Goal: Task Accomplishment & Management: Manage account settings

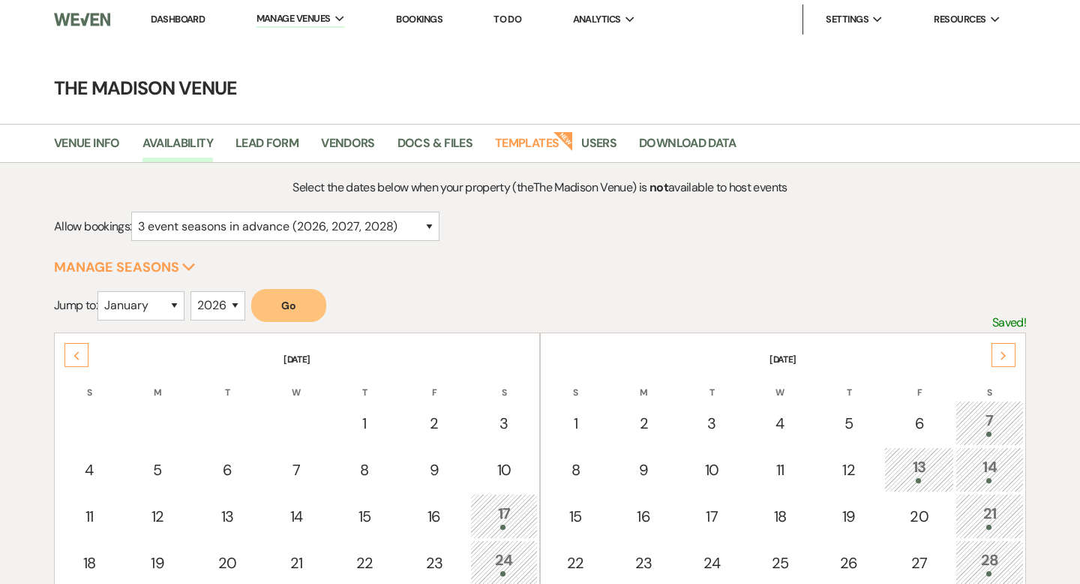
select select "3"
select select "2026"
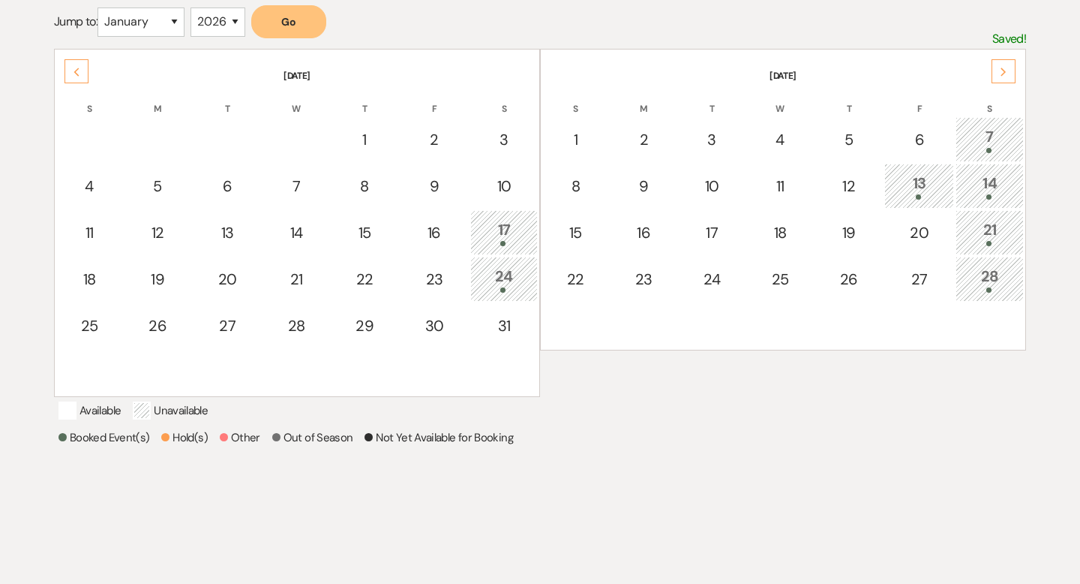
click at [1009, 69] on div "Next" at bounding box center [1004, 71] width 24 height 24
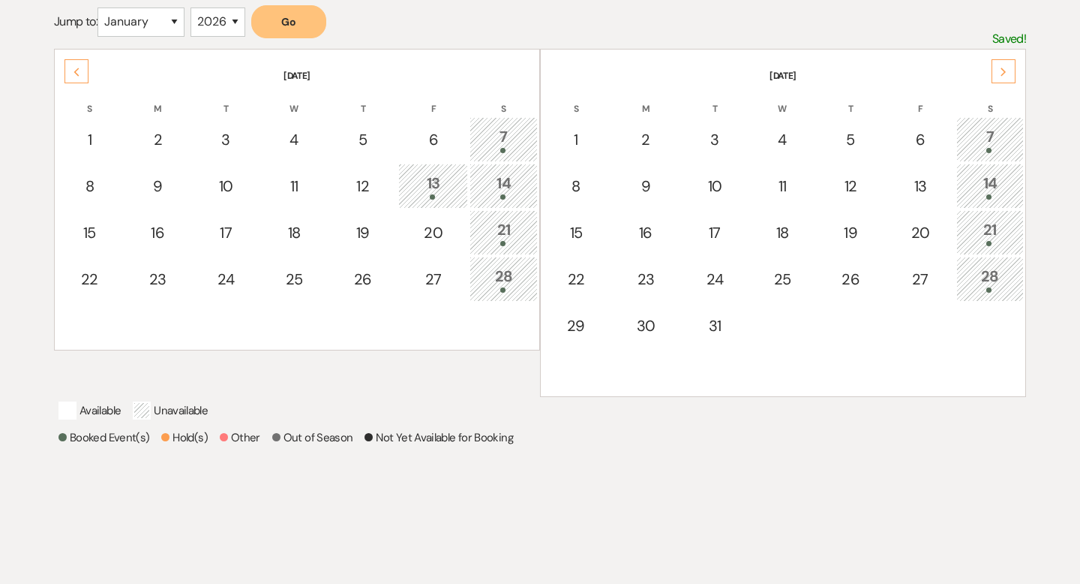
click at [1009, 69] on div "Next" at bounding box center [1004, 71] width 24 height 24
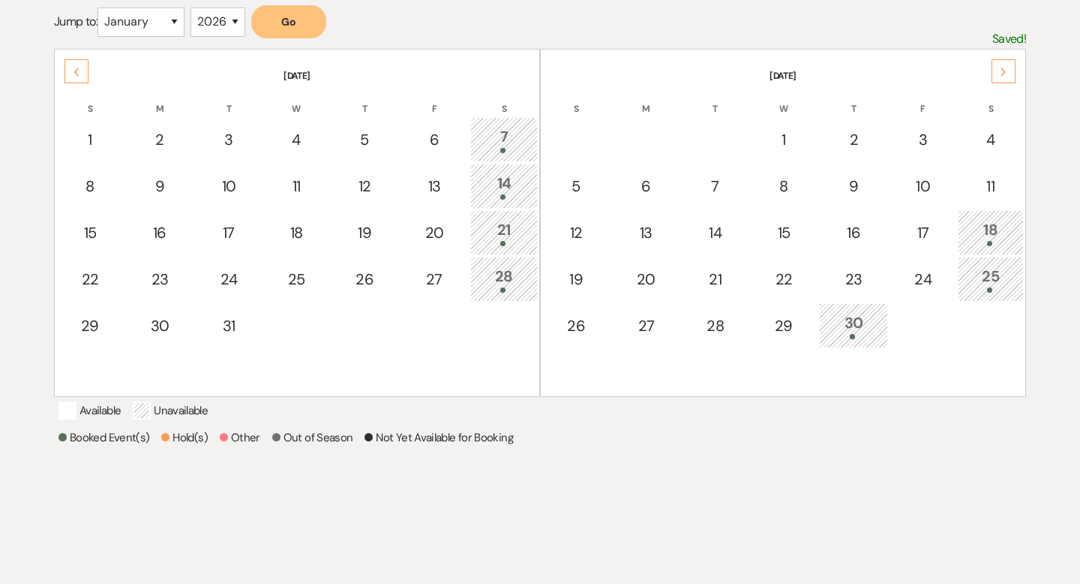
click at [1009, 69] on div "Next" at bounding box center [1004, 71] width 24 height 24
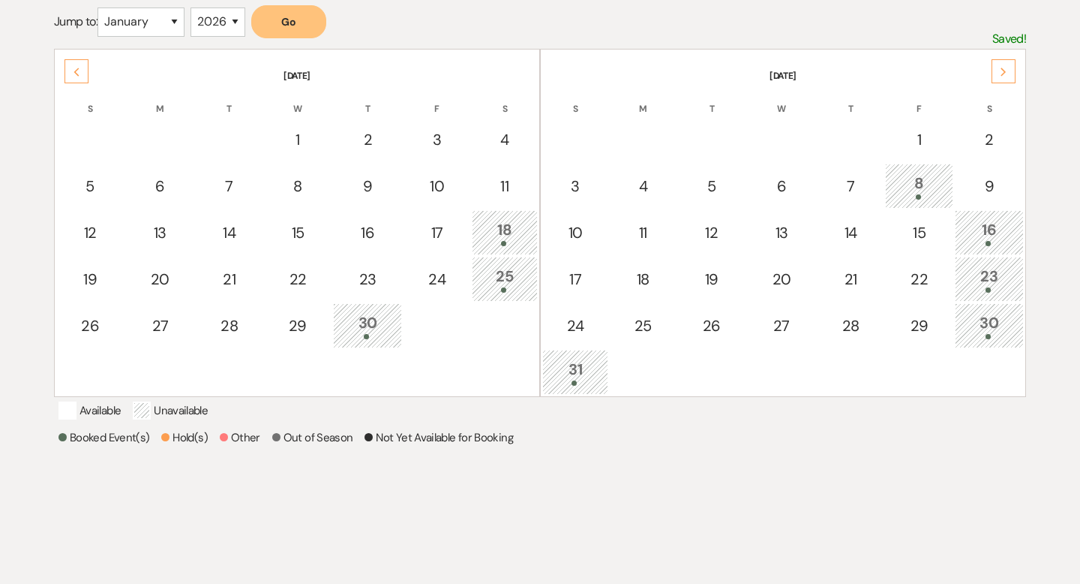
click at [1009, 69] on div "Next" at bounding box center [1004, 71] width 24 height 24
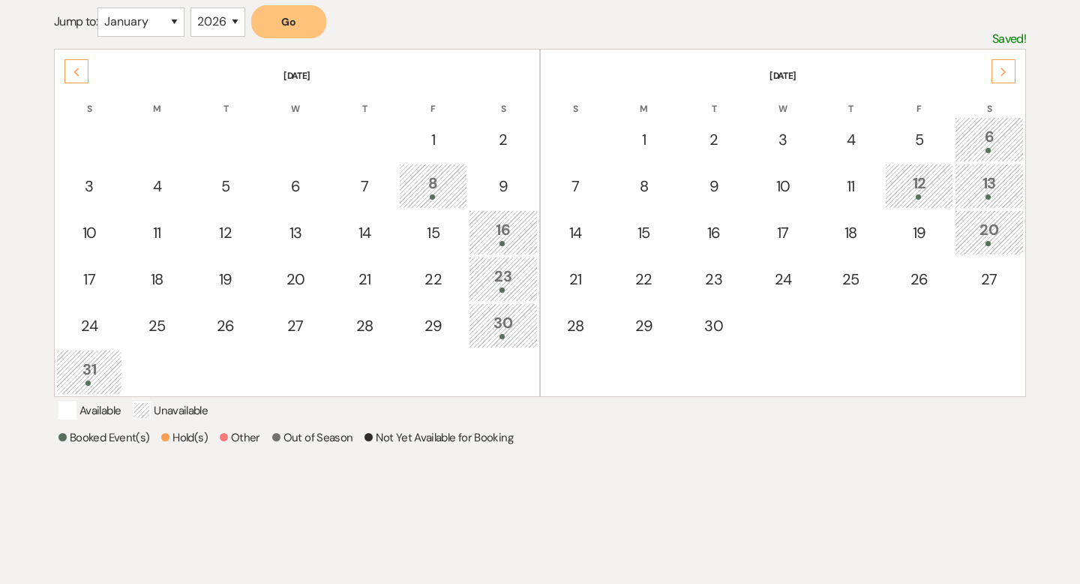
click at [1009, 69] on div "Next" at bounding box center [1004, 71] width 24 height 24
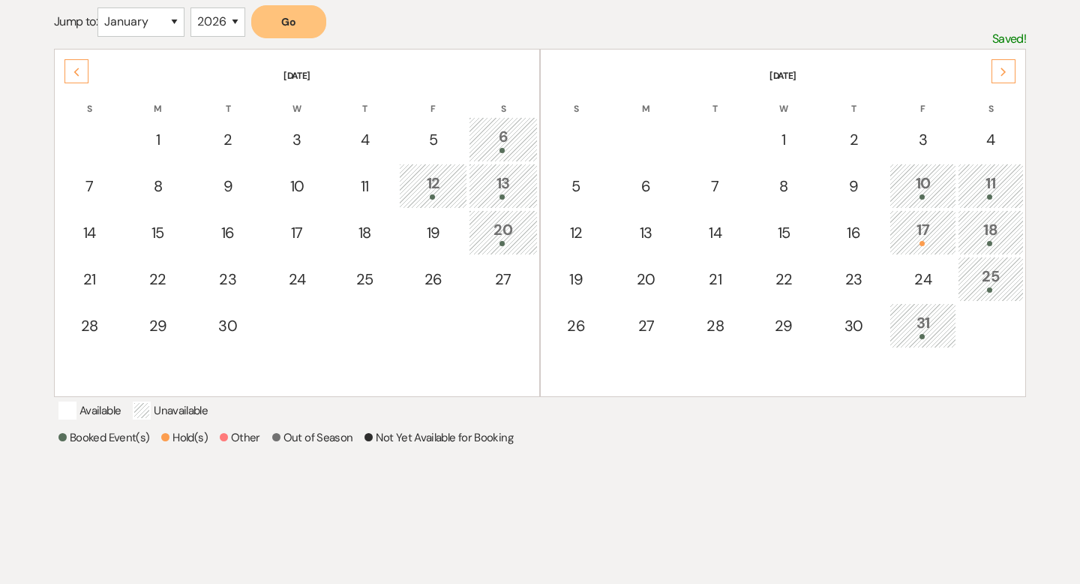
click at [1009, 69] on div "Next" at bounding box center [1004, 71] width 24 height 24
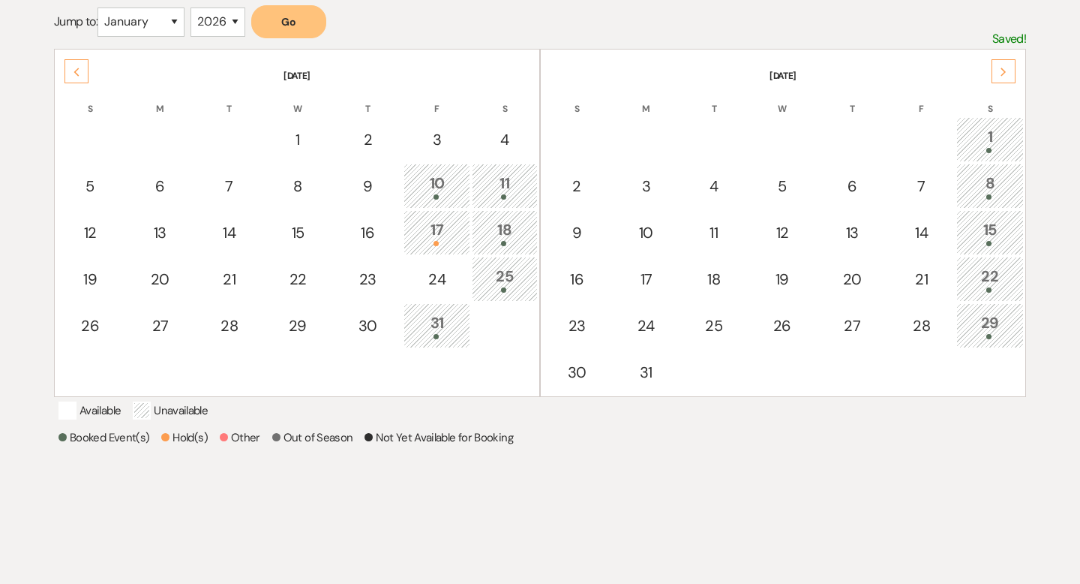
click at [1009, 69] on div "Next" at bounding box center [1004, 71] width 24 height 24
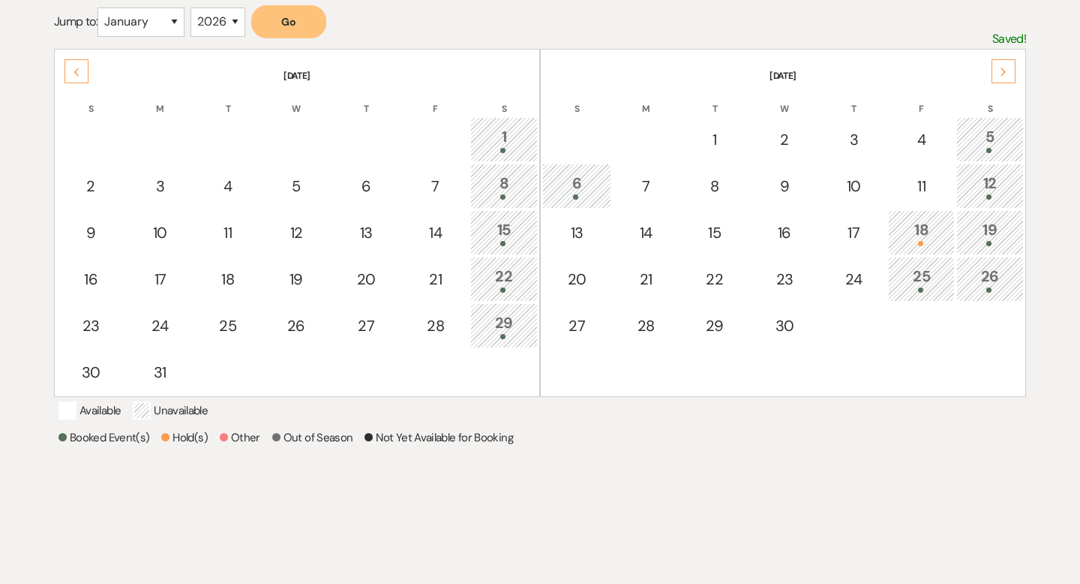
click at [977, 149] on div at bounding box center [990, 150] width 51 height 5
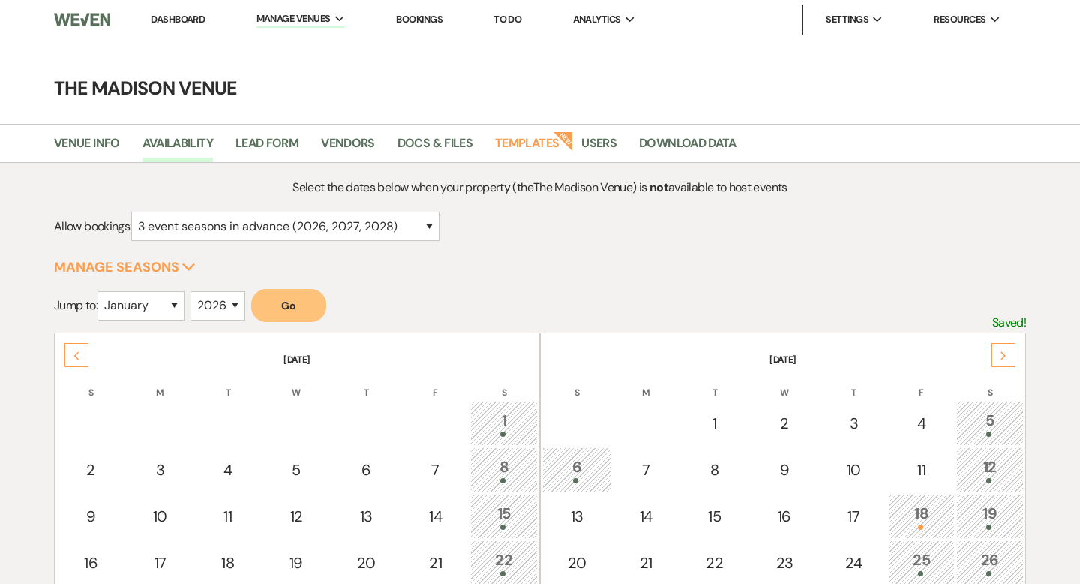
click at [190, 17] on link "Dashboard" at bounding box center [178, 19] width 54 height 13
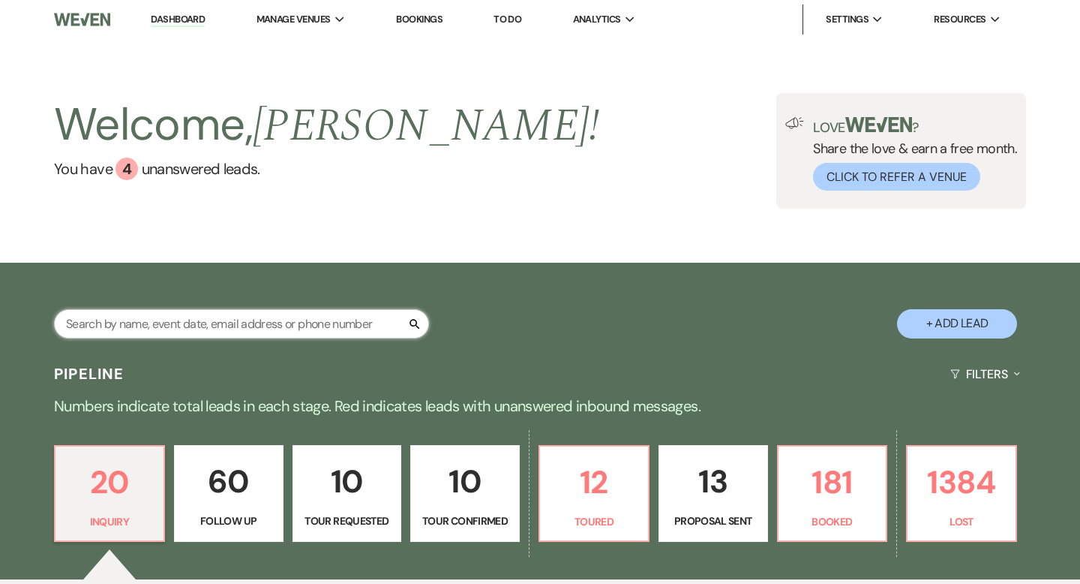
click at [170, 316] on input "text" at bounding box center [241, 323] width 375 height 29
type input "chris"
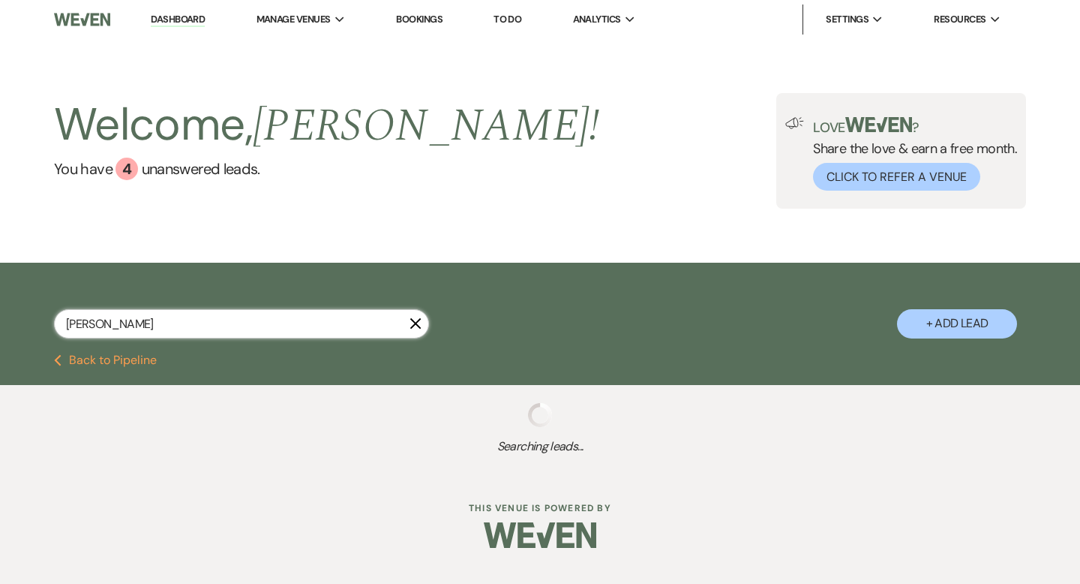
select select "9"
select select "4"
select select "9"
select select "8"
select select "6"
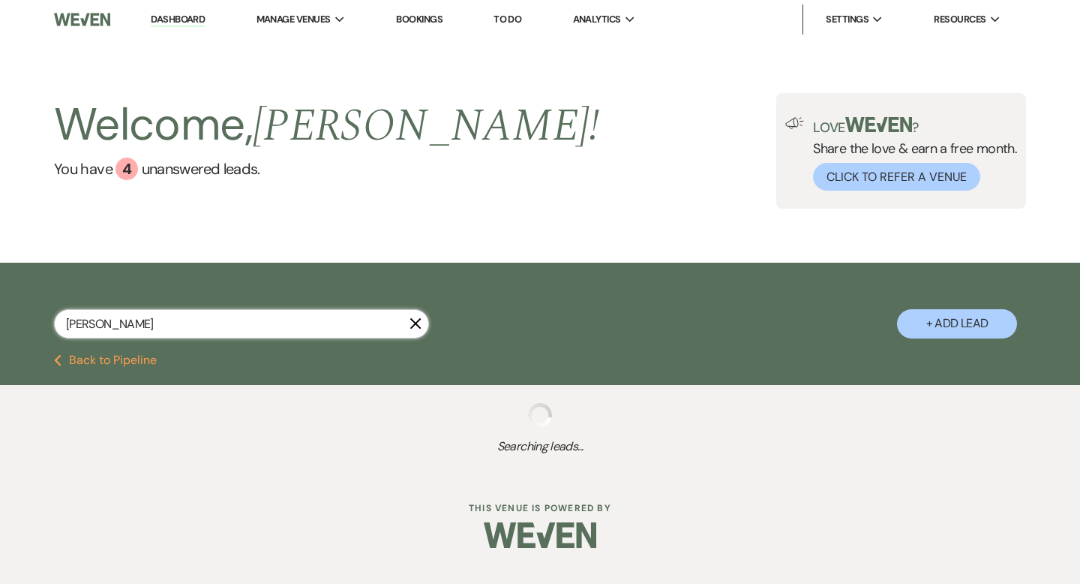
select select "8"
select select "6"
select select "8"
select select "5"
select select "8"
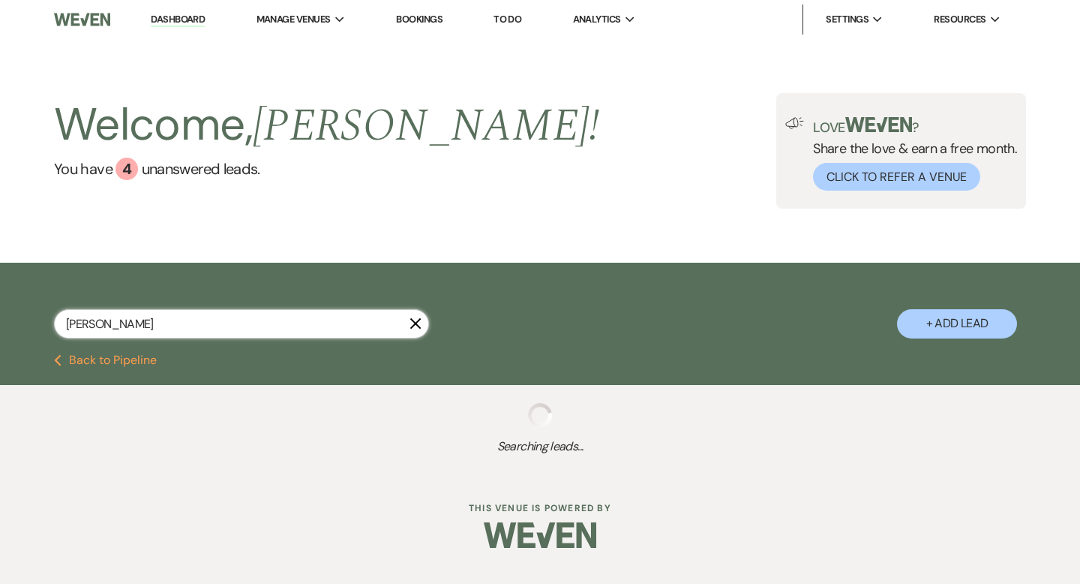
select select "5"
select select "8"
select select "5"
select select "8"
select select "5"
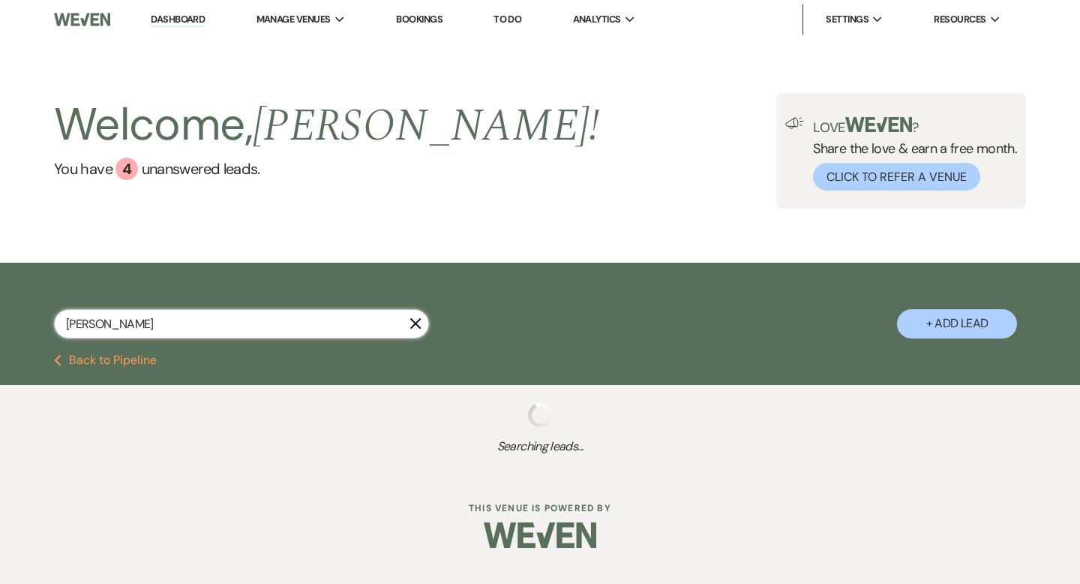
select select "8"
select select "4"
select select "8"
select select "4"
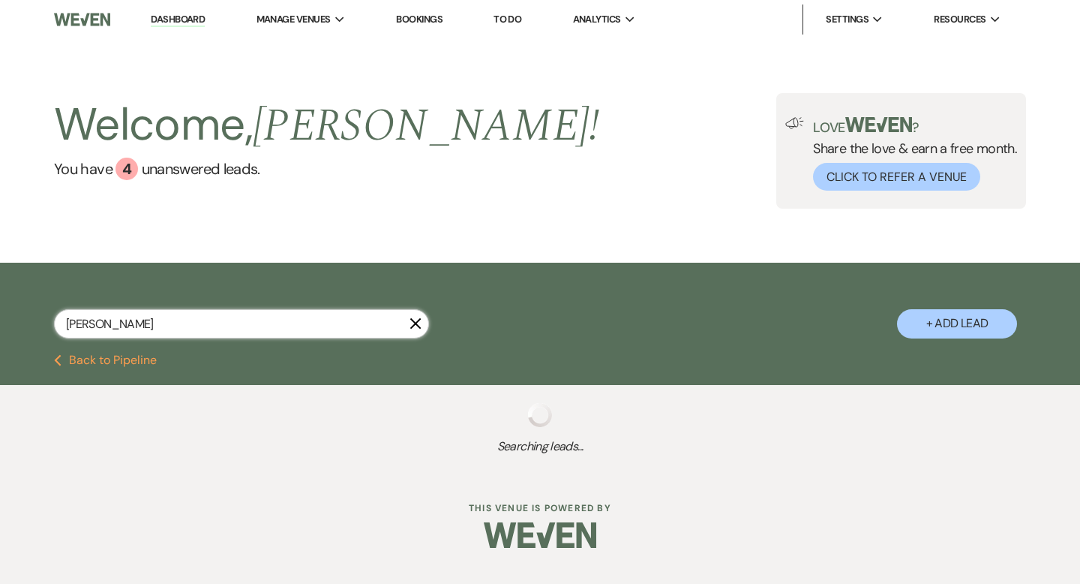
select select "8"
select select "4"
select select "8"
select select "5"
select select "8"
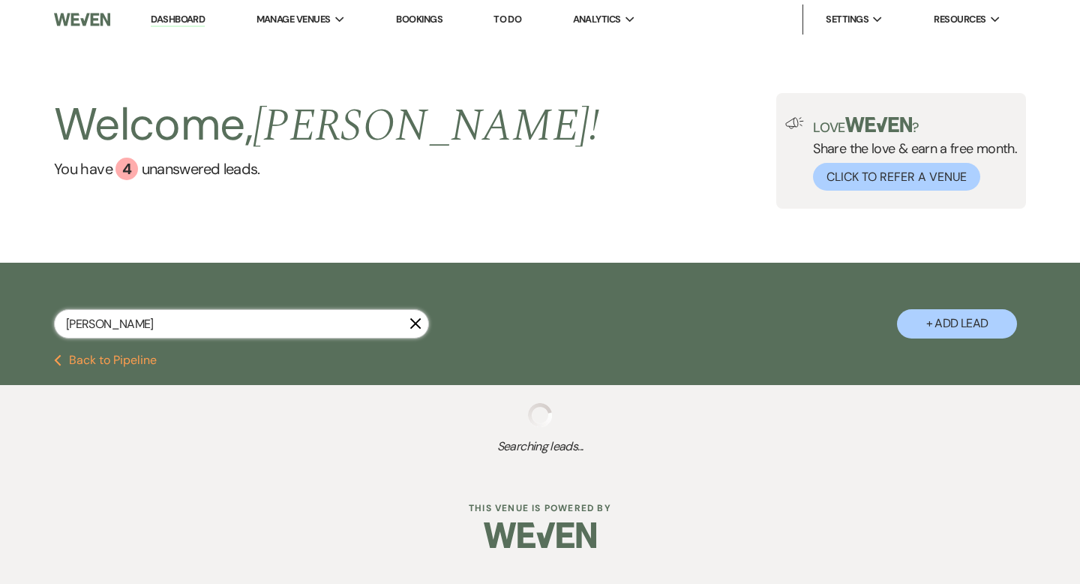
select select "5"
select select "8"
select select "5"
select select "8"
select select "5"
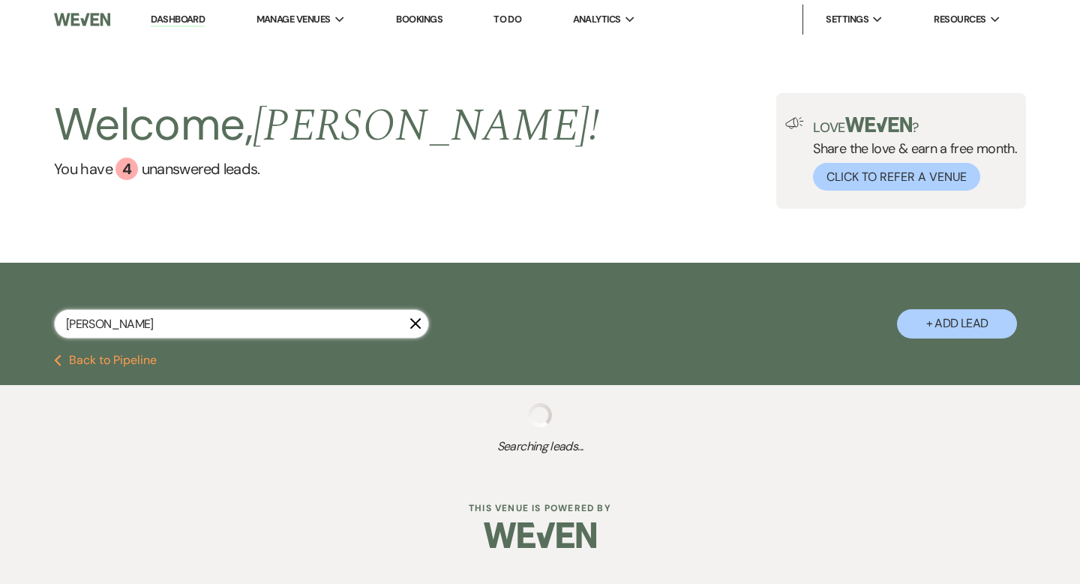
select select "8"
select select "6"
select select "8"
select select "1"
select select "8"
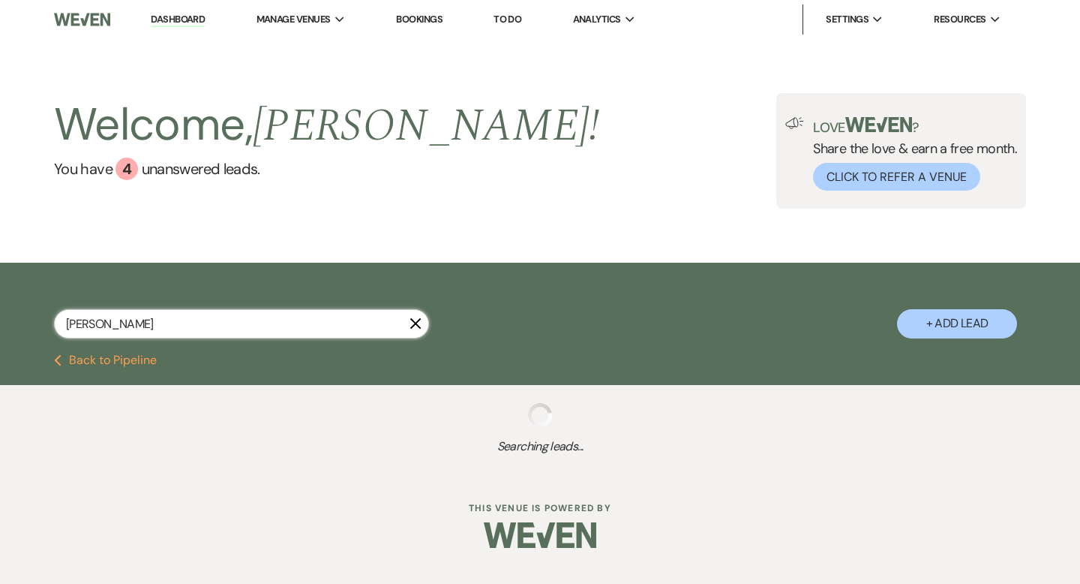
select select "6"
select select "8"
select select "6"
select select "8"
select select "7"
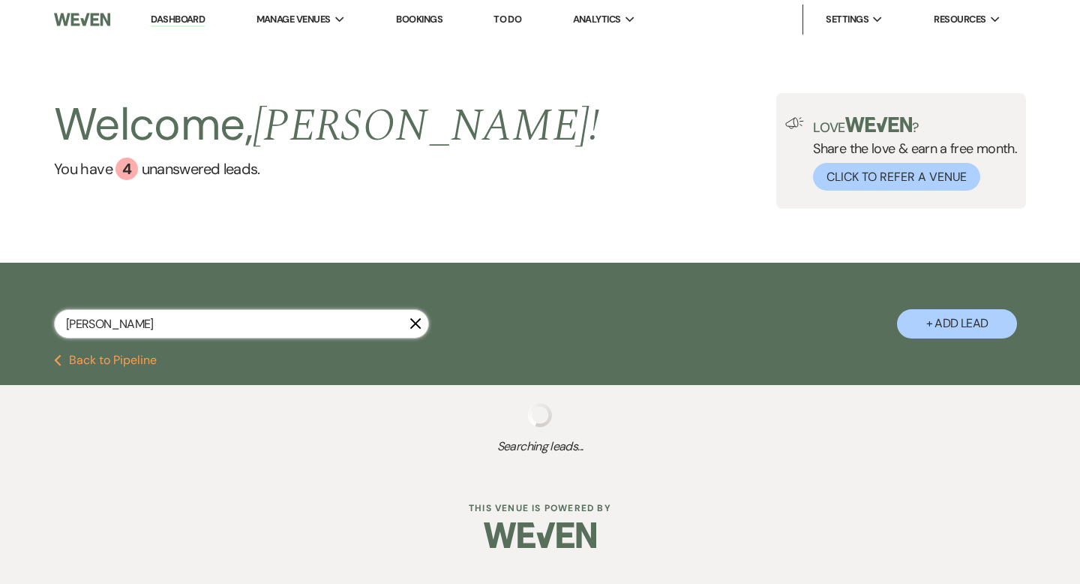
select select "8"
select select "5"
select select "8"
select select "5"
select select "8"
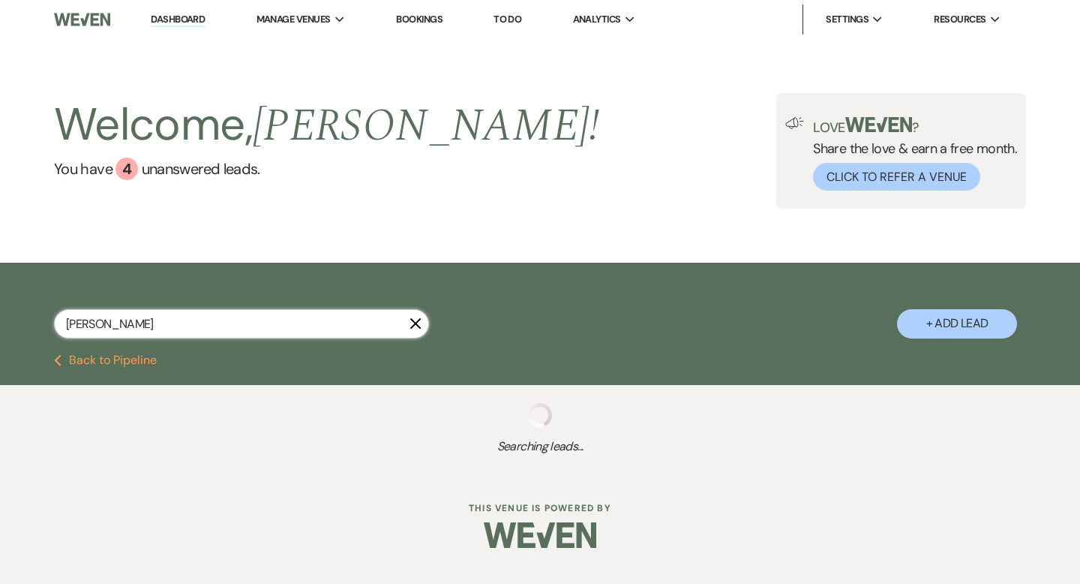
select select "5"
select select "8"
select select "5"
select select "8"
select select "5"
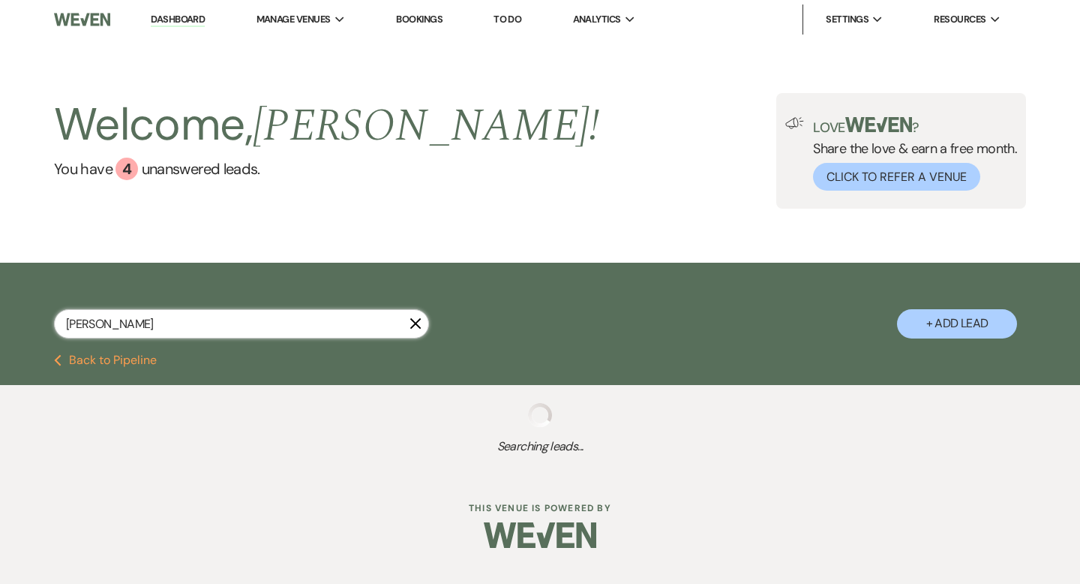
select select "8"
select select "5"
select select "8"
select select "11"
select select "8"
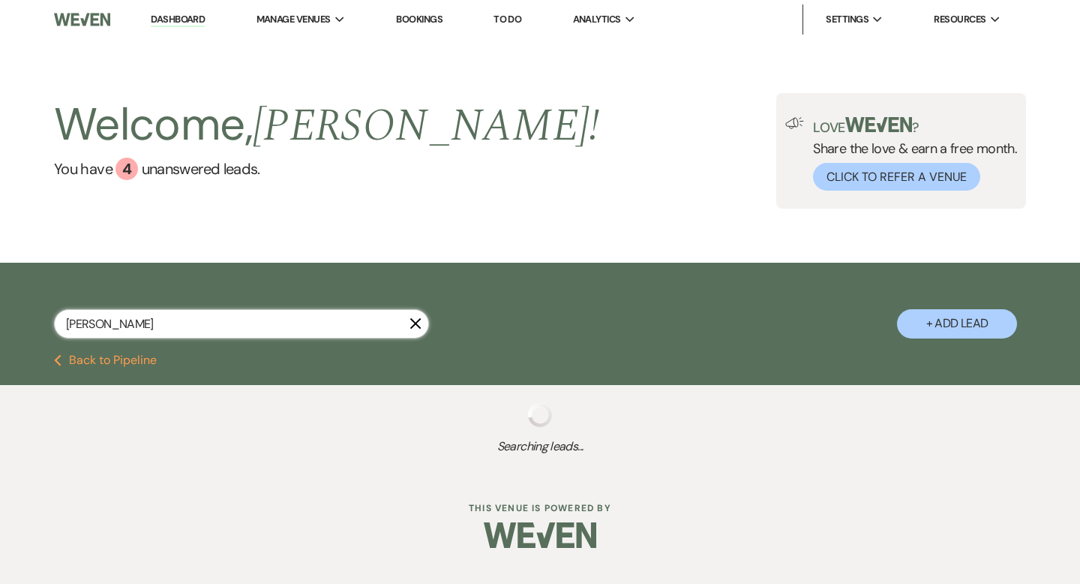
select select "11"
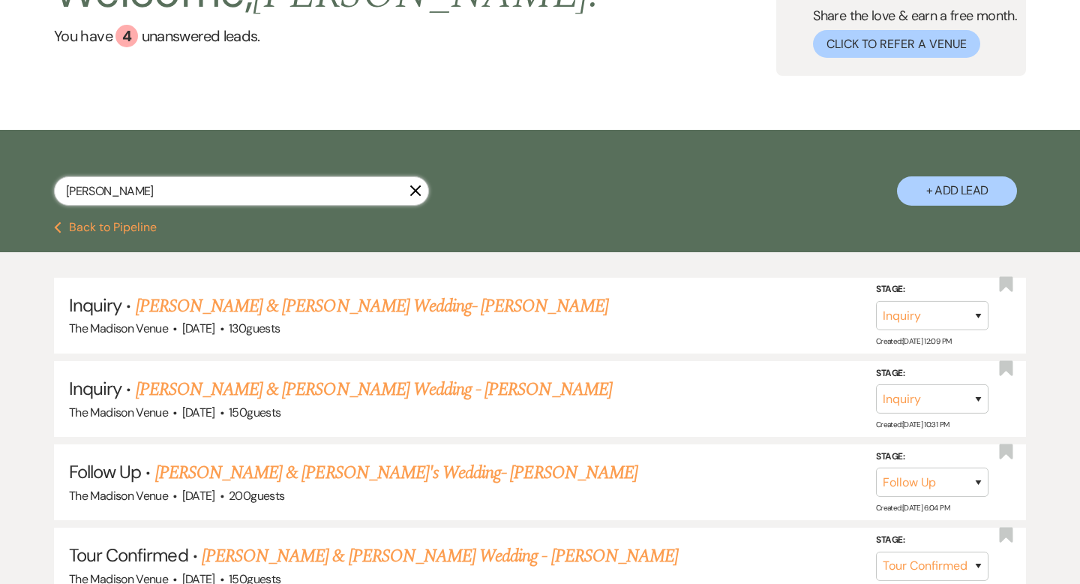
scroll to position [135, 0]
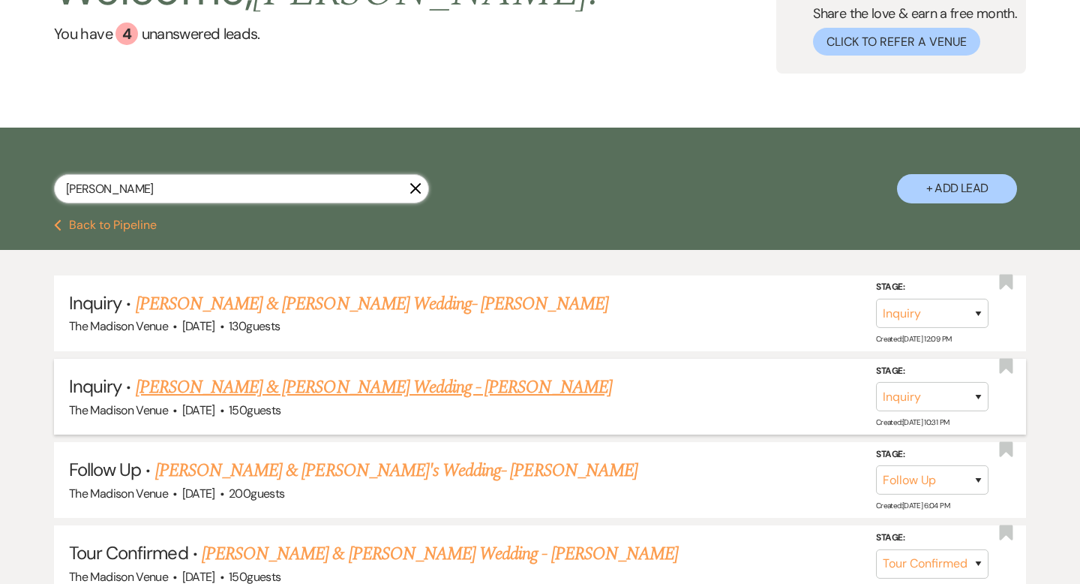
type input "chris"
click at [299, 393] on link "[PERSON_NAME] & [PERSON_NAME] Wedding - [PERSON_NAME]" at bounding box center [374, 387] width 476 height 27
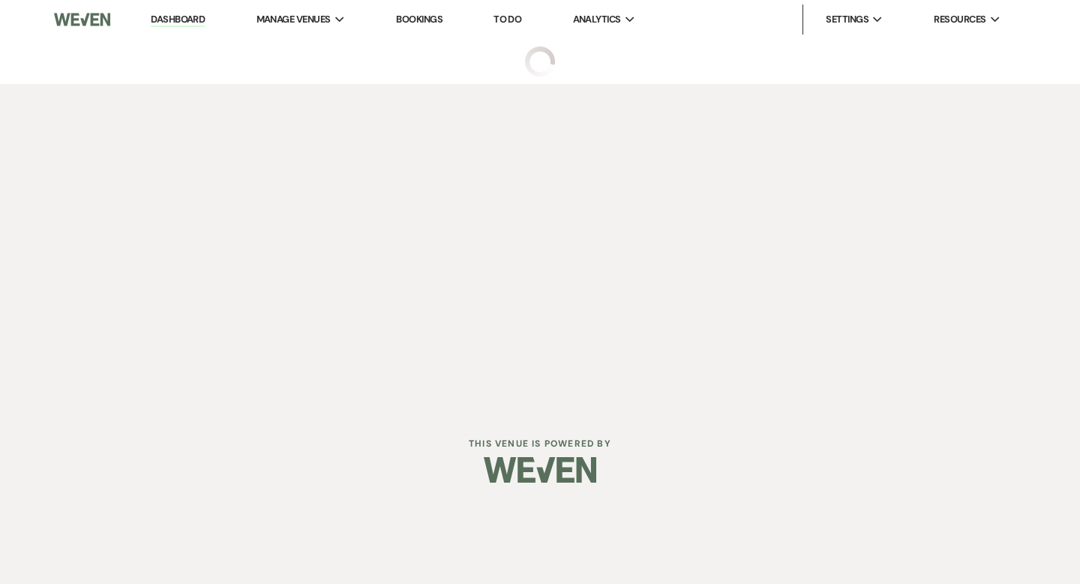
select select "5"
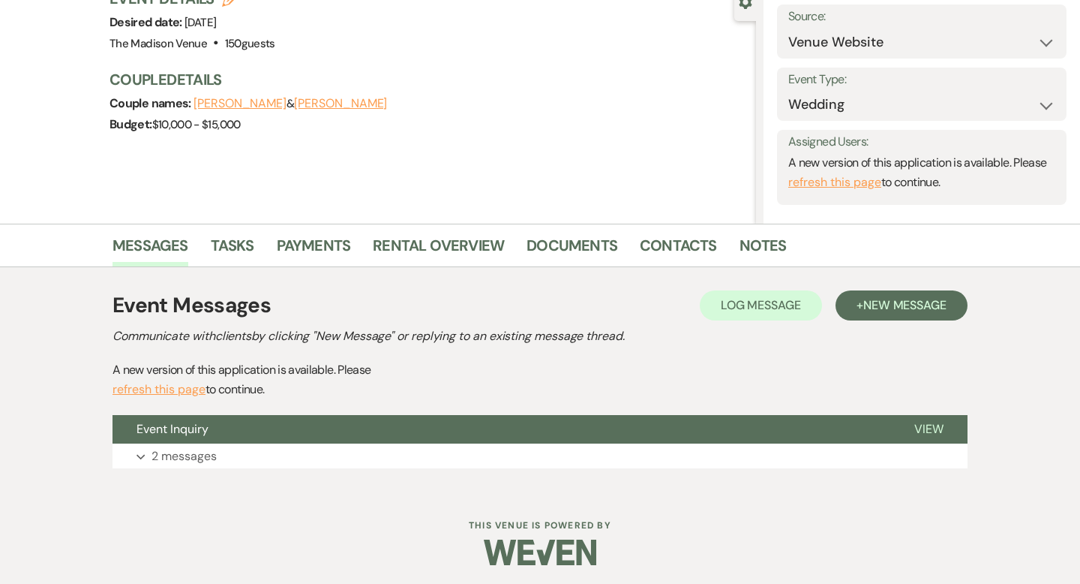
scroll to position [157, 0]
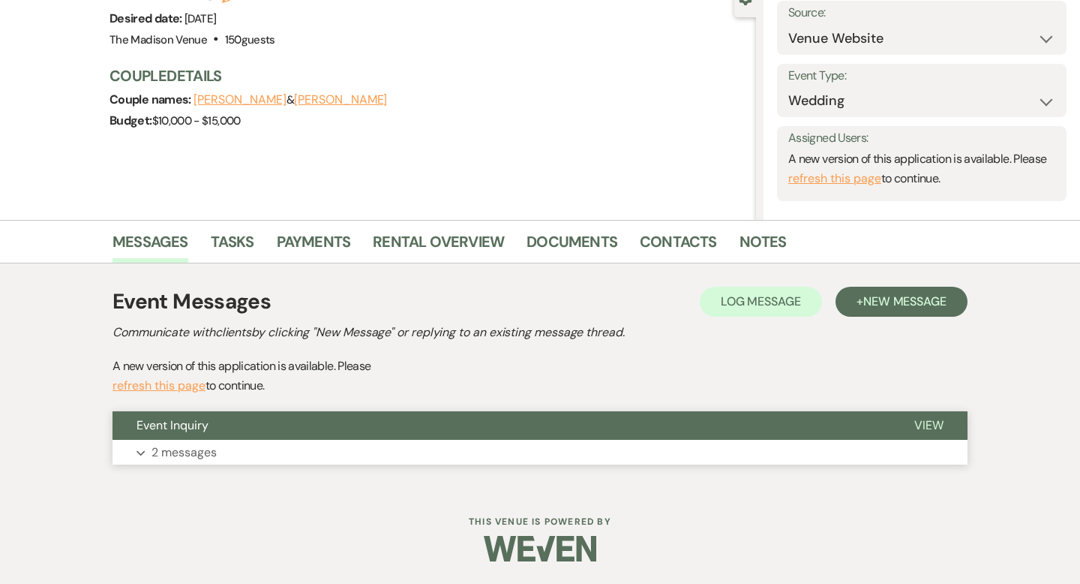
click at [934, 429] on span "View" at bounding box center [928, 425] width 29 height 16
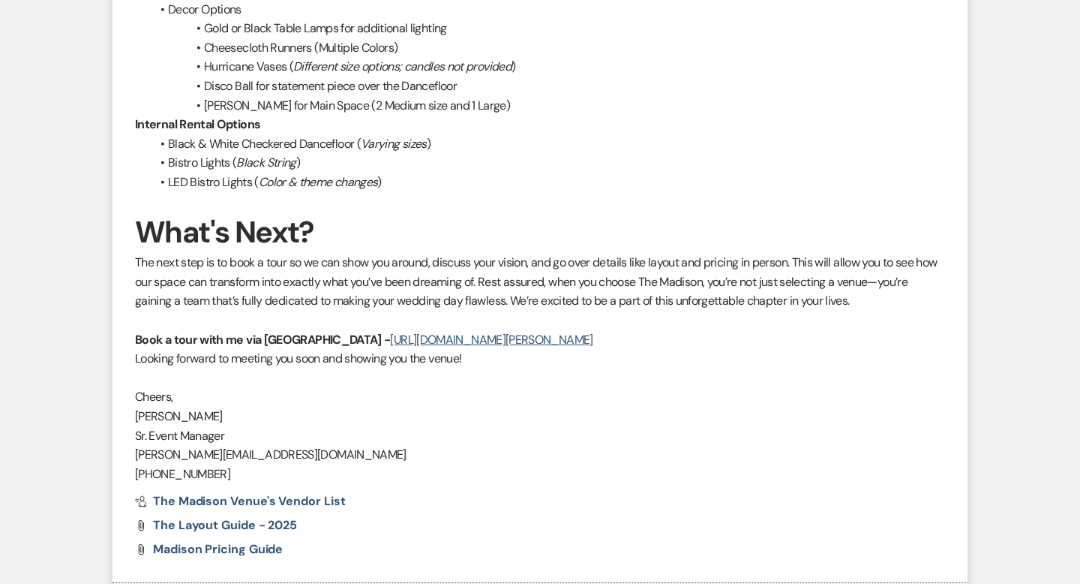
scroll to position [1772, 0]
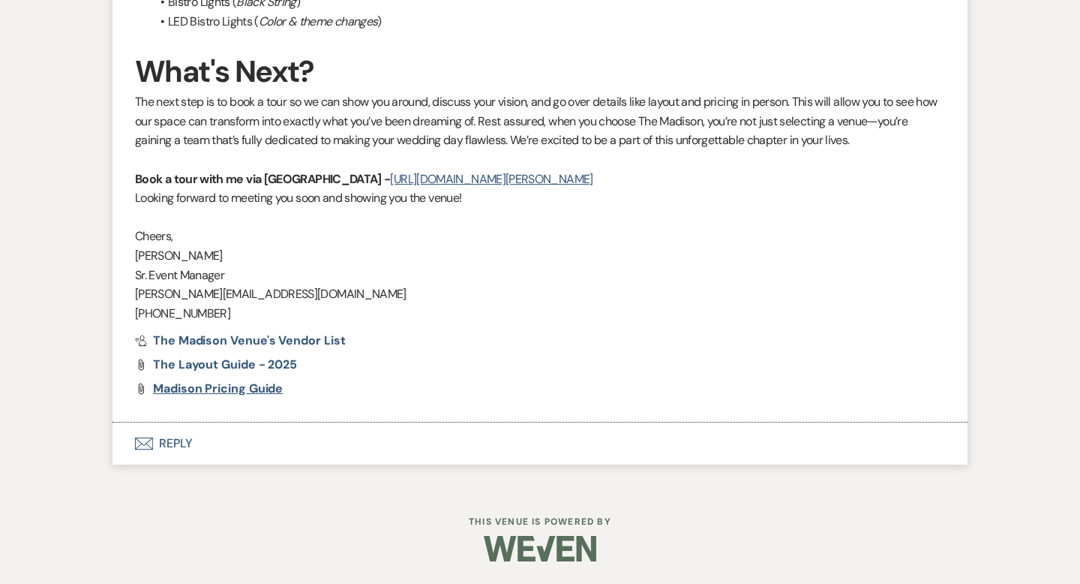
click at [264, 390] on span "Madison Pricing Guide" at bounding box center [218, 388] width 130 height 16
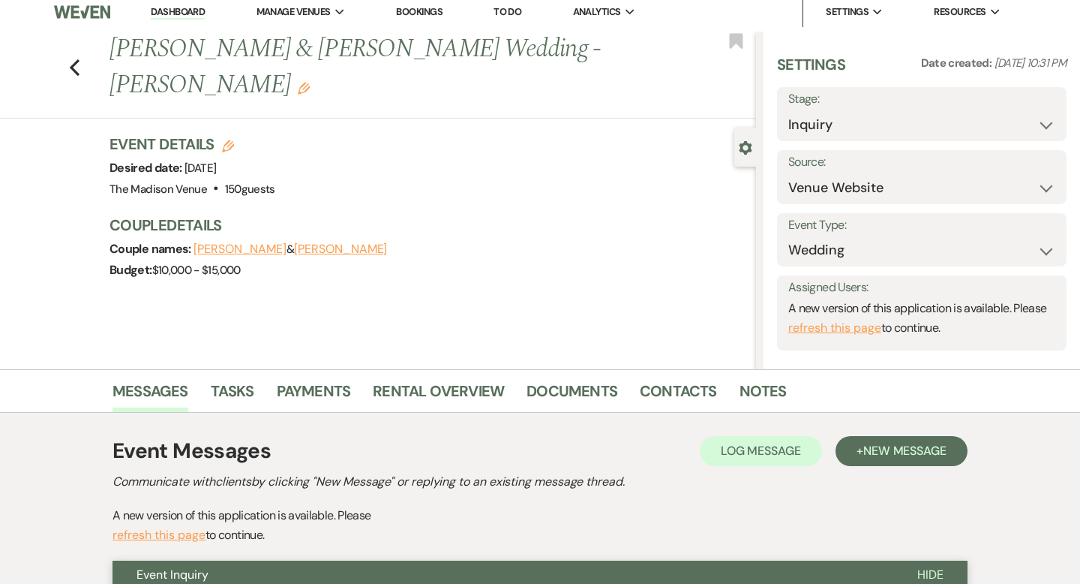
scroll to position [0, 0]
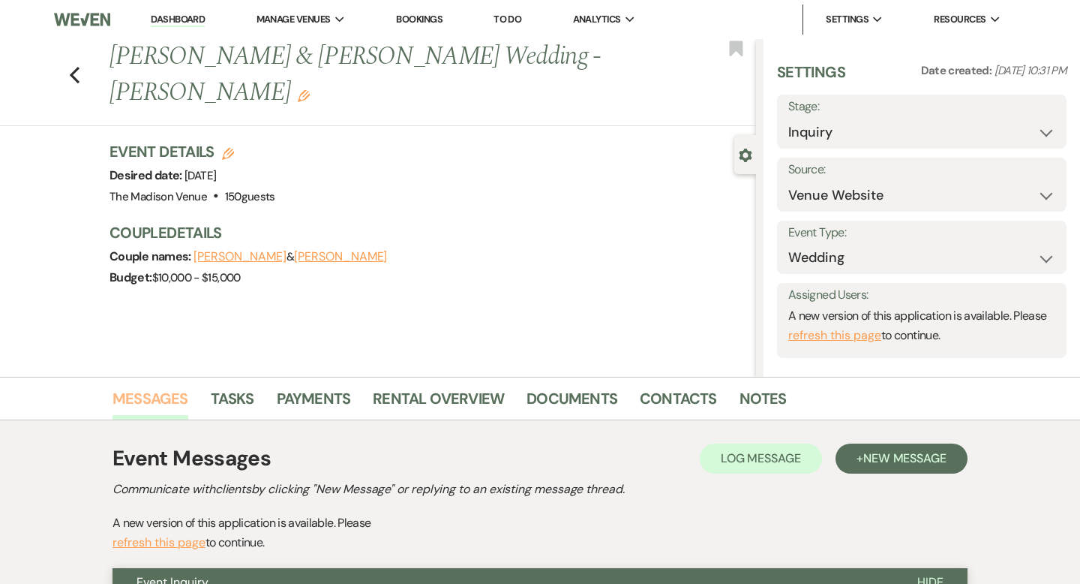
click at [130, 395] on link "Messages" at bounding box center [151, 402] width 76 height 33
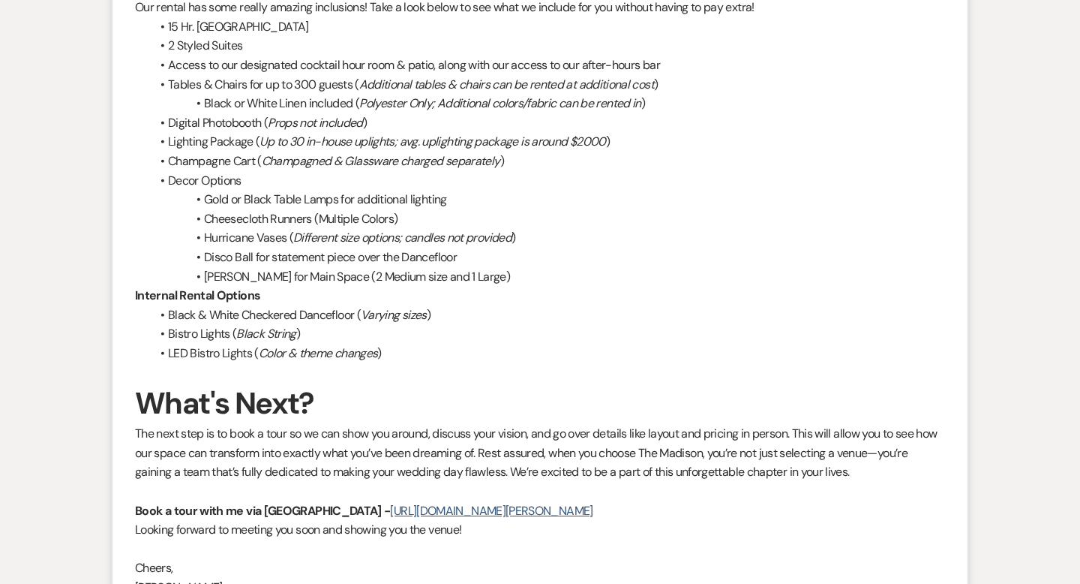
scroll to position [1772, 0]
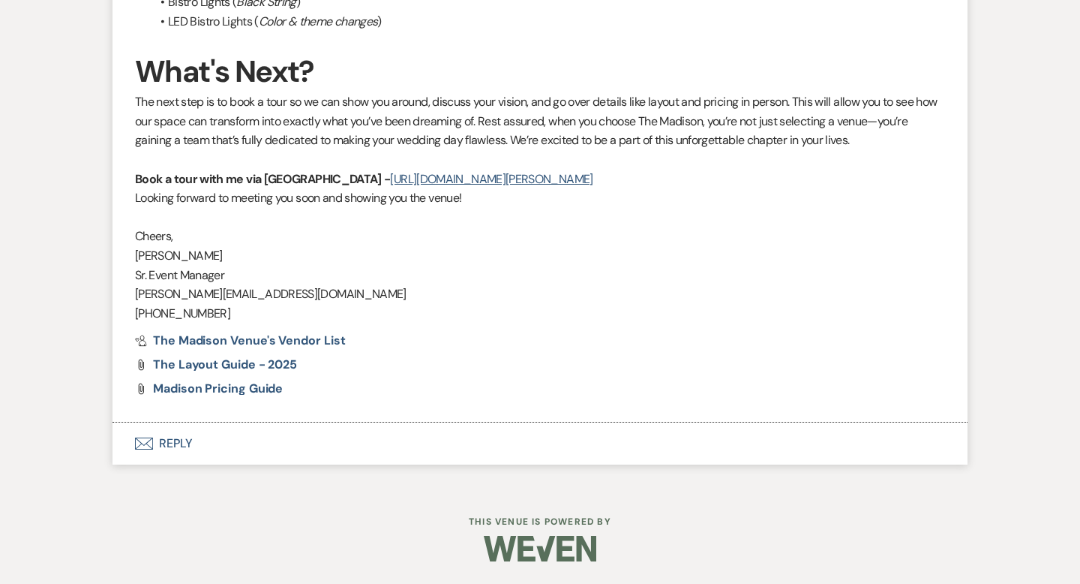
click at [163, 444] on button "Envelope Reply" at bounding box center [540, 443] width 855 height 42
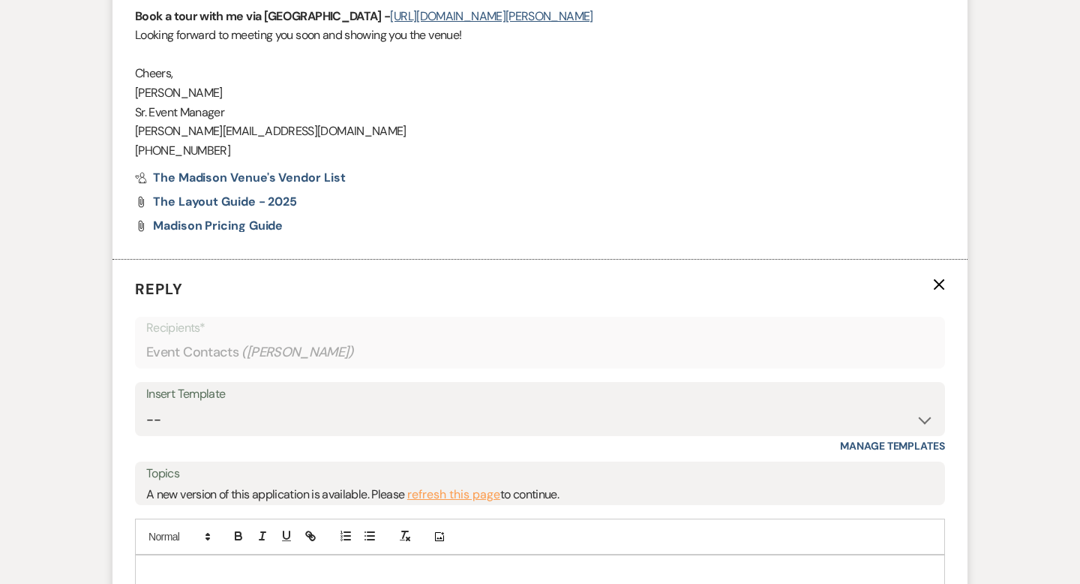
scroll to position [2048, 0]
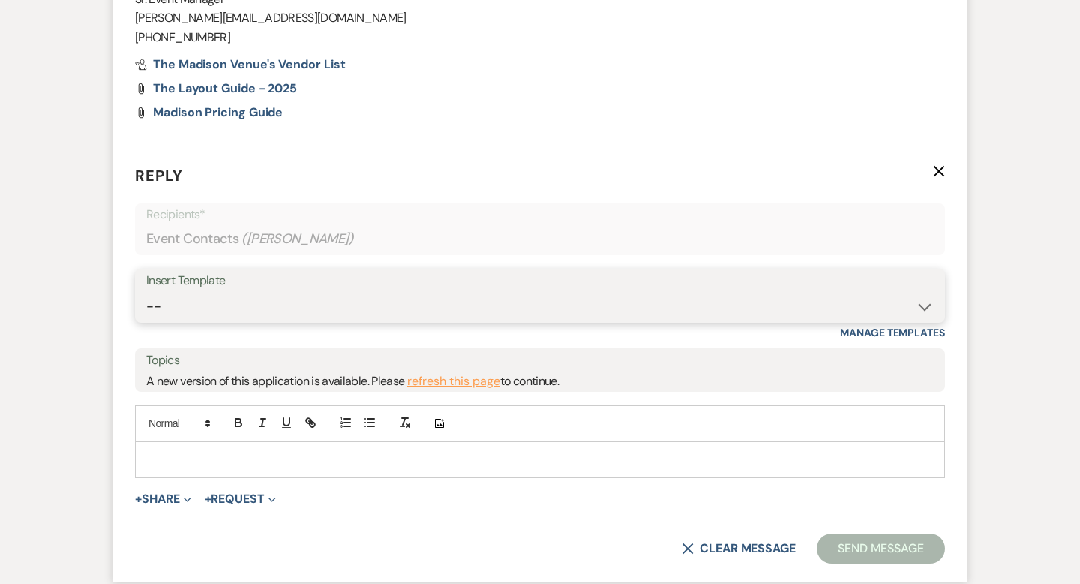
click at [236, 305] on select "-- Weven Planning Portal Introduction (Booked Events) Corporate Lead Follow Up …" at bounding box center [540, 306] width 788 height 29
click at [186, 494] on span "Expand" at bounding box center [185, 499] width 11 height 16
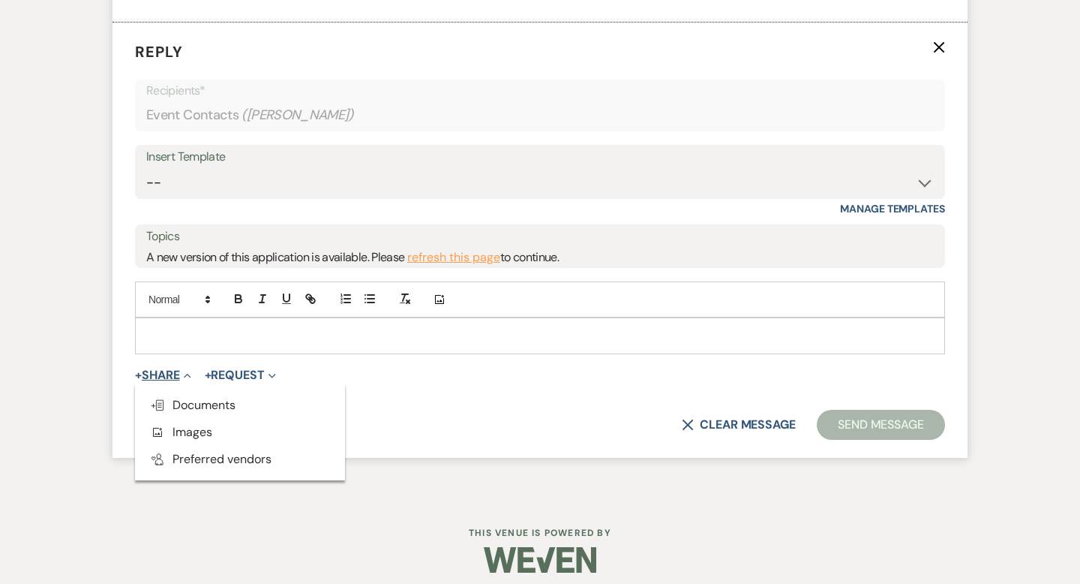
scroll to position [2175, 0]
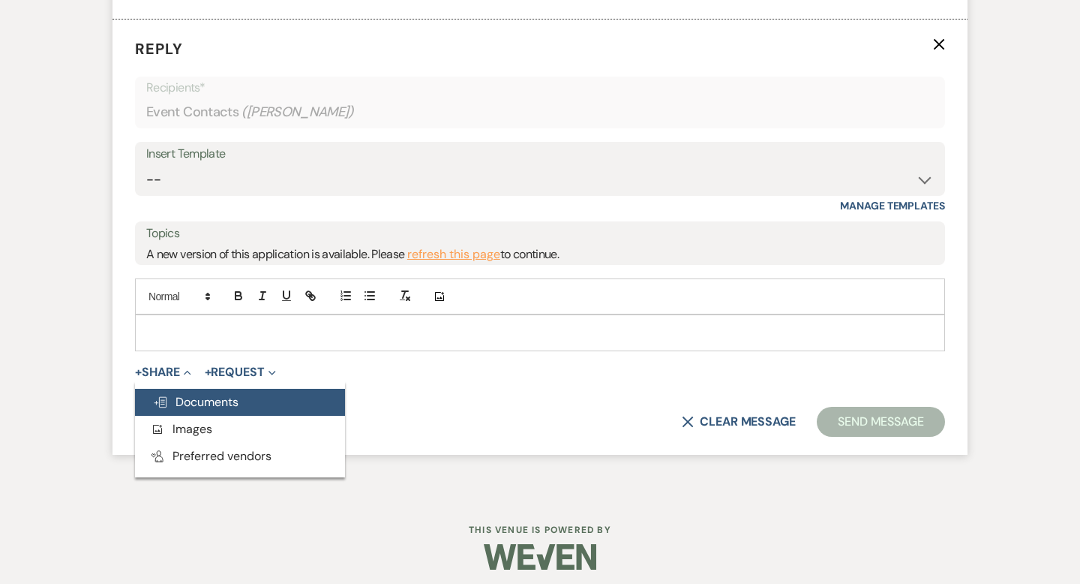
click at [213, 399] on span "Doc Upload Documents" at bounding box center [196, 402] width 86 height 16
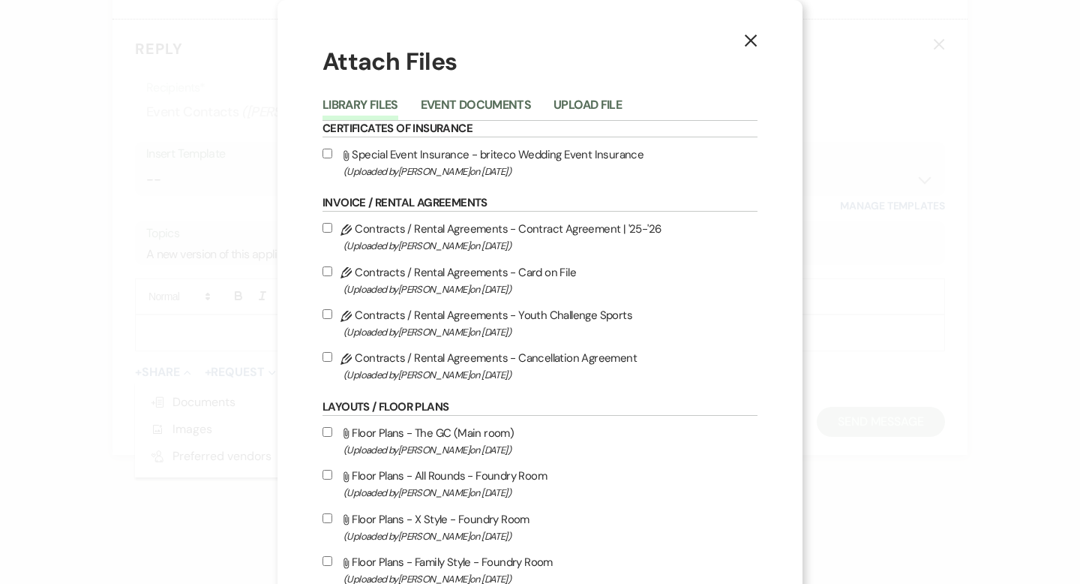
click at [329, 155] on input "Attach File Special Event Insurance - briteco Wedding Event Insurance (Uploaded…" at bounding box center [328, 154] width 10 height 10
checkbox input "true"
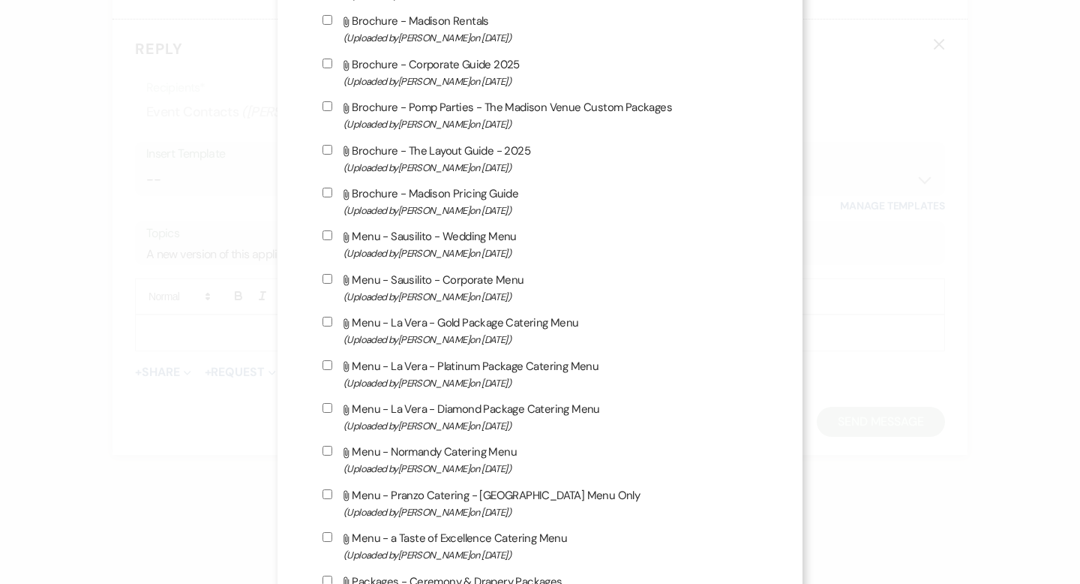
scroll to position [2307, 0]
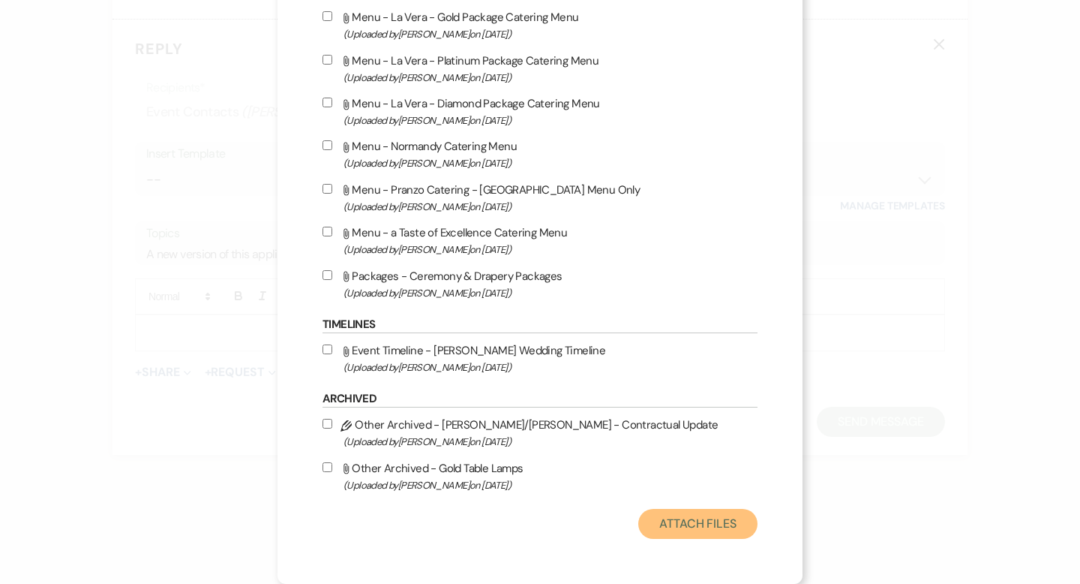
click at [676, 521] on button "Attach Files" at bounding box center [697, 524] width 119 height 30
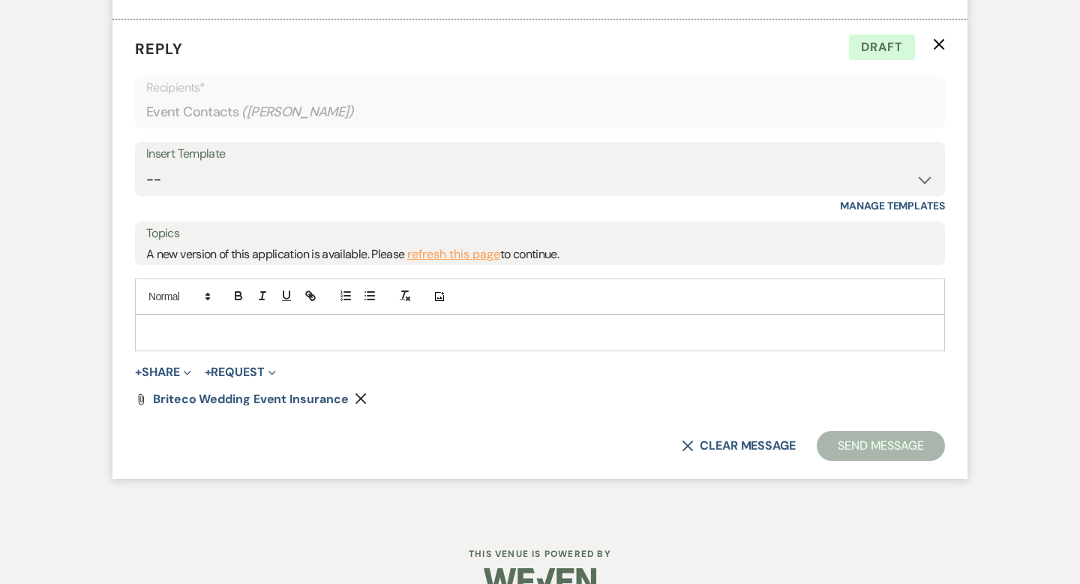
click at [357, 338] on p at bounding box center [540, 332] width 786 height 17
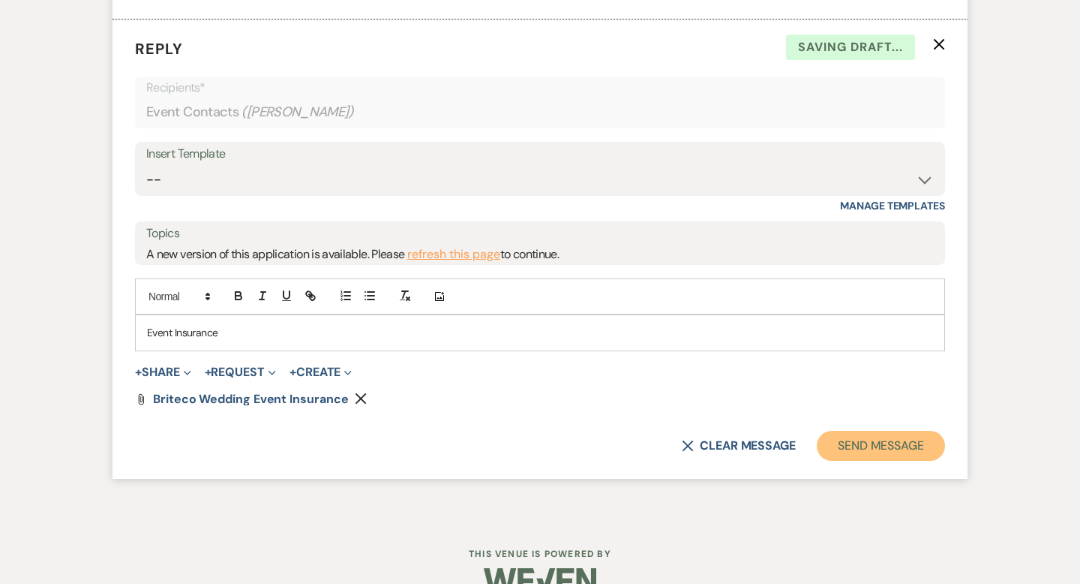
click at [863, 445] on button "Send Message" at bounding box center [881, 446] width 128 height 30
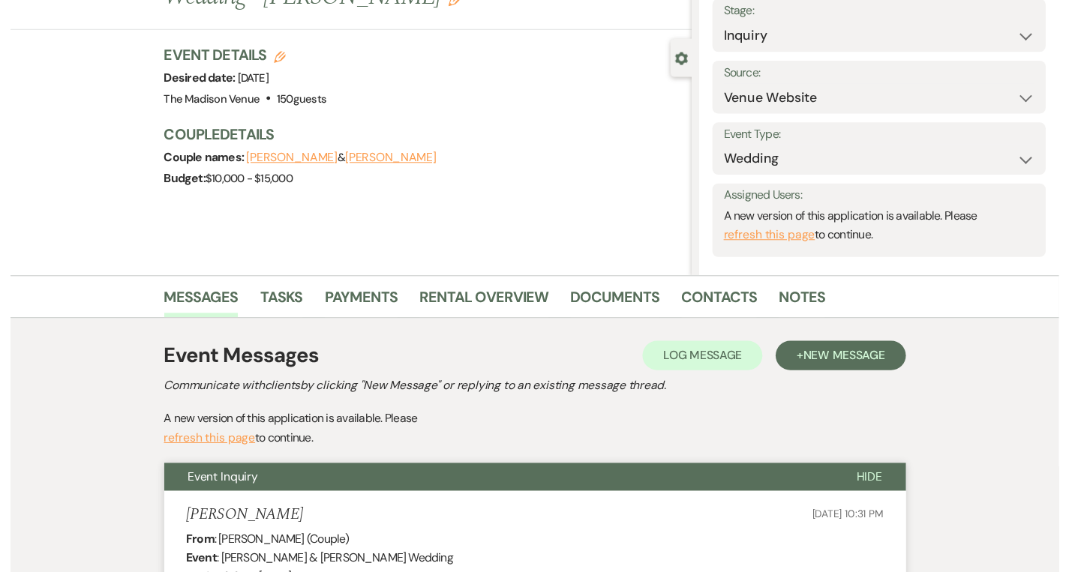
scroll to position [0, 0]
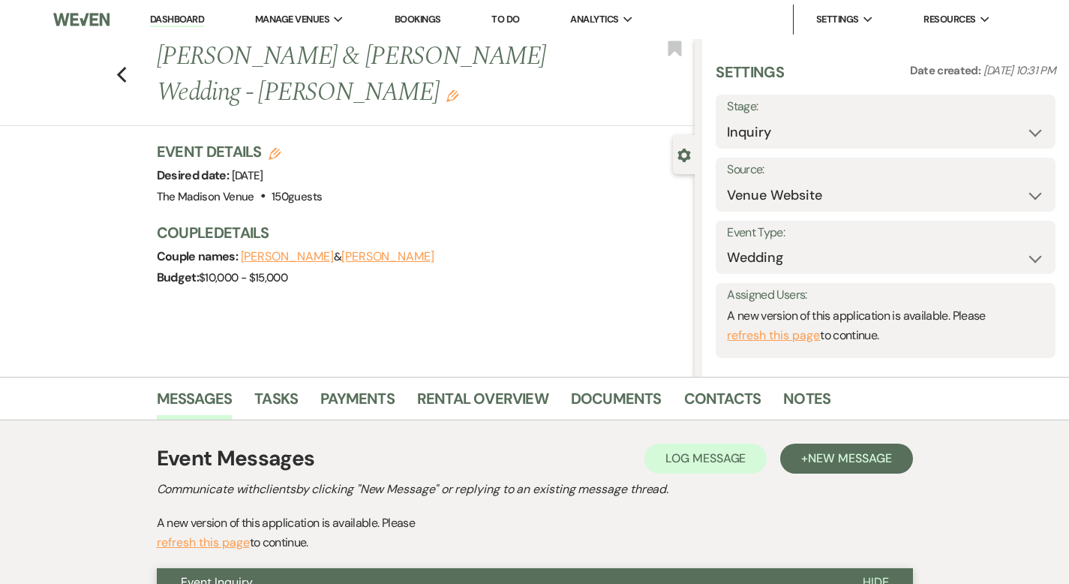
click at [182, 17] on link "Dashboard" at bounding box center [177, 20] width 54 height 14
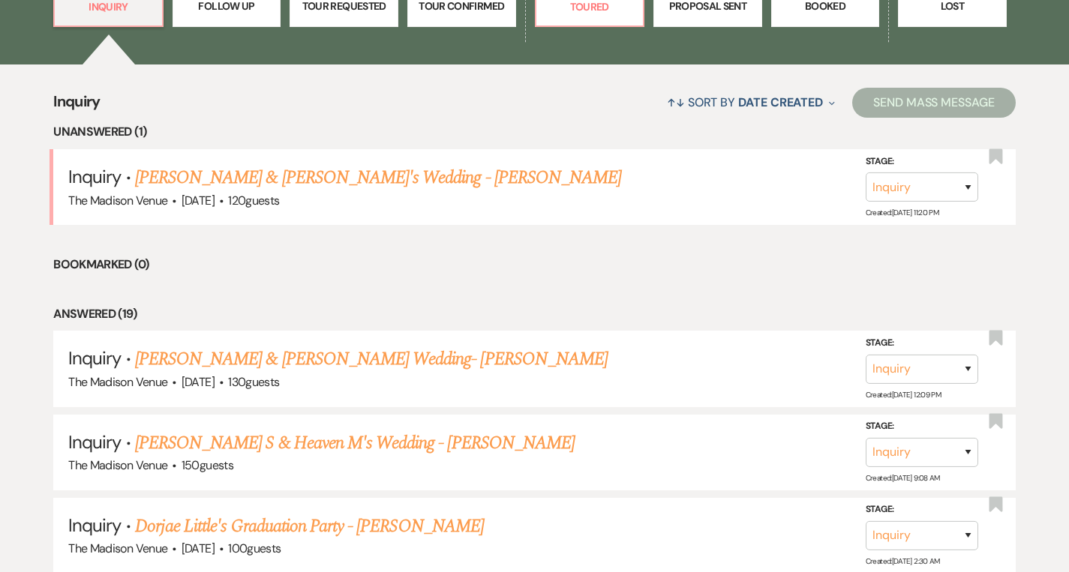
scroll to position [513, 0]
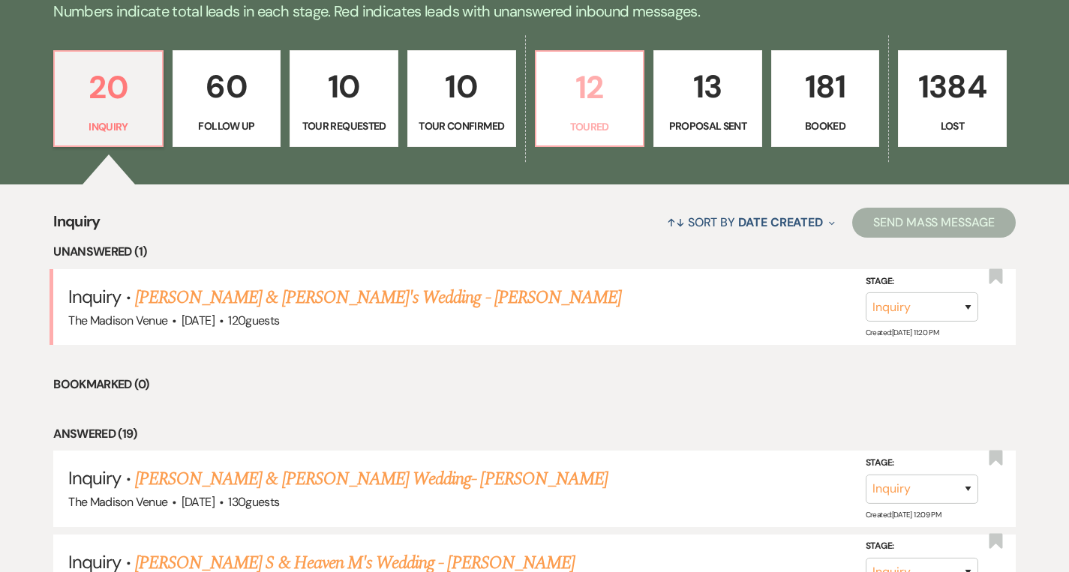
click at [612, 123] on p "Toured" at bounding box center [589, 127] width 89 height 17
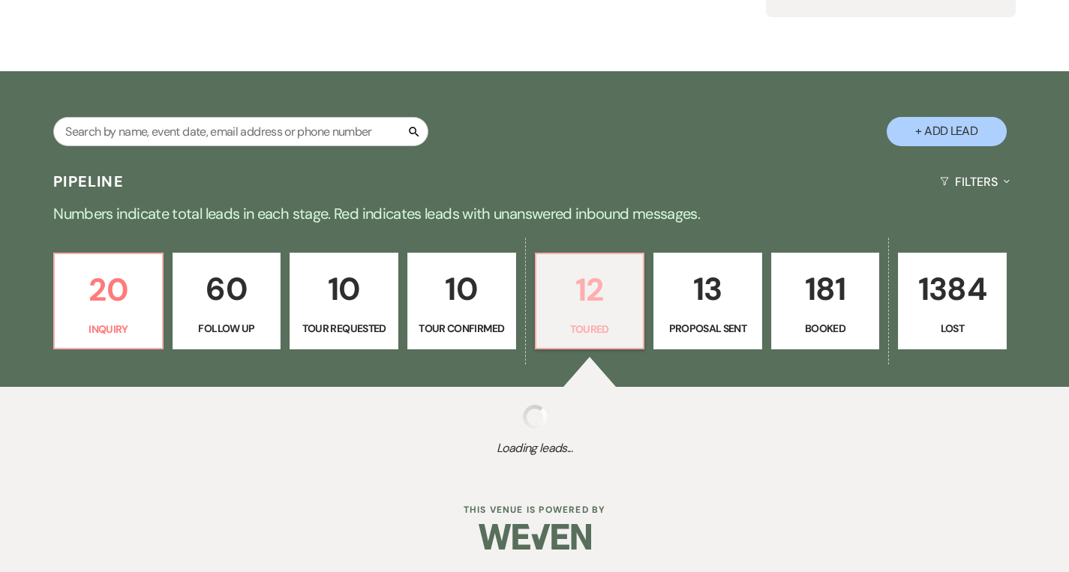
scroll to position [393, 0]
select select "5"
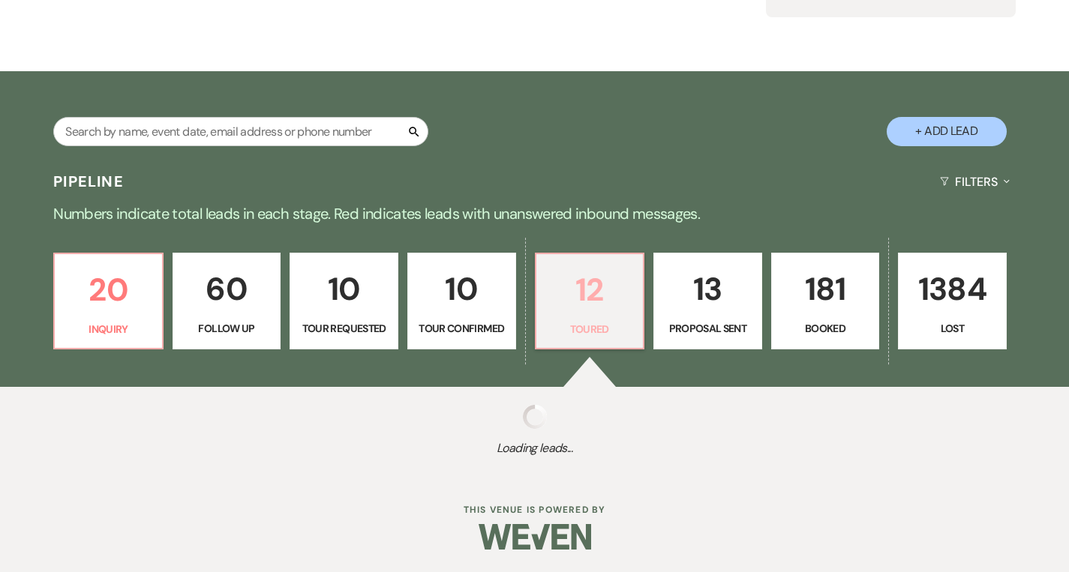
select select "5"
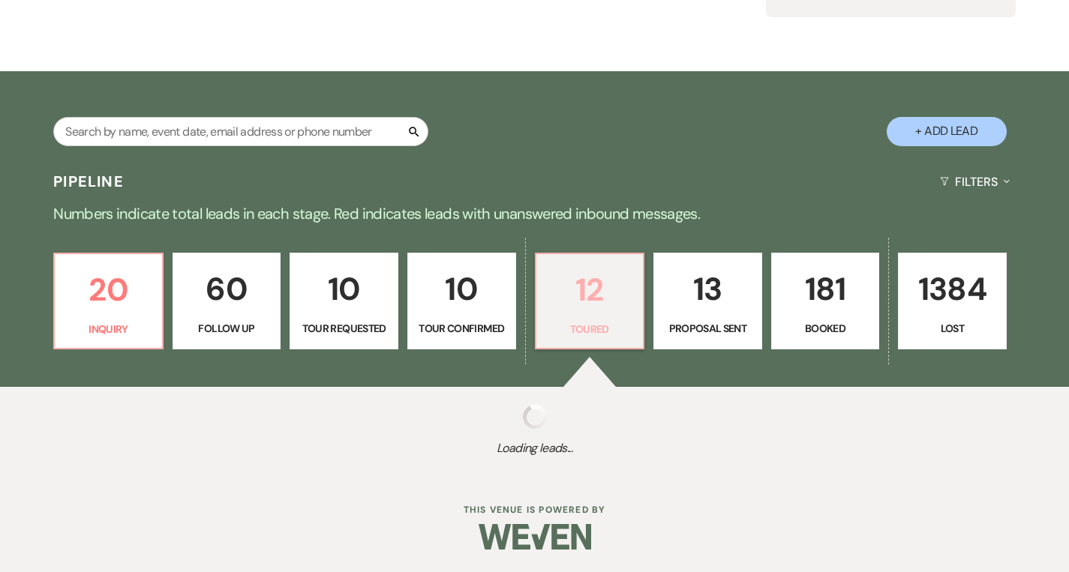
select select "5"
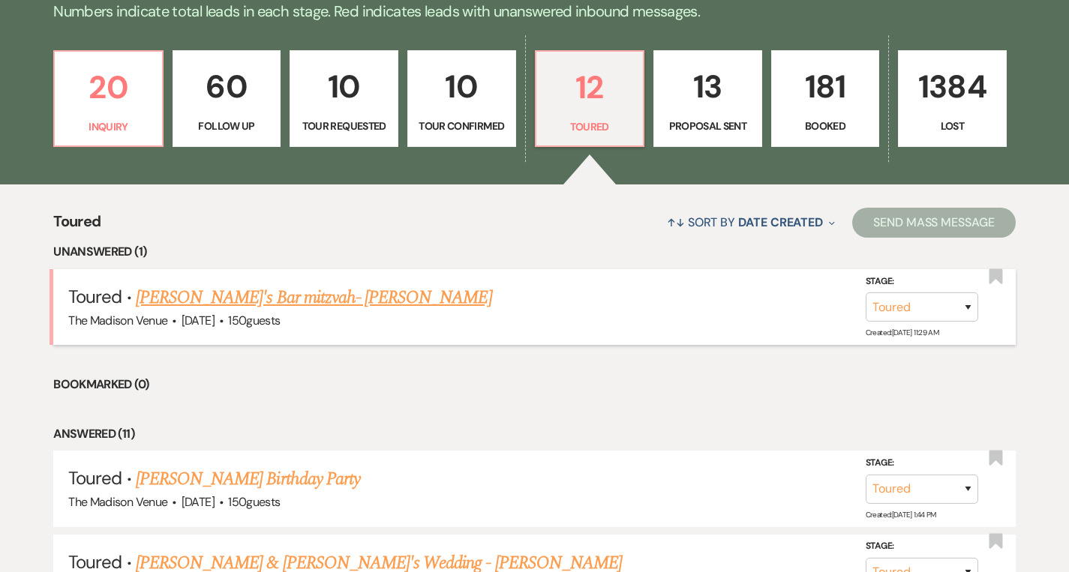
click at [177, 296] on link "[PERSON_NAME]'s Bar mitzvah- [PERSON_NAME]" at bounding box center [314, 297] width 356 height 27
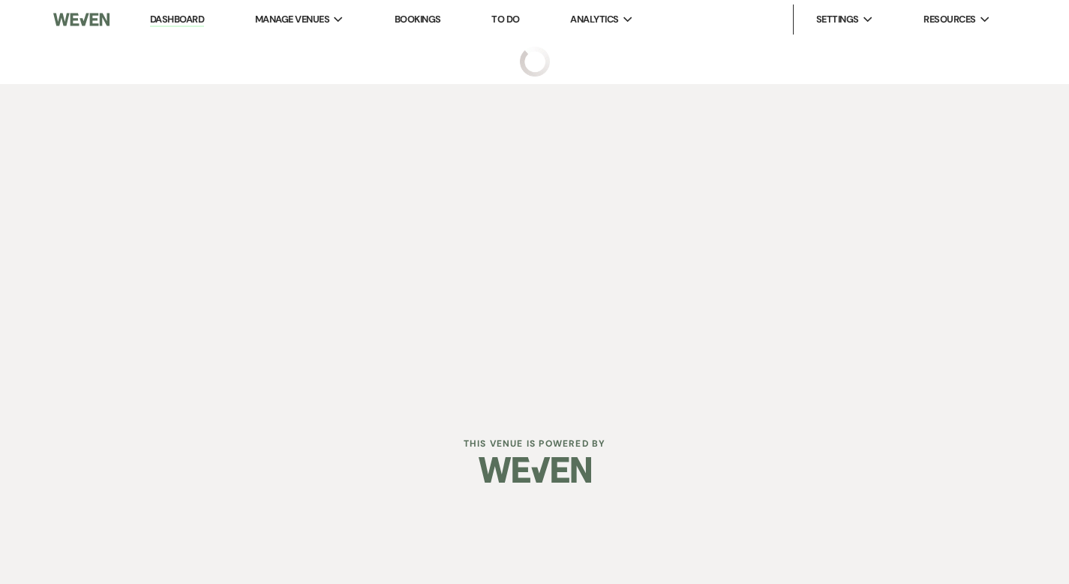
select select "5"
select select "13"
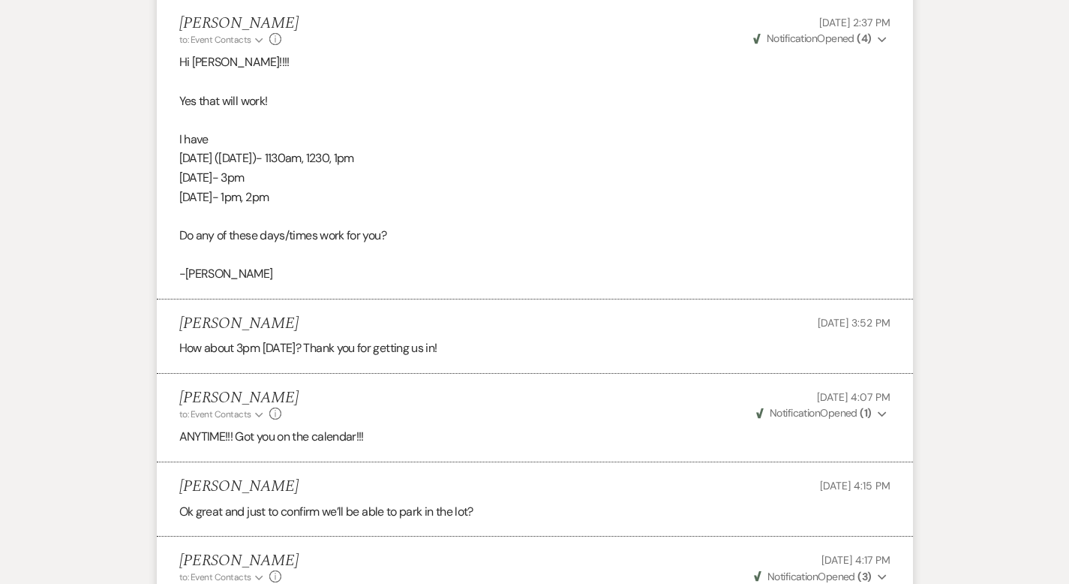
scroll to position [1884, 0]
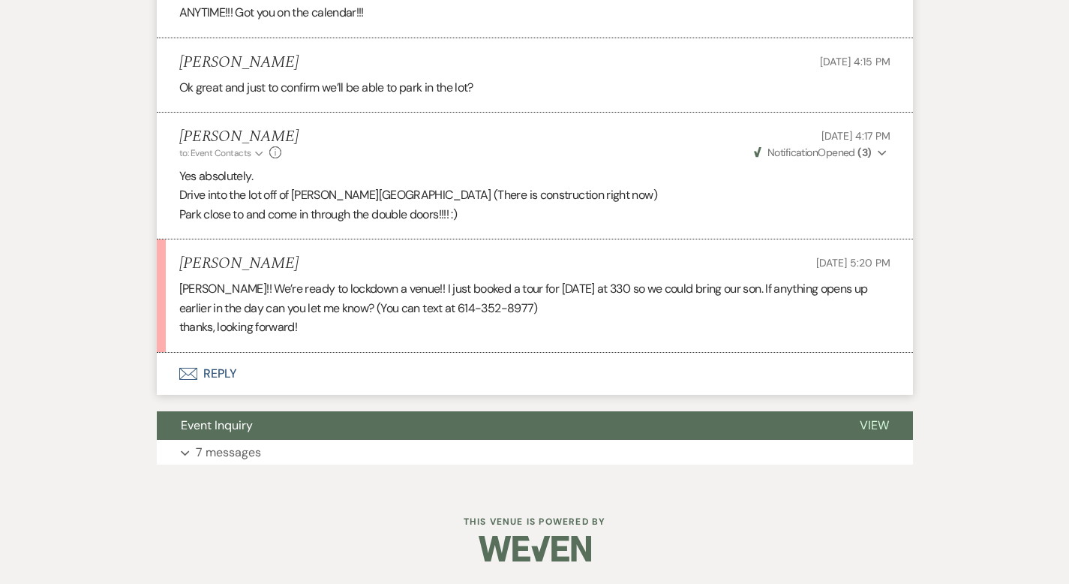
click at [167, 386] on button "Envelope Reply" at bounding box center [535, 374] width 756 height 42
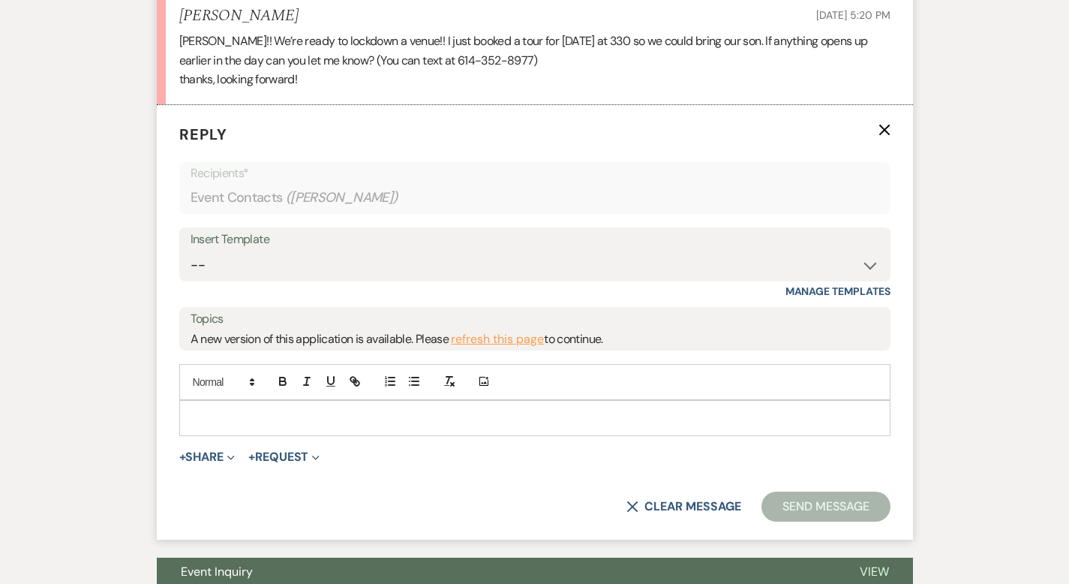
scroll to position [2162, 0]
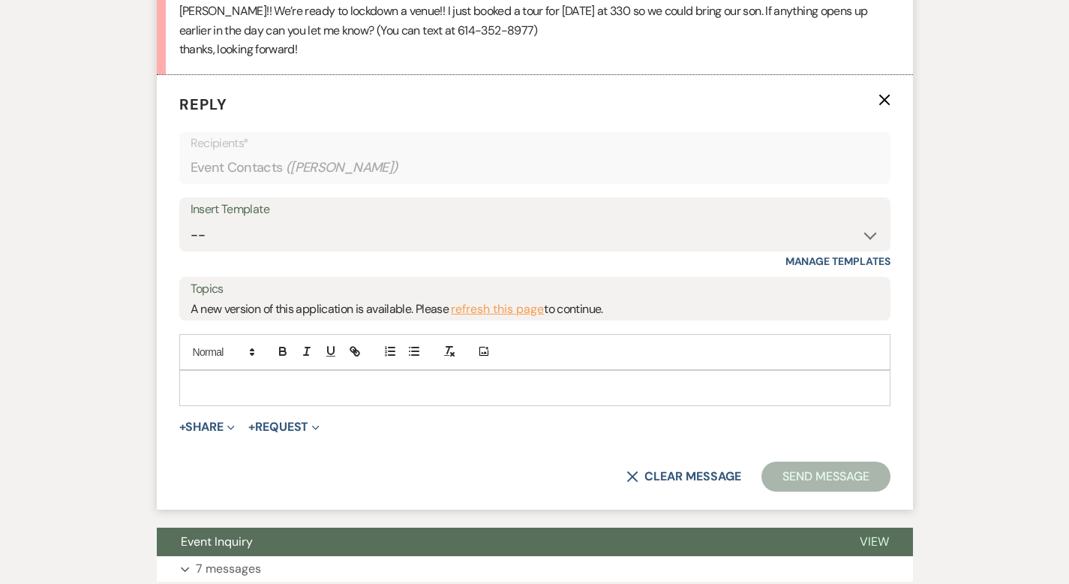
click at [191, 380] on p at bounding box center [534, 388] width 687 height 17
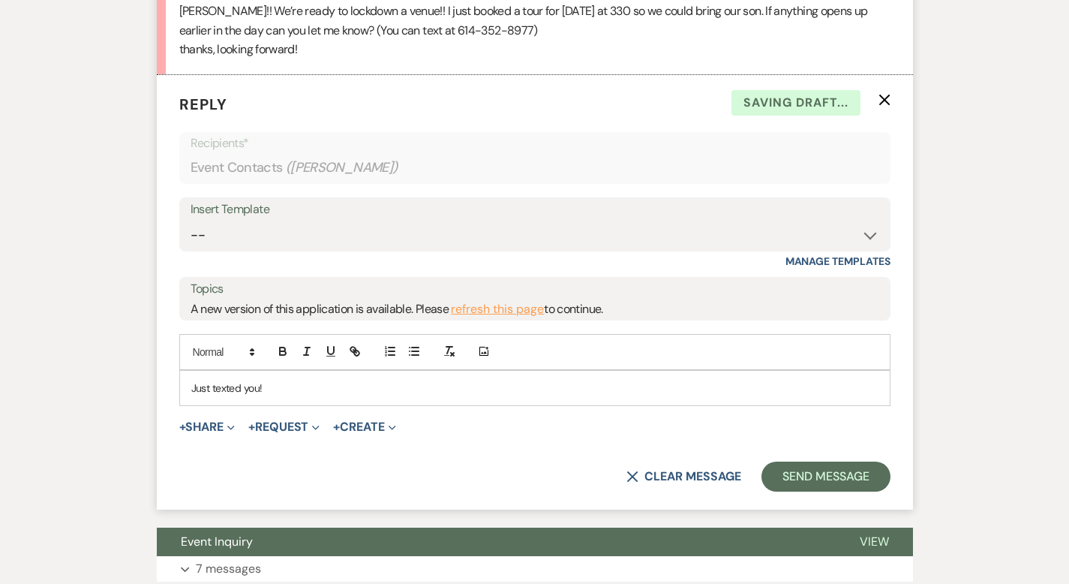
click at [191, 390] on p "Just texted you!" at bounding box center [534, 388] width 687 height 17
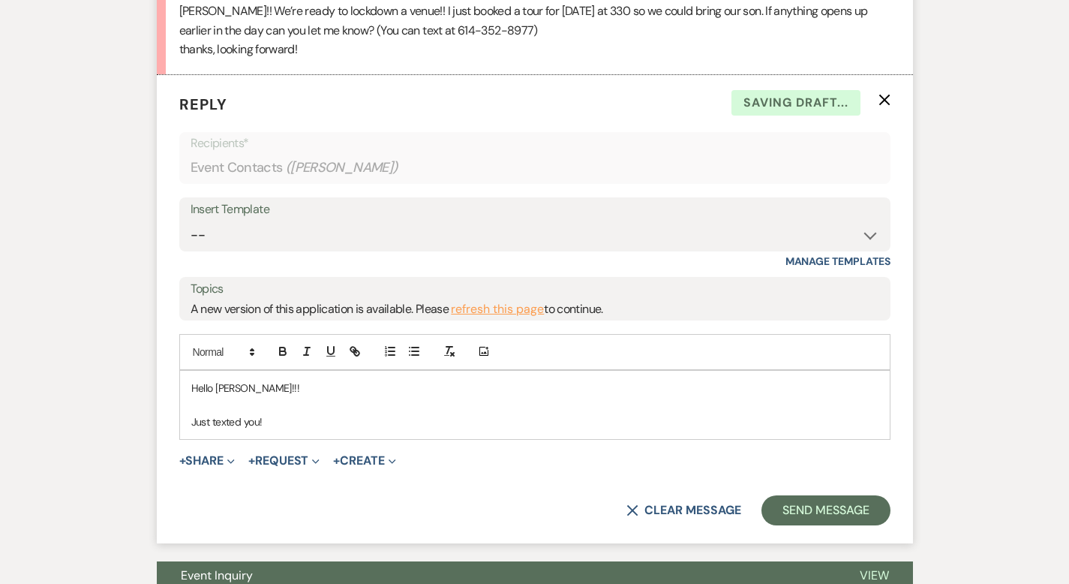
click at [219, 420] on p "Just texted you!" at bounding box center [534, 421] width 687 height 17
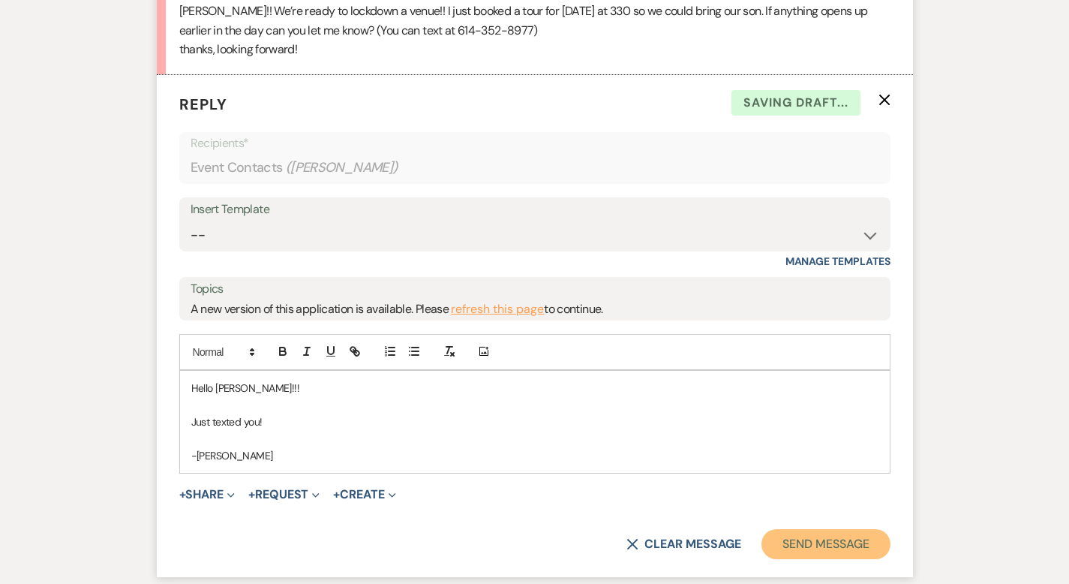
click at [876, 534] on button "Send Message" at bounding box center [825, 544] width 128 height 30
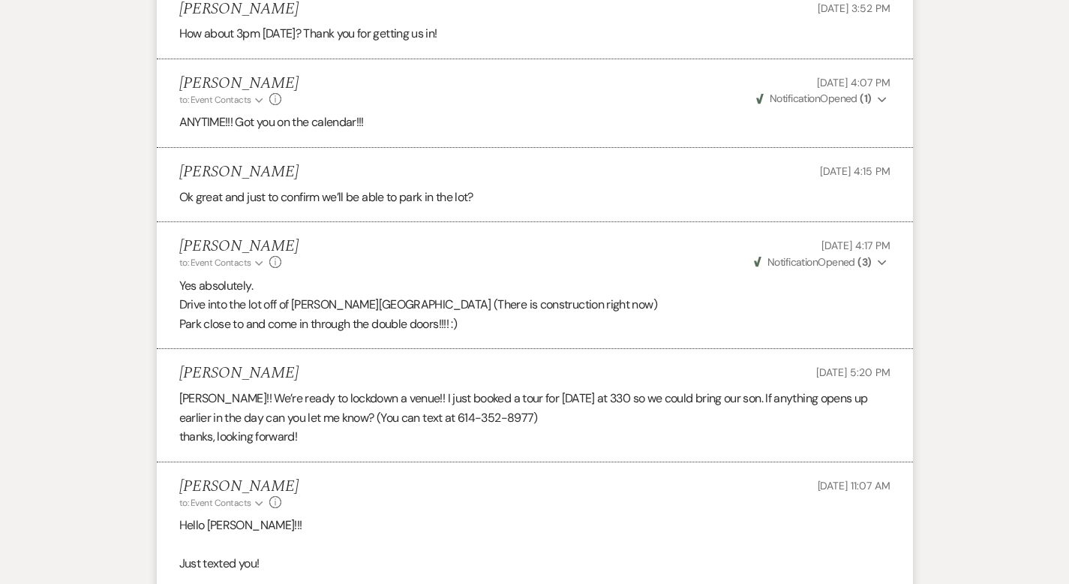
scroll to position [0, 0]
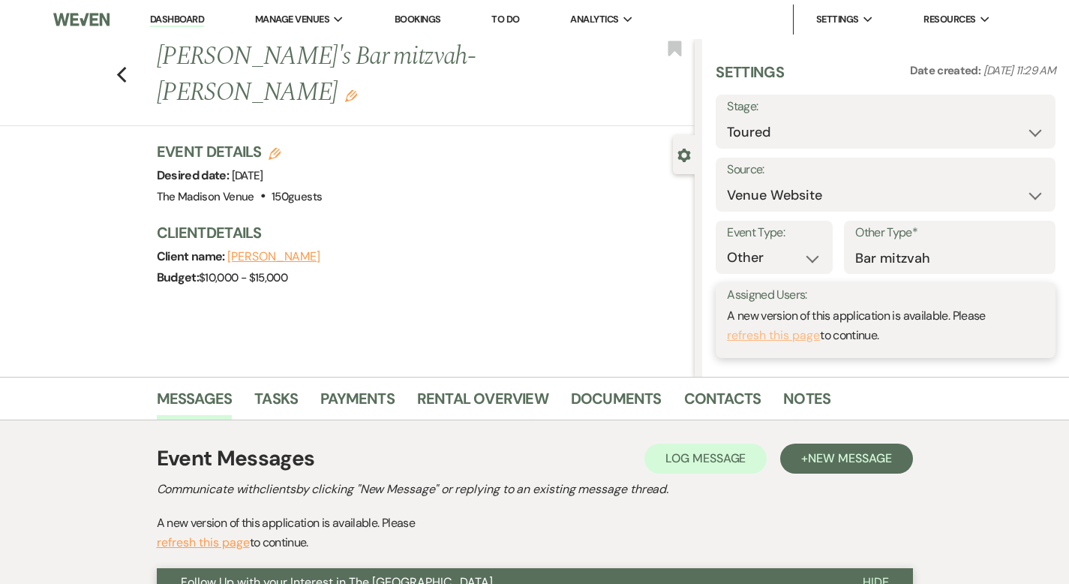
click at [820, 338] on button "refresh this page" at bounding box center [773, 336] width 93 height 20
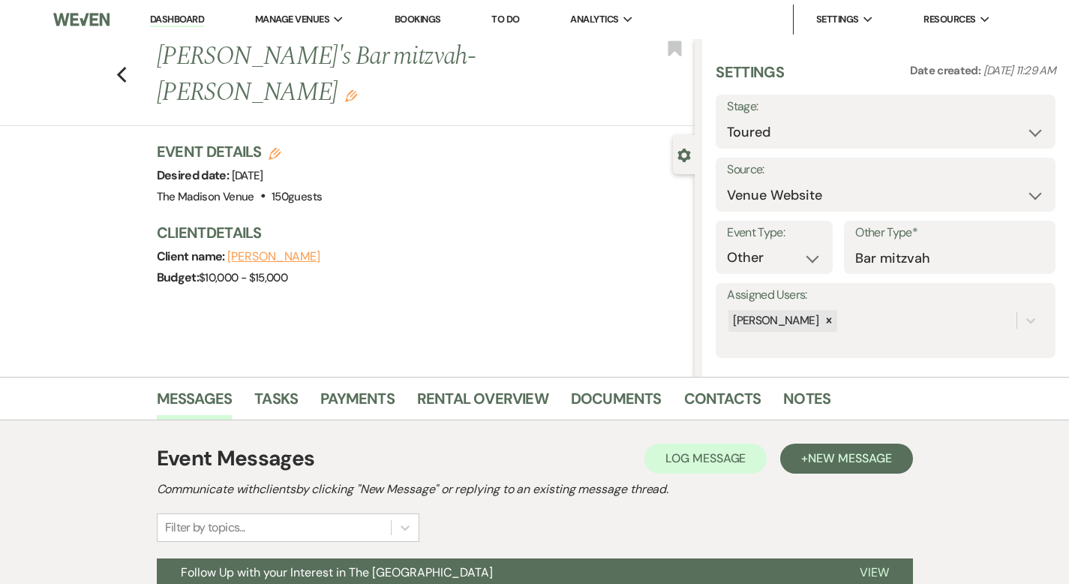
click at [172, 14] on link "Dashboard" at bounding box center [177, 20] width 54 height 14
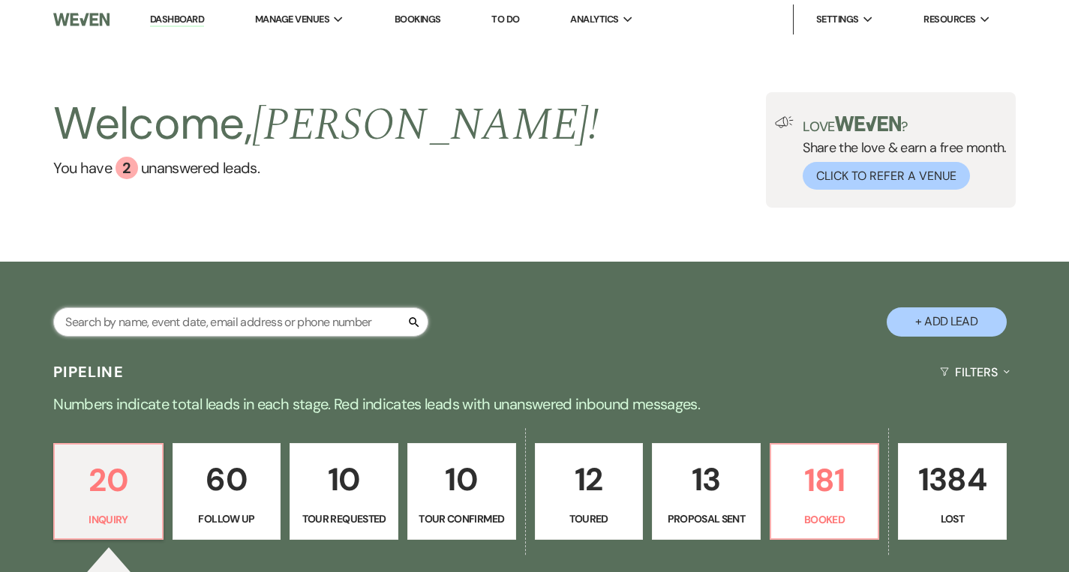
click at [262, 324] on input "text" at bounding box center [240, 322] width 375 height 29
type input "christ"
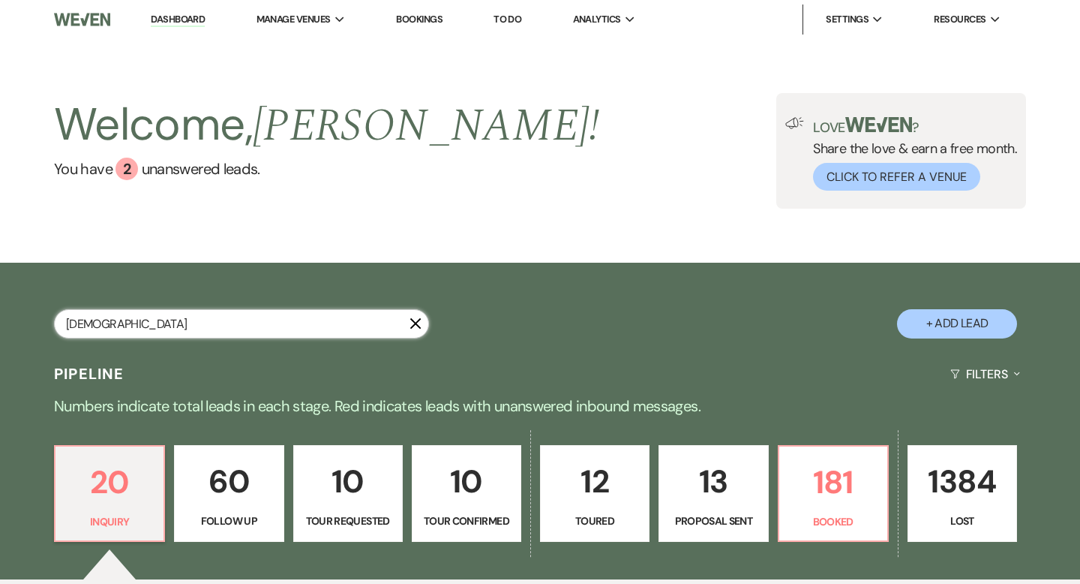
select select "9"
select select "8"
select select "6"
select select "8"
select select "6"
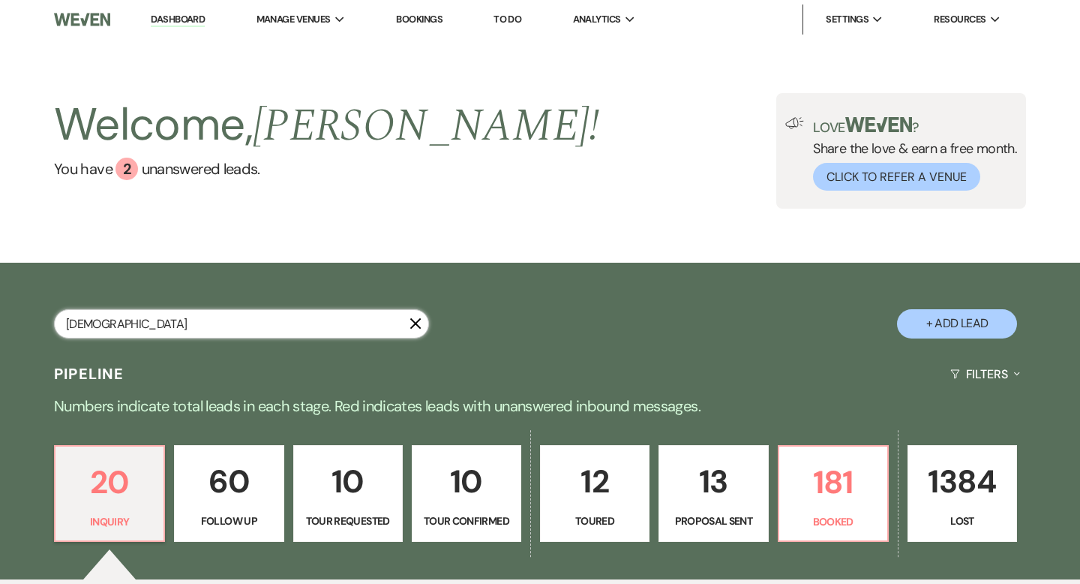
select select "8"
select select "5"
select select "8"
select select "5"
select select "8"
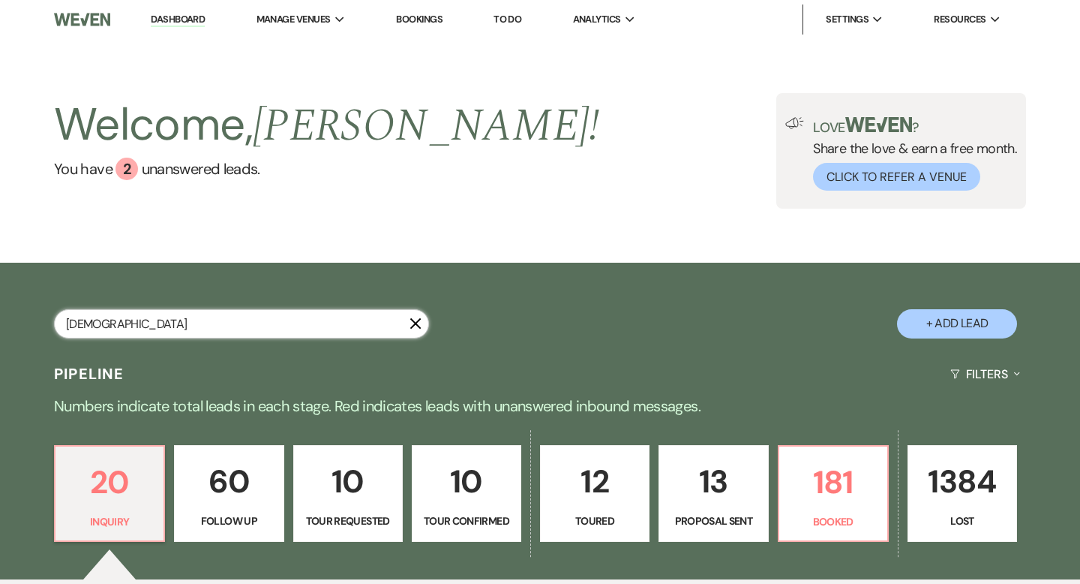
select select "5"
select select "8"
select select "5"
select select "8"
select select "5"
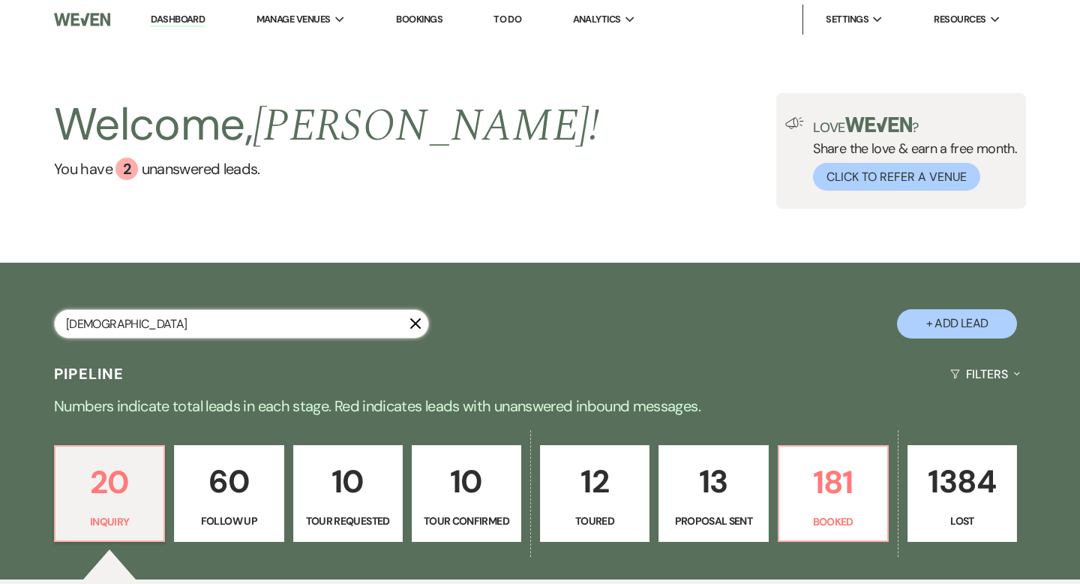
select select "8"
select select "5"
select select "8"
select select "5"
select select "8"
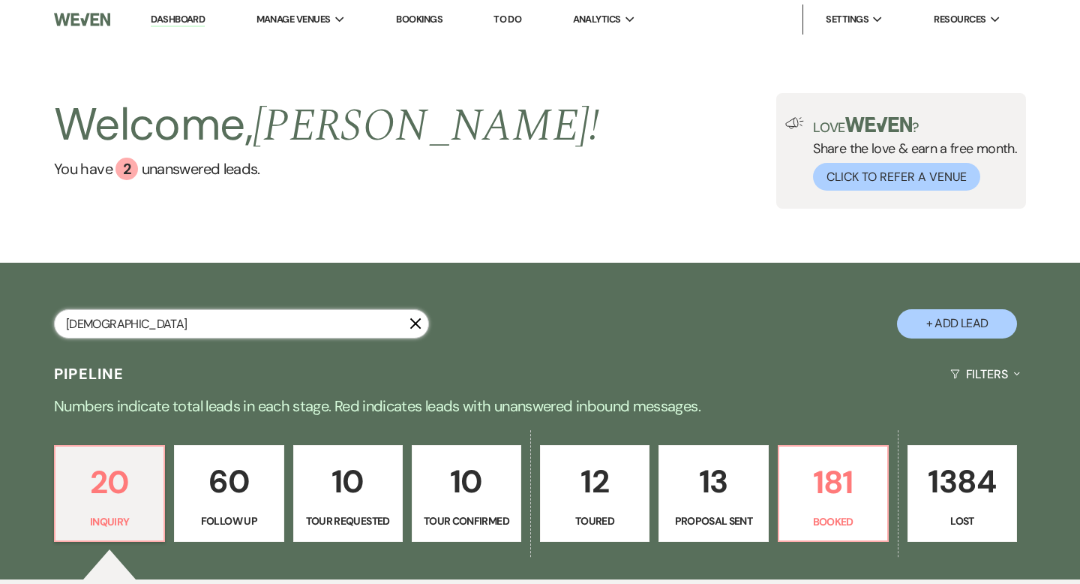
select select "6"
select select "8"
select select "1"
select select "8"
select select "6"
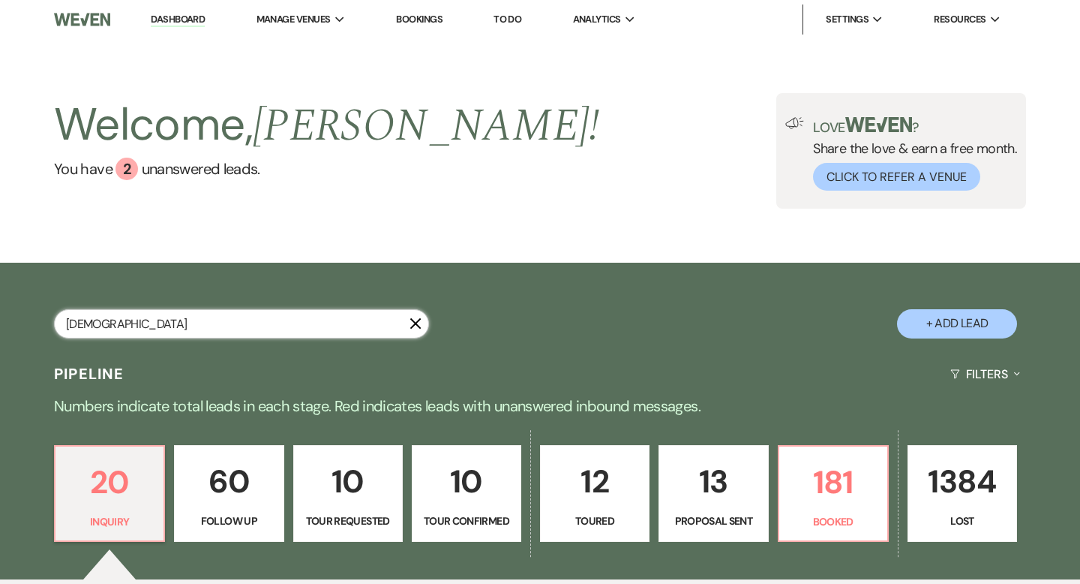
select select "8"
select select "6"
select select "8"
select select "7"
select select "8"
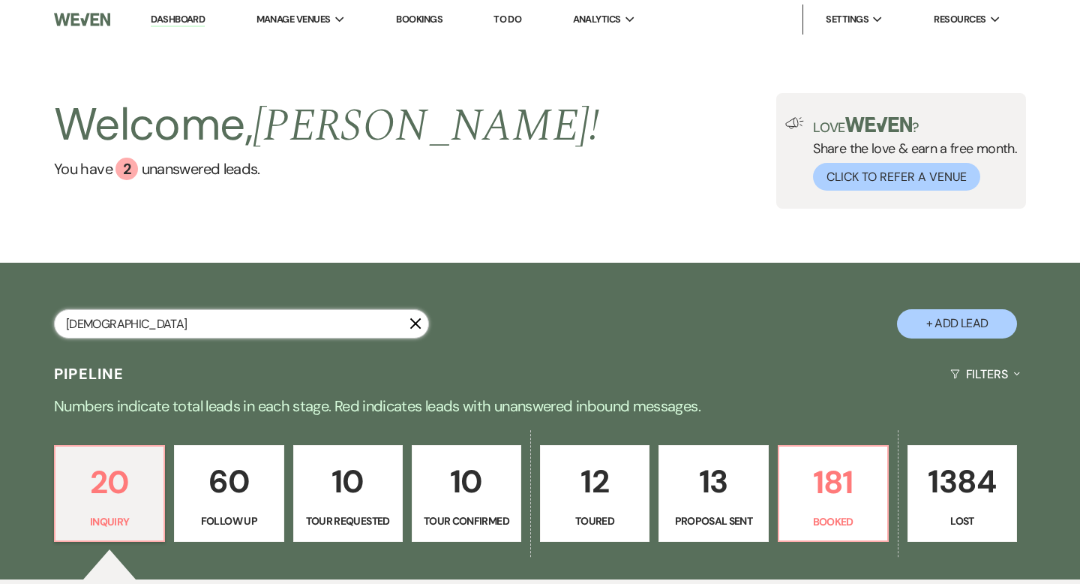
select select "5"
select select "8"
select select "5"
select select "8"
select select "5"
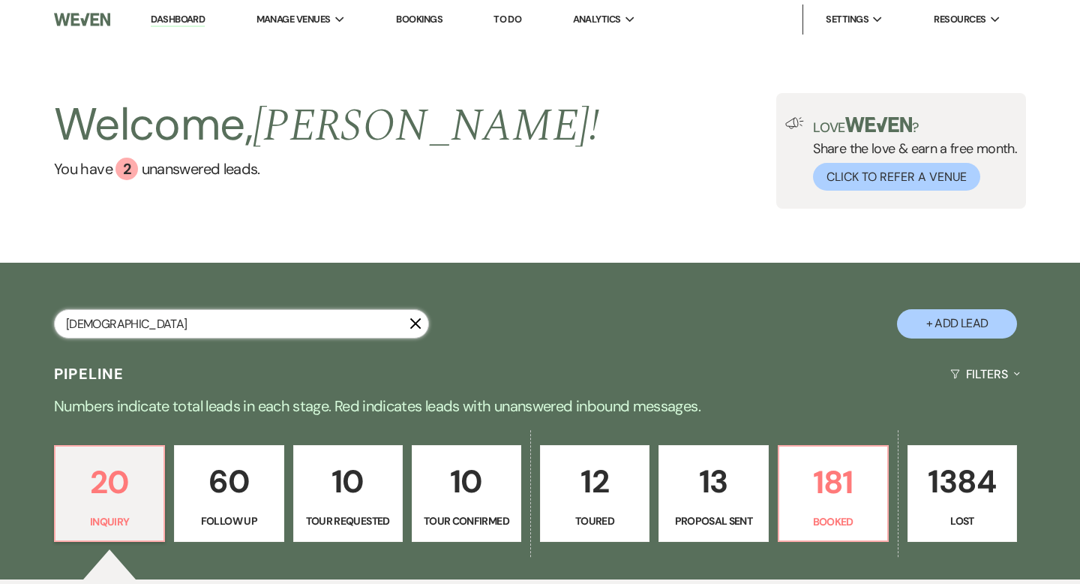
select select "8"
select select "11"
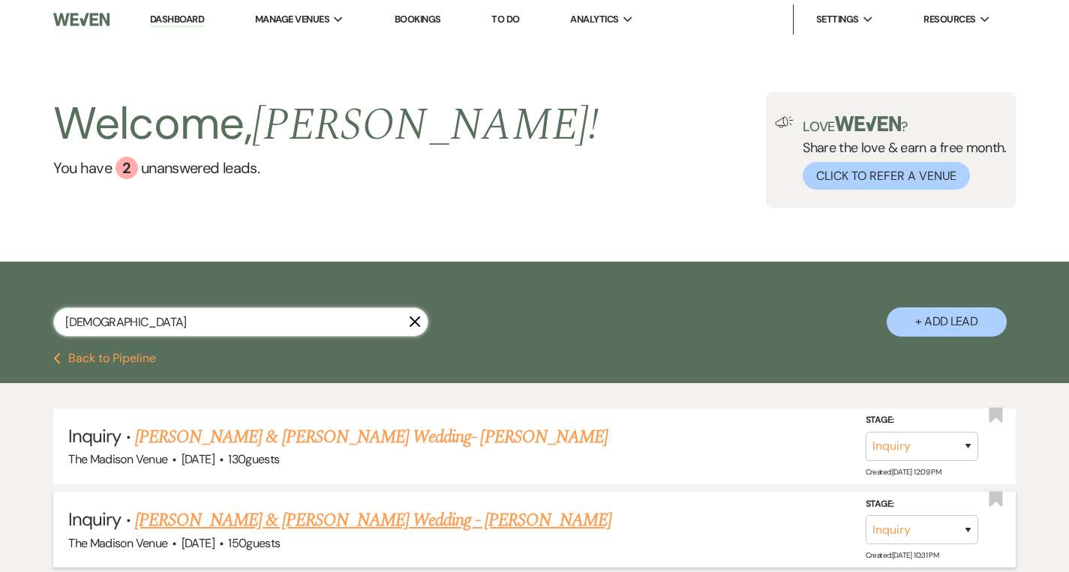
type input "christ"
click at [243, 509] on link "[PERSON_NAME] & [PERSON_NAME] Wedding - [PERSON_NAME]" at bounding box center [373, 520] width 476 height 27
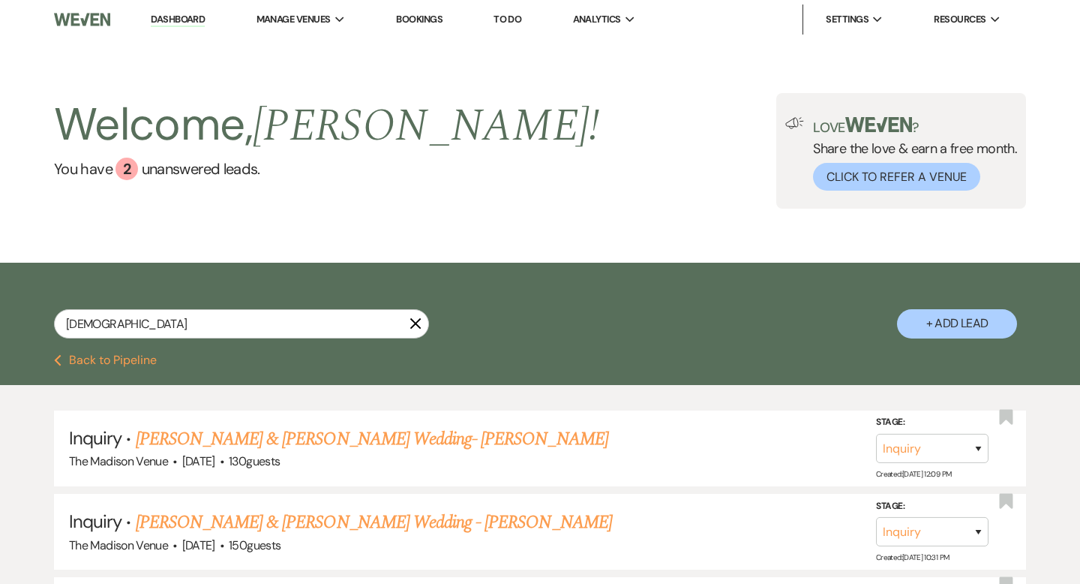
select select "5"
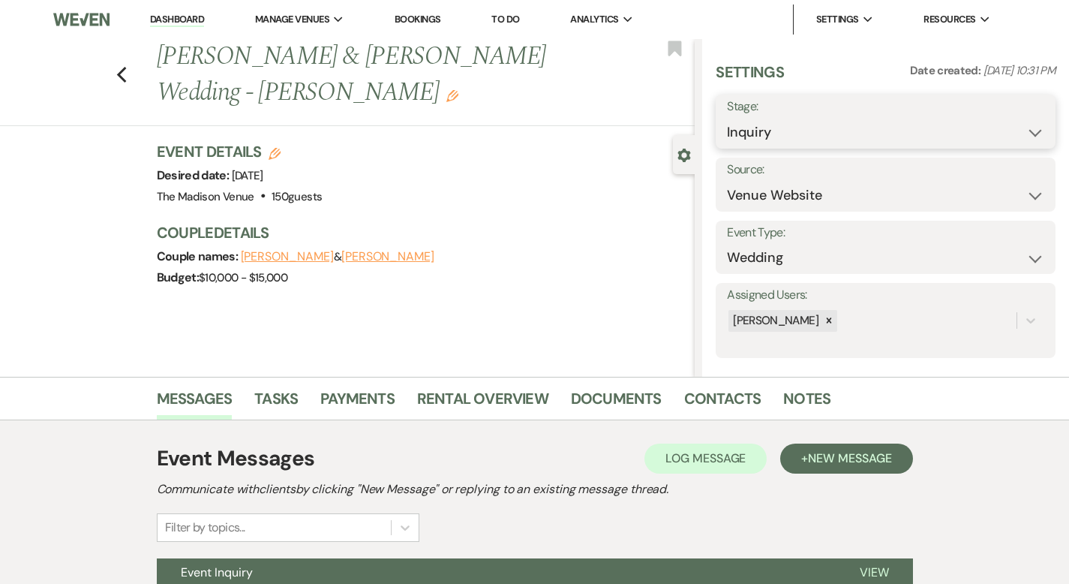
click at [848, 134] on select "Inquiry Follow Up Tour Requested Tour Confirmed Toured Proposal Sent Booked Lost" at bounding box center [885, 132] width 317 height 29
select select "5"
click at [1007, 120] on button "Save" at bounding box center [1019, 122] width 72 height 30
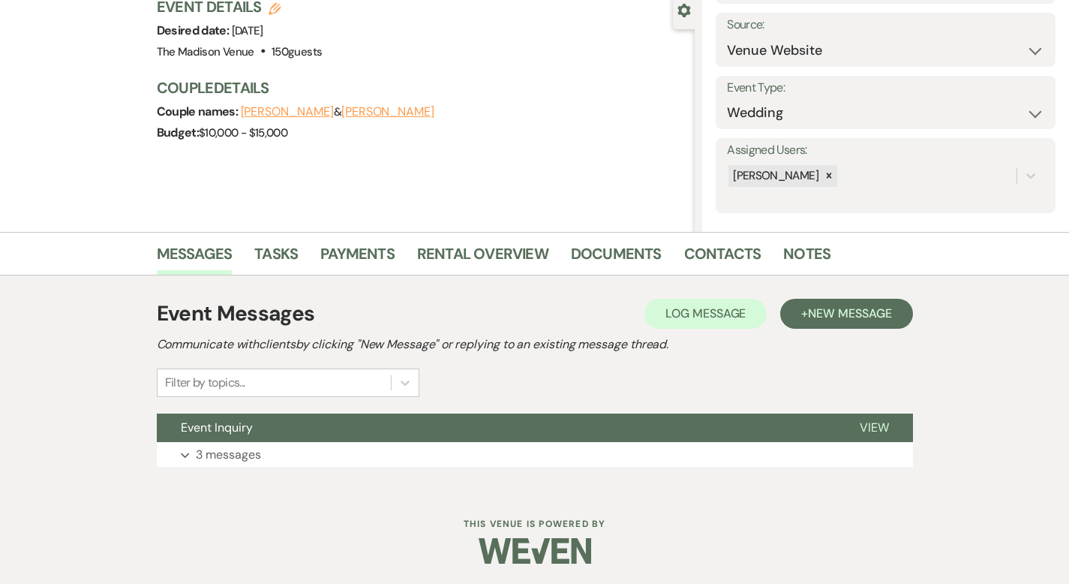
scroll to position [147, 0]
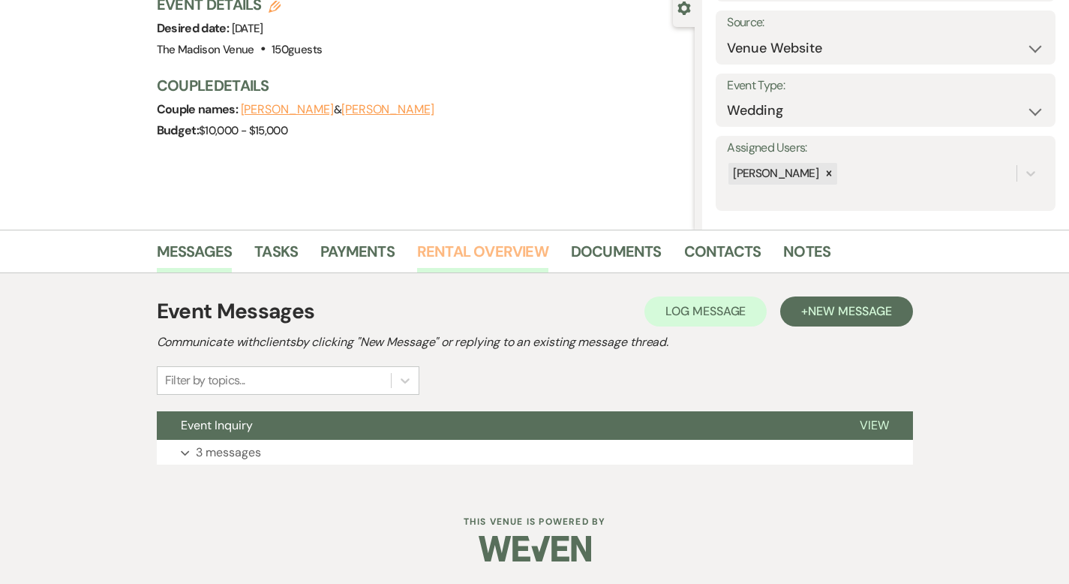
click at [471, 245] on link "Rental Overview" at bounding box center [482, 255] width 131 height 33
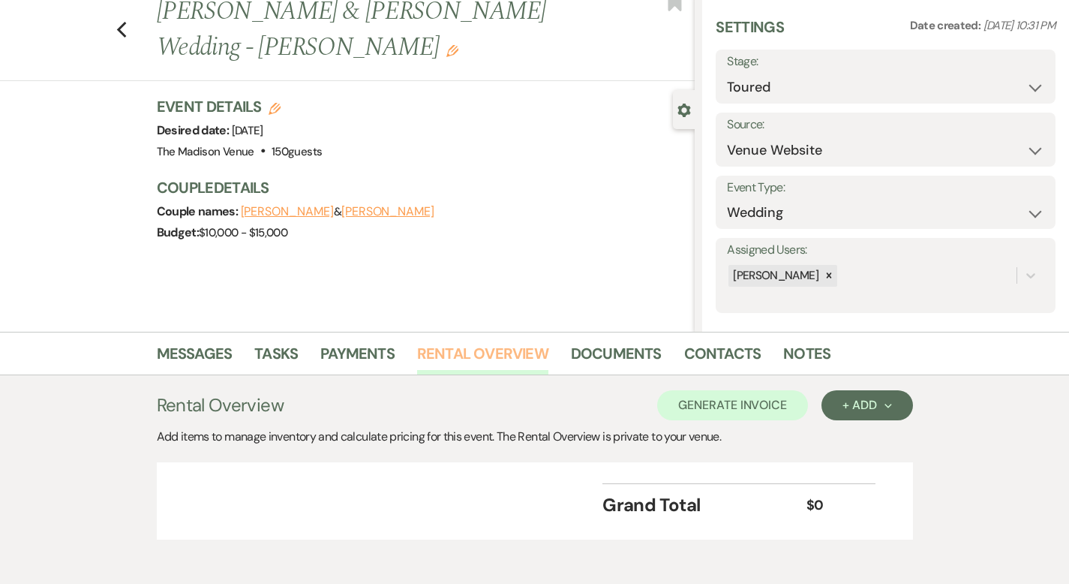
scroll to position [113, 0]
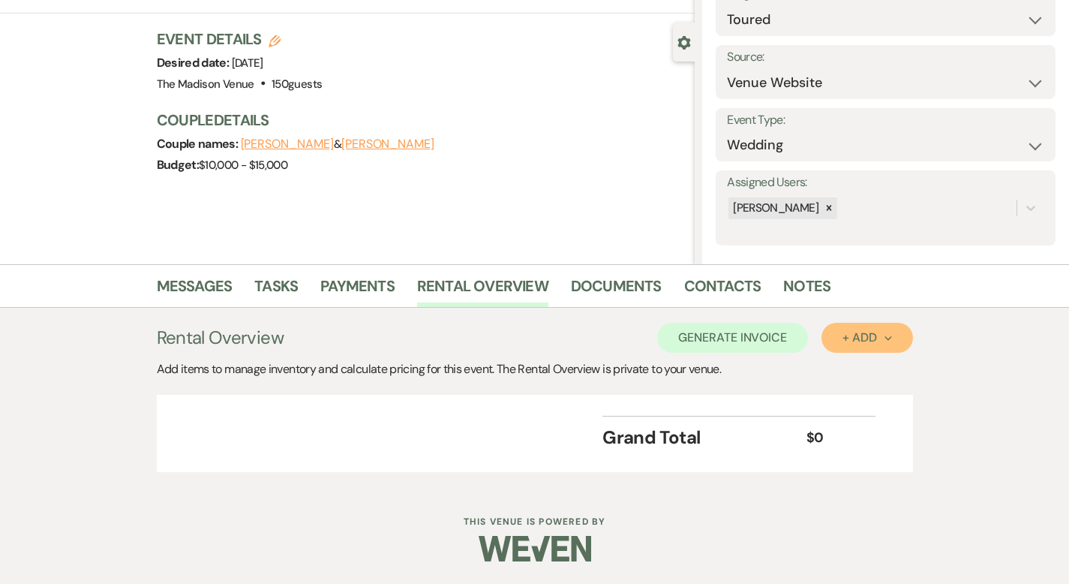
click at [891, 339] on div "+ Add Next" at bounding box center [866, 338] width 49 height 12
click at [894, 393] on button "Category" at bounding box center [860, 394] width 79 height 23
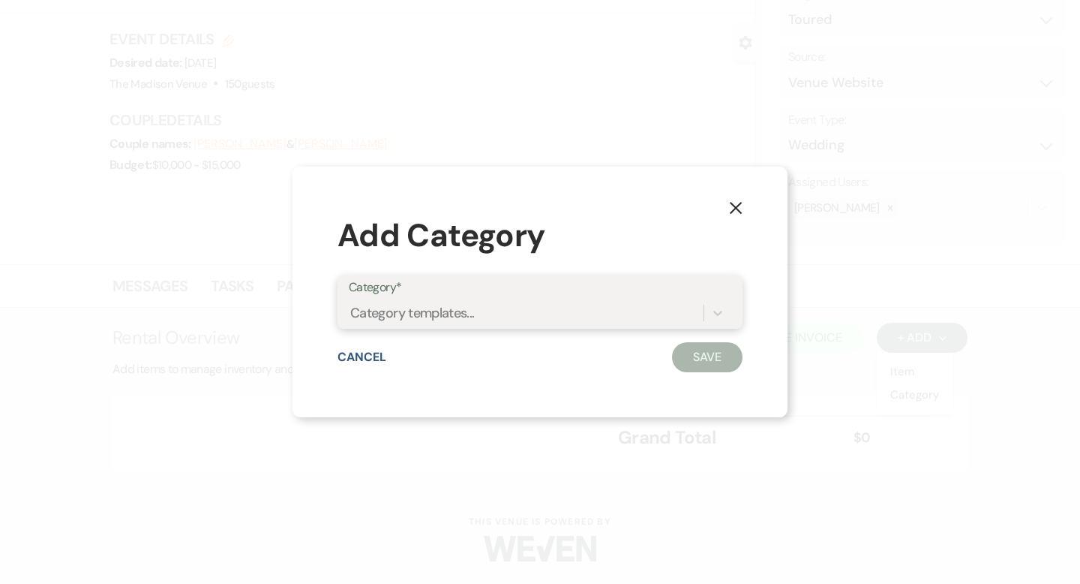
click at [645, 307] on div "Category templates..." at bounding box center [526, 312] width 355 height 26
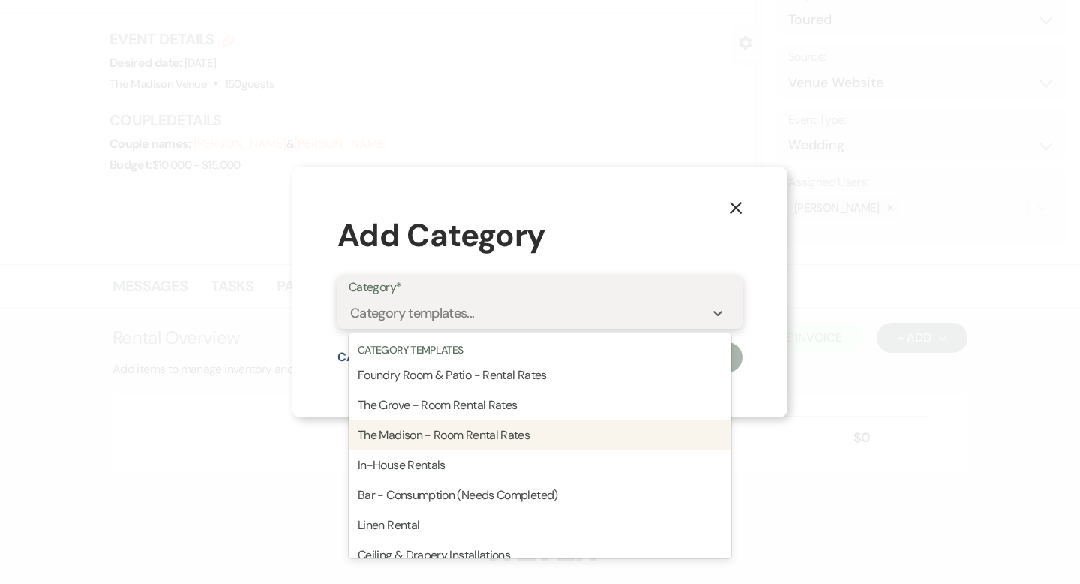
click at [597, 437] on div "The Madison - Room Rental Rates" at bounding box center [540, 435] width 383 height 30
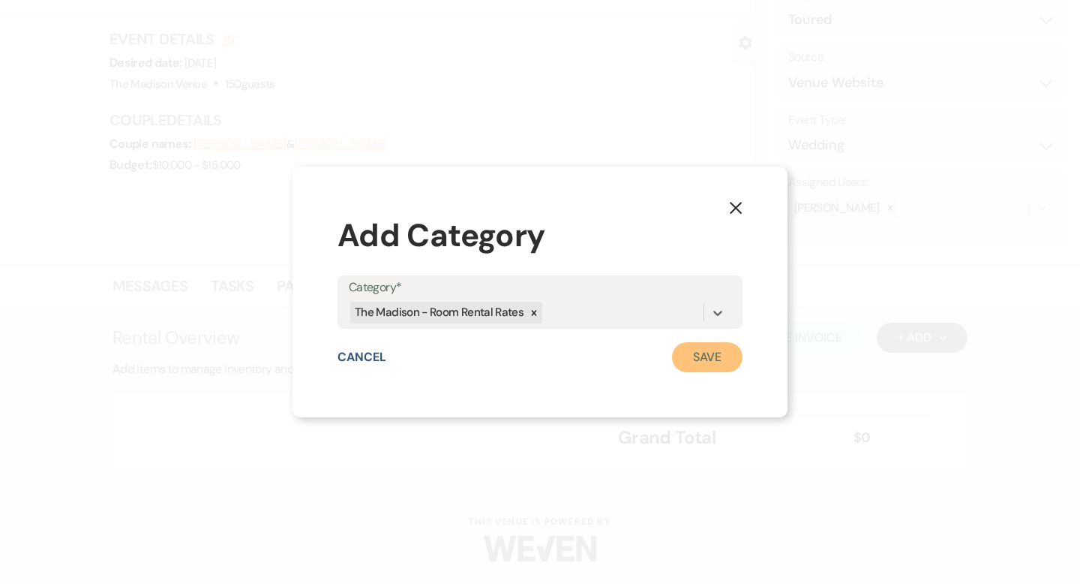
click at [705, 353] on button "Save" at bounding box center [707, 357] width 71 height 30
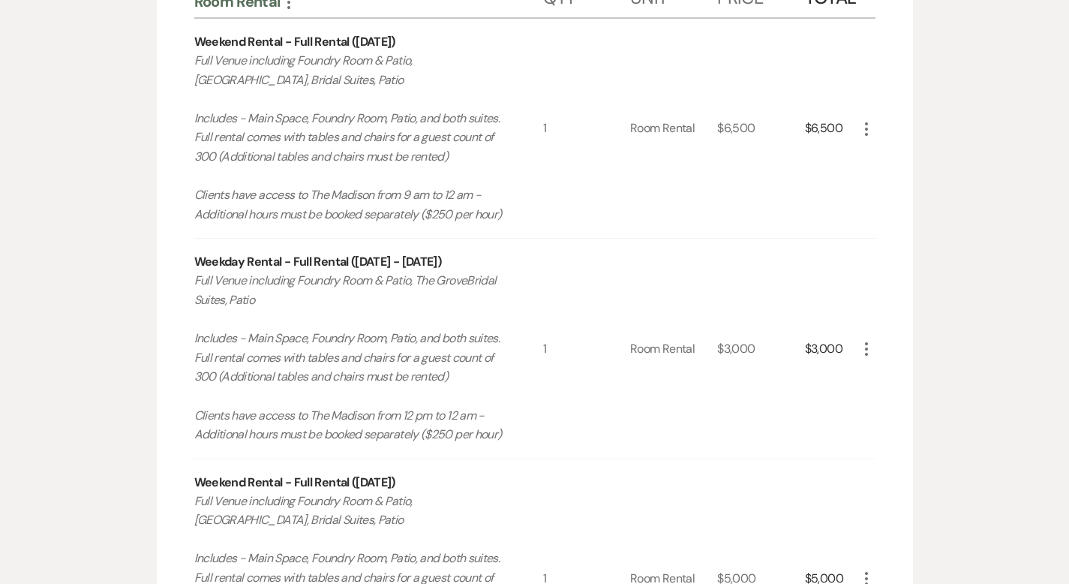
scroll to position [460, 0]
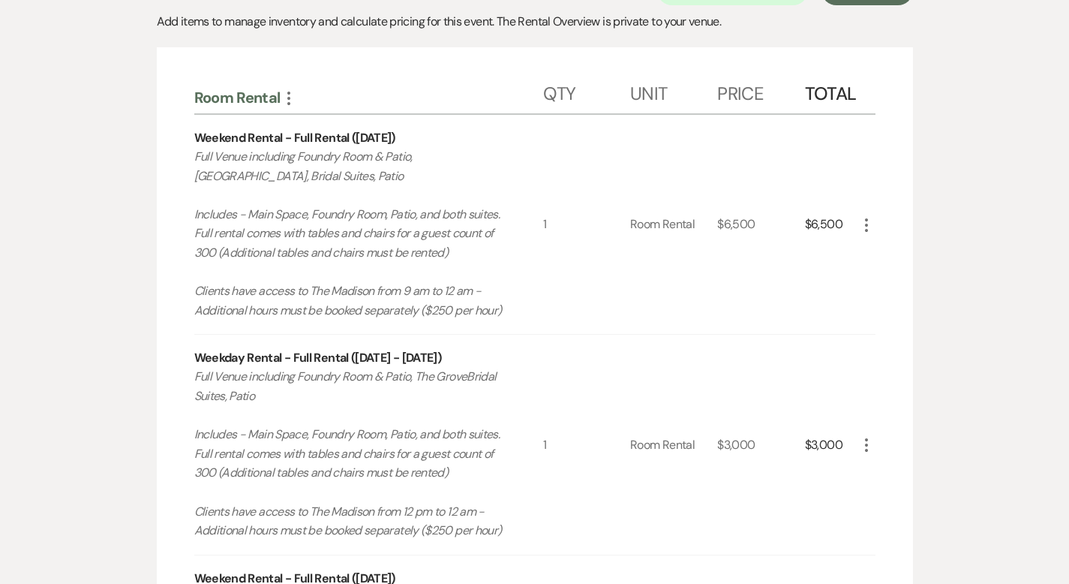
click at [868, 218] on use "button" at bounding box center [866, 225] width 3 height 14
click at [933, 268] on button "X Delete" at bounding box center [897, 278] width 81 height 24
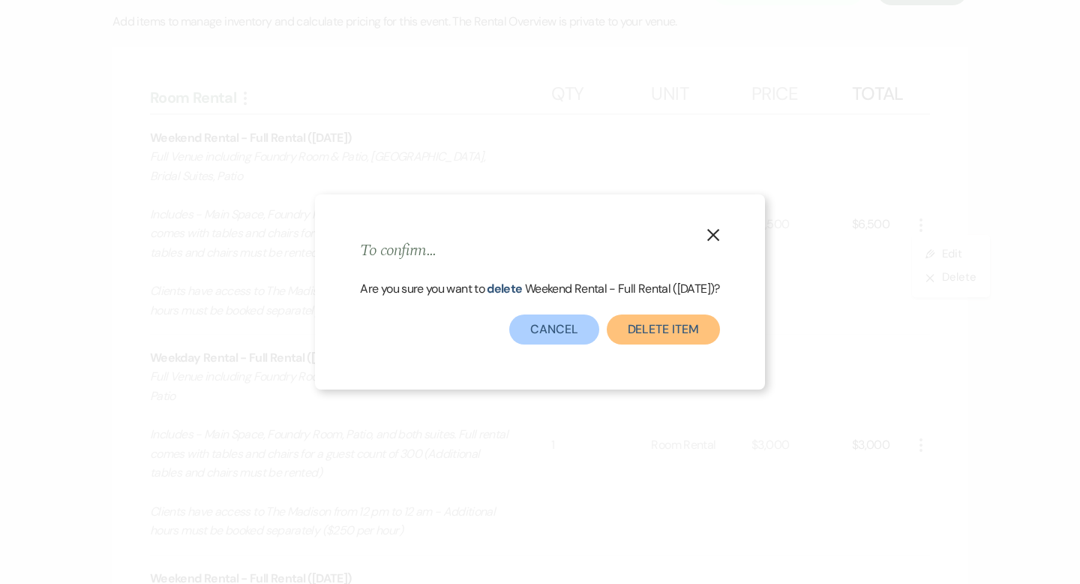
click at [658, 344] on button "Delete Item" at bounding box center [663, 329] width 113 height 30
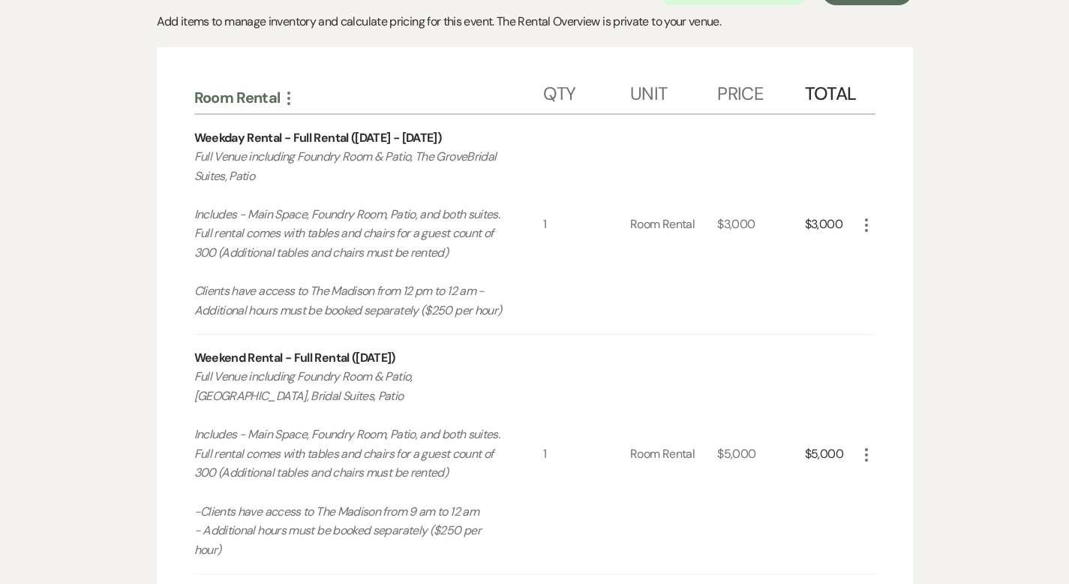
click at [875, 224] on icon "More" at bounding box center [866, 225] width 18 height 18
click at [932, 283] on button "X Delete" at bounding box center [897, 278] width 81 height 24
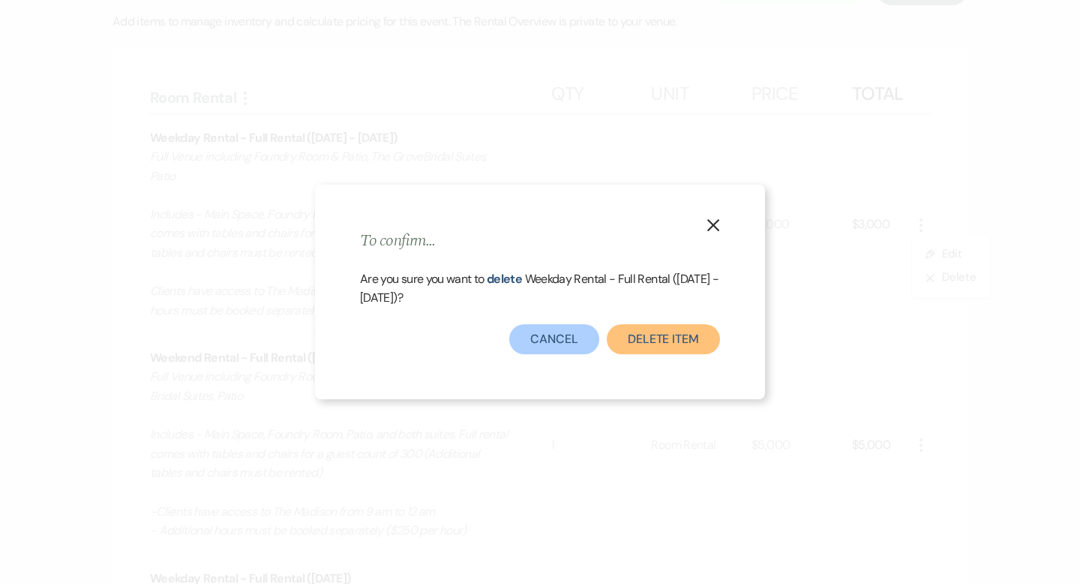
click at [661, 332] on button "Delete Item" at bounding box center [663, 339] width 113 height 30
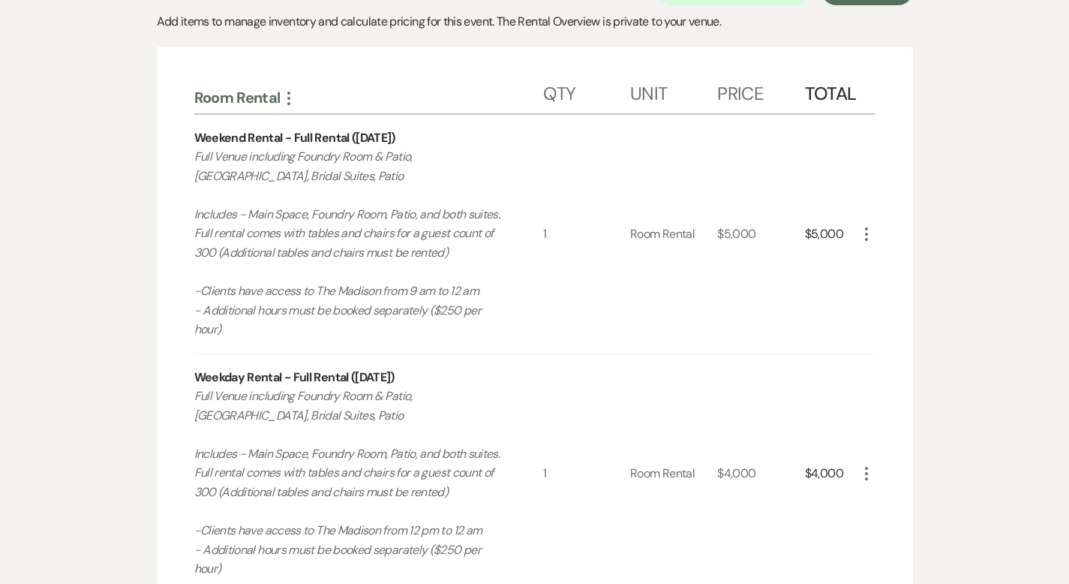
click at [875, 464] on icon "More" at bounding box center [866, 473] width 18 height 18
click at [883, 521] on icon "X" at bounding box center [878, 526] width 9 height 11
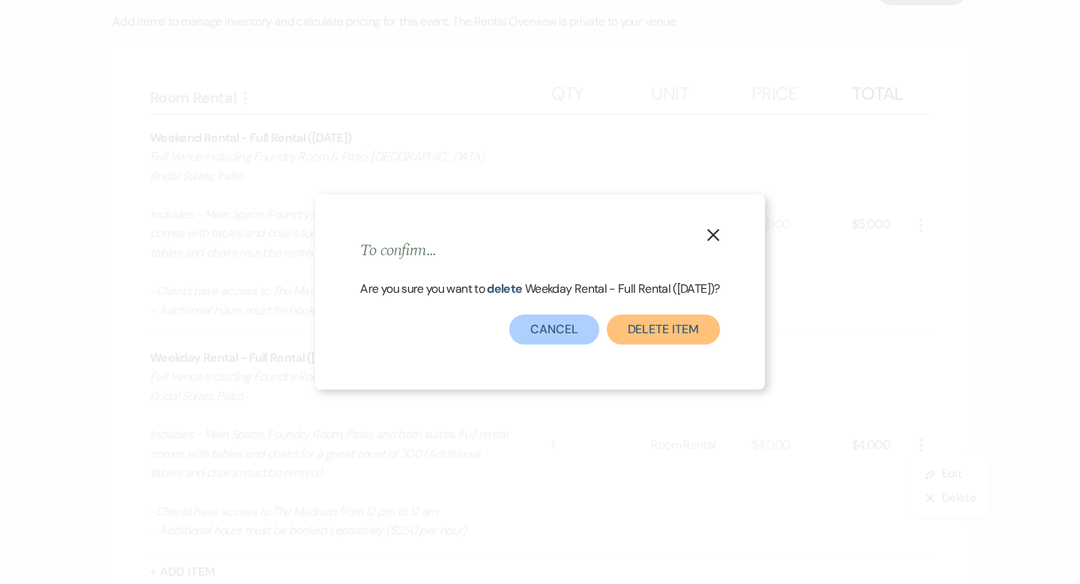
click at [704, 343] on button "Delete Item" at bounding box center [663, 329] width 113 height 30
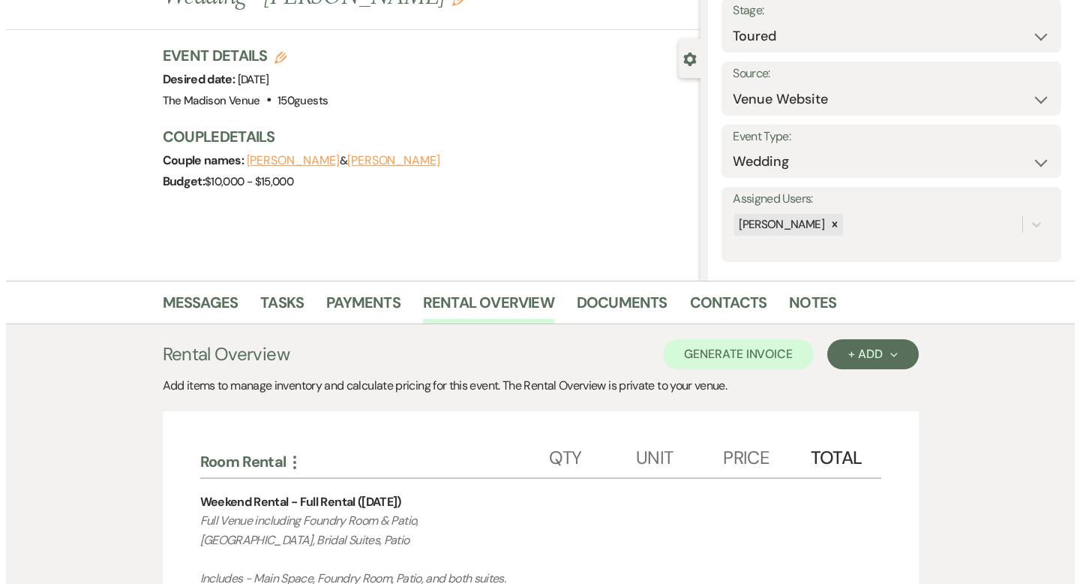
scroll to position [0, 0]
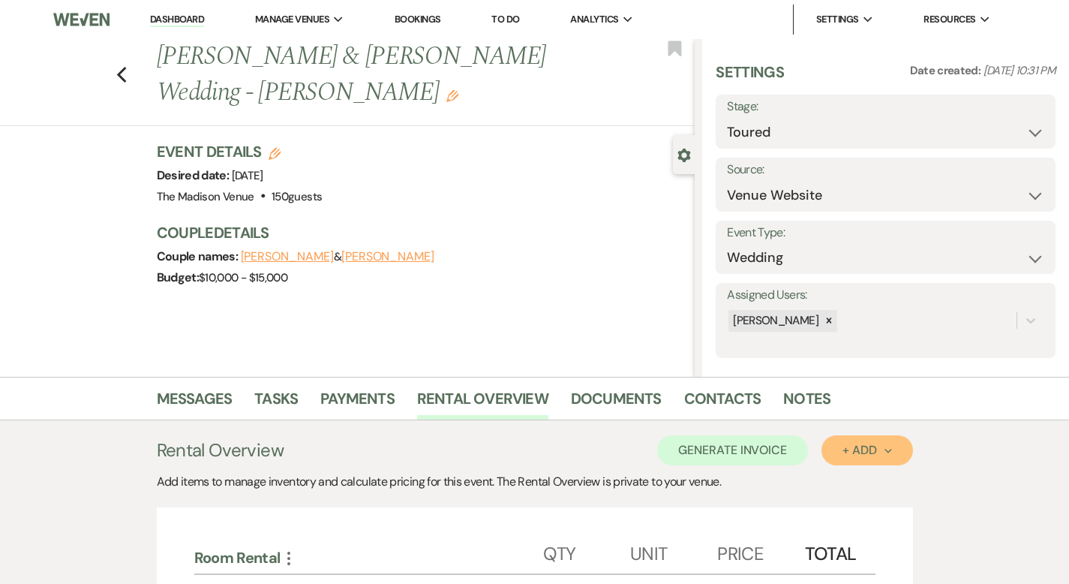
click at [888, 444] on button "+ Add Next" at bounding box center [866, 450] width 91 height 30
click at [895, 509] on button "Category" at bounding box center [860, 507] width 79 height 23
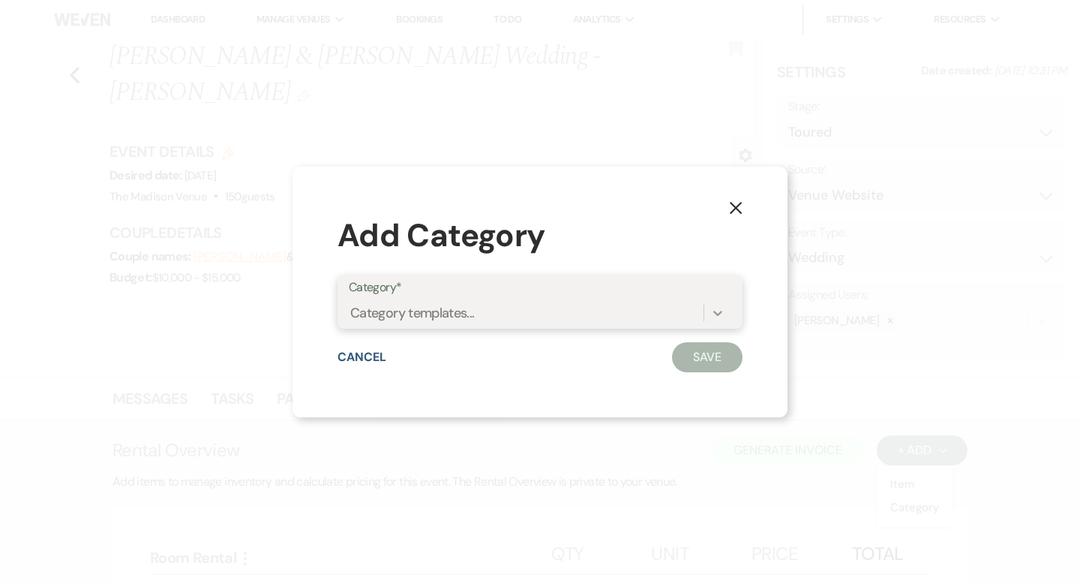
click at [710, 311] on icon at bounding box center [717, 312] width 15 height 15
click at [737, 205] on use "button" at bounding box center [736, 206] width 12 height 12
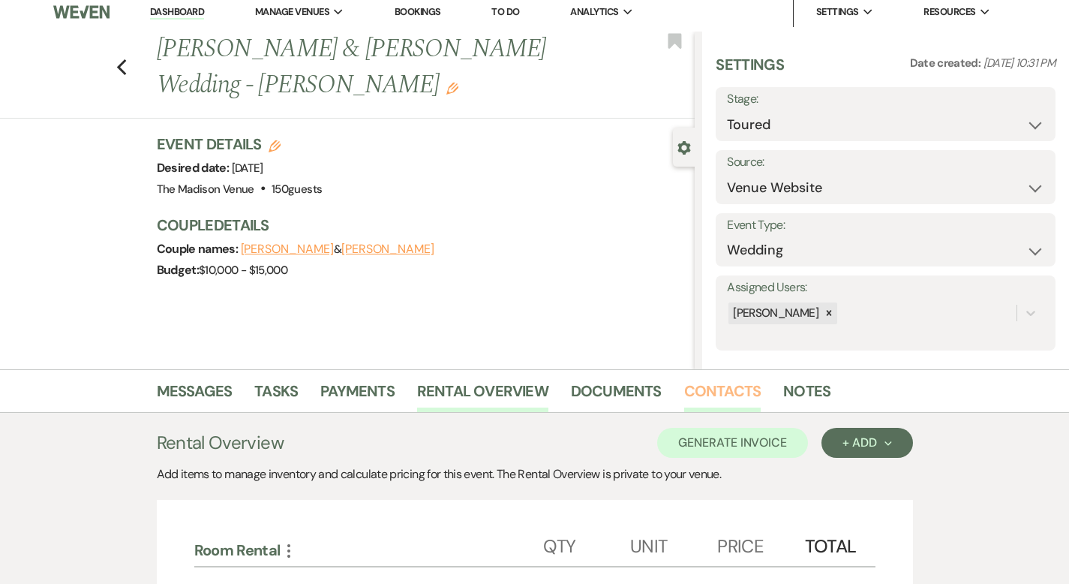
scroll to position [625, 0]
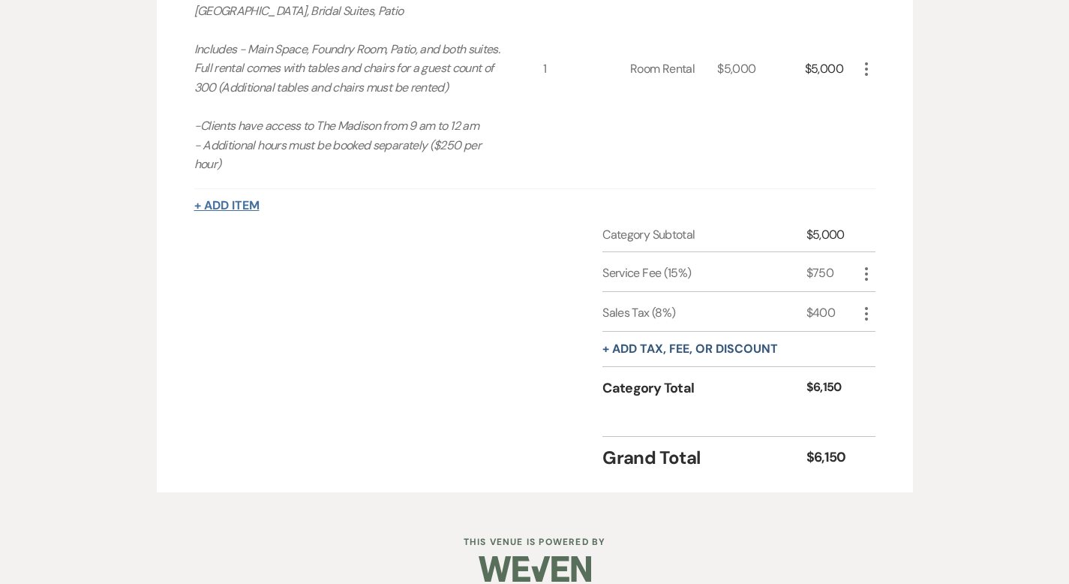
click at [194, 200] on button "+ Add Item" at bounding box center [226, 206] width 65 height 12
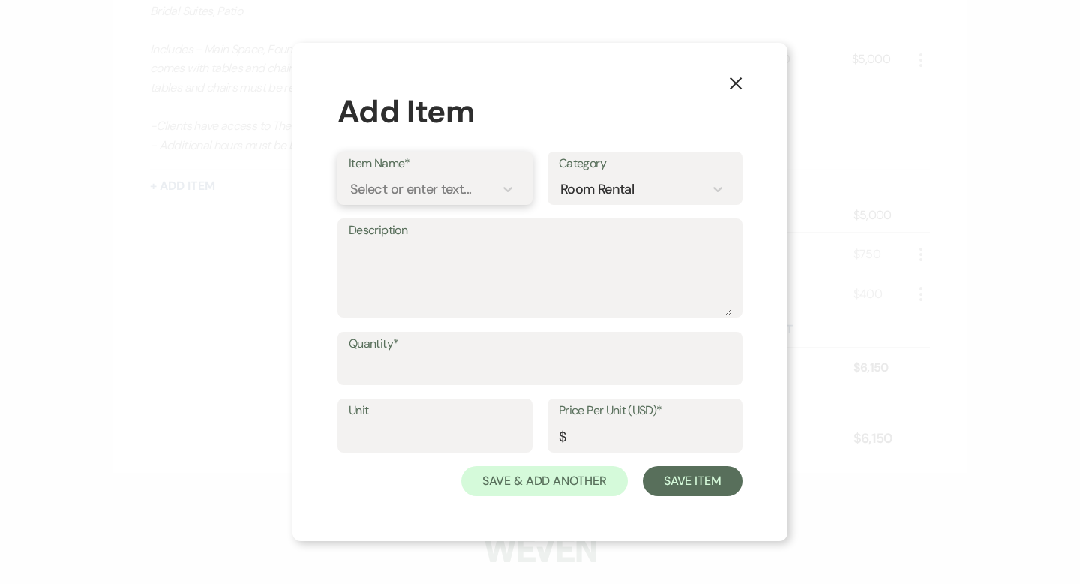
click at [387, 197] on div "Select or enter text..." at bounding box center [410, 189] width 121 height 20
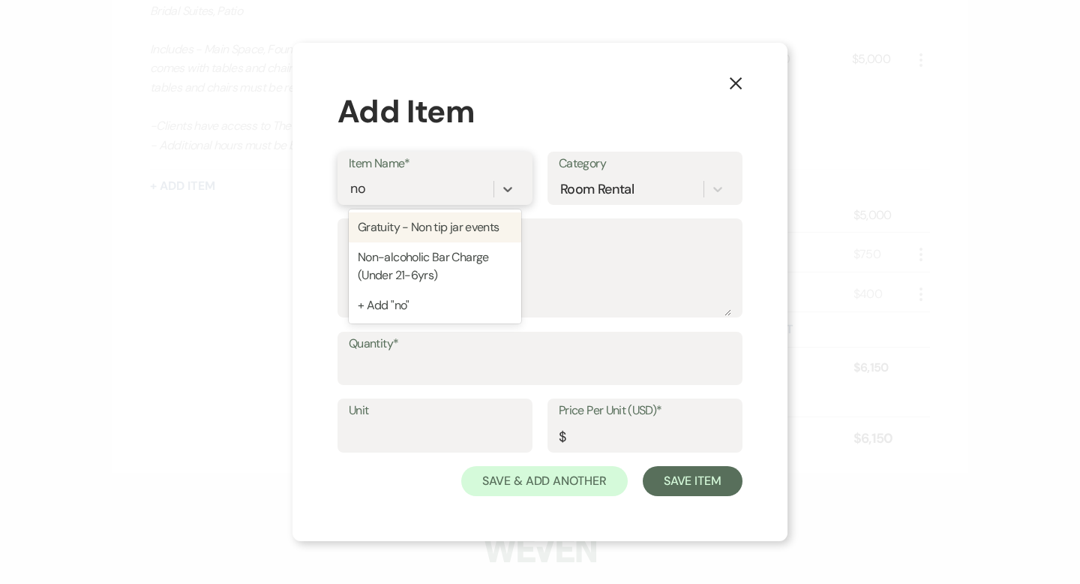
type input "non"
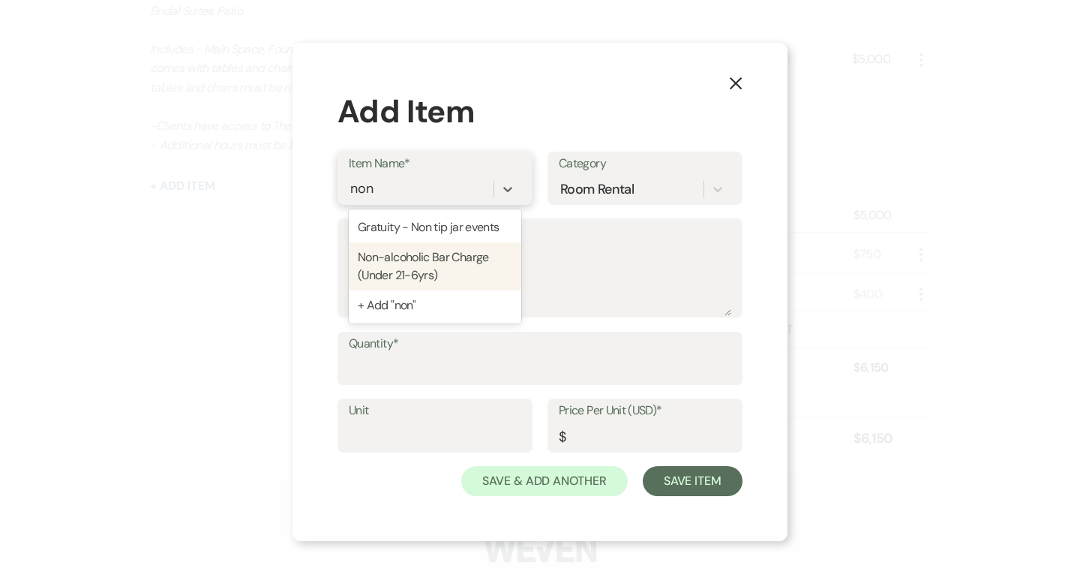
click at [390, 251] on div "Non-alcoholic Bar Charge (Under 21-6yrs)" at bounding box center [435, 266] width 173 height 48
type textarea "Pop's & Soda's Coke, Diet Coke, Sprite, Ginger Ale, Ginger Beer Club Soda, Toni…"
type input "Beverage"
type input "9"
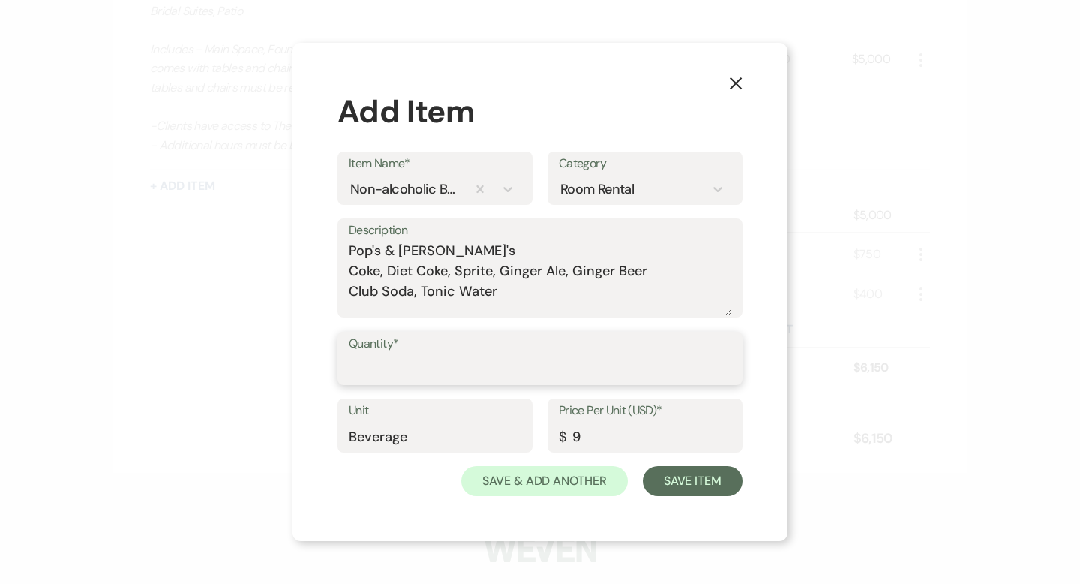
click at [417, 362] on input "Quantity*" at bounding box center [540, 368] width 383 height 29
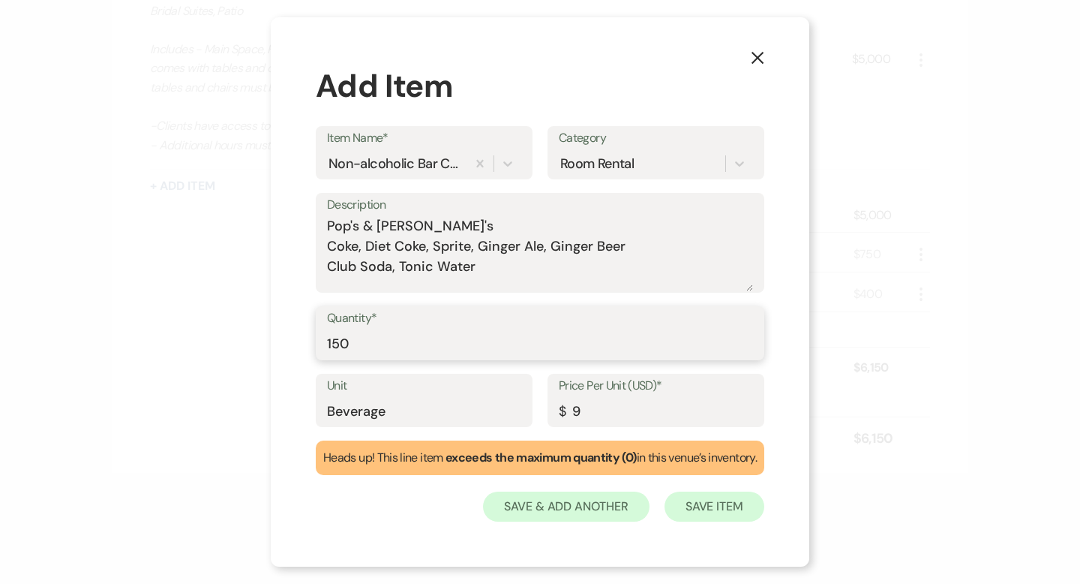
type input "150"
click at [712, 503] on button "Save Item" at bounding box center [715, 506] width 100 height 30
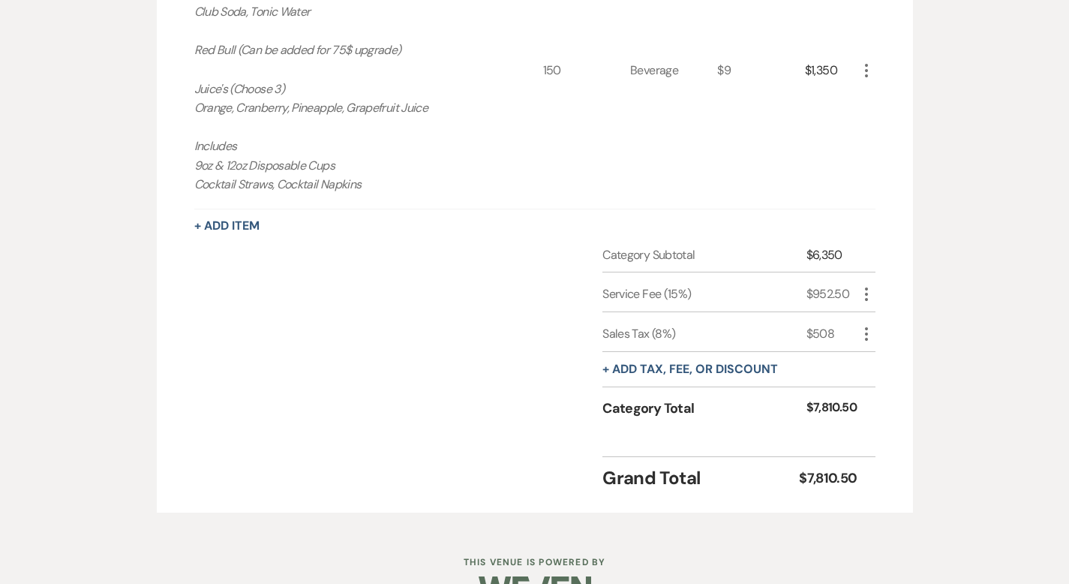
scroll to position [902, 0]
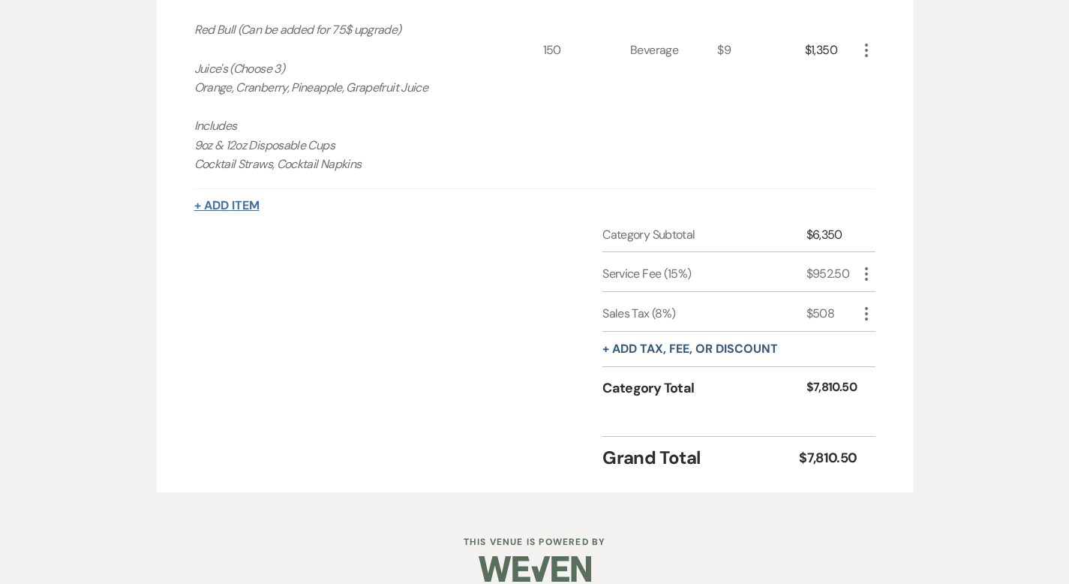
click at [194, 200] on button "+ Add Item" at bounding box center [226, 206] width 65 height 12
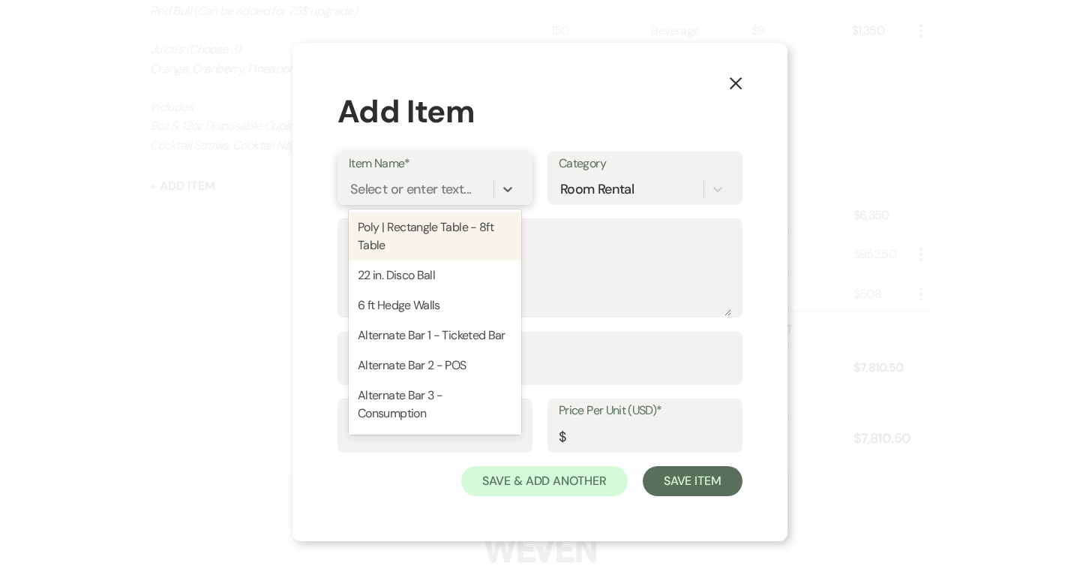
click at [394, 190] on div "Select or enter text..." at bounding box center [410, 189] width 121 height 20
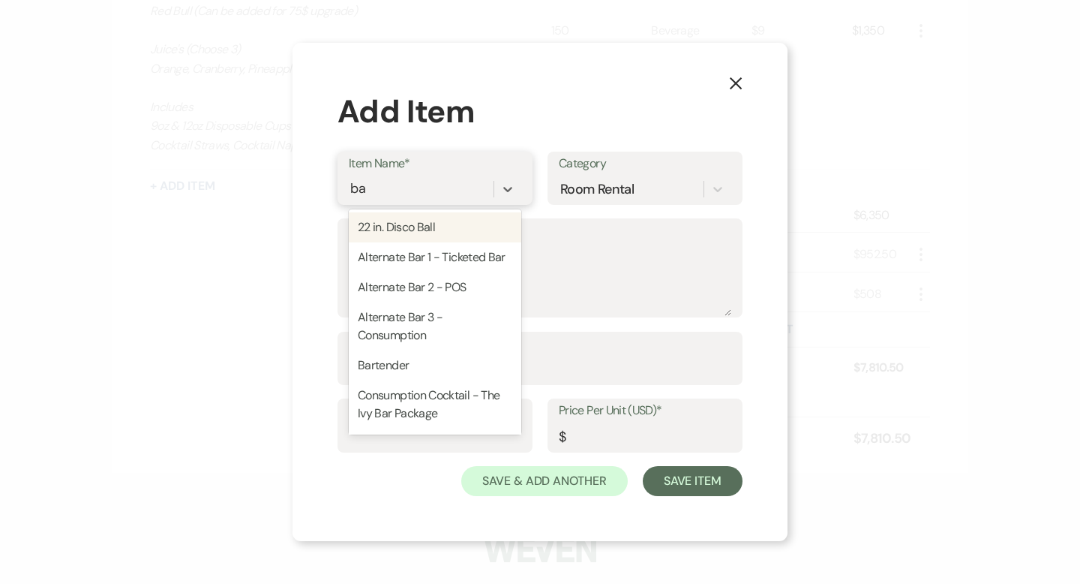
type input "bar"
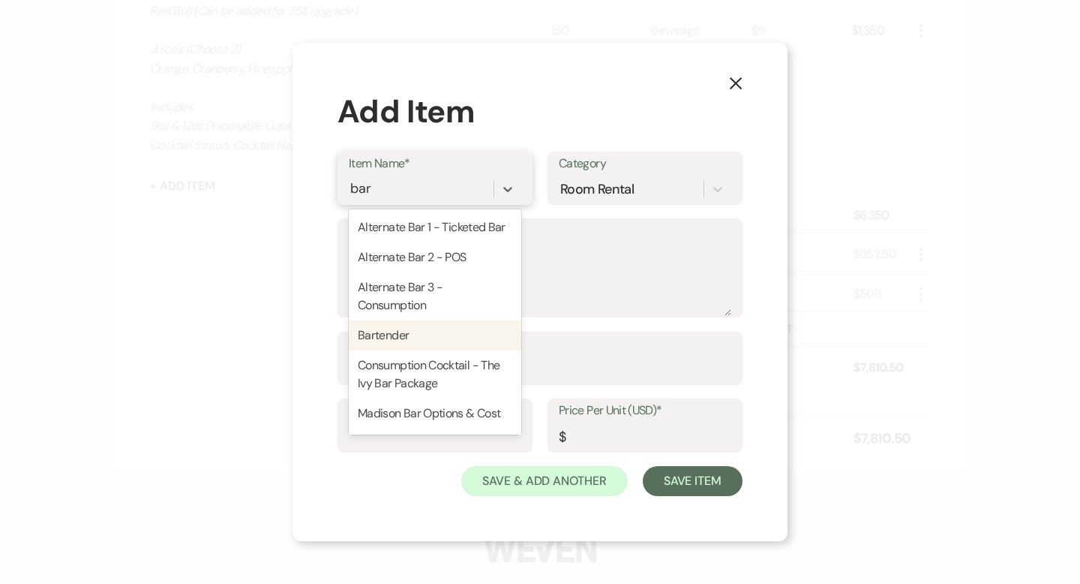
click at [400, 348] on div "Bartender" at bounding box center [435, 335] width 173 height 30
type textarea "Bartender rate per bartender for a 5-hour bar service including setup and tear …"
type input "Labor"
type input "350"
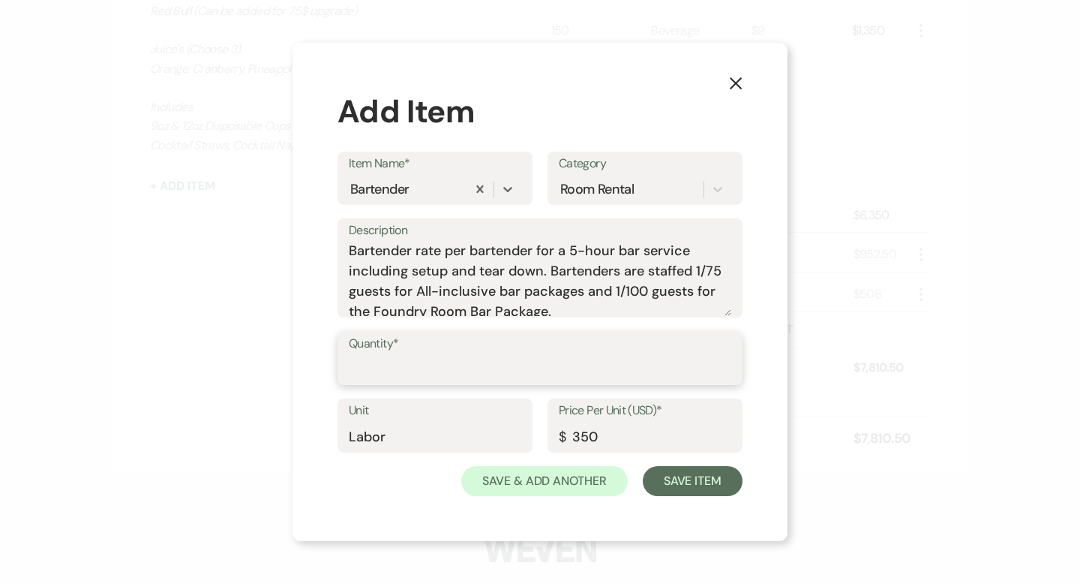
click at [531, 369] on input "Quantity*" at bounding box center [540, 368] width 383 height 29
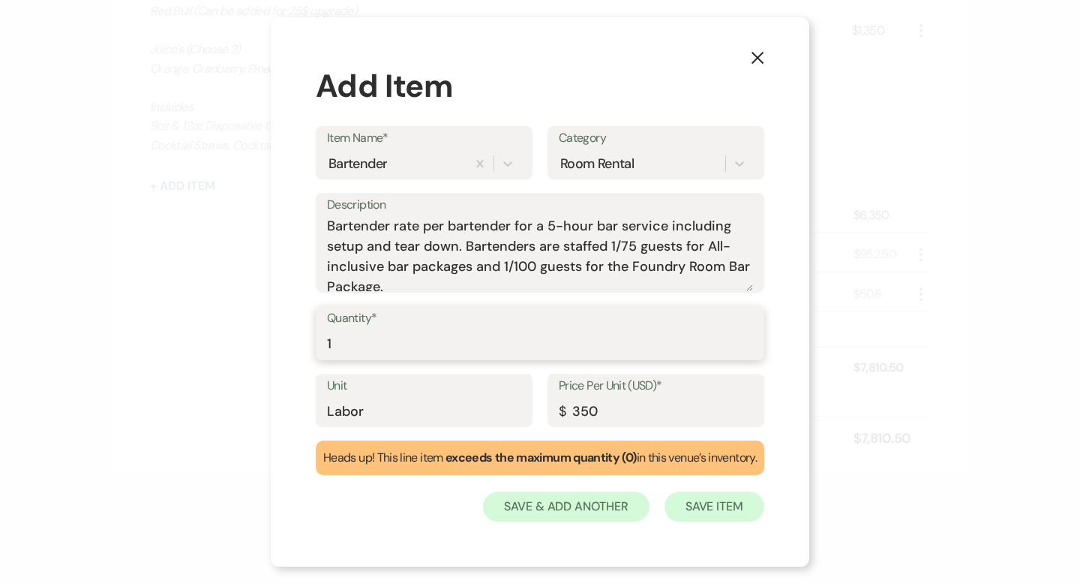
type input "1"
click at [697, 507] on button "Save Item" at bounding box center [715, 506] width 100 height 30
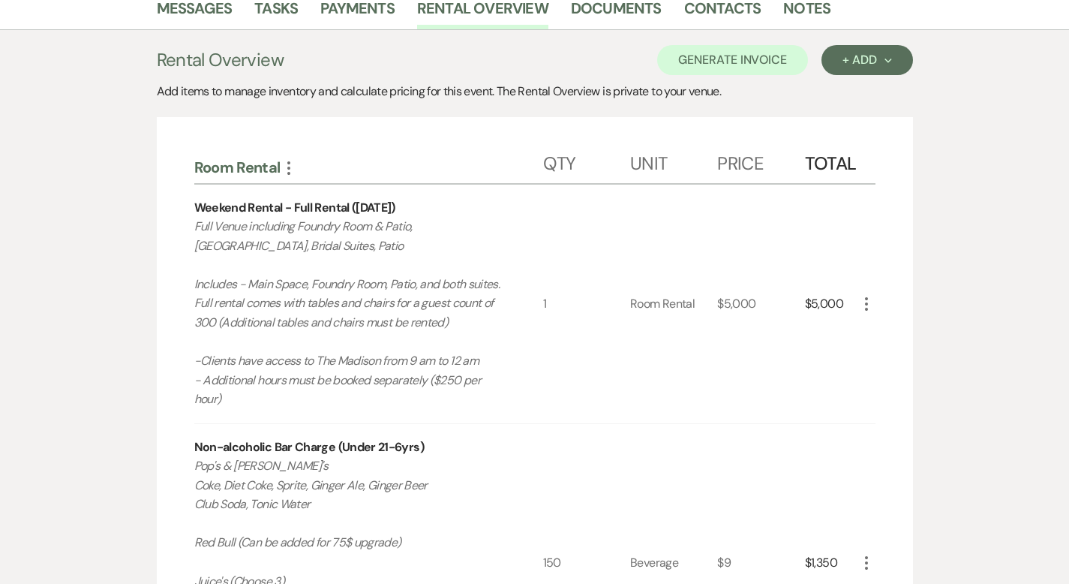
scroll to position [0, 0]
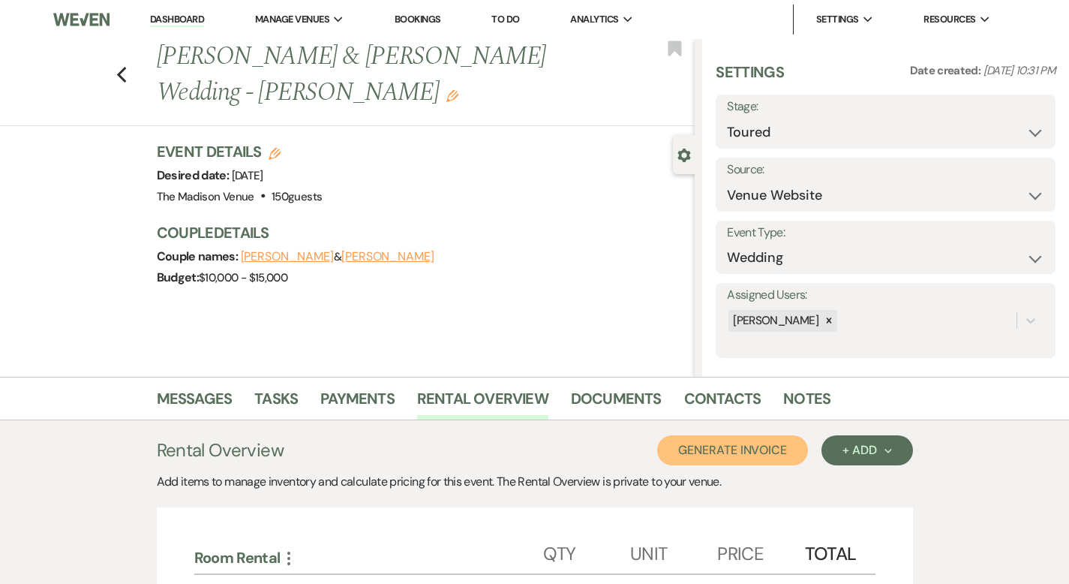
click at [808, 452] on button "Generate Invoice" at bounding box center [732, 450] width 151 height 30
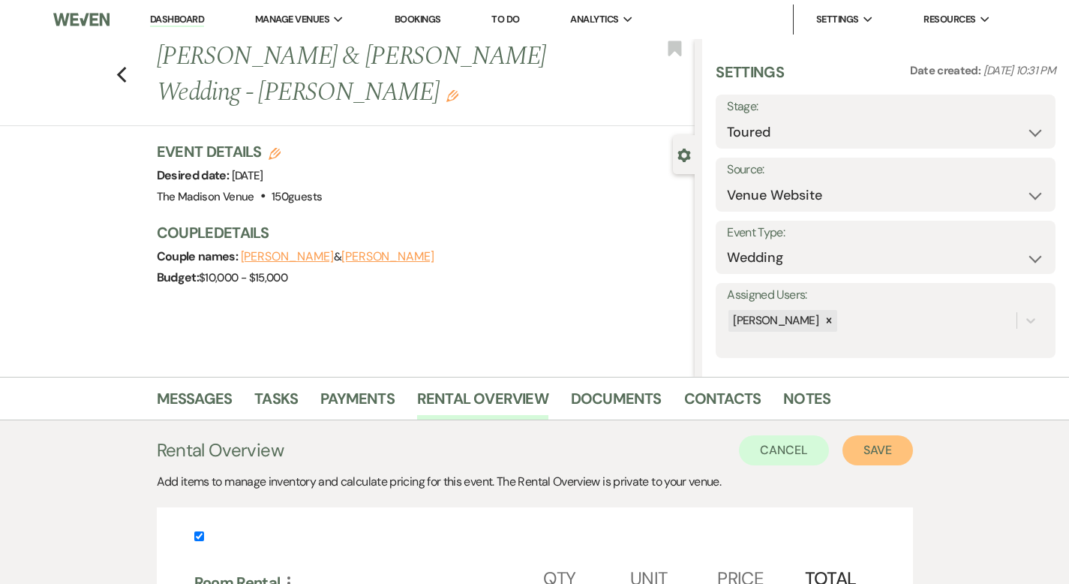
click at [913, 452] on button "Save" at bounding box center [877, 450] width 71 height 30
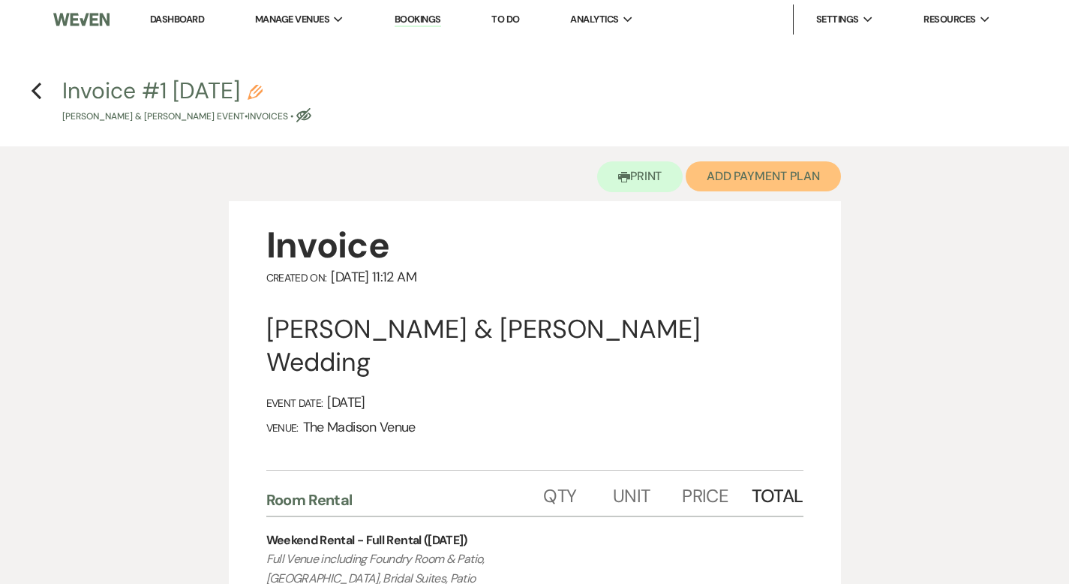
click at [756, 176] on button "Add Payment Plan" at bounding box center [763, 176] width 155 height 30
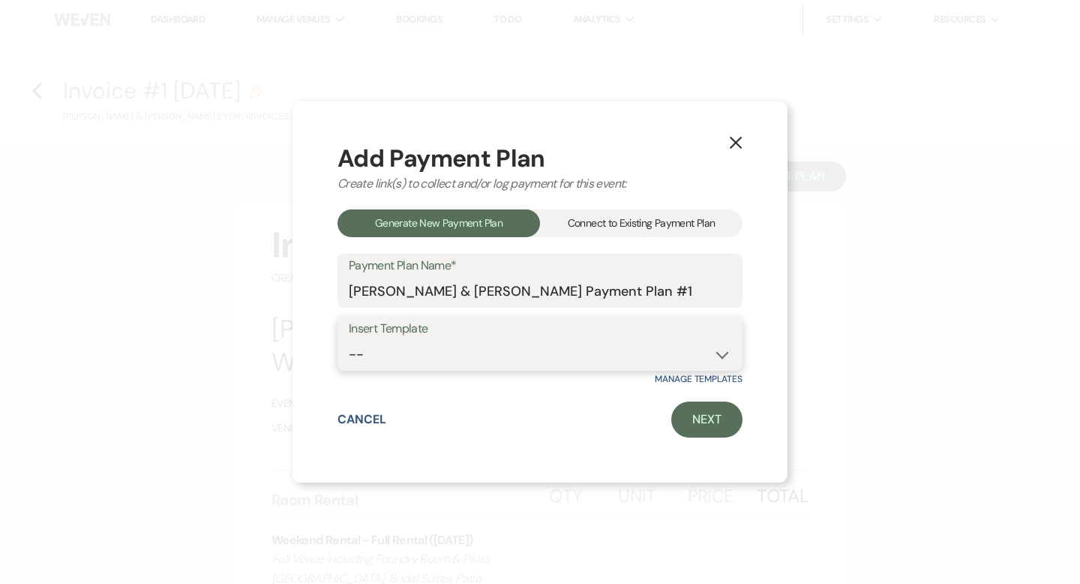
click at [496, 356] on select "-- 2000 Deposit + 5 Payment Plan Payment in full Add-On Invoices 25% - 4 Paymen…" at bounding box center [540, 354] width 383 height 29
select select "74"
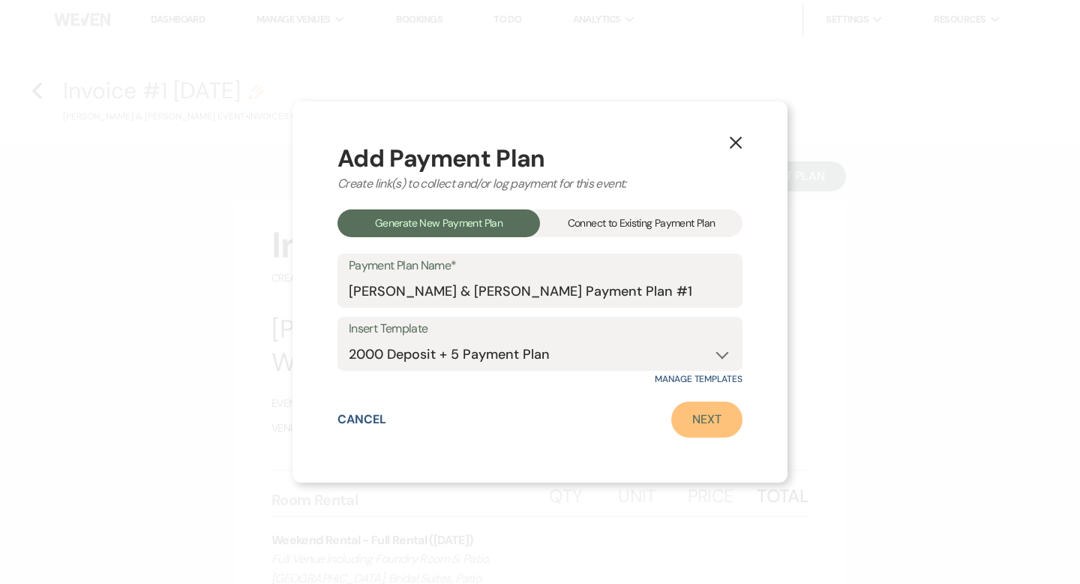
click at [686, 425] on link "Next" at bounding box center [706, 419] width 71 height 36
select select "27392"
select select "2"
select select "flat"
select select "true"
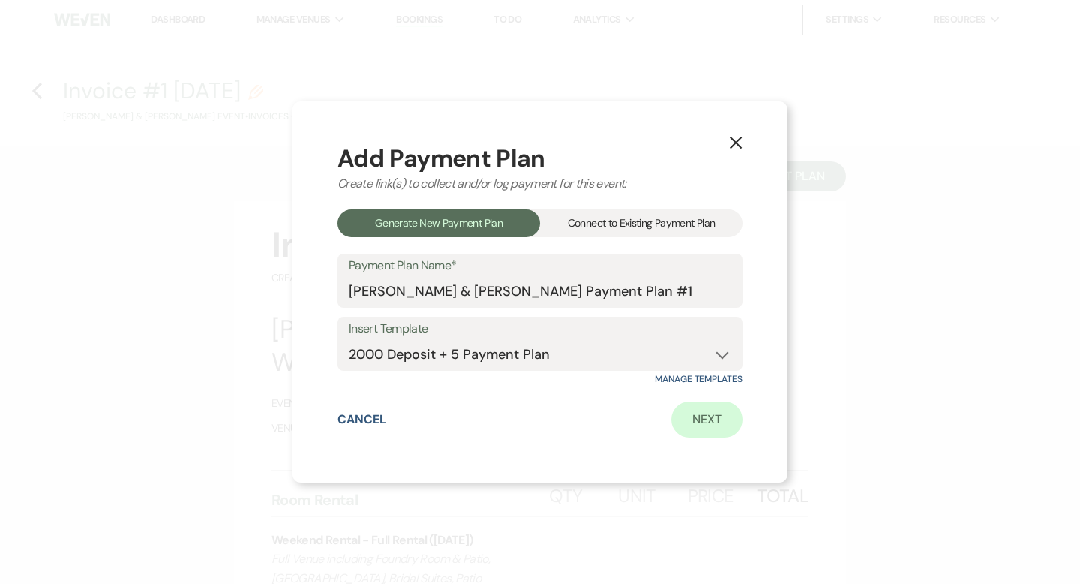
select select "2"
select select "percentage"
select select "true"
select select "client"
select select "weeks"
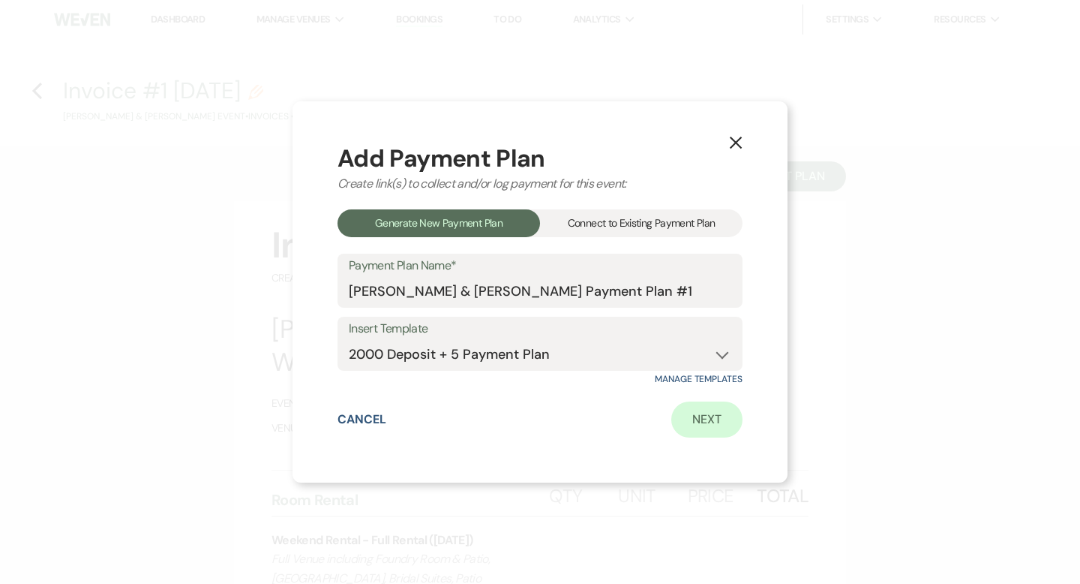
select select "client"
select select "days"
select select "afterDueDate"
select select "client"
select select "days"
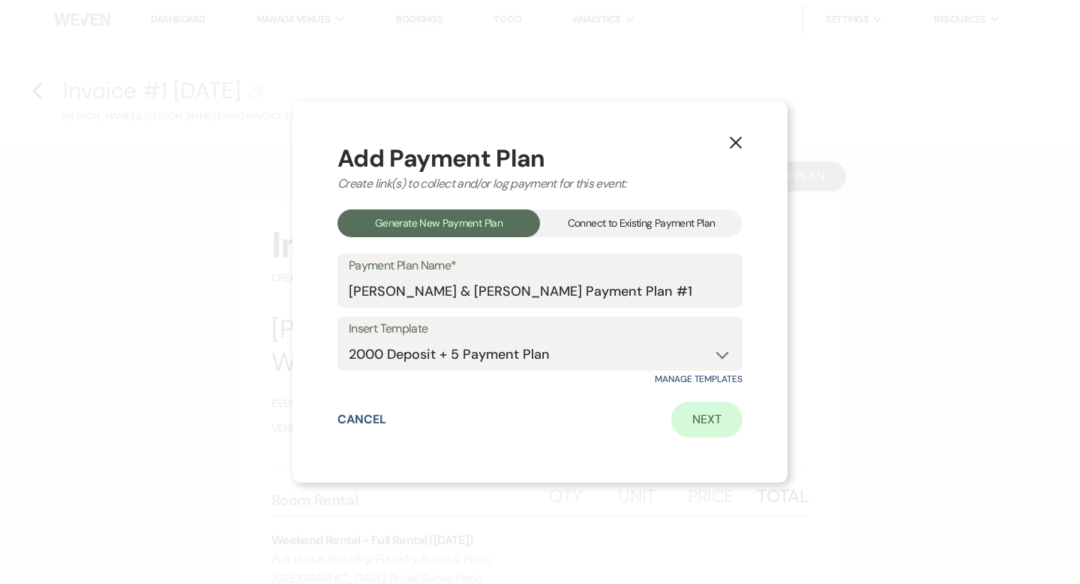
select select "afterDueDate"
select select "2"
select select "percentage"
select select "true"
select select "client"
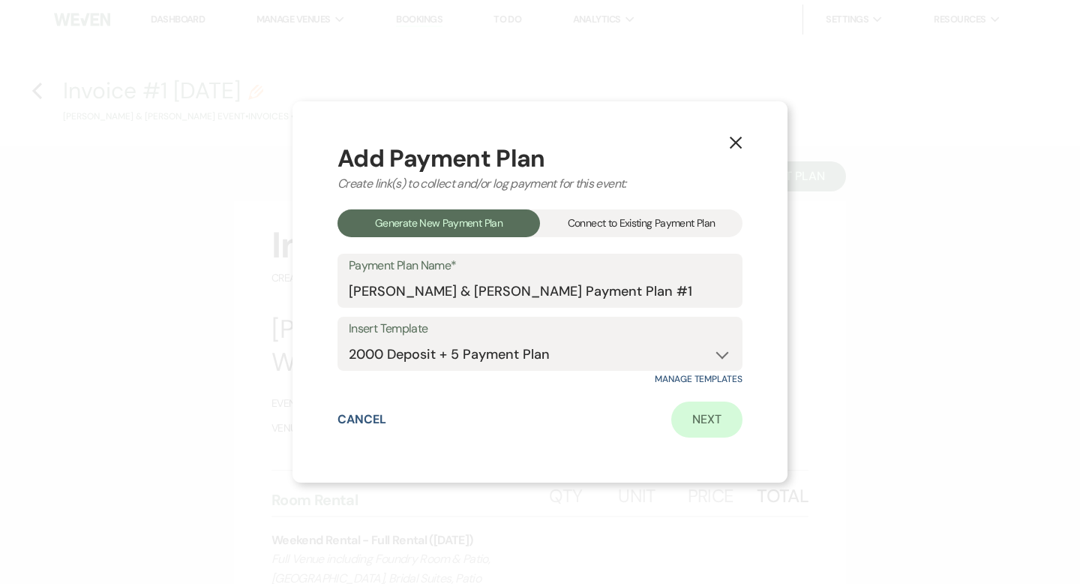
select select "weeks"
select select "client"
select select "days"
select select "afterDueDate"
select select "client"
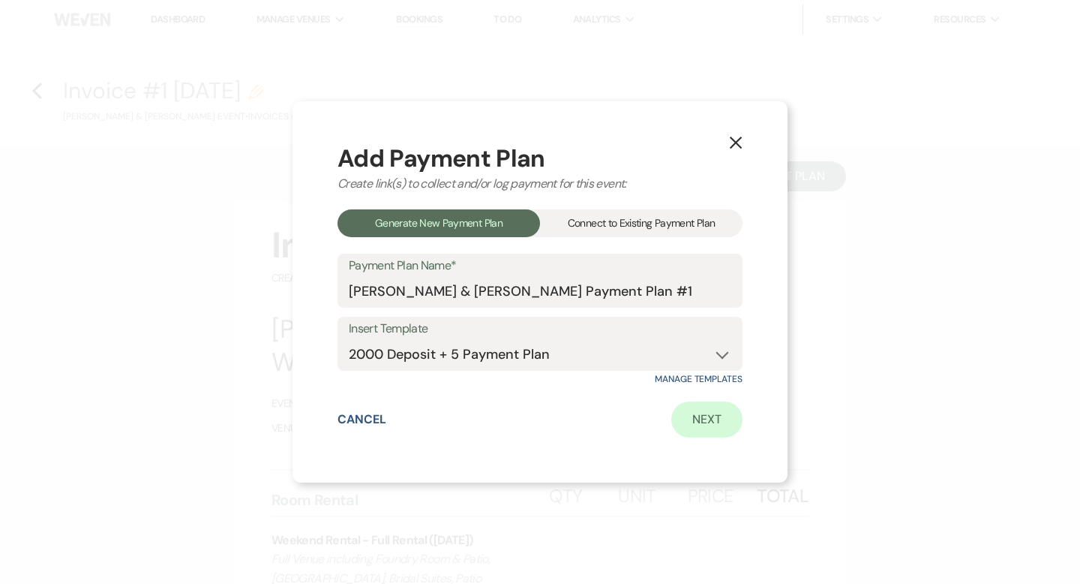
select select "days"
select select "afterDueDate"
select select "2"
select select "percentage"
select select "true"
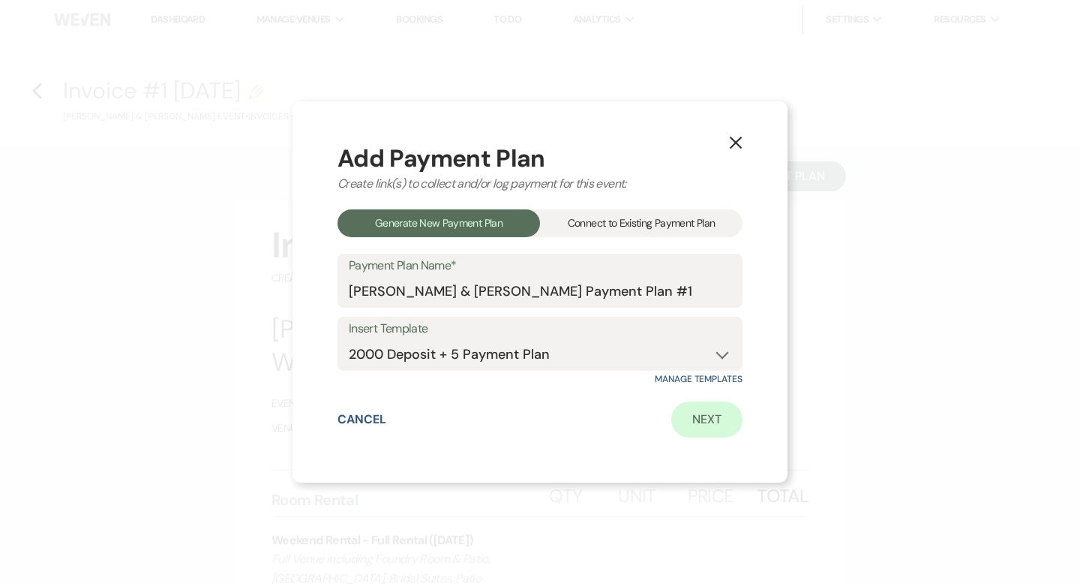
select select "client"
select select "weeks"
select select "client"
select select "days"
select select "afterDueDate"
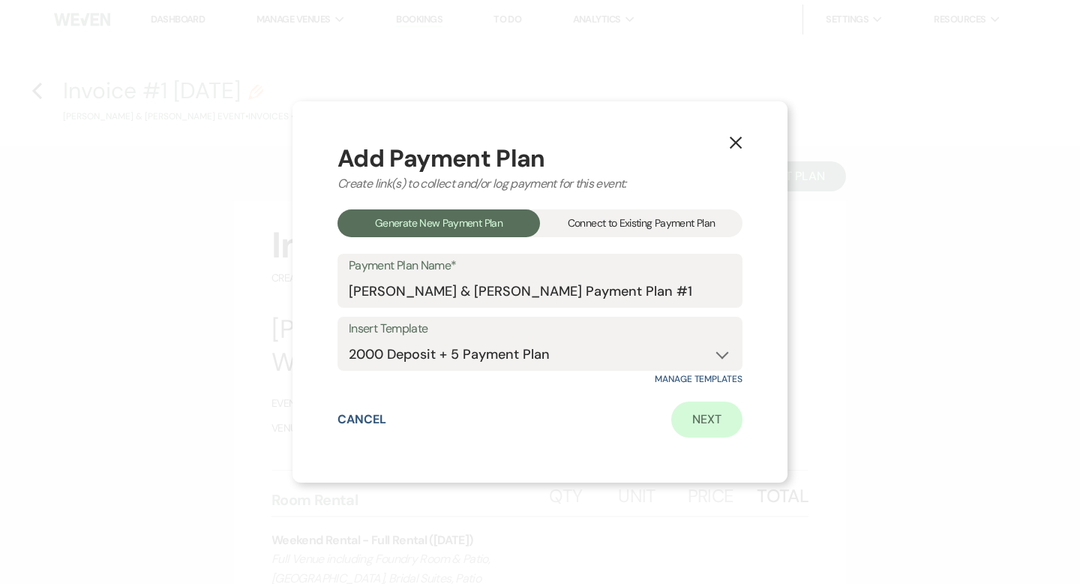
select select "client"
select select "days"
select select "afterDueDate"
select select "2"
select select "percentage"
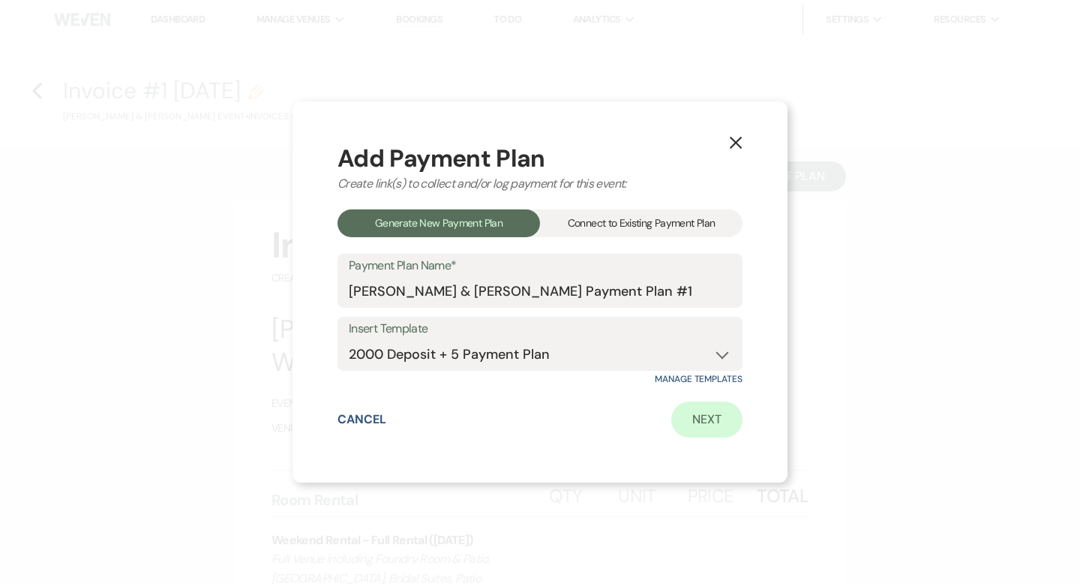
select select "true"
select select "client"
select select "days"
select select "afterDueDate"
select select "client"
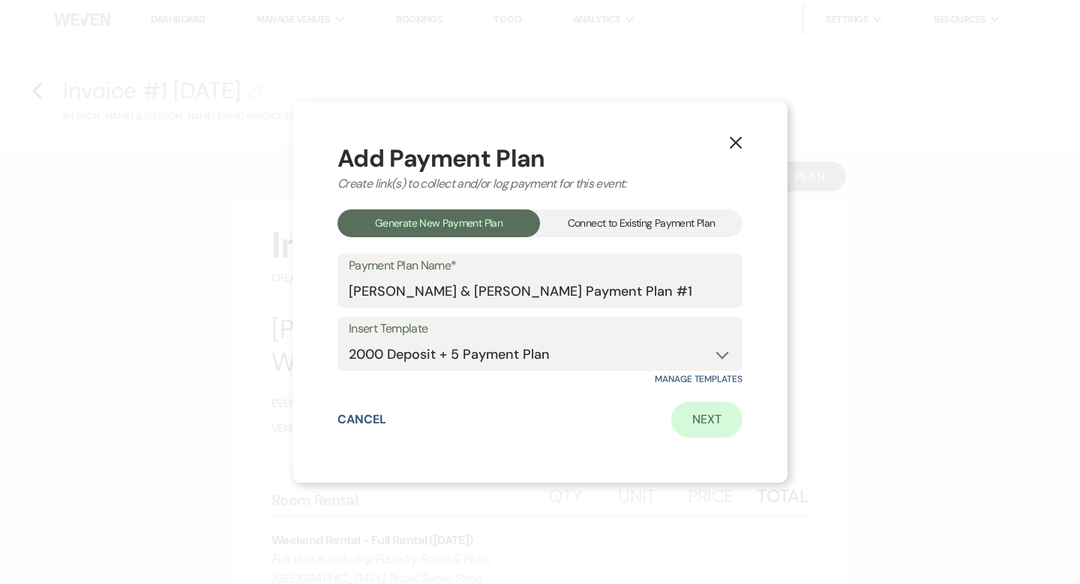
select select "weeks"
select select "client"
select select "days"
select select "afterDueDate"
select select "2"
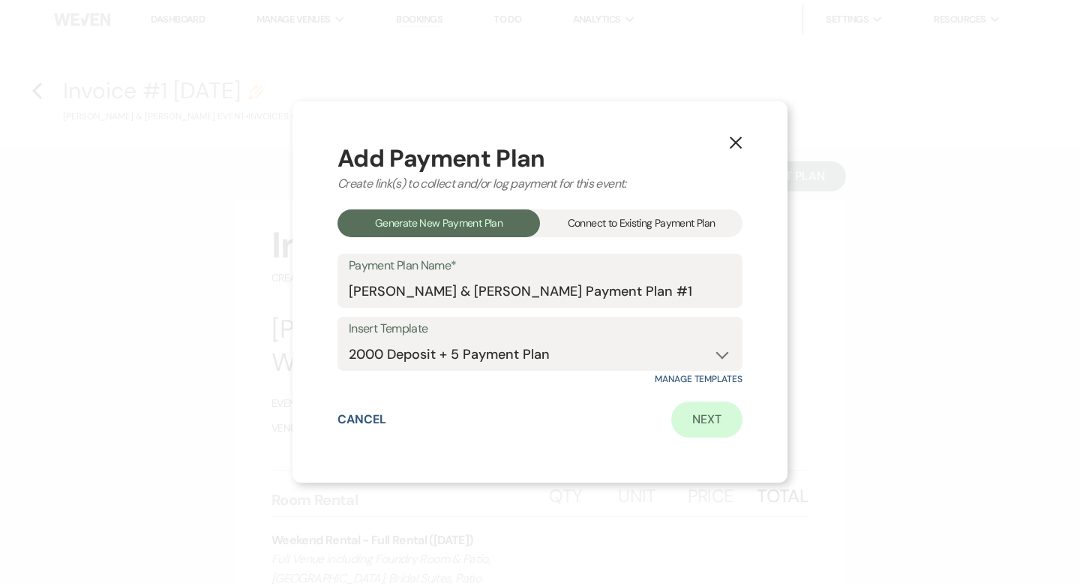
select select "percentage"
select select "true"
select select "client"
select select "weeks"
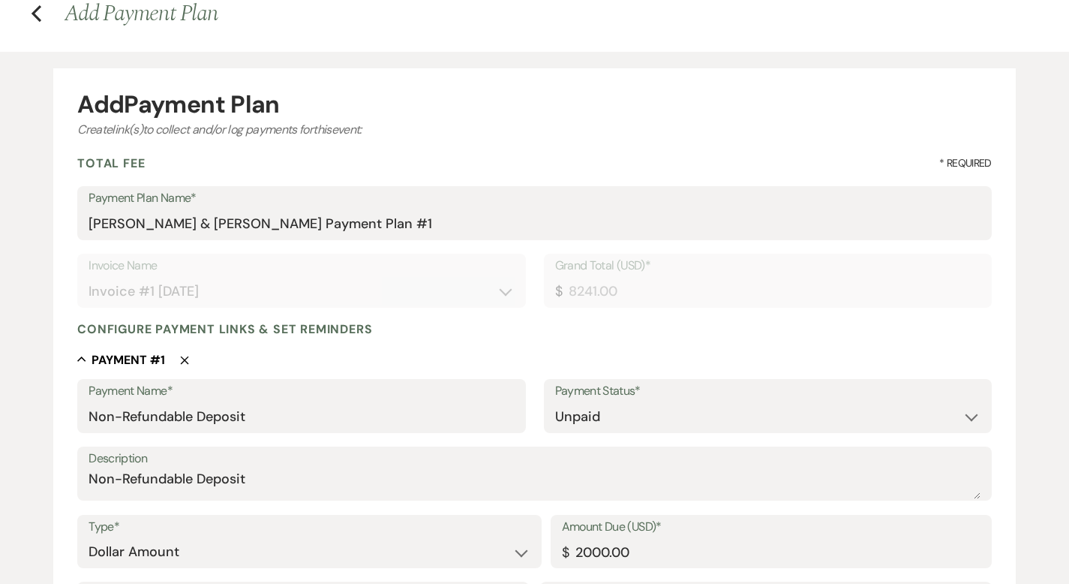
scroll to position [551, 0]
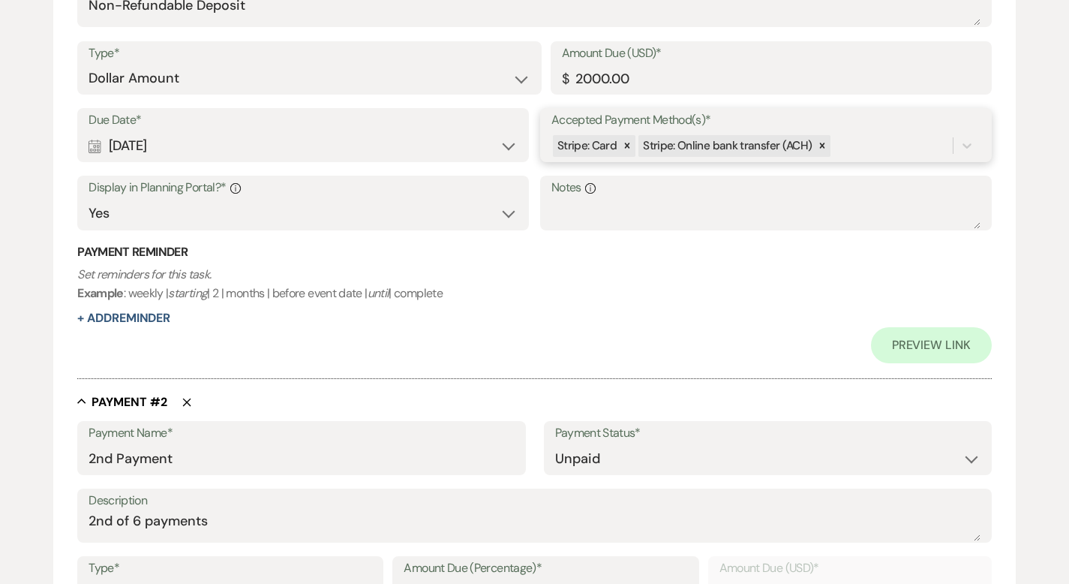
click at [844, 146] on div "Stripe: Card Stripe: Online bank transfer (ACH)" at bounding box center [751, 146] width 401 height 26
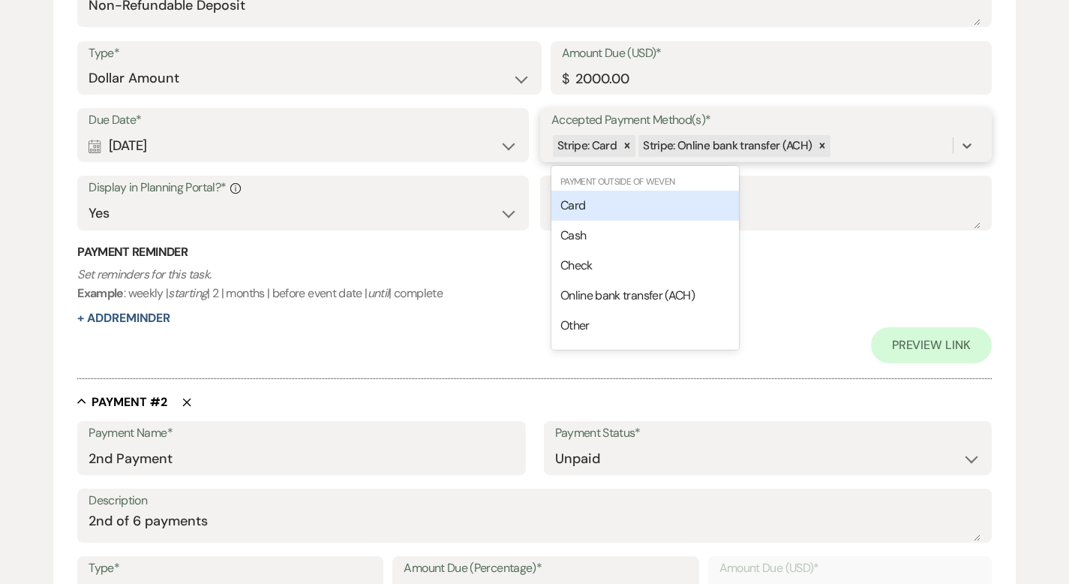
click at [704, 211] on div "Card" at bounding box center [645, 206] width 188 height 30
click at [905, 150] on div "Stripe: Card Stripe: Online bank transfer (ACH) Card" at bounding box center [751, 146] width 401 height 26
click at [680, 210] on div "Cash" at bounding box center [645, 206] width 188 height 30
click at [938, 152] on div "Stripe: Card Stripe: Online bank transfer (ACH) Card Cash" at bounding box center [751, 146] width 401 height 26
click at [687, 197] on div "Check" at bounding box center [645, 206] width 188 height 30
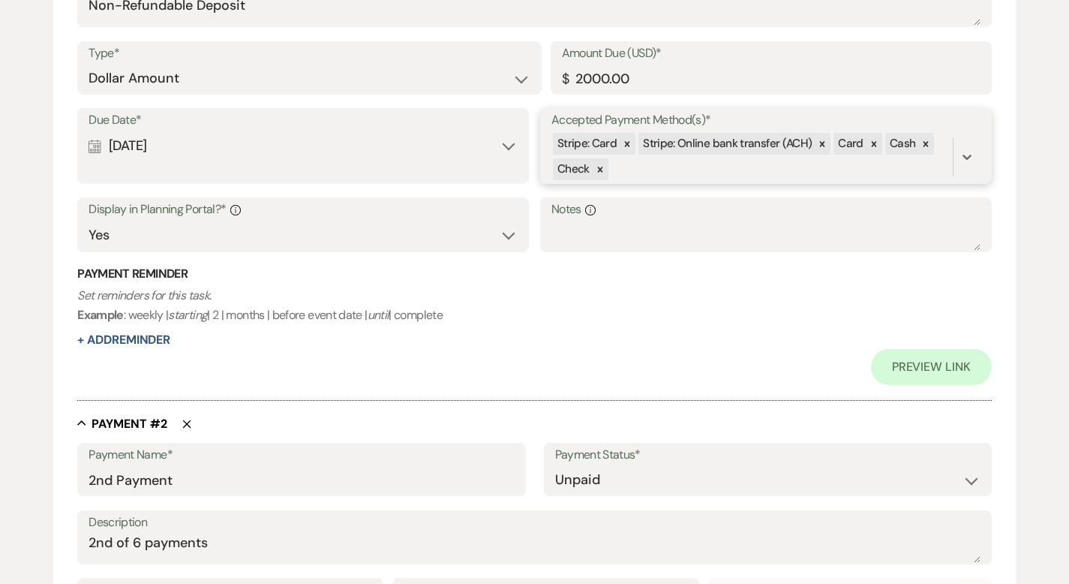
click at [682, 159] on div "Stripe: Card Stripe: Online bank transfer (ACH) Card Cash Check" at bounding box center [751, 156] width 401 height 51
click at [627, 230] on span "Online bank transfer (ACH)" at bounding box center [627, 228] width 134 height 16
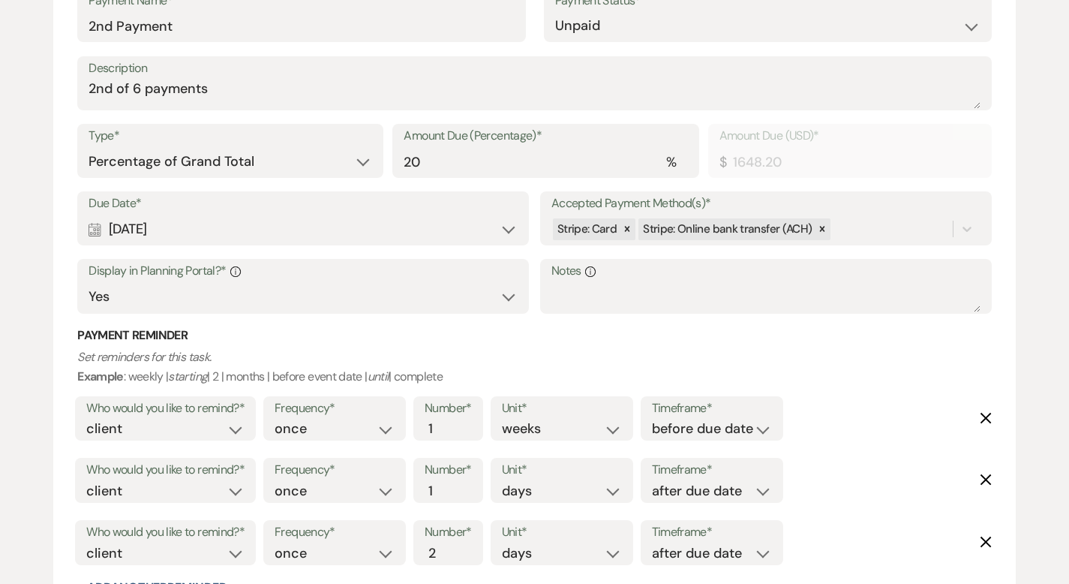
scroll to position [977, 0]
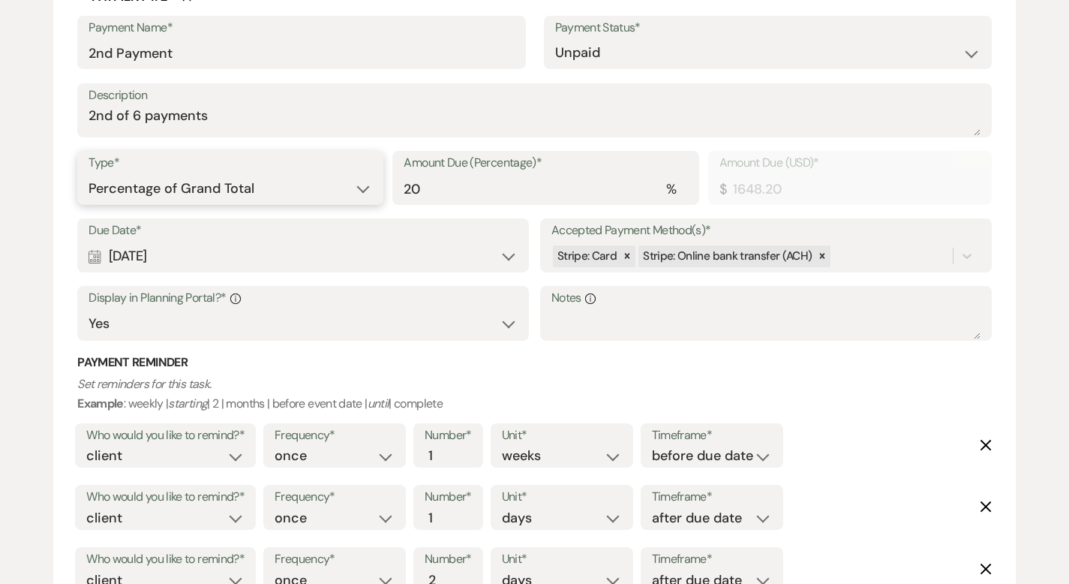
click at [287, 185] on select "Dollar Amount Percentage of Grand Total" at bounding box center [231, 188] width 284 height 29
select select "flat"
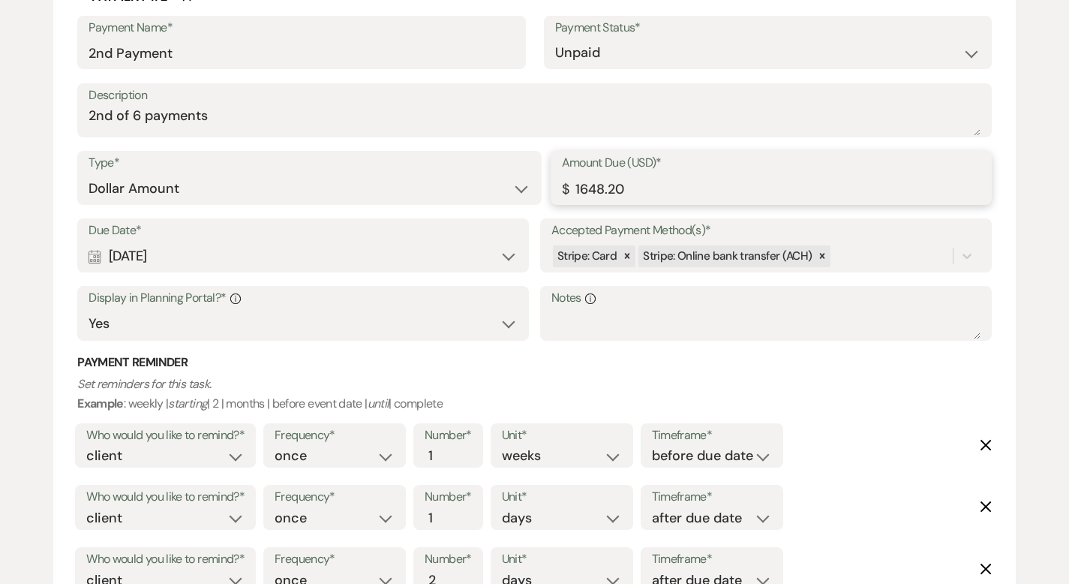
click at [587, 188] on input "1648.20" at bounding box center [771, 188] width 419 height 29
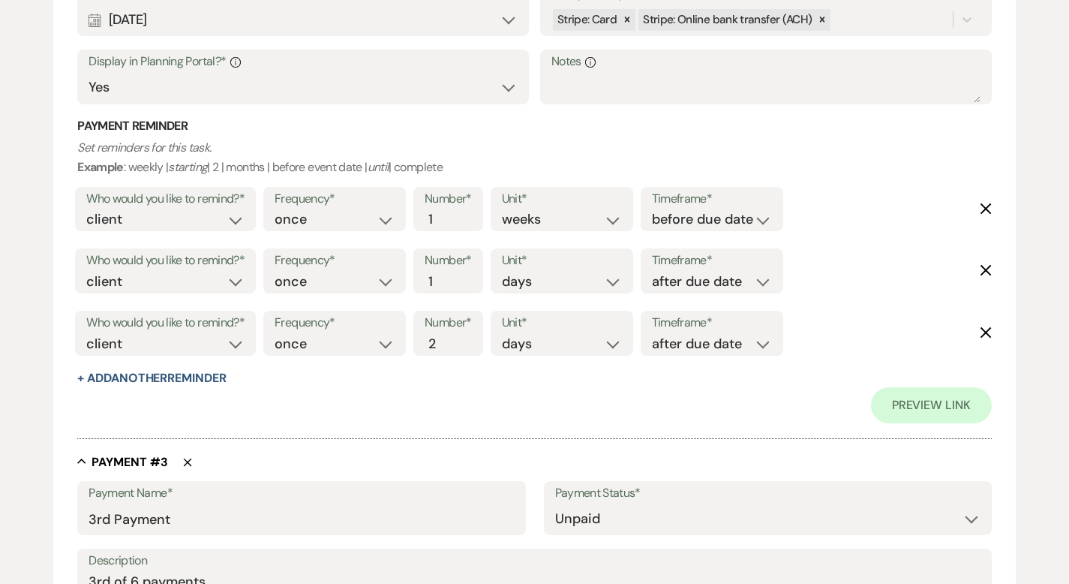
scroll to position [878, 0]
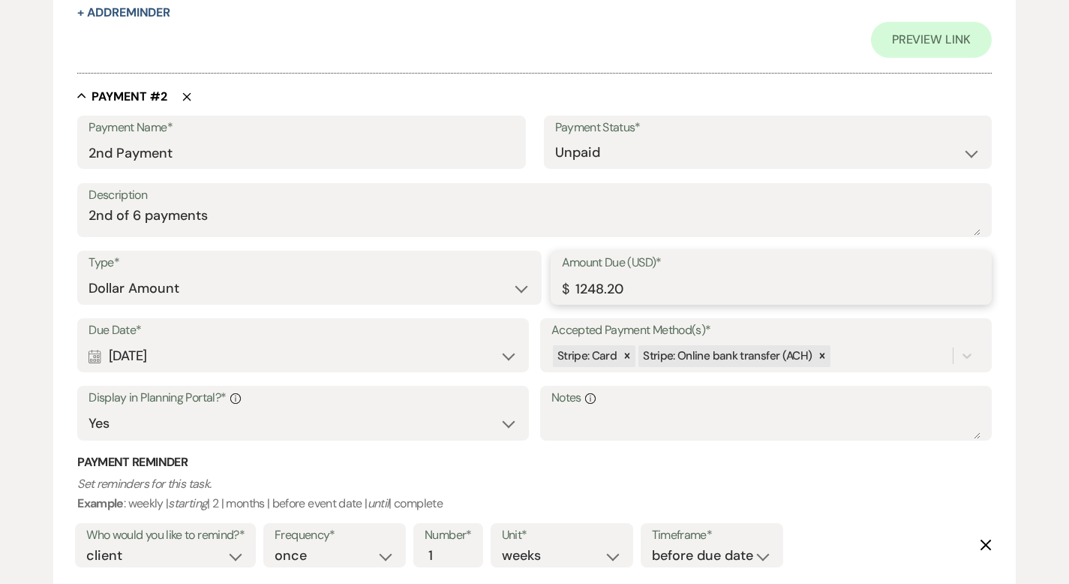
type input "1248.20"
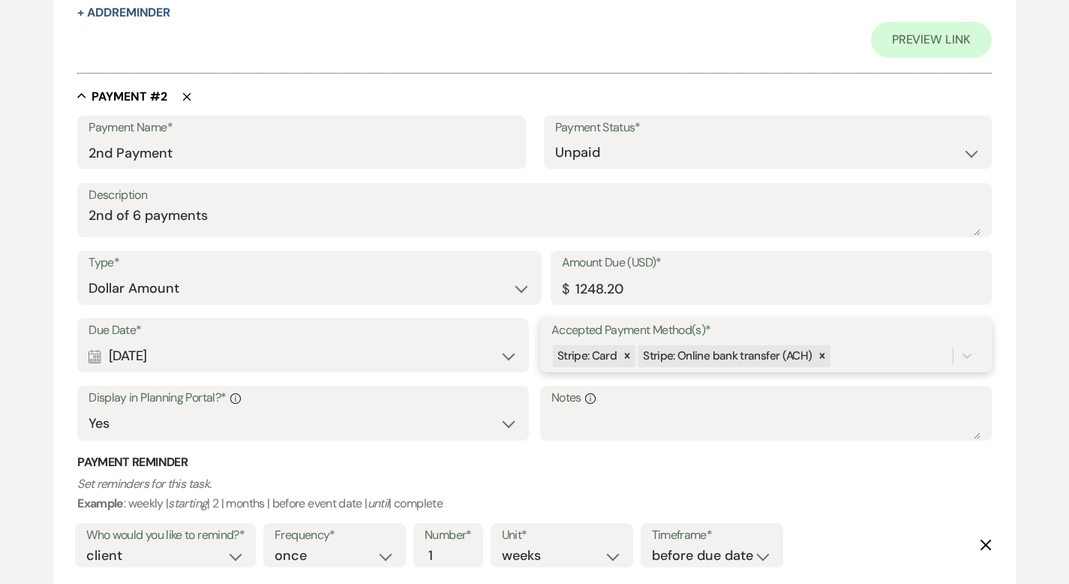
click at [872, 350] on div "Stripe: Card Stripe: Online bank transfer (ACH)" at bounding box center [751, 356] width 401 height 26
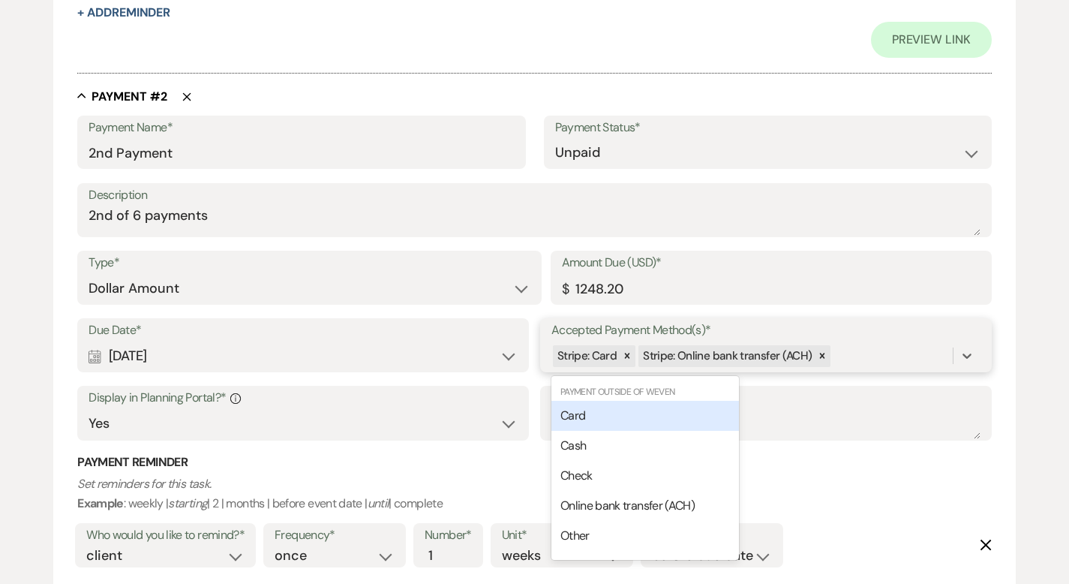
click at [605, 416] on div "Card" at bounding box center [645, 416] width 188 height 30
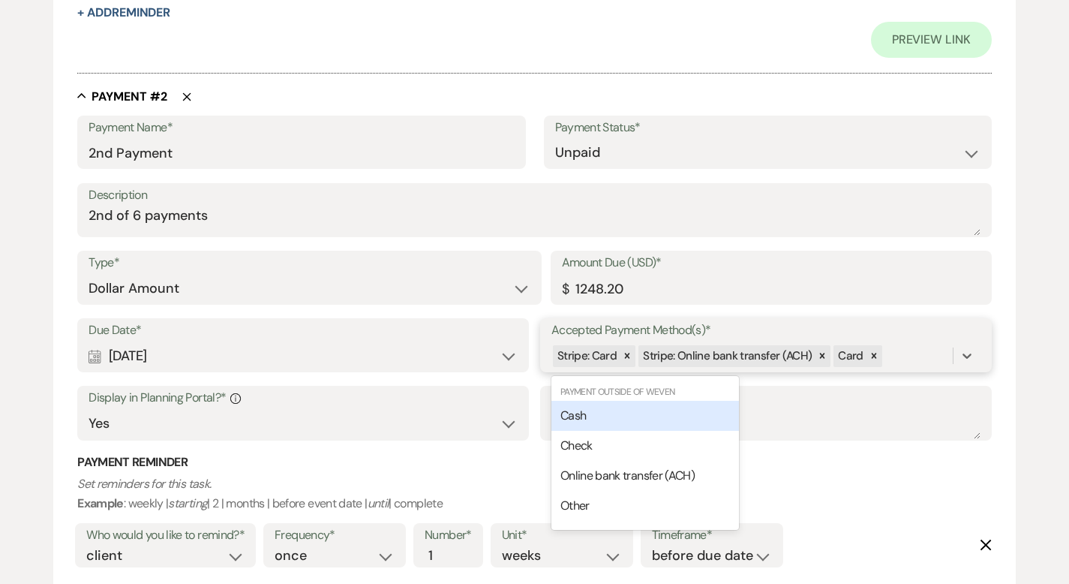
click at [921, 351] on div "Stripe: Card Stripe: Online bank transfer (ACH) Card" at bounding box center [751, 356] width 401 height 26
click at [712, 410] on div "Cash" at bounding box center [645, 416] width 188 height 30
click at [941, 350] on div "Stripe: Card Stripe: Online bank transfer (ACH) Card Cash" at bounding box center [751, 356] width 401 height 26
click at [697, 407] on div "Check" at bounding box center [645, 416] width 188 height 30
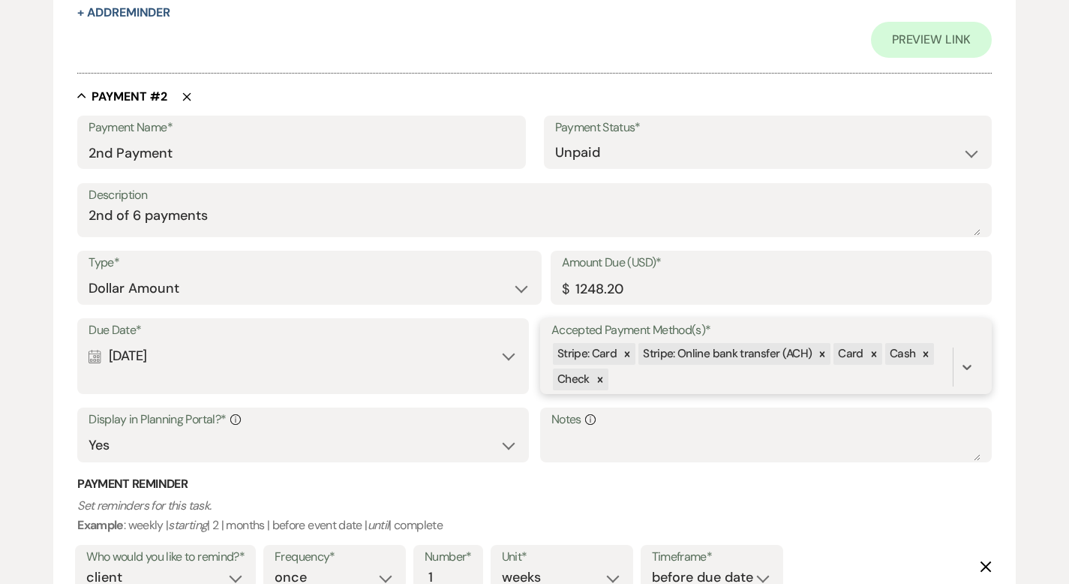
click at [643, 376] on div "Stripe: Card Stripe: Online bank transfer (ACH) Card Cash Check" at bounding box center [751, 366] width 401 height 51
click at [608, 441] on span "Online bank transfer (ACH)" at bounding box center [627, 438] width 134 height 16
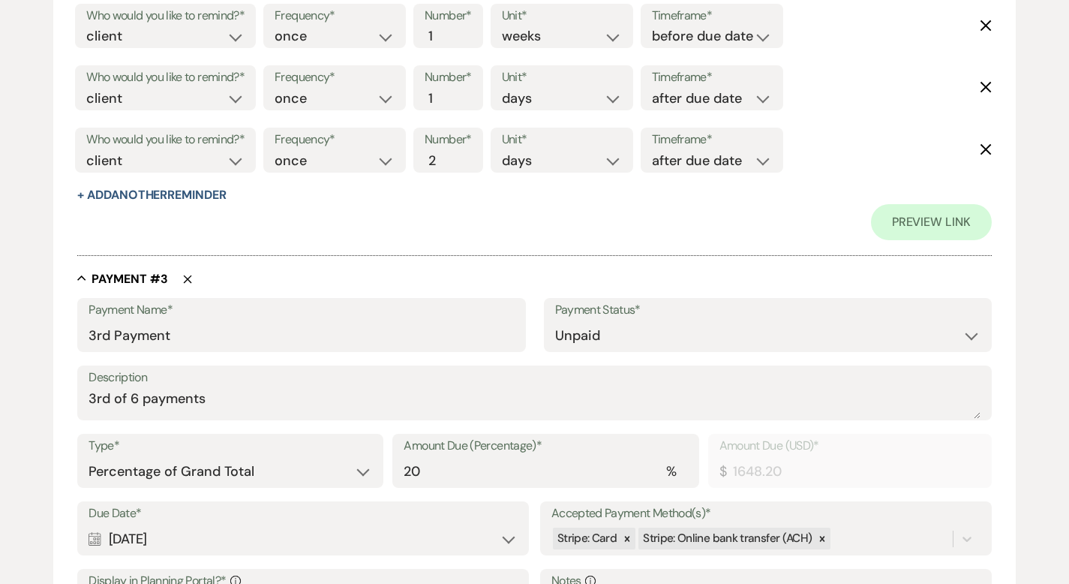
scroll to position [1419, 0]
click at [339, 469] on select "Dollar Amount Percentage of Grand Total" at bounding box center [231, 470] width 284 height 29
select select "flat"
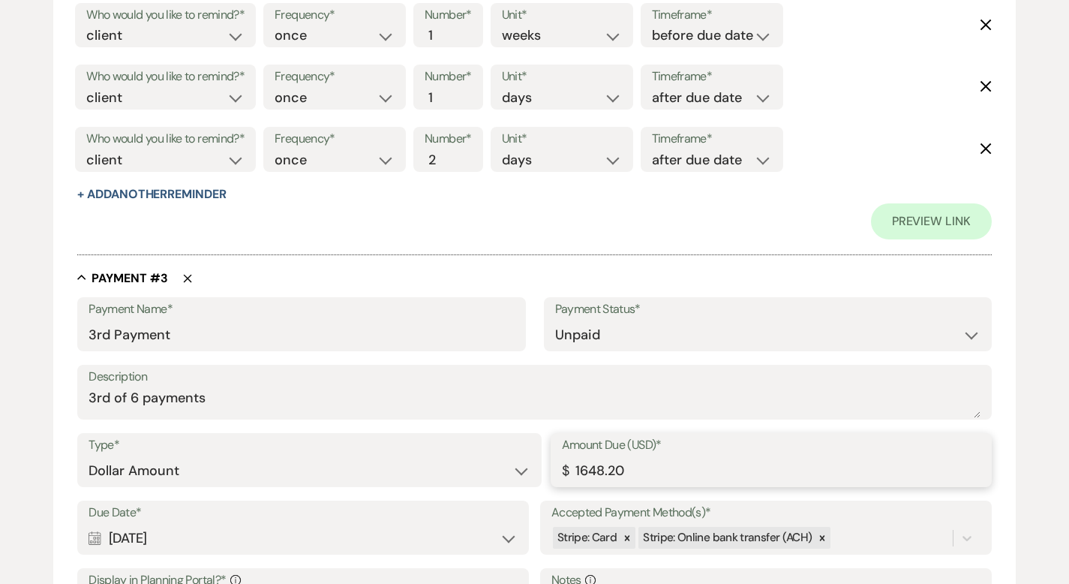
click at [585, 470] on input "1648.20" at bounding box center [771, 470] width 419 height 29
type input "1248.20"
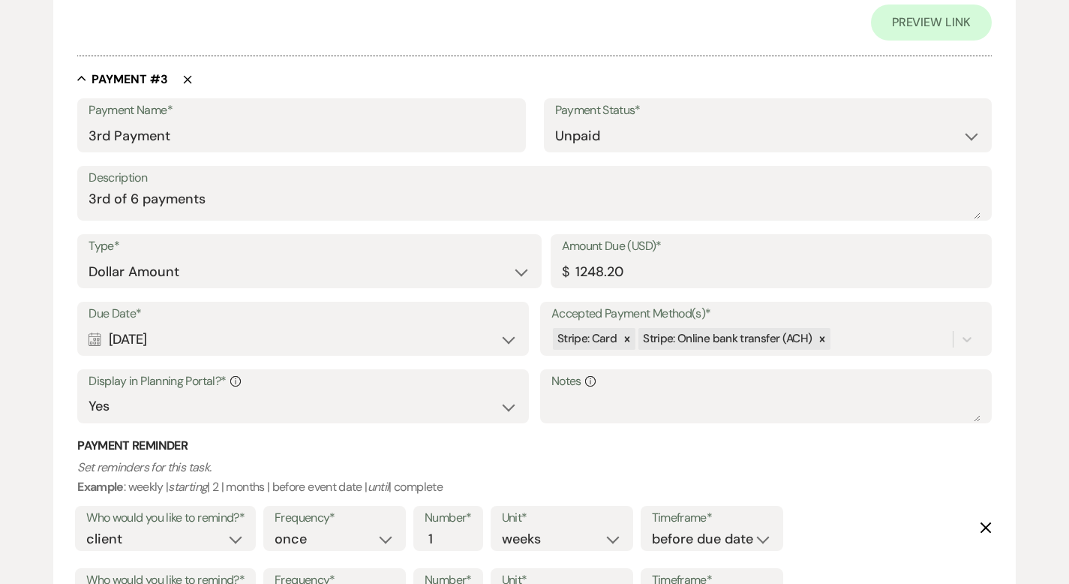
scroll to position [1618, 0]
click at [866, 338] on div "Stripe: Card Stripe: Online bank transfer (ACH)" at bounding box center [751, 339] width 401 height 26
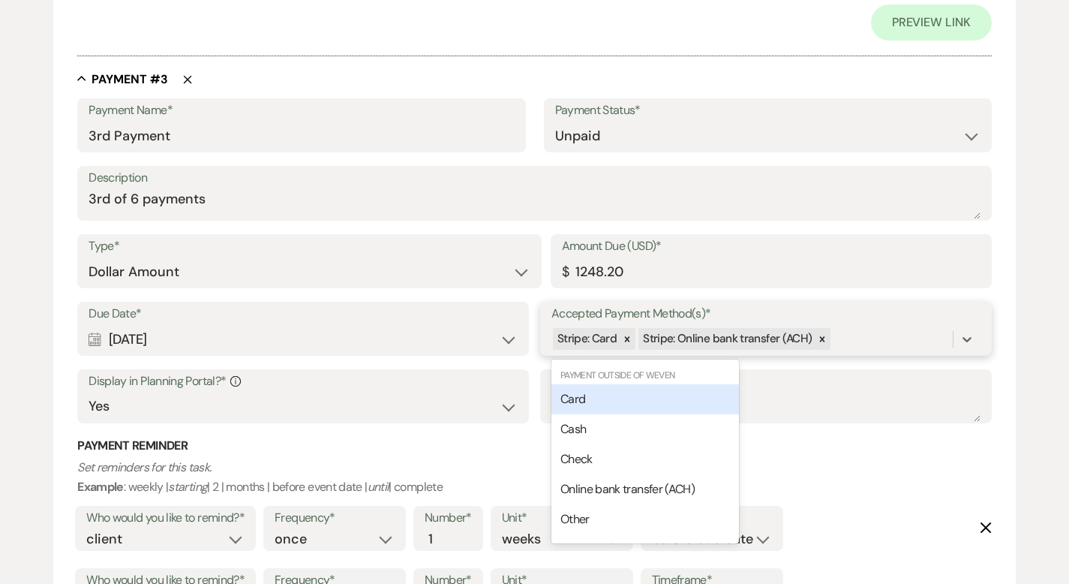
click at [701, 392] on div "Card" at bounding box center [645, 399] width 188 height 30
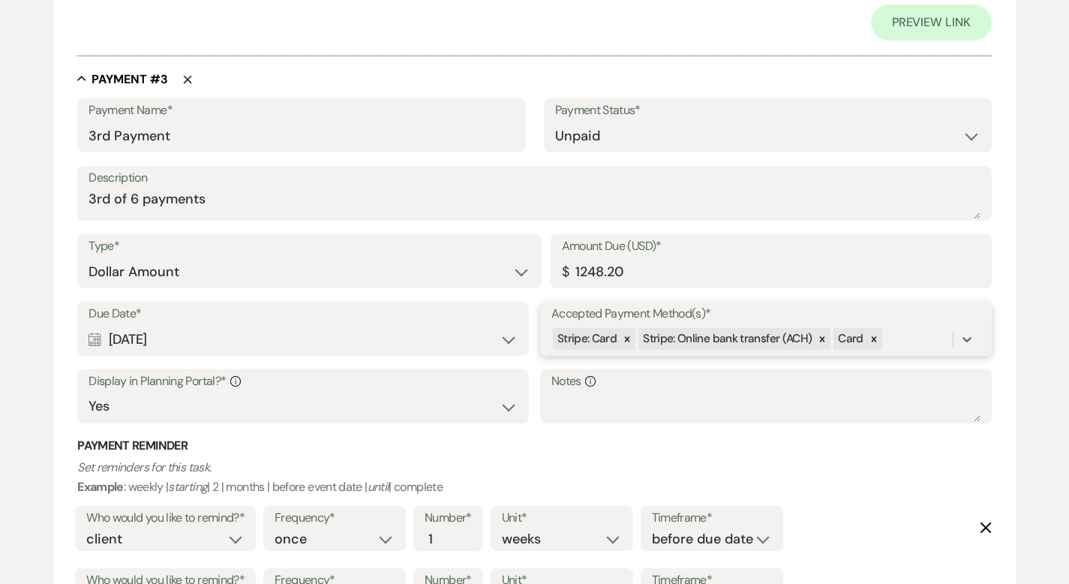
drag, startPoint x: 896, startPoint y: 341, endPoint x: 880, endPoint y: 343, distance: 15.9
click at [896, 341] on div "Stripe: Card Stripe: Online bank transfer (ACH) Card" at bounding box center [751, 339] width 401 height 26
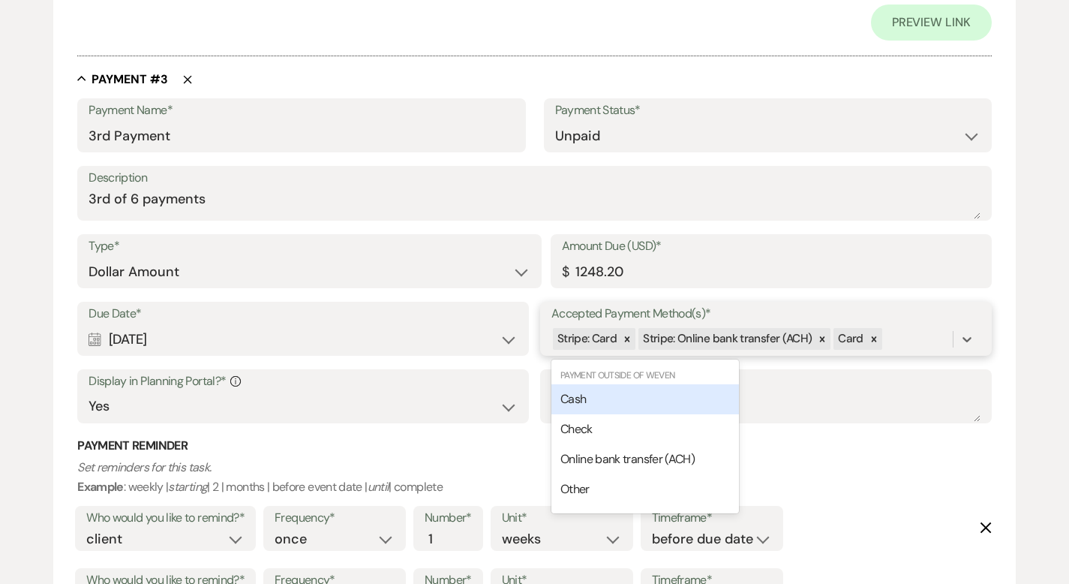
drag, startPoint x: 623, startPoint y: 395, endPoint x: 631, endPoint y: 392, distance: 8.6
click at [623, 395] on div "Cash" at bounding box center [645, 399] width 188 height 30
drag, startPoint x: 941, startPoint y: 338, endPoint x: 923, endPoint y: 337, distance: 17.3
click at [941, 338] on div "Stripe: Card Stripe: Online bank transfer (ACH) Card Cash" at bounding box center [751, 339] width 401 height 26
click at [657, 401] on div "Check" at bounding box center [645, 399] width 188 height 30
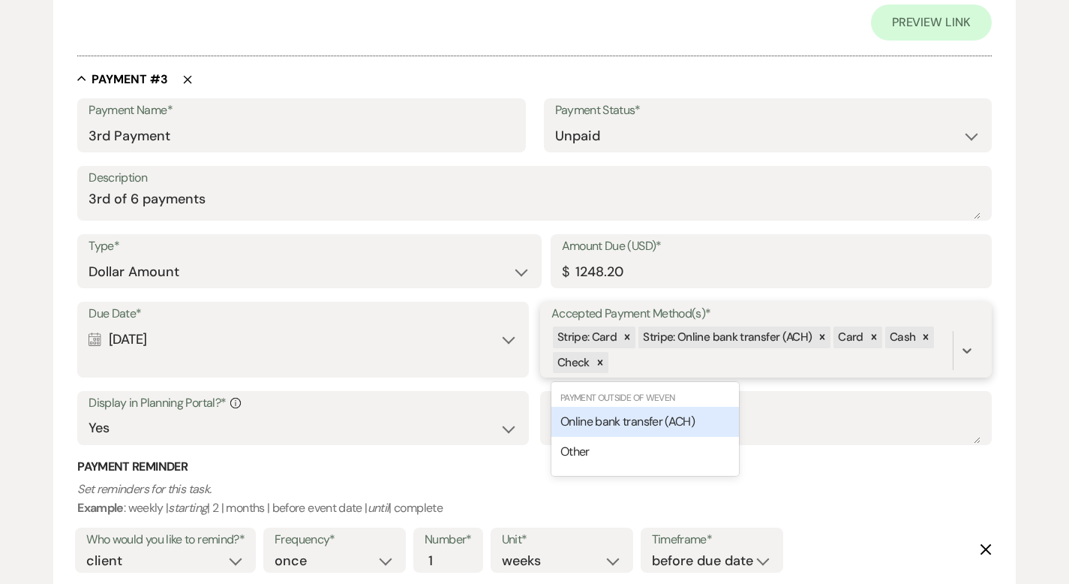
click at [647, 356] on div "Stripe: Card Stripe: Online bank transfer (ACH) Card Cash Check" at bounding box center [751, 350] width 401 height 51
click at [618, 410] on div "Online bank transfer (ACH)" at bounding box center [645, 422] width 188 height 30
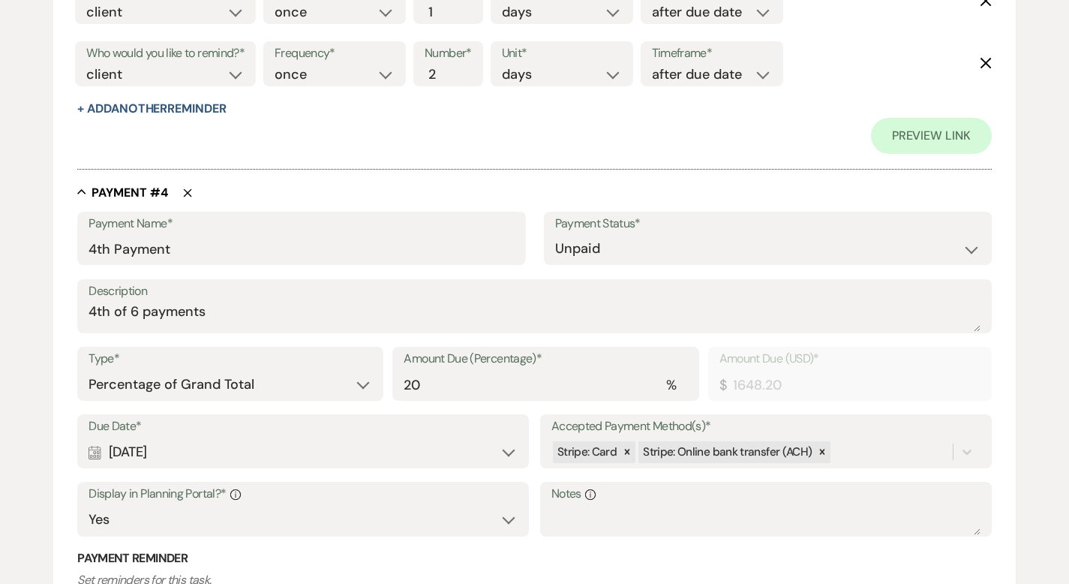
scroll to position [2315, 0]
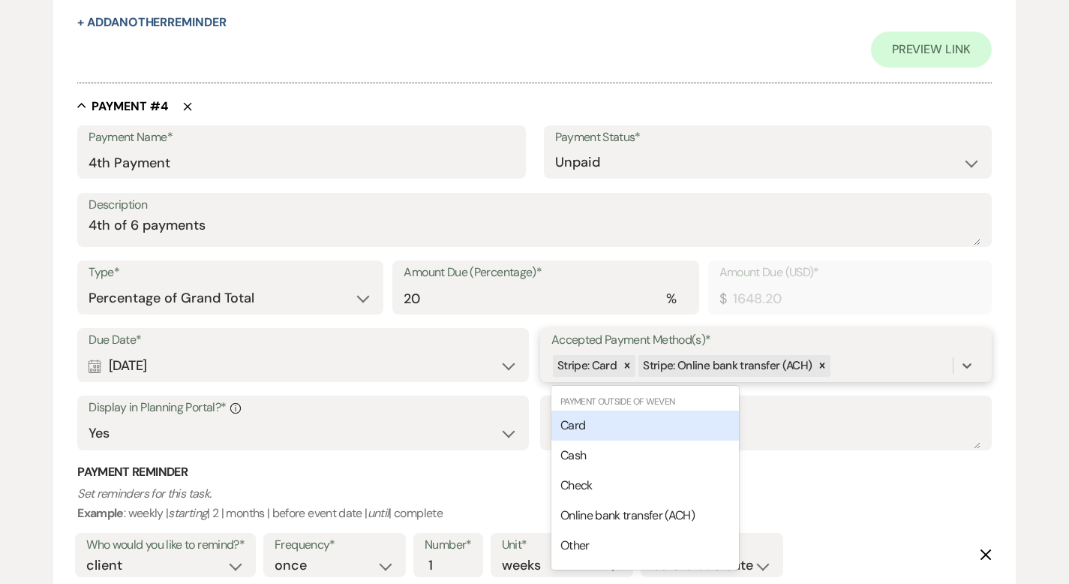
click at [853, 360] on div "Stripe: Card Stripe: Online bank transfer (ACH)" at bounding box center [751, 366] width 401 height 26
click at [682, 422] on div "Card" at bounding box center [645, 425] width 188 height 30
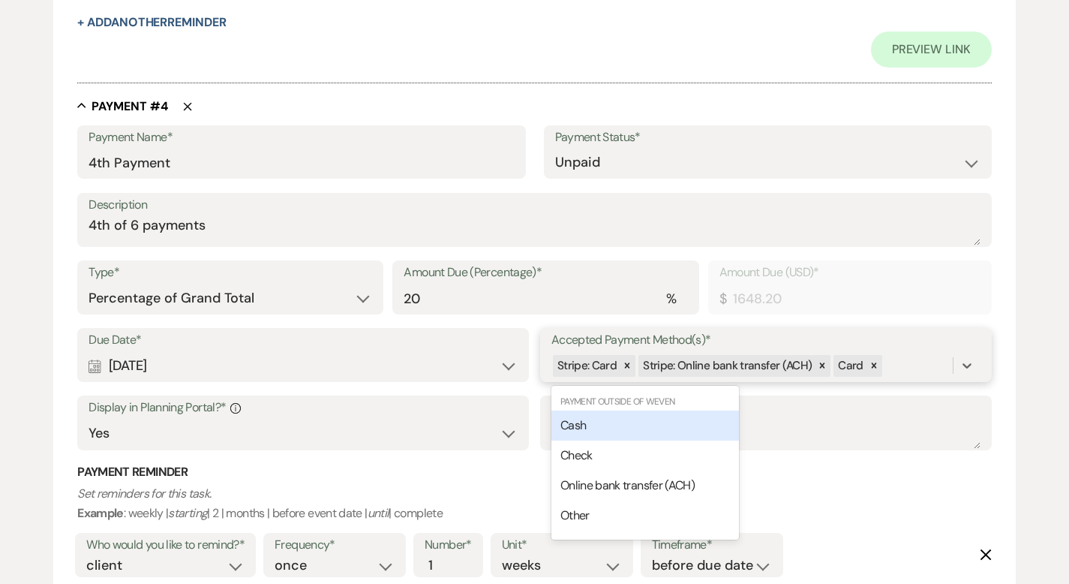
click at [890, 370] on div "Stripe: Card Stripe: Online bank transfer (ACH) Card" at bounding box center [751, 366] width 401 height 26
click at [700, 416] on div "Cash" at bounding box center [645, 425] width 188 height 30
click at [940, 364] on div "Stripe: Card Stripe: Online bank transfer (ACH) Card Cash" at bounding box center [751, 366] width 401 height 26
click at [689, 429] on div "Check" at bounding box center [645, 425] width 188 height 30
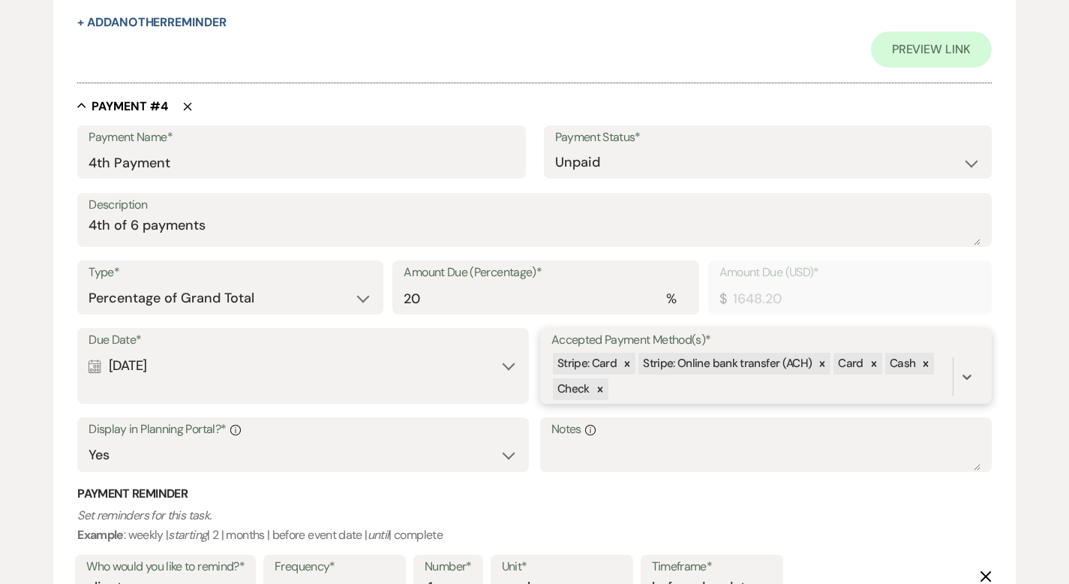
click at [677, 393] on div "Stripe: Card Stripe: Online bank transfer (ACH) Card Cash Check" at bounding box center [751, 376] width 401 height 51
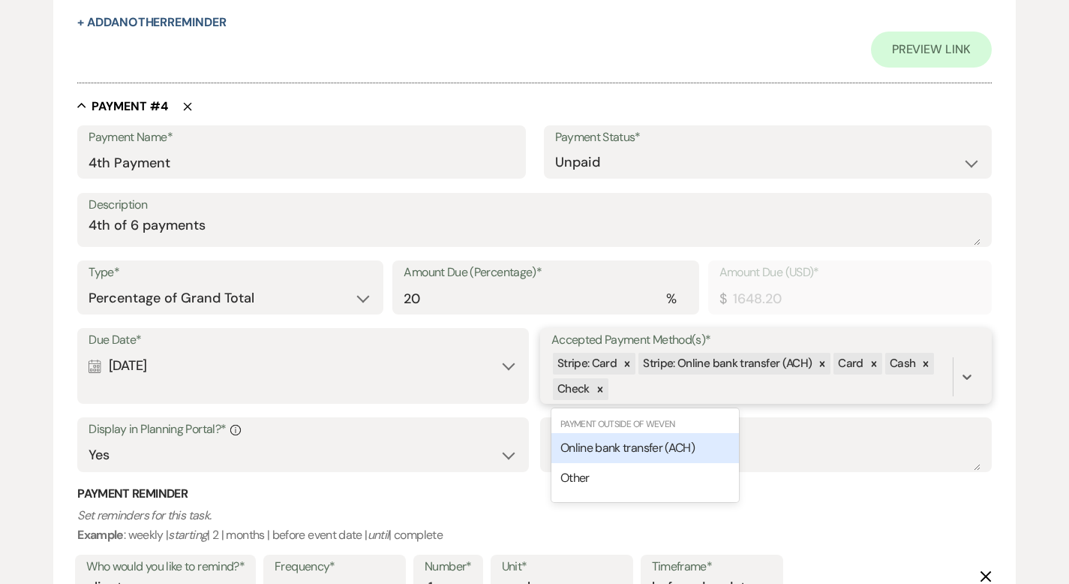
click at [647, 443] on span "Online bank transfer (ACH)" at bounding box center [627, 448] width 134 height 16
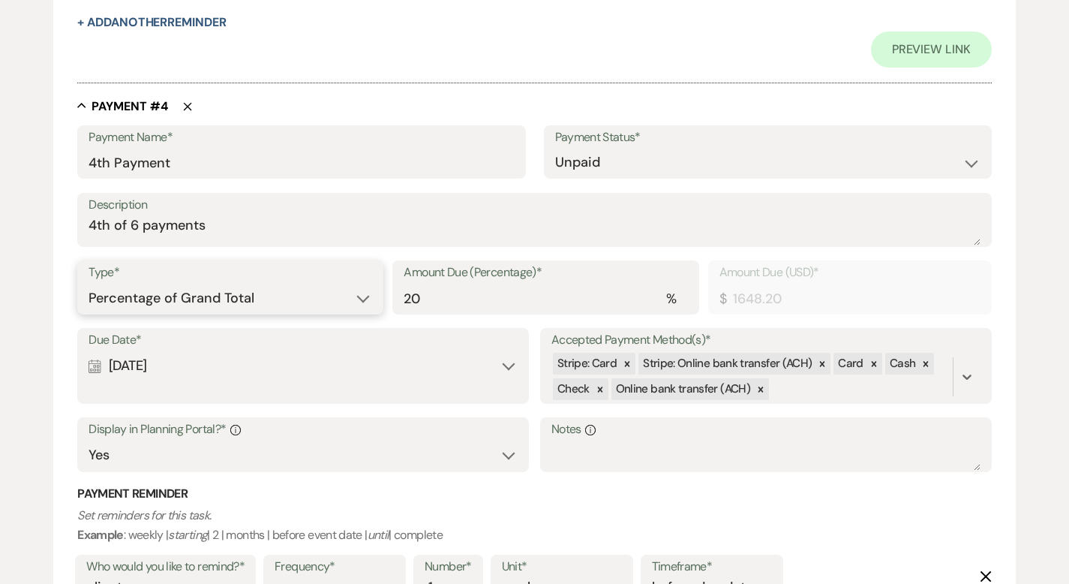
click at [323, 293] on select "Dollar Amount Percentage of Grand Total" at bounding box center [231, 298] width 284 height 29
select select "flat"
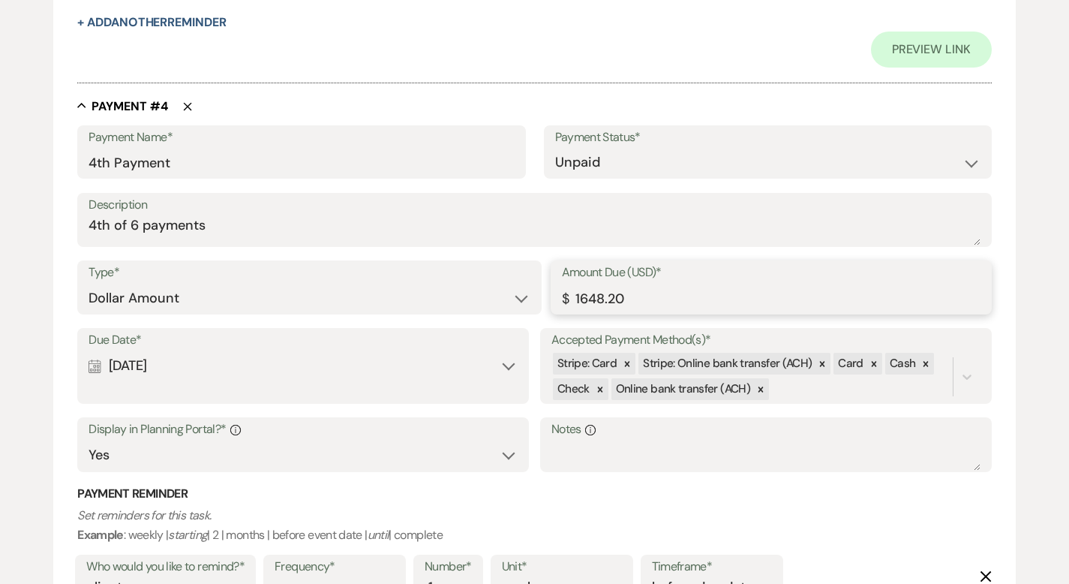
click at [590, 296] on input "1648.20" at bounding box center [771, 298] width 419 height 29
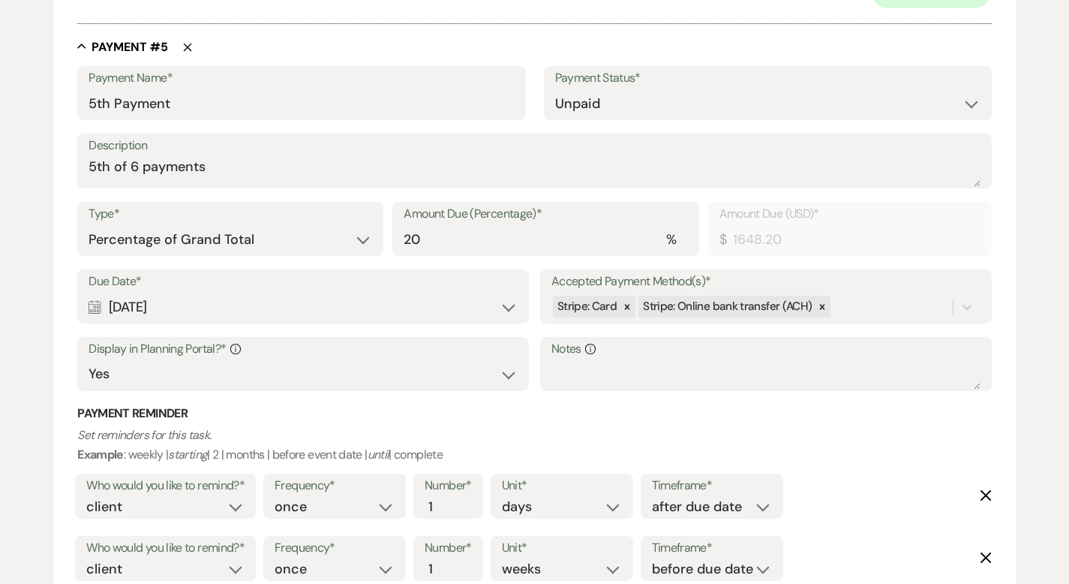
scroll to position [3220, 0]
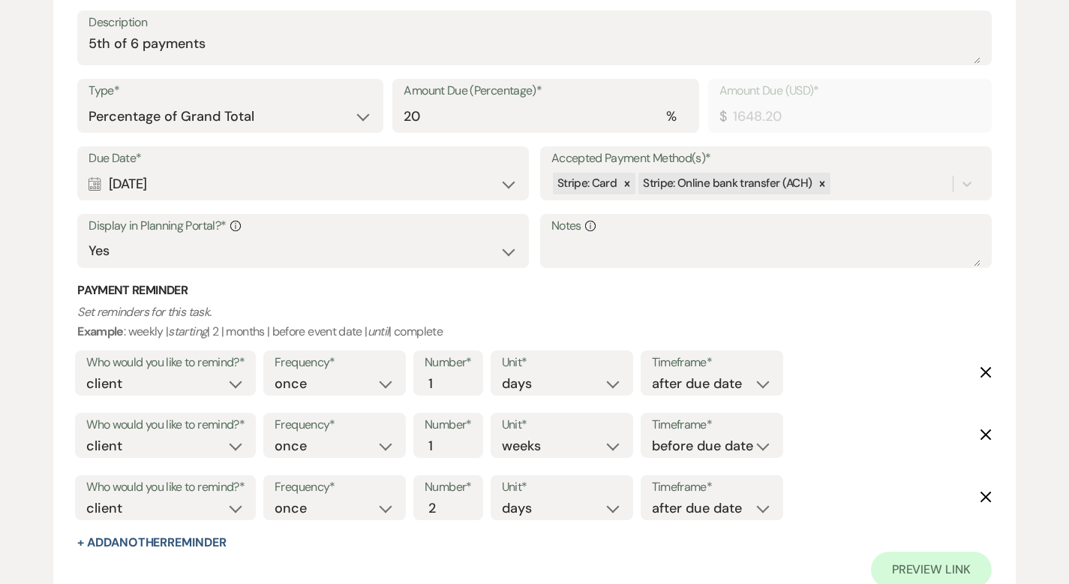
type input "1248.20"
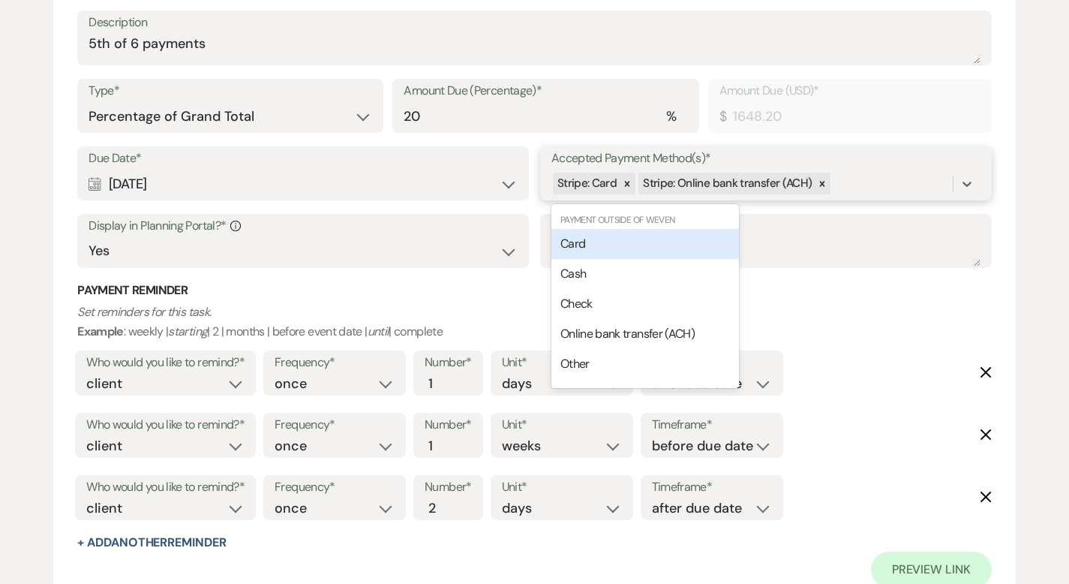
click at [842, 186] on div "Stripe: Card Stripe: Online bank transfer (ACH)" at bounding box center [751, 183] width 401 height 26
click at [697, 245] on div "Card" at bounding box center [645, 244] width 188 height 30
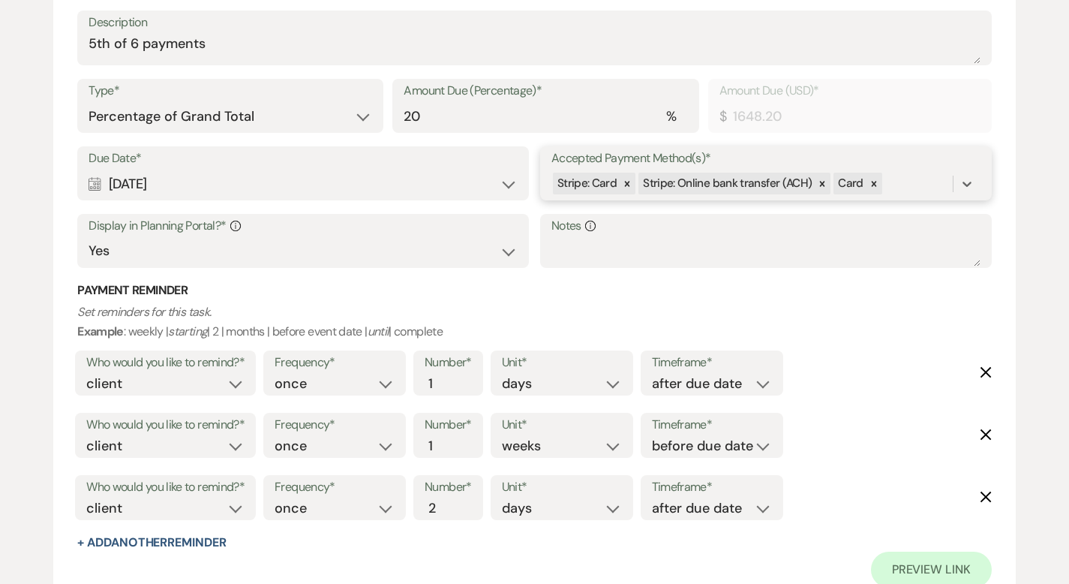
click at [890, 189] on div "Stripe: Card Stripe: Online bank transfer (ACH) Card" at bounding box center [751, 183] width 401 height 26
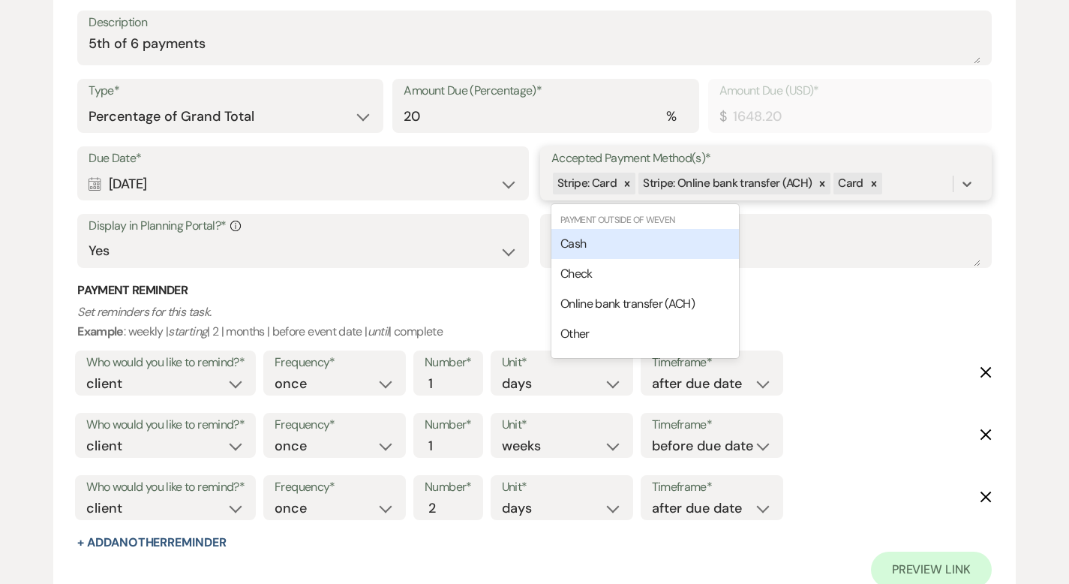
click at [665, 242] on div "Cash" at bounding box center [645, 244] width 188 height 30
click at [938, 188] on div "Stripe: Card Stripe: Online bank transfer (ACH) Card Cash" at bounding box center [751, 183] width 401 height 26
click at [660, 242] on div "Check" at bounding box center [645, 244] width 188 height 30
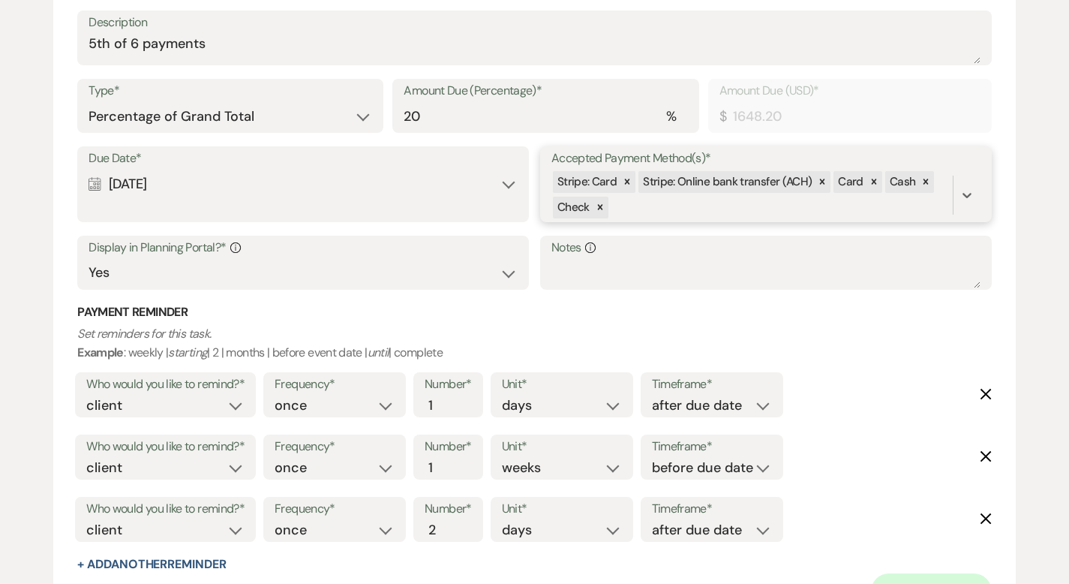
click at [683, 206] on div "Stripe: Card Stripe: Online bank transfer (ACH) Card Cash Check" at bounding box center [751, 195] width 401 height 51
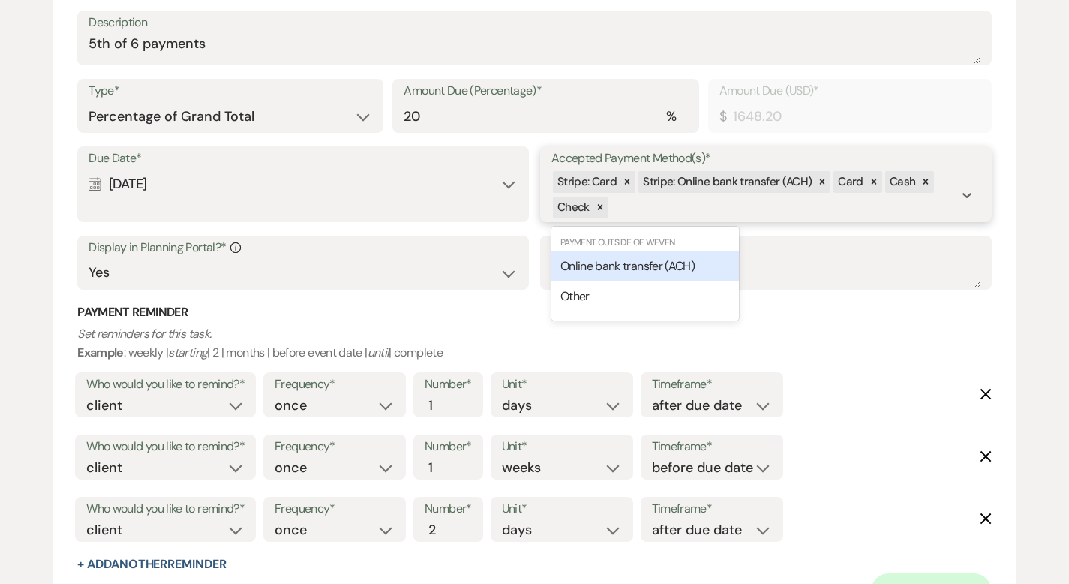
click at [640, 263] on span "Online bank transfer (ACH)" at bounding box center [627, 266] width 134 height 16
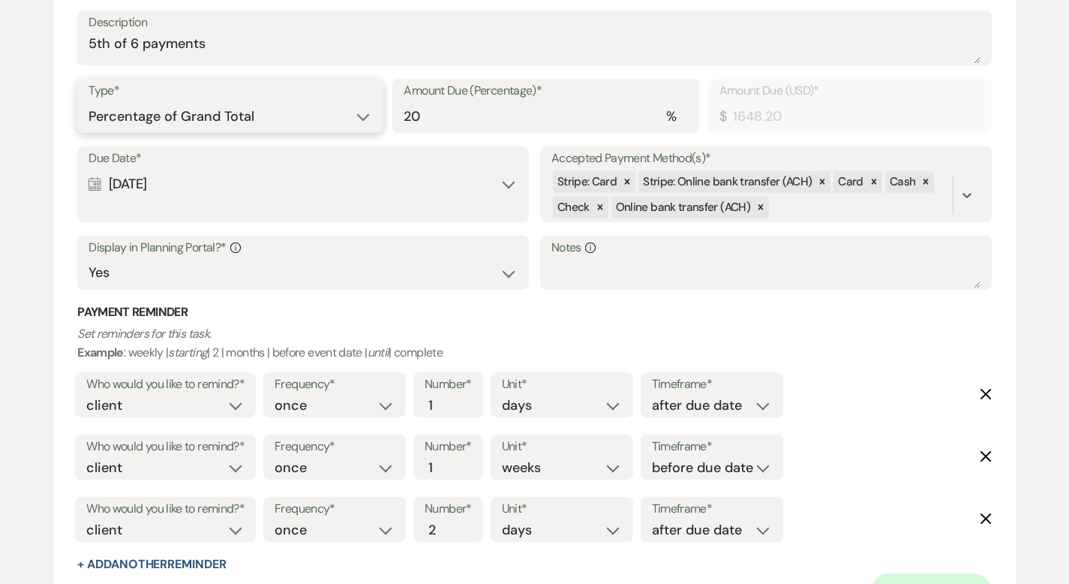
click at [292, 120] on select "Dollar Amount Percentage of Grand Total" at bounding box center [231, 116] width 284 height 29
select select "flat"
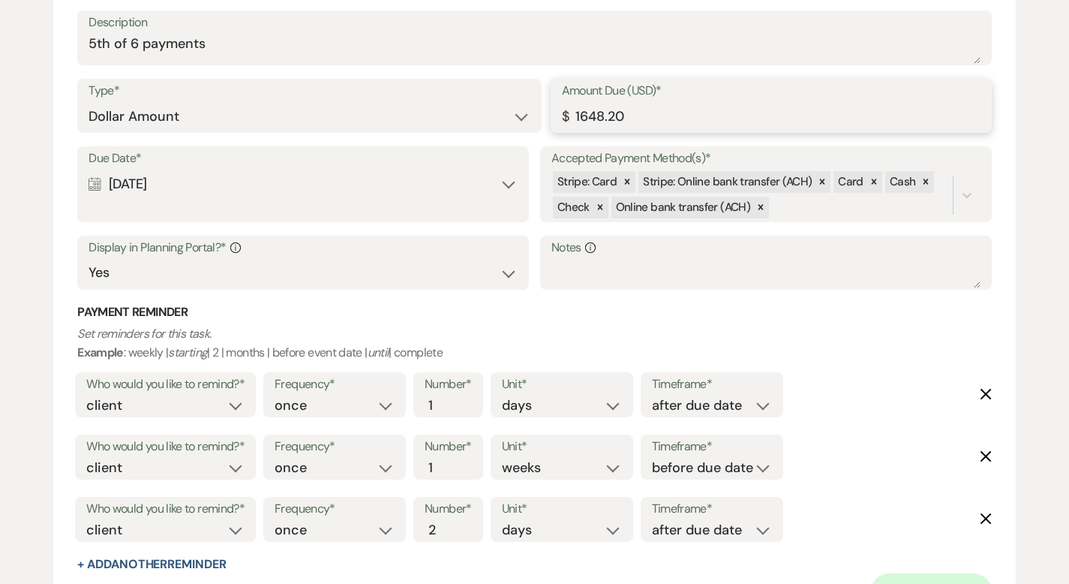
click at [590, 115] on input "1648.20" at bounding box center [771, 116] width 419 height 29
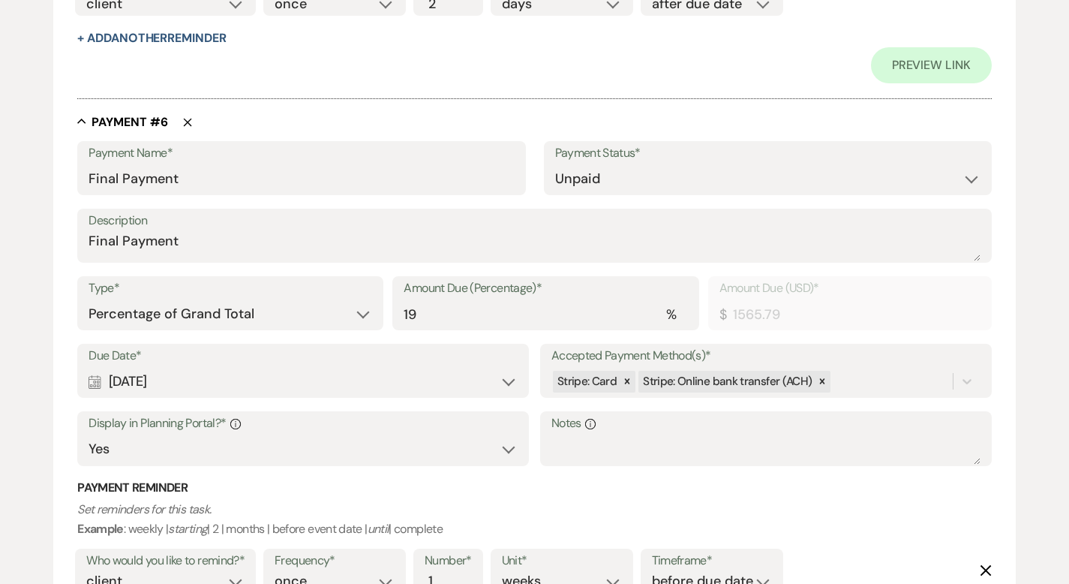
scroll to position [3960, 0]
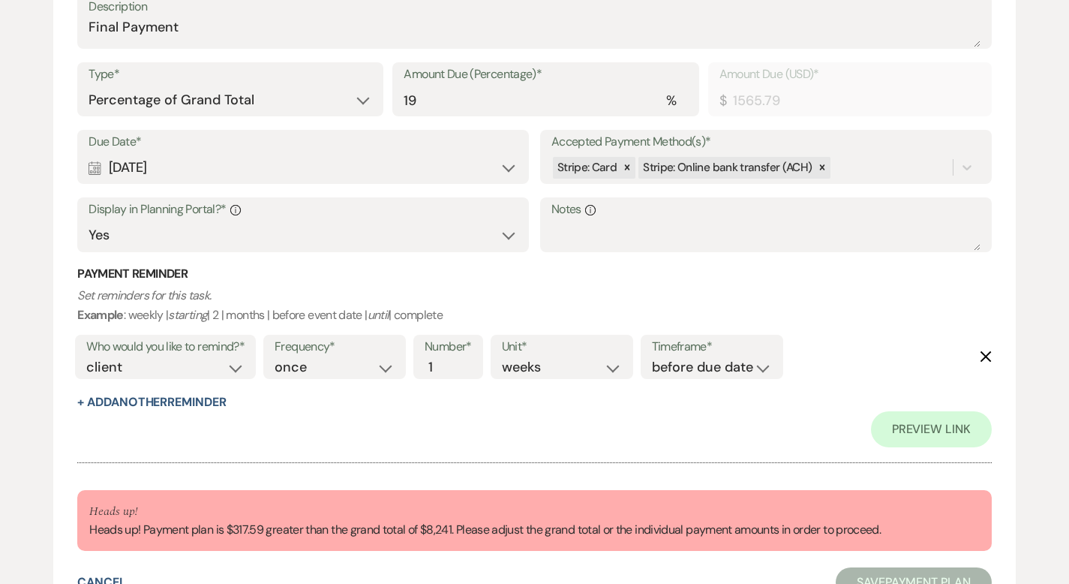
type input "1248.20"
click at [851, 164] on div "Stripe: Card Stripe: Online bank transfer (ACH)" at bounding box center [751, 168] width 401 height 26
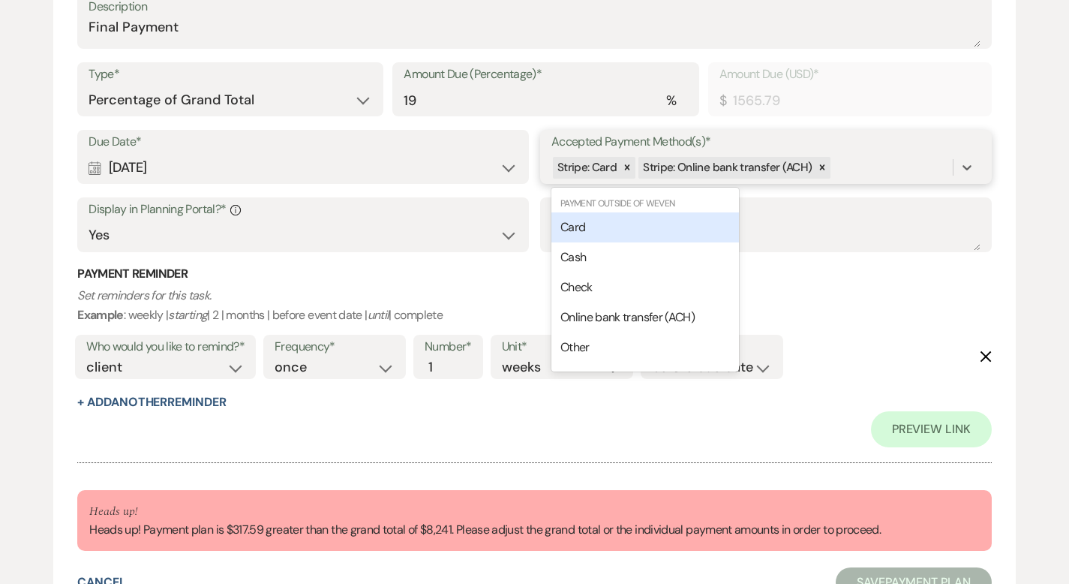
click at [612, 229] on div "Card" at bounding box center [645, 227] width 188 height 30
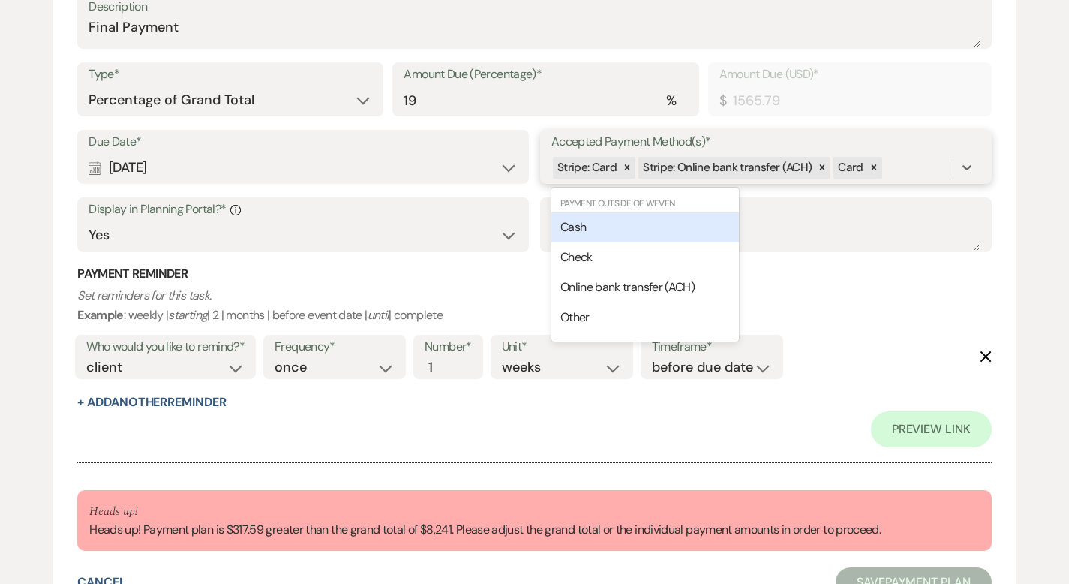
click at [903, 171] on div "Stripe: Card Stripe: Online bank transfer (ACH) Card" at bounding box center [751, 168] width 401 height 26
click at [665, 223] on div "Cash" at bounding box center [645, 227] width 188 height 30
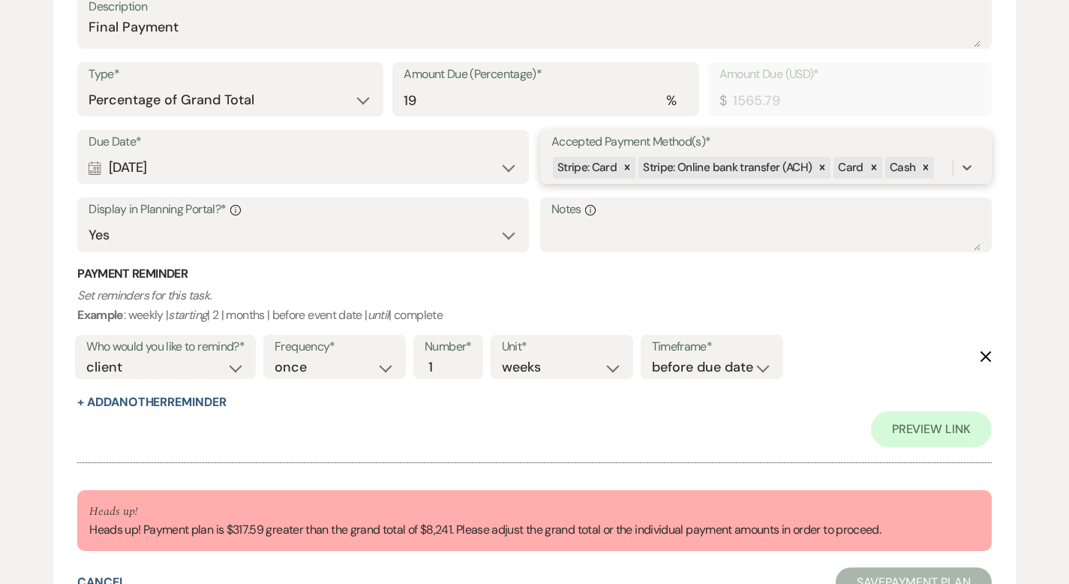
click at [944, 163] on div "Stripe: Card Stripe: Online bank transfer (ACH) Card Cash" at bounding box center [751, 168] width 401 height 26
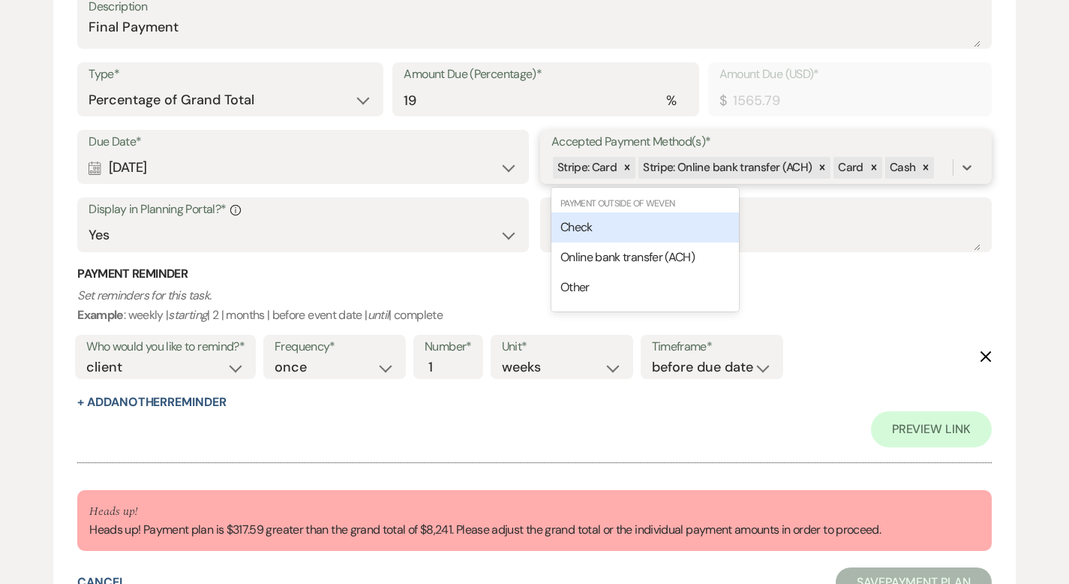
click at [689, 228] on div "Check" at bounding box center [645, 227] width 188 height 30
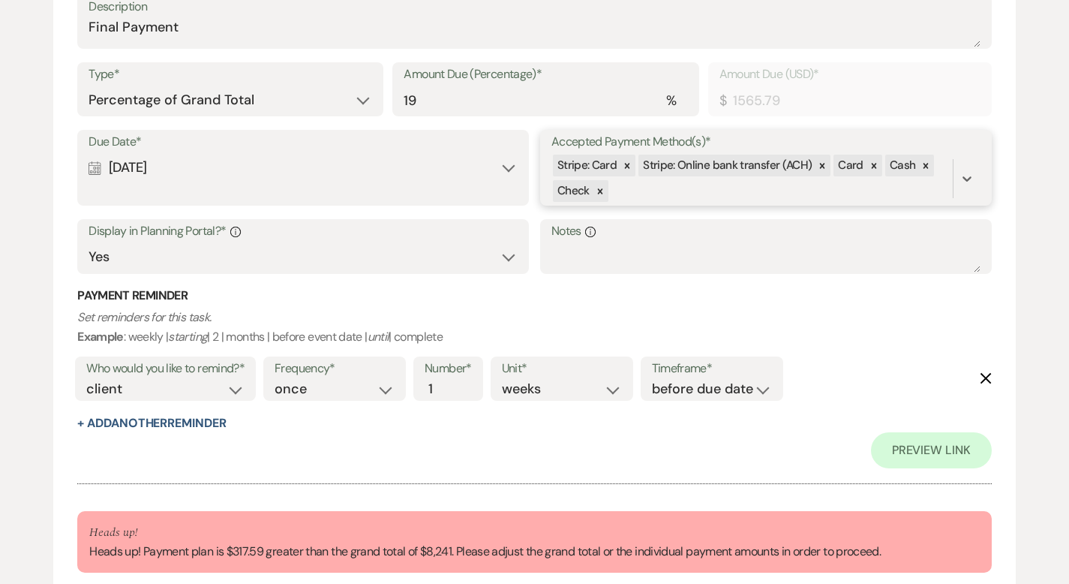
click at [651, 188] on div "Stripe: Card Stripe: Online bank transfer (ACH) Card Cash Check" at bounding box center [751, 178] width 401 height 51
click at [616, 248] on span "Online bank transfer (ACH)" at bounding box center [627, 250] width 134 height 16
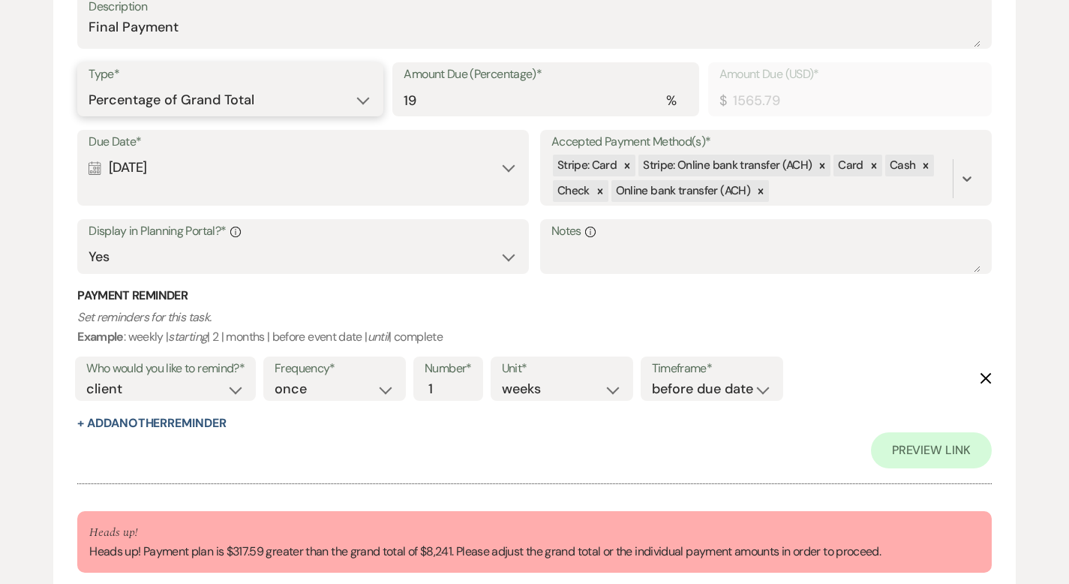
click at [298, 104] on select "Dollar Amount Percentage of Grand Total" at bounding box center [231, 100] width 284 height 29
select select "flat"
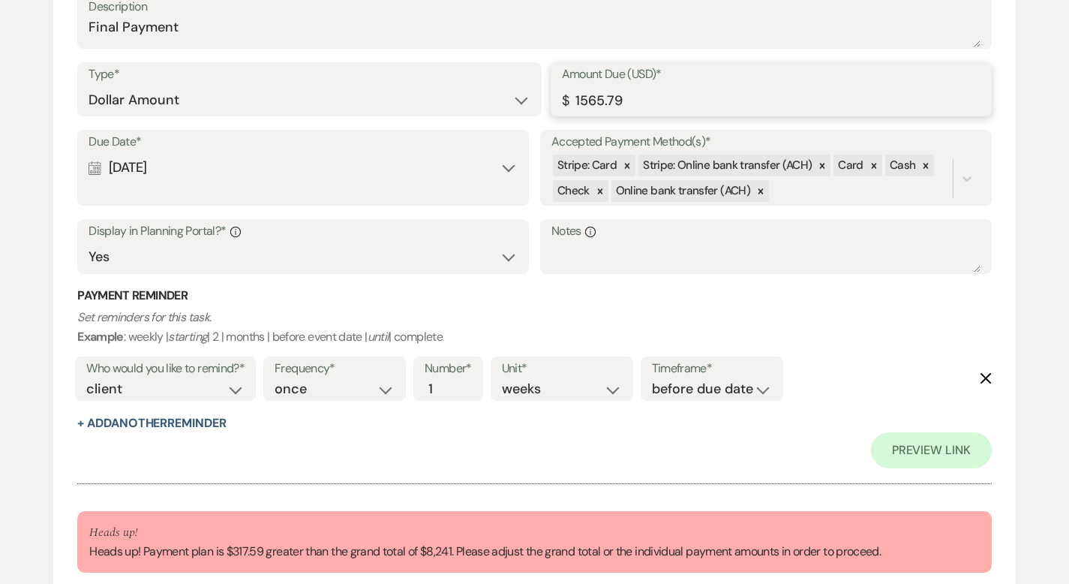
drag, startPoint x: 623, startPoint y: 95, endPoint x: 530, endPoint y: 99, distance: 93.1
click at [535, 98] on div "Type* Dollar Amount Percentage of Grand Total Amount Due (USD)* $ 1565.79" at bounding box center [534, 96] width 914 height 68
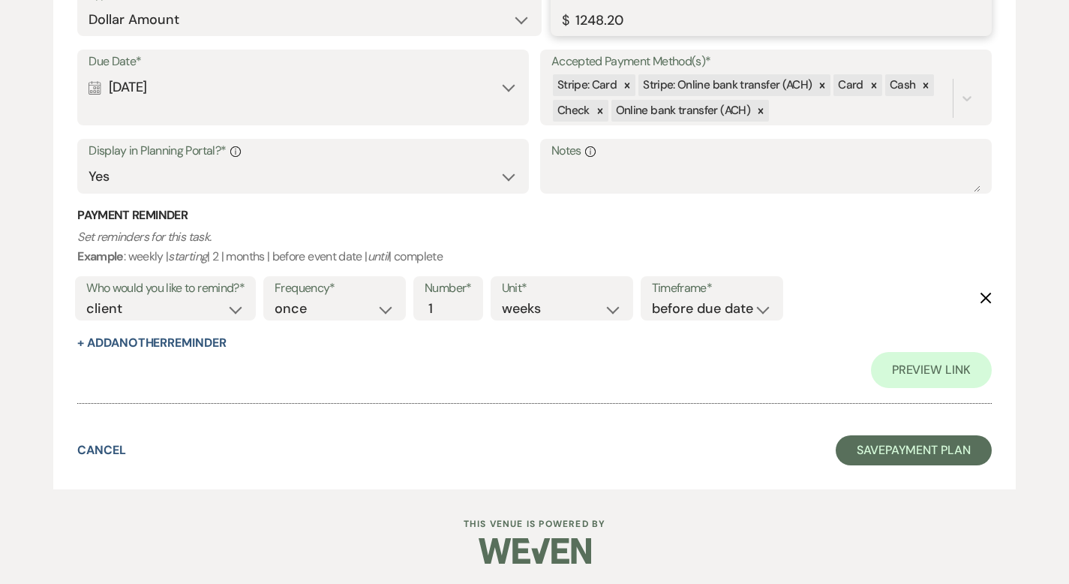
scroll to position [4040, 0]
type input "1248.20"
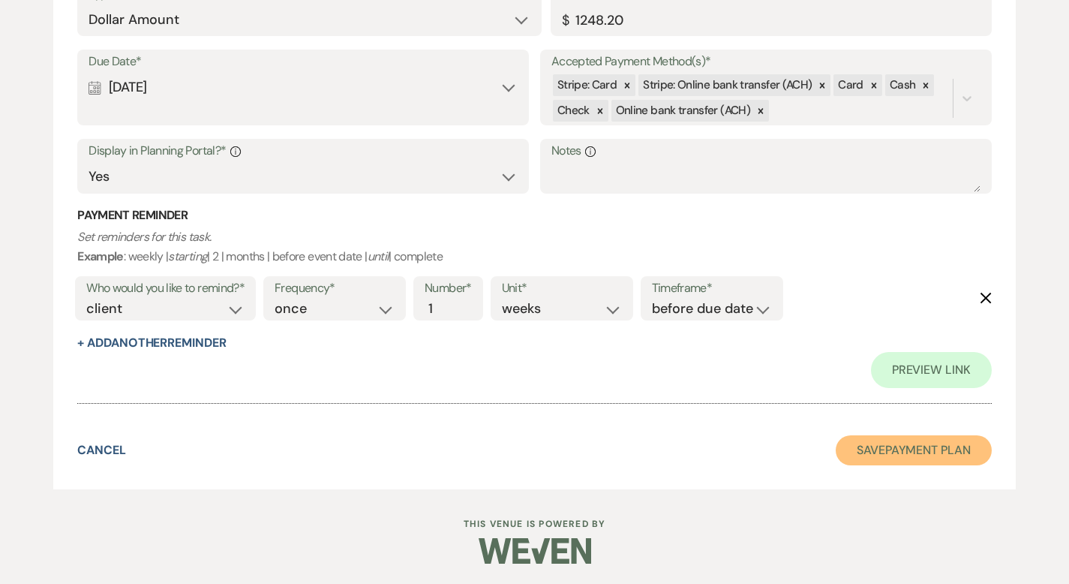
click at [872, 446] on button "Save Payment Plan" at bounding box center [914, 450] width 156 height 30
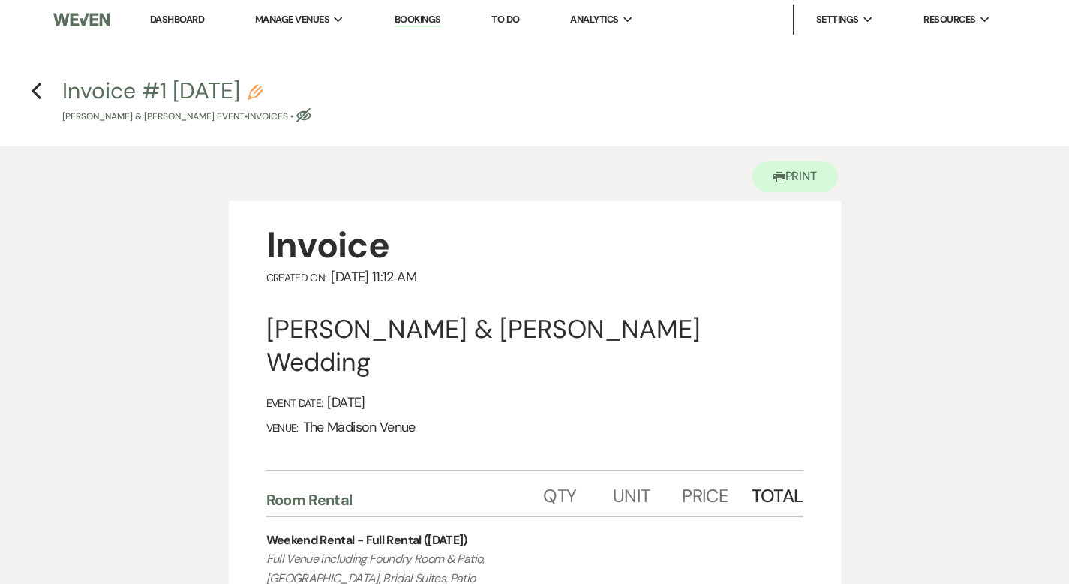
click at [263, 90] on use "button" at bounding box center [255, 92] width 15 height 15
select select "22"
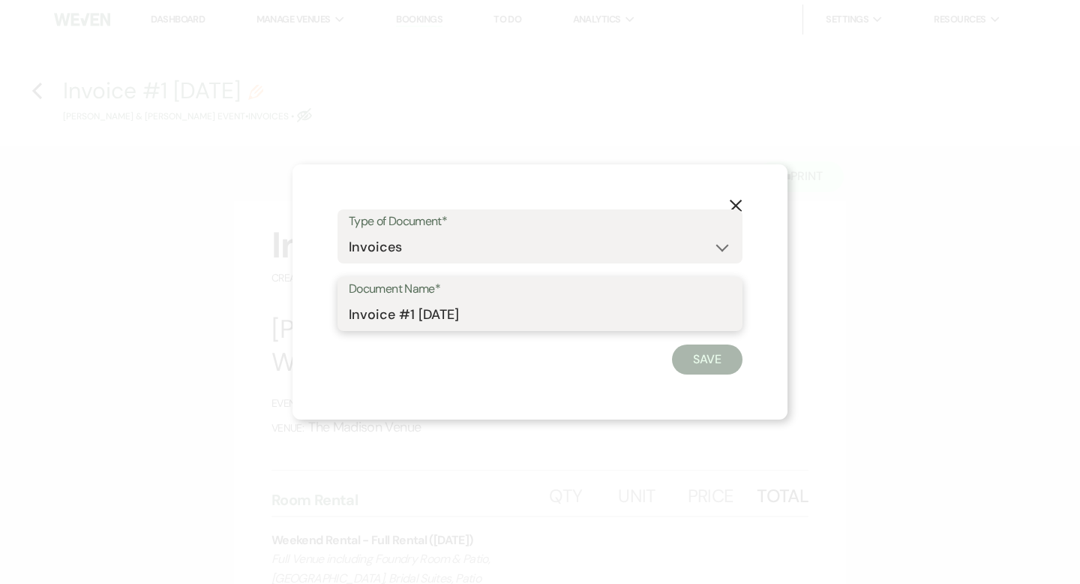
drag, startPoint x: 393, startPoint y: 314, endPoint x: 321, endPoint y: 311, distance: 72.1
click at [321, 311] on div "X Type of Document* Special Event Insurance Vendor Certificate of Insurance Con…" at bounding box center [540, 291] width 495 height 255
type input "Proposal #1 [DATE]"
click at [686, 359] on button "Save" at bounding box center [707, 359] width 71 height 30
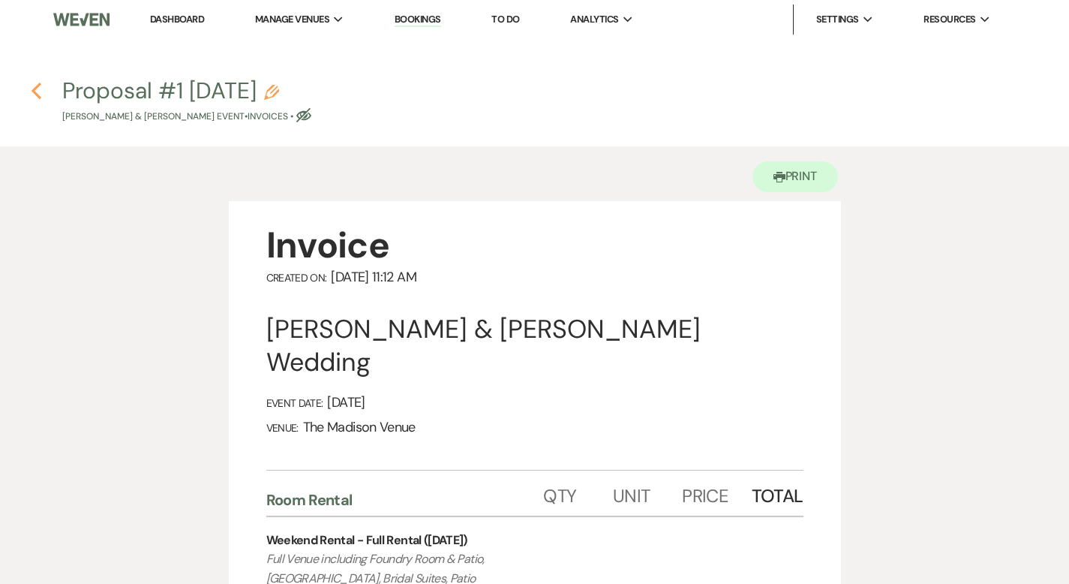
click at [38, 93] on icon "Previous" at bounding box center [36, 91] width 11 height 18
select select "5"
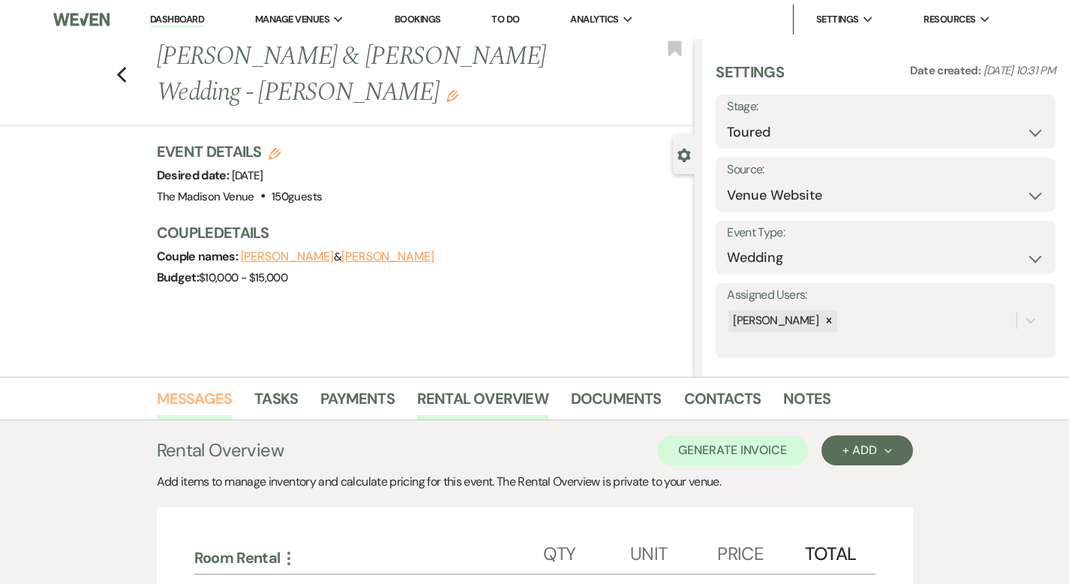
click at [157, 401] on link "Messages" at bounding box center [195, 402] width 76 height 33
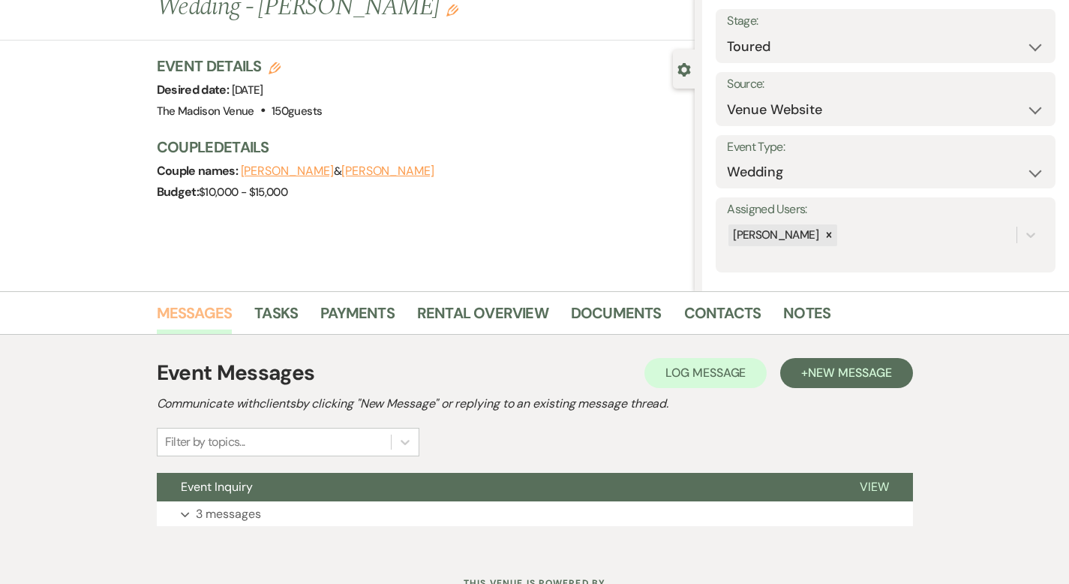
scroll to position [147, 0]
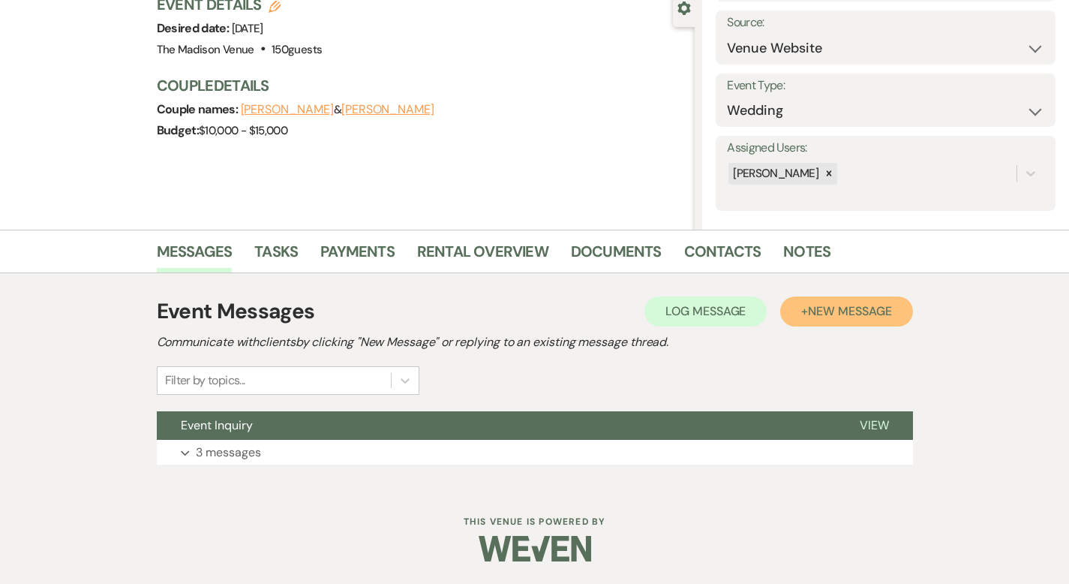
click at [859, 316] on span "New Message" at bounding box center [849, 311] width 83 height 16
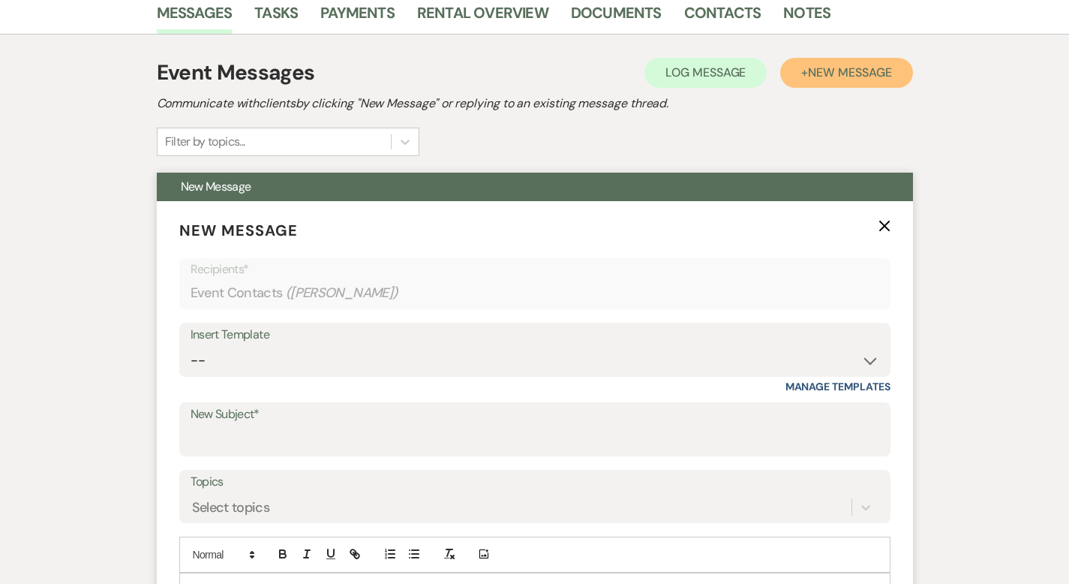
scroll to position [519, 0]
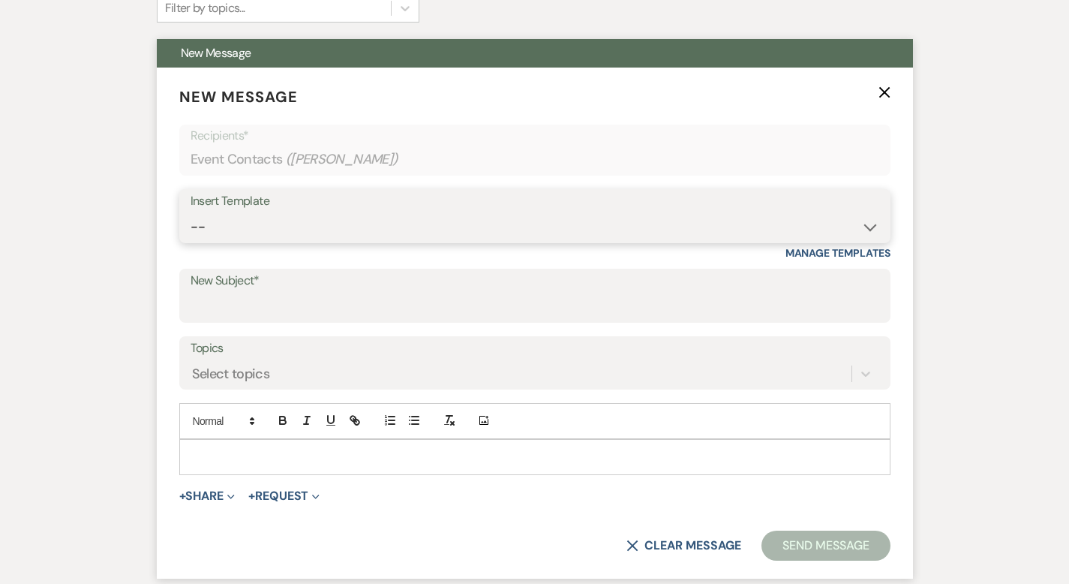
click at [214, 224] on select "-- Weven Planning Portal Introduction (Booked Events) Corporate Lead Follow Up …" at bounding box center [535, 226] width 689 height 29
select select "3706"
type input "The Madison Venue | Proposal & Contract Agreement"
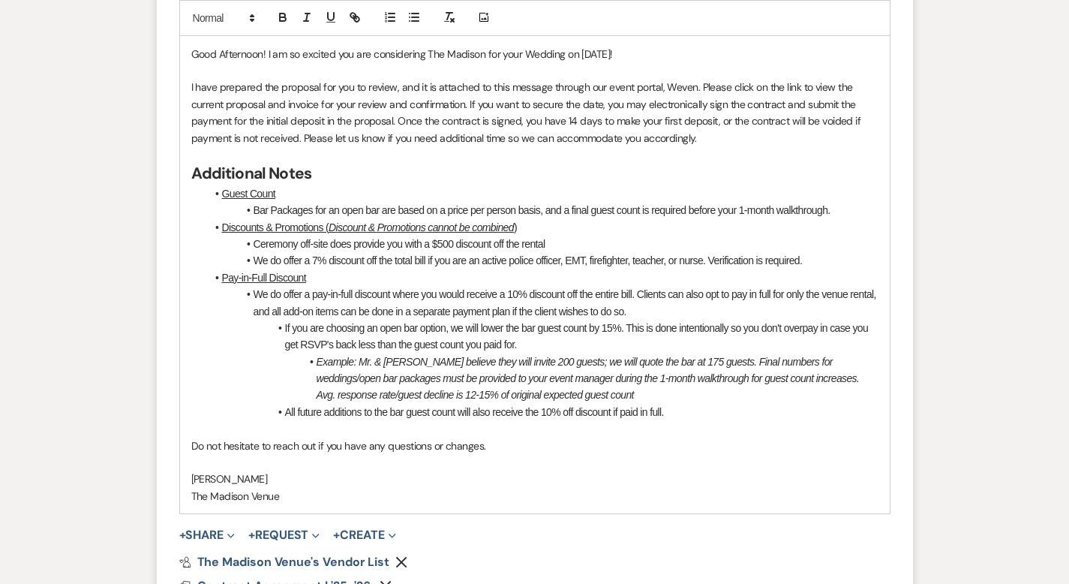
scroll to position [1228, 0]
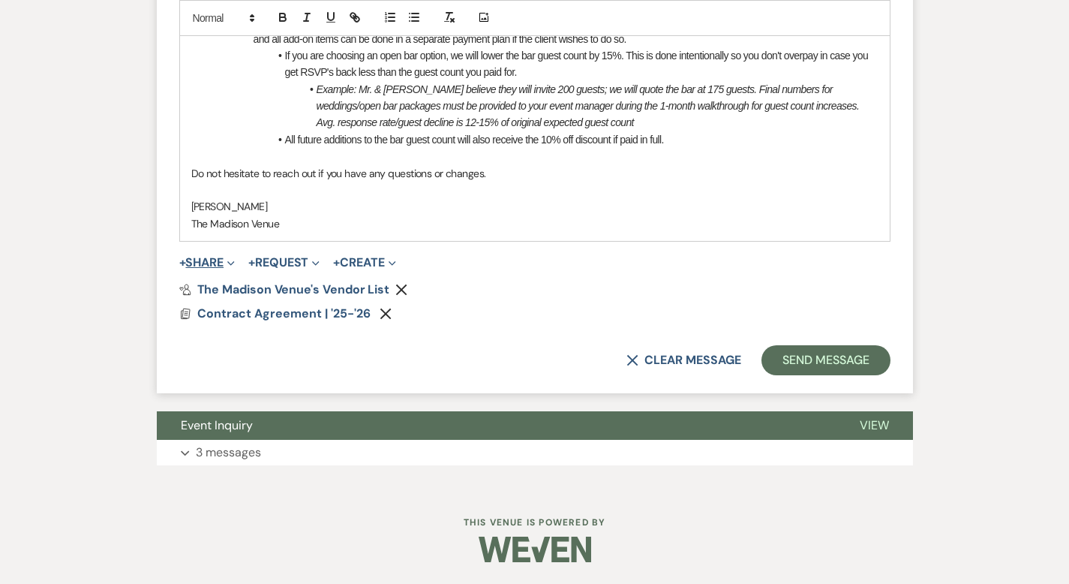
click at [179, 259] on button "+ Share Expand" at bounding box center [207, 263] width 56 height 12
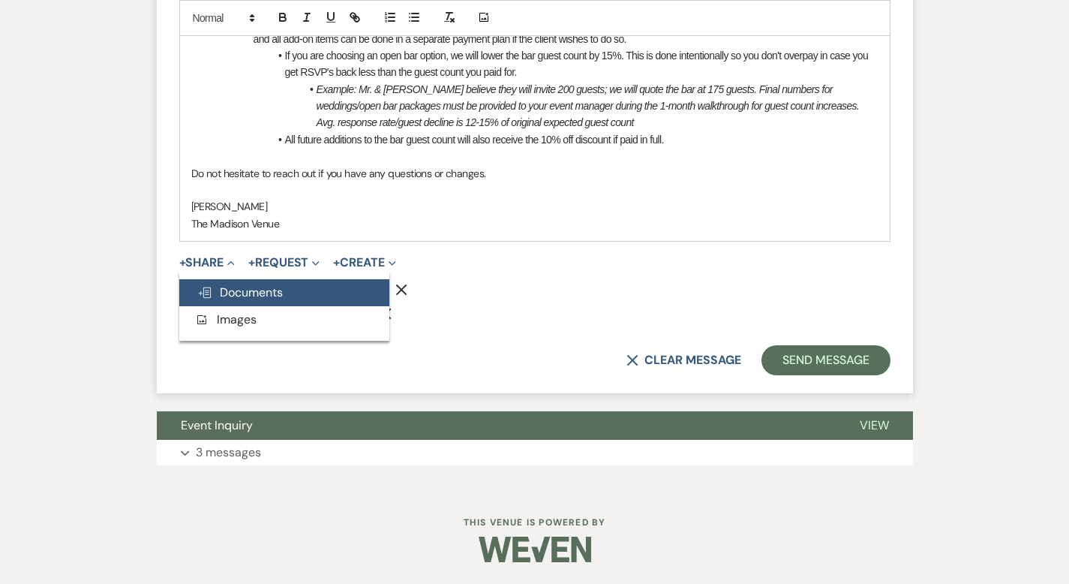
click at [222, 287] on span "Doc Upload Documents" at bounding box center [240, 292] width 86 height 16
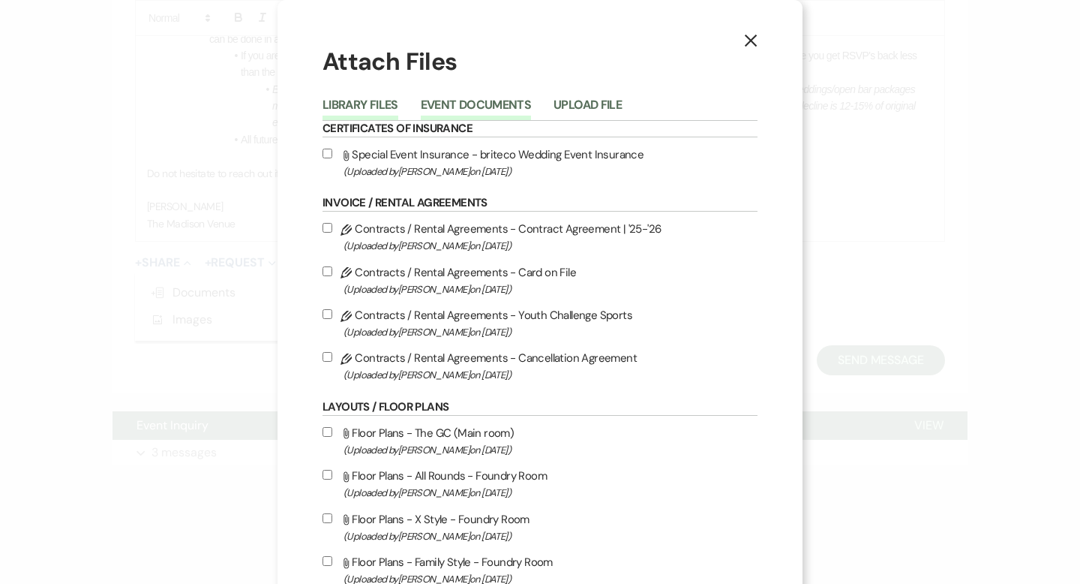
click at [443, 106] on button "Event Documents" at bounding box center [476, 109] width 110 height 21
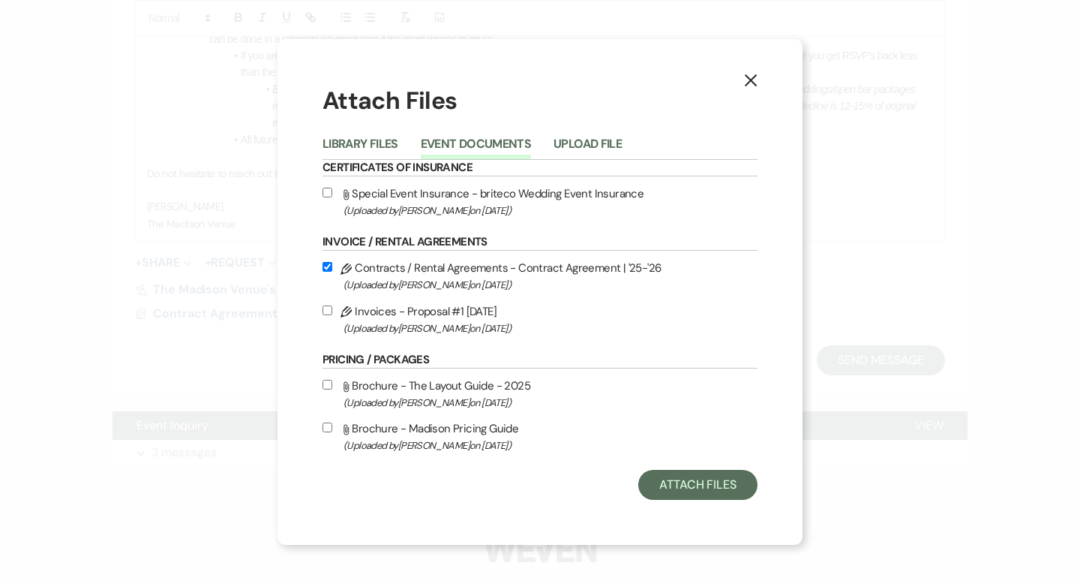
click at [443, 138] on button "Event Documents" at bounding box center [476, 148] width 110 height 21
click at [324, 311] on input "Pencil Invoices - Proposal #1 8-14-2025 (Uploaded by Cherron Bielfeldt on Aug 1…" at bounding box center [328, 310] width 10 height 10
checkbox input "true"
click at [709, 485] on button "Attach Files" at bounding box center [697, 485] width 119 height 30
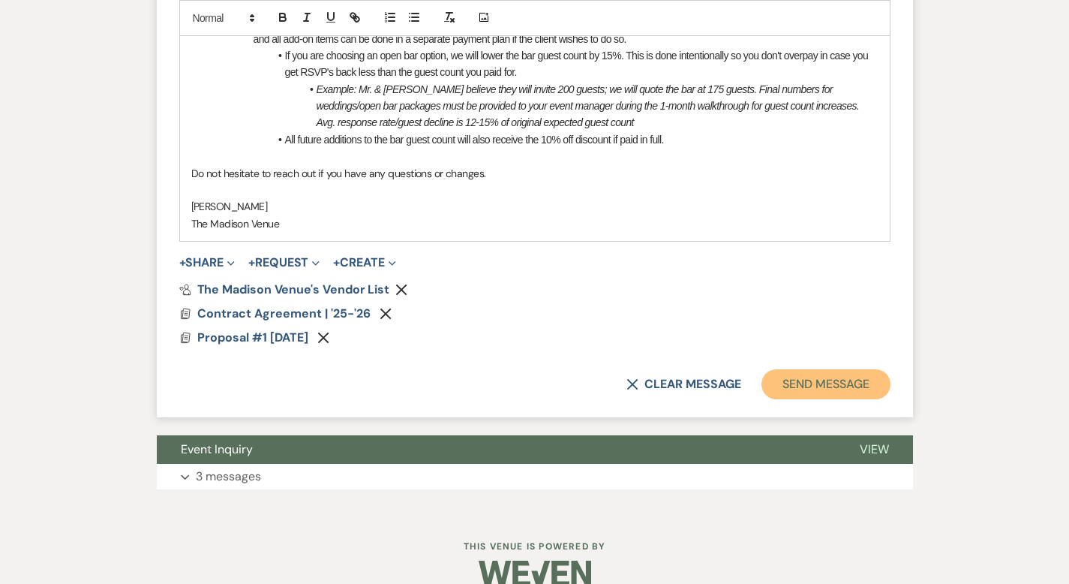
click at [870, 389] on button "Send Message" at bounding box center [825, 384] width 128 height 30
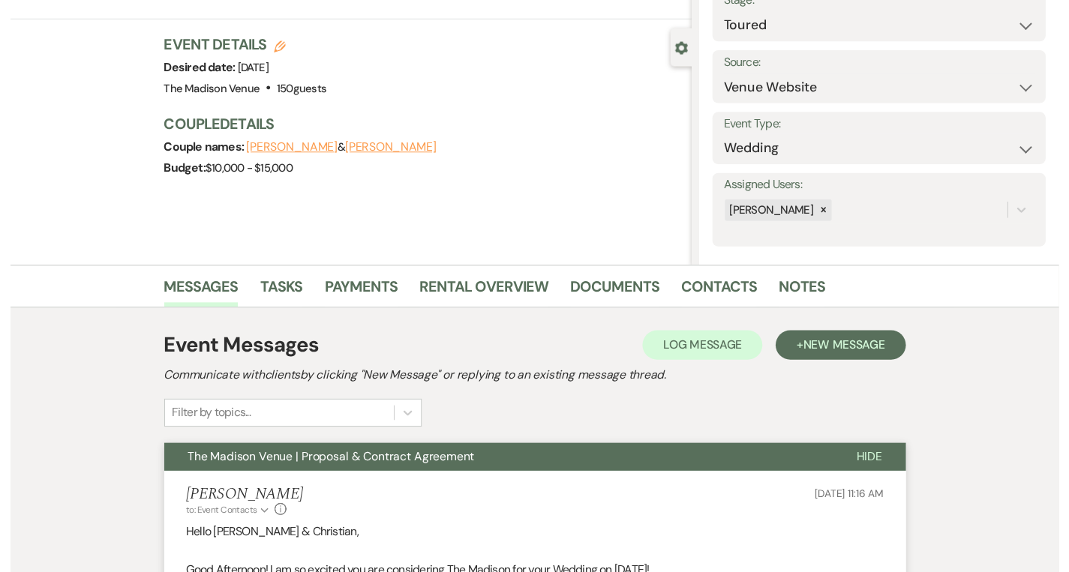
scroll to position [0, 0]
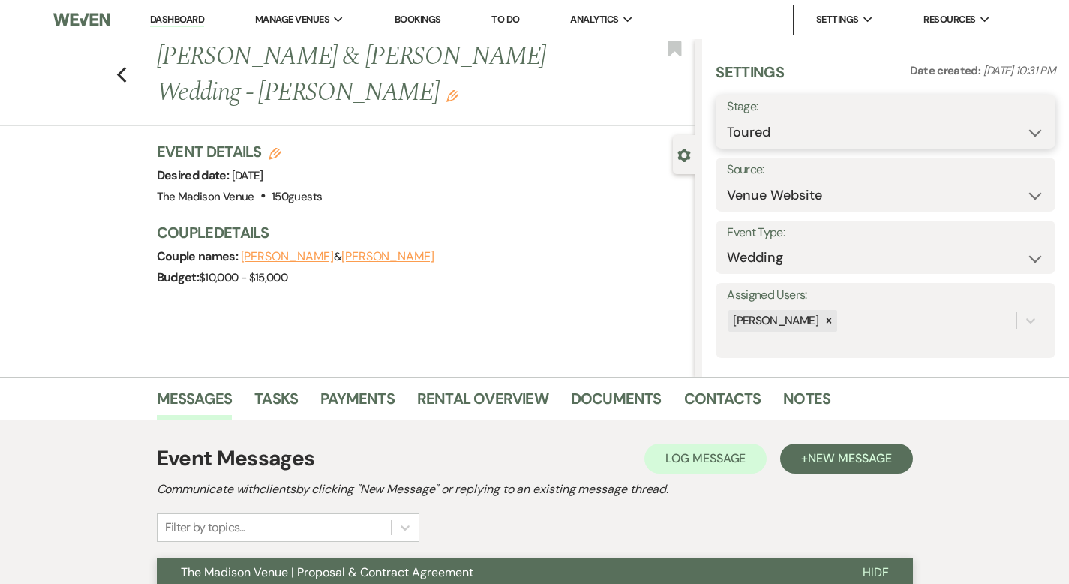
click at [856, 130] on select "Inquiry Follow Up Tour Requested Tour Confirmed Toured Proposal Sent Booked Lost" at bounding box center [885, 132] width 317 height 29
select select "6"
click at [1003, 126] on button "Save" at bounding box center [1019, 122] width 72 height 30
click at [163, 17] on link "Dashboard" at bounding box center [177, 20] width 54 height 14
select select "6"
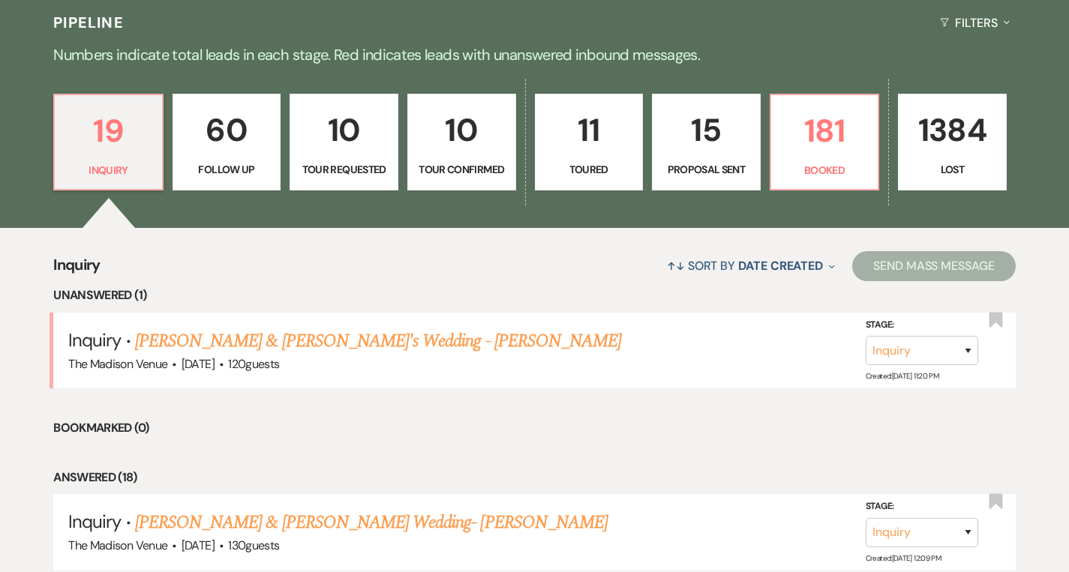
scroll to position [602, 0]
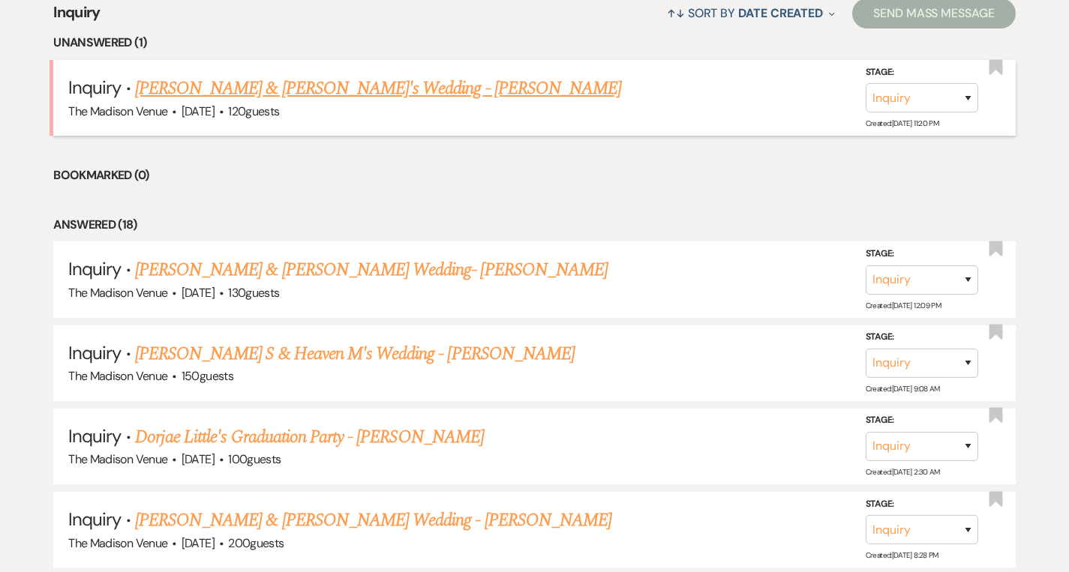
click at [213, 83] on link "[PERSON_NAME] & [PERSON_NAME]'s Wedding - [PERSON_NAME]" at bounding box center [378, 88] width 486 height 27
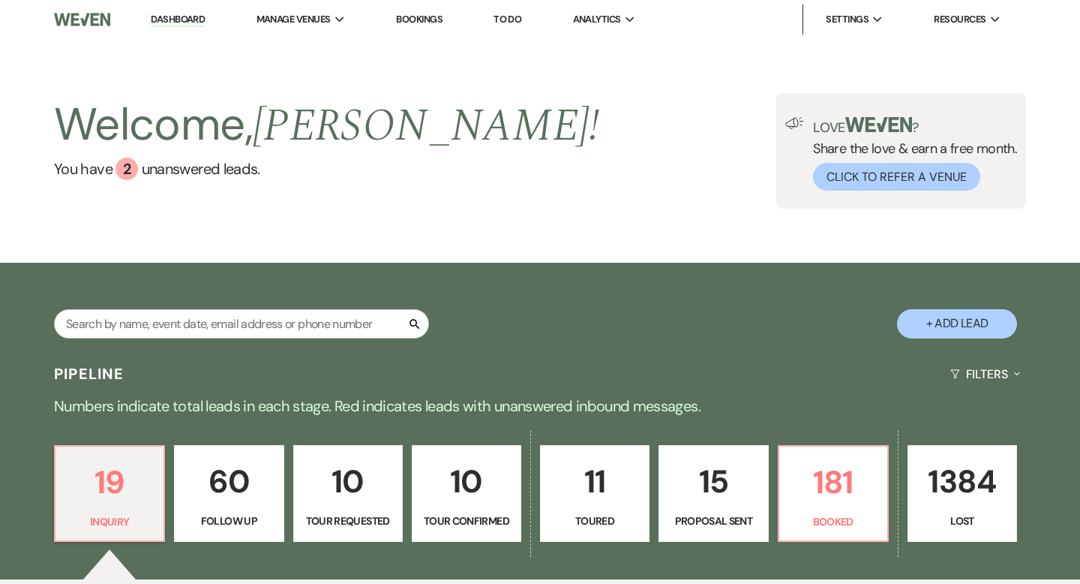
select select "5"
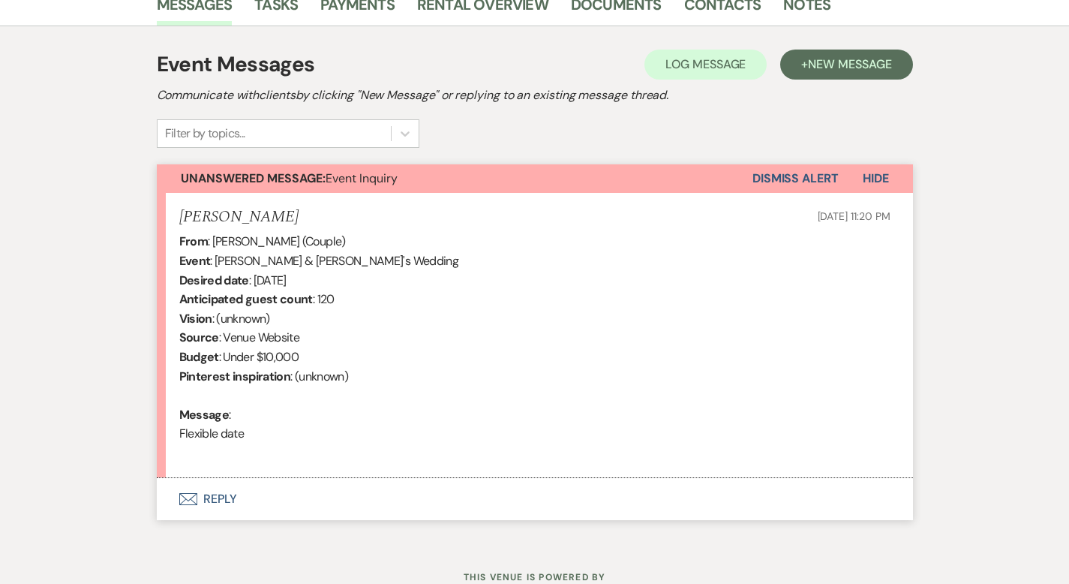
scroll to position [449, 0]
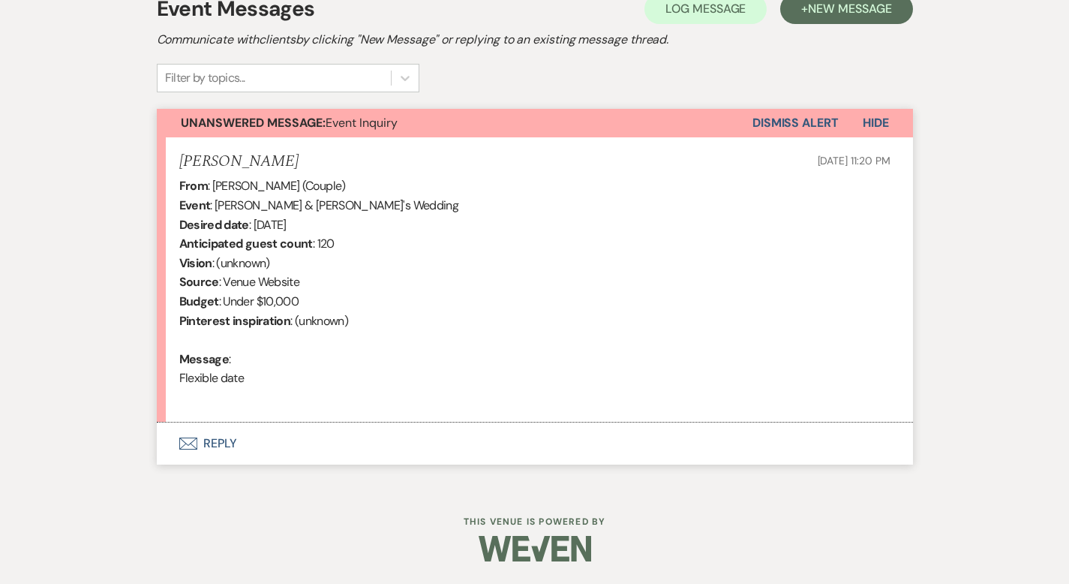
click at [162, 440] on button "Envelope Reply" at bounding box center [535, 443] width 756 height 42
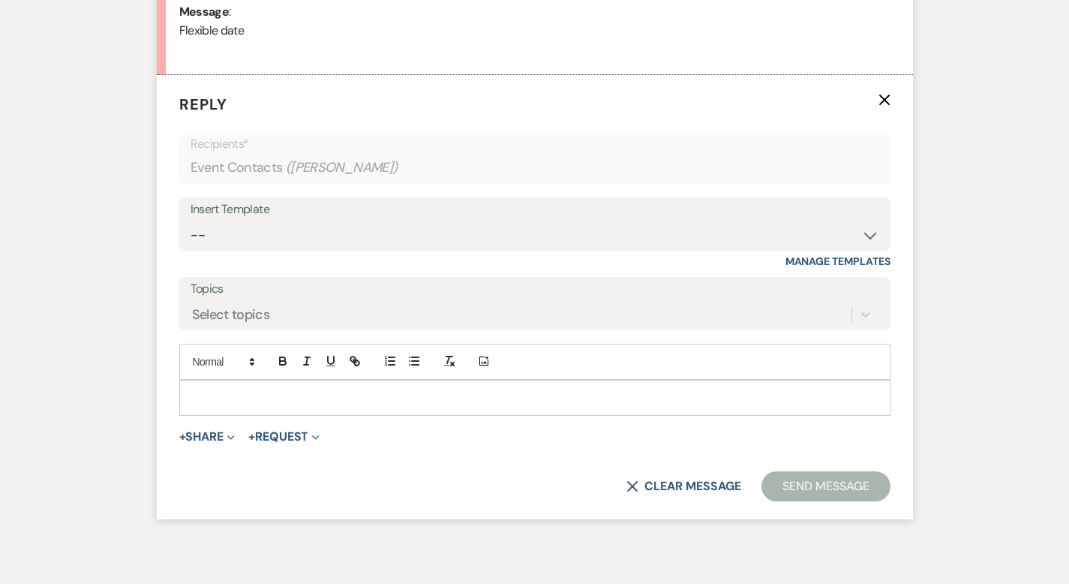
scroll to position [802, 0]
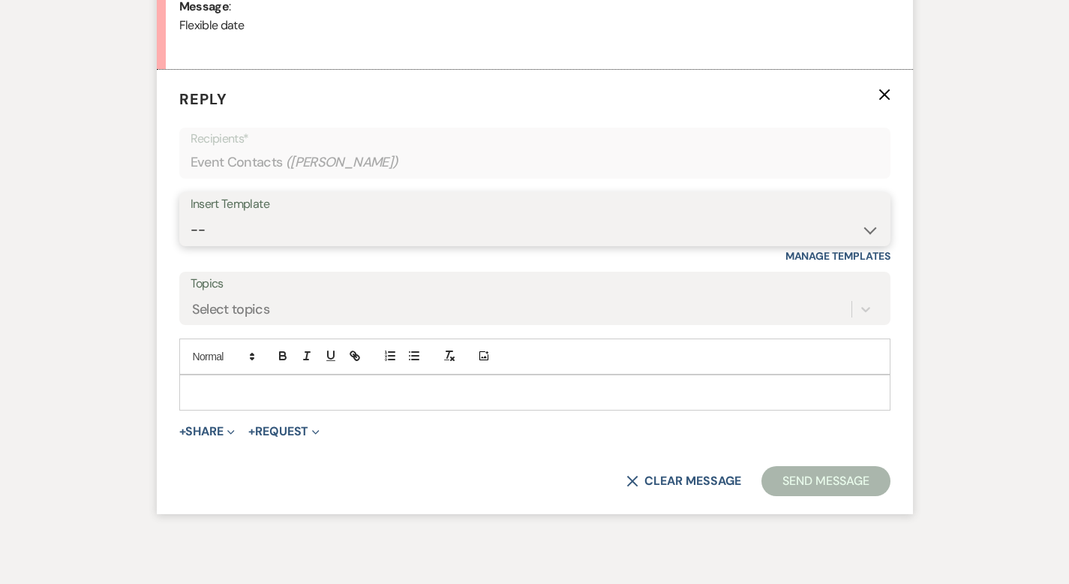
click at [214, 234] on select "-- Weven Planning Portal Introduction (Booked Events) Corporate Lead Follow Up …" at bounding box center [535, 229] width 689 height 29
select select "4631"
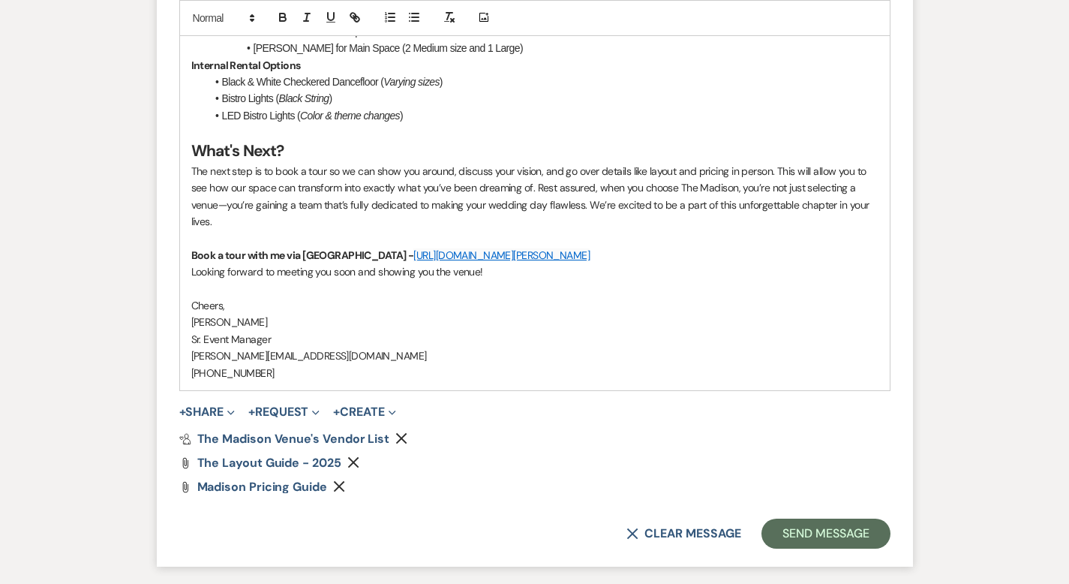
scroll to position [1875, 0]
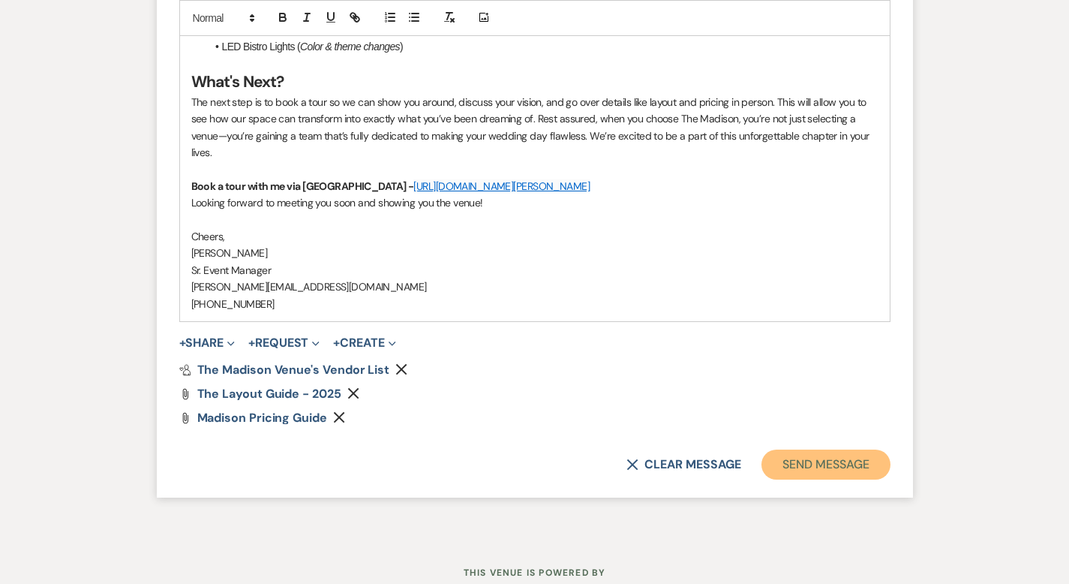
click at [851, 449] on button "Send Message" at bounding box center [825, 464] width 128 height 30
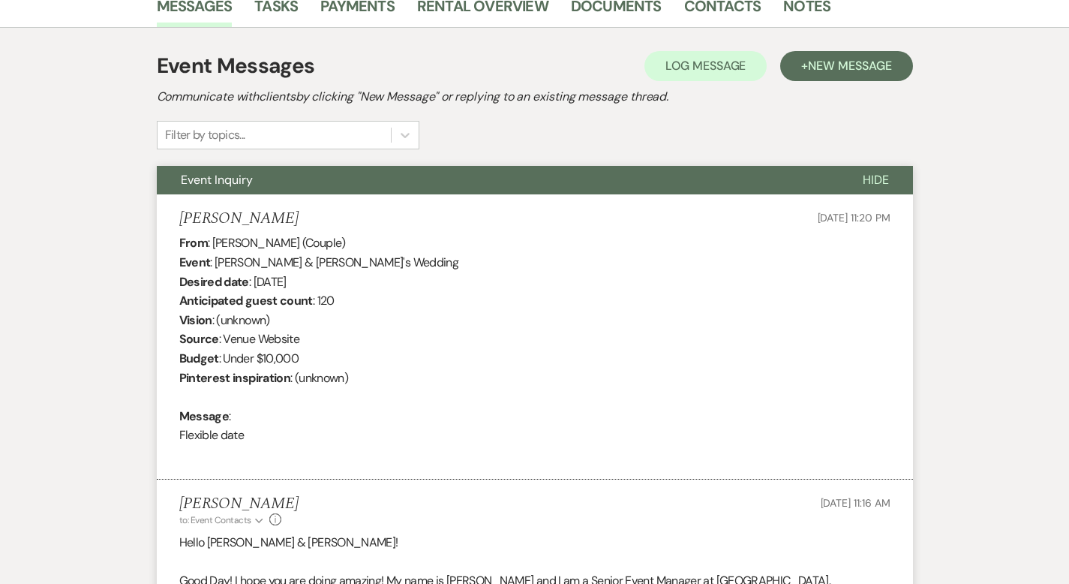
scroll to position [0, 0]
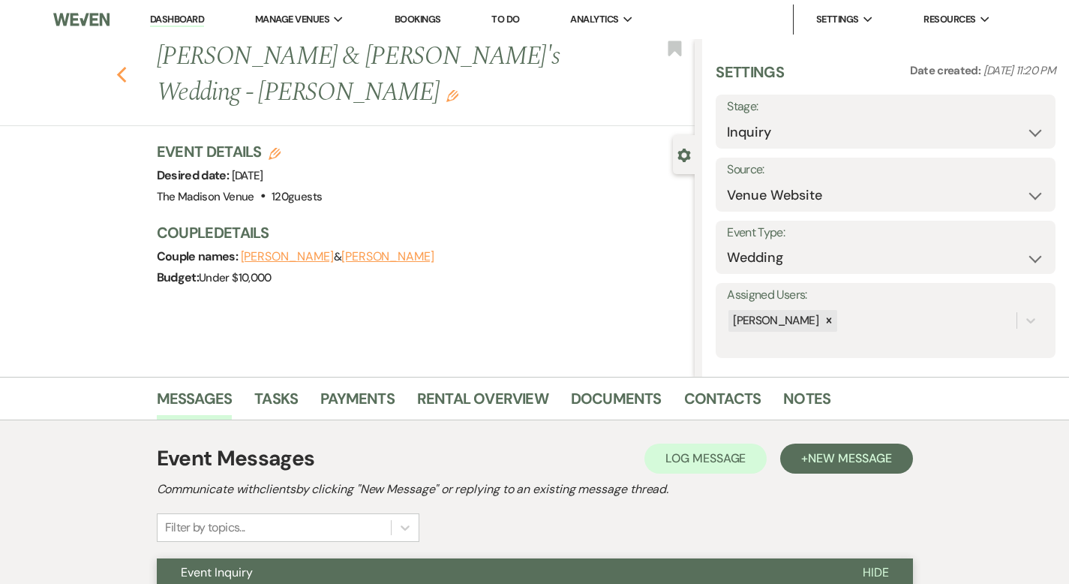
click at [116, 66] on icon "Previous" at bounding box center [121, 75] width 11 height 18
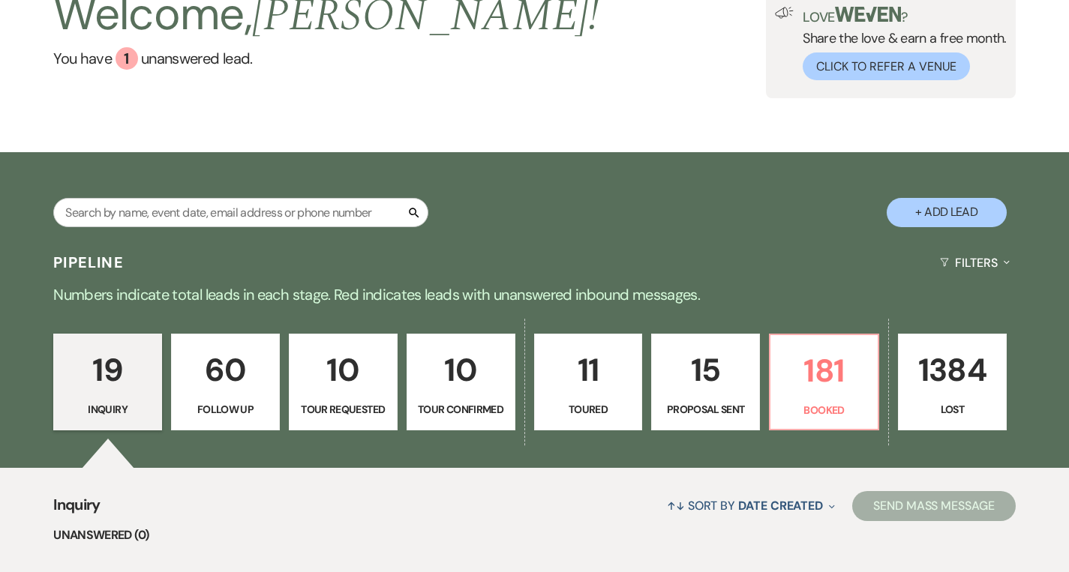
scroll to position [197, 0]
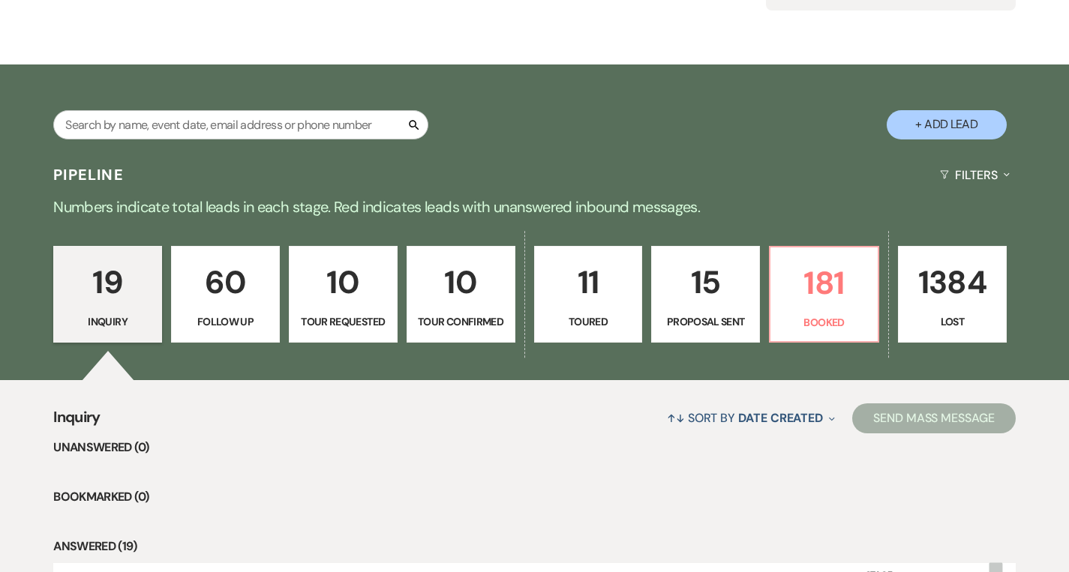
click at [220, 275] on p "60" at bounding box center [225, 282] width 89 height 50
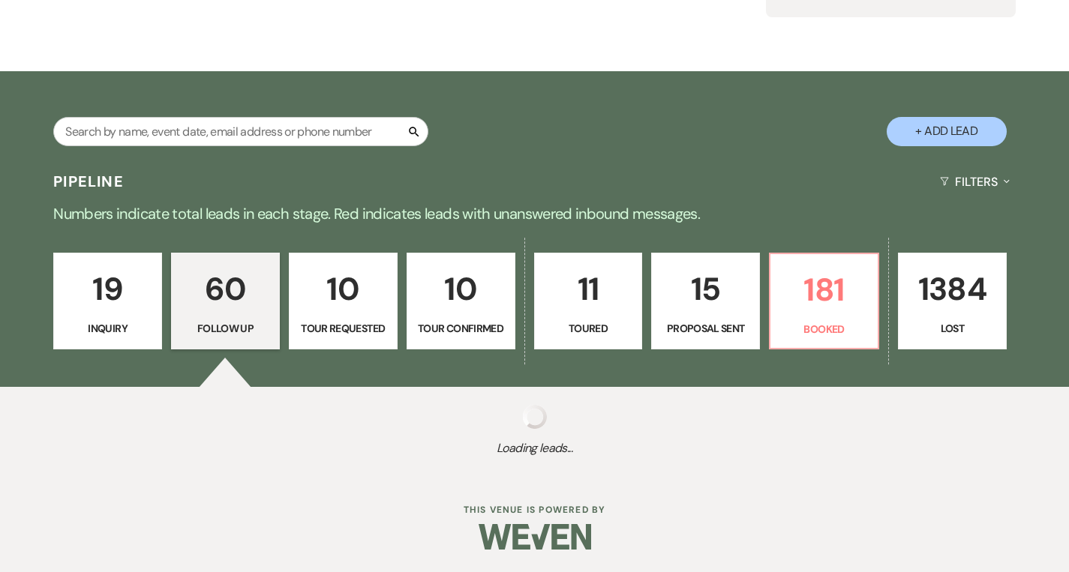
select select "9"
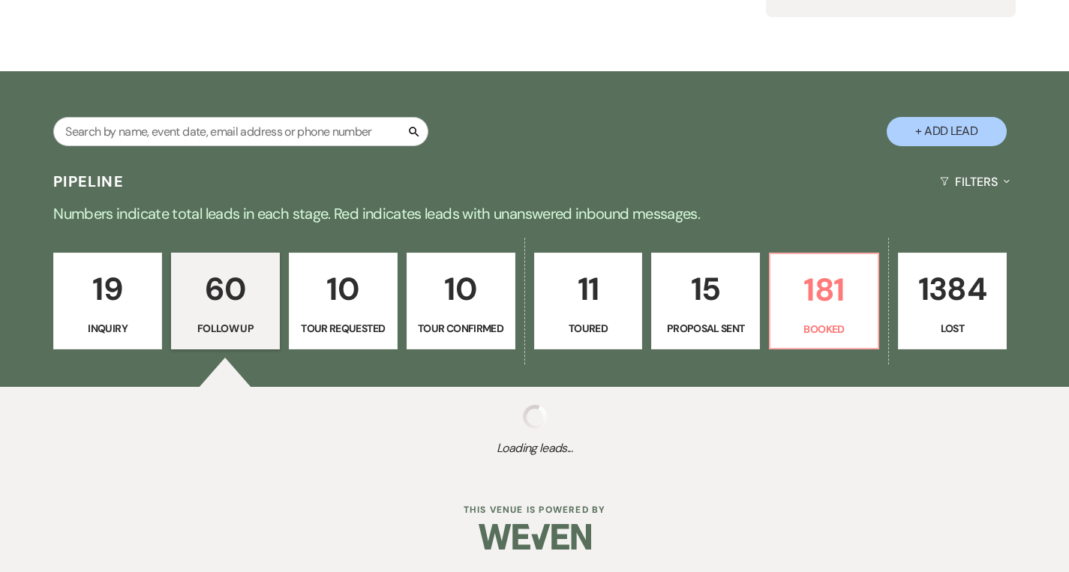
select select "9"
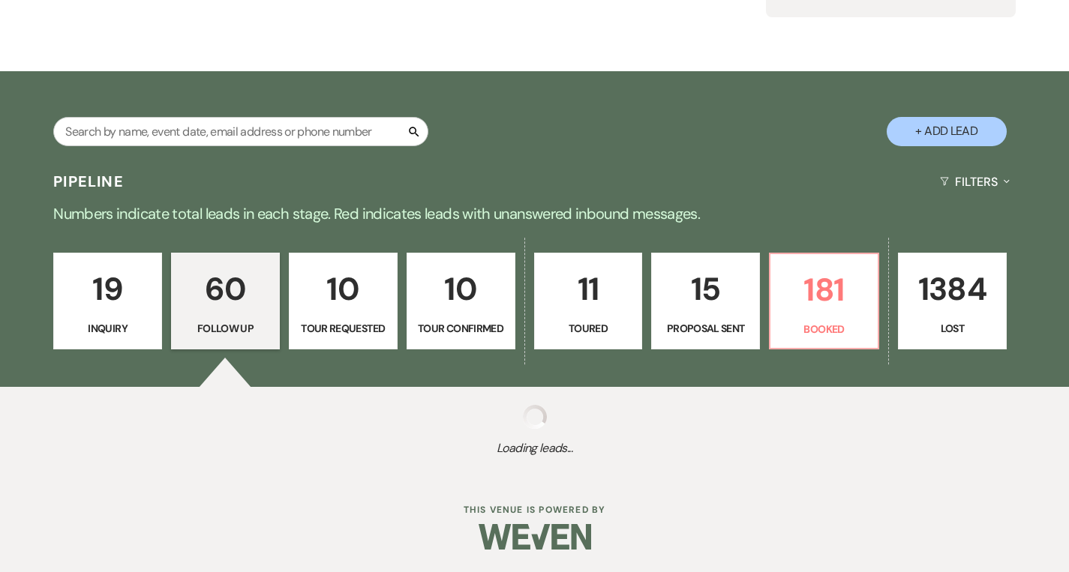
select select "9"
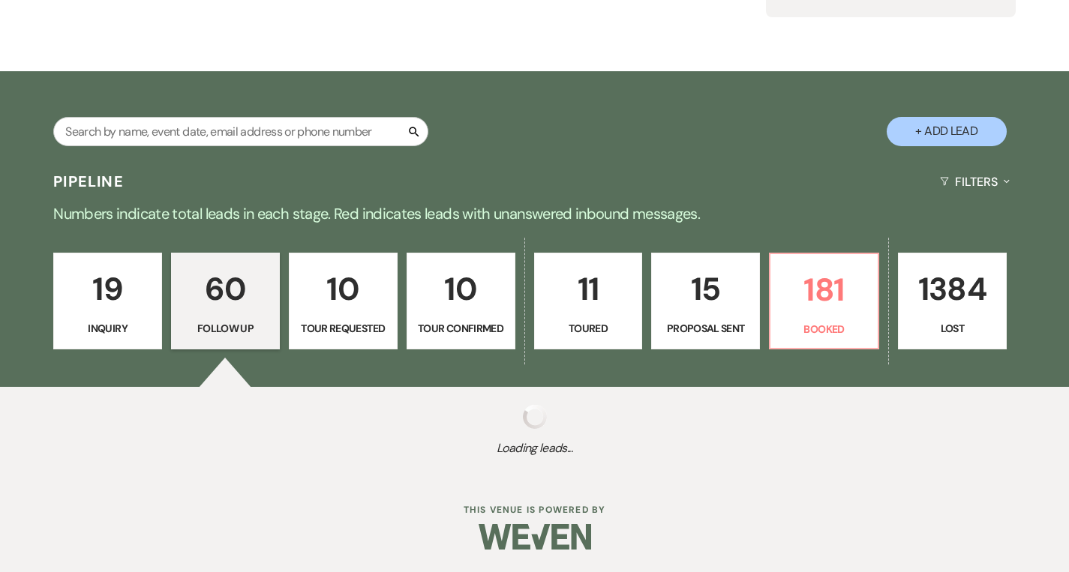
select select "9"
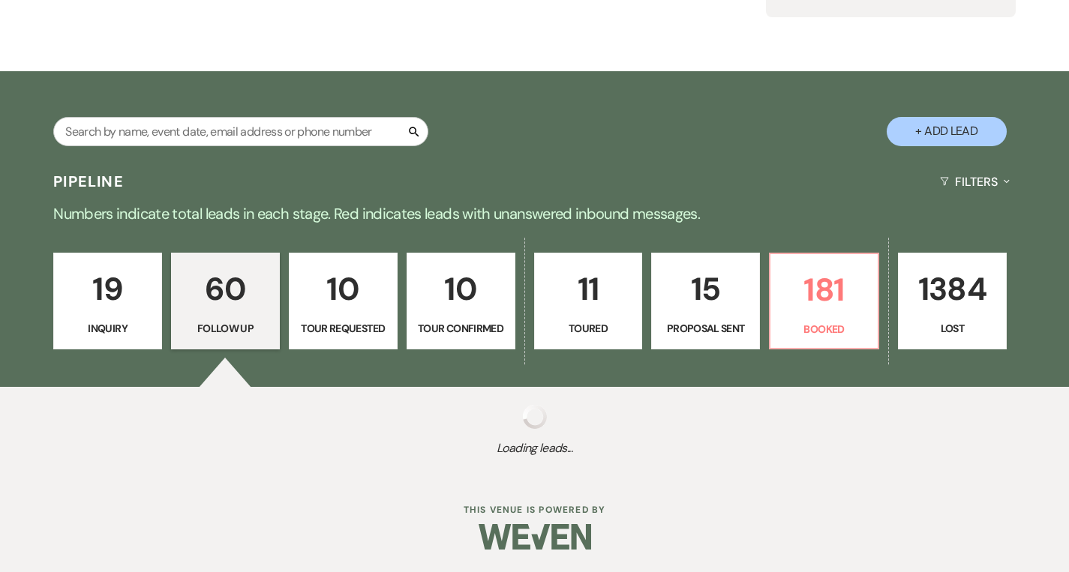
select select "9"
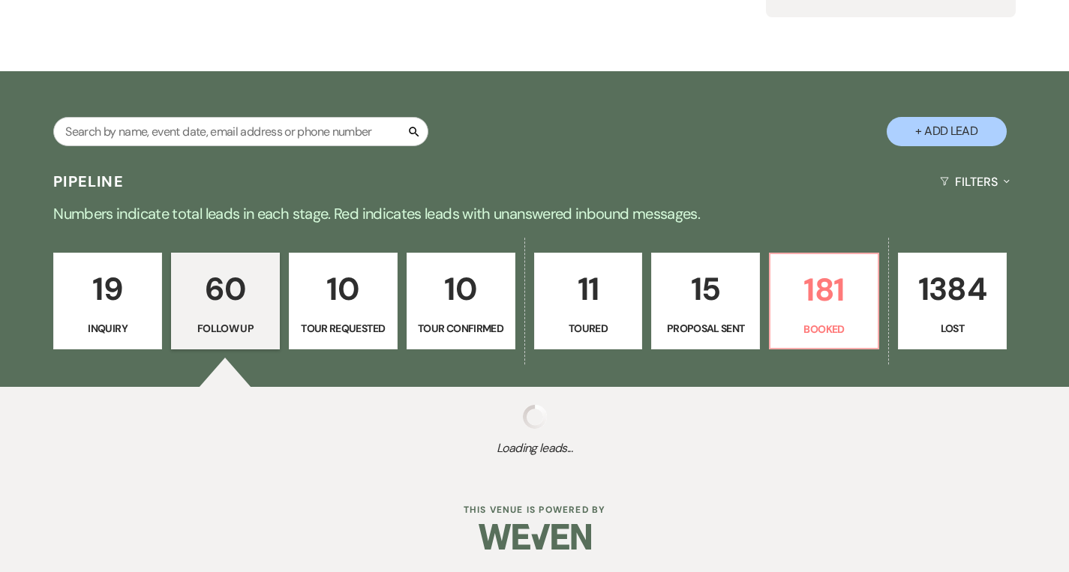
select select "9"
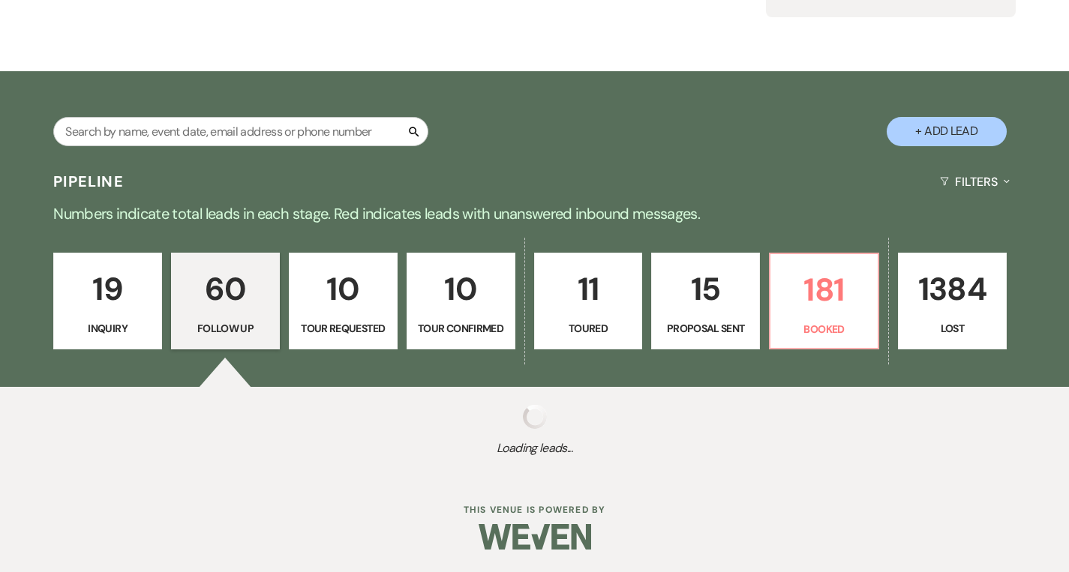
select select "9"
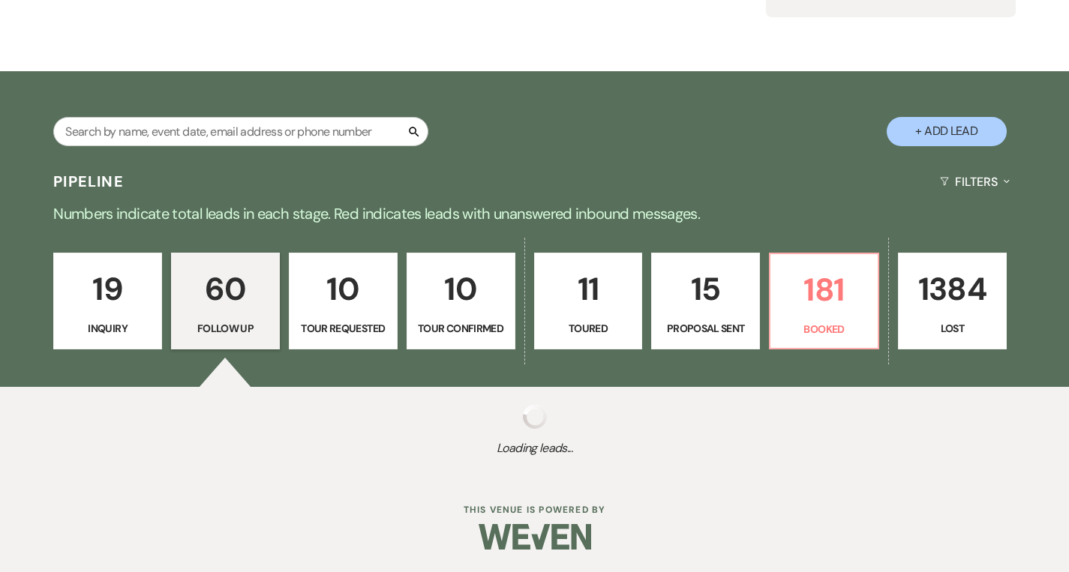
select select "9"
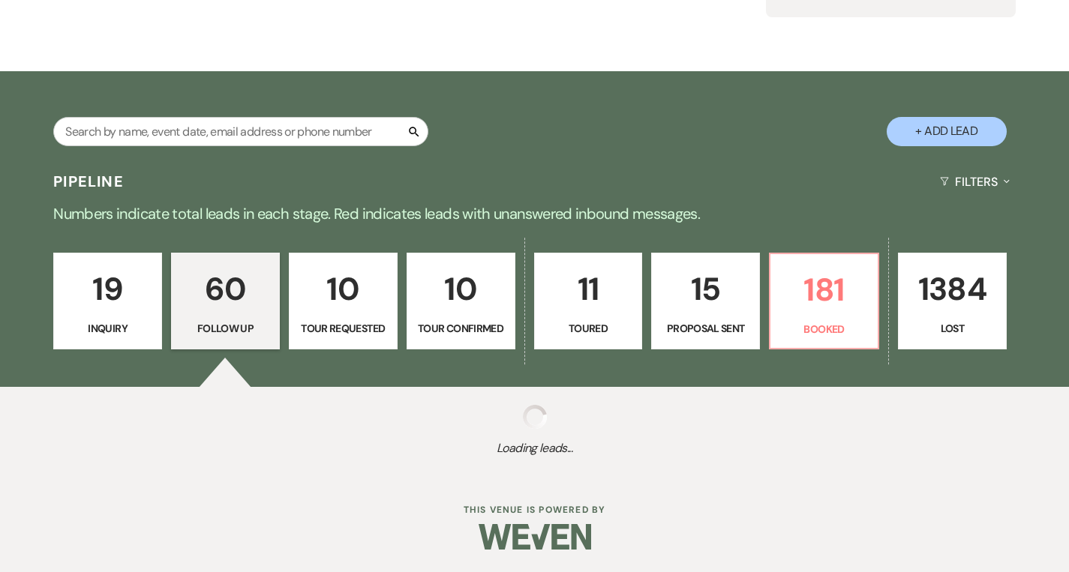
select select "9"
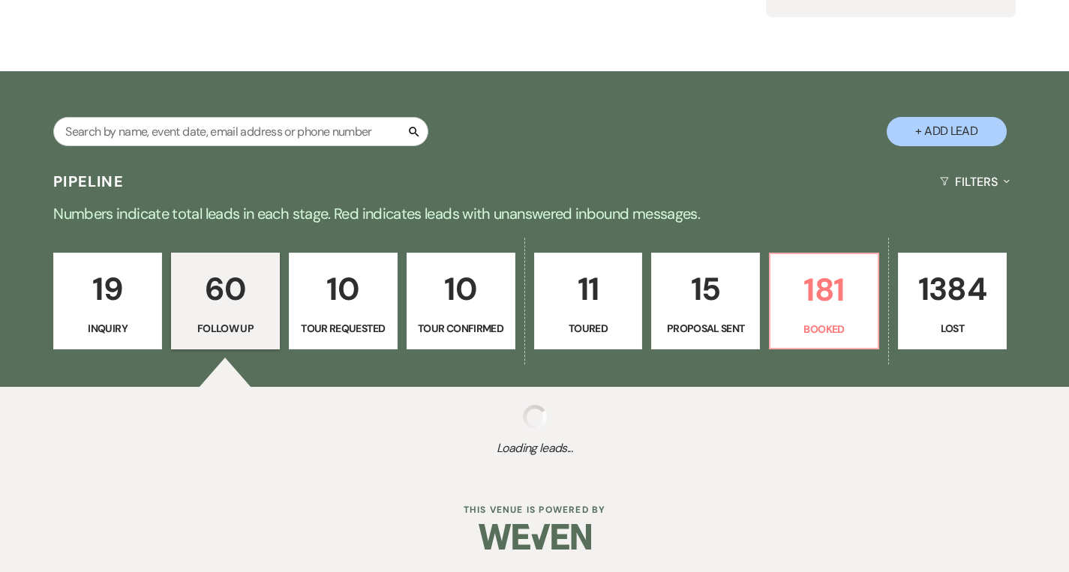
select select "9"
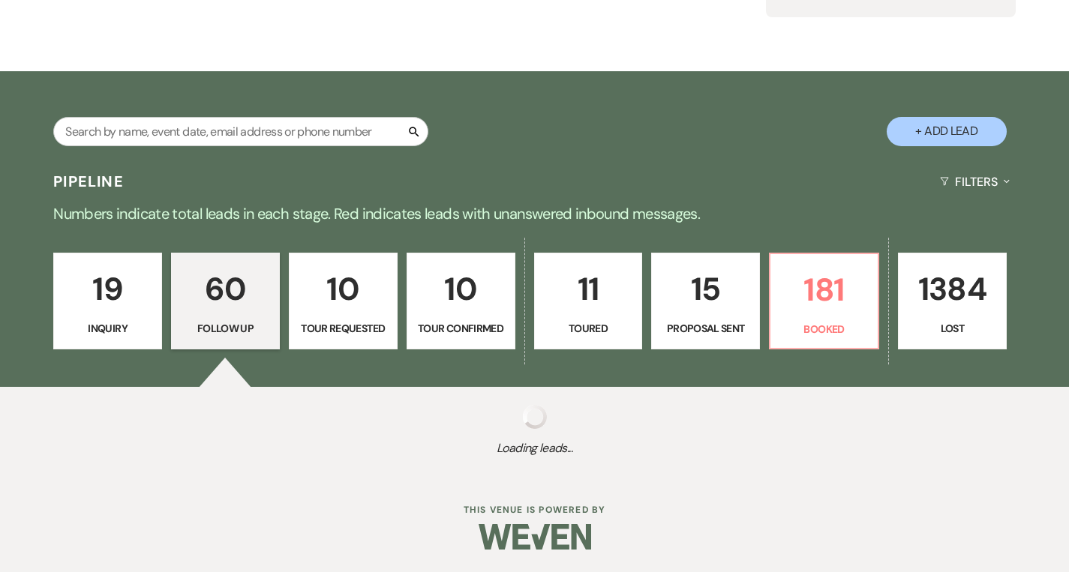
select select "9"
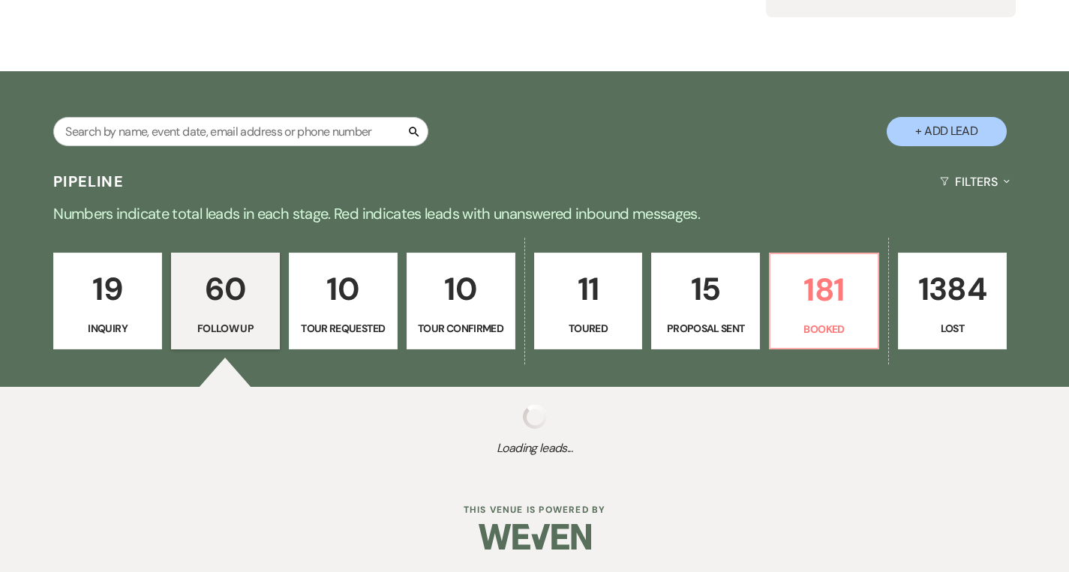
select select "9"
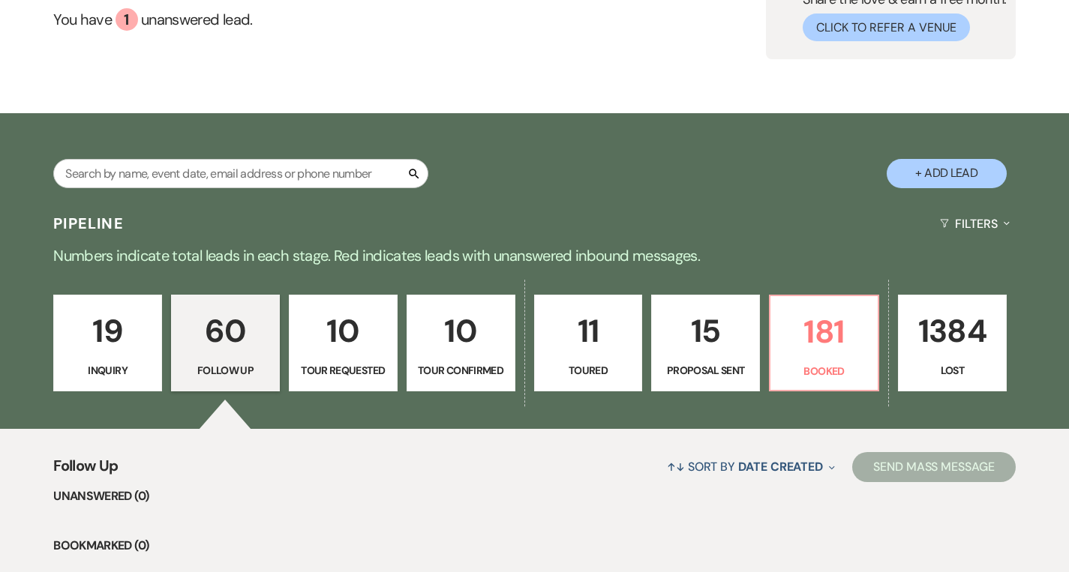
scroll to position [117, 0]
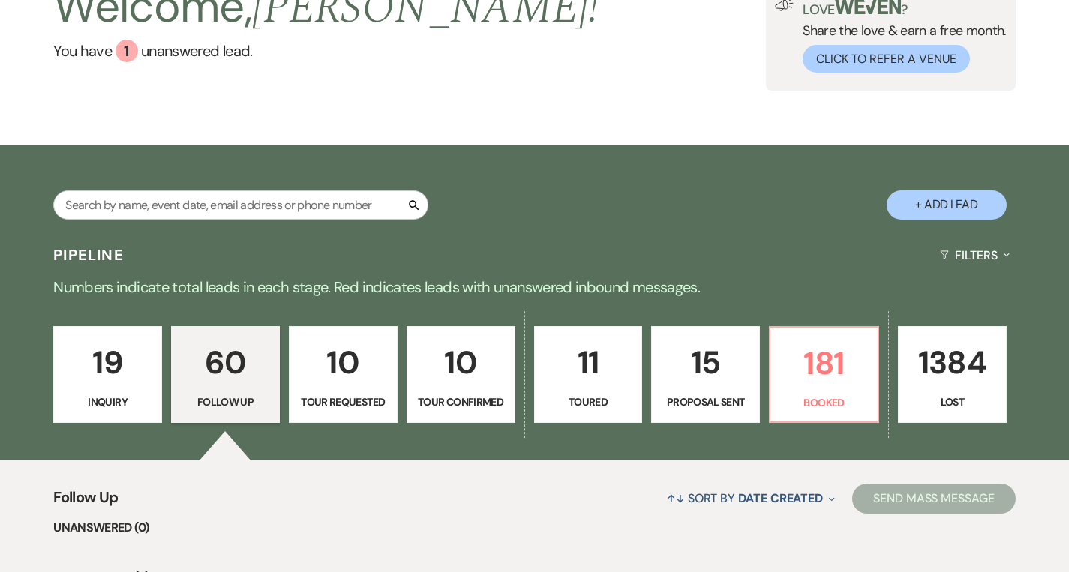
click at [612, 395] on p "Toured" at bounding box center [588, 402] width 89 height 17
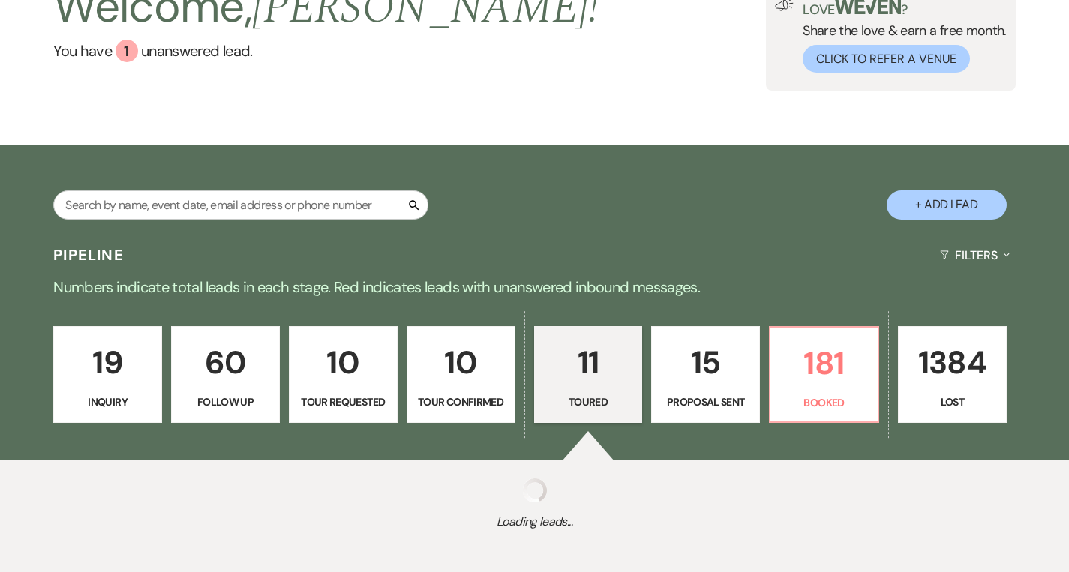
select select "5"
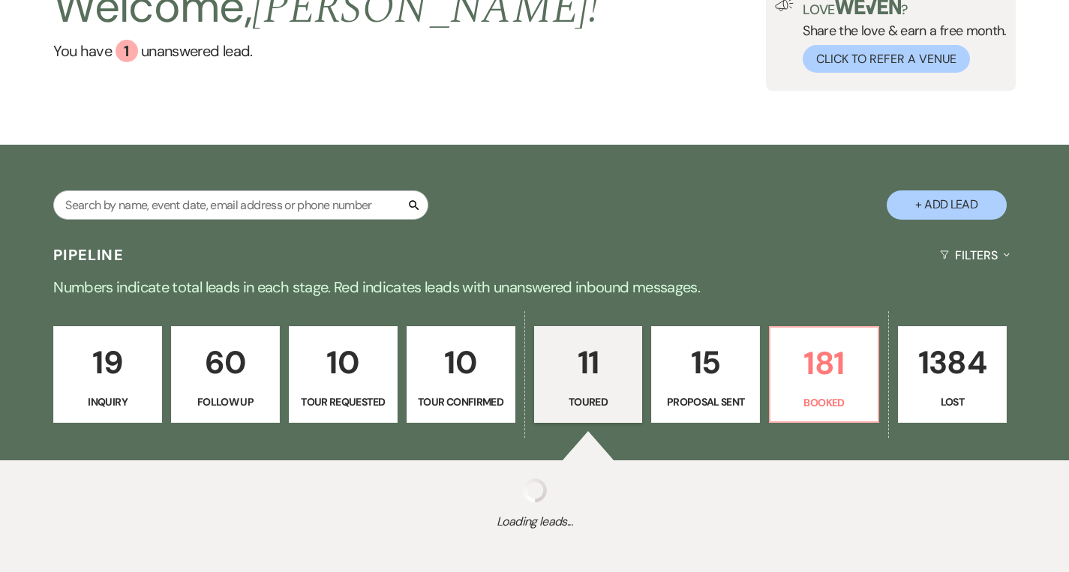
select select "5"
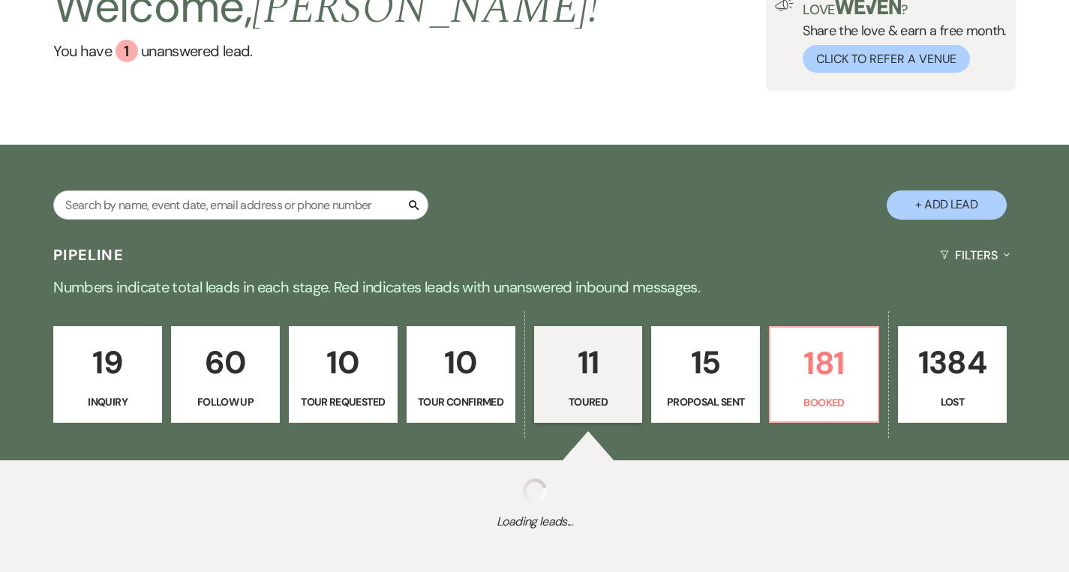
select select "5"
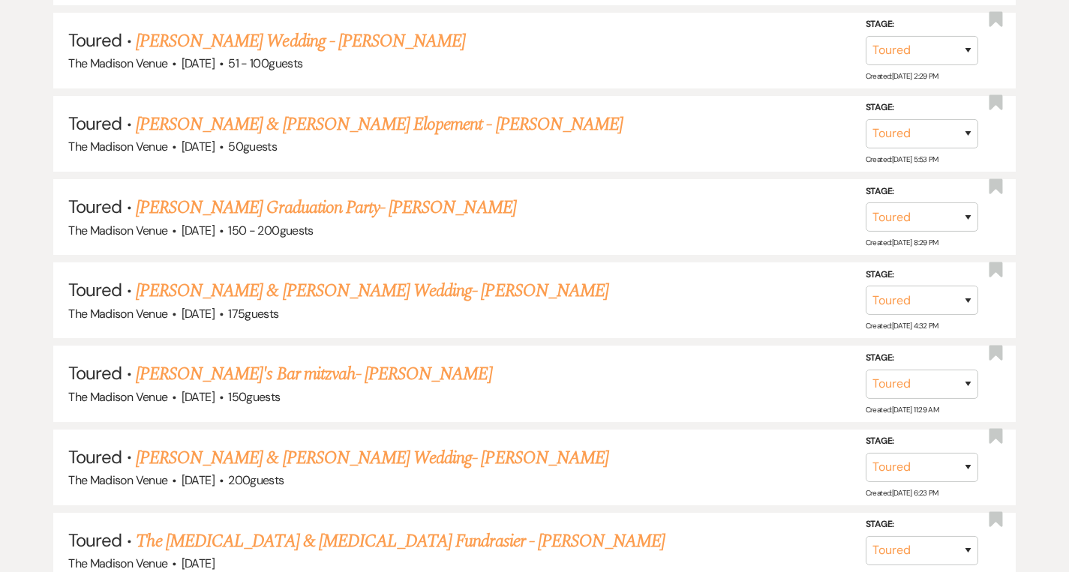
scroll to position [894, 0]
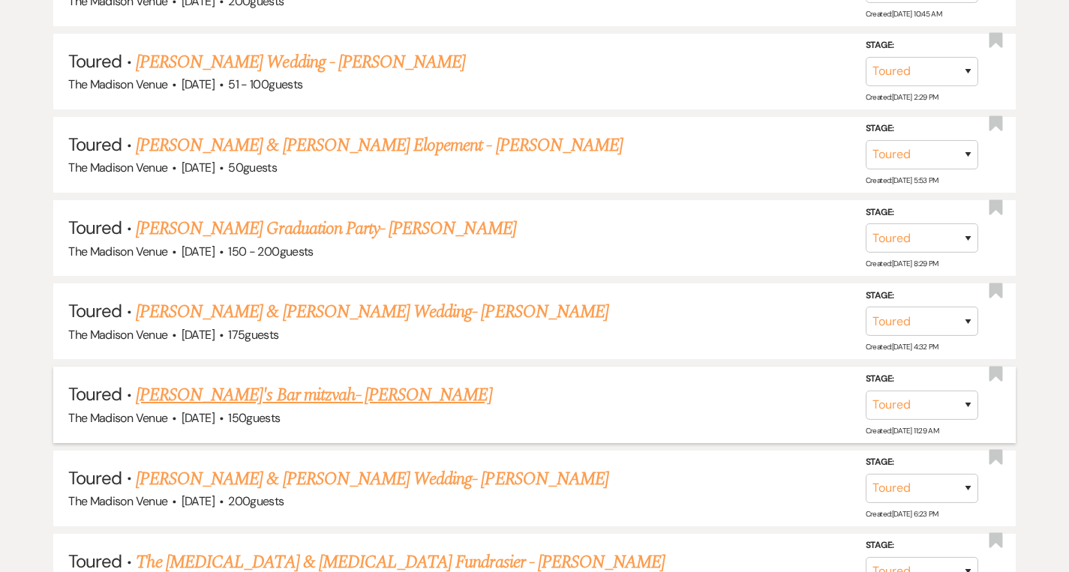
click at [285, 392] on link "[PERSON_NAME]'s Bar mitzvah- [PERSON_NAME]" at bounding box center [314, 395] width 356 height 27
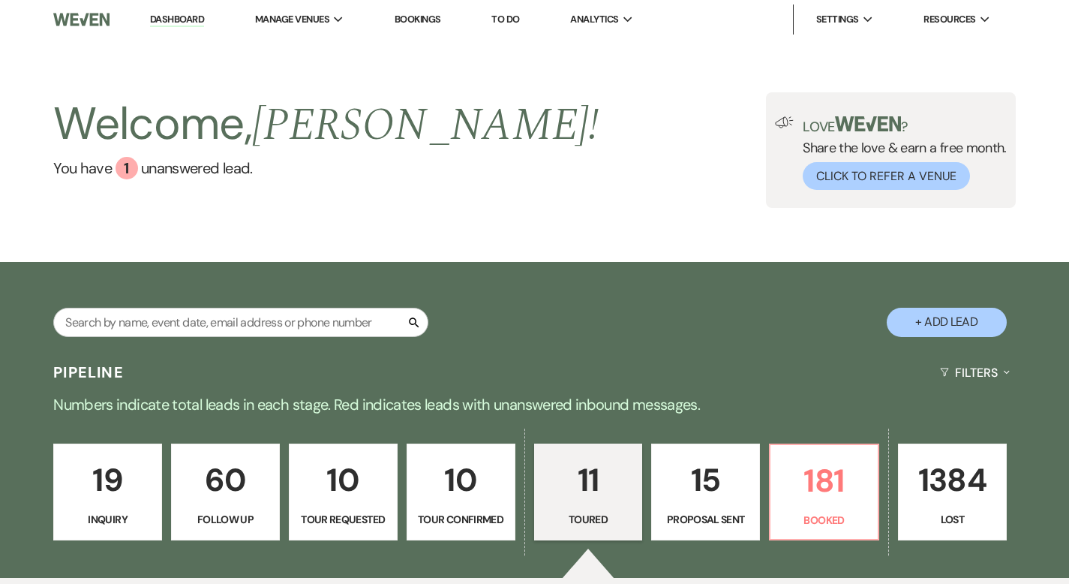
select select "5"
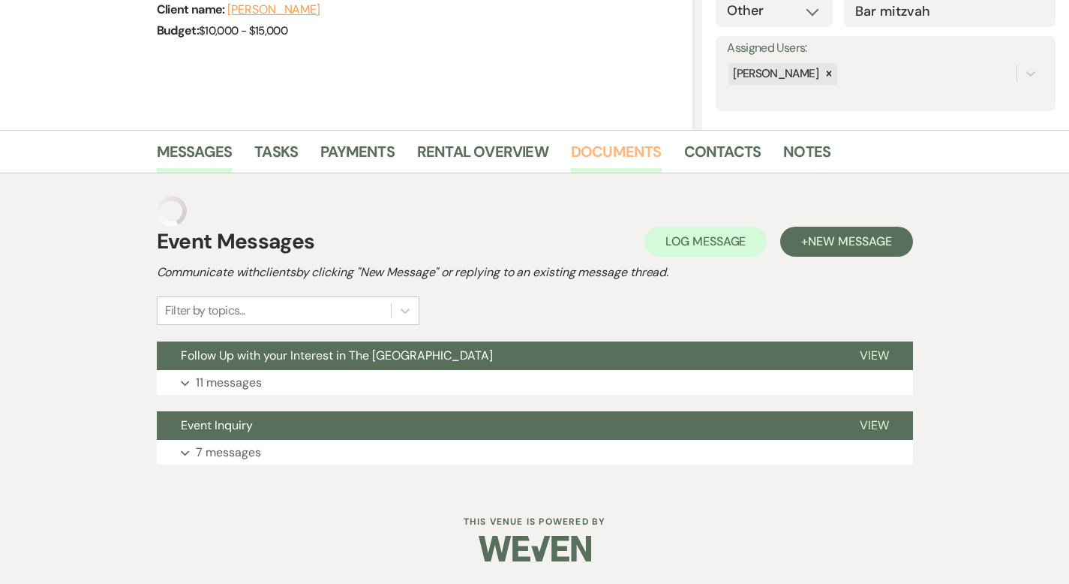
scroll to position [217, 0]
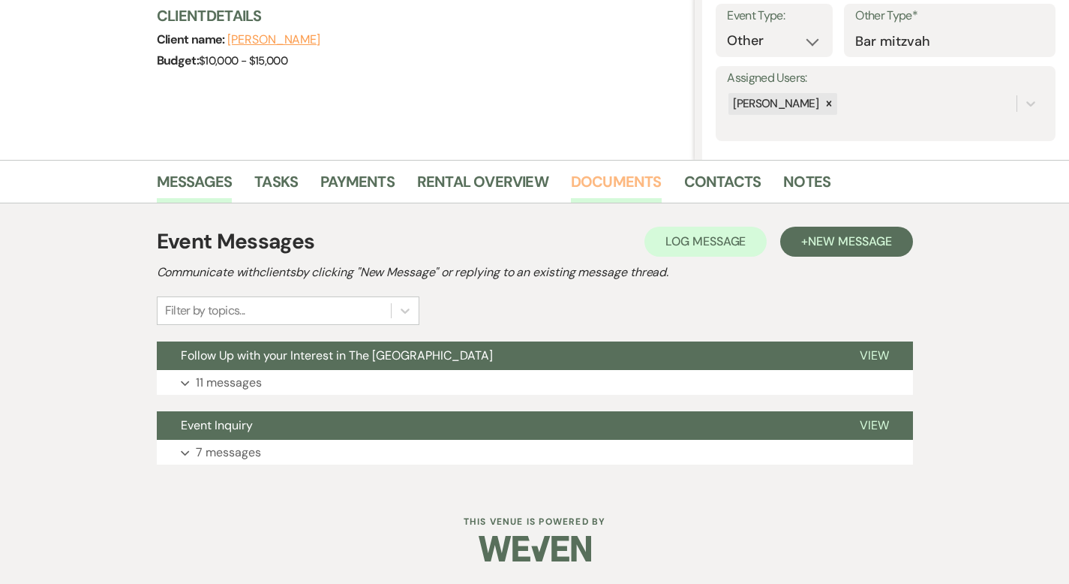
click at [571, 176] on link "Documents" at bounding box center [616, 186] width 91 height 33
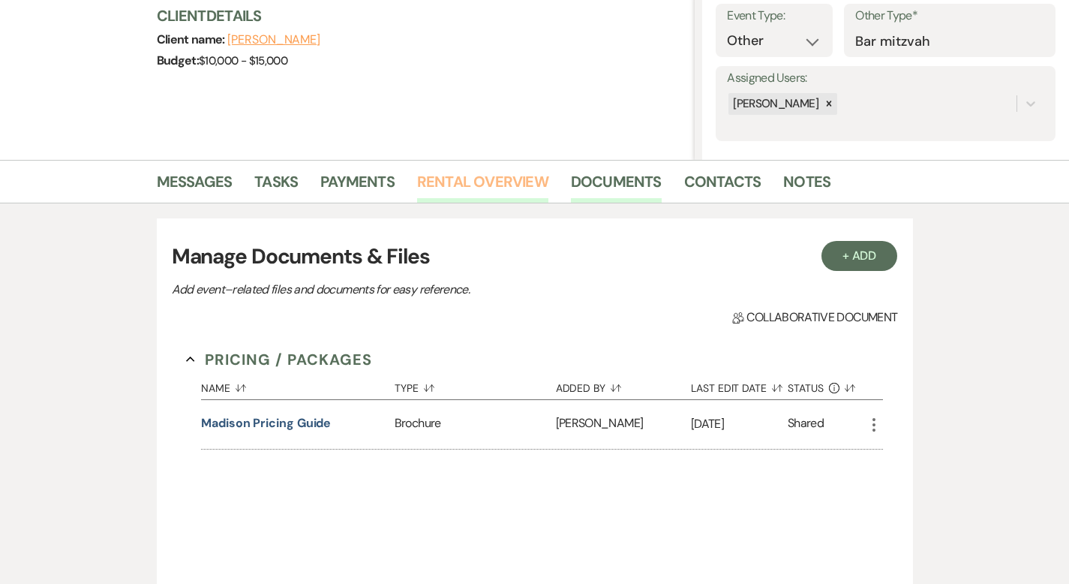
click at [451, 183] on link "Rental Overview" at bounding box center [482, 186] width 131 height 33
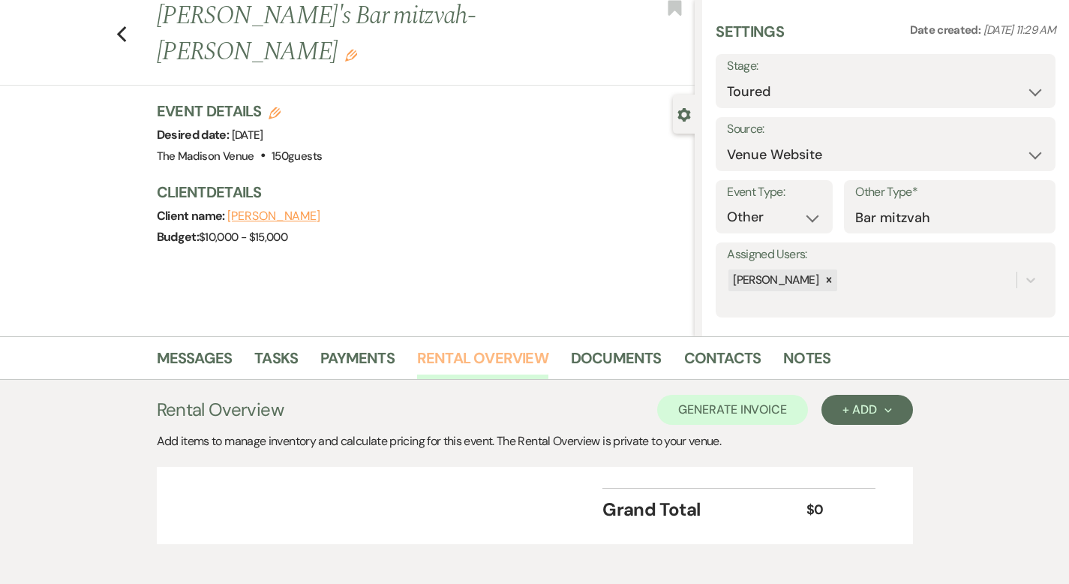
scroll to position [113, 0]
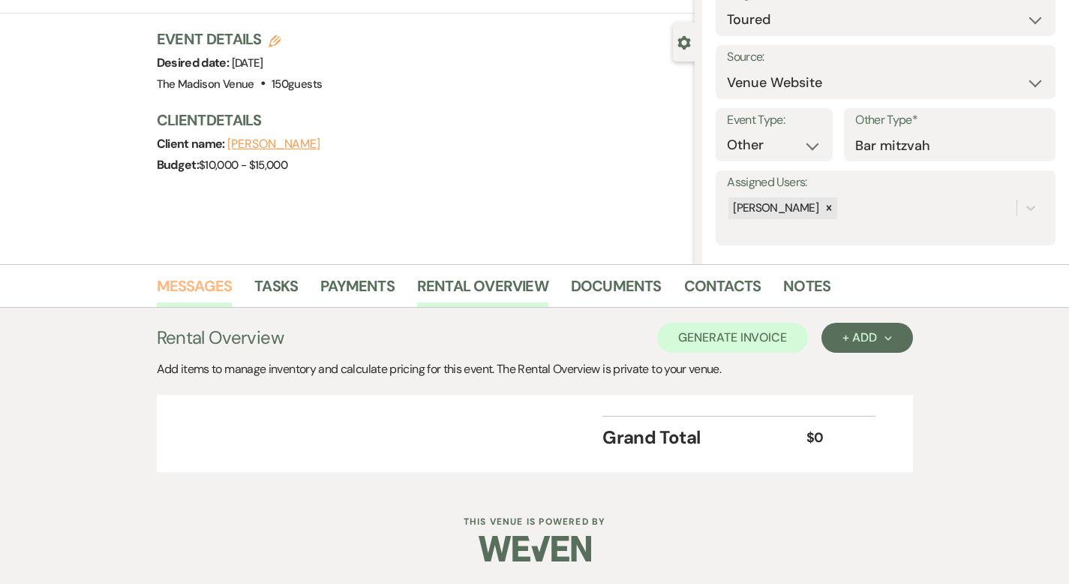
click at [181, 287] on link "Messages" at bounding box center [195, 290] width 76 height 33
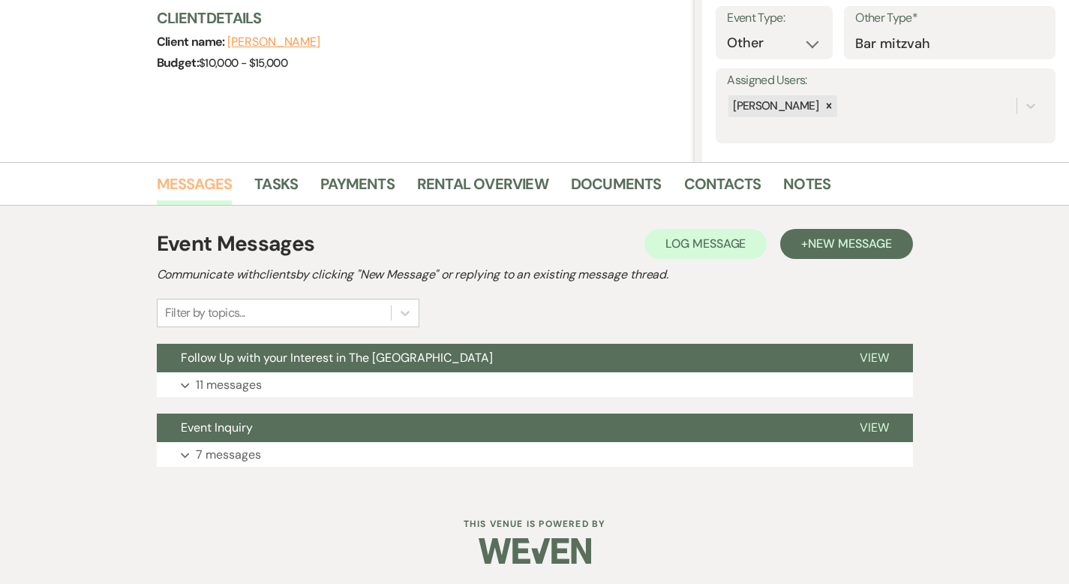
scroll to position [217, 0]
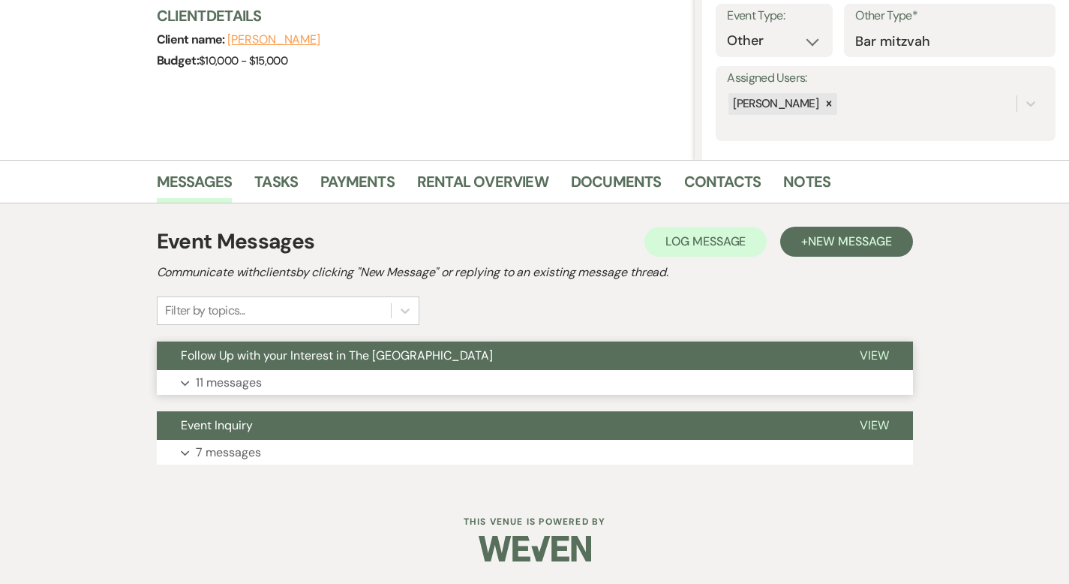
click at [889, 351] on span "View" at bounding box center [874, 355] width 29 height 16
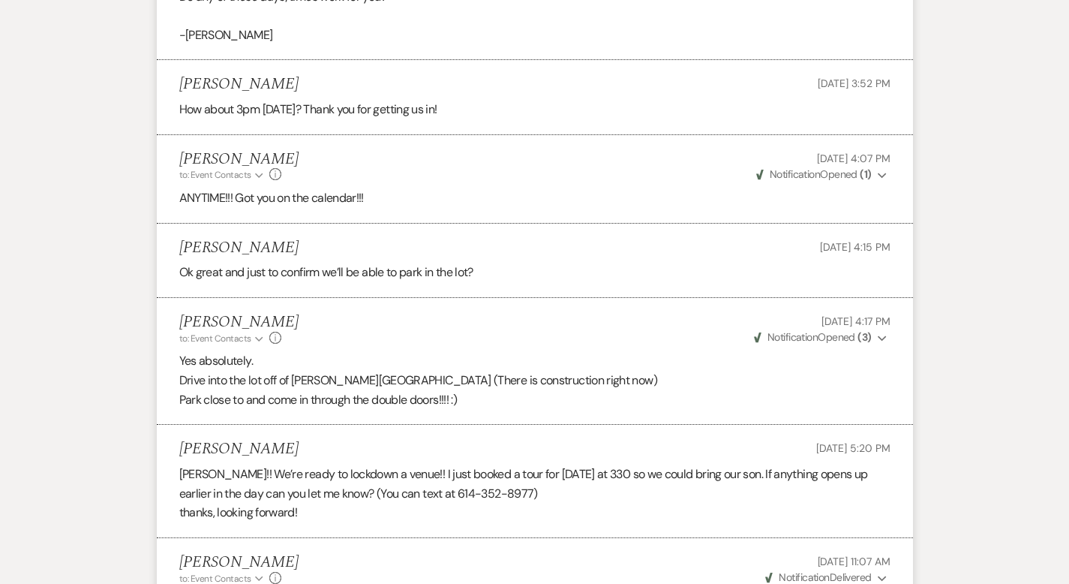
scroll to position [2040, 0]
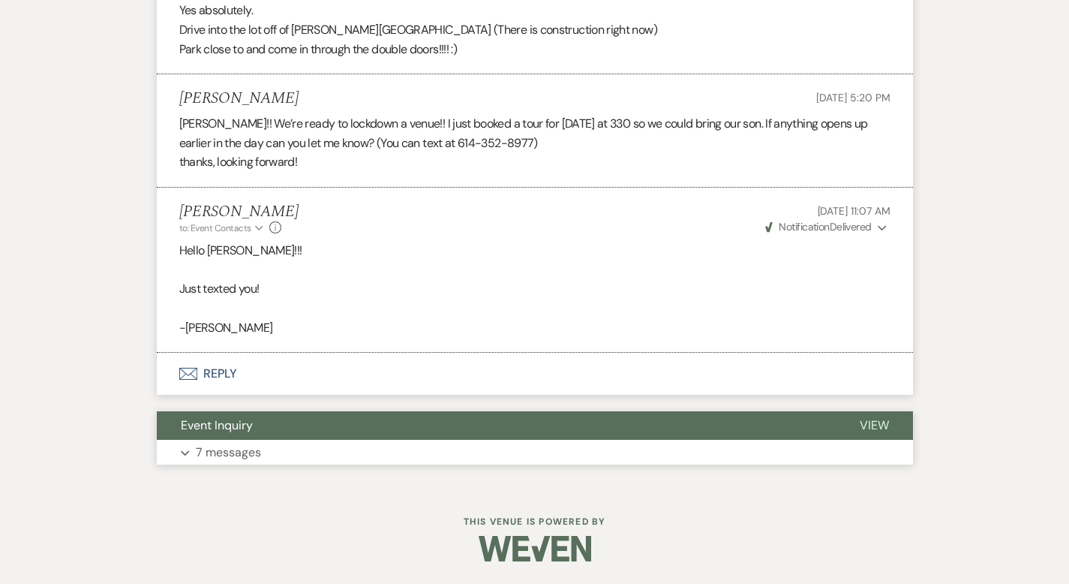
click at [913, 416] on button "View" at bounding box center [874, 425] width 77 height 29
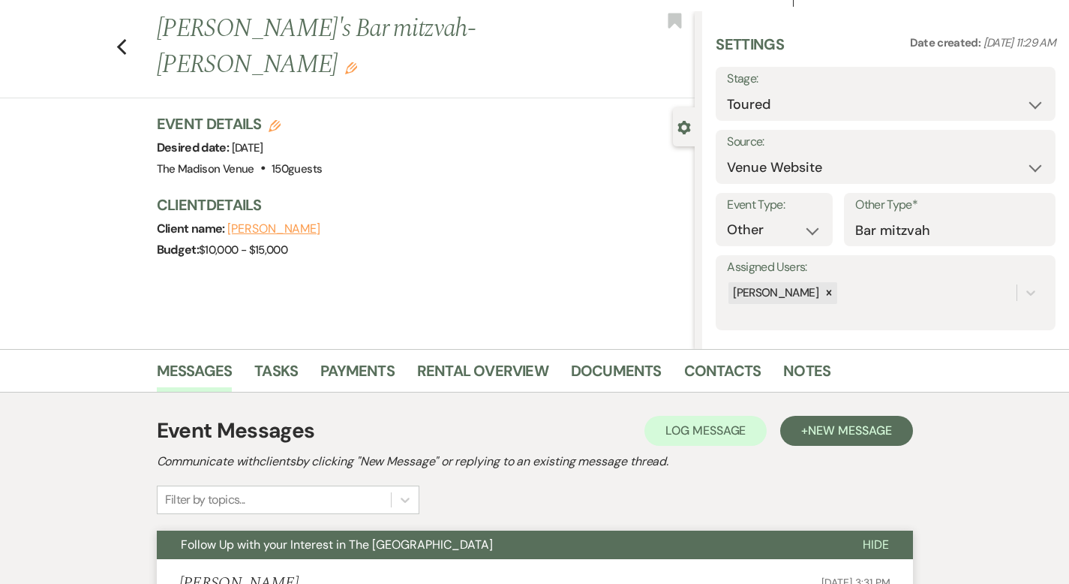
scroll to position [0, 0]
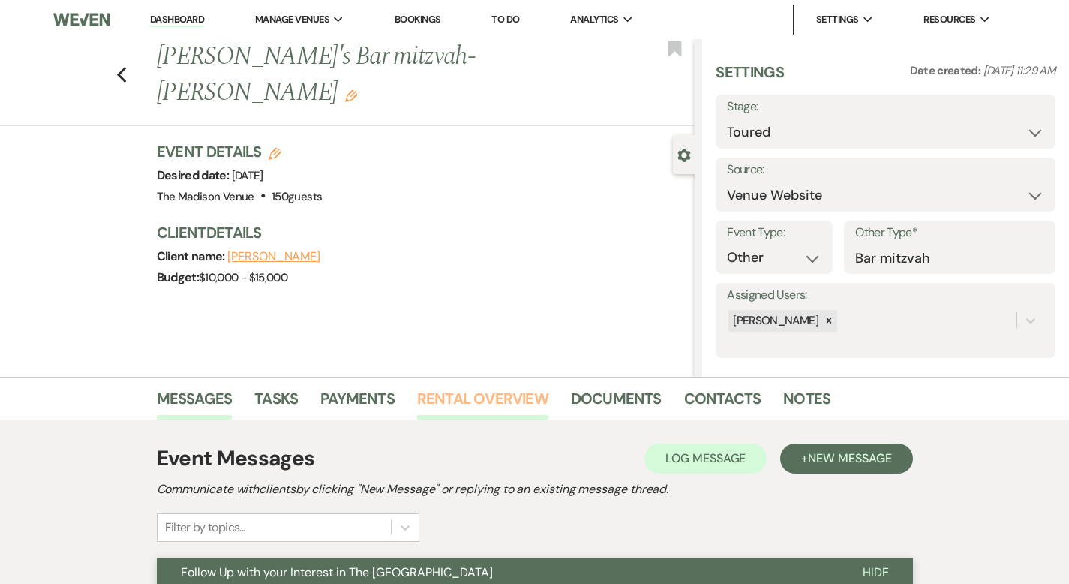
click at [440, 388] on link "Rental Overview" at bounding box center [482, 402] width 131 height 33
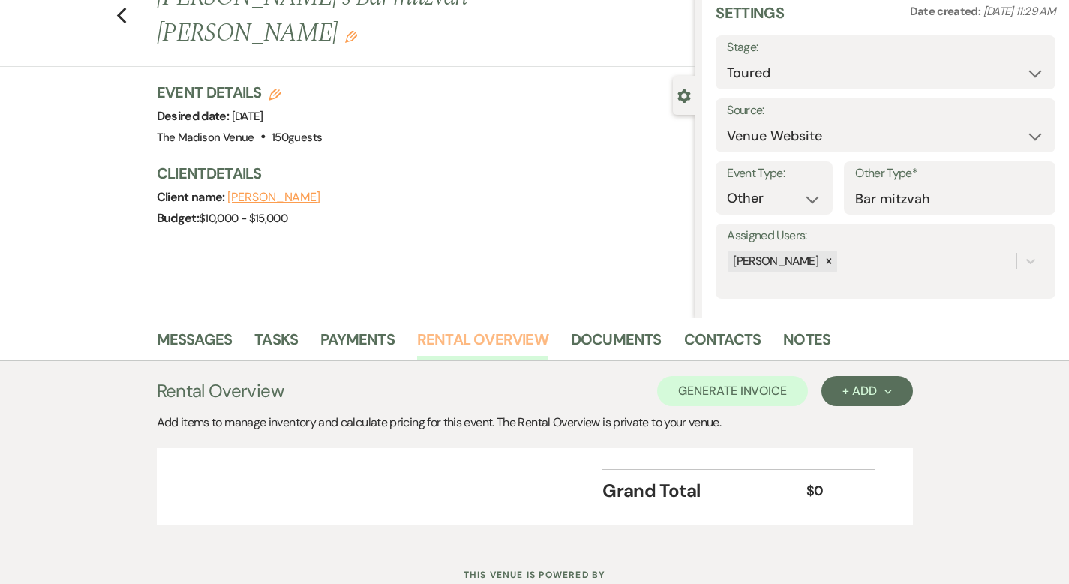
scroll to position [113, 0]
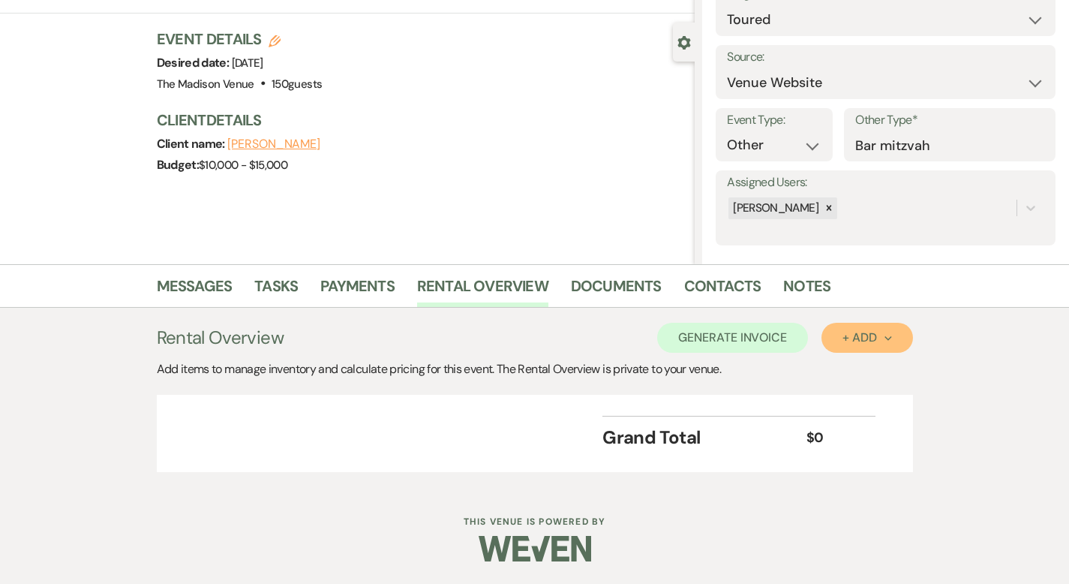
click at [891, 335] on div "+ Add Next" at bounding box center [866, 338] width 49 height 12
click at [900, 397] on button "Category" at bounding box center [860, 394] width 79 height 23
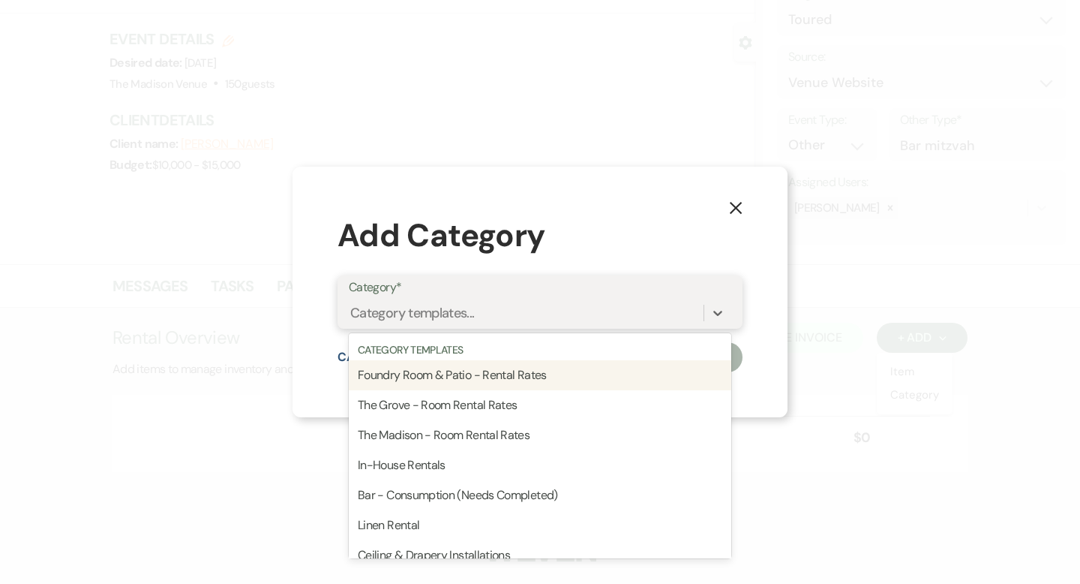
click at [628, 304] on div "Category templates..." at bounding box center [526, 312] width 355 height 26
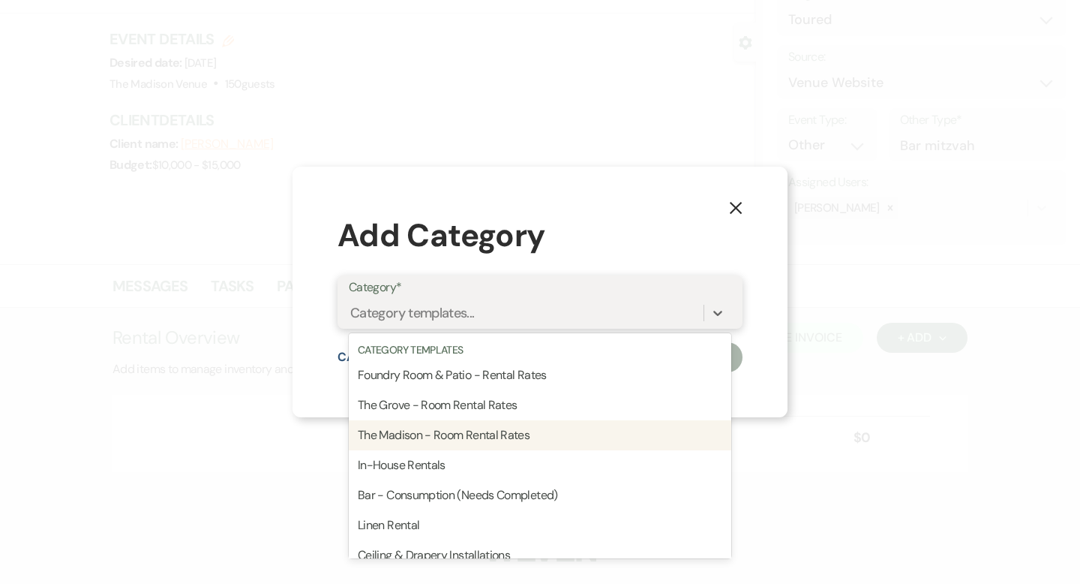
click at [581, 441] on div "The Madison - Room Rental Rates" at bounding box center [540, 435] width 383 height 30
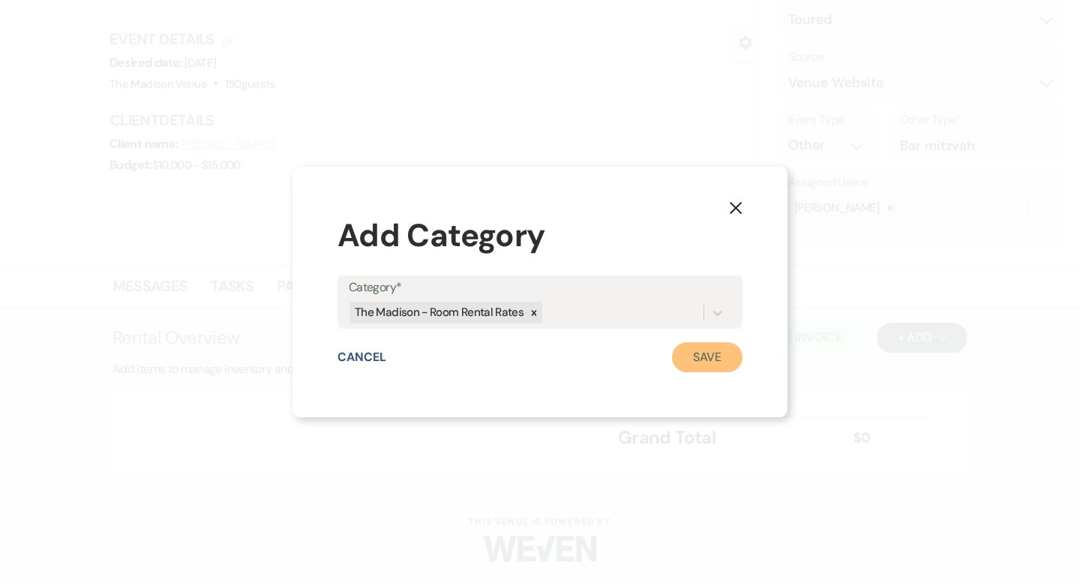
click at [705, 365] on button "Save" at bounding box center [707, 357] width 71 height 30
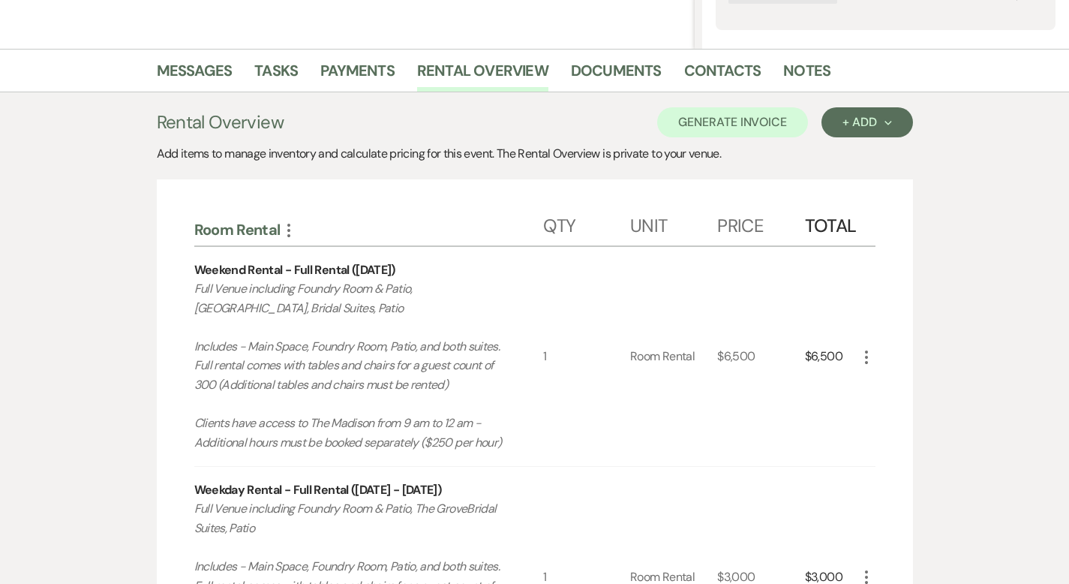
scroll to position [551, 0]
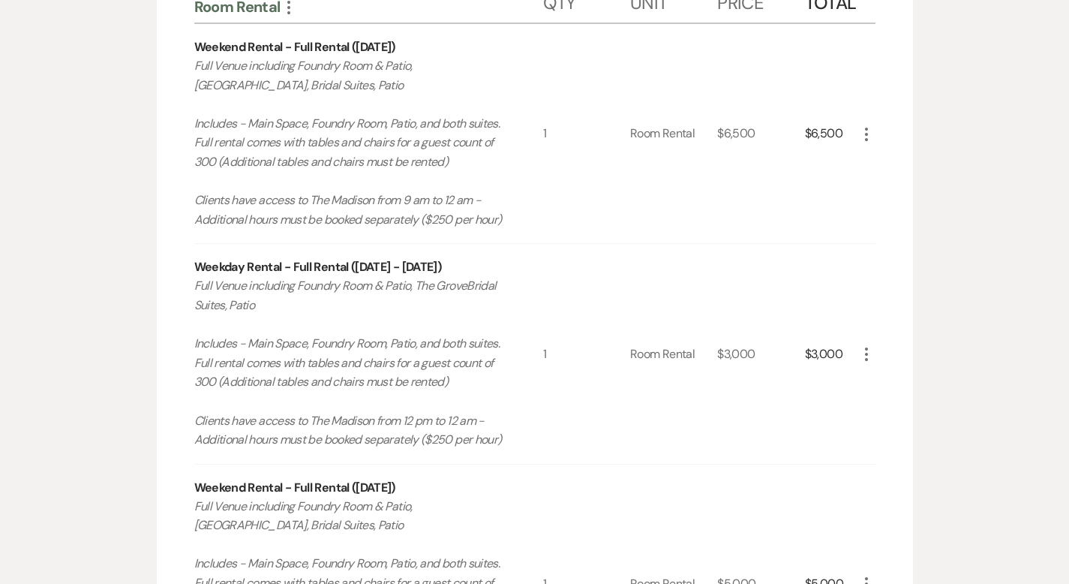
click at [875, 355] on icon "More" at bounding box center [866, 354] width 18 height 18
click at [938, 408] on button "X Delete" at bounding box center [897, 407] width 81 height 24
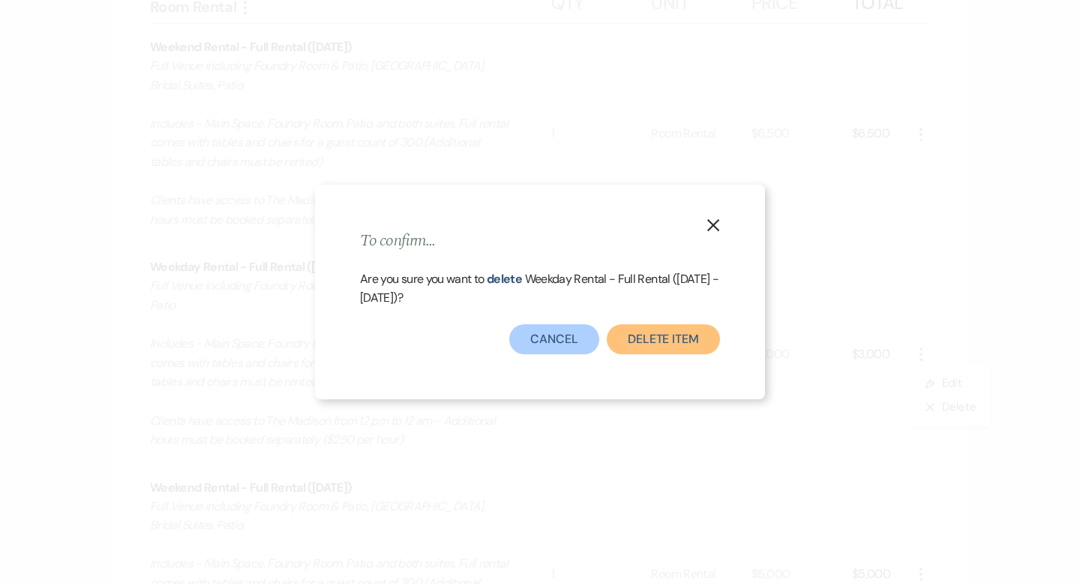
click at [679, 339] on button "Delete Item" at bounding box center [663, 339] width 113 height 30
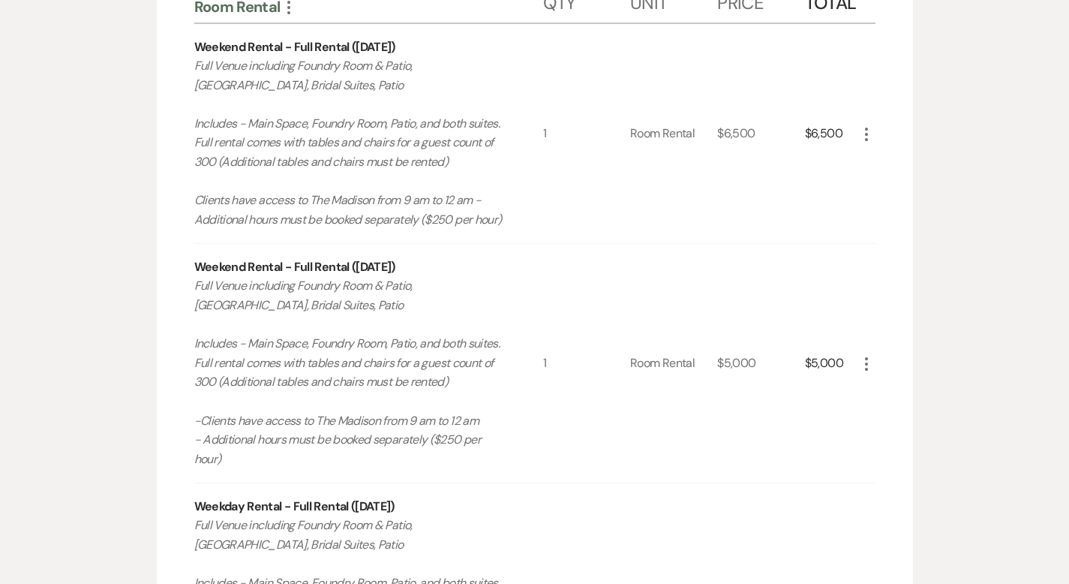
click at [875, 355] on icon "More" at bounding box center [866, 364] width 18 height 18
click at [915, 412] on button "X Delete" at bounding box center [897, 417] width 81 height 24
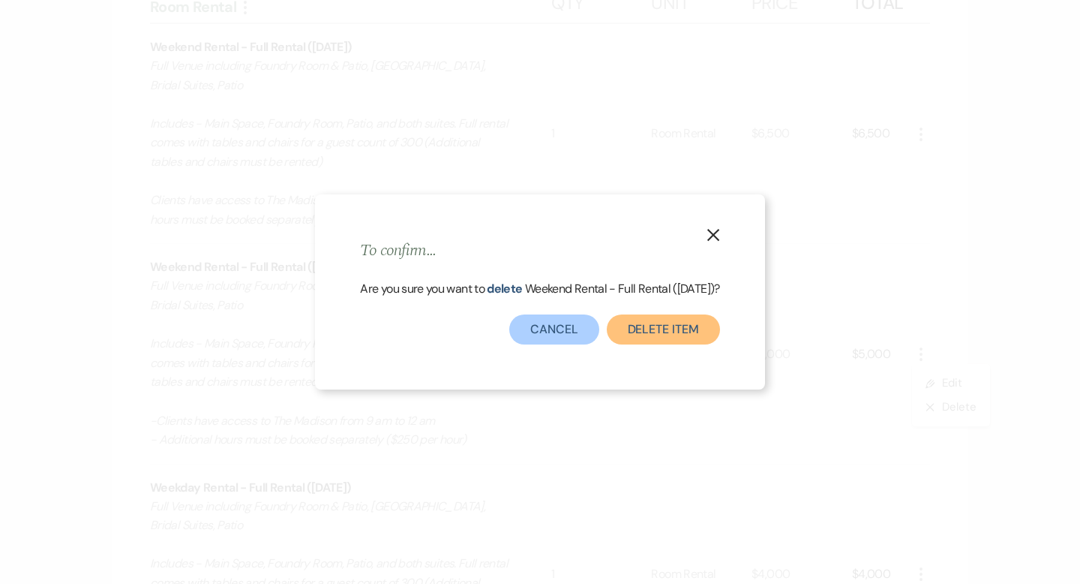
click at [695, 332] on button "Delete Item" at bounding box center [663, 329] width 113 height 30
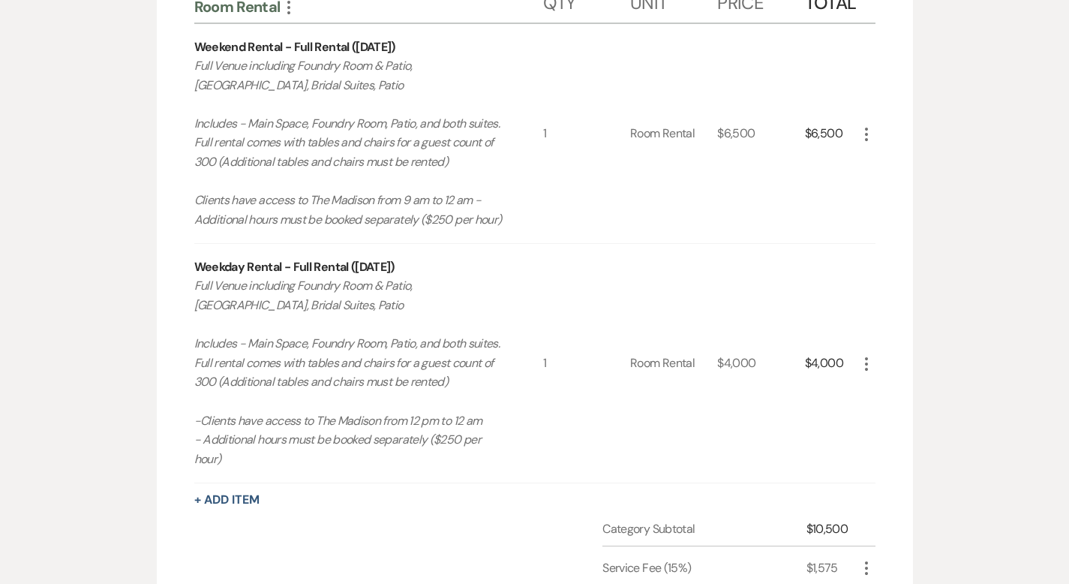
click at [875, 358] on icon "More" at bounding box center [866, 364] width 18 height 18
click at [936, 405] on button "X Delete" at bounding box center [897, 417] width 81 height 24
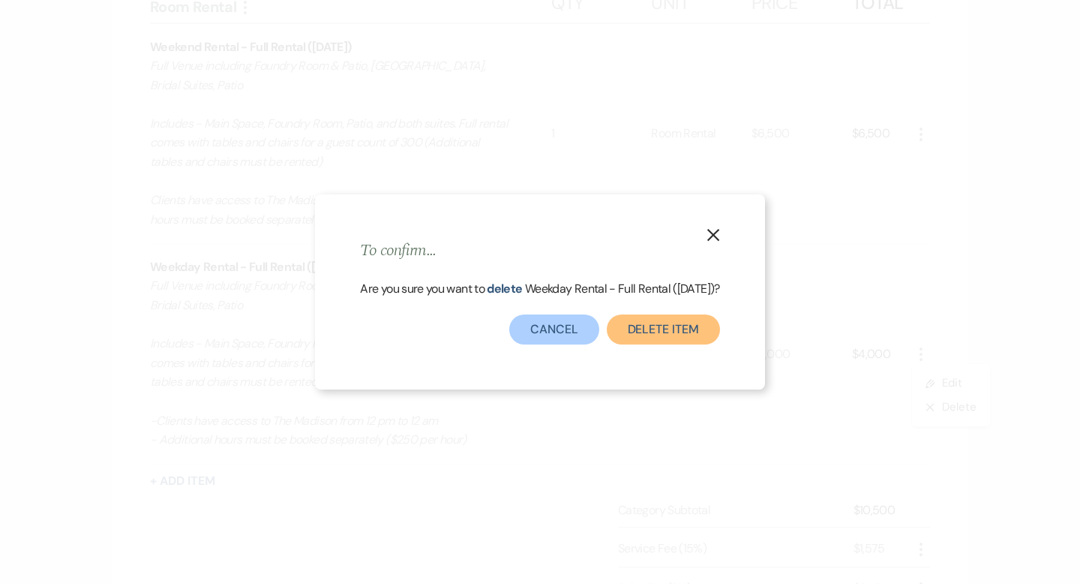
click at [703, 340] on button "Delete Item" at bounding box center [663, 329] width 113 height 30
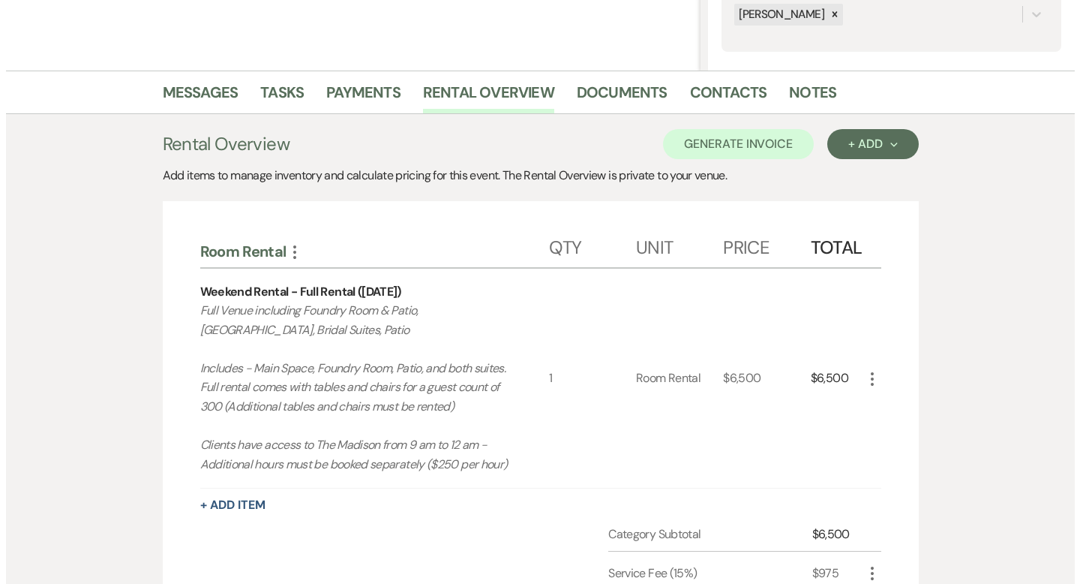
scroll to position [408, 0]
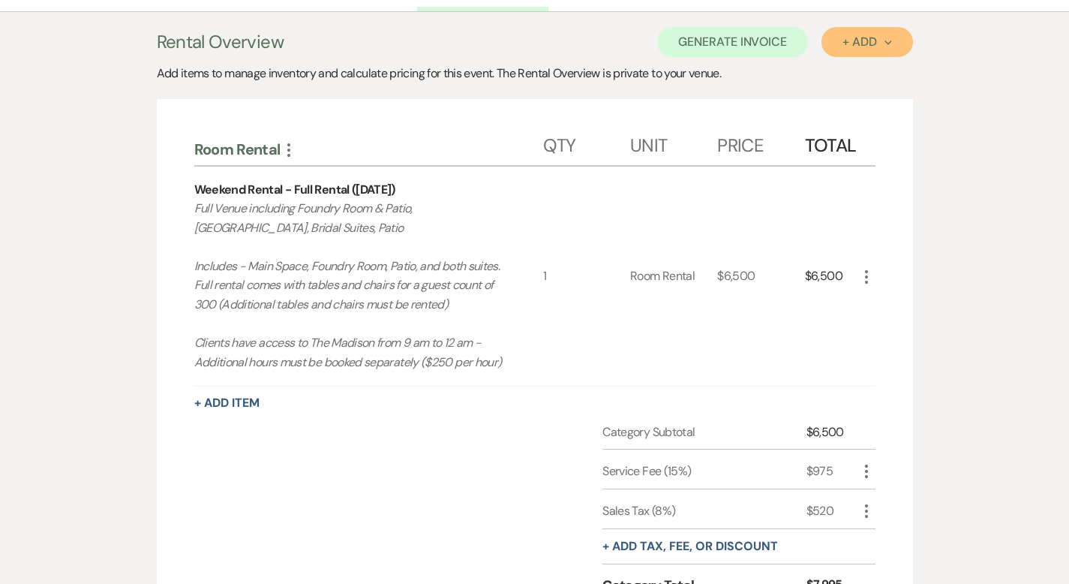
click at [891, 42] on div "+ Add Next" at bounding box center [866, 42] width 49 height 12
click at [891, 102] on button "Category" at bounding box center [860, 99] width 79 height 23
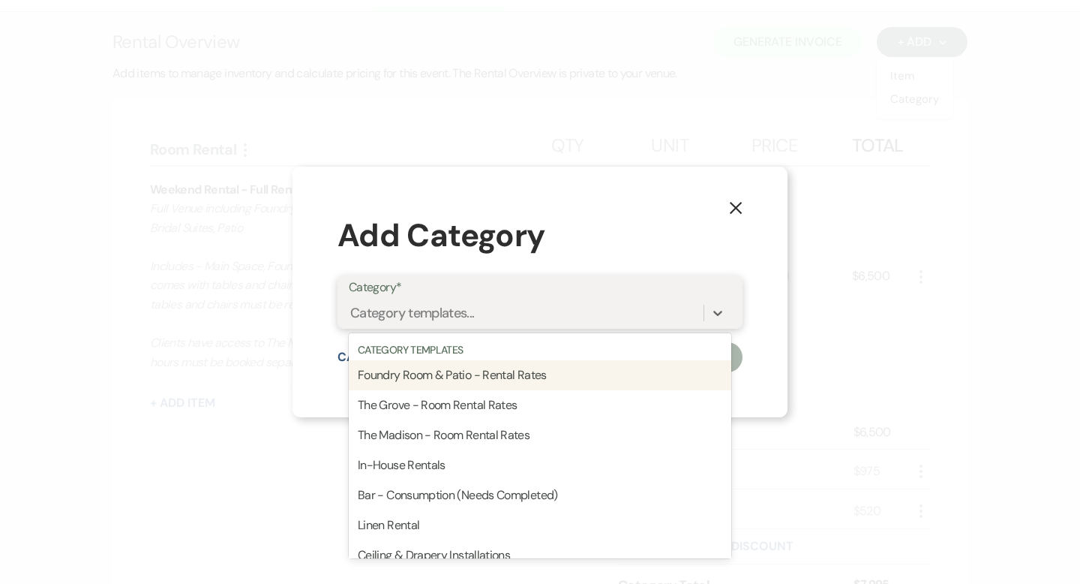
click at [657, 311] on div "Category templates..." at bounding box center [526, 312] width 355 height 26
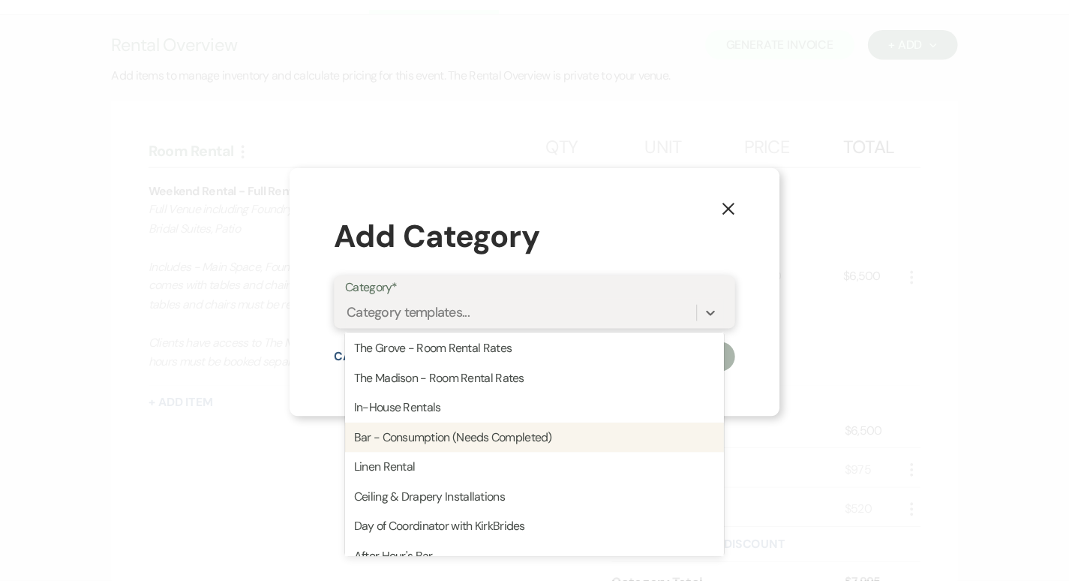
scroll to position [411, 0]
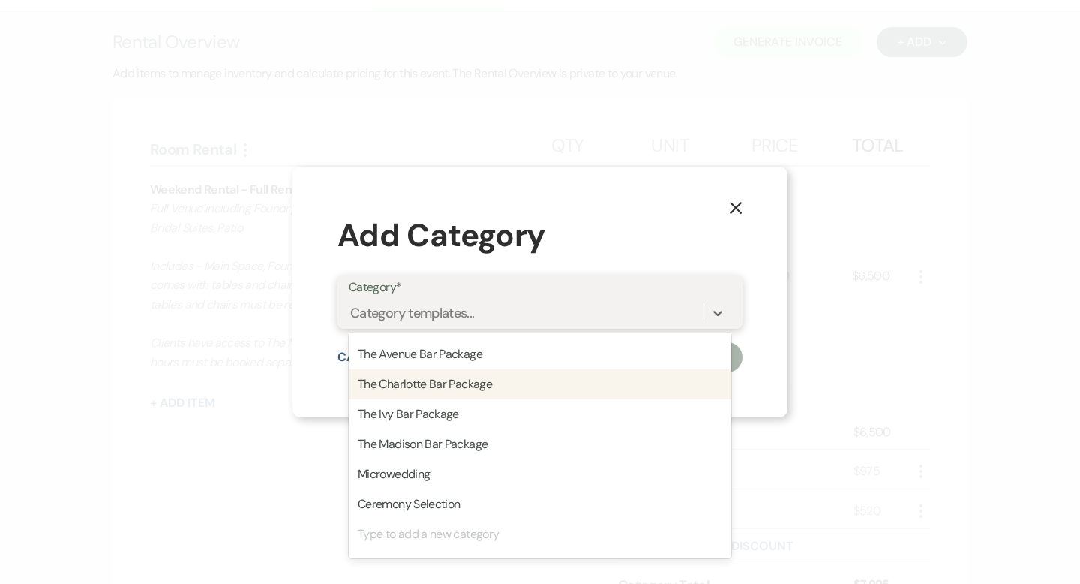
click at [567, 386] on div "The Charlotte Bar Package" at bounding box center [540, 384] width 383 height 30
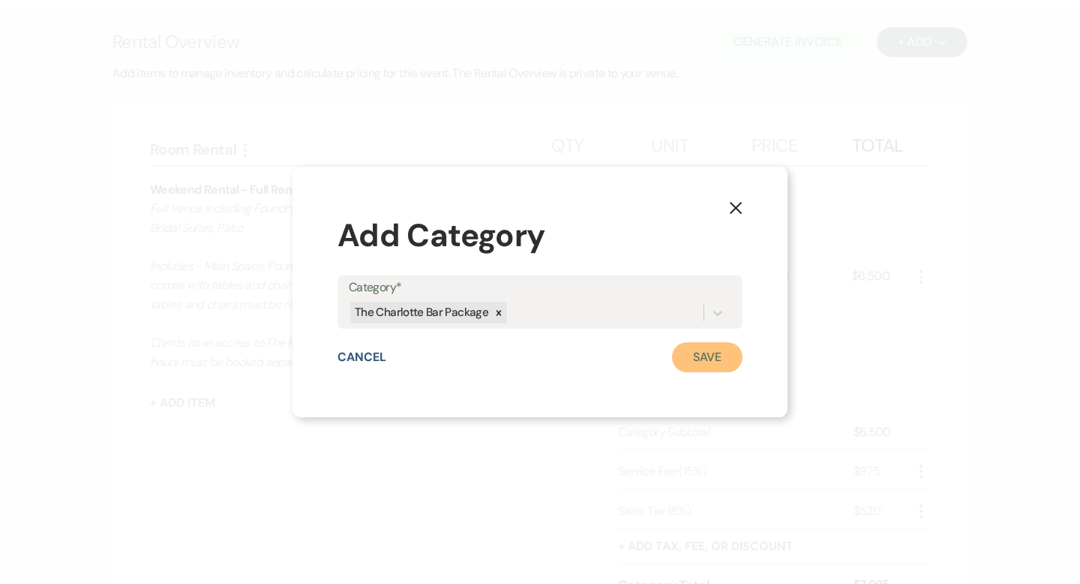
click at [712, 357] on button "Save" at bounding box center [707, 357] width 71 height 30
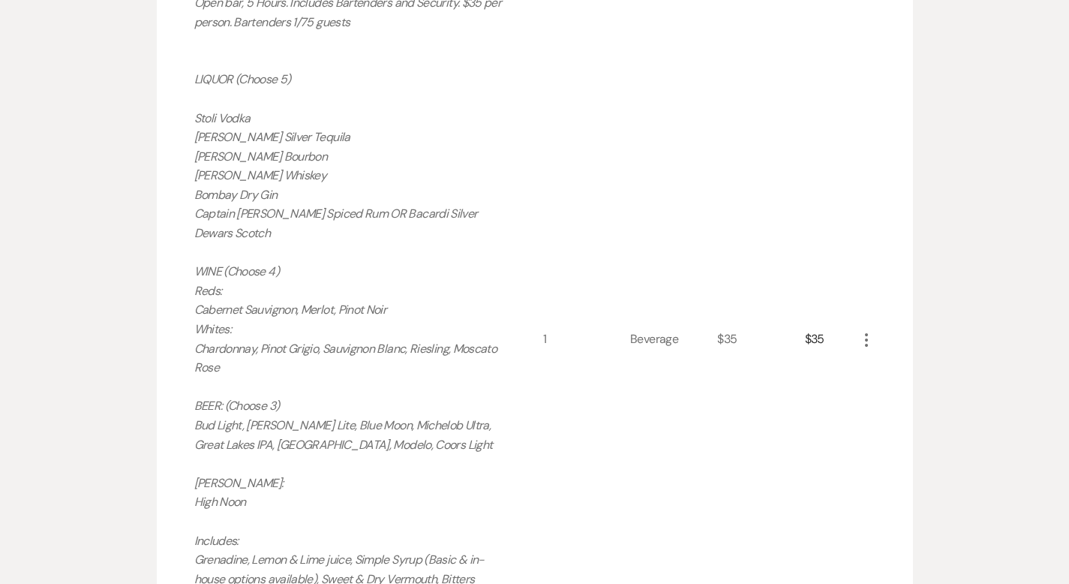
scroll to position [1147, 0]
click at [875, 338] on icon "More" at bounding box center [866, 339] width 18 height 18
click at [933, 368] on button "Pencil Edit" at bounding box center [896, 368] width 78 height 24
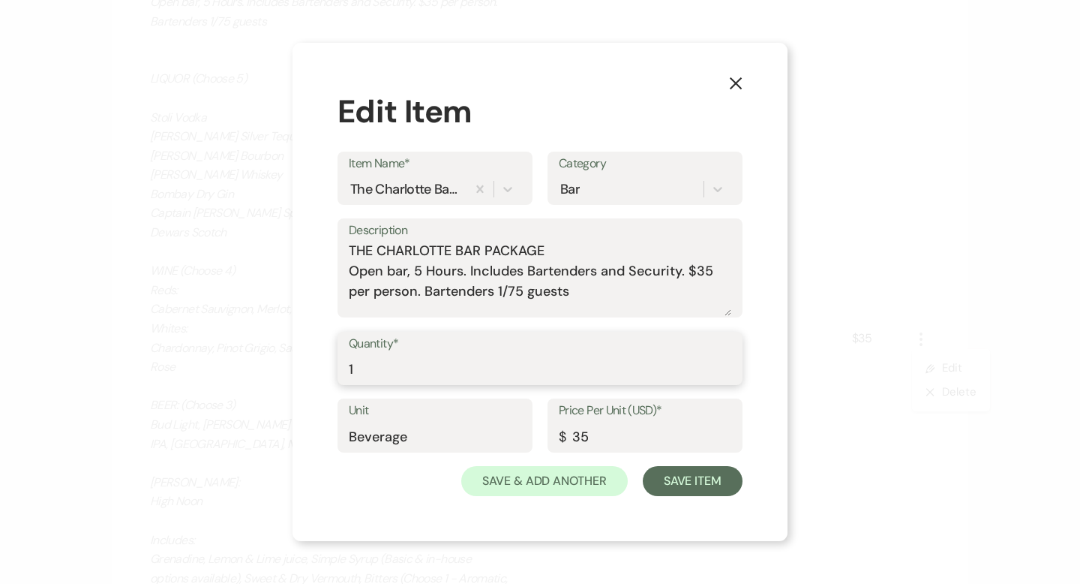
click at [406, 356] on input "1" at bounding box center [540, 368] width 383 height 29
click at [402, 376] on input "1" at bounding box center [540, 368] width 383 height 29
click at [409, 371] on input "1" at bounding box center [540, 368] width 383 height 29
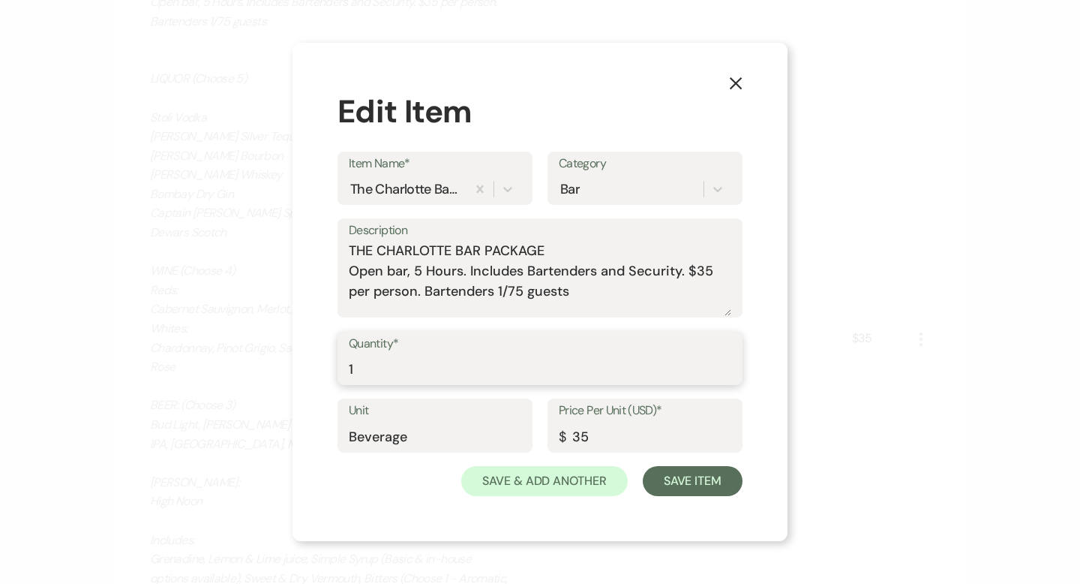
click at [409, 370] on input "1" at bounding box center [540, 368] width 383 height 29
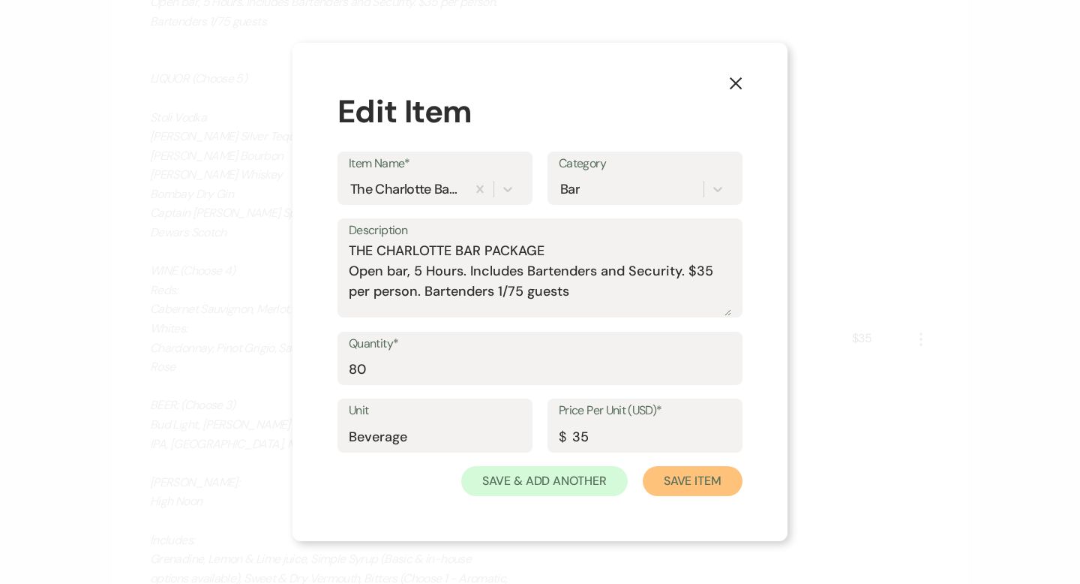
click at [719, 482] on button "Save Item" at bounding box center [693, 481] width 100 height 30
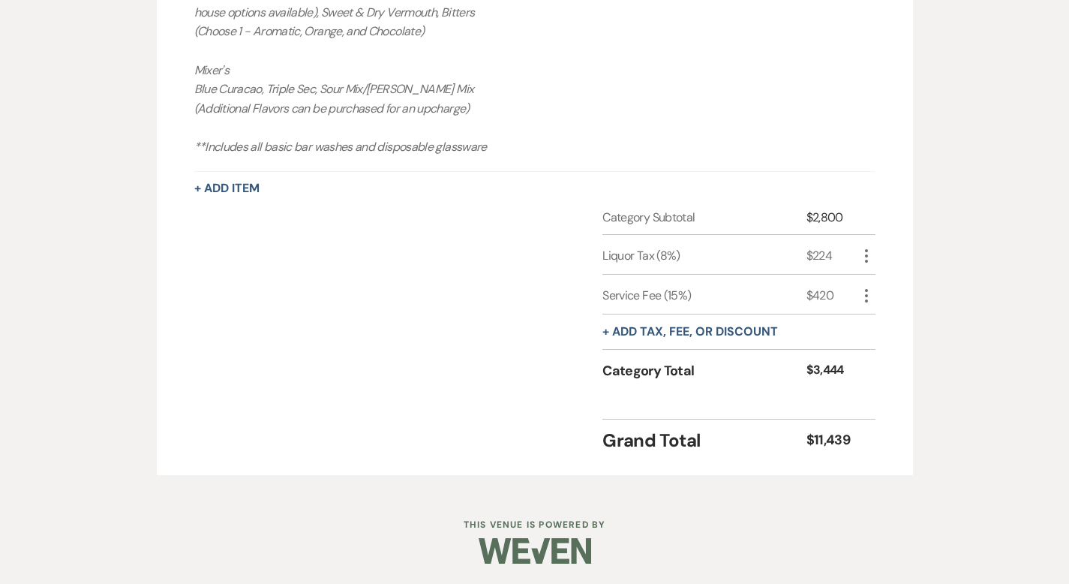
scroll to position [1713, 0]
click at [195, 187] on button "+ Add Item" at bounding box center [226, 188] width 65 height 12
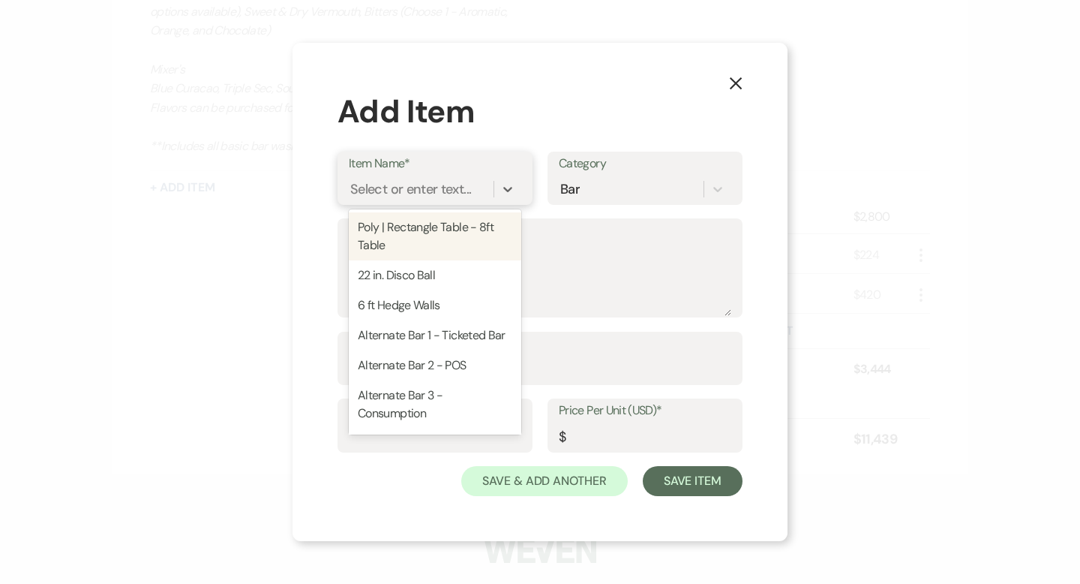
click at [425, 189] on div "Select or enter text..." at bounding box center [410, 189] width 121 height 20
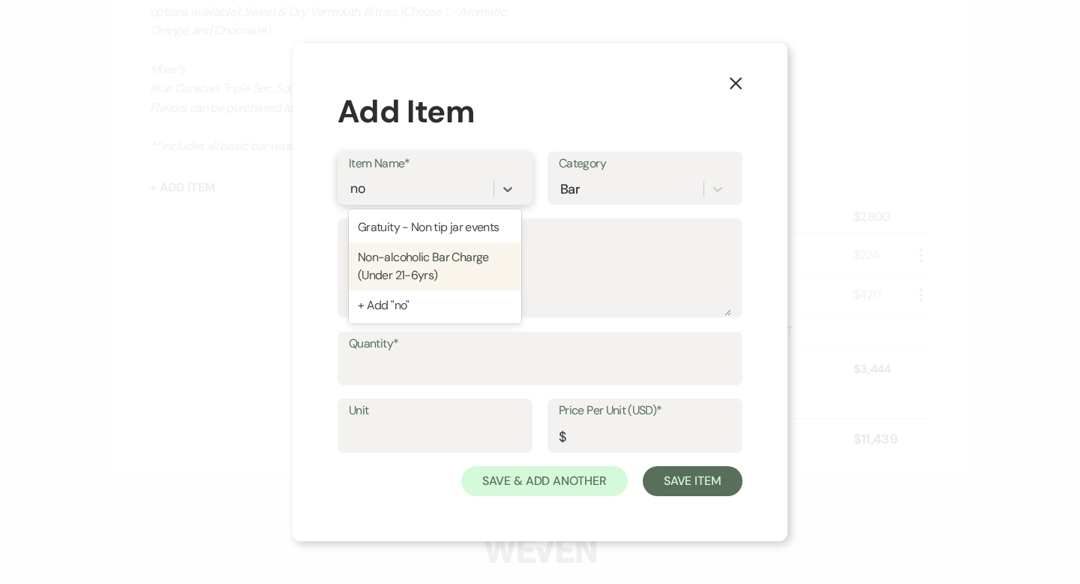
click at [409, 267] on div "Non-alcoholic Bar Charge (Under 21-6yrs)" at bounding box center [435, 266] width 173 height 48
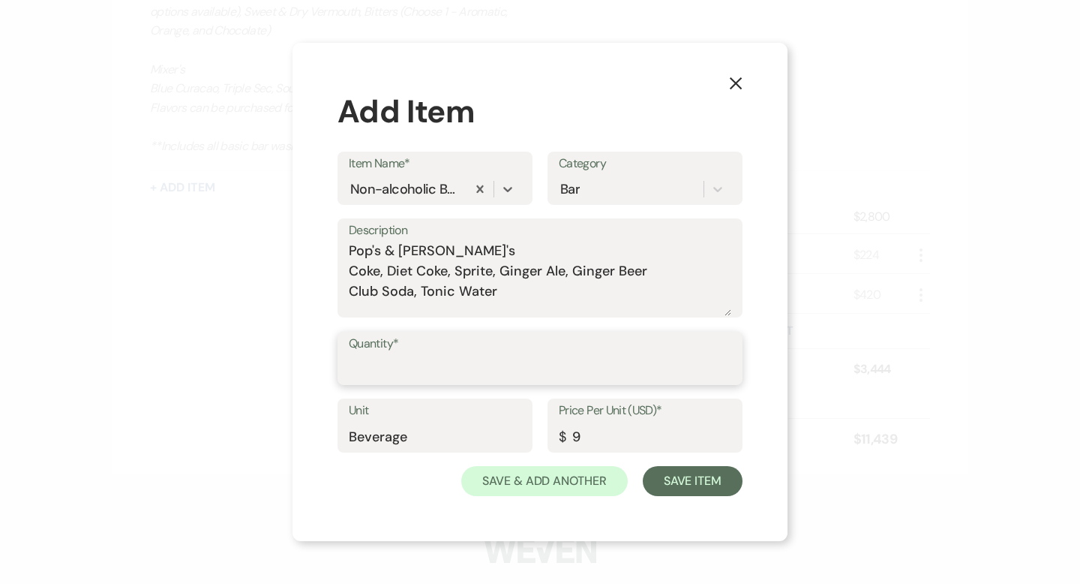
click at [398, 368] on input "Quantity*" at bounding box center [540, 368] width 383 height 29
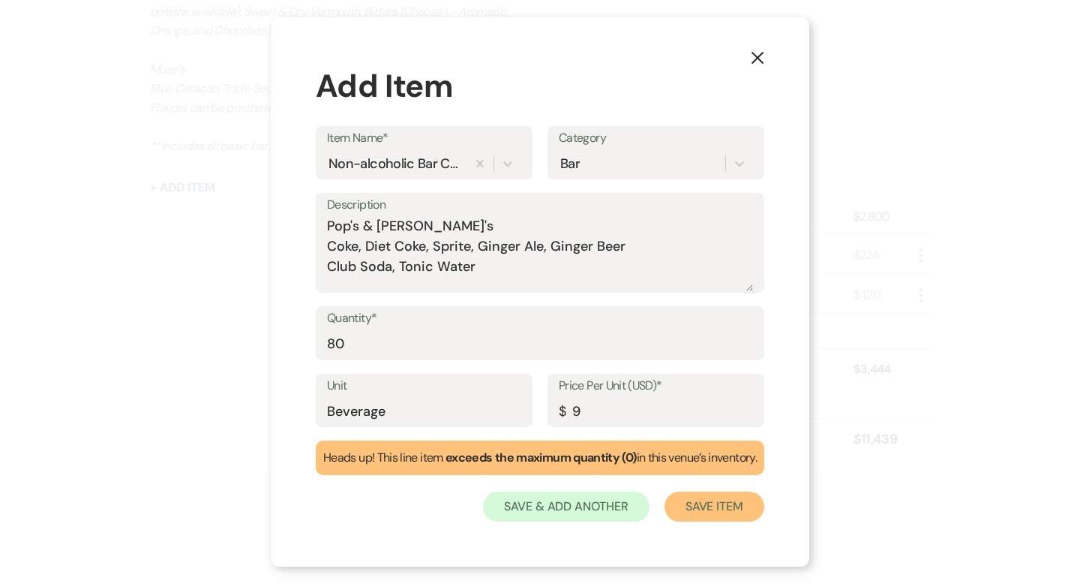
click at [724, 503] on button "Save Item" at bounding box center [715, 506] width 100 height 30
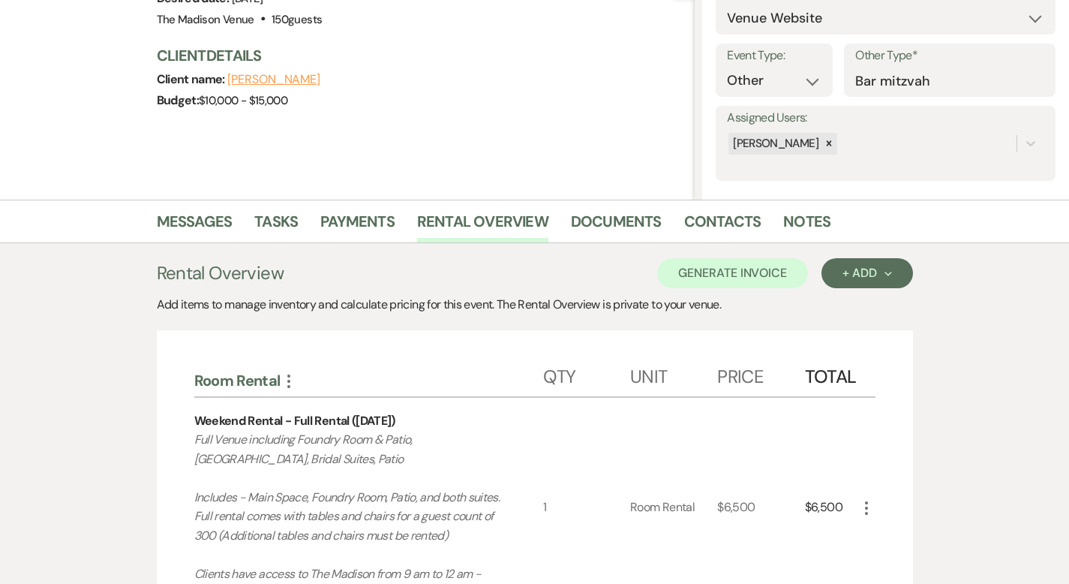
scroll to position [262, 0]
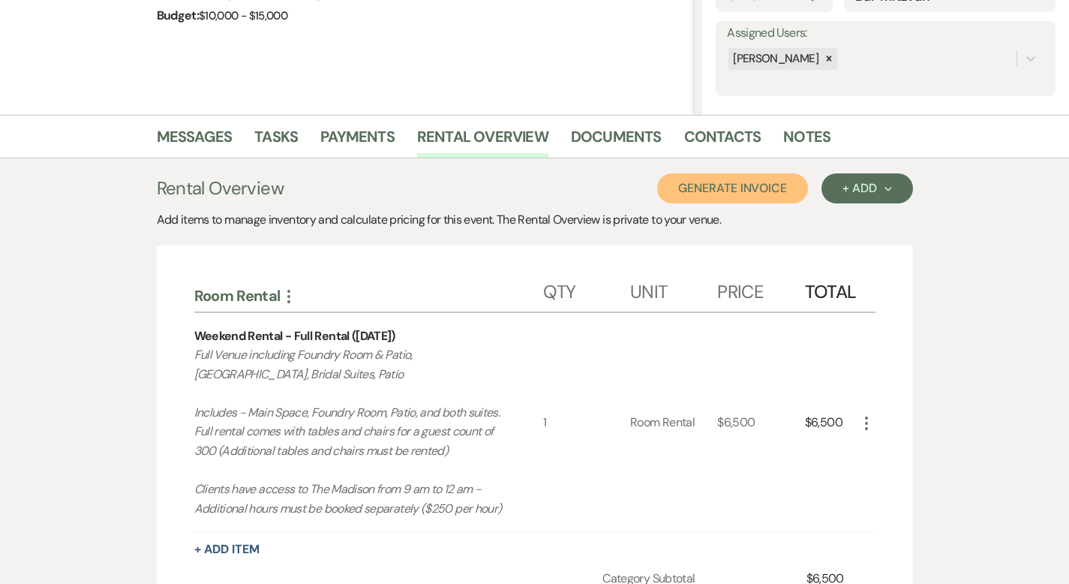
click at [797, 187] on button "Generate Invoice" at bounding box center [732, 188] width 151 height 30
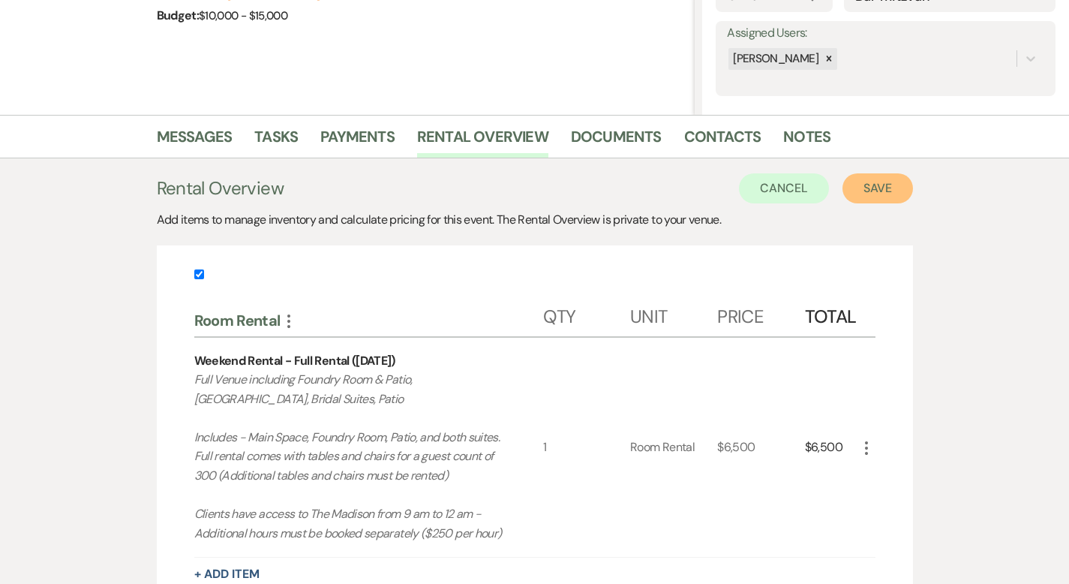
click at [913, 193] on button "Save" at bounding box center [877, 188] width 71 height 30
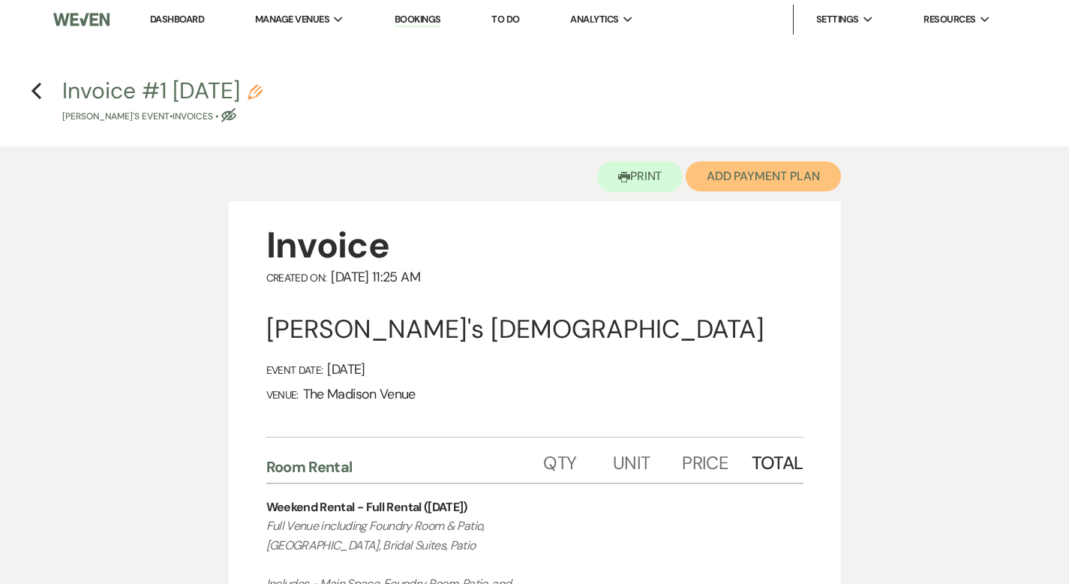
click at [794, 175] on button "Add Payment Plan" at bounding box center [763, 176] width 155 height 30
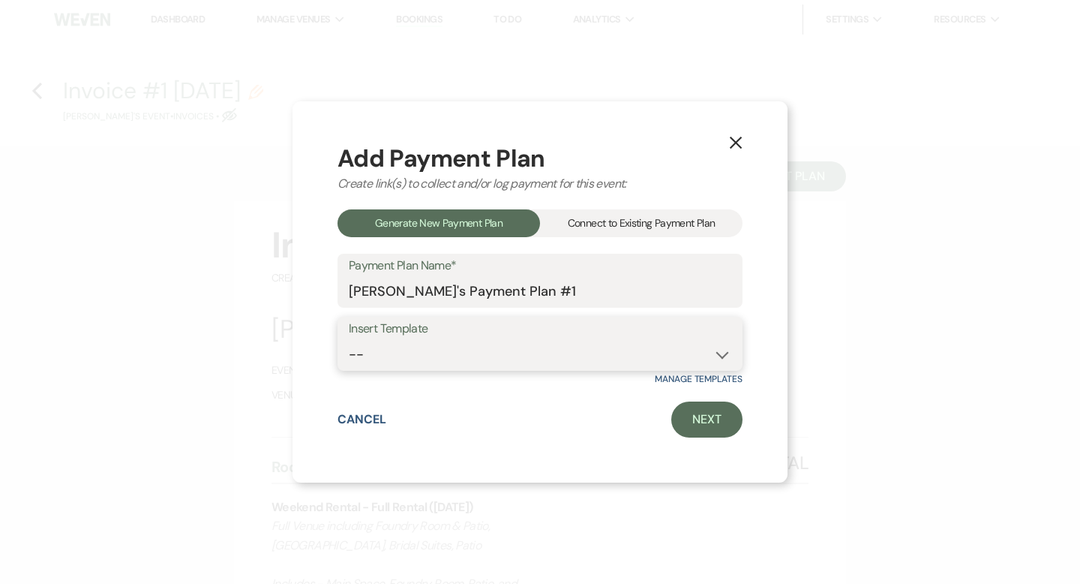
click at [512, 347] on select "-- 2000 Deposit + 5 Payment Plan Payment in full Add-On Invoices 25% - 4 Paymen…" at bounding box center [540, 354] width 383 height 29
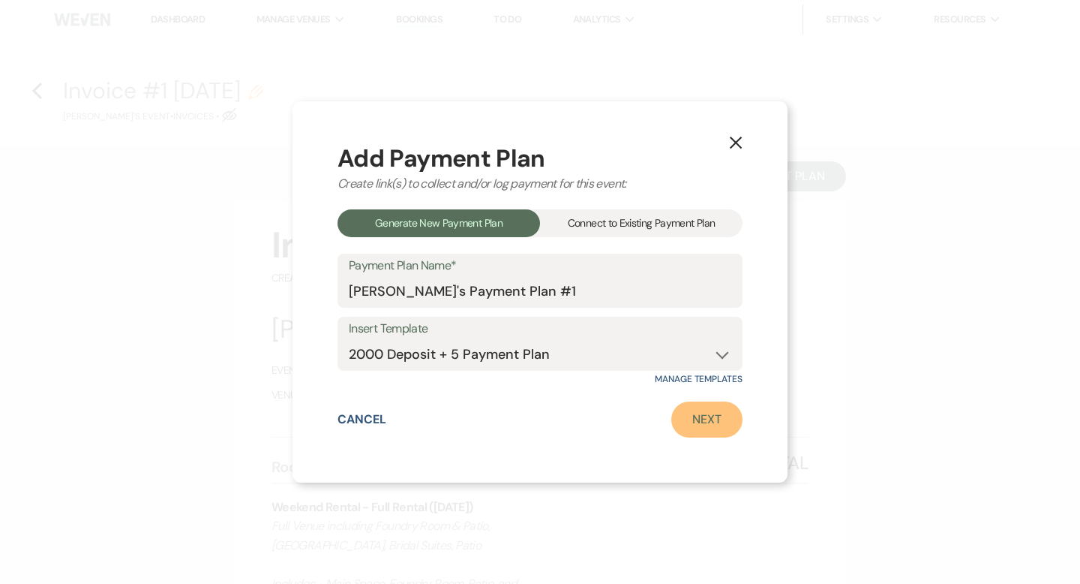
click at [722, 419] on link "Next" at bounding box center [706, 419] width 71 height 36
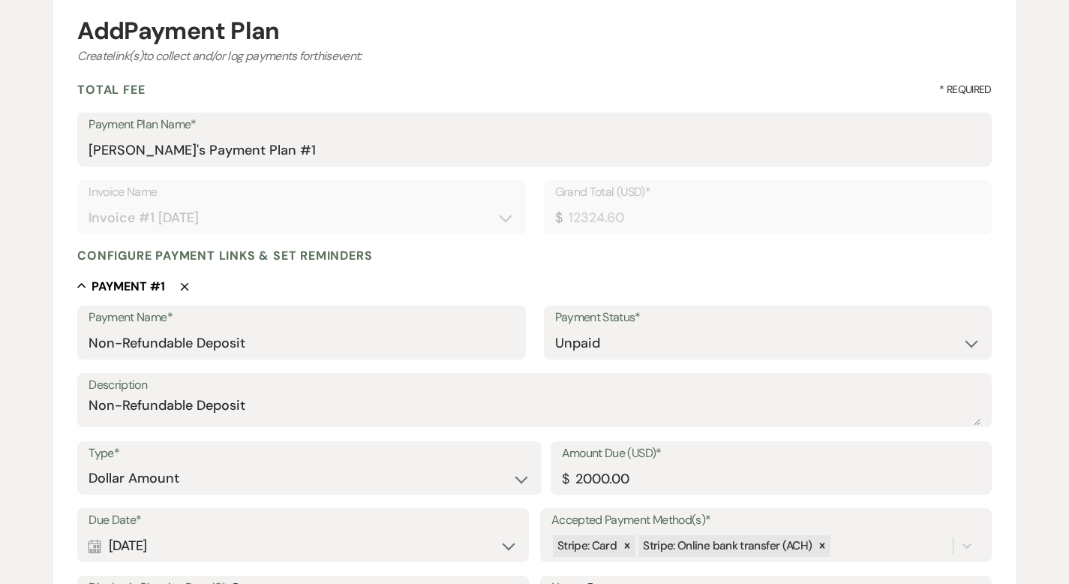
scroll to position [335, 0]
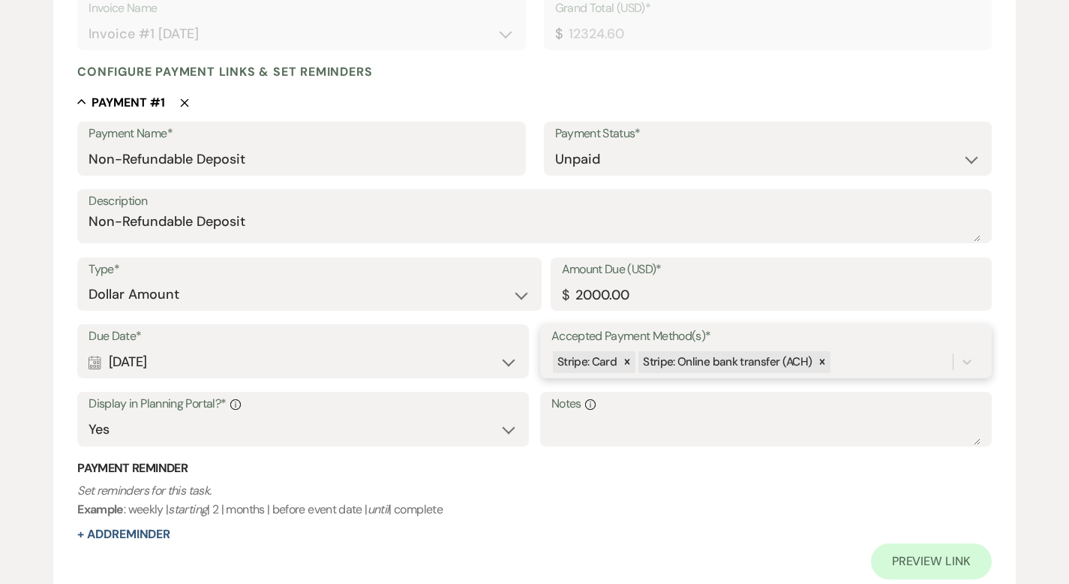
click at [852, 362] on div "Stripe: Card Stripe: Online bank transfer (ACH)" at bounding box center [751, 362] width 401 height 26
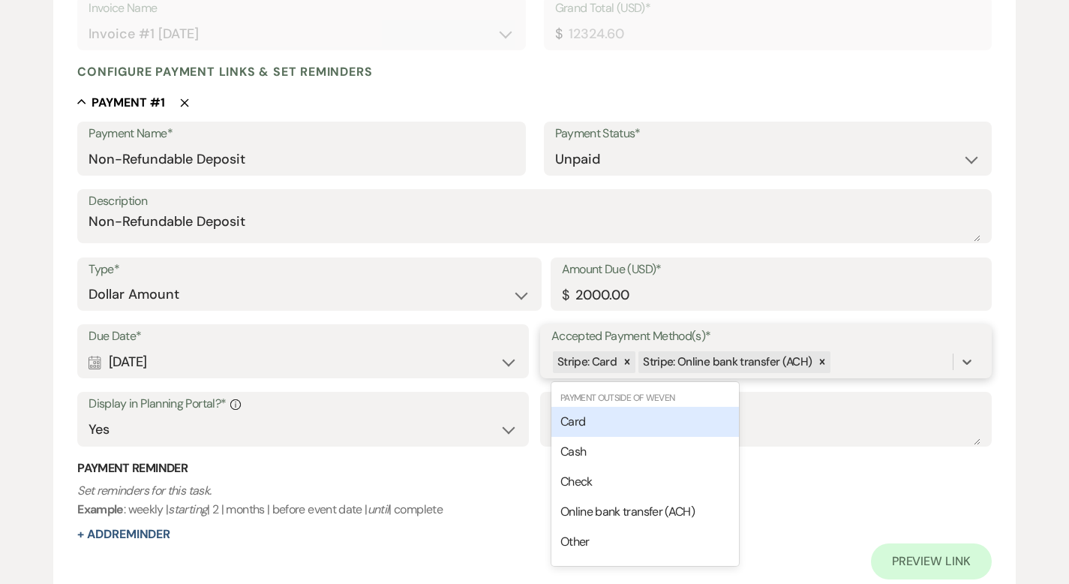
click at [649, 425] on div "Card" at bounding box center [645, 422] width 188 height 30
drag, startPoint x: 896, startPoint y: 357, endPoint x: 810, endPoint y: 398, distance: 95.3
click at [896, 357] on div "Stripe: Card Stripe: Online bank transfer (ACH) Card" at bounding box center [751, 362] width 401 height 26
click at [689, 416] on div "Cash" at bounding box center [645, 422] width 188 height 30
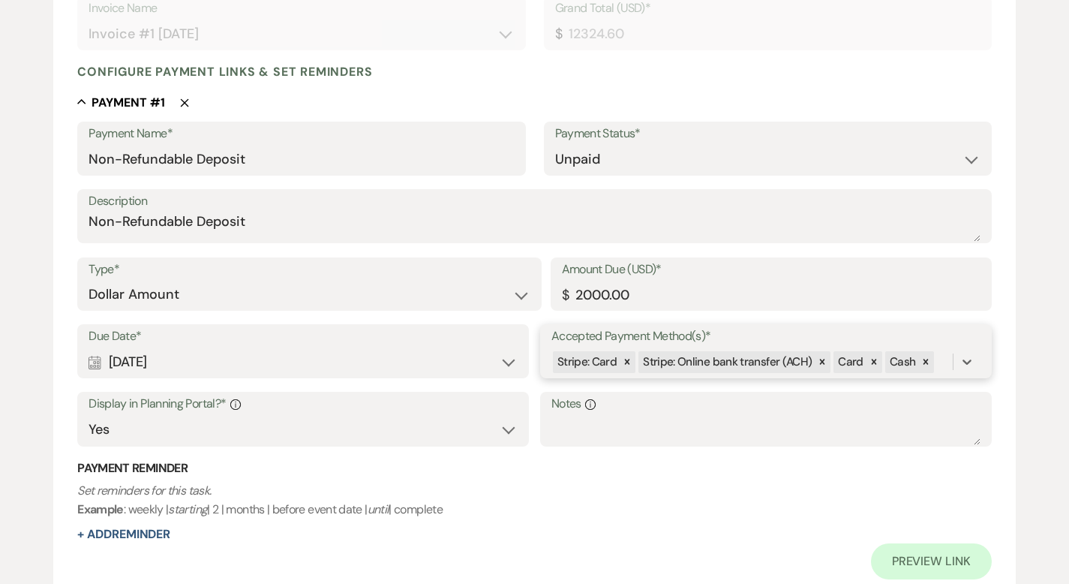
click at [950, 365] on div "Stripe: Card Stripe: Online bank transfer (ACH) Card Cash" at bounding box center [751, 362] width 401 height 26
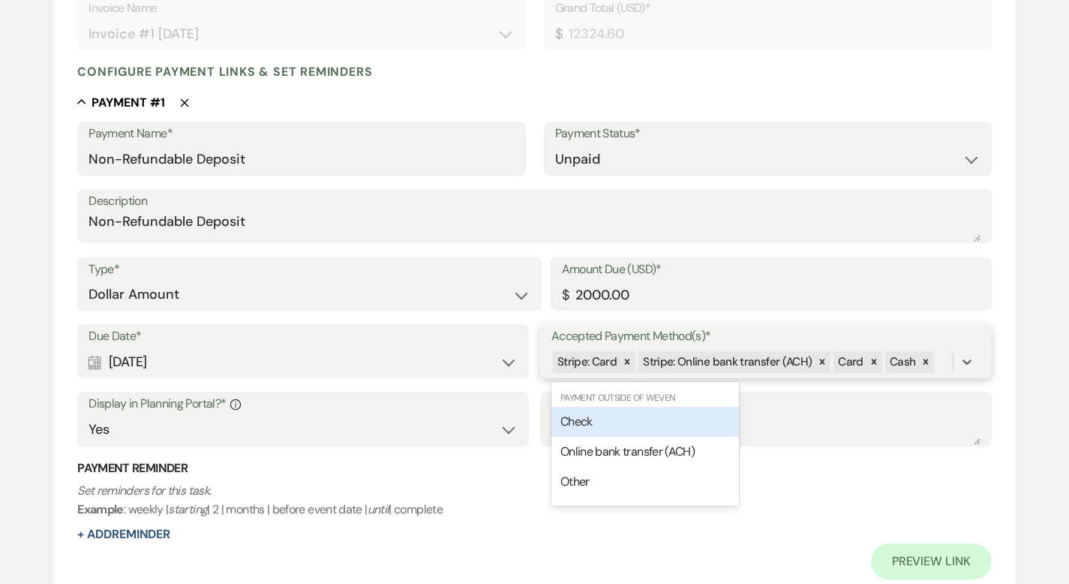
click at [669, 431] on div "Check" at bounding box center [645, 422] width 188 height 30
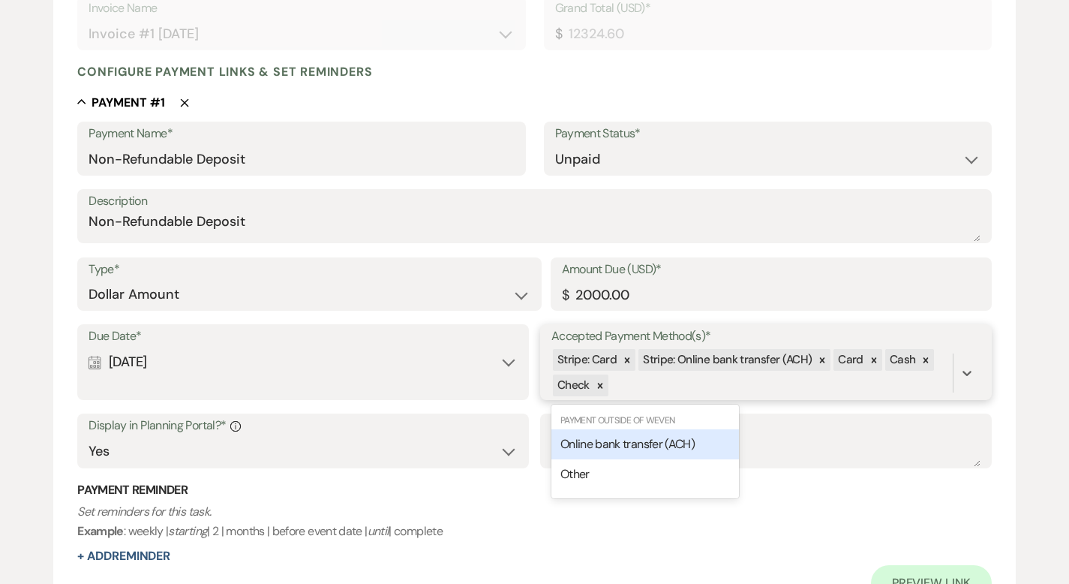
click at [690, 386] on div "Stripe: Card Stripe: Online bank transfer (ACH) Card Cash Check" at bounding box center [751, 372] width 401 height 51
click at [622, 444] on span "Online bank transfer (ACH)" at bounding box center [627, 444] width 134 height 16
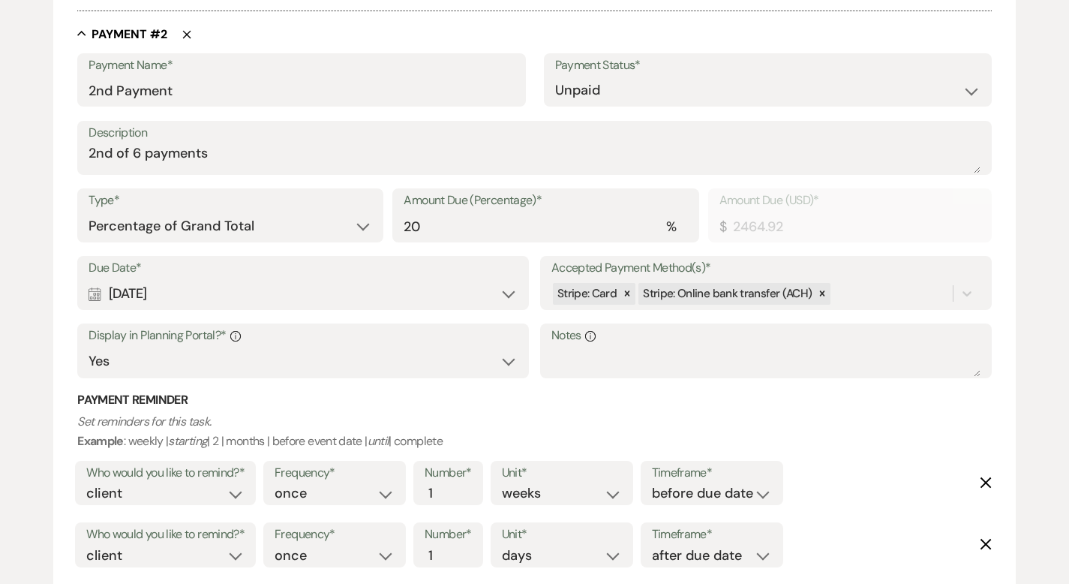
scroll to position [958, 0]
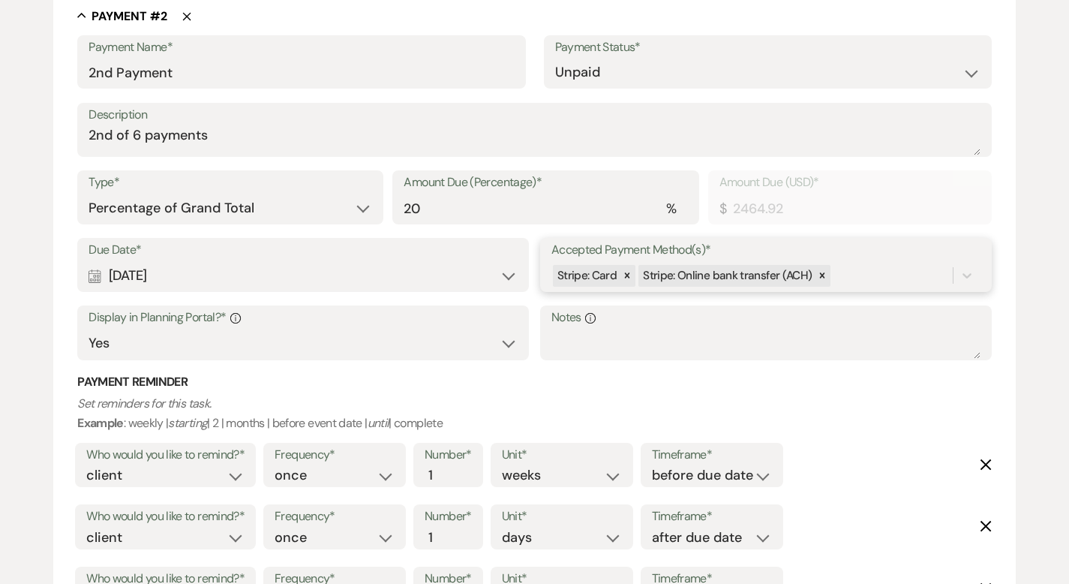
click at [851, 284] on div "Stripe: Card Stripe: Online bank transfer (ACH)" at bounding box center [751, 276] width 401 height 26
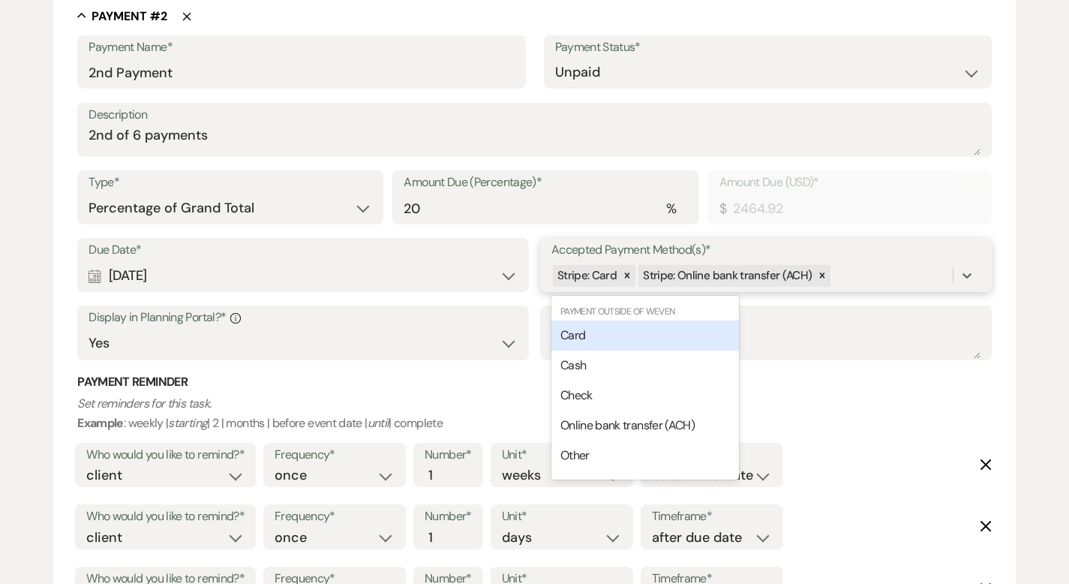
click at [671, 335] on div "Card" at bounding box center [645, 335] width 188 height 30
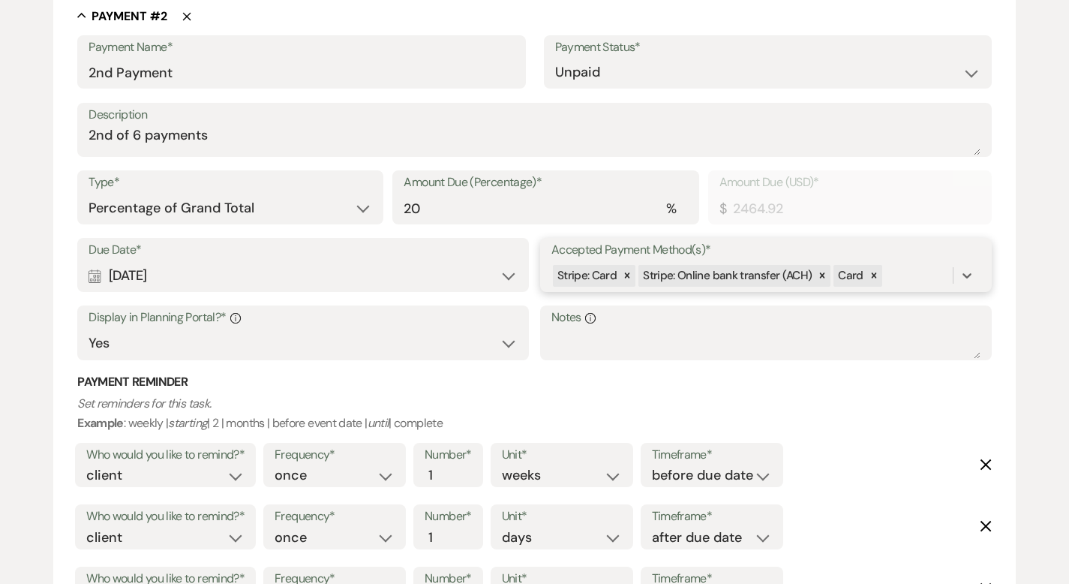
click at [890, 283] on div "Stripe: Card Stripe: Online bank transfer (ACH) Card" at bounding box center [751, 276] width 401 height 26
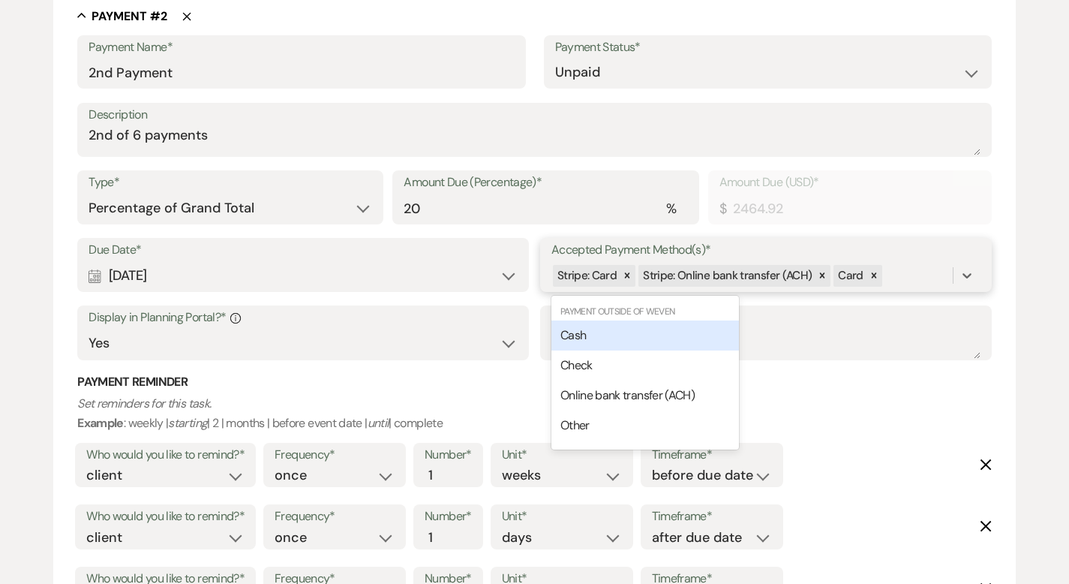
click at [666, 338] on div "Cash" at bounding box center [645, 335] width 188 height 30
click at [937, 281] on input "Accepted Payment Method(s)*" at bounding box center [938, 276] width 2 height 20
click at [709, 335] on div "Check" at bounding box center [645, 335] width 188 height 30
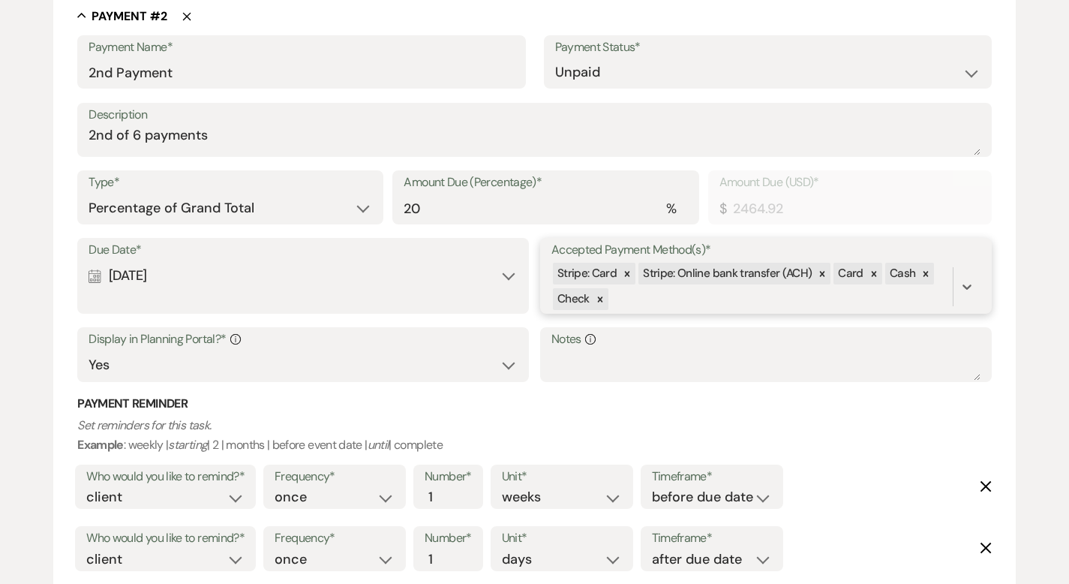
click at [681, 302] on div "Stripe: Card Stripe: Online bank transfer (ACH) Card Cash Check" at bounding box center [751, 286] width 401 height 51
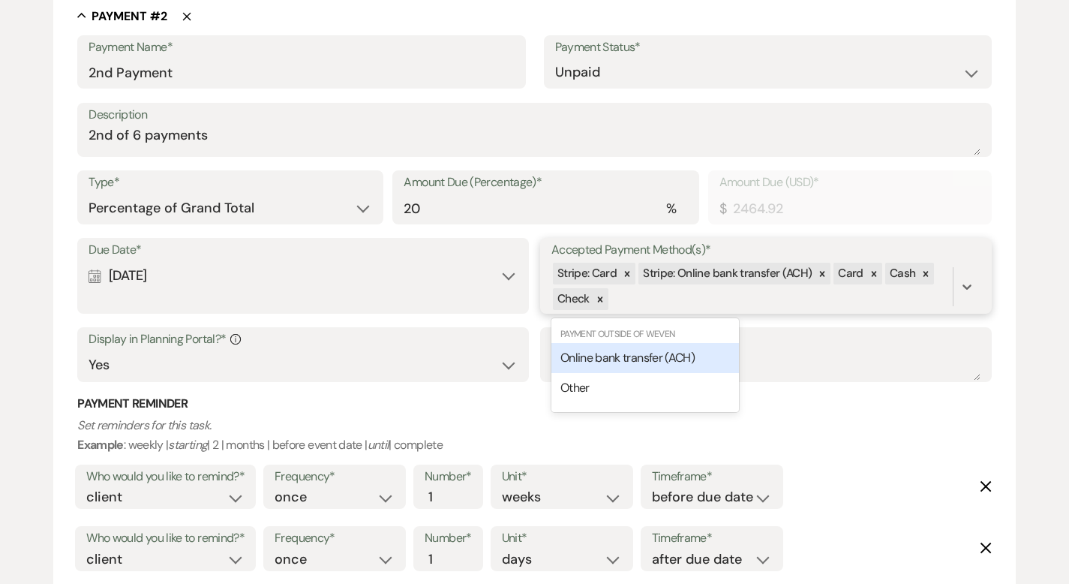
click at [666, 354] on span "Online bank transfer (ACH)" at bounding box center [627, 358] width 134 height 16
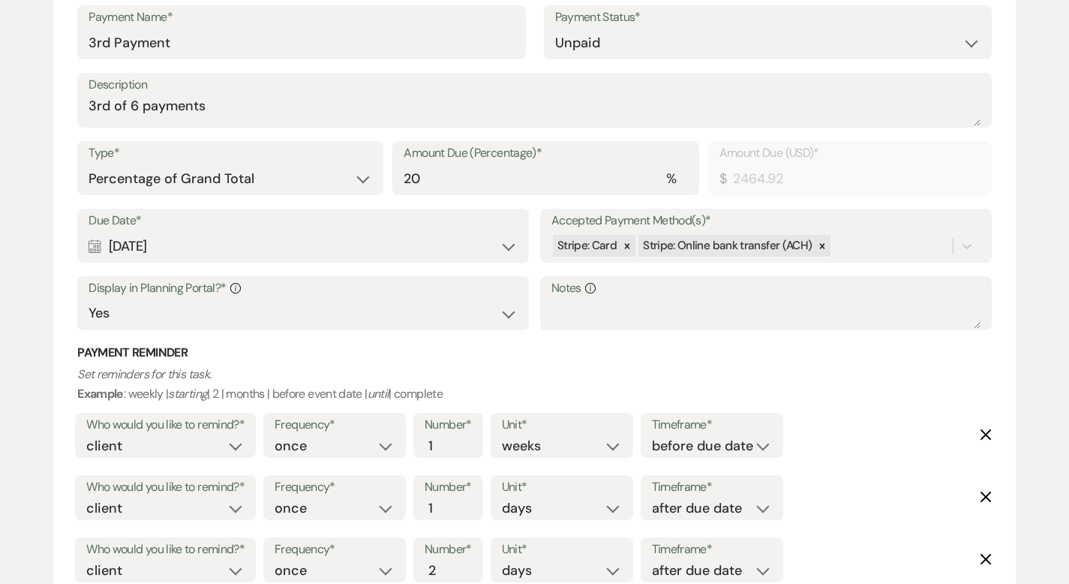
scroll to position [1712, 0]
click at [842, 245] on div "Stripe: Card Stripe: Online bank transfer (ACH)" at bounding box center [751, 245] width 401 height 26
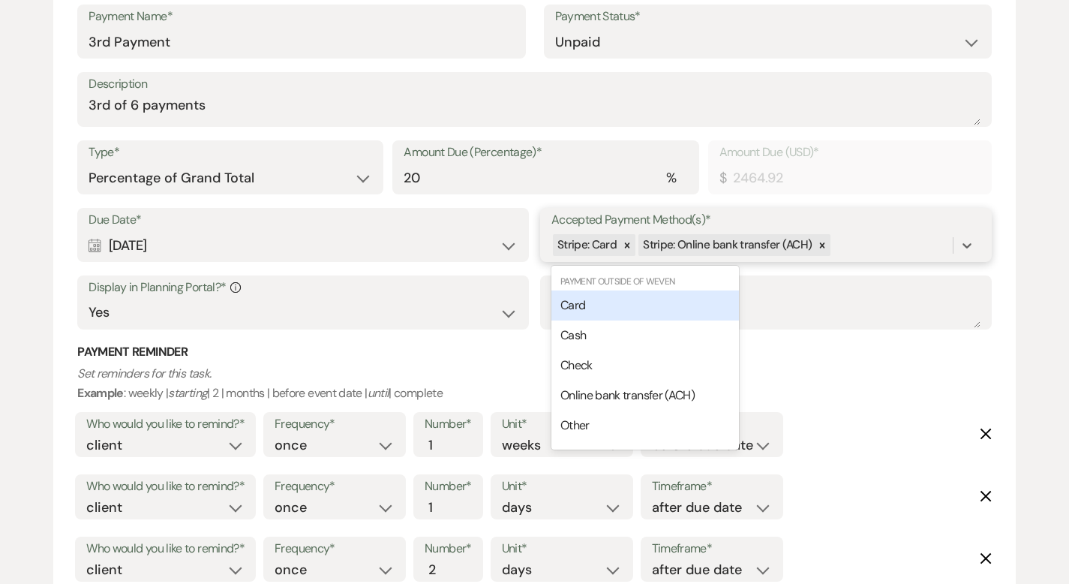
click at [702, 313] on div "Card" at bounding box center [645, 305] width 188 height 30
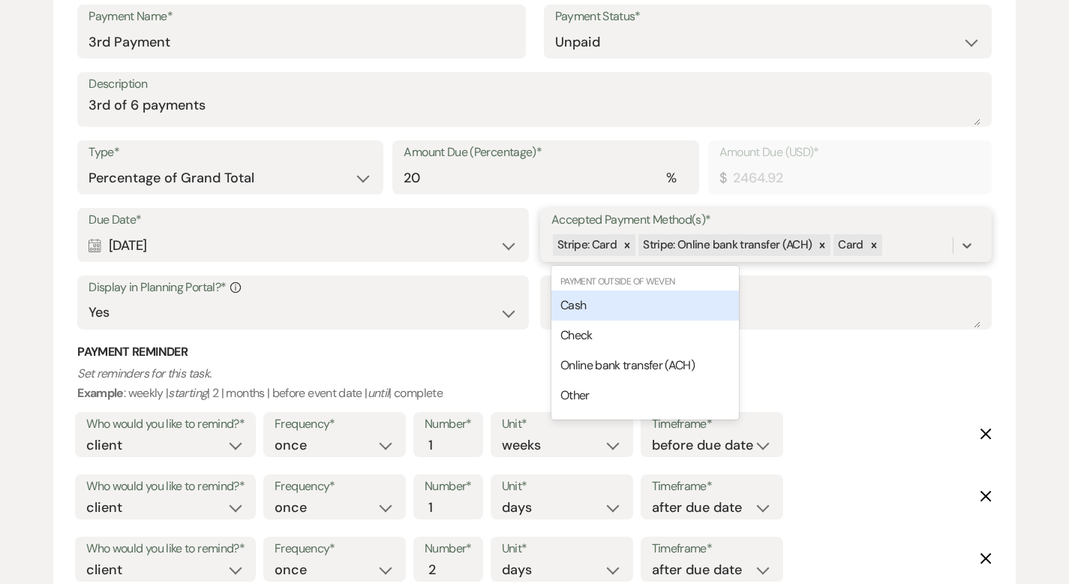
drag, startPoint x: 903, startPoint y: 246, endPoint x: 881, endPoint y: 254, distance: 23.7
click at [902, 246] on div "Stripe: Card Stripe: Online bank transfer (ACH) Card" at bounding box center [751, 245] width 401 height 26
click at [682, 311] on div "Cash" at bounding box center [645, 305] width 188 height 30
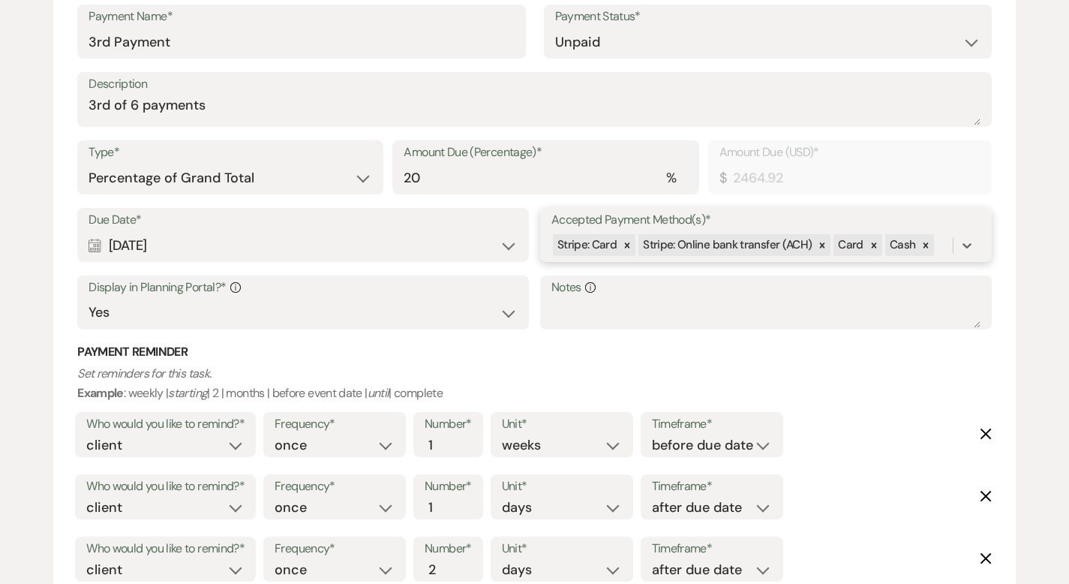
click at [935, 241] on div "Stripe: Card Stripe: Online bank transfer (ACH) Card Cash" at bounding box center [751, 245] width 401 height 26
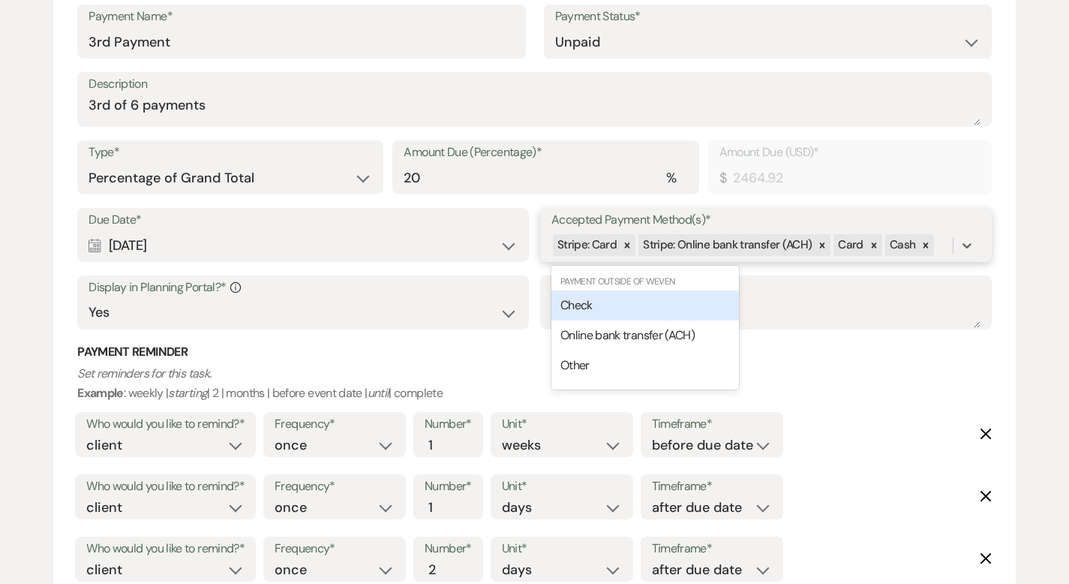
click at [718, 302] on div "Check" at bounding box center [645, 305] width 188 height 30
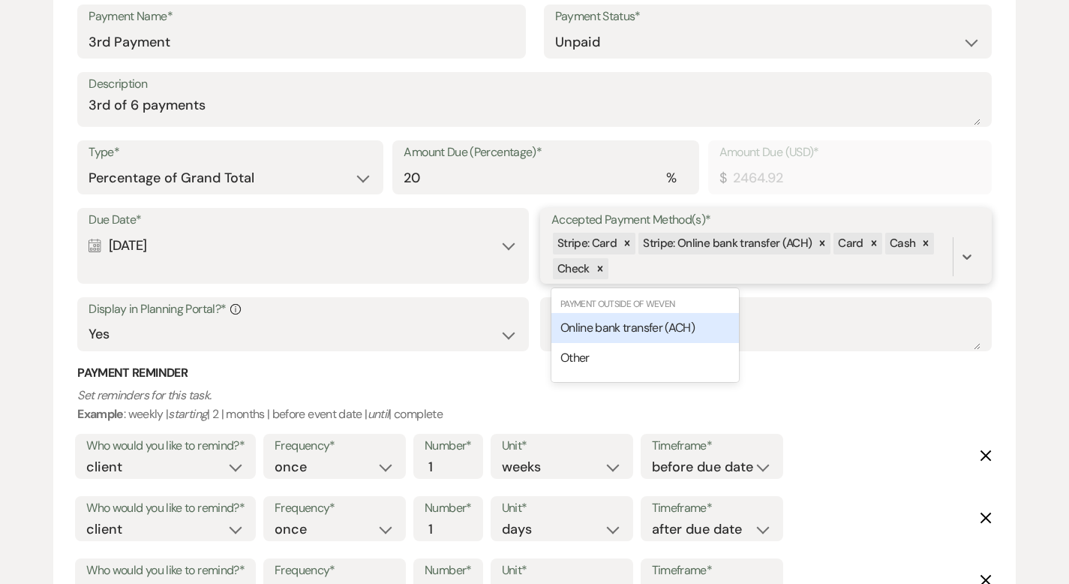
click at [688, 266] on div "Stripe: Card Stripe: Online bank transfer (ACH) Card Cash Check" at bounding box center [751, 256] width 401 height 51
click at [659, 326] on span "Online bank transfer (ACH)" at bounding box center [627, 328] width 134 height 16
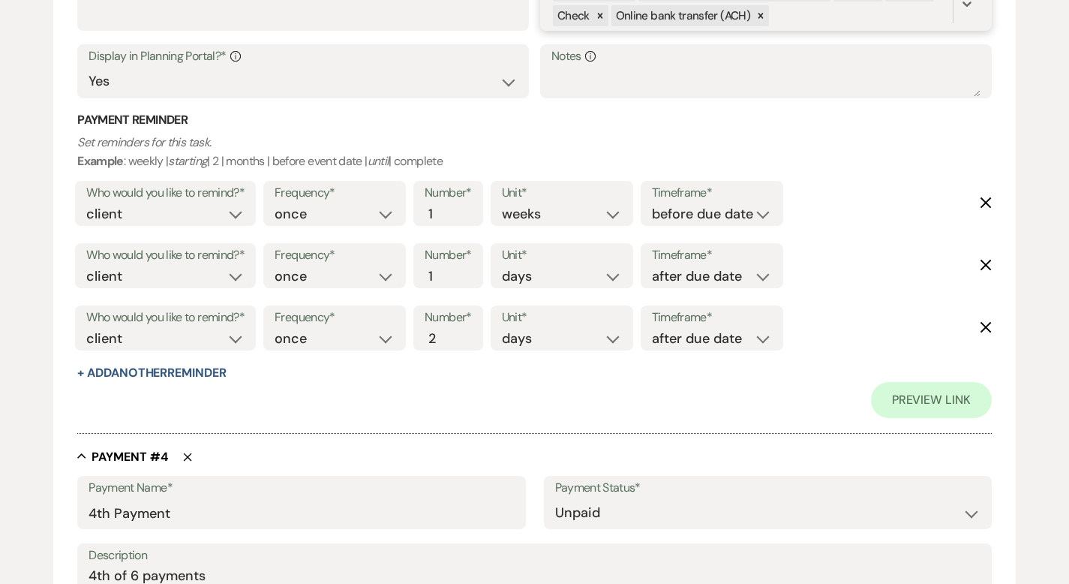
scroll to position [2423, 0]
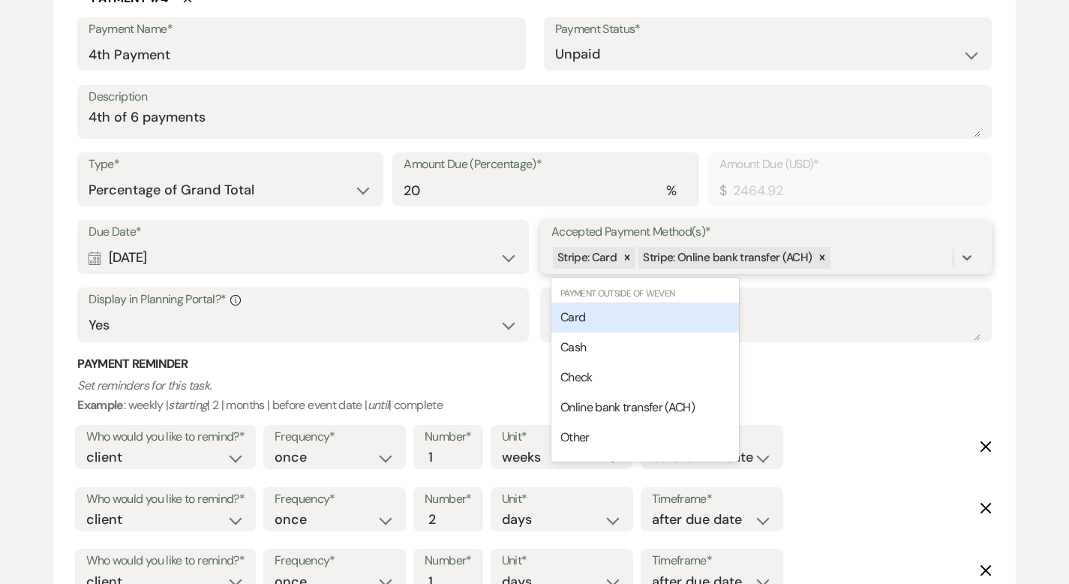
click at [837, 257] on div "Stripe: Card Stripe: Online bank transfer (ACH)" at bounding box center [751, 258] width 401 height 26
click at [711, 312] on div "Card" at bounding box center [645, 317] width 188 height 30
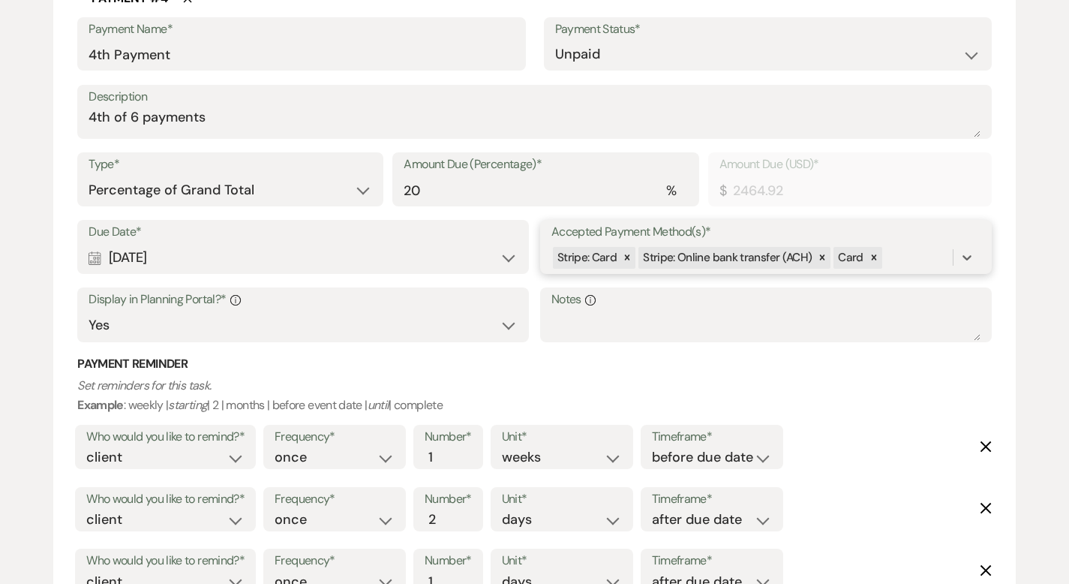
click at [896, 263] on div "Stripe: Card Stripe: Online bank transfer (ACH) Card" at bounding box center [751, 258] width 401 height 26
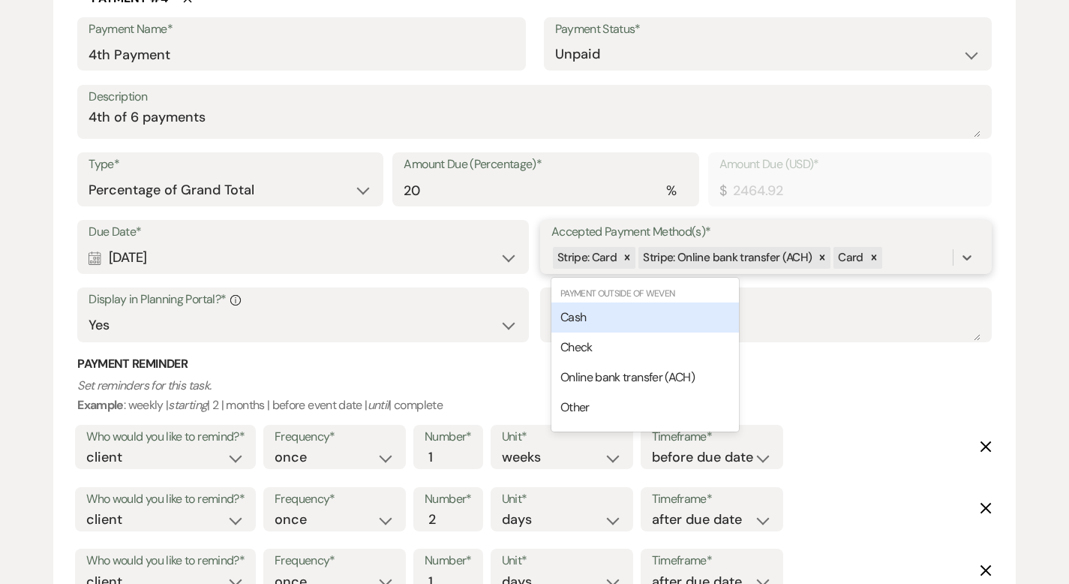
drag, startPoint x: 698, startPoint y: 307, endPoint x: 723, endPoint y: 302, distance: 25.9
click at [698, 307] on div "Cash" at bounding box center [645, 317] width 188 height 30
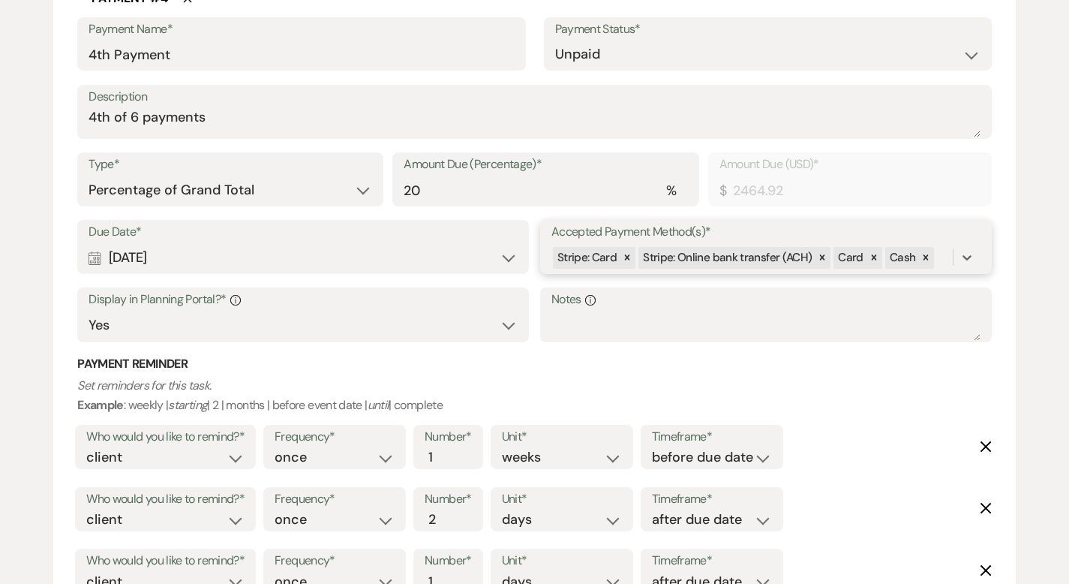
click at [936, 265] on div "Stripe: Card Stripe: Online bank transfer (ACH) Card Cash" at bounding box center [751, 258] width 401 height 26
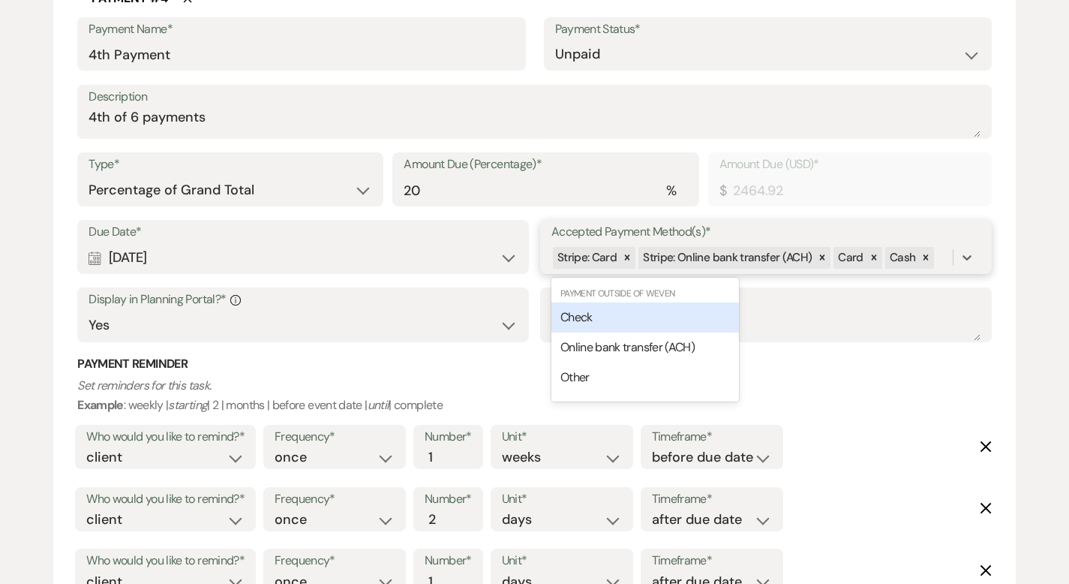
click at [705, 308] on div "Check" at bounding box center [645, 317] width 188 height 30
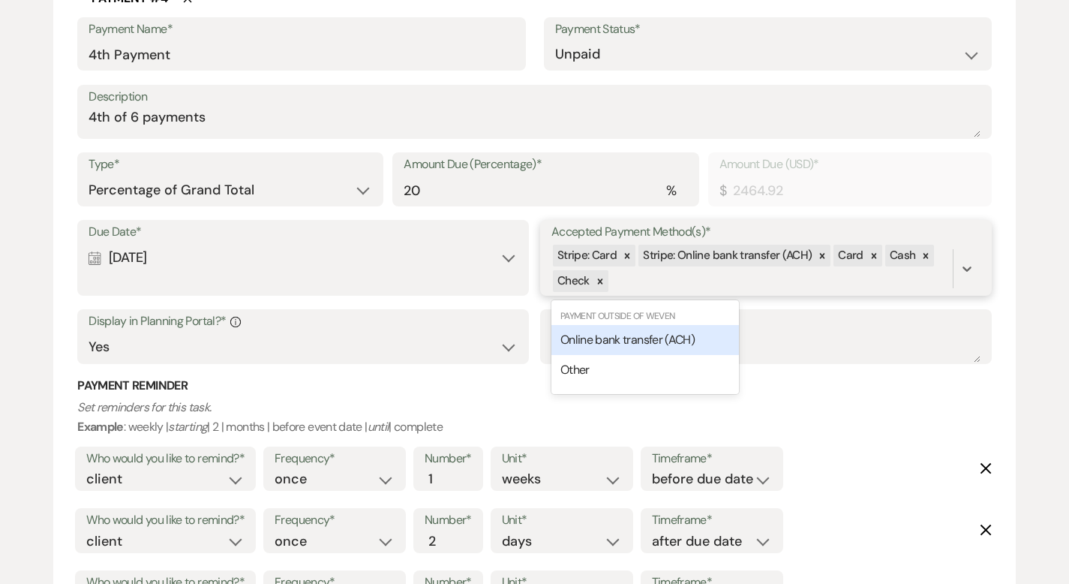
click at [710, 280] on div "Stripe: Card Stripe: Online bank transfer (ACH) Card Cash Check" at bounding box center [751, 268] width 401 height 51
click at [668, 332] on span "Online bank transfer (ACH)" at bounding box center [627, 340] width 134 height 16
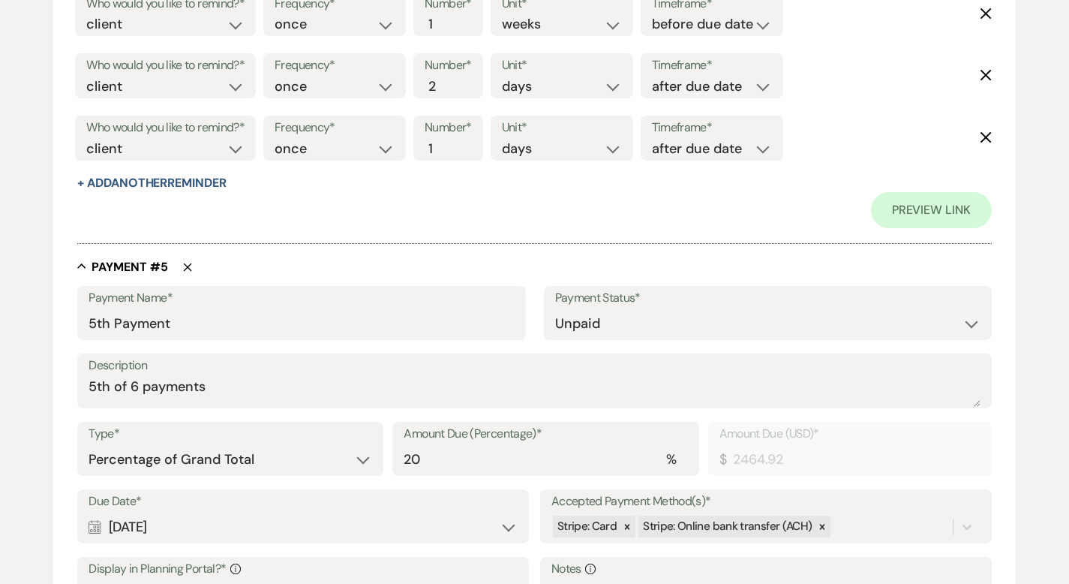
scroll to position [3050, 0]
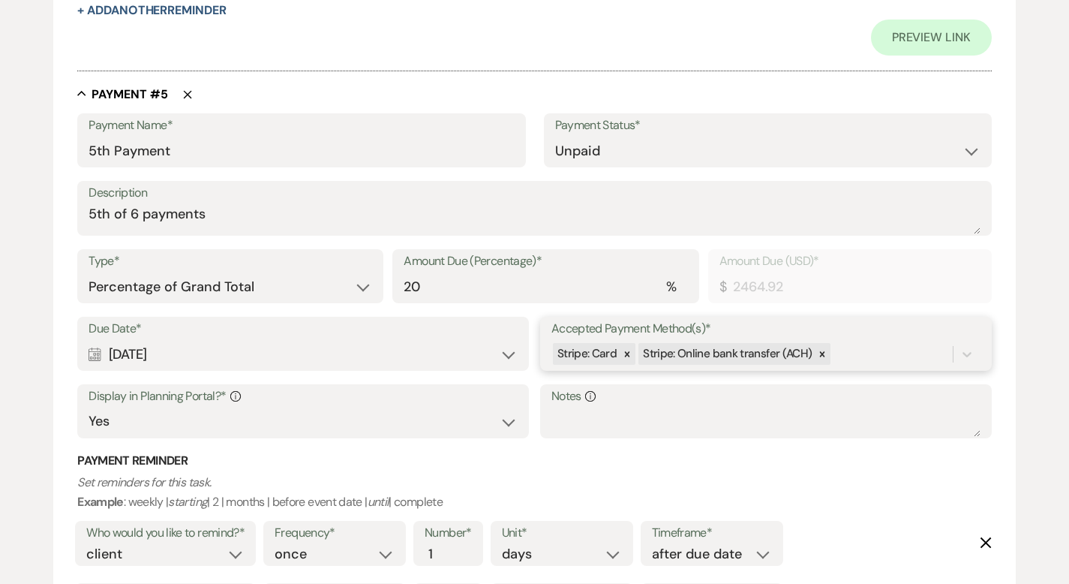
click at [849, 359] on div "Stripe: Card Stripe: Online bank transfer (ACH)" at bounding box center [751, 354] width 401 height 26
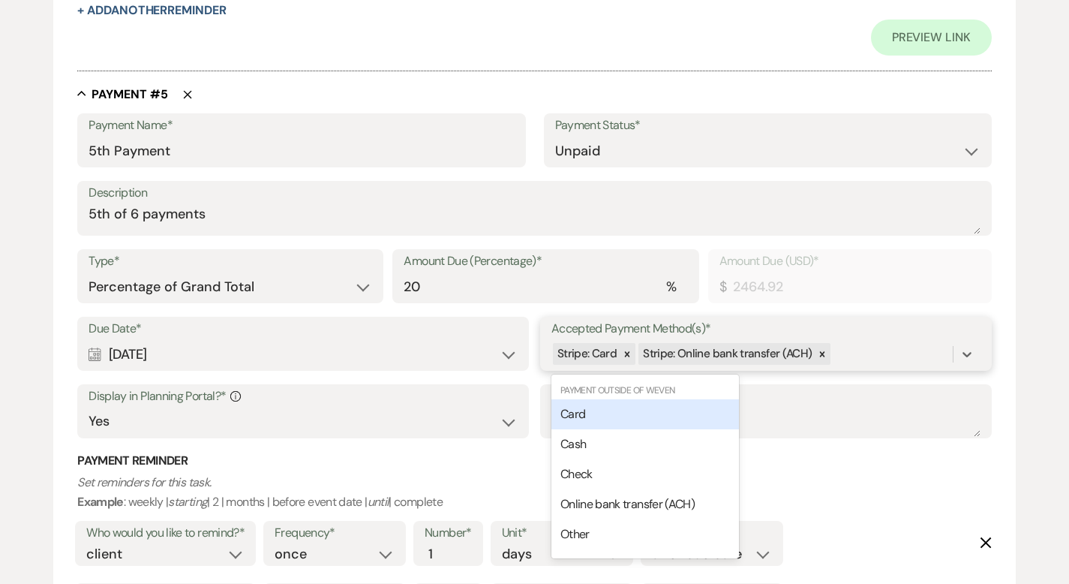
click at [698, 408] on div "Card" at bounding box center [645, 414] width 188 height 30
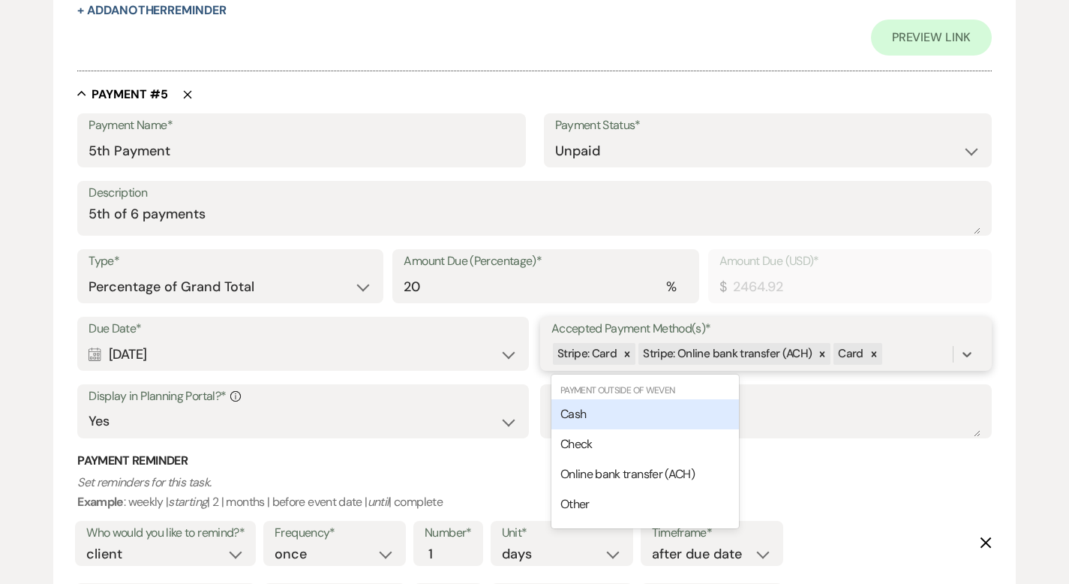
click at [890, 352] on div "Stripe: Card Stripe: Online bank transfer (ACH) Card" at bounding box center [751, 354] width 401 height 26
click at [704, 411] on div "Cash" at bounding box center [645, 414] width 188 height 30
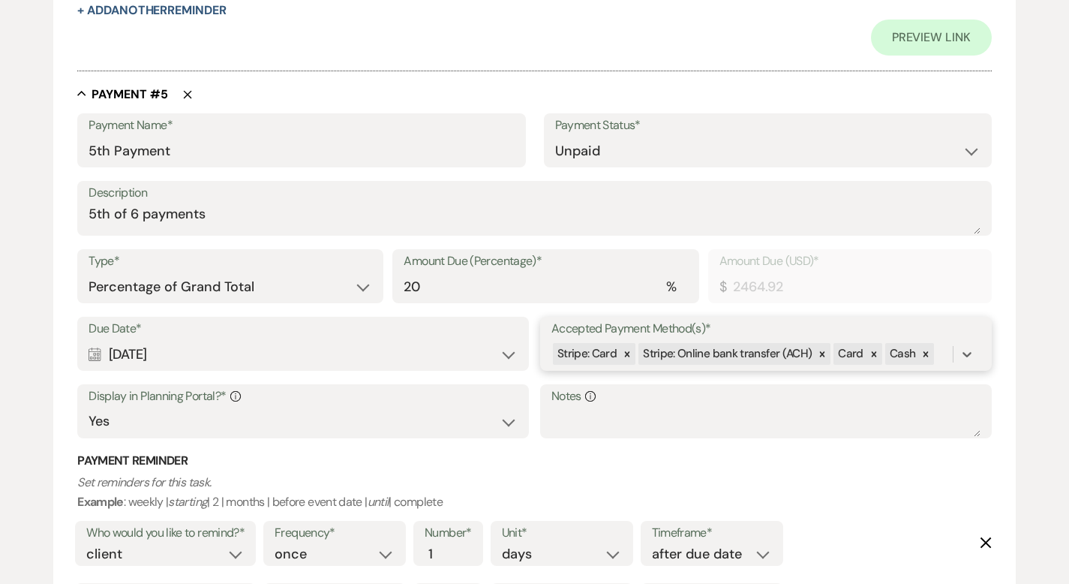
click at [938, 352] on div "Stripe: Card Stripe: Online bank transfer (ACH) Card Cash" at bounding box center [751, 354] width 401 height 26
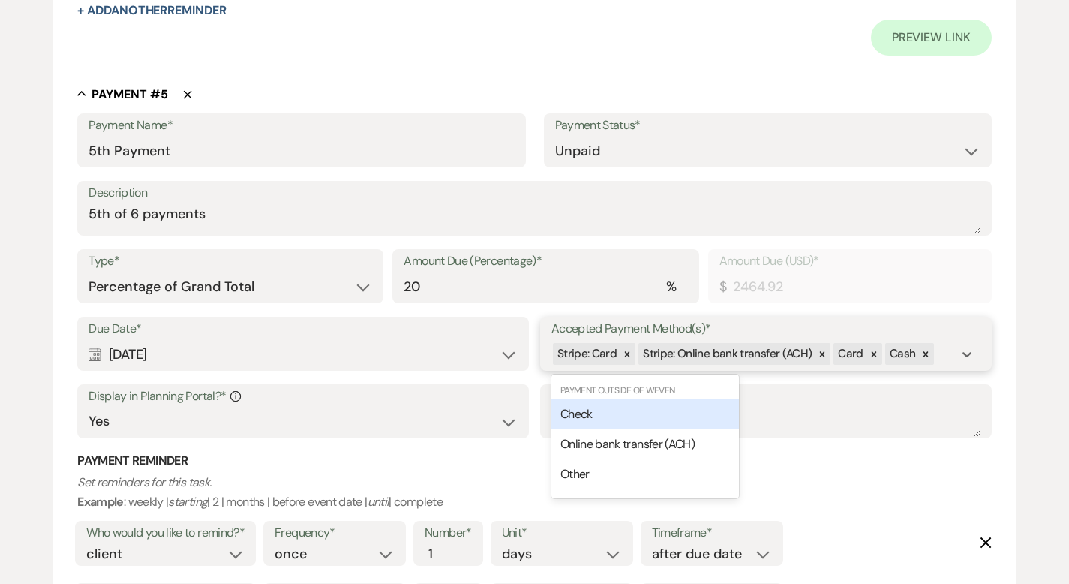
click at [693, 422] on div "Check" at bounding box center [645, 414] width 188 height 30
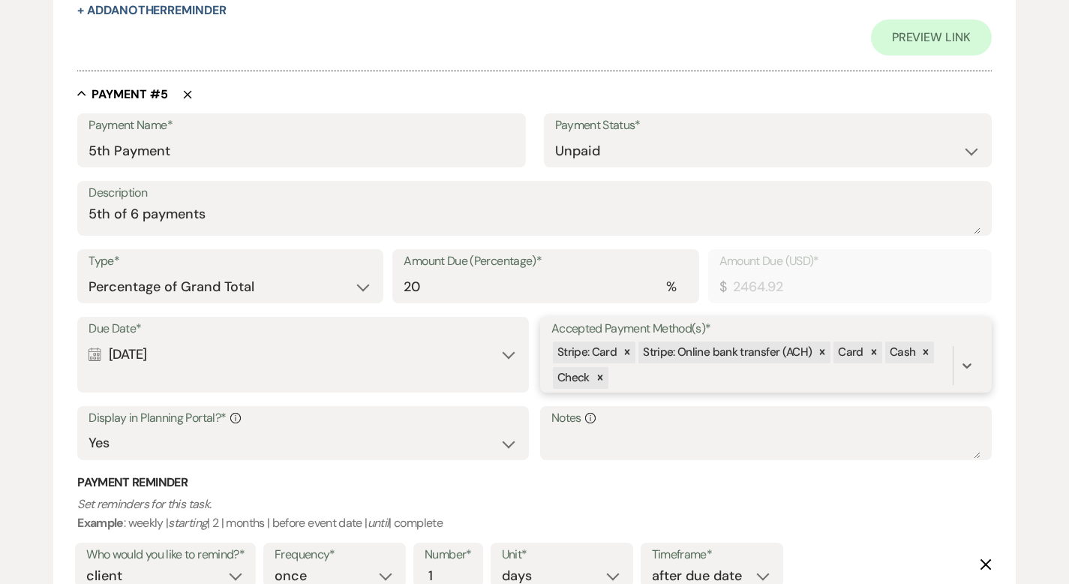
click at [669, 370] on div "Stripe: Card Stripe: Online bank transfer (ACH) Card Cash Check" at bounding box center [751, 365] width 401 height 51
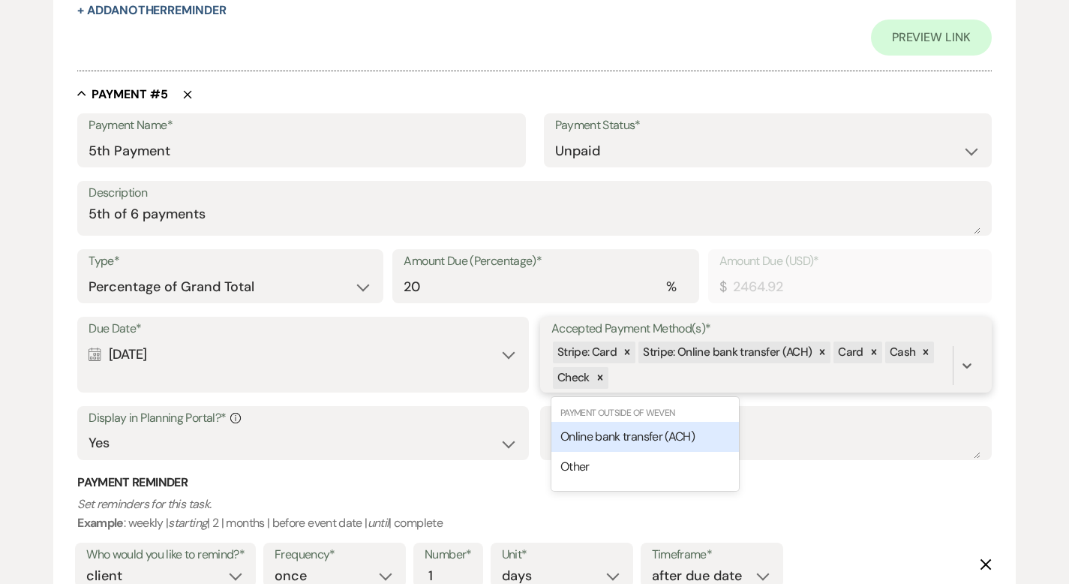
click at [656, 436] on span "Online bank transfer (ACH)" at bounding box center [627, 436] width 134 height 16
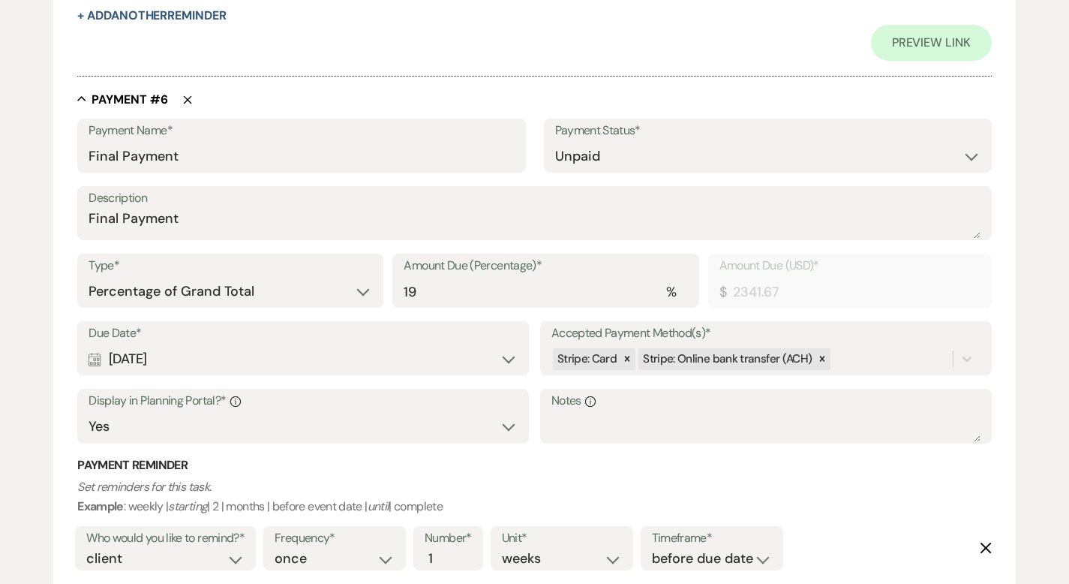
scroll to position [3876, 0]
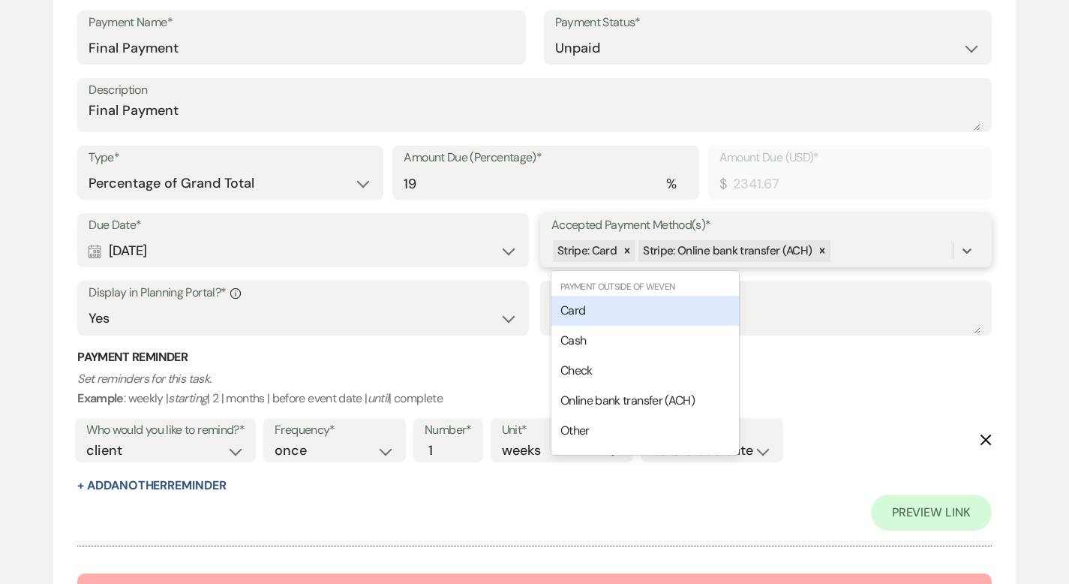
click at [839, 251] on div "Stripe: Card Stripe: Online bank transfer (ACH)" at bounding box center [751, 251] width 401 height 26
click at [692, 307] on div "Card" at bounding box center [645, 311] width 188 height 30
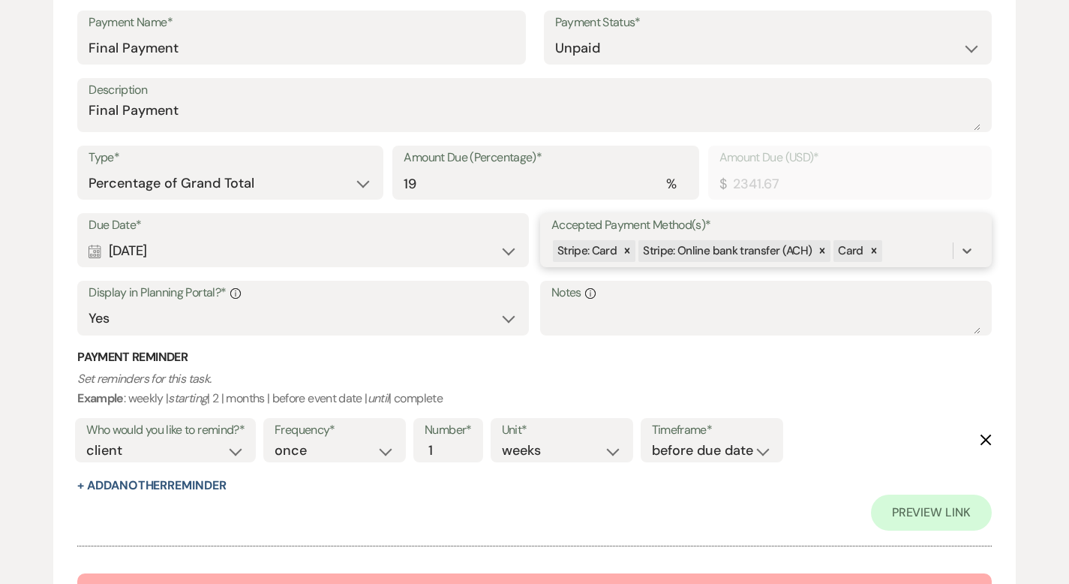
click at [887, 245] on div "Stripe: Card Stripe: Online bank transfer (ACH) Card" at bounding box center [751, 251] width 401 height 26
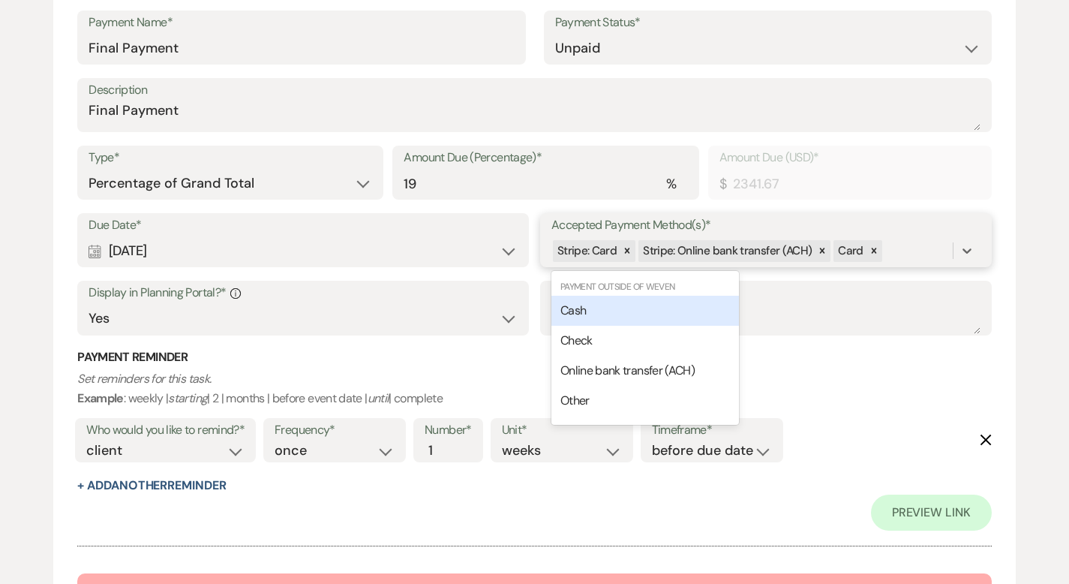
click at [707, 303] on div "Cash" at bounding box center [645, 311] width 188 height 30
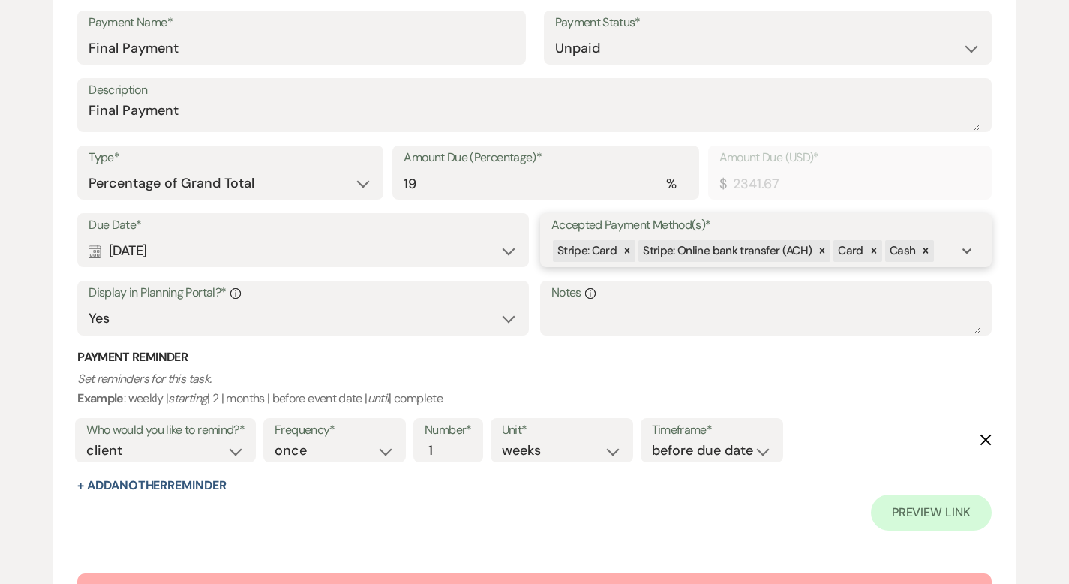
click at [935, 242] on div "Stripe: Card Stripe: Online bank transfer (ACH) Card Cash" at bounding box center [751, 251] width 401 height 26
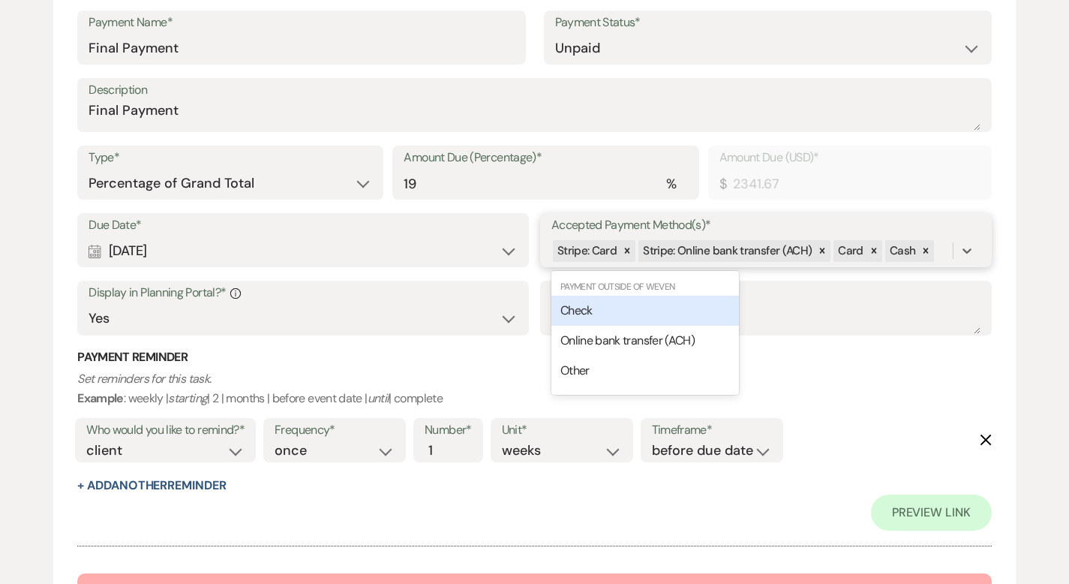
click at [713, 296] on div "Check" at bounding box center [645, 311] width 188 height 30
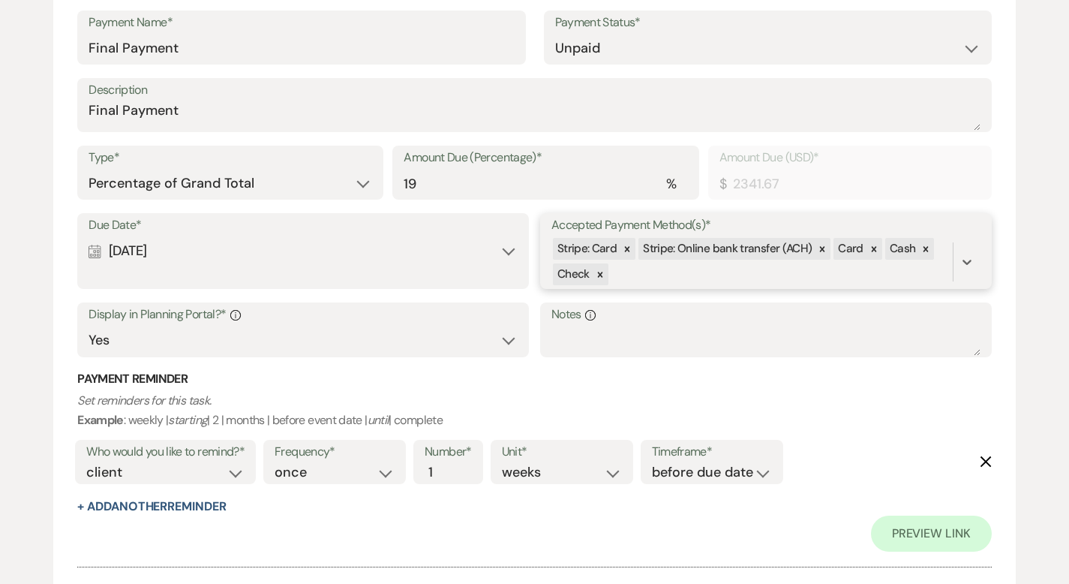
click at [709, 273] on div "Stripe: Card Stripe: Online bank transfer (ACH) Card Cash Check" at bounding box center [751, 261] width 401 height 51
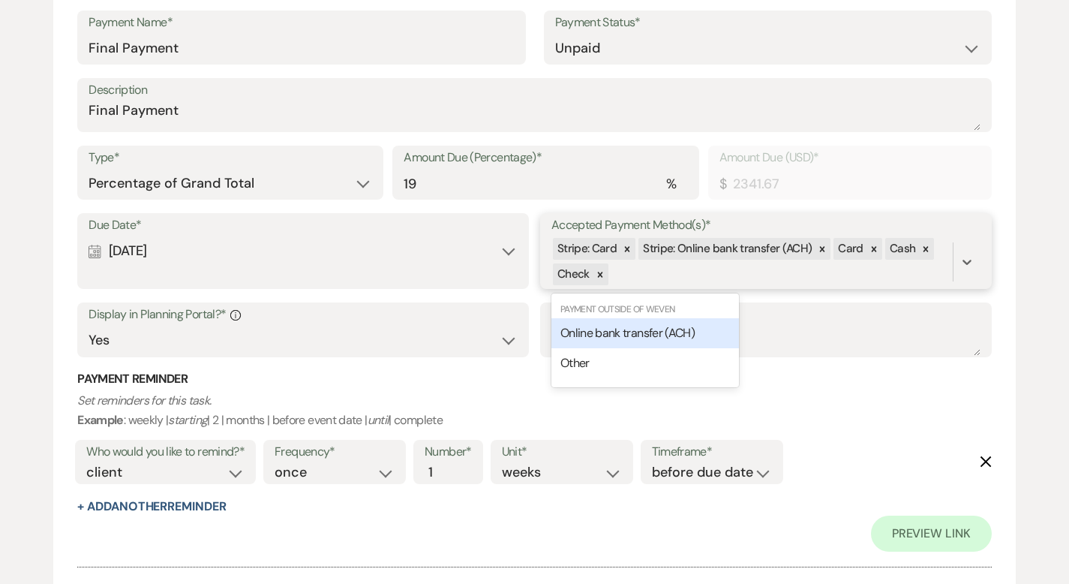
click at [680, 335] on span "Online bank transfer (ACH)" at bounding box center [627, 333] width 134 height 16
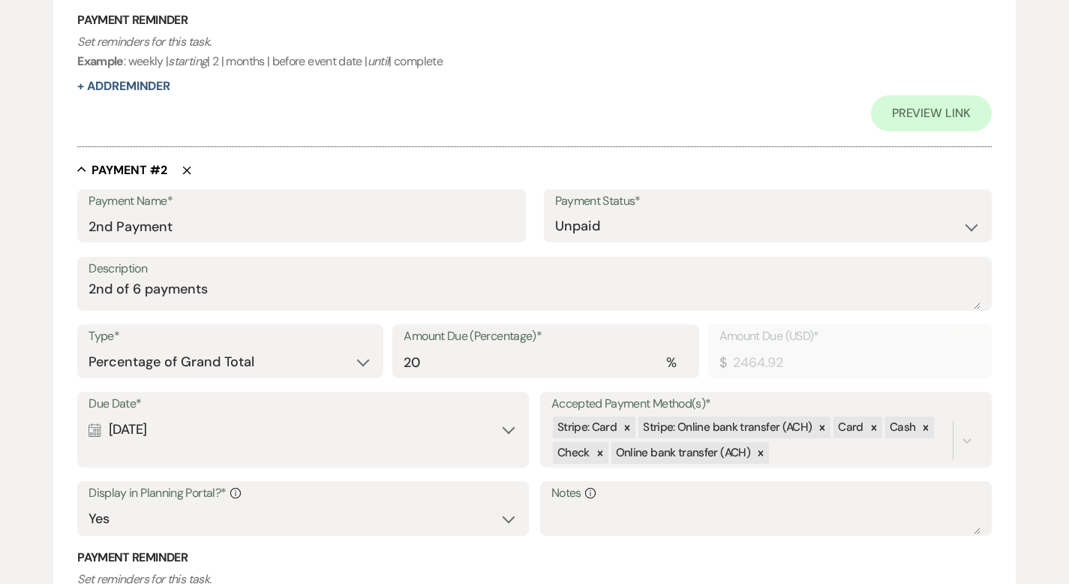
scroll to position [840, 0]
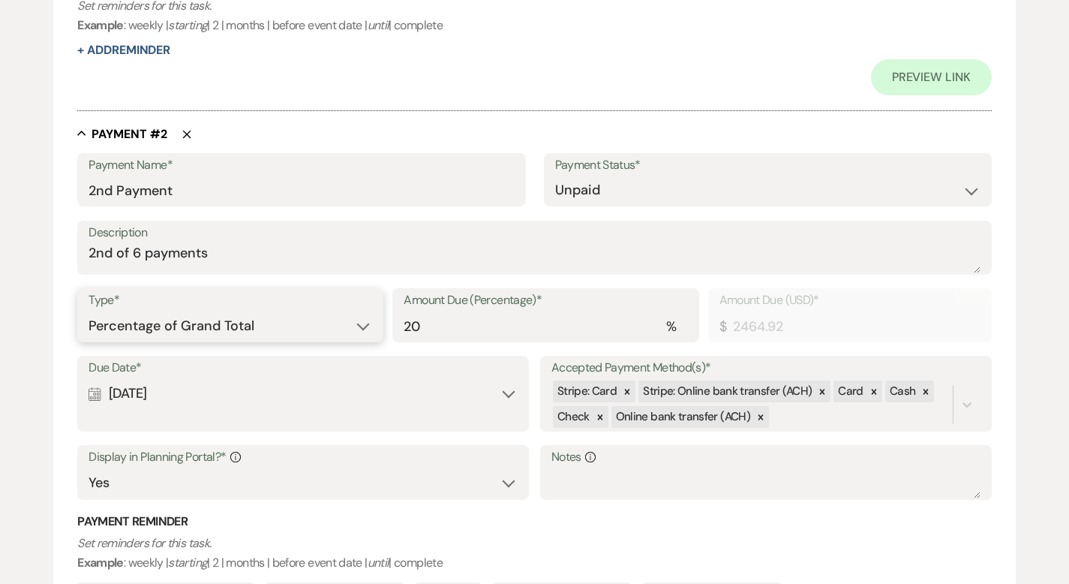
click at [323, 319] on select "Dollar Amount Percentage of Grand Total" at bounding box center [231, 325] width 284 height 29
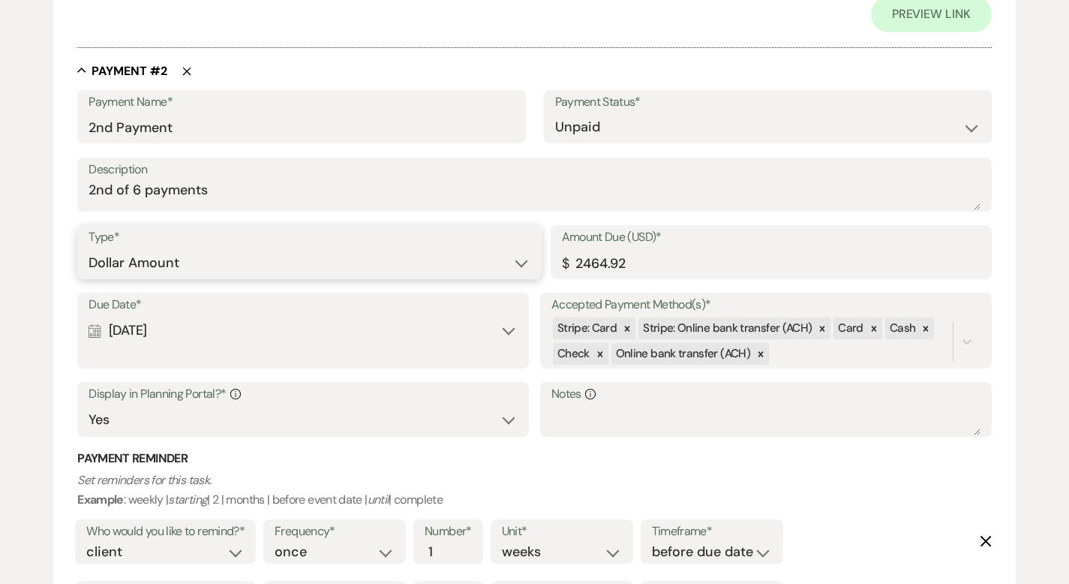
scroll to position [905, 0]
click at [380, 259] on select "Dollar Amount Percentage of Grand Total" at bounding box center [309, 261] width 441 height 29
click at [594, 260] on input "2464.92" at bounding box center [771, 261] width 419 height 29
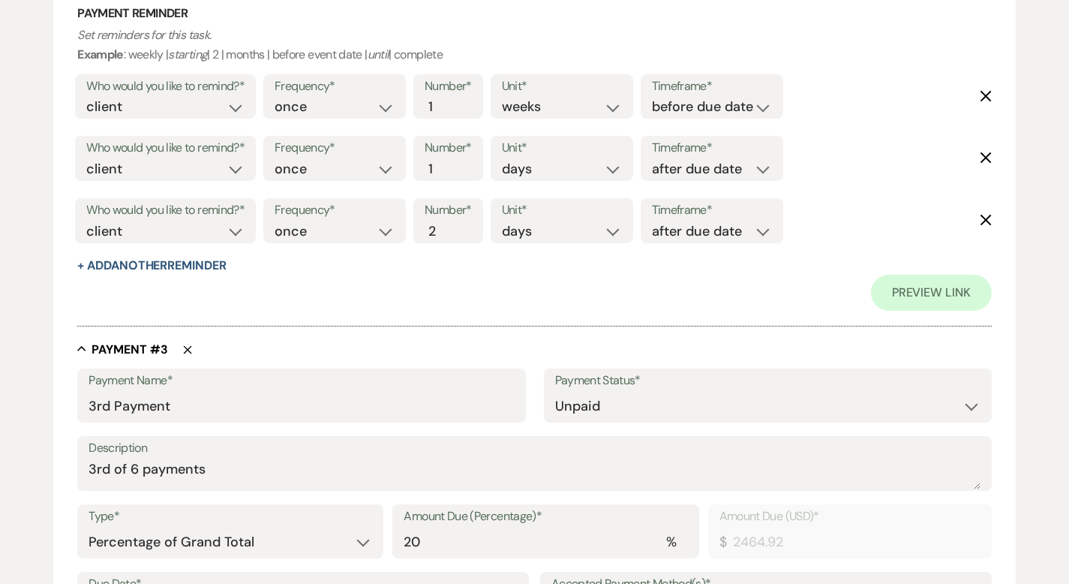
scroll to position [1573, 0]
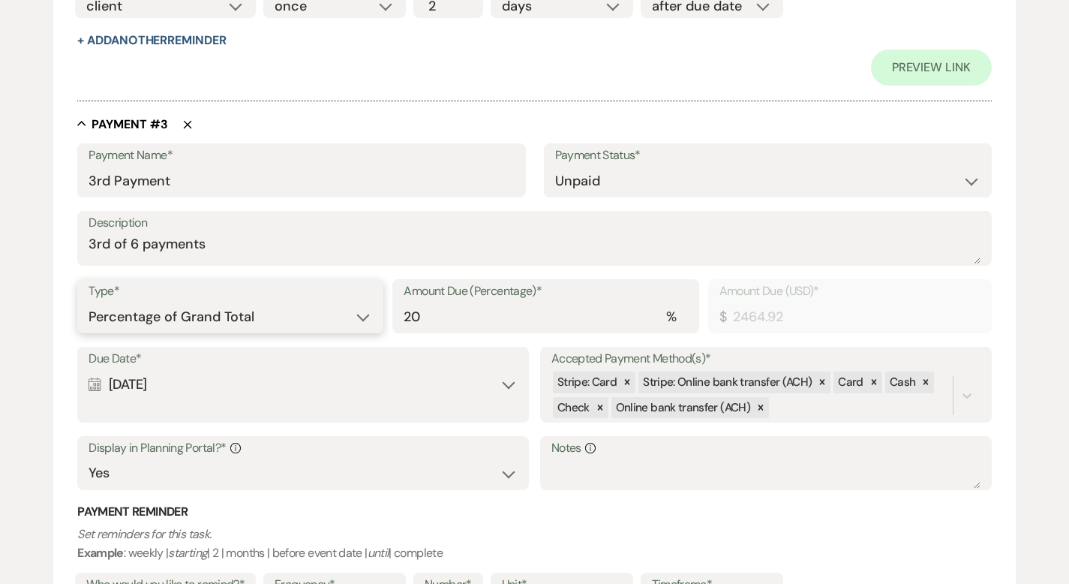
click at [311, 321] on select "Dollar Amount Percentage of Grand Total" at bounding box center [231, 316] width 284 height 29
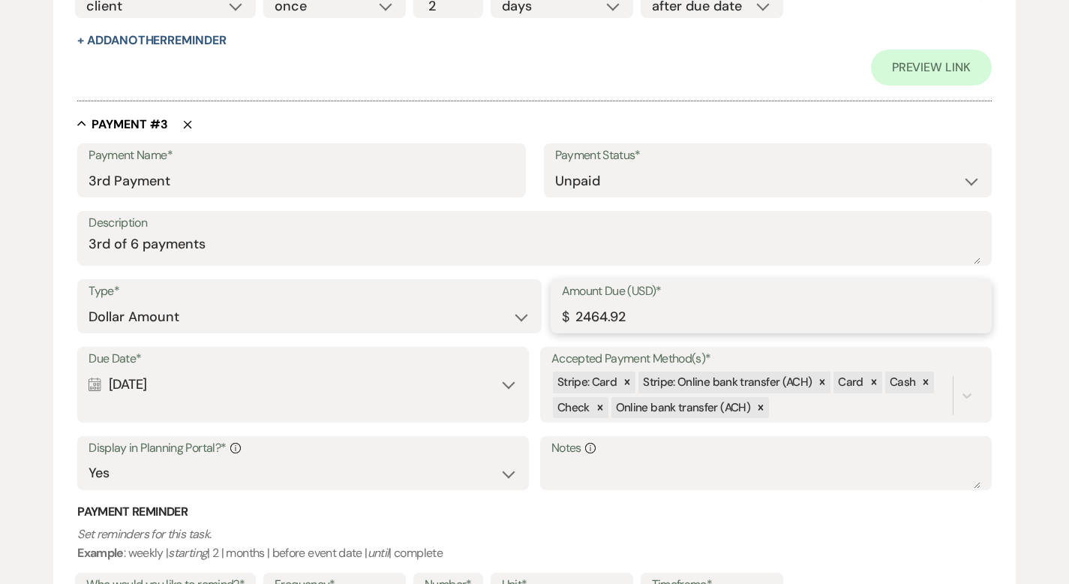
click at [591, 315] on input "2464.92" at bounding box center [771, 316] width 419 height 29
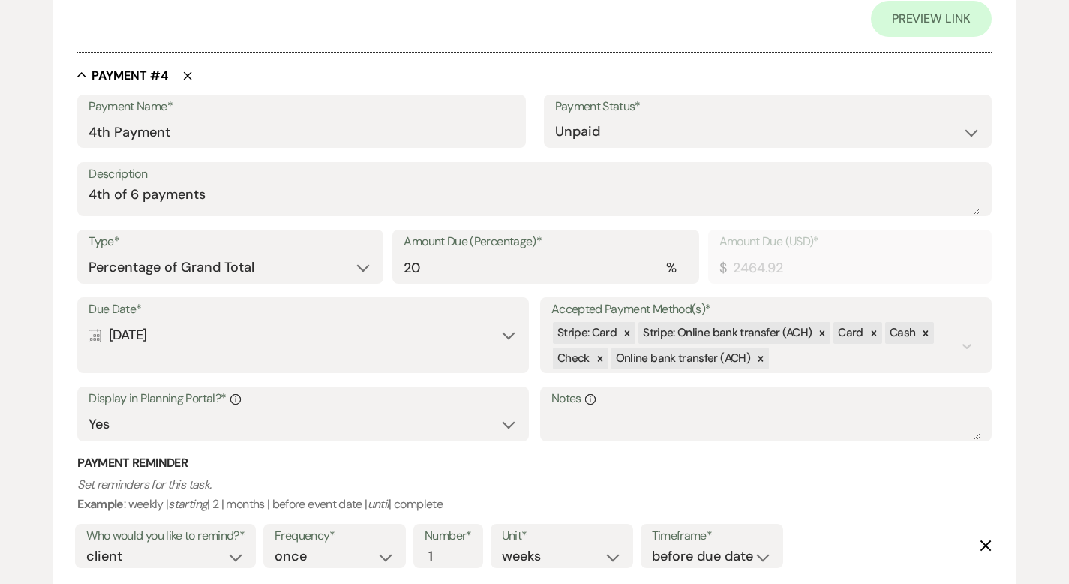
scroll to position [2349, 0]
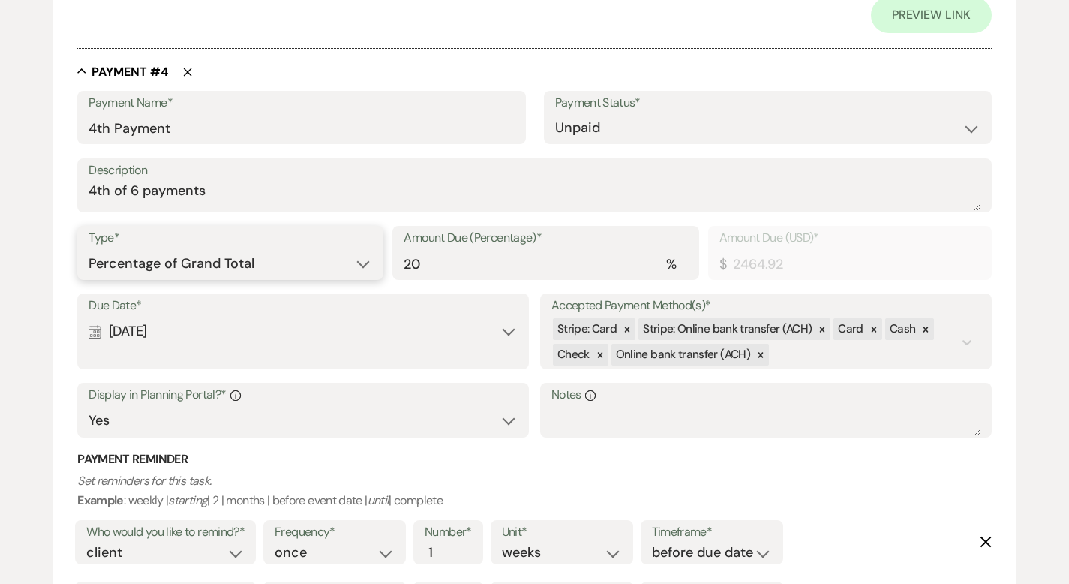
click at [294, 264] on select "Dollar Amount Percentage of Grand Total" at bounding box center [231, 263] width 284 height 29
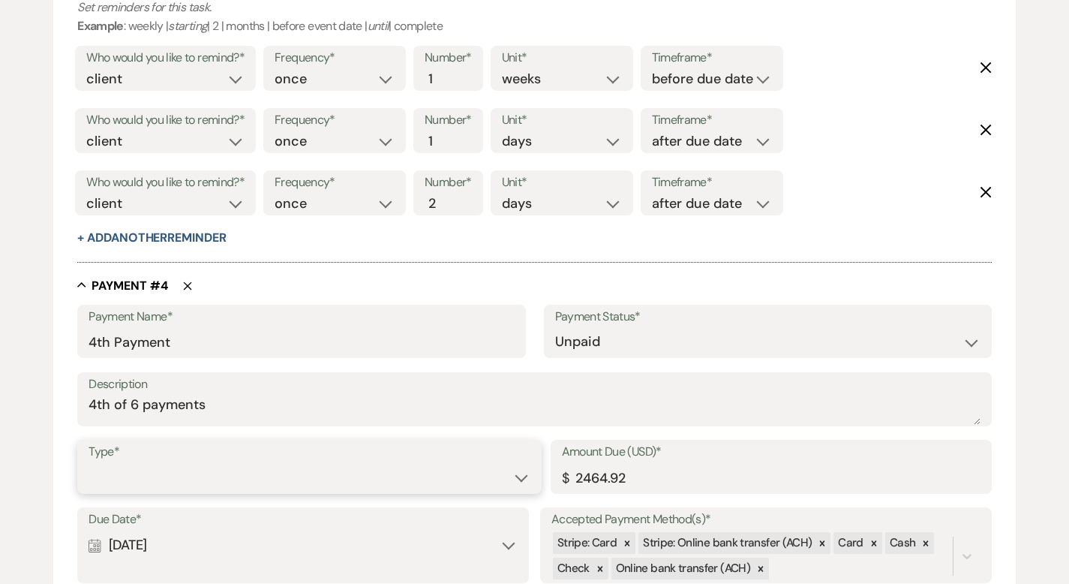
scroll to position [2085, 0]
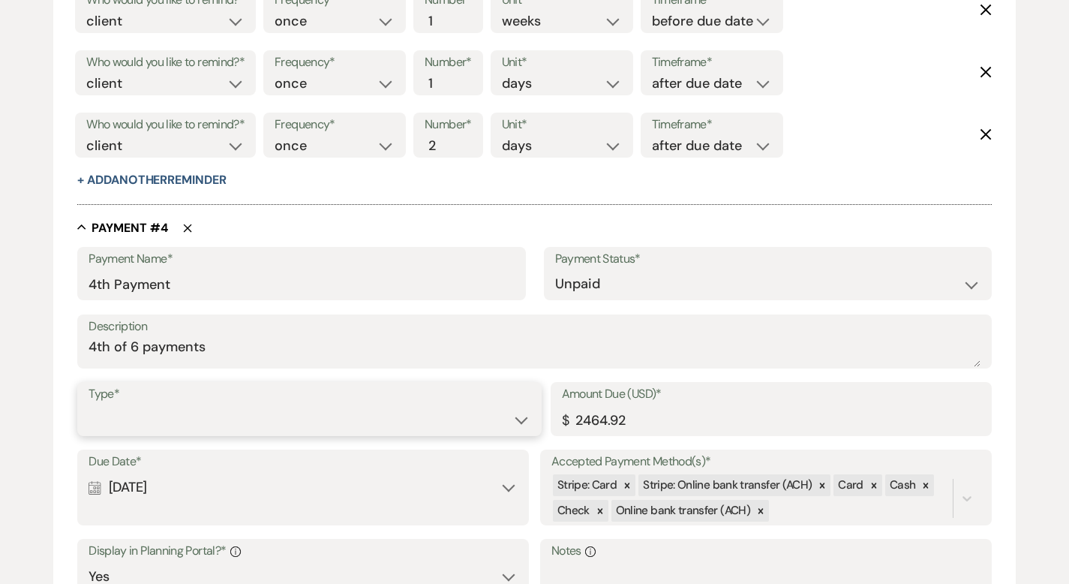
click at [321, 405] on select "Dollar Amount Percentage of Grand Total" at bounding box center [309, 419] width 441 height 29
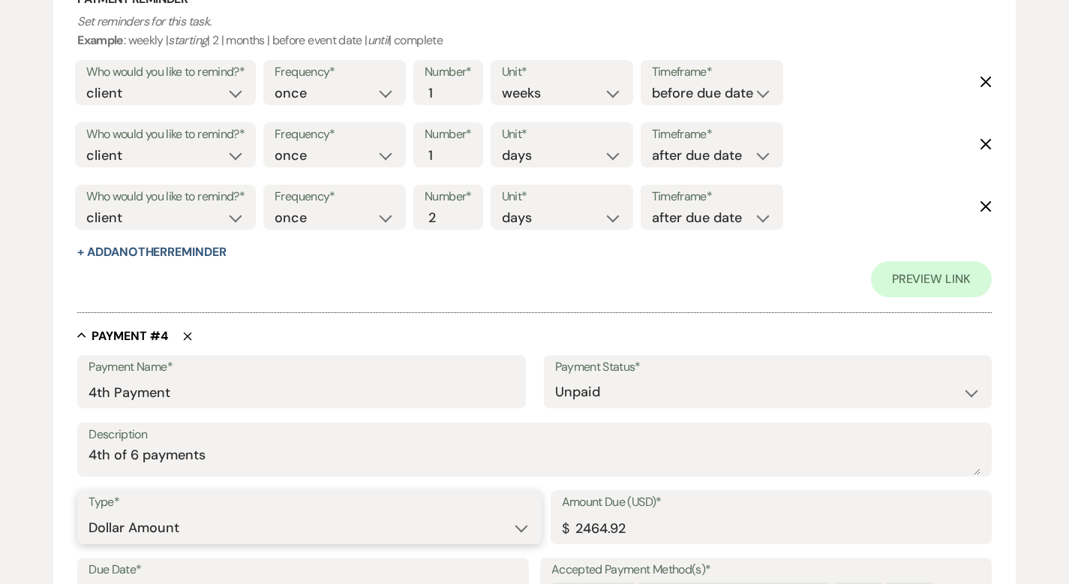
scroll to position [2157, 0]
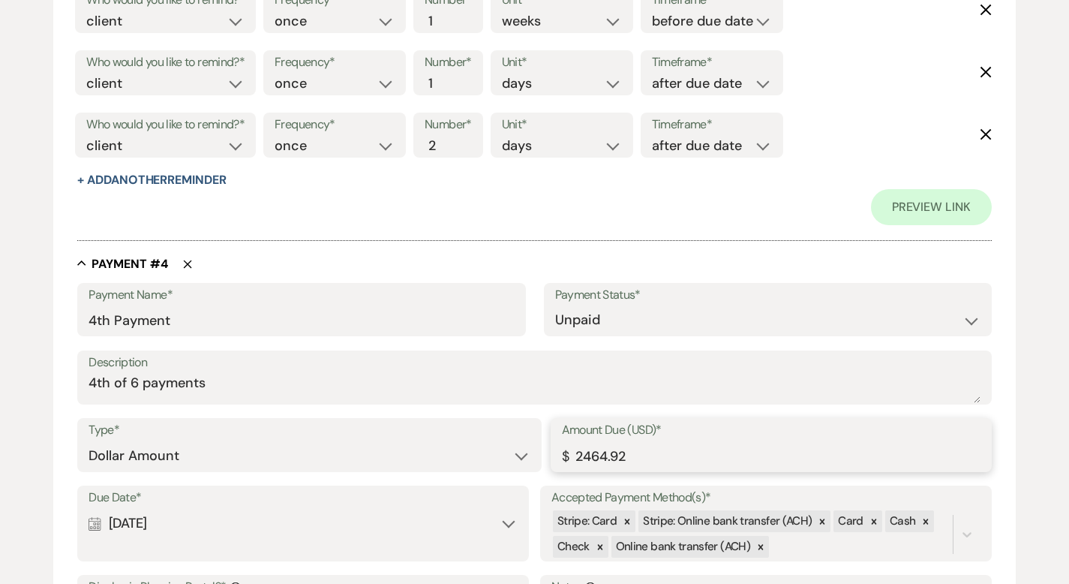
click at [588, 455] on input "2464.92" at bounding box center [771, 455] width 419 height 29
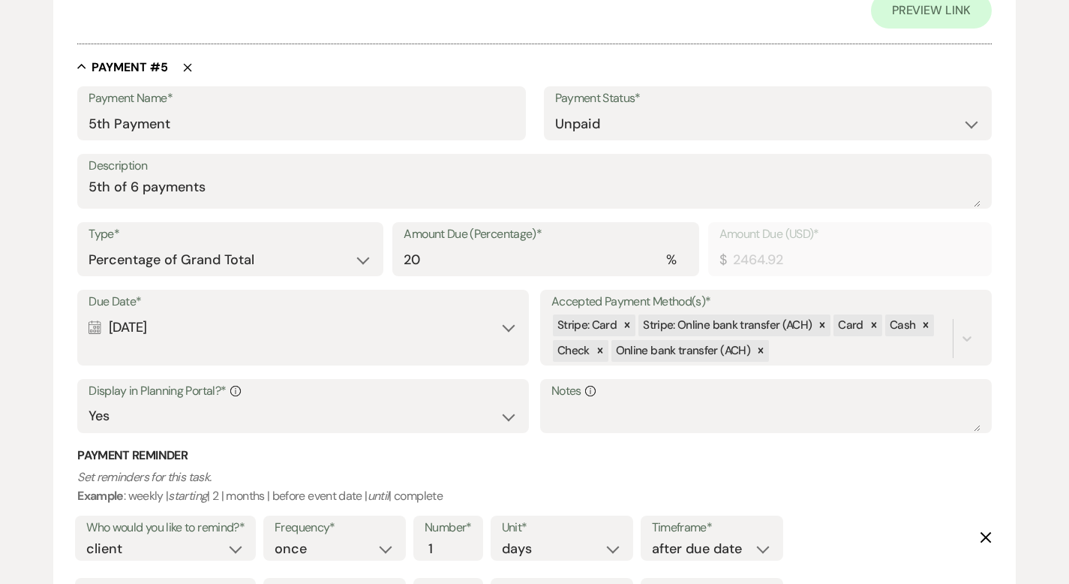
scroll to position [3140, 0]
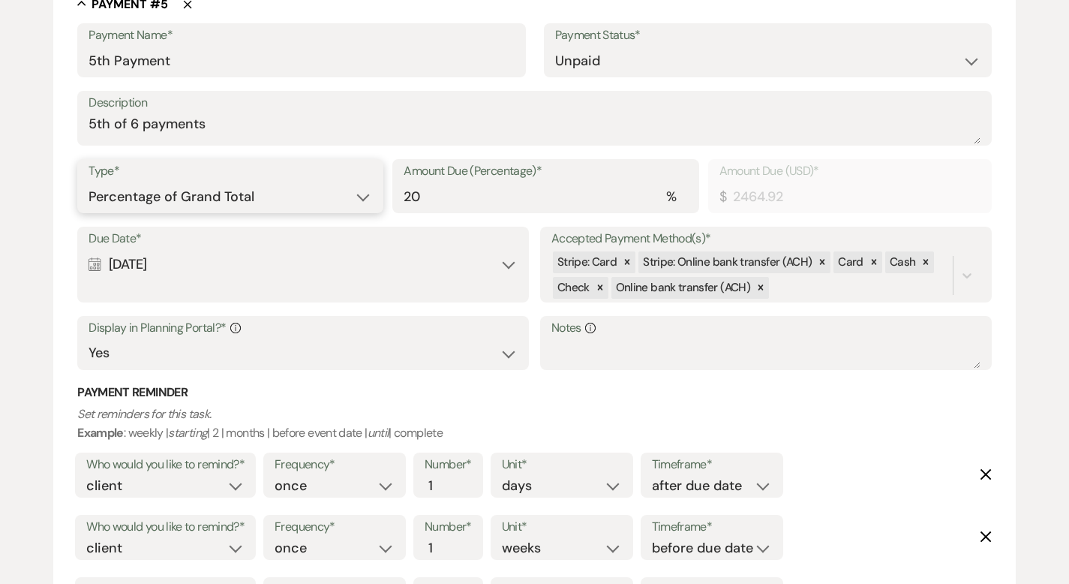
click at [308, 196] on select "Dollar Amount Percentage of Grand Total" at bounding box center [231, 196] width 284 height 29
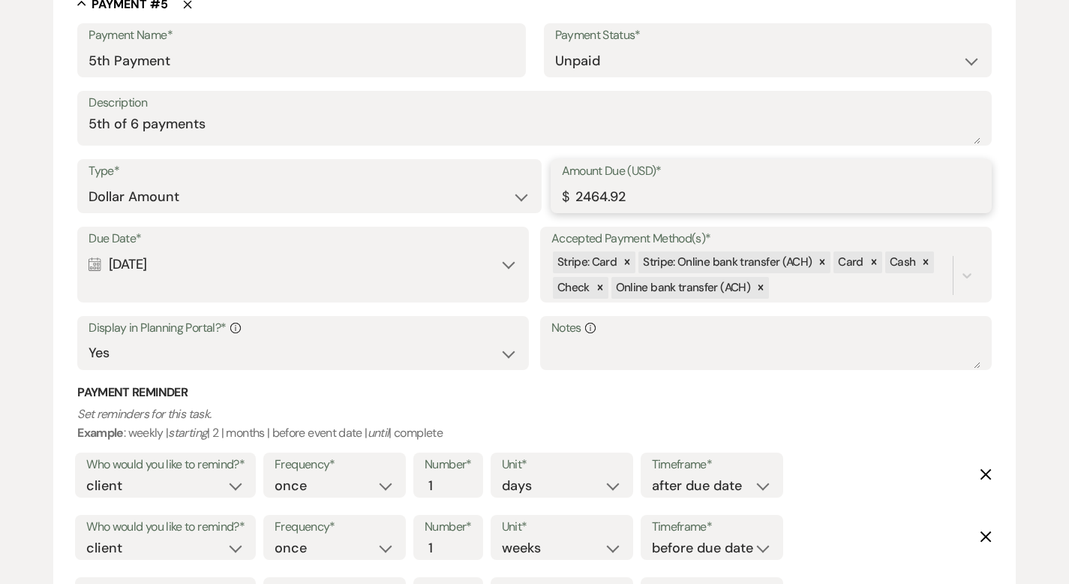
click at [591, 194] on input "2464.92" at bounding box center [771, 196] width 419 height 29
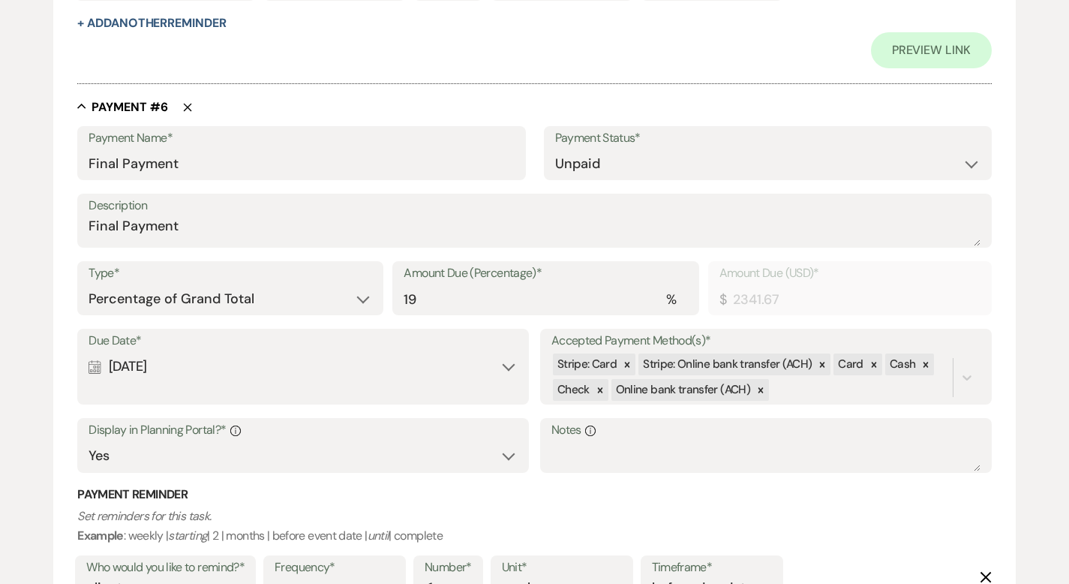
scroll to position [3898, 0]
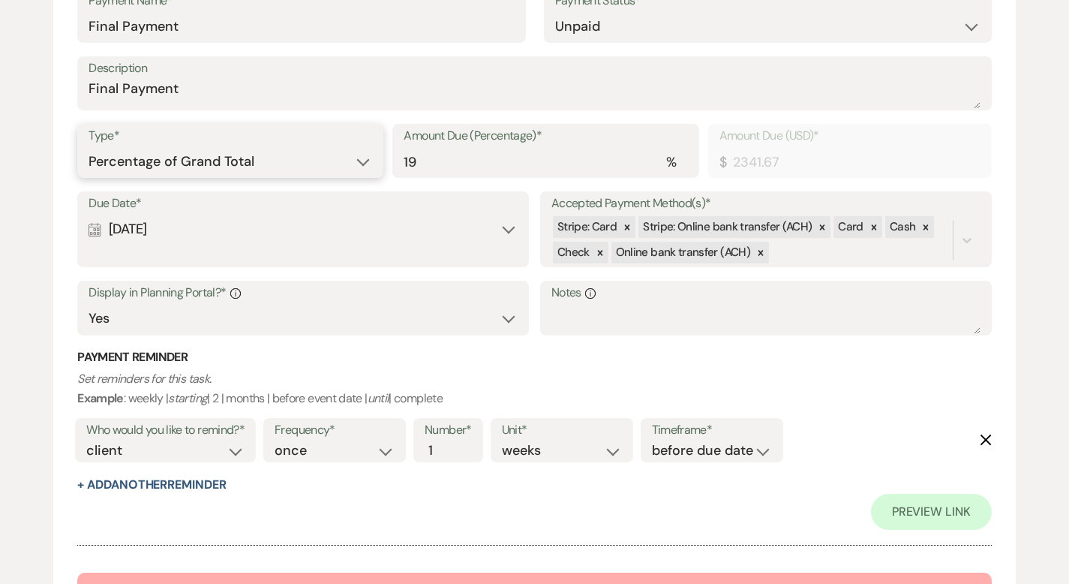
click at [327, 171] on select "Dollar Amount Percentage of Grand Total" at bounding box center [231, 161] width 284 height 29
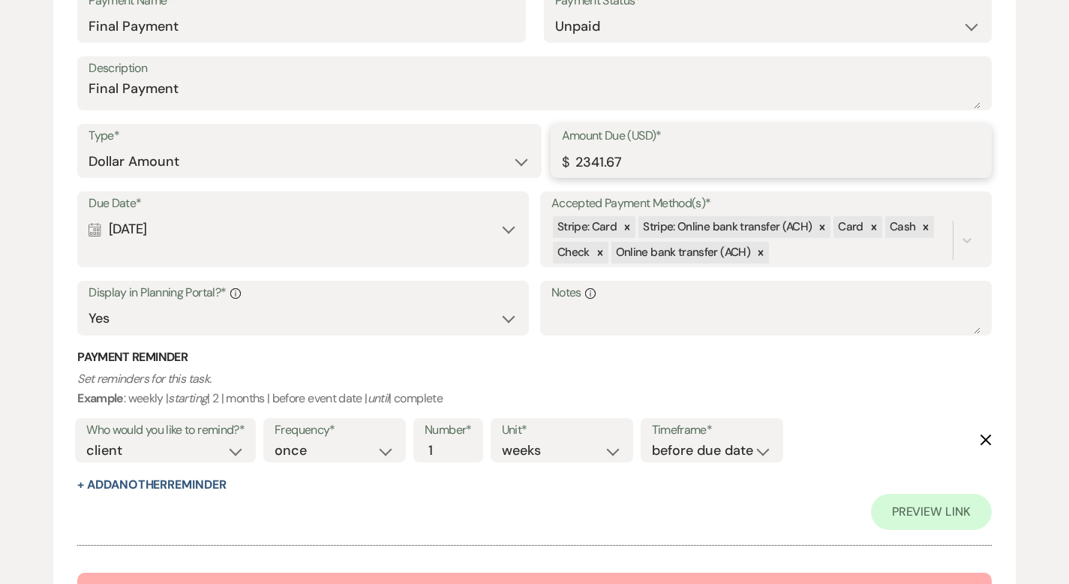
click at [589, 159] on input "2341.67" at bounding box center [771, 161] width 419 height 29
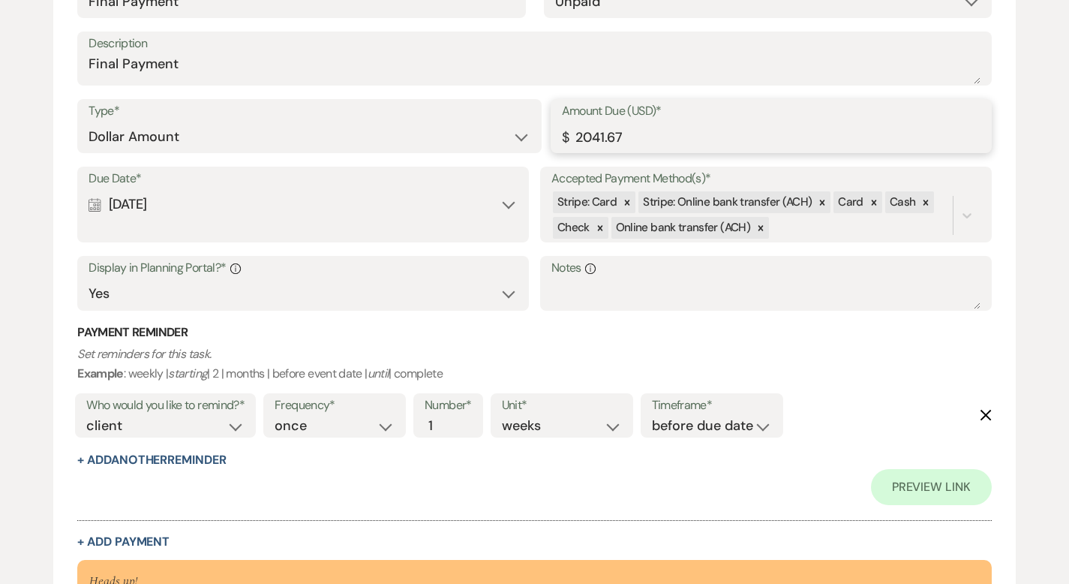
scroll to position [3922, 0]
drag, startPoint x: 638, startPoint y: 128, endPoint x: 518, endPoint y: 129, distance: 120.0
click at [518, 129] on div "Type* Dollar Amount Percentage of Grand Total Amount Due (USD)* $ 2041.67" at bounding box center [534, 134] width 914 height 68
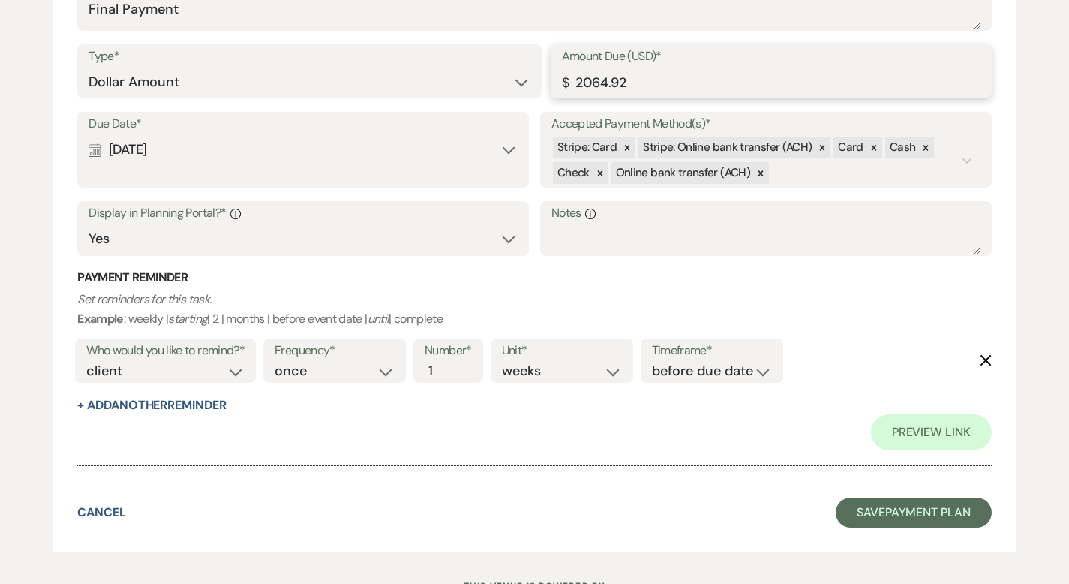
scroll to position [3979, 0]
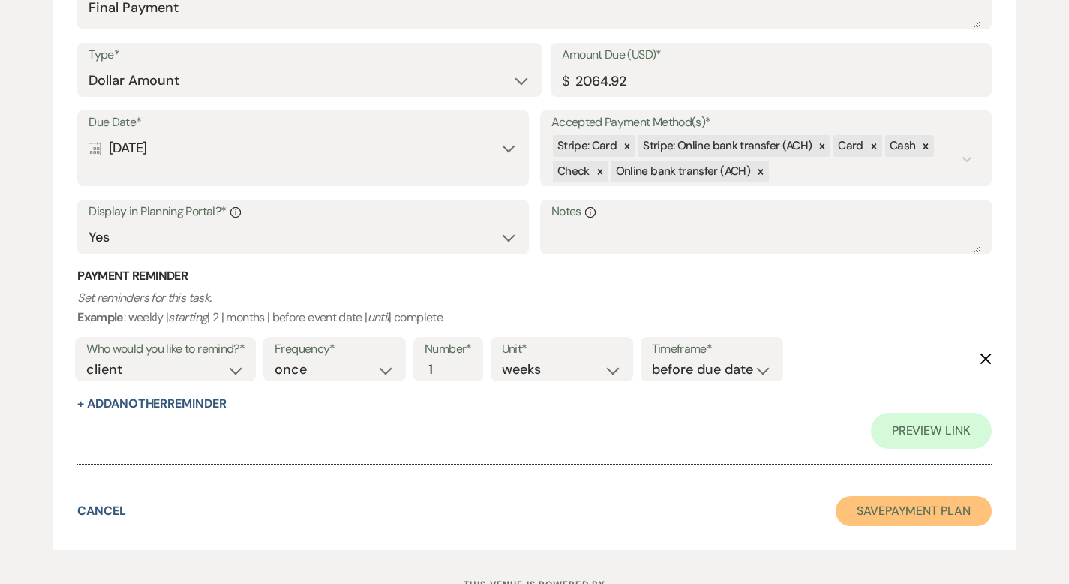
click at [917, 512] on button "Save Payment Plan" at bounding box center [914, 511] width 156 height 30
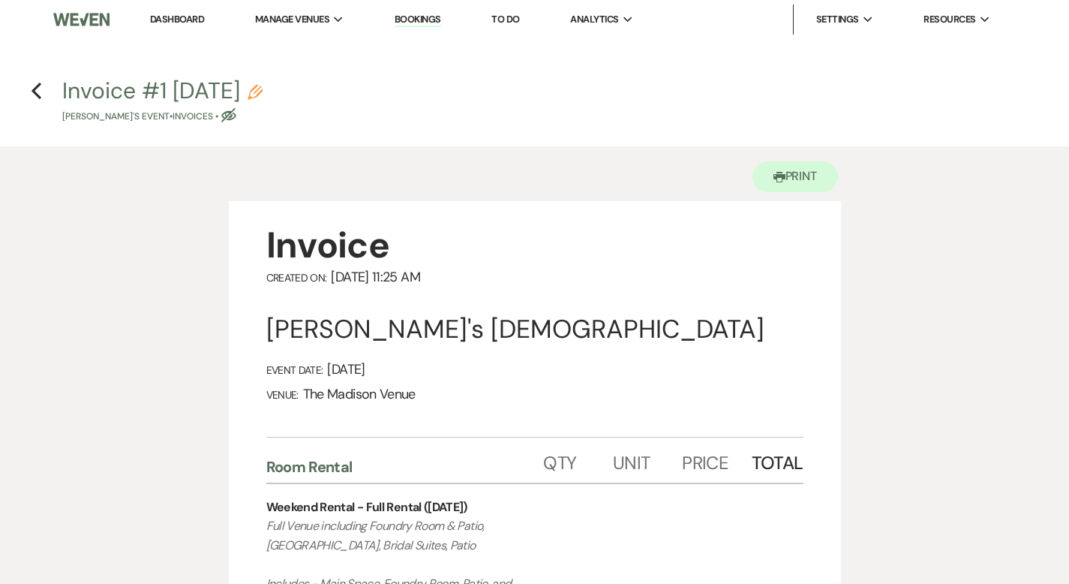
click at [263, 92] on icon "Pencil" at bounding box center [255, 92] width 15 height 15
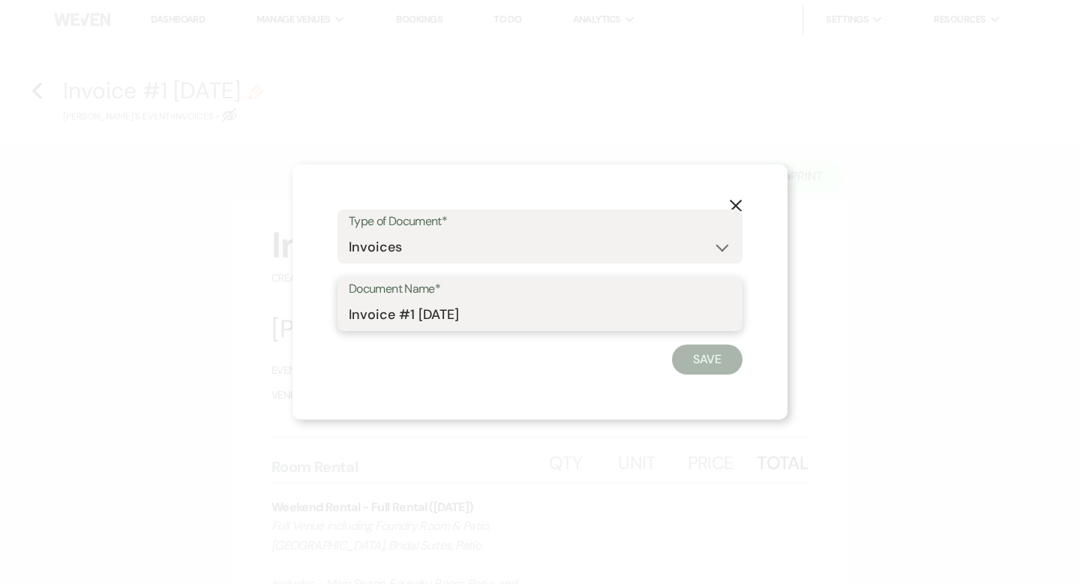
drag, startPoint x: 394, startPoint y: 316, endPoint x: 342, endPoint y: 318, distance: 51.8
click at [342, 318] on div "Document Name* Invoice #1 8-14-2025" at bounding box center [540, 304] width 405 height 54
click at [702, 360] on button "Save" at bounding box center [707, 359] width 71 height 30
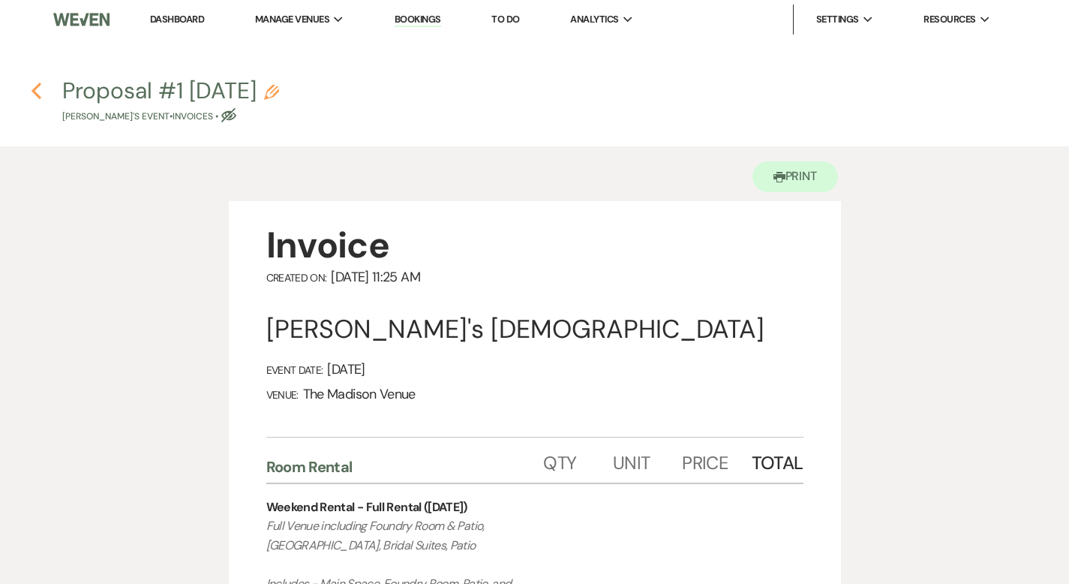
click at [31, 89] on icon "Previous" at bounding box center [36, 91] width 11 height 18
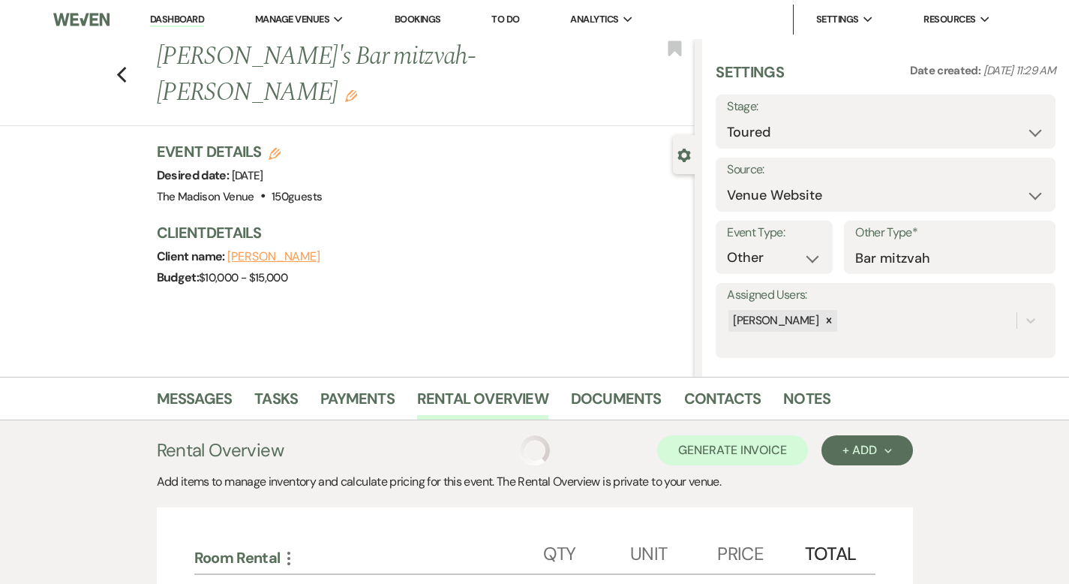
scroll to position [262, 0]
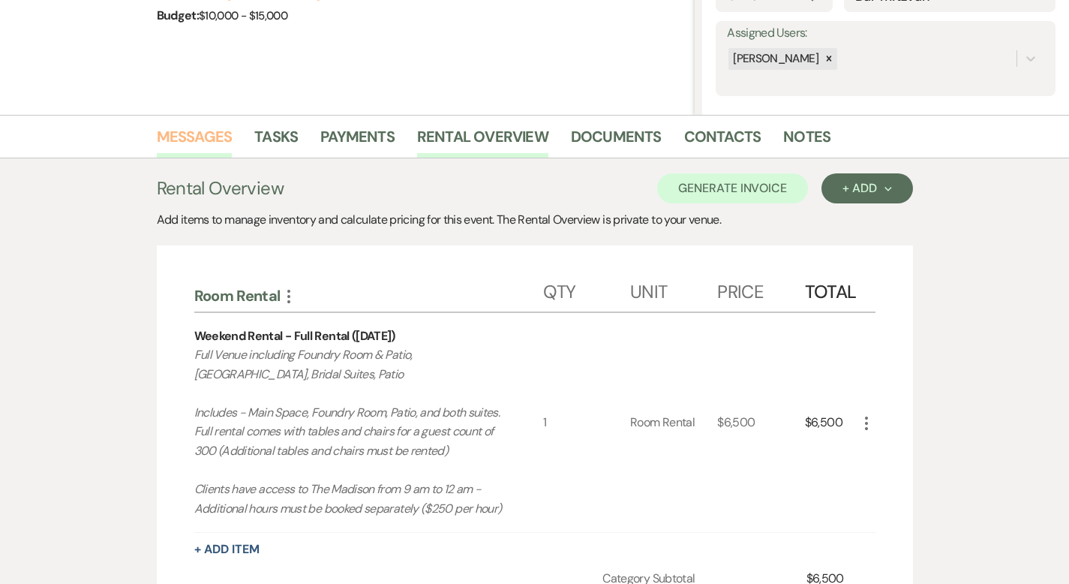
click at [157, 140] on link "Messages" at bounding box center [195, 141] width 76 height 33
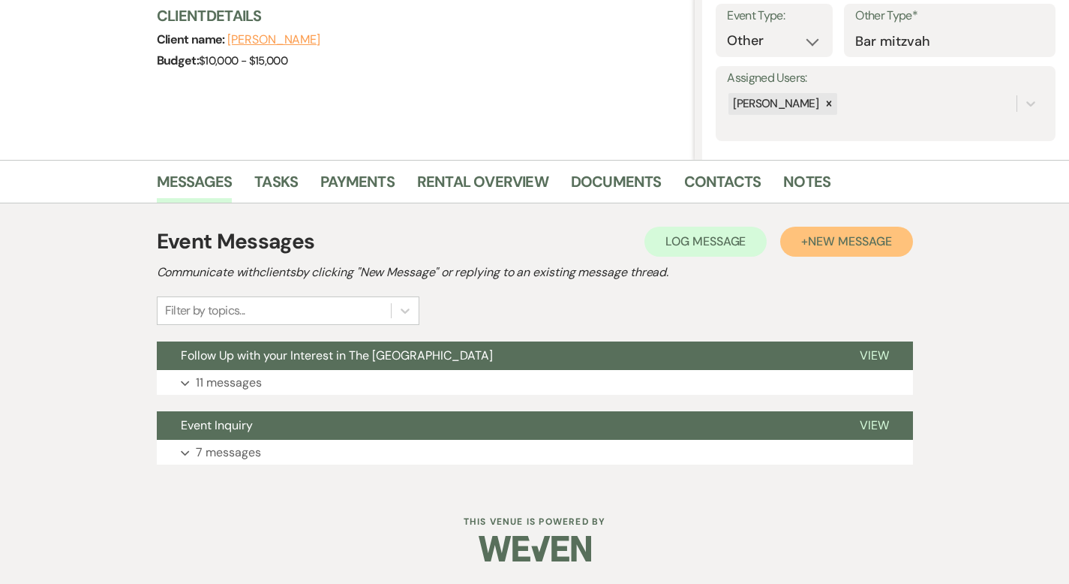
click at [859, 241] on span "New Message" at bounding box center [849, 241] width 83 height 16
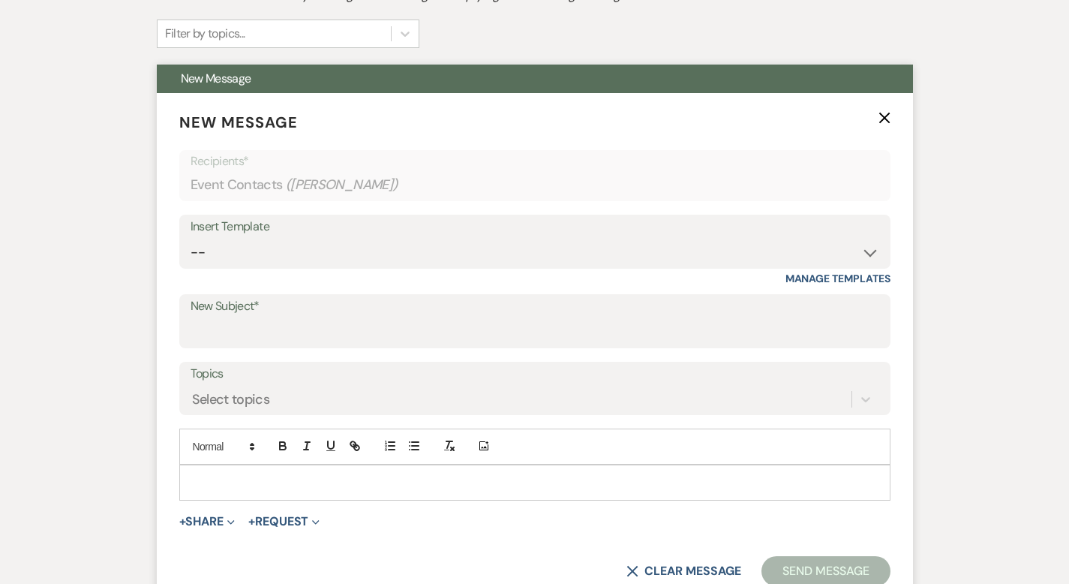
scroll to position [506, 0]
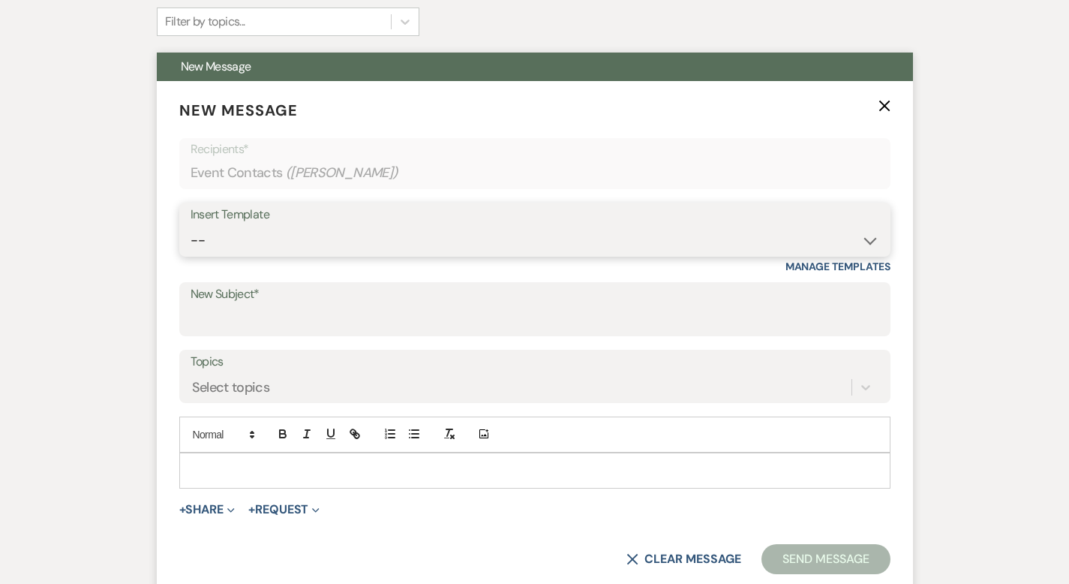
click at [237, 238] on select "-- Weven Planning Portal Introduction (Booked Events) Corporate Lead Follow Up …" at bounding box center [535, 240] width 689 height 29
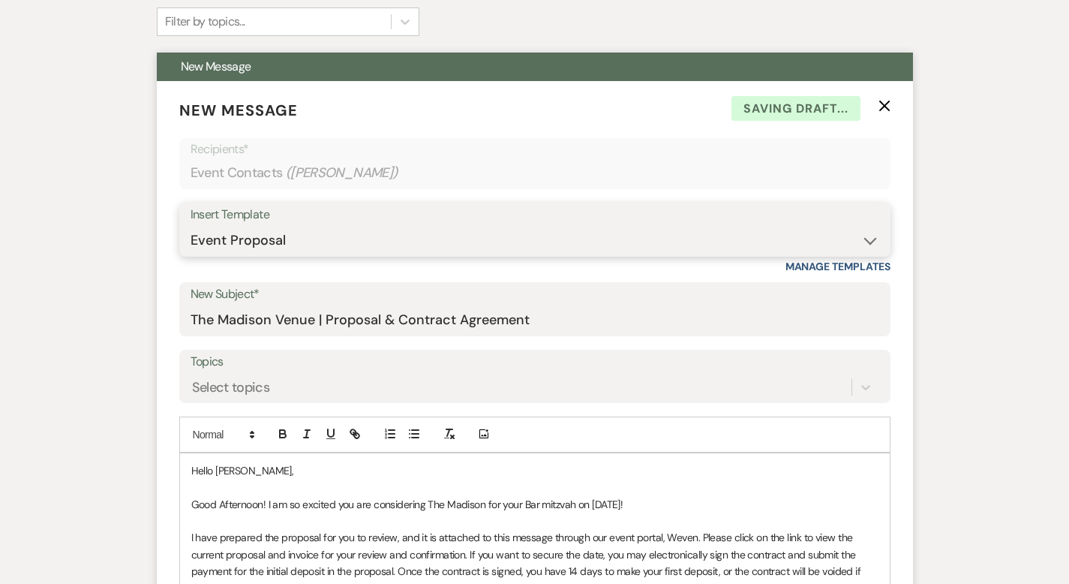
scroll to position [1298, 0]
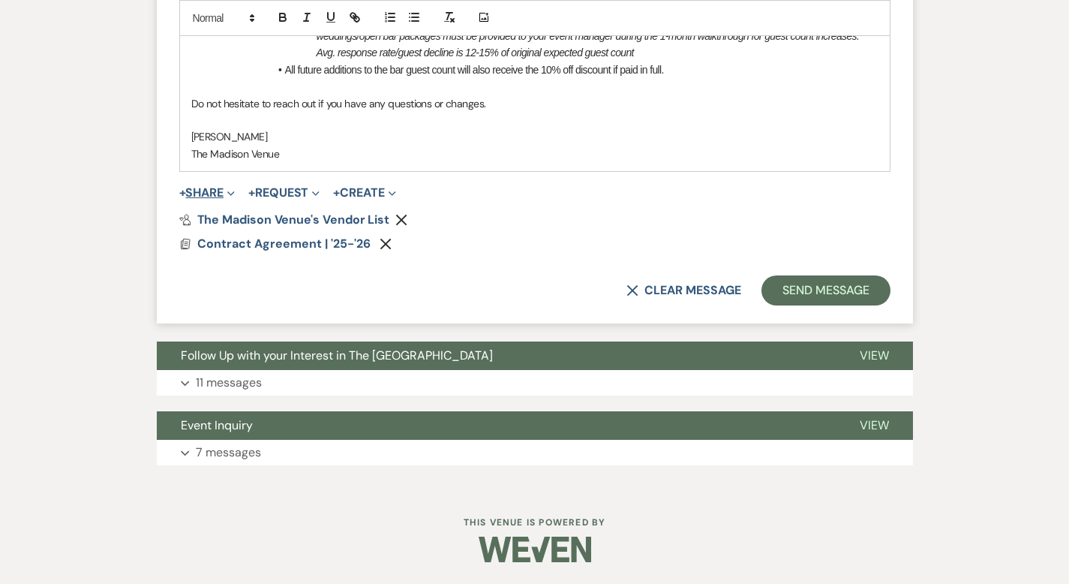
click at [179, 194] on button "+ Share Expand" at bounding box center [207, 193] width 56 height 12
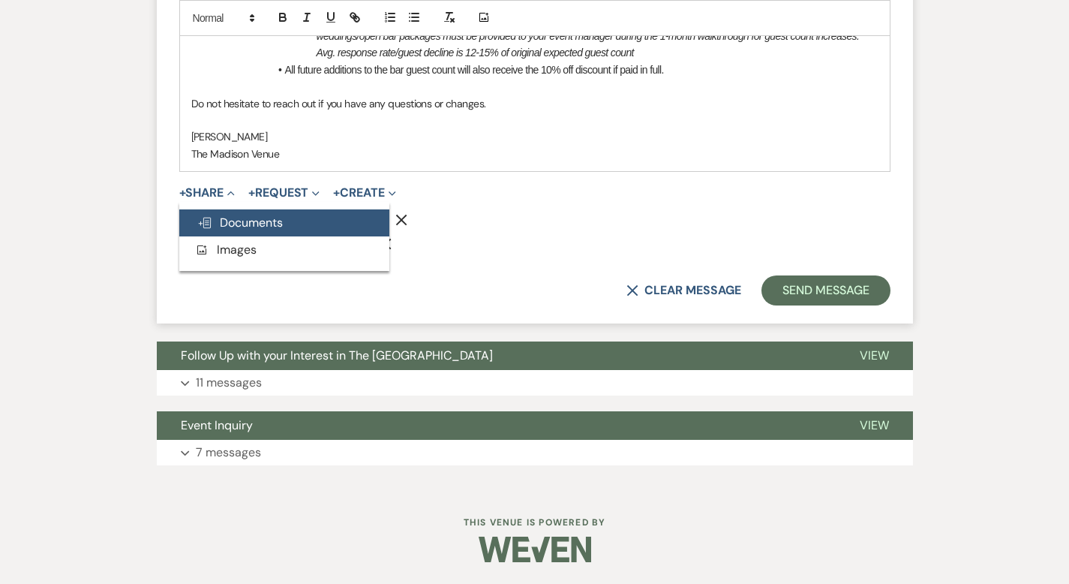
click at [252, 225] on button "Doc Upload Documents" at bounding box center [284, 222] width 210 height 27
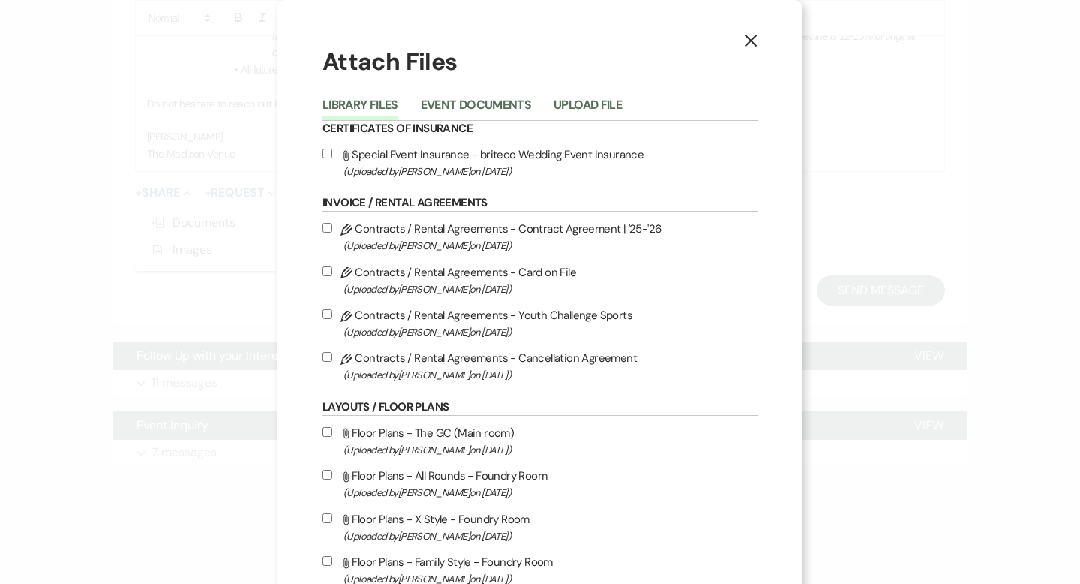
click at [431, 94] on div "Library Files Event Documents Upload File" at bounding box center [540, 105] width 435 height 32
click at [431, 102] on button "Event Documents" at bounding box center [476, 109] width 110 height 21
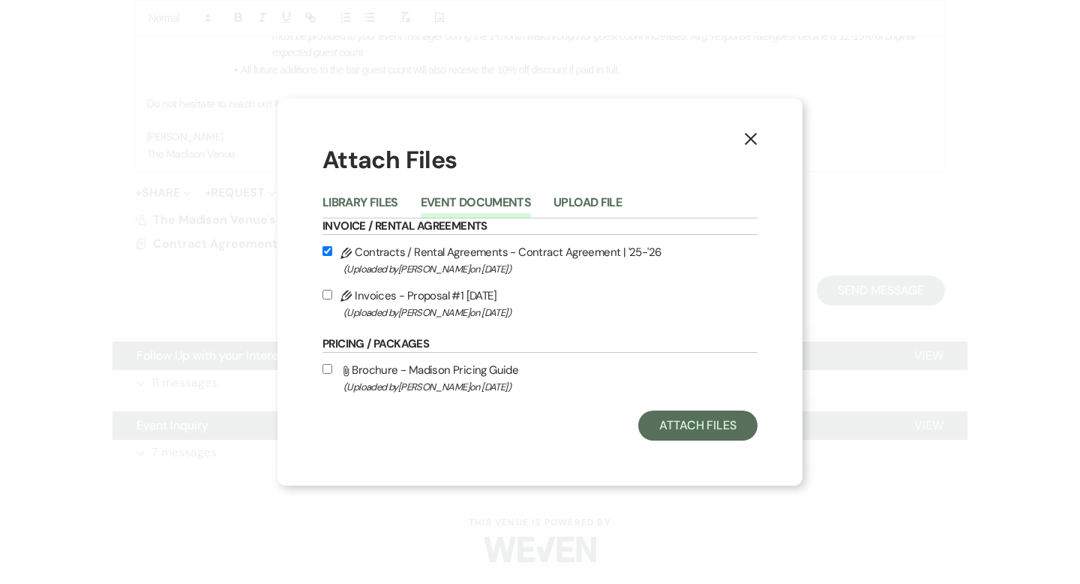
click at [329, 296] on input "Pencil Invoices - Proposal #1 8-14-2025 (Uploaded by Cherron Bielfeldt on Aug 1…" at bounding box center [328, 295] width 10 height 10
click at [685, 425] on button "Attach Files" at bounding box center [697, 425] width 119 height 30
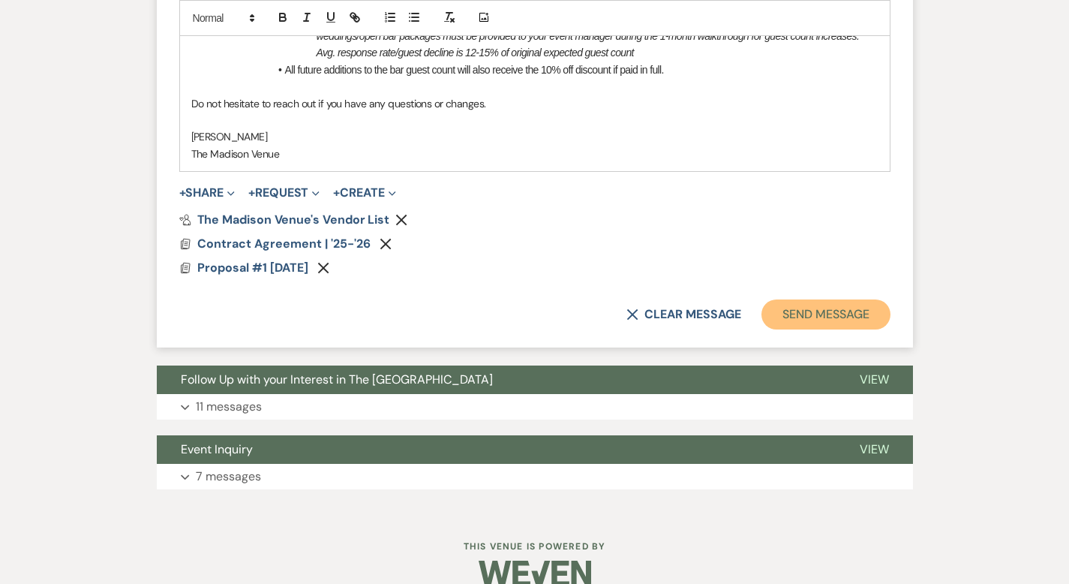
click at [849, 312] on button "Send Message" at bounding box center [825, 314] width 128 height 30
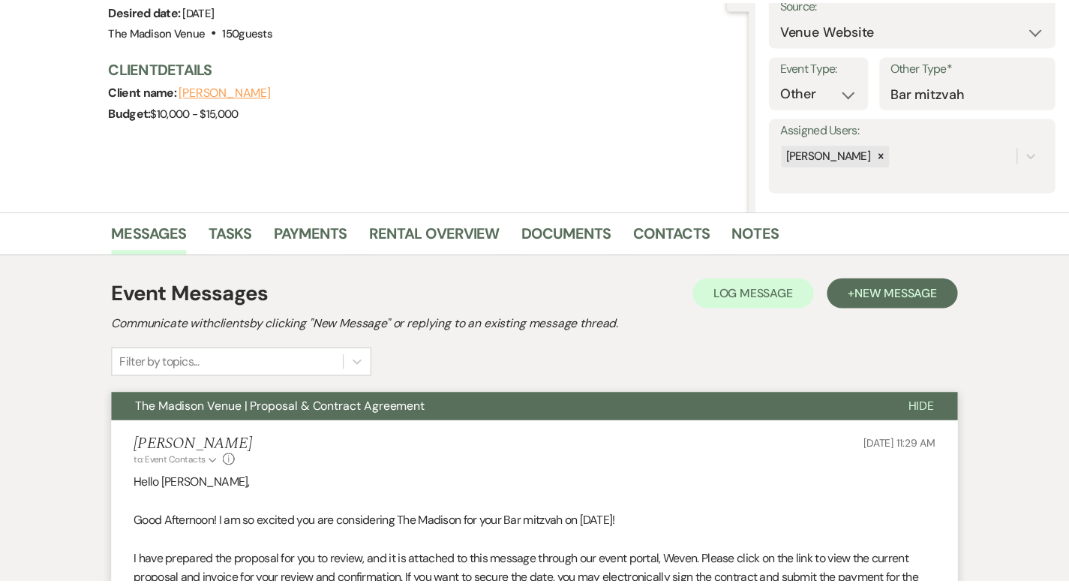
scroll to position [0, 0]
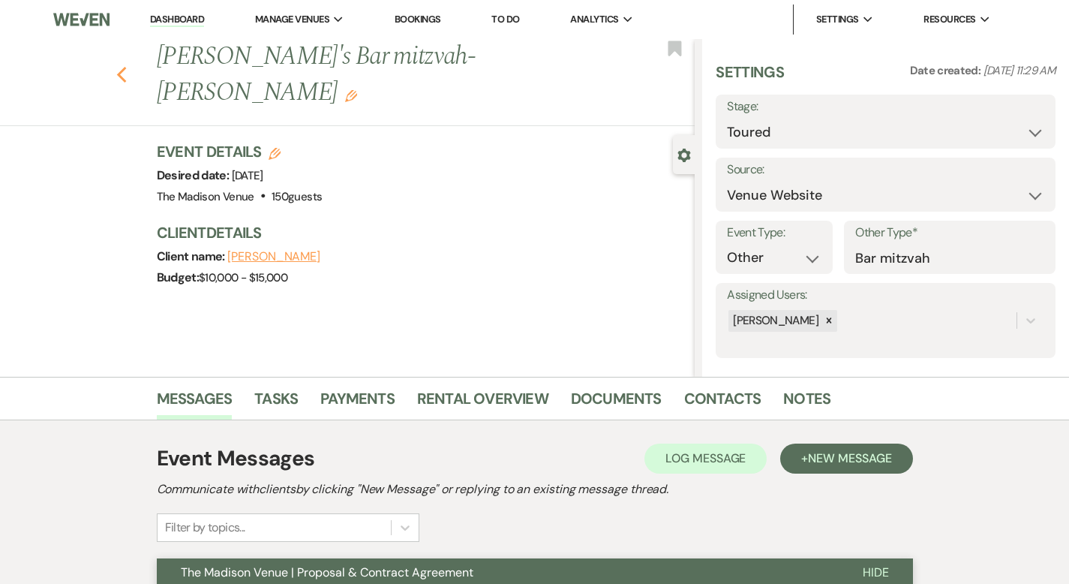
click at [116, 66] on icon "Previous" at bounding box center [121, 75] width 11 height 18
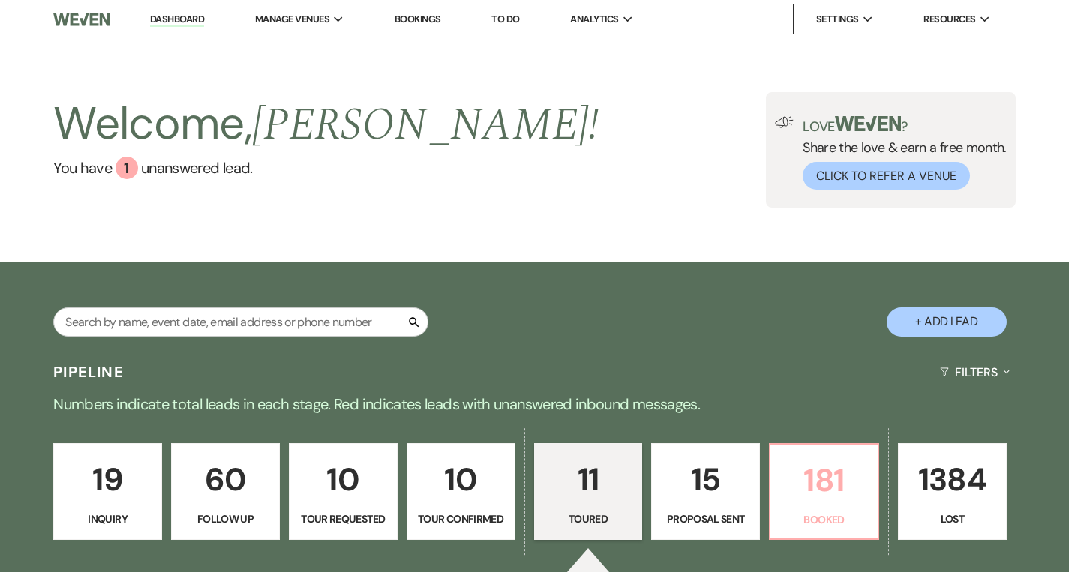
click at [801, 504] on p "181" at bounding box center [823, 480] width 89 height 50
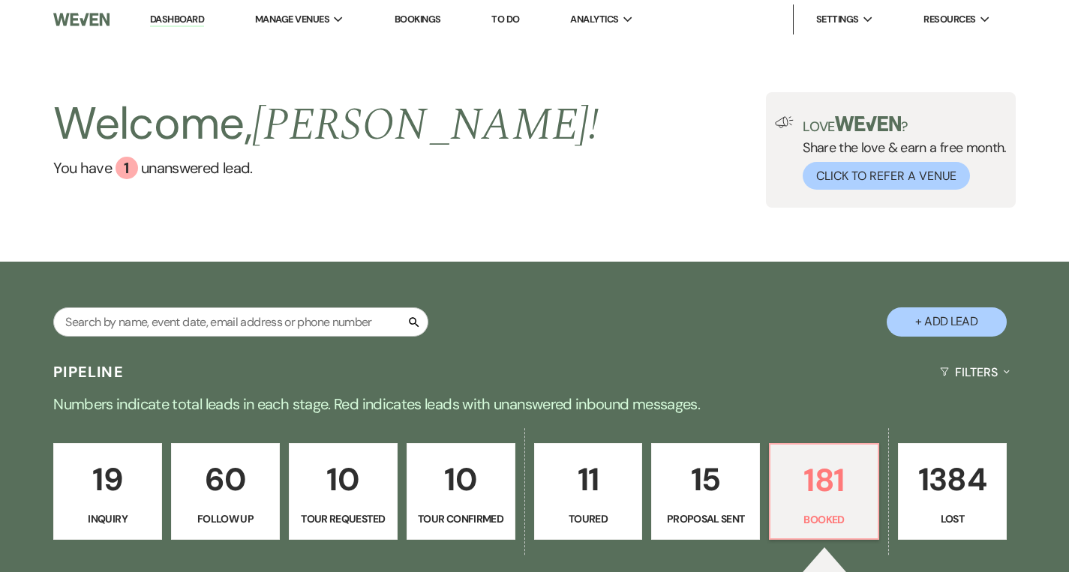
click at [138, 512] on p "Inquiry" at bounding box center [107, 519] width 89 height 17
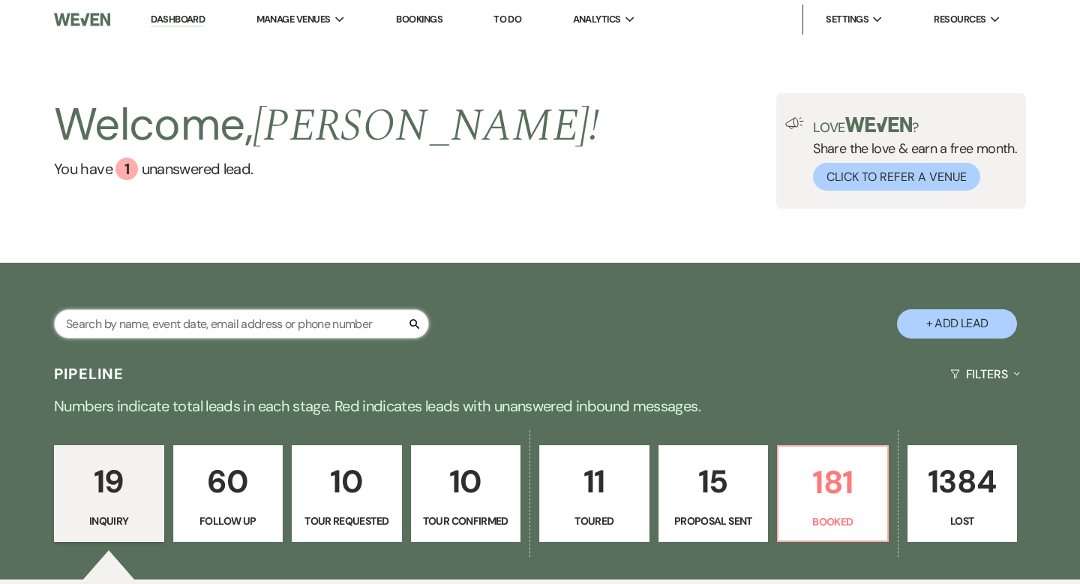
click at [240, 322] on input "text" at bounding box center [241, 323] width 375 height 29
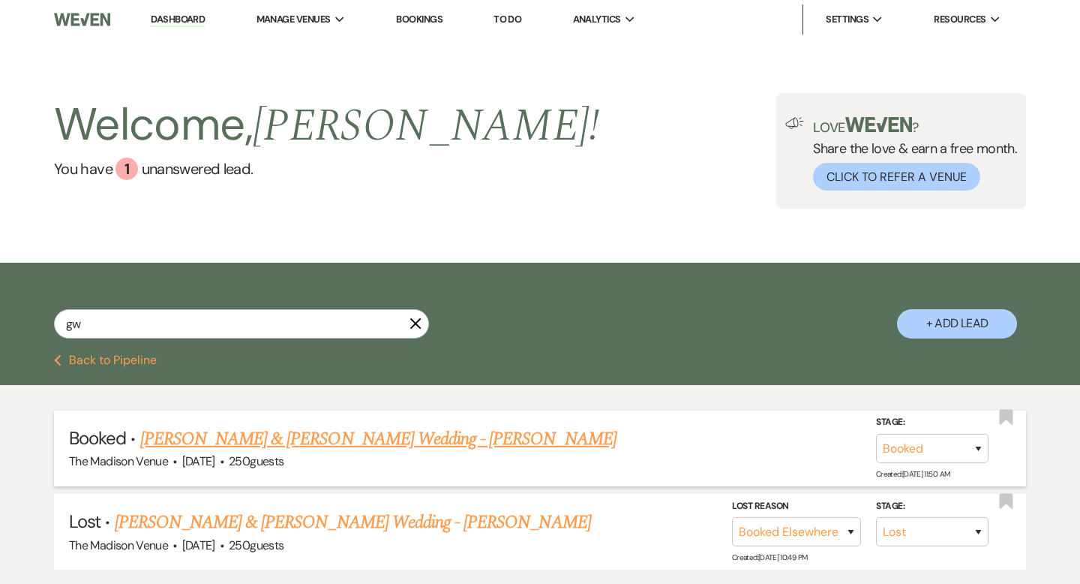
click at [389, 445] on link "[PERSON_NAME] & [PERSON_NAME] Wedding - [PERSON_NAME]" at bounding box center [378, 438] width 476 height 27
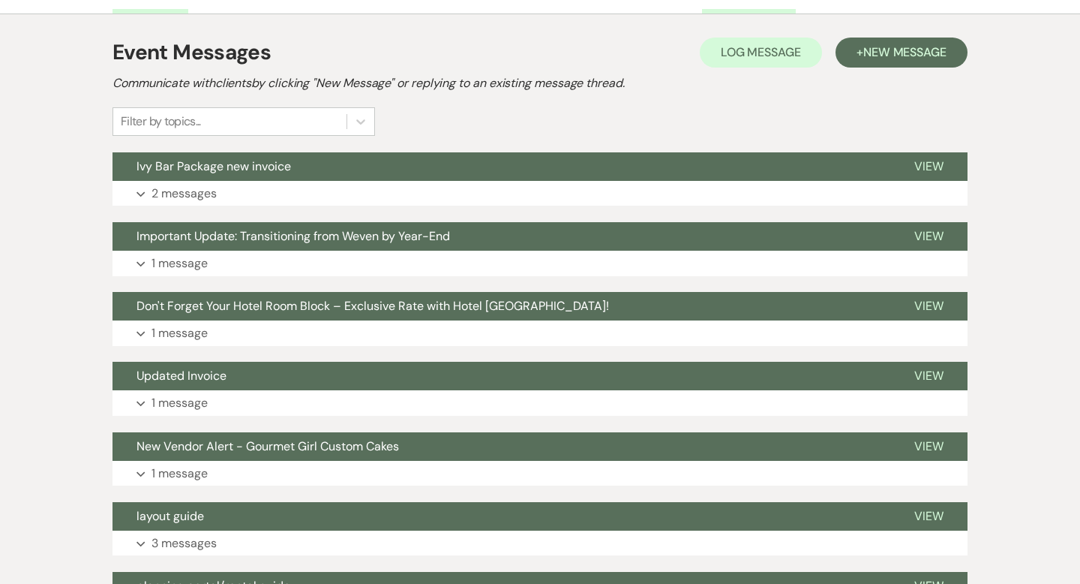
scroll to position [352, 0]
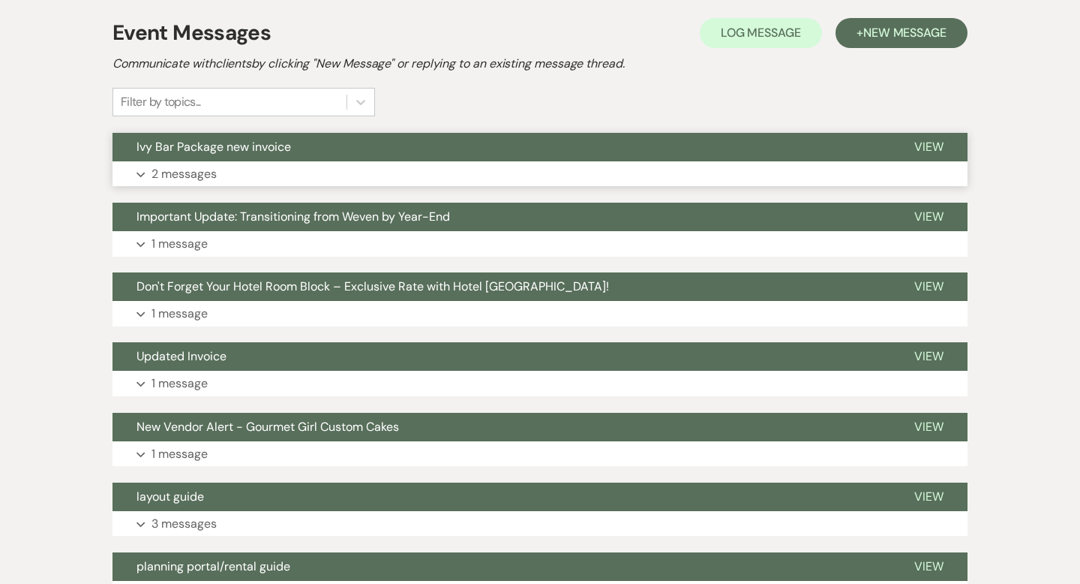
click at [193, 164] on p "2 messages" at bounding box center [184, 174] width 65 height 20
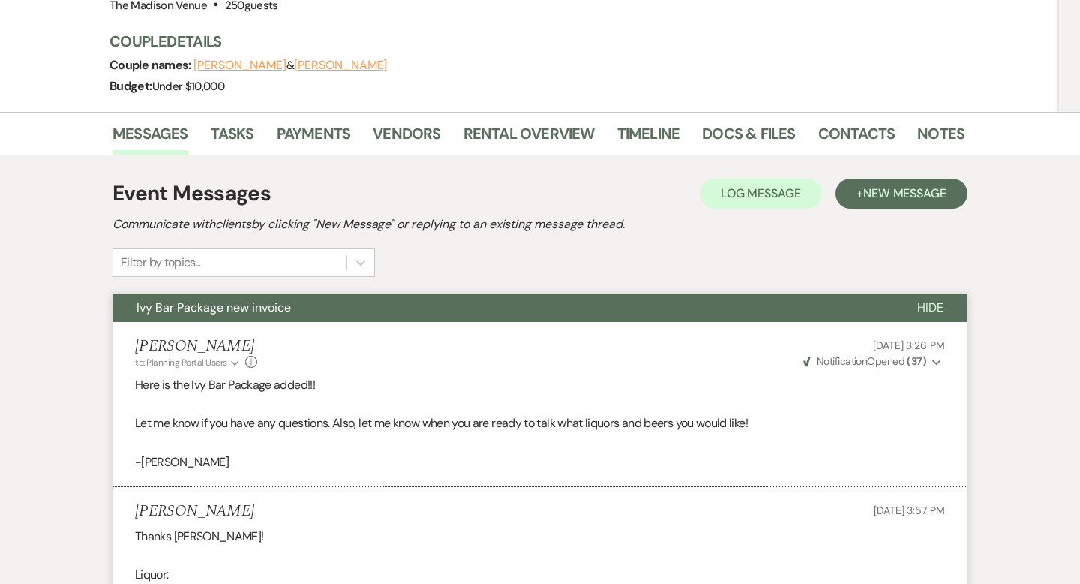
scroll to position [0, 0]
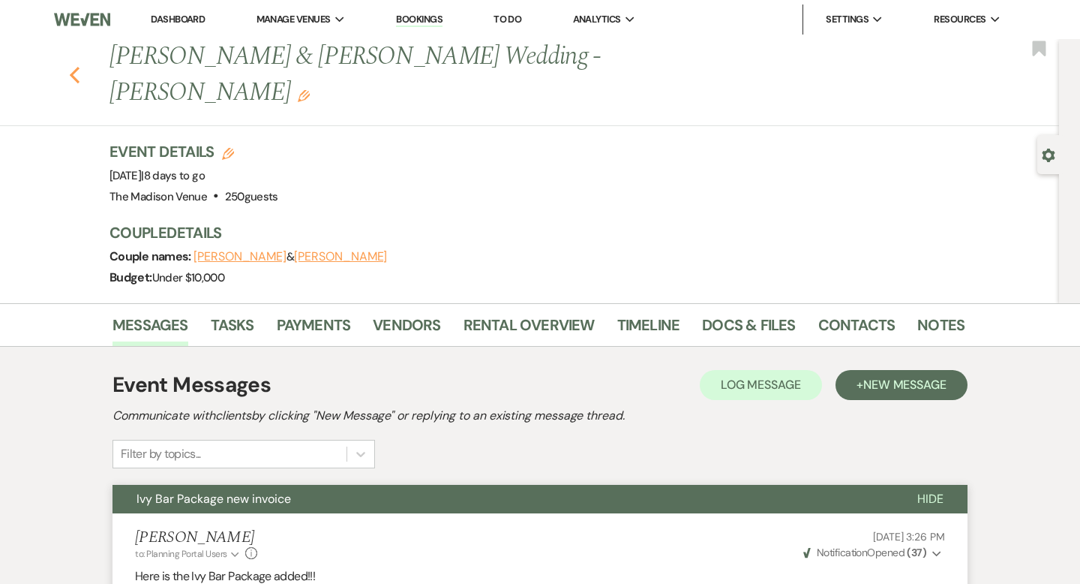
click at [71, 66] on icon "Previous" at bounding box center [74, 75] width 11 height 18
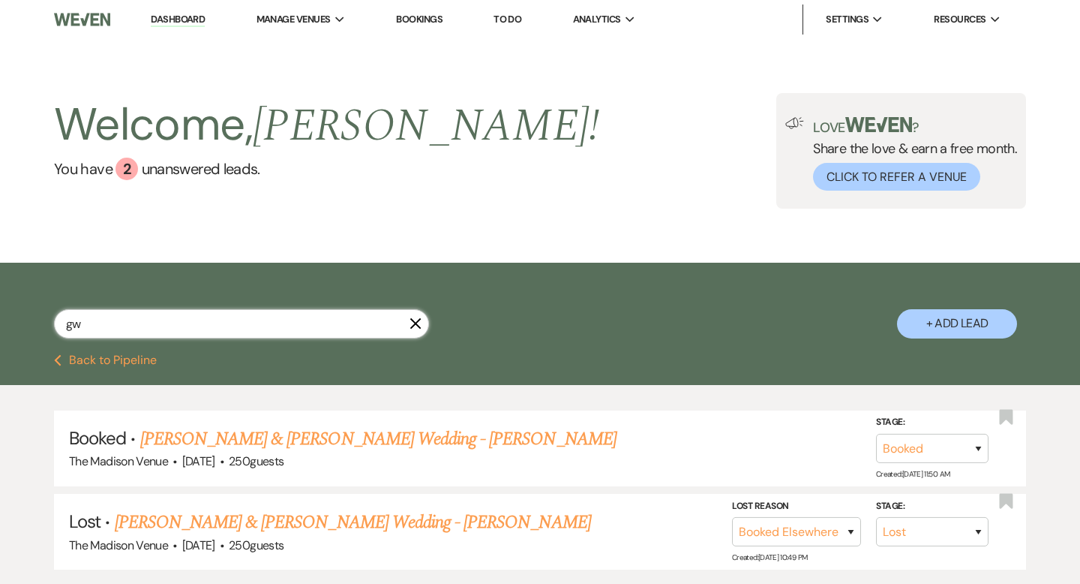
click at [281, 334] on input "gw" at bounding box center [241, 323] width 375 height 29
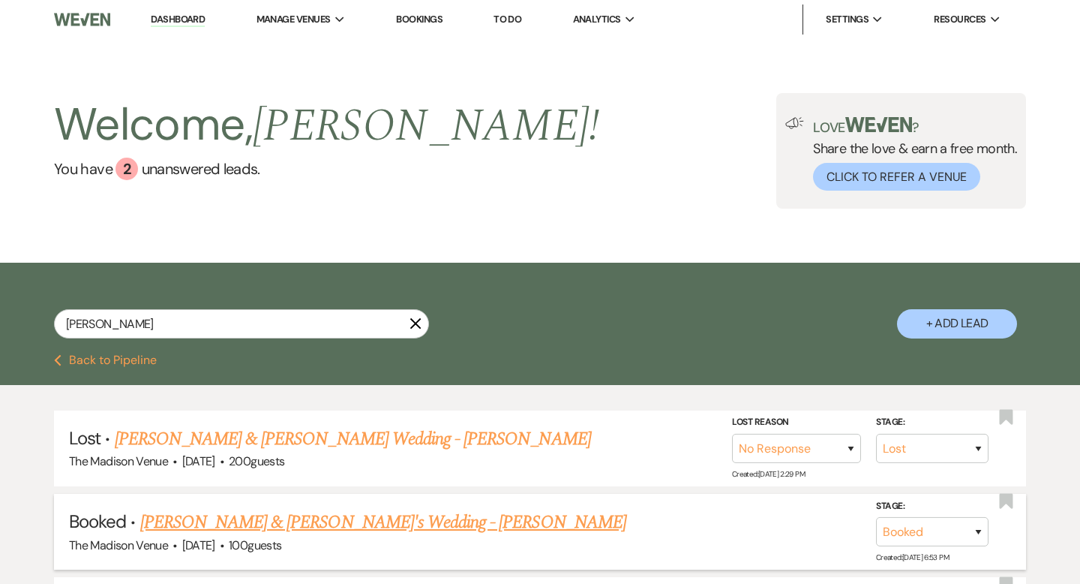
click at [221, 517] on link "[PERSON_NAME] & [PERSON_NAME]'s Wedding - [PERSON_NAME]" at bounding box center [383, 522] width 486 height 27
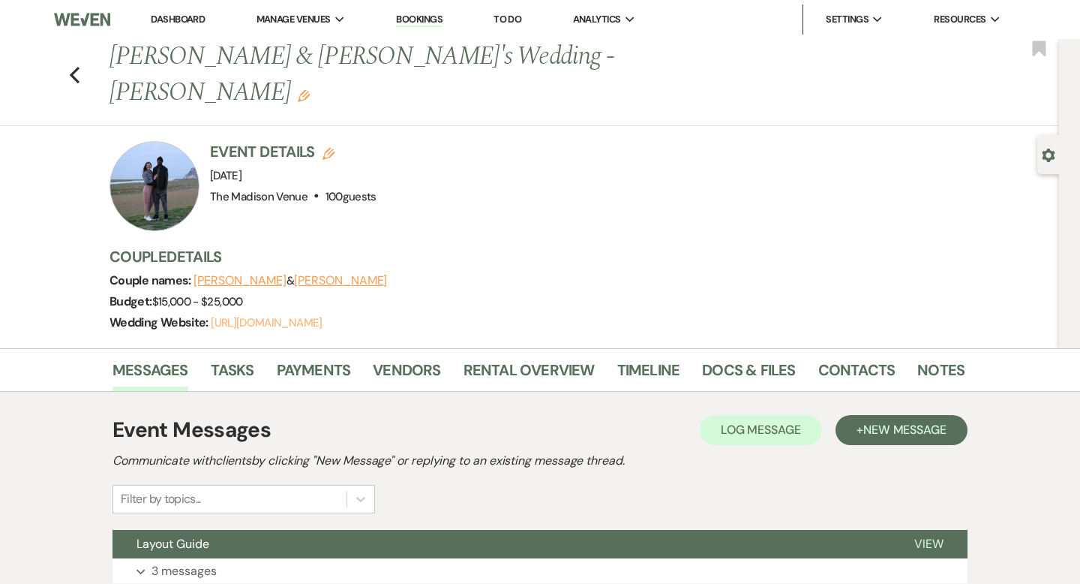
click at [314, 315] on link "https://weven.co/ww/HenryAndAmanda" at bounding box center [266, 322] width 111 height 15
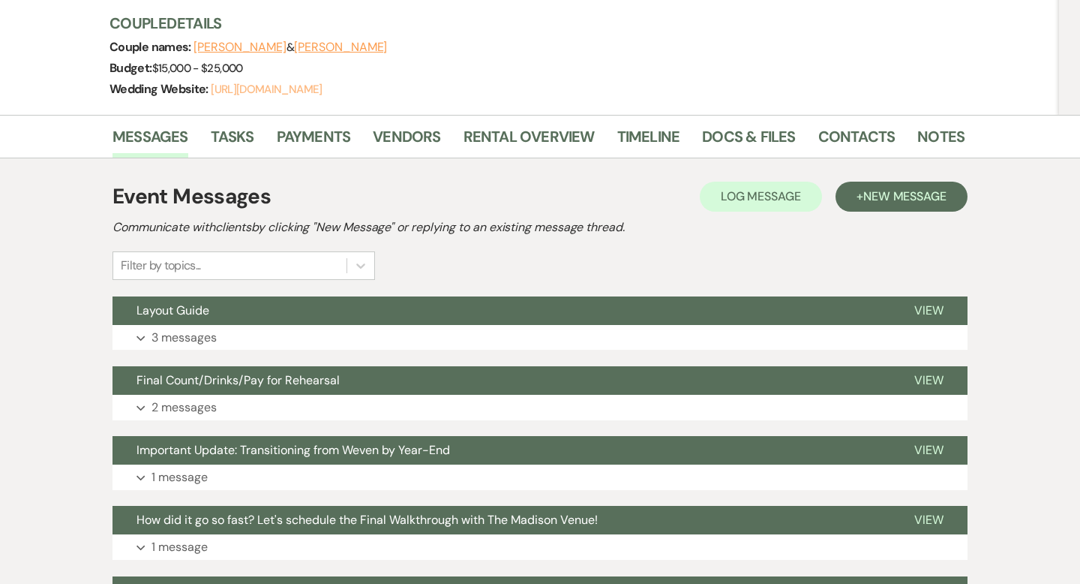
scroll to position [234, 0]
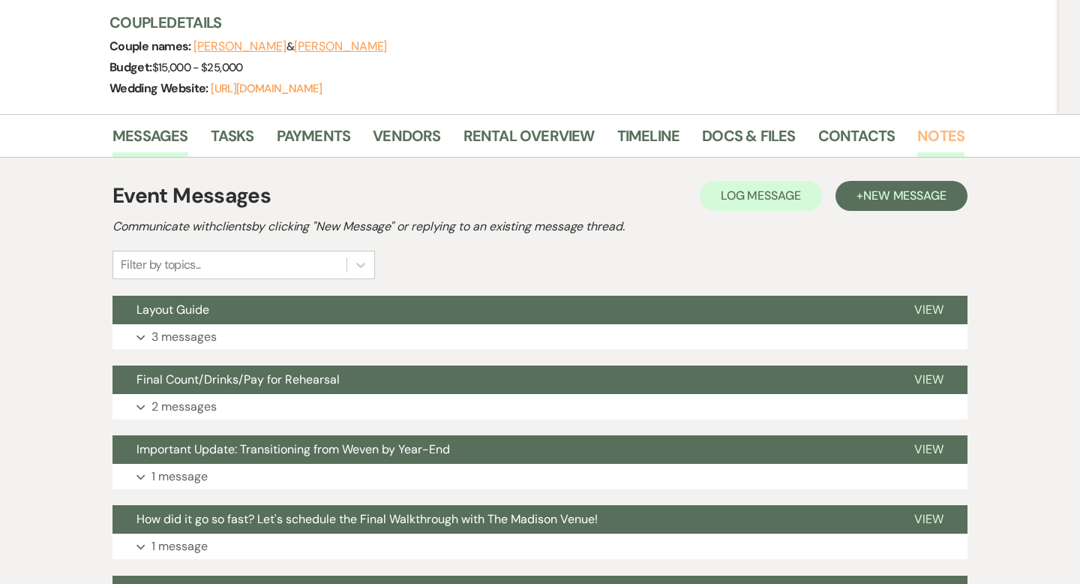
click at [924, 124] on link "Notes" at bounding box center [940, 140] width 47 height 33
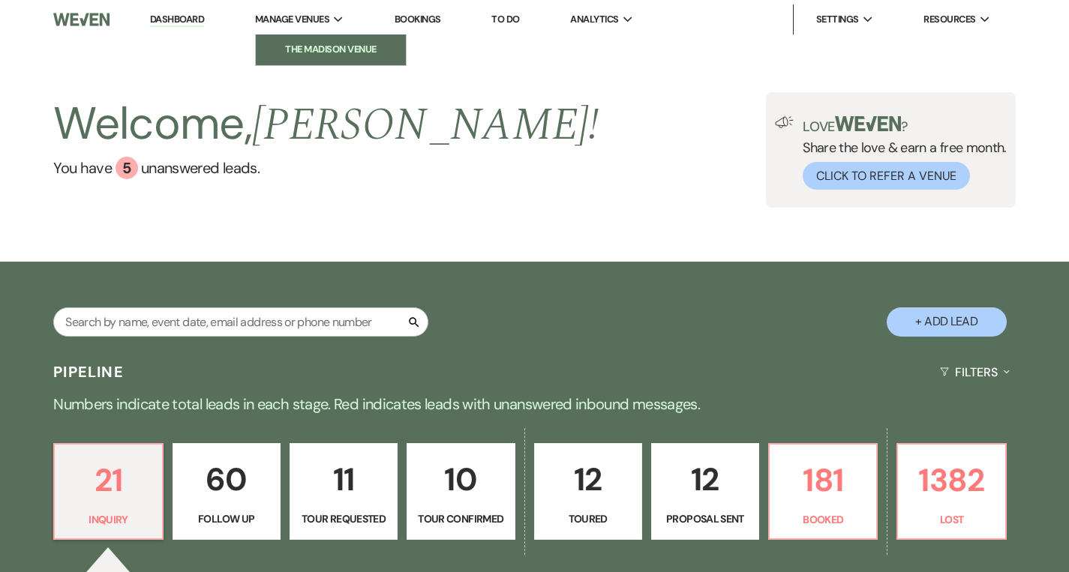
click at [311, 54] on li "The Madison Venue" at bounding box center [330, 49] width 135 height 15
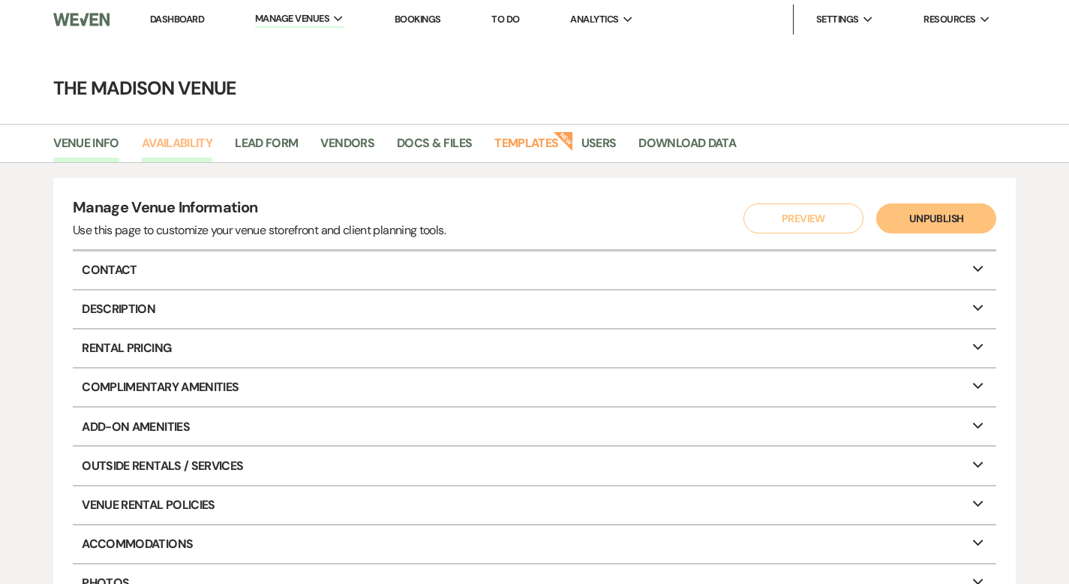
click at [165, 147] on link "Availability" at bounding box center [177, 148] width 71 height 29
select select "3"
select select "2026"
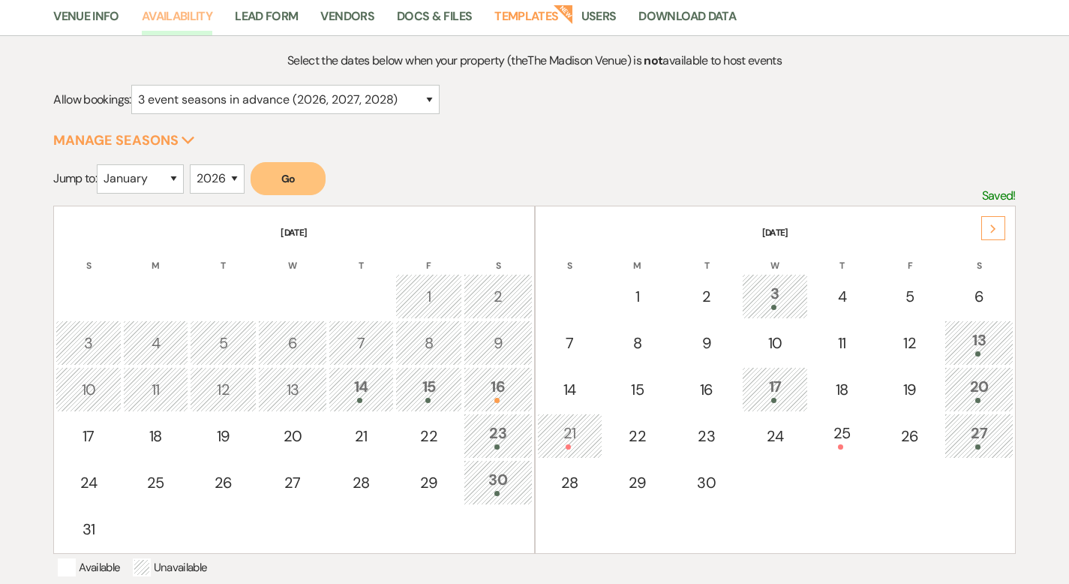
scroll to position [80, 0]
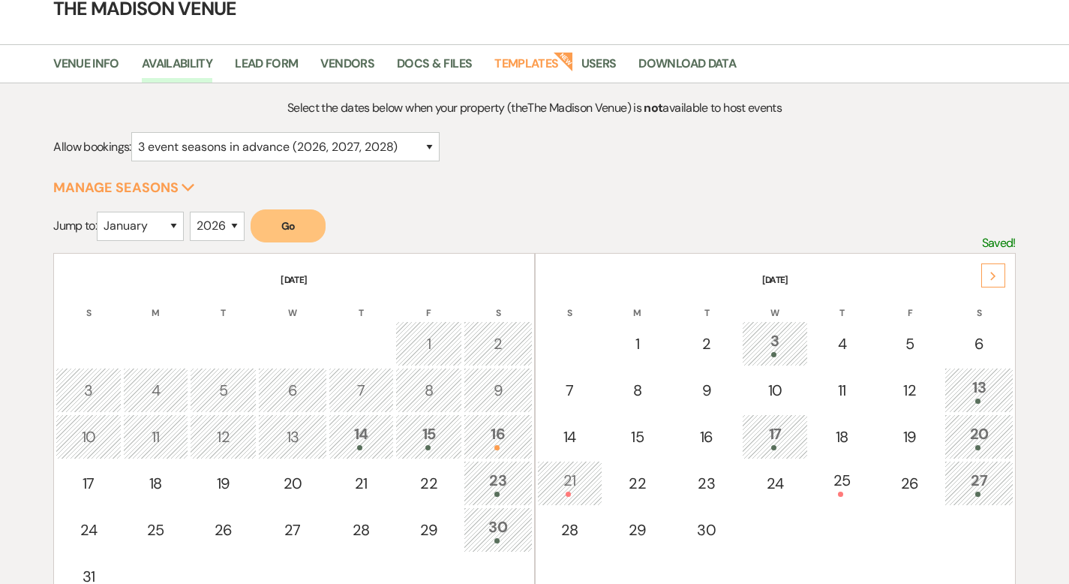
click at [990, 269] on div "Next" at bounding box center [993, 275] width 24 height 24
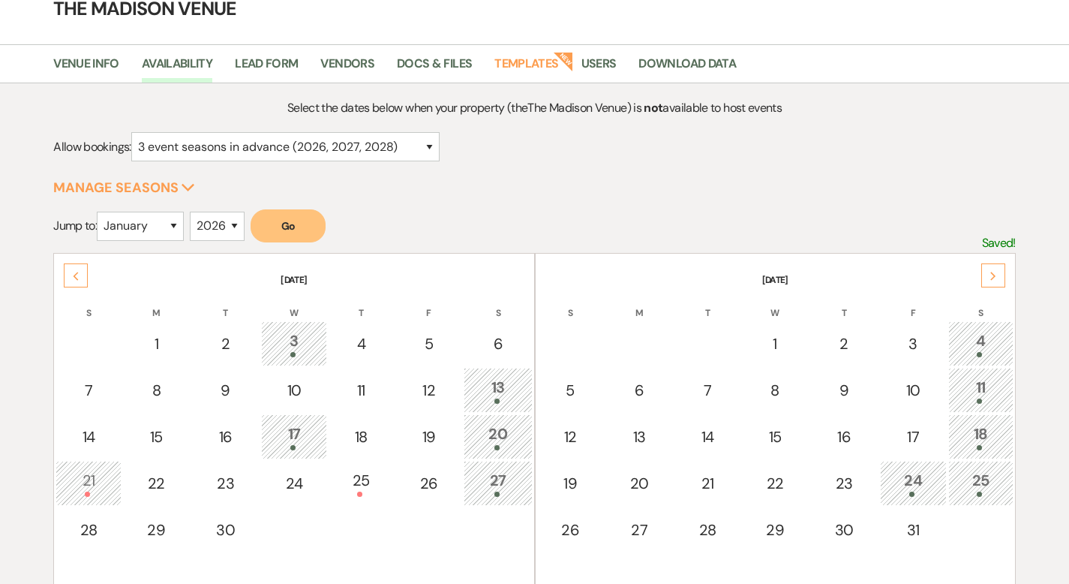
click at [990, 269] on div "Next" at bounding box center [993, 275] width 24 height 24
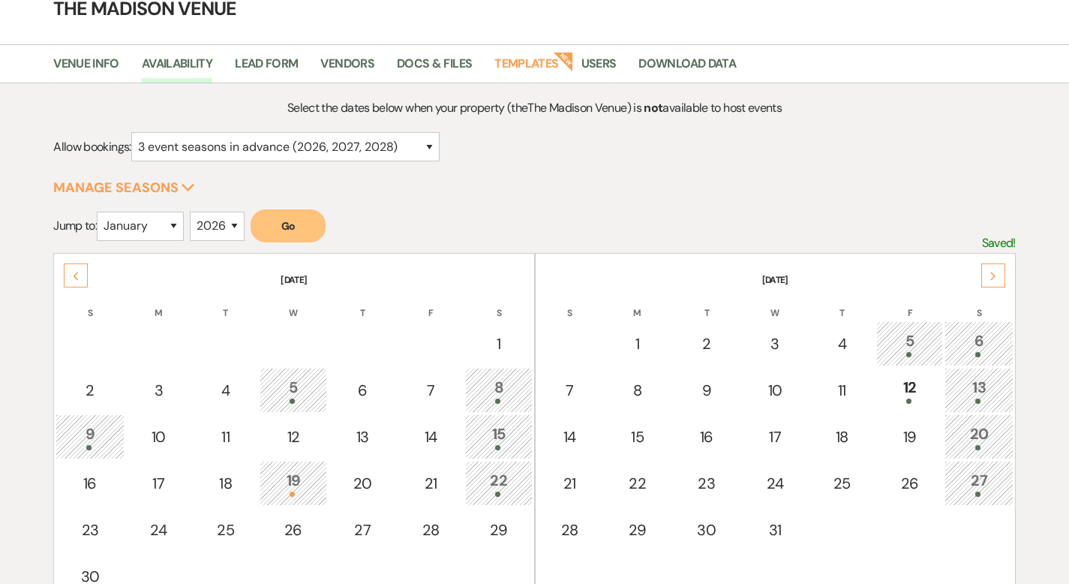
click at [990, 269] on div "Next" at bounding box center [993, 275] width 24 height 24
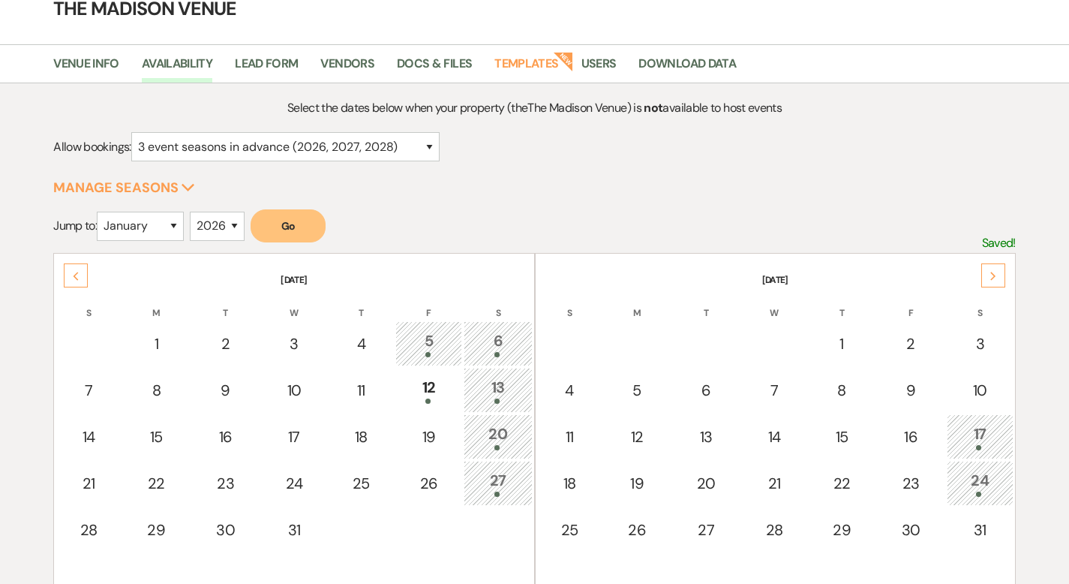
click at [990, 269] on div "Next" at bounding box center [993, 275] width 24 height 24
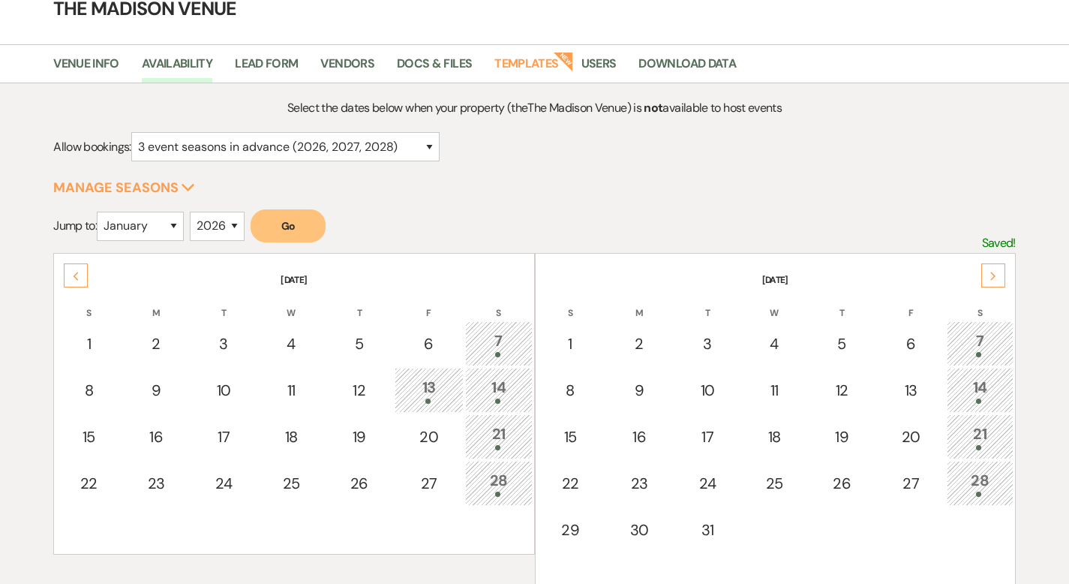
click at [990, 269] on div "Next" at bounding box center [993, 275] width 24 height 24
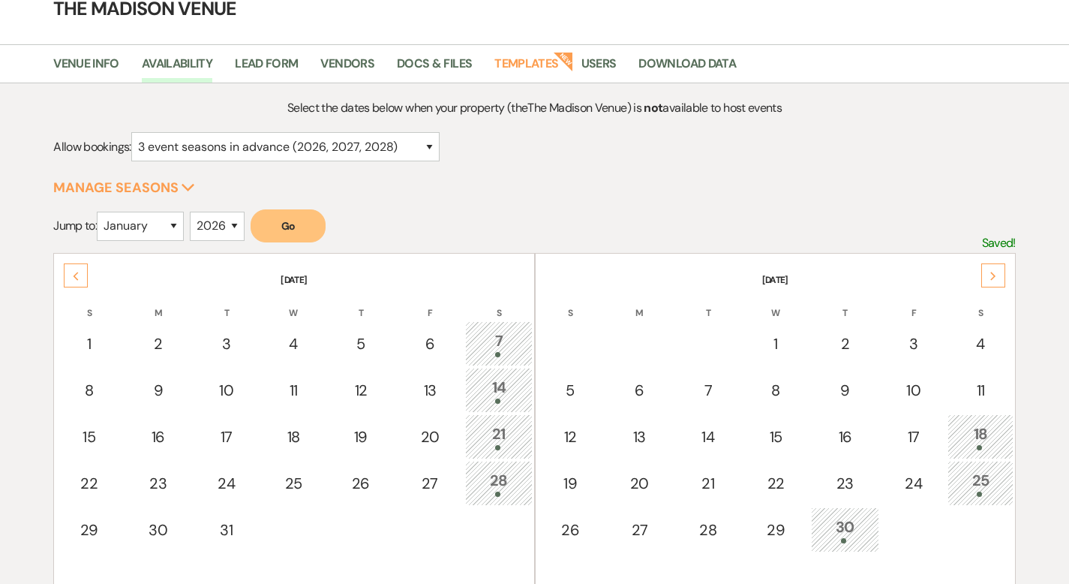
click at [990, 269] on div "Next" at bounding box center [993, 275] width 24 height 24
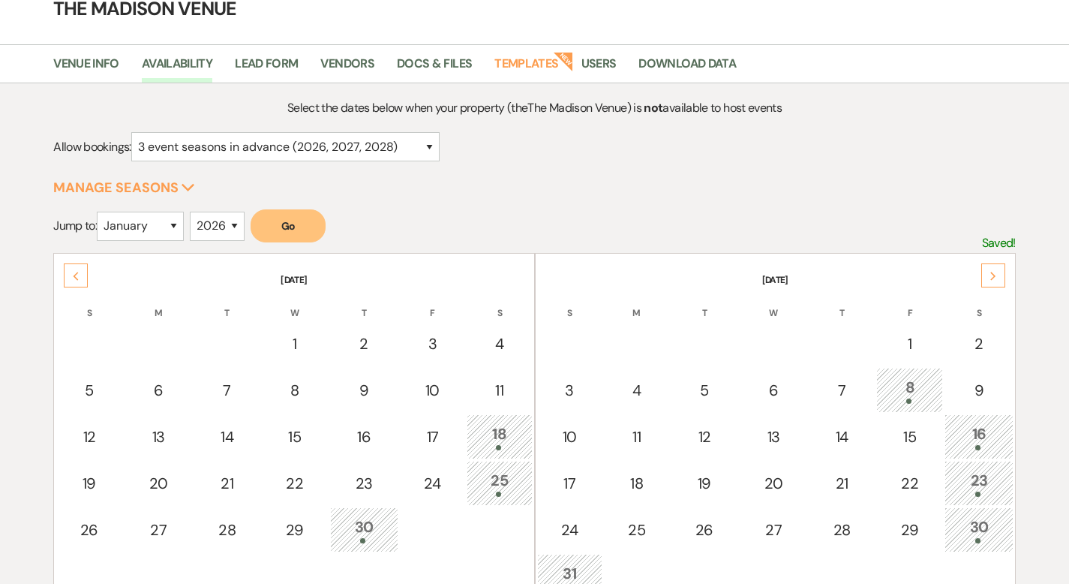
click at [990, 269] on div "Next" at bounding box center [993, 275] width 24 height 24
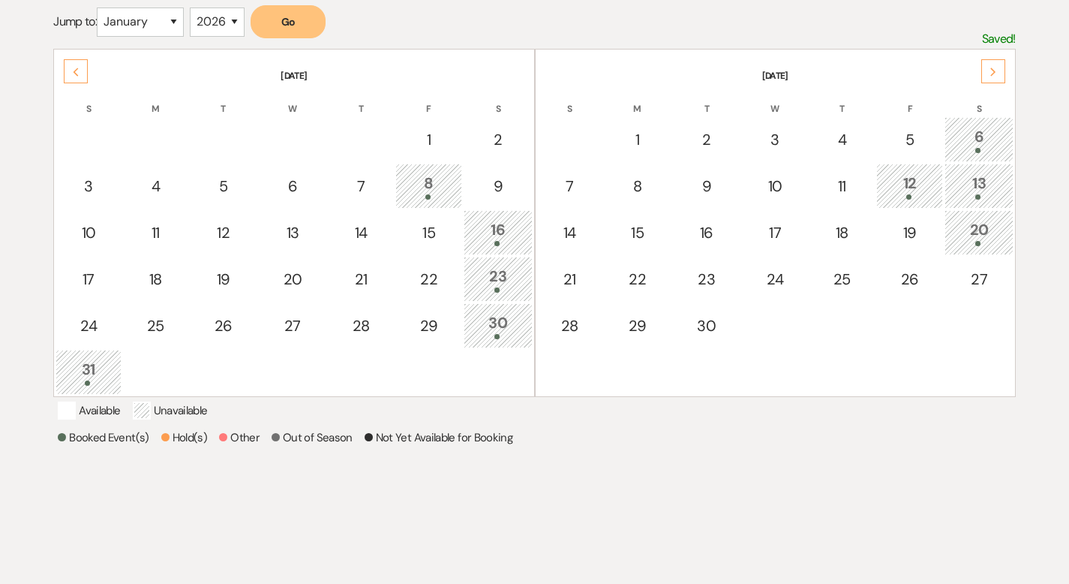
scroll to position [291, 0]
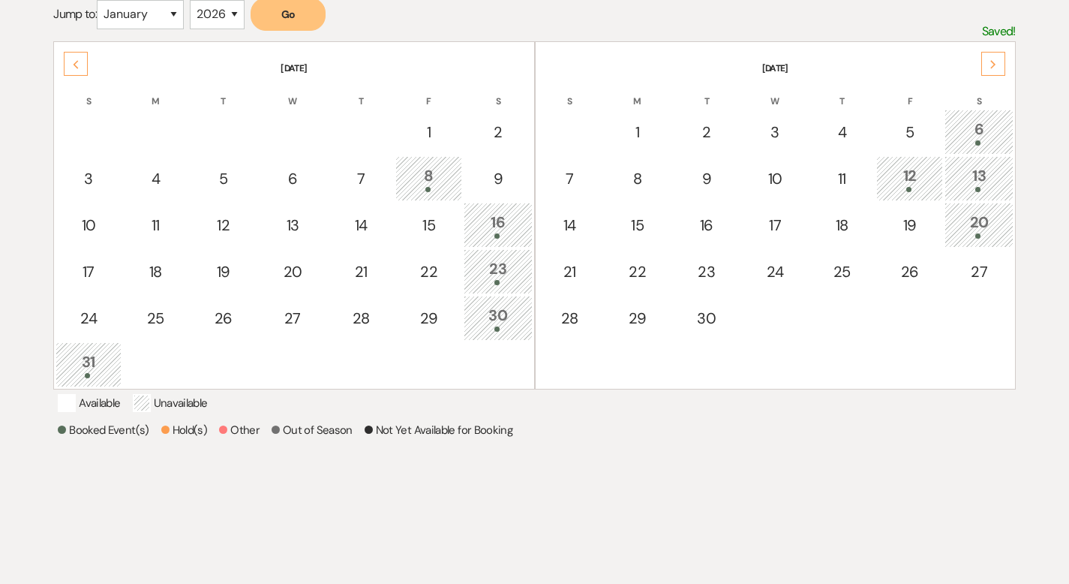
click at [989, 63] on icon "Next" at bounding box center [993, 64] width 8 height 9
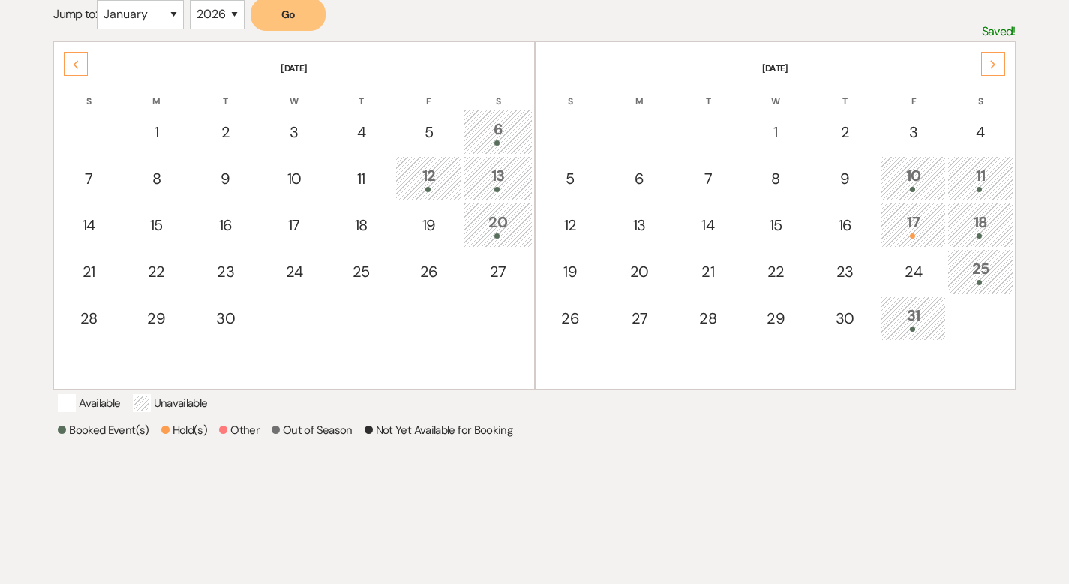
click at [987, 63] on div "Next" at bounding box center [993, 64] width 24 height 24
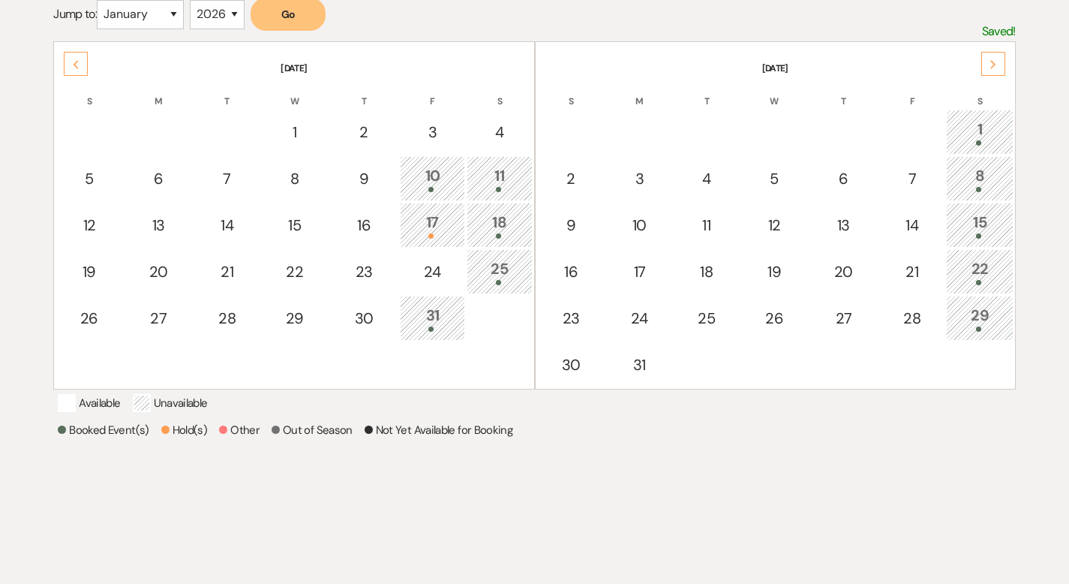
click at [996, 66] on icon "Next" at bounding box center [993, 64] width 8 height 9
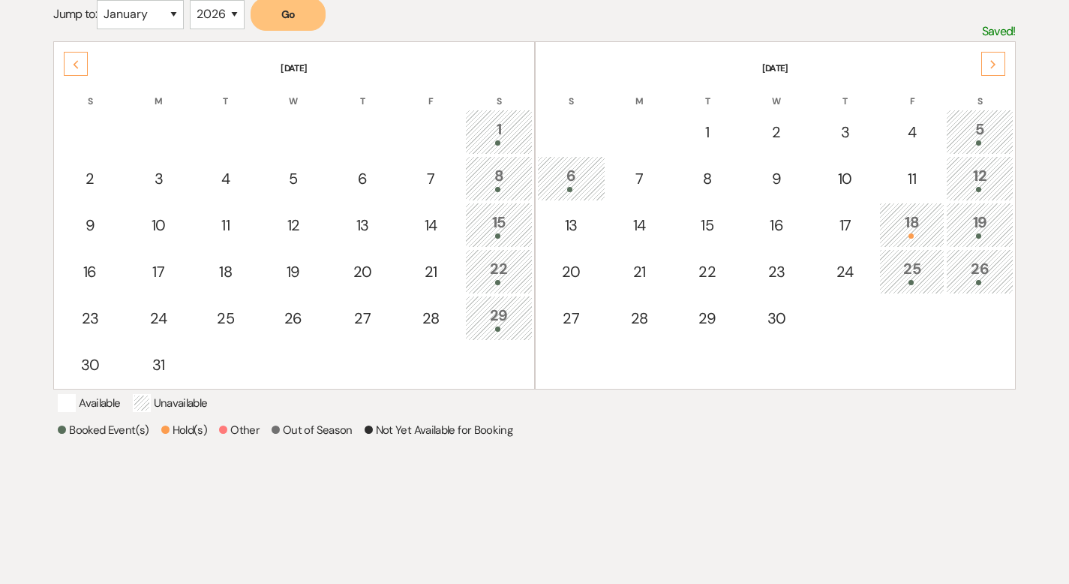
click at [996, 66] on icon "Next" at bounding box center [993, 64] width 8 height 9
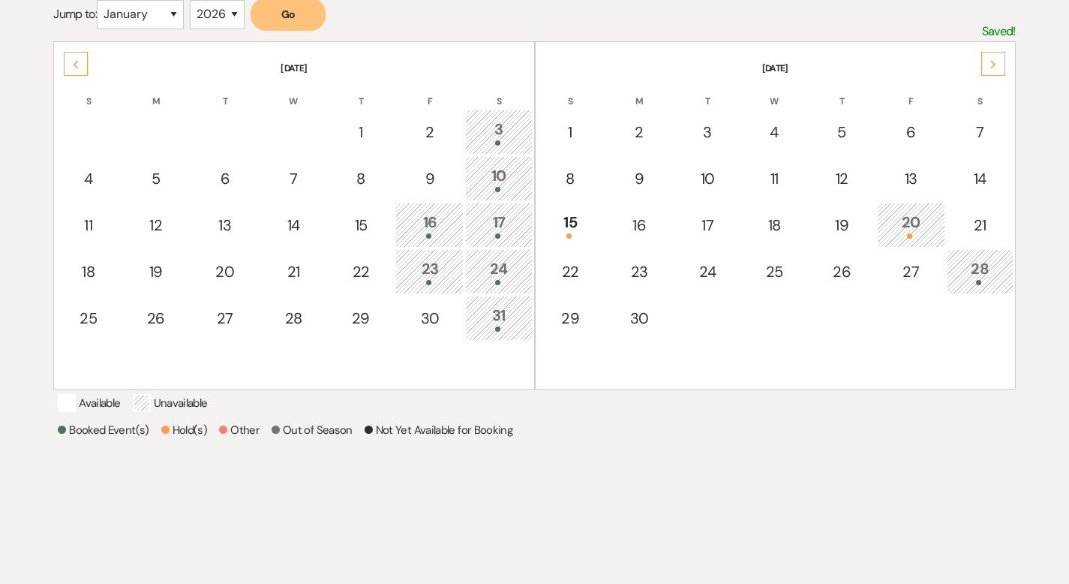
click at [996, 66] on icon "Next" at bounding box center [993, 64] width 8 height 9
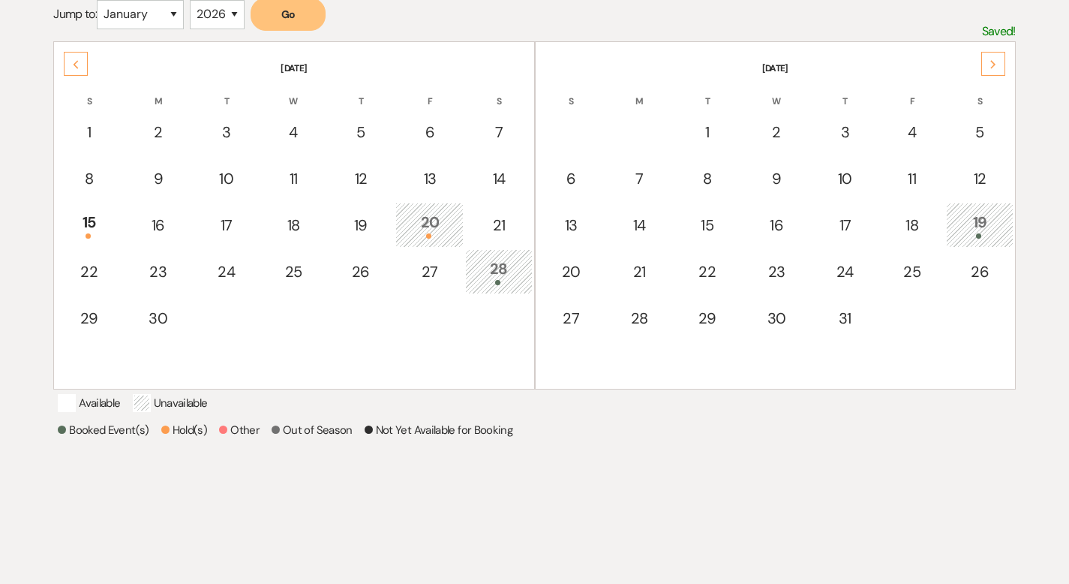
click at [996, 66] on icon "Next" at bounding box center [993, 64] width 8 height 9
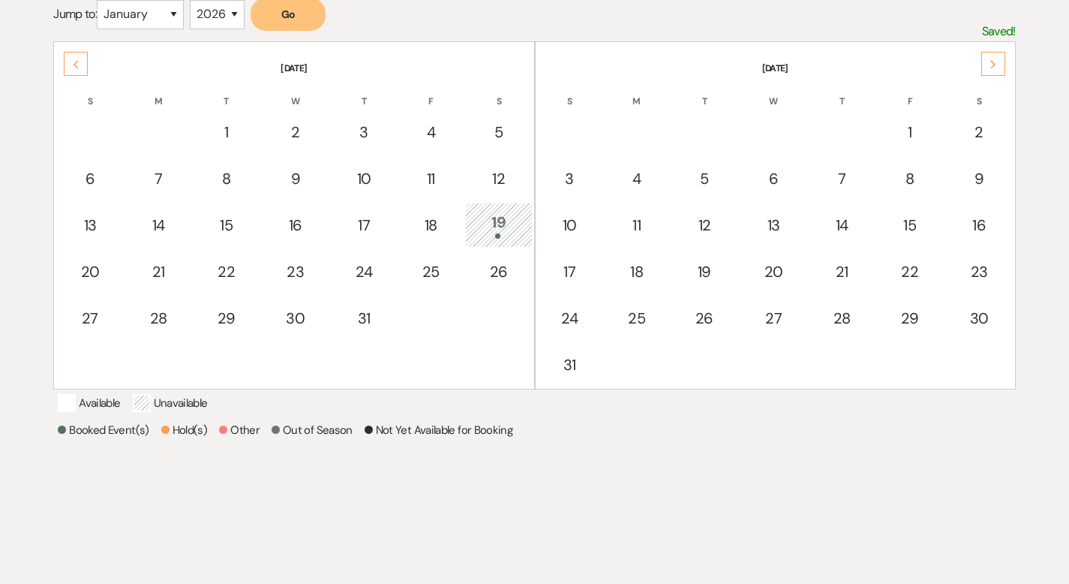
click at [996, 66] on icon "Next" at bounding box center [993, 64] width 8 height 9
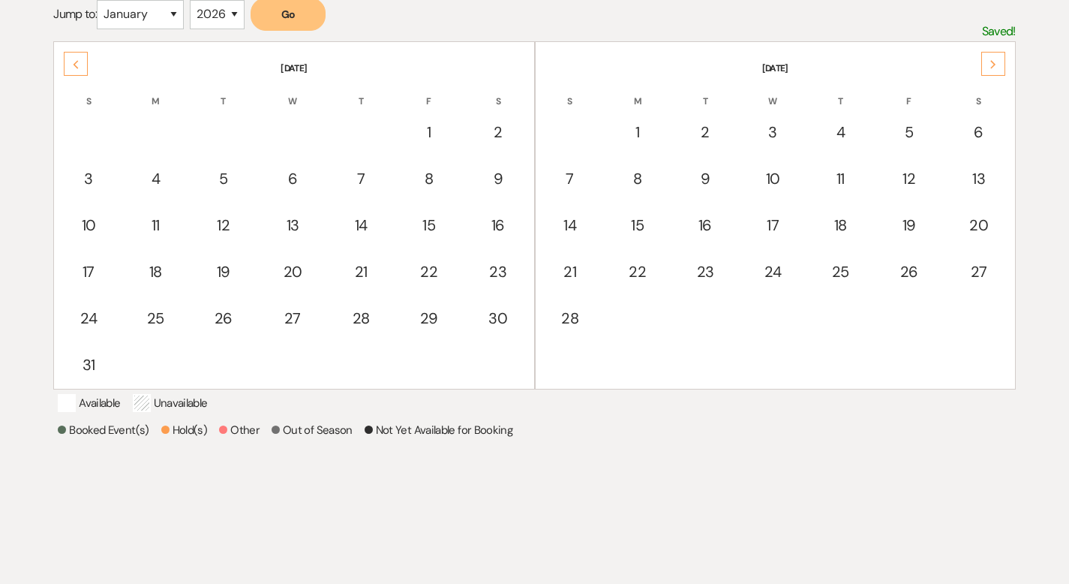
click at [996, 66] on icon "Next" at bounding box center [993, 64] width 8 height 9
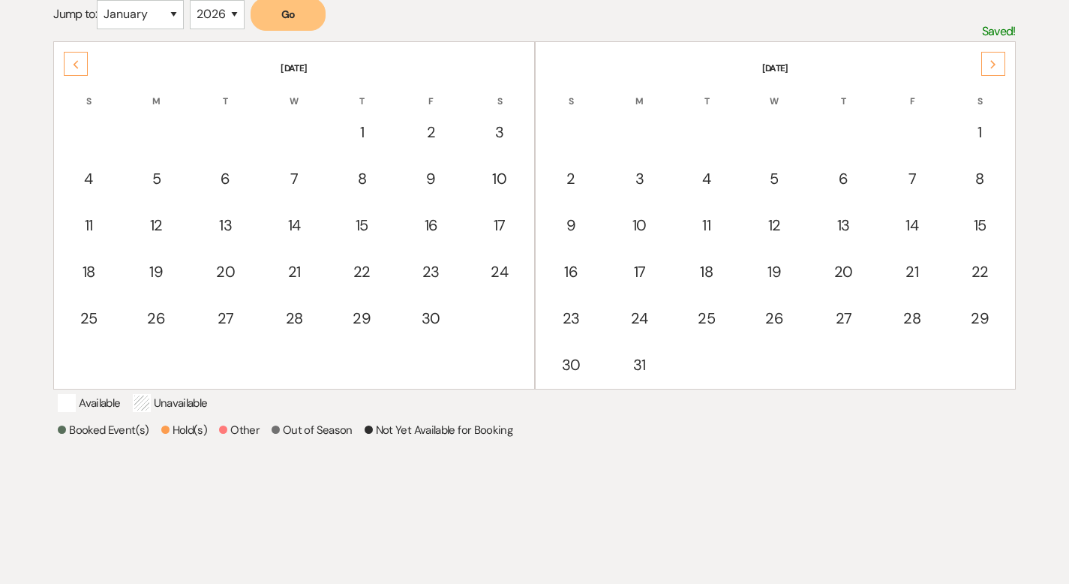
click at [996, 66] on icon "Next" at bounding box center [993, 64] width 8 height 9
click at [81, 57] on div "Previous" at bounding box center [76, 64] width 24 height 24
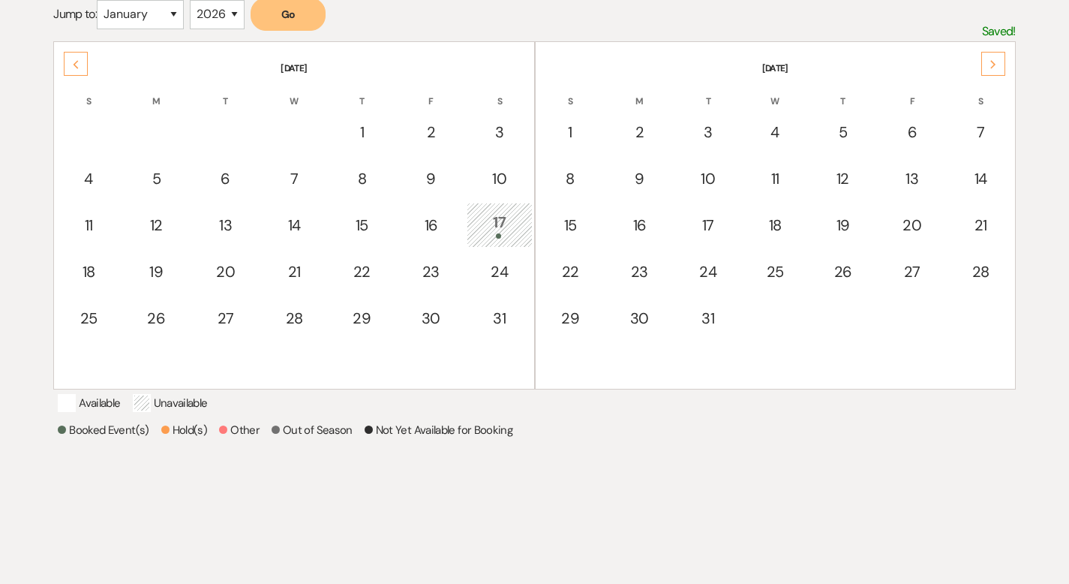
click at [510, 230] on div "17" at bounding box center [499, 225] width 49 height 28
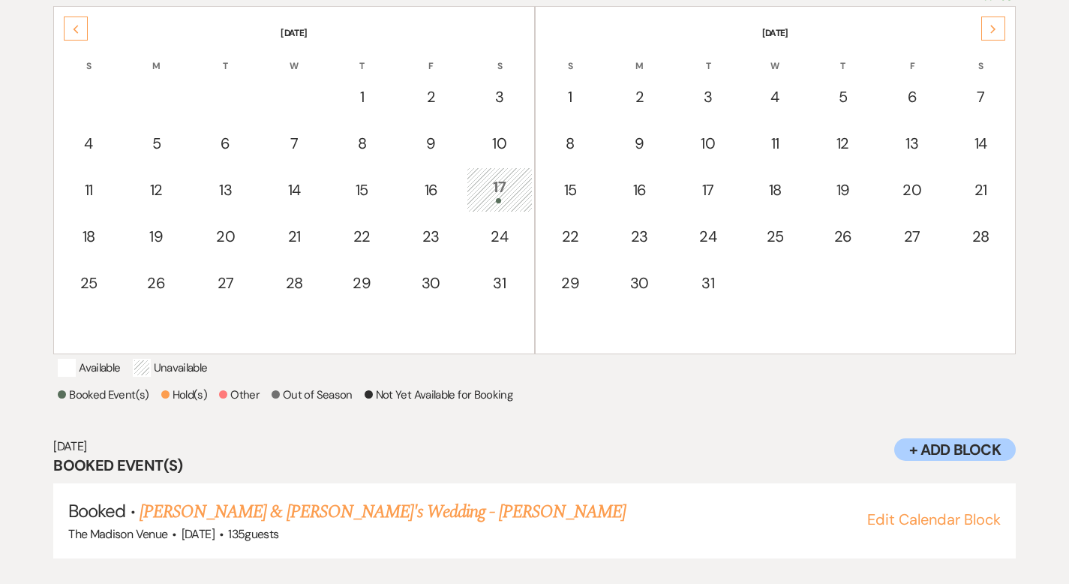
scroll to position [349, 0]
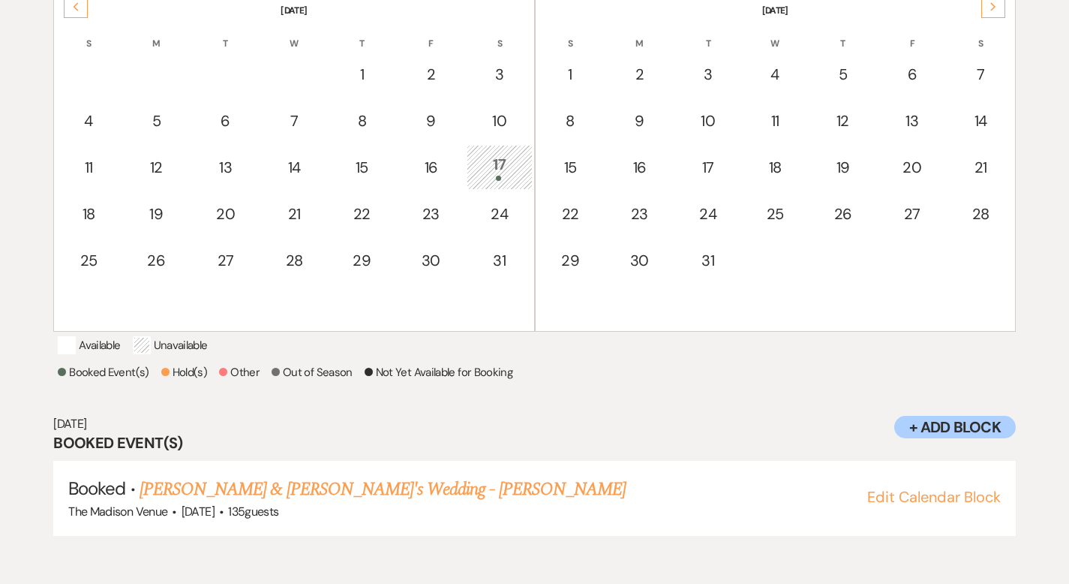
click at [78, 11] on div "Previous" at bounding box center [76, 6] width 24 height 24
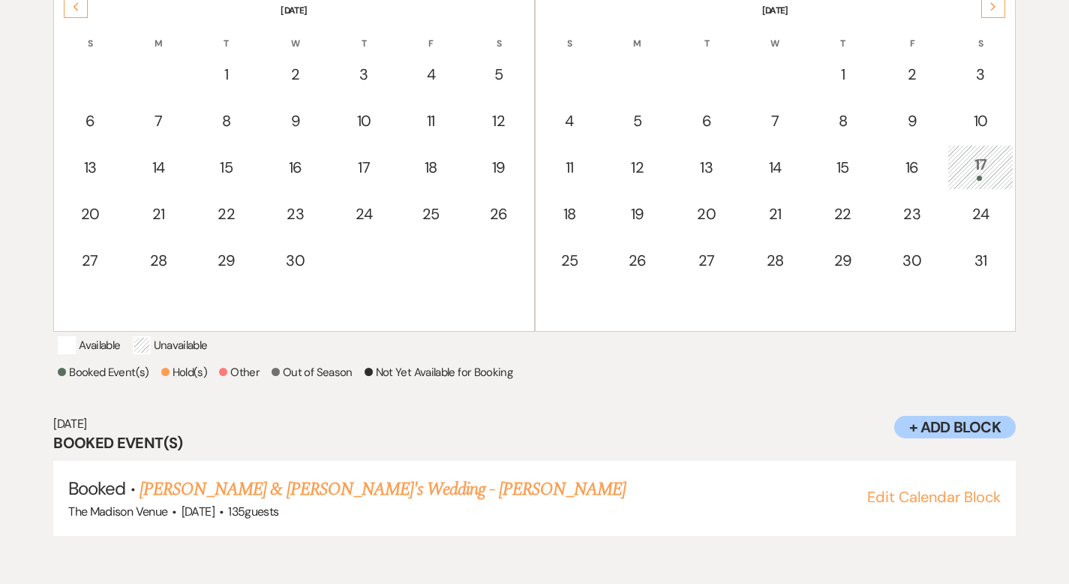
click at [78, 11] on div "Previous" at bounding box center [76, 6] width 24 height 24
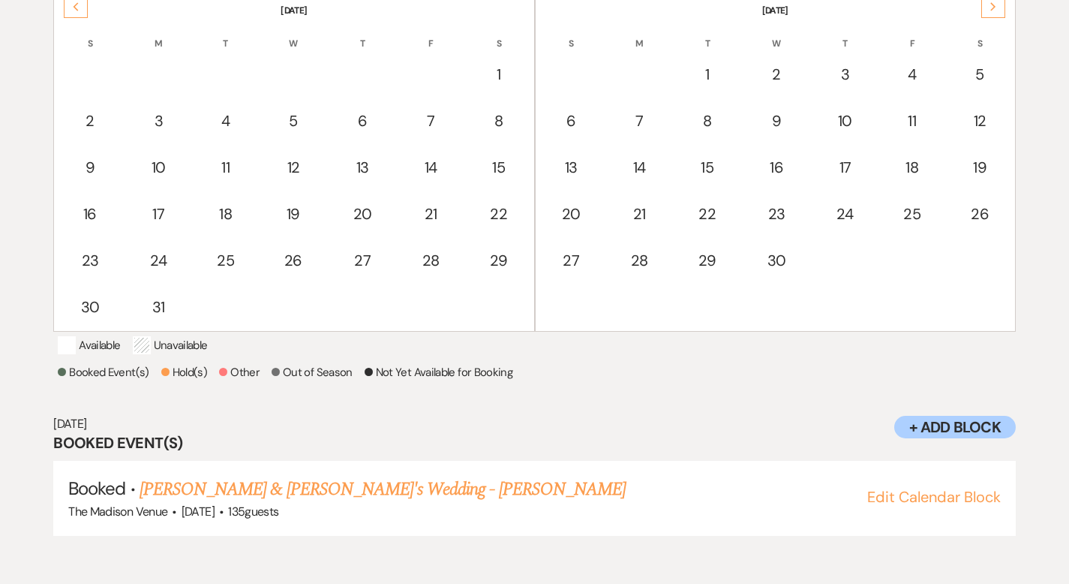
click at [78, 11] on div "Previous" at bounding box center [76, 6] width 24 height 24
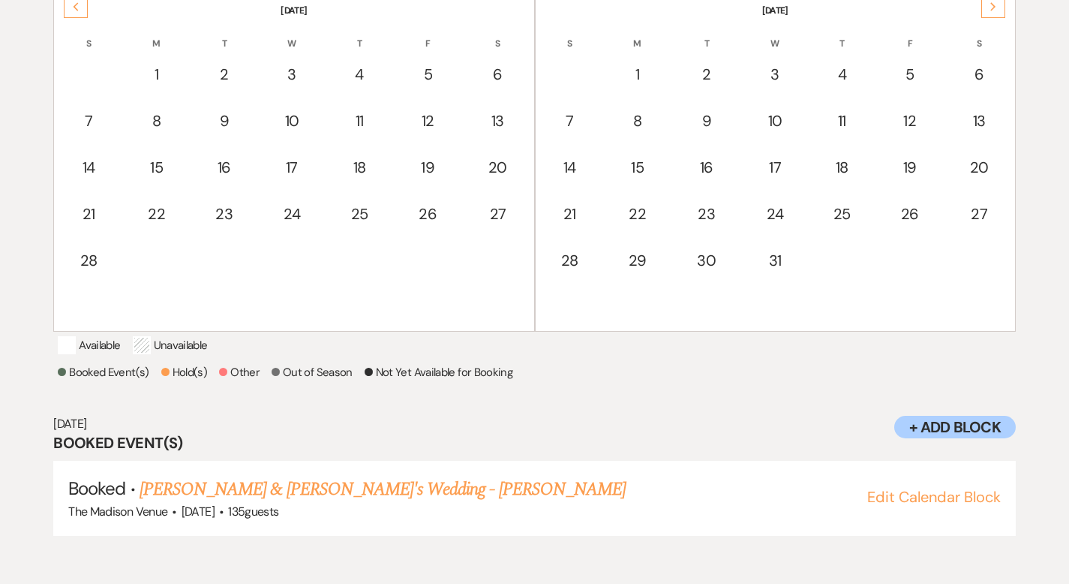
click at [78, 11] on div "Previous" at bounding box center [76, 6] width 24 height 24
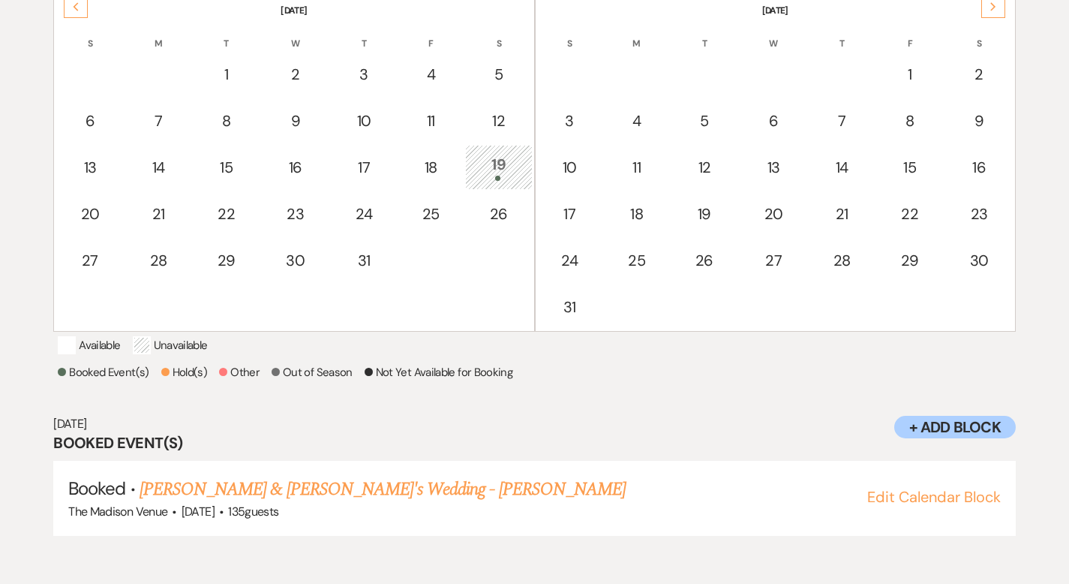
click at [506, 171] on div "19" at bounding box center [498, 167] width 50 height 28
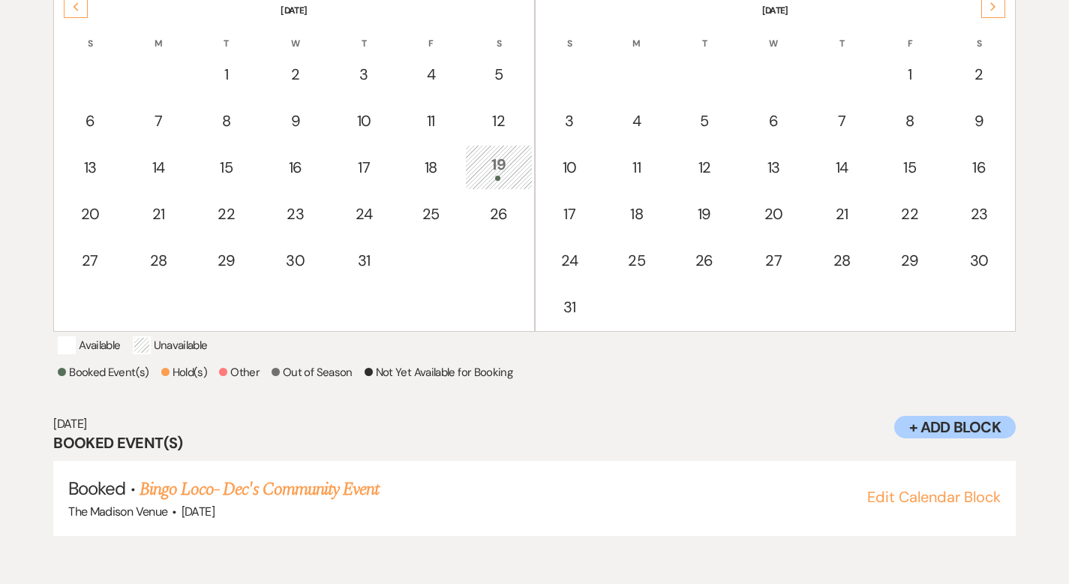
click at [988, 12] on div "Next" at bounding box center [993, 6] width 24 height 24
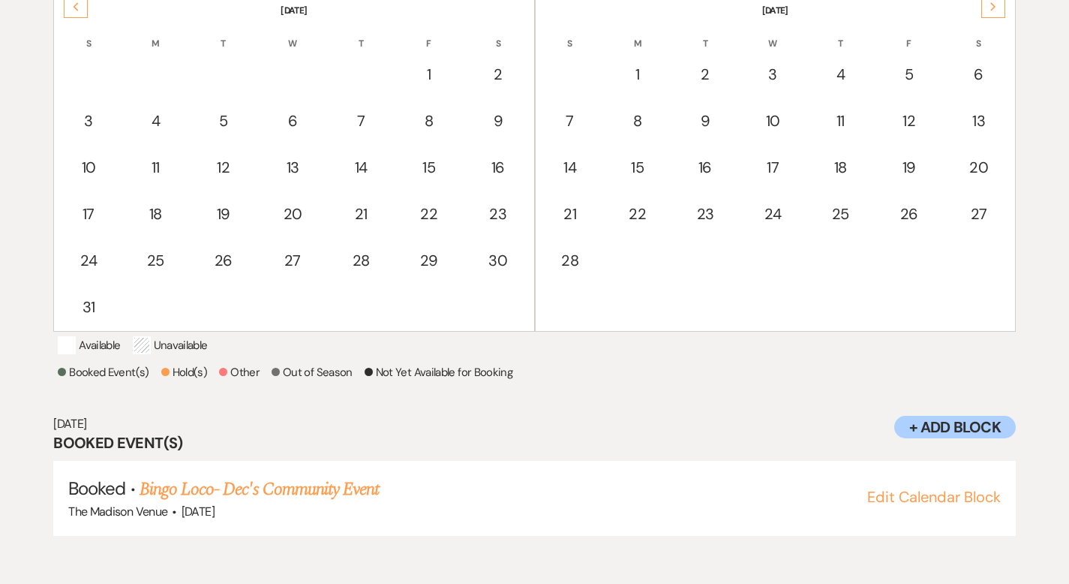
click at [988, 12] on div "Next" at bounding box center [993, 6] width 24 height 24
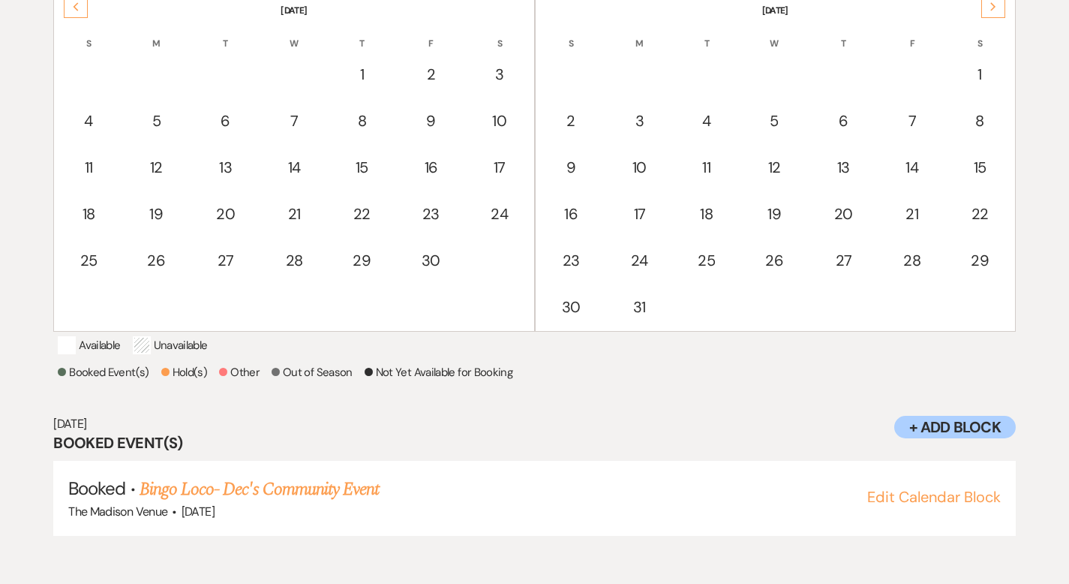
click at [988, 12] on div "Next" at bounding box center [993, 6] width 24 height 24
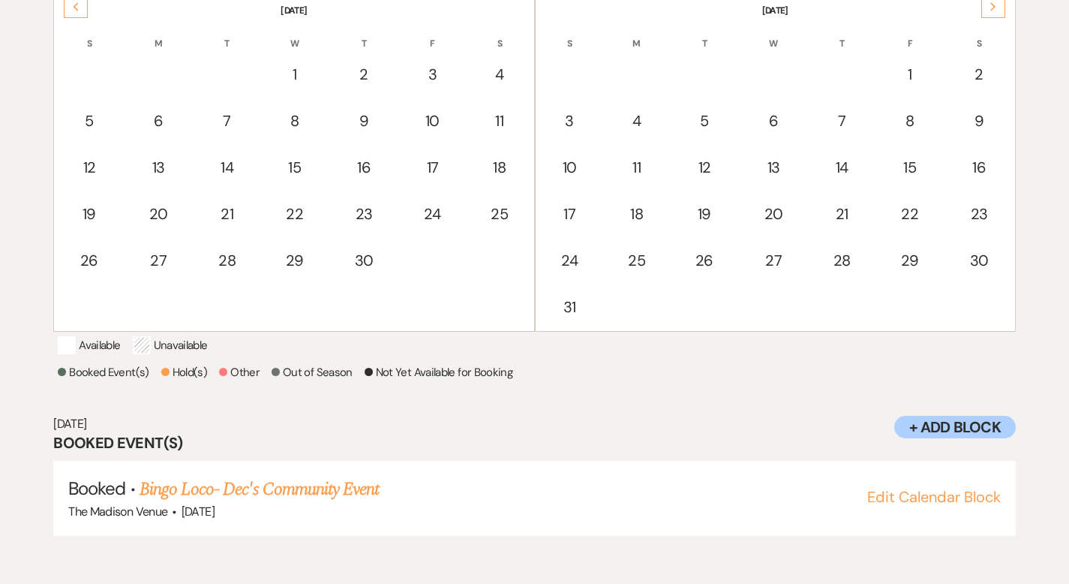
click at [988, 12] on div "Next" at bounding box center [993, 6] width 24 height 24
click at [70, 8] on div "Previous" at bounding box center [76, 6] width 24 height 24
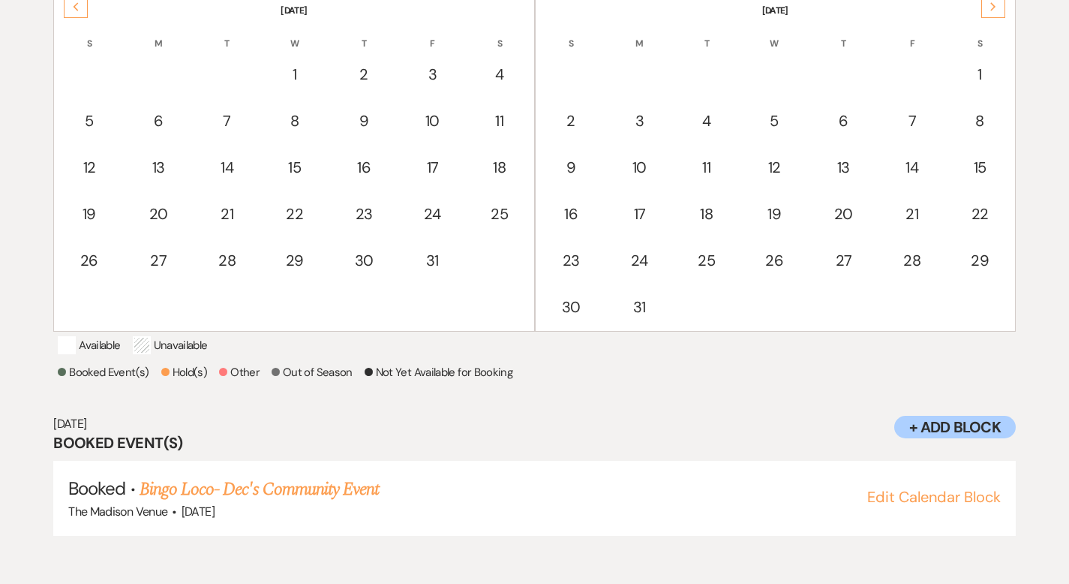
click at [70, 8] on div "Previous" at bounding box center [76, 6] width 24 height 24
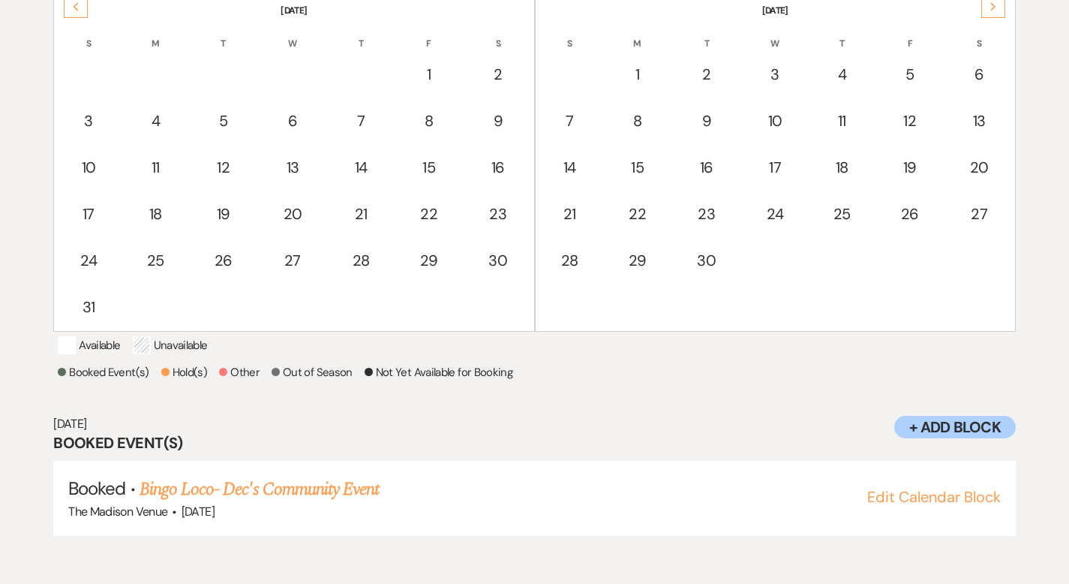
click at [70, 8] on div "Previous" at bounding box center [76, 6] width 24 height 24
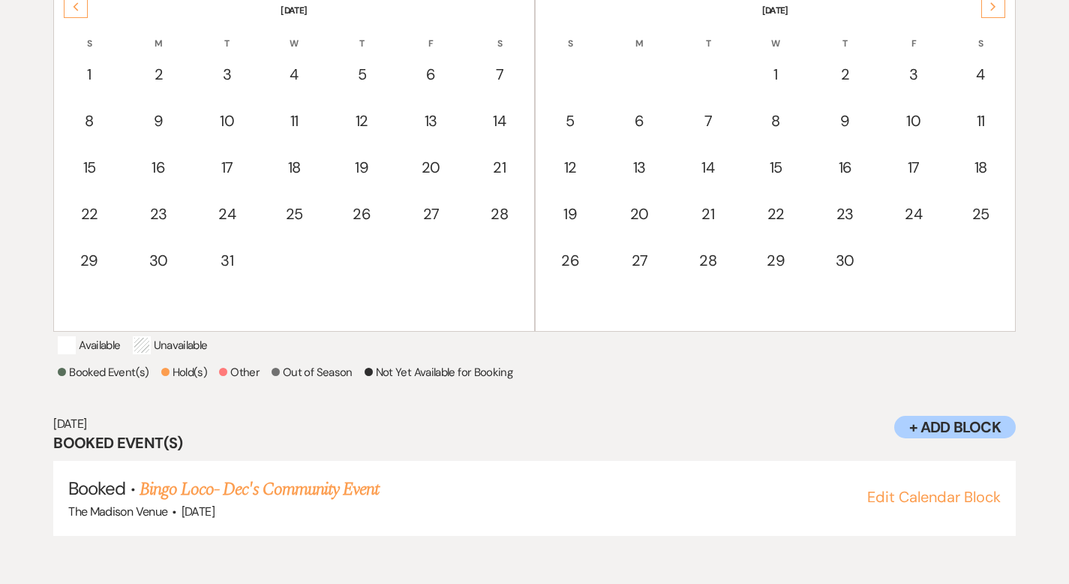
click at [70, 8] on div "Previous" at bounding box center [76, 6] width 24 height 24
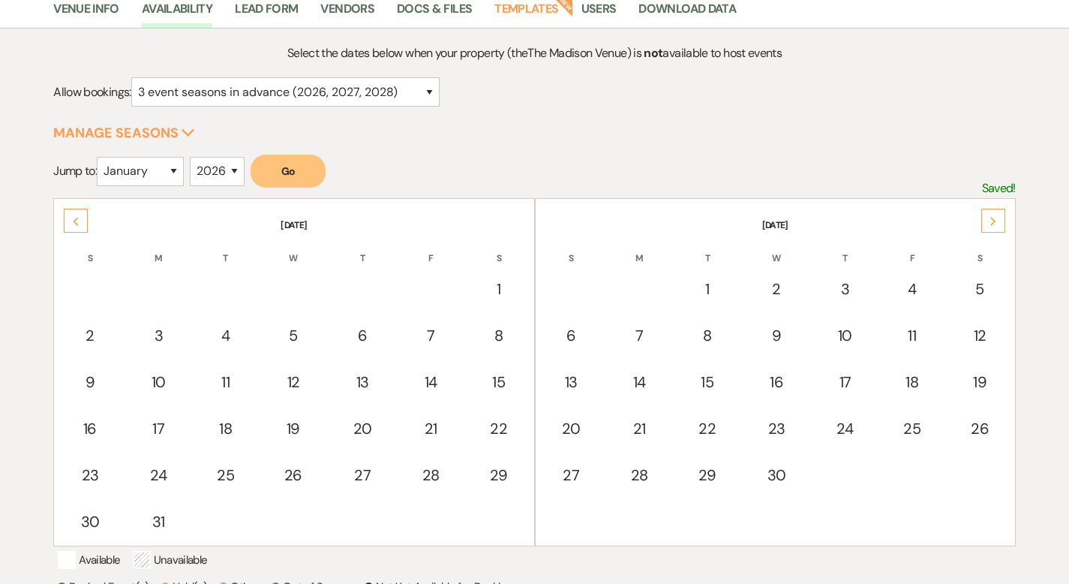
scroll to position [0, 0]
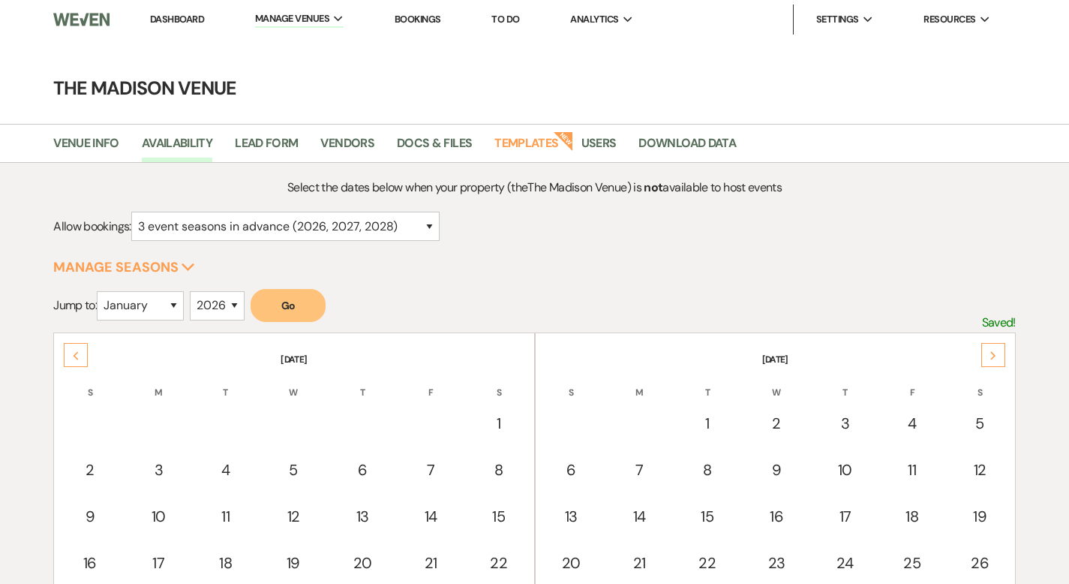
select select "3"
select select "2026"
click at [170, 20] on link "Dashboard" at bounding box center [177, 19] width 54 height 13
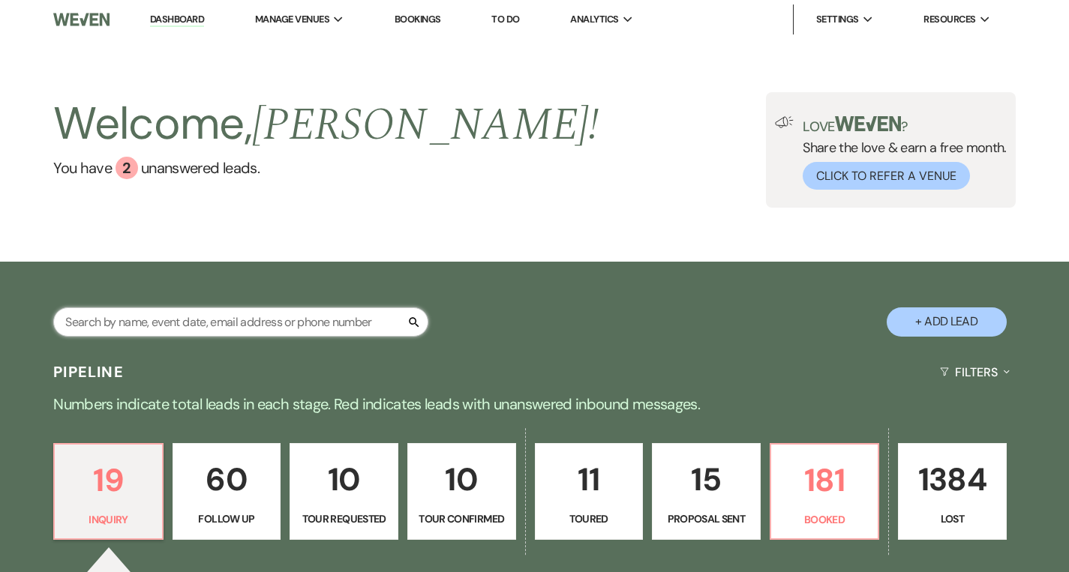
click at [200, 320] on input "text" at bounding box center [240, 322] width 375 height 29
type input "gwy"
select select "8"
select select "6"
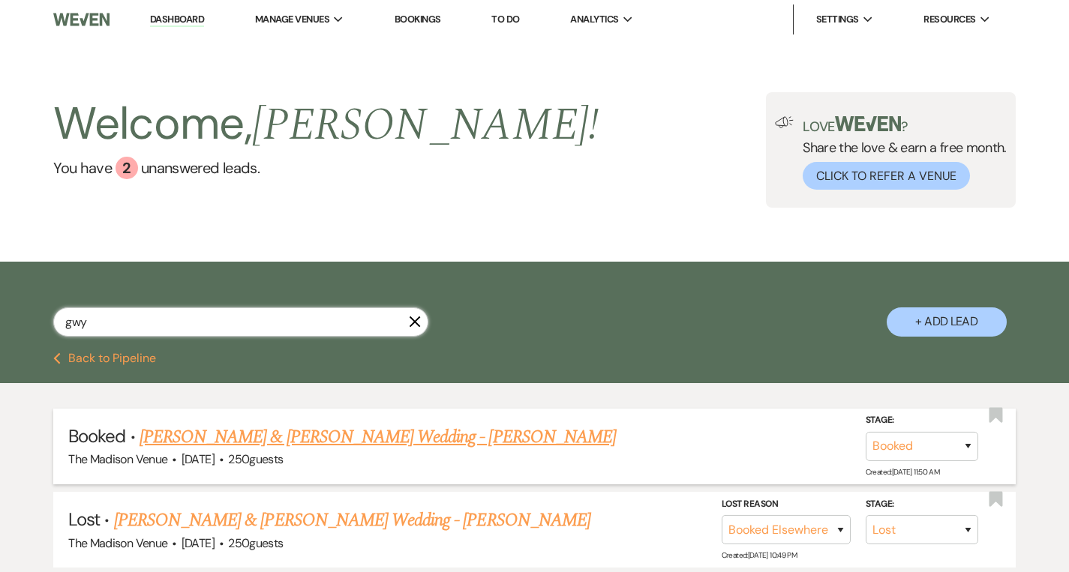
type input "gwy"
click at [242, 437] on link "[PERSON_NAME] & [PERSON_NAME] Wedding - [PERSON_NAME]" at bounding box center [378, 437] width 476 height 27
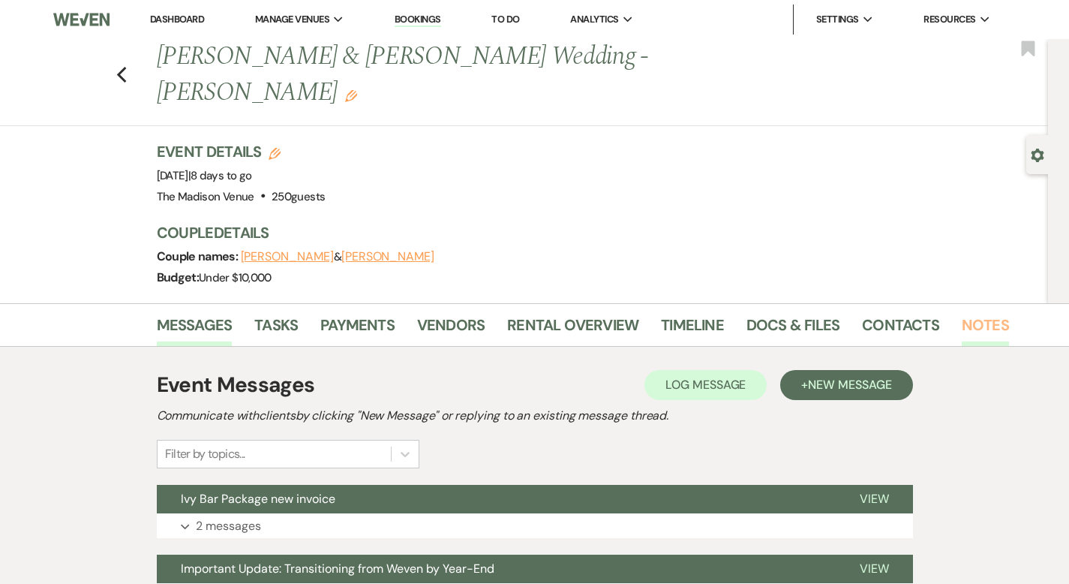
click at [962, 313] on link "Notes" at bounding box center [985, 329] width 47 height 33
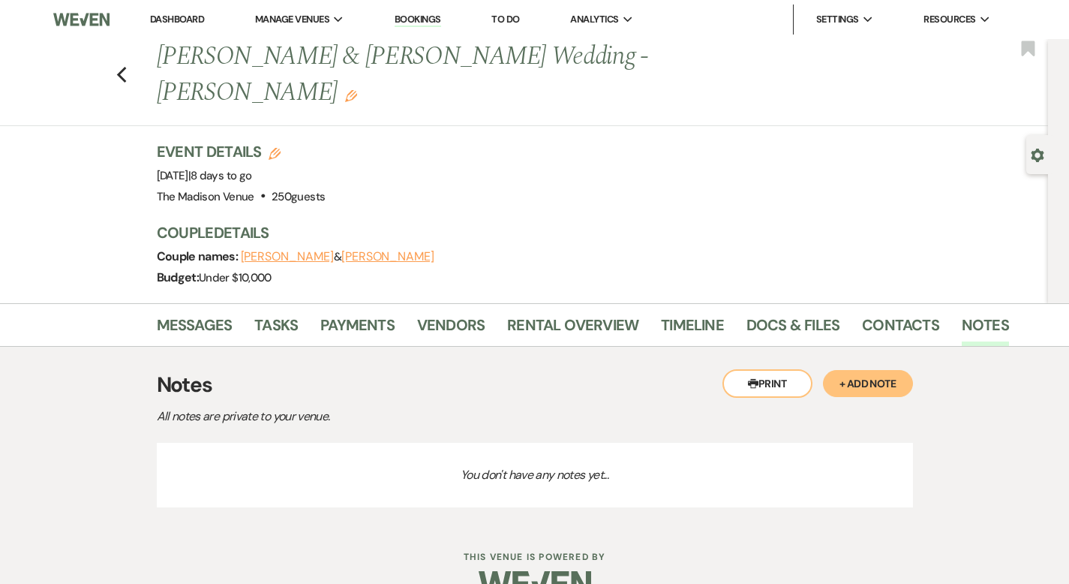
click at [913, 370] on button "+ Add Note" at bounding box center [868, 383] width 90 height 27
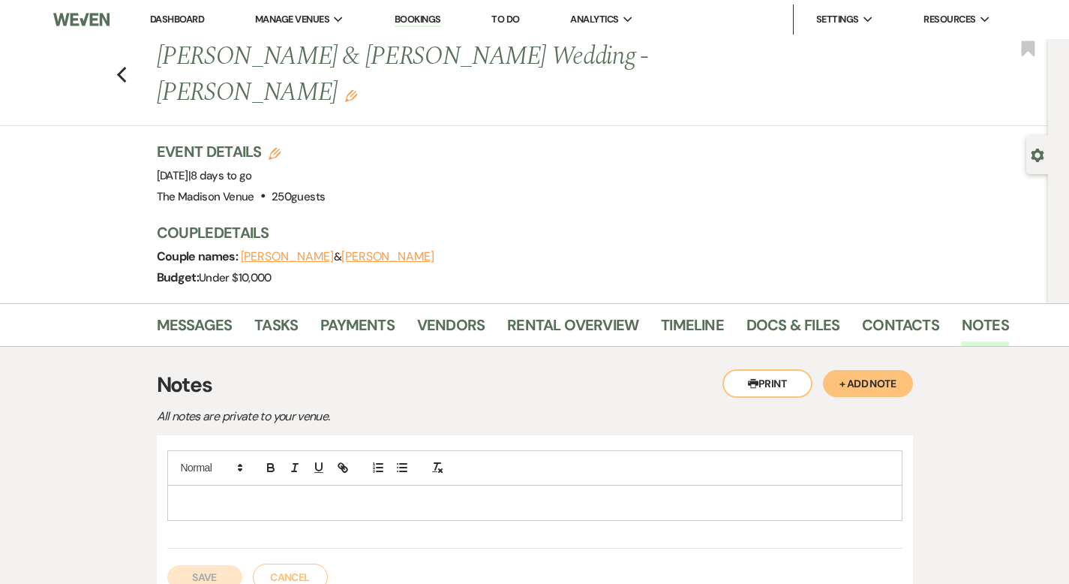
click at [392, 485] on div at bounding box center [535, 502] width 734 height 35
click at [157, 313] on link "Messages" at bounding box center [195, 329] width 76 height 33
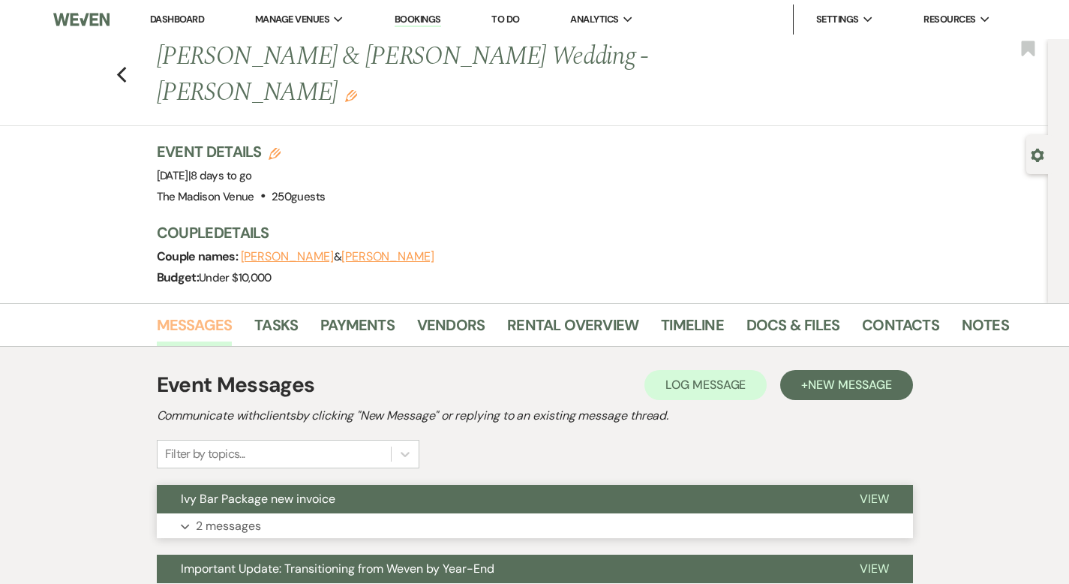
scroll to position [39, 0]
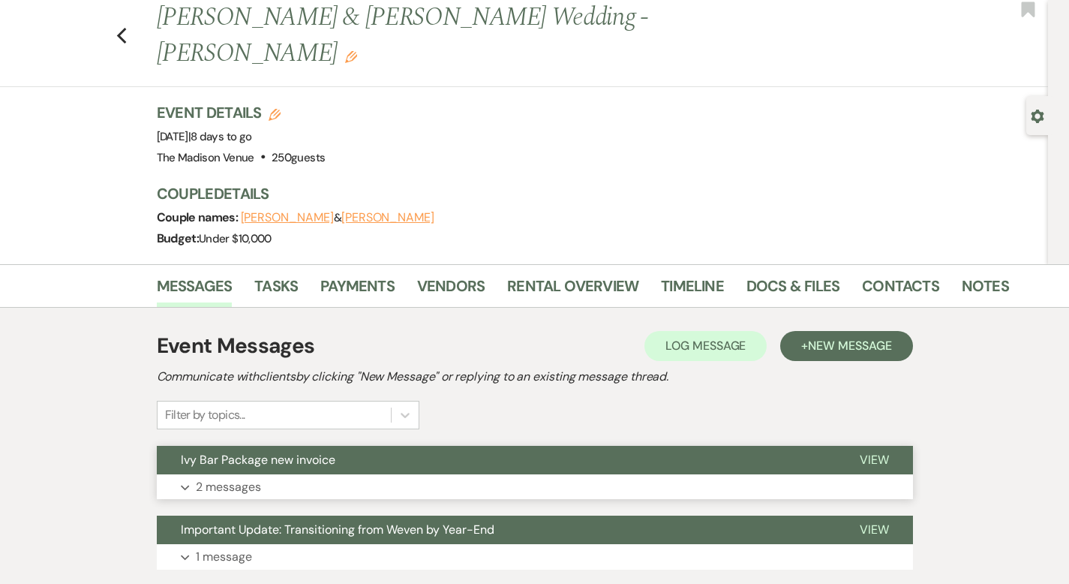
click at [214, 474] on button "Expand 2 messages" at bounding box center [535, 487] width 756 height 26
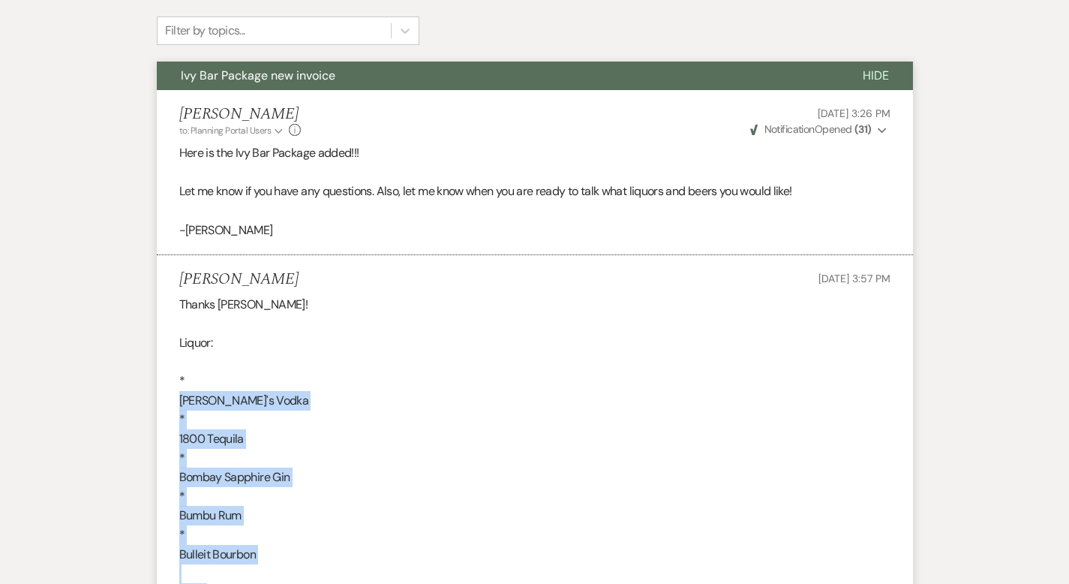
scroll to position [564, 0]
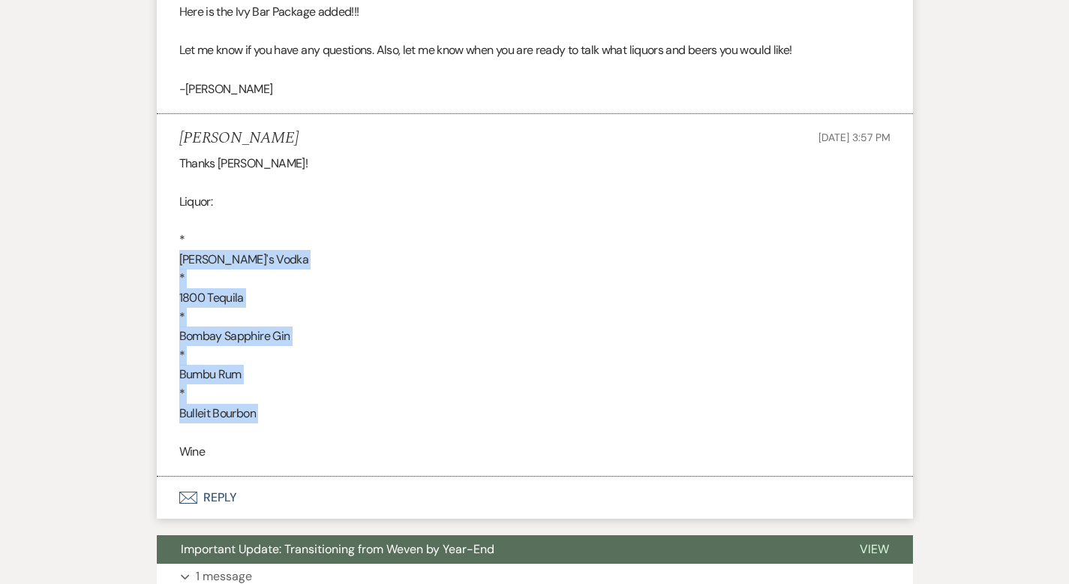
drag, startPoint x: 130, startPoint y: 393, endPoint x: 219, endPoint y: 399, distance: 89.5
click at [219, 399] on div "Thanks [PERSON_NAME]! Liquor: * [PERSON_NAME]'s Vodka * 1800 Tequila * Bombay S…" at bounding box center [534, 308] width 711 height 308
copy div "[PERSON_NAME]'s Vodka * 1800 Tequila * Bombay Sapphire Gin * Bumbu Rum * Bullei…"
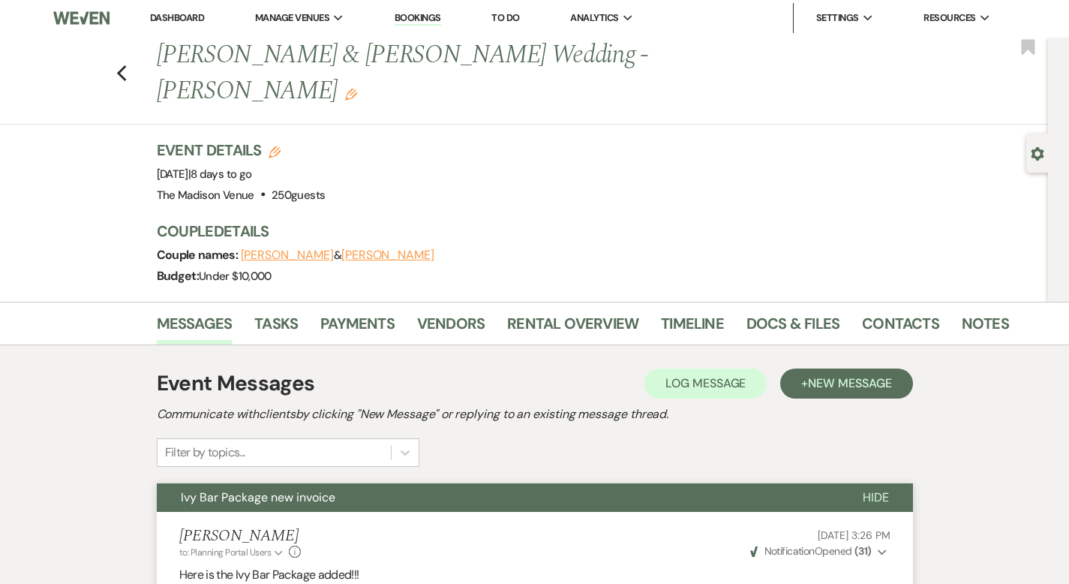
scroll to position [0, 0]
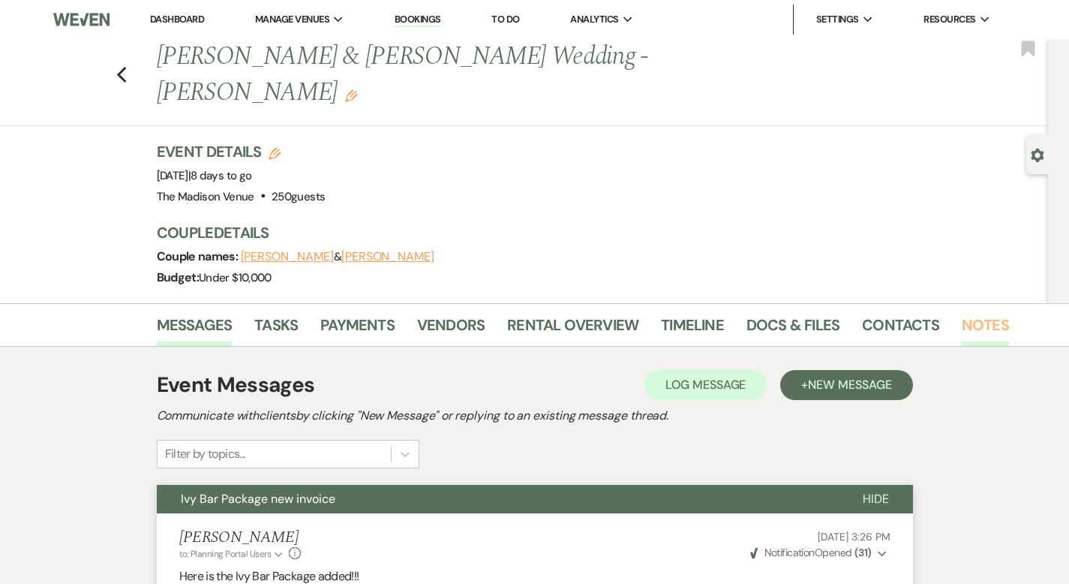
click at [962, 313] on link "Notes" at bounding box center [985, 329] width 47 height 33
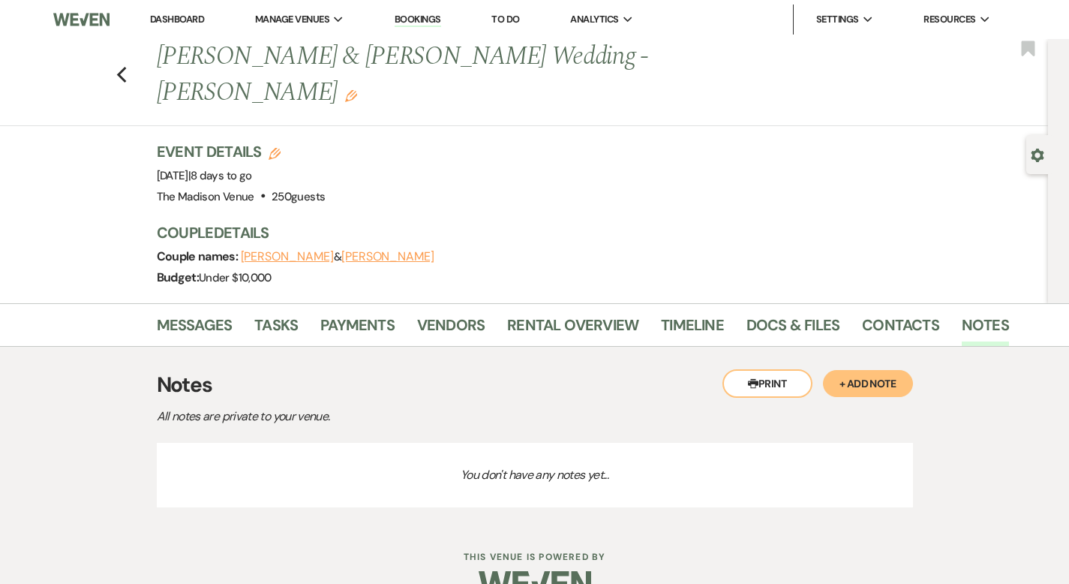
click at [899, 370] on button "+ Add Note" at bounding box center [868, 383] width 90 height 27
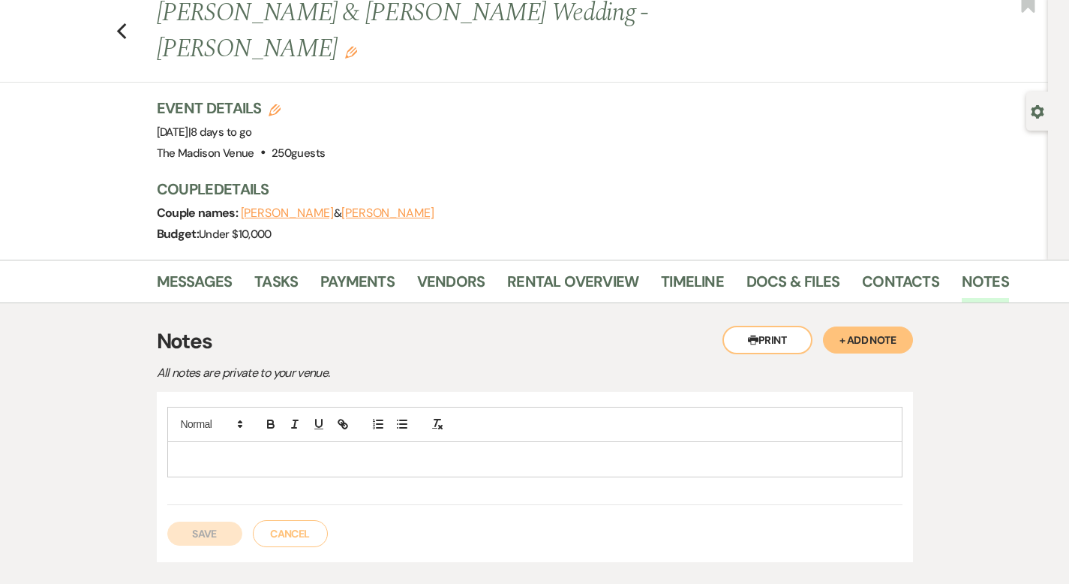
scroll to position [105, 0]
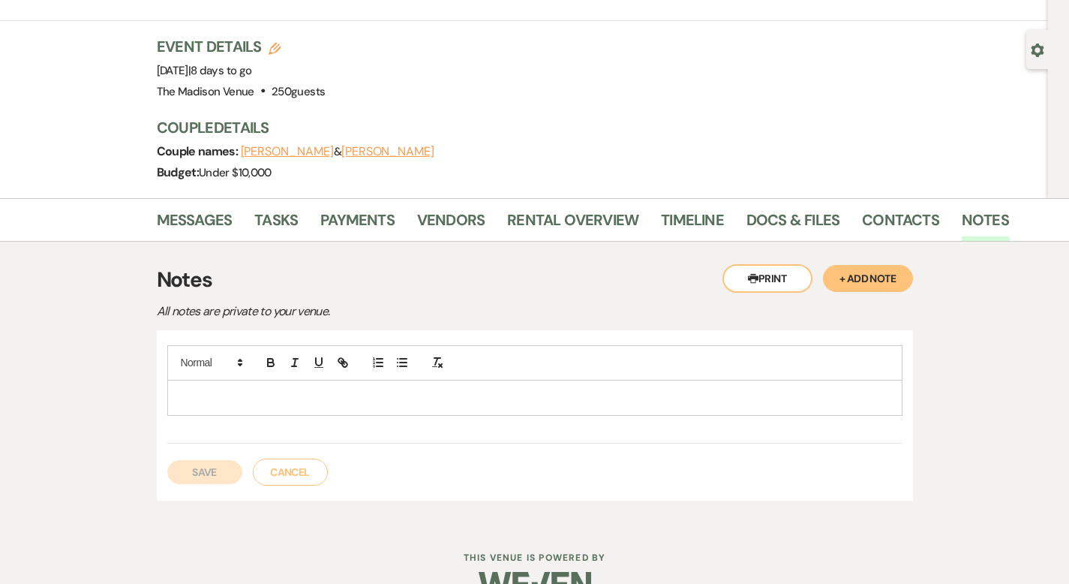
click at [233, 389] on p at bounding box center [534, 397] width 711 height 17
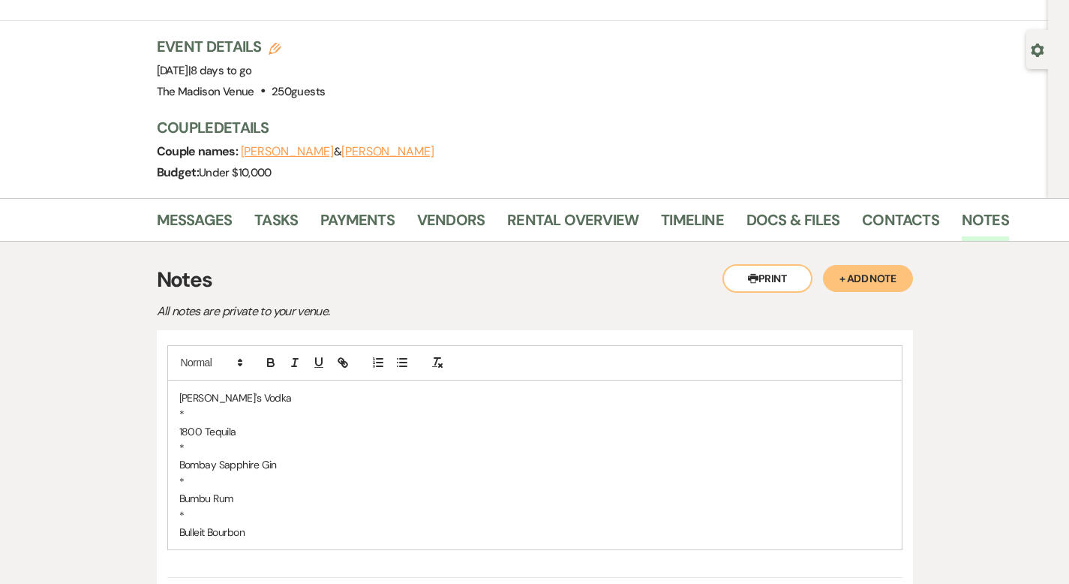
click at [179, 406] on p "*" at bounding box center [534, 414] width 711 height 17
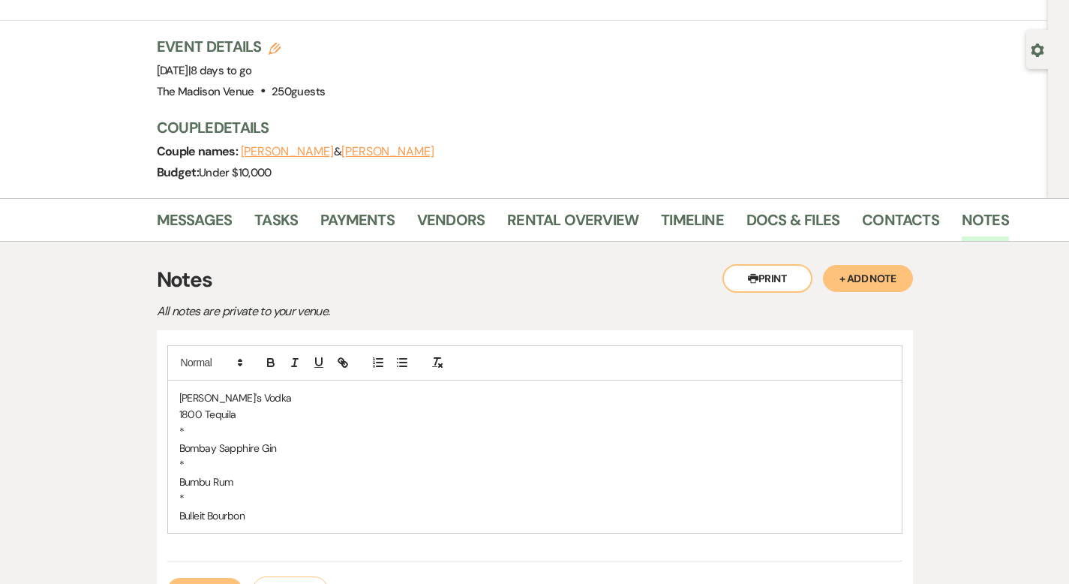
click at [179, 423] on p "*" at bounding box center [534, 431] width 711 height 17
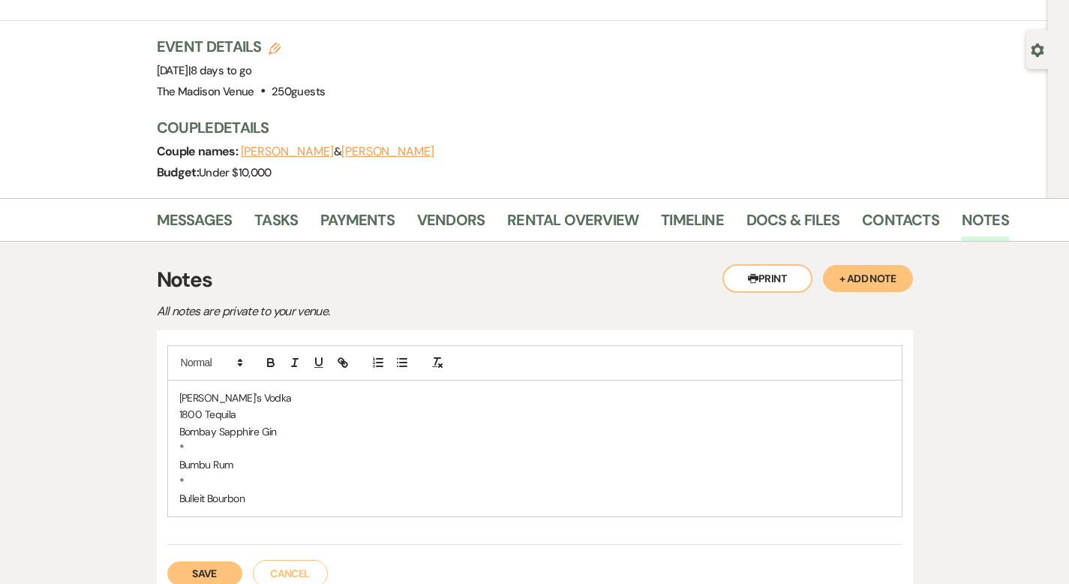
click at [179, 440] on p "*" at bounding box center [534, 448] width 711 height 17
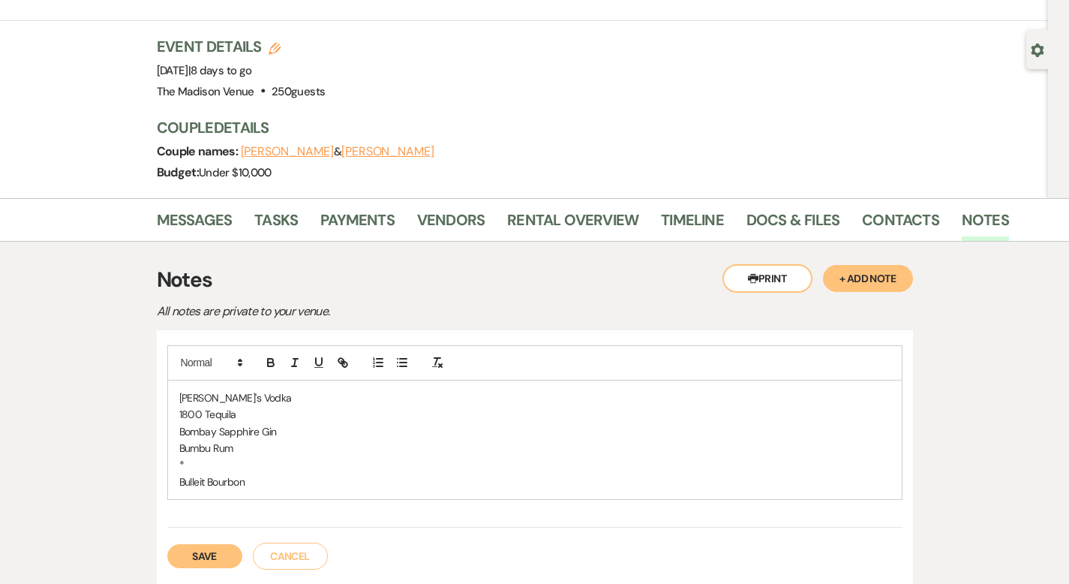
click at [179, 456] on p "*" at bounding box center [534, 464] width 711 height 17
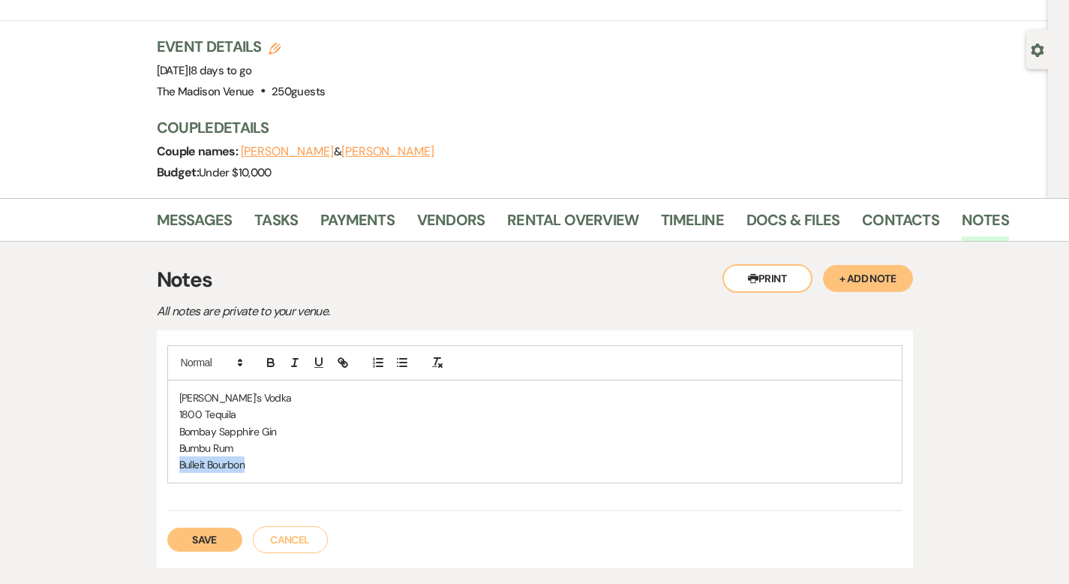
drag, startPoint x: 200, startPoint y: 428, endPoint x: 111, endPoint y: 431, distance: 88.6
click at [157, 431] on div "[PERSON_NAME]'s Vodka 1800 Tequila Bombay Sapphire Gin Bumbu Rum Bulleit Bourbo…" at bounding box center [535, 449] width 756 height 238
click at [179, 458] on span "Makers Whisky" at bounding box center [213, 465] width 68 height 14
click at [168, 380] on div "[PERSON_NAME]'s Vodka 1800 Tequila Bombay Sapphire Gin Bumbu Rum Makers [PERSON…" at bounding box center [535, 431] width 734 height 102
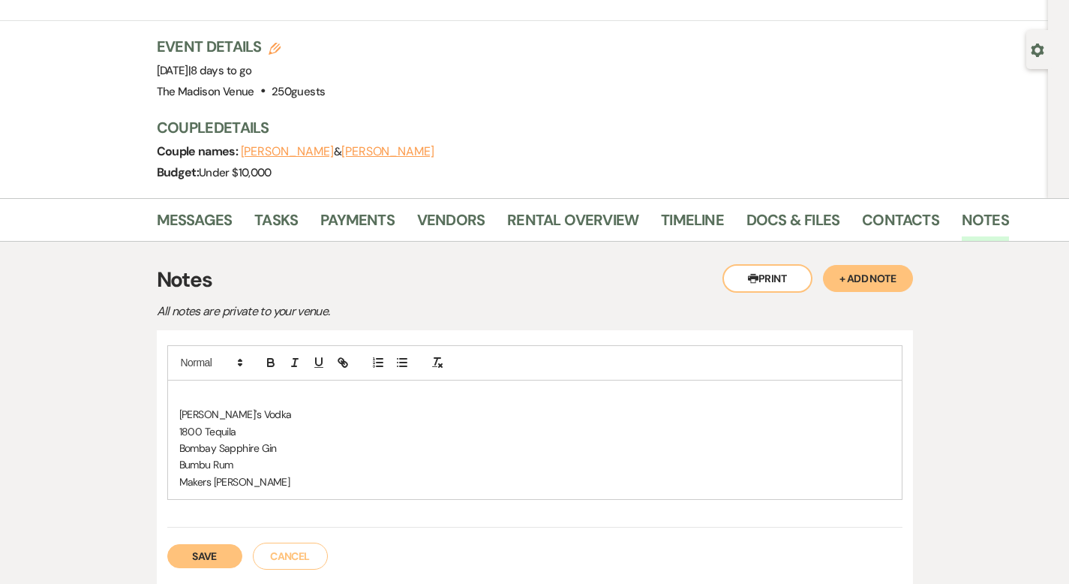
click at [179, 389] on p at bounding box center [534, 397] width 711 height 17
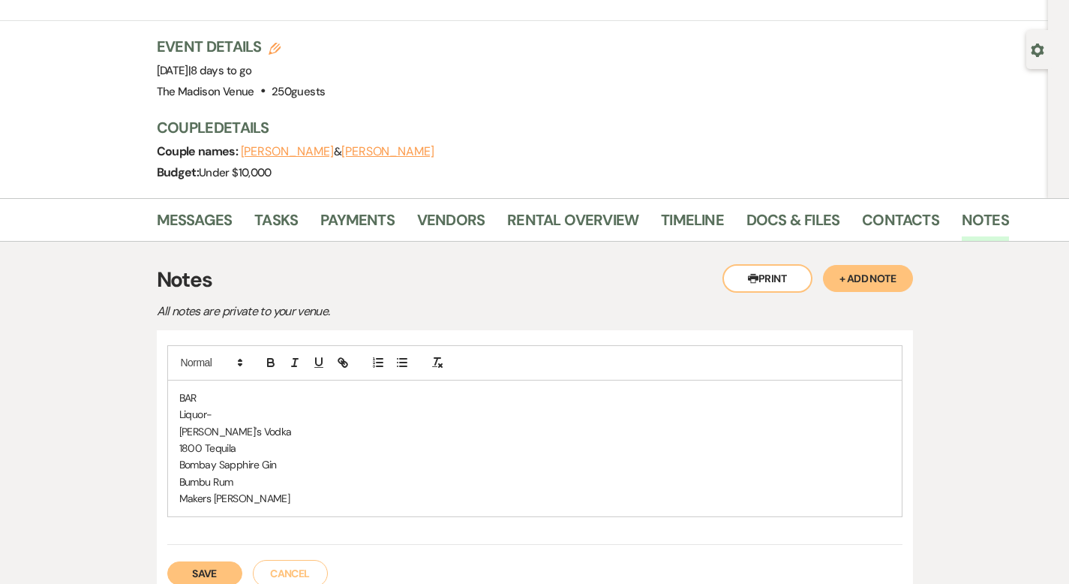
click at [235, 490] on p "Makers [PERSON_NAME]" at bounding box center [534, 498] width 711 height 17
click at [215, 574] on p "Midwest IPA" at bounding box center [534, 582] width 711 height 17
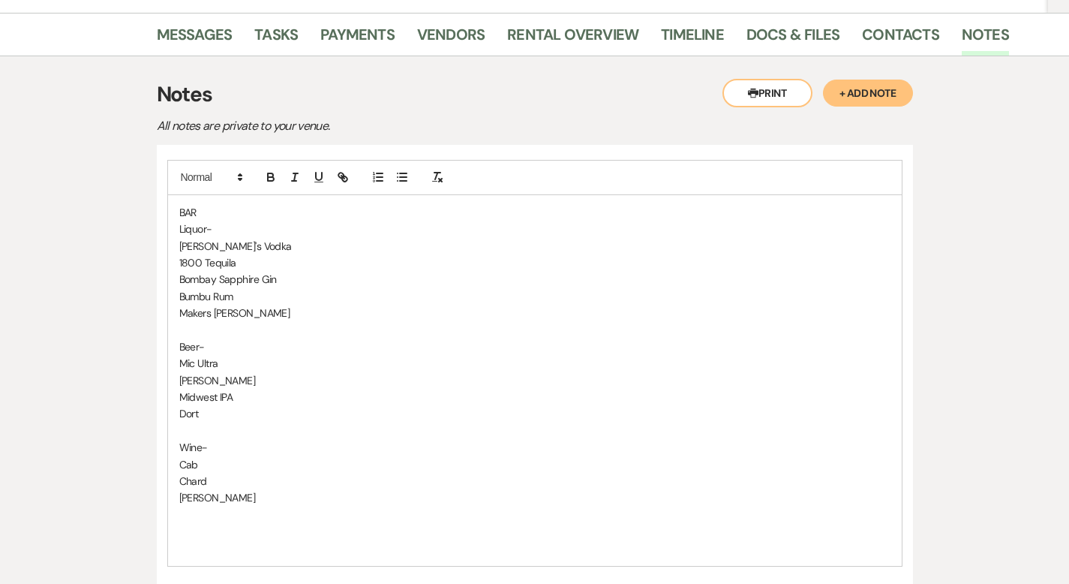
scroll to position [441, 0]
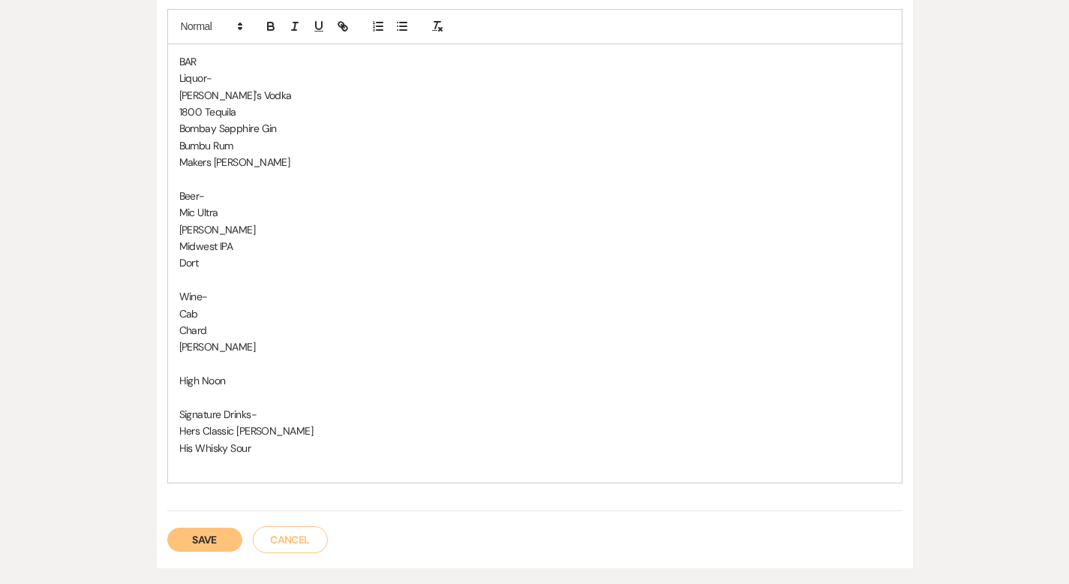
click at [179, 322] on p "Chard" at bounding box center [534, 330] width 711 height 17
click at [179, 338] on p "[PERSON_NAME]" at bounding box center [534, 346] width 711 height 17
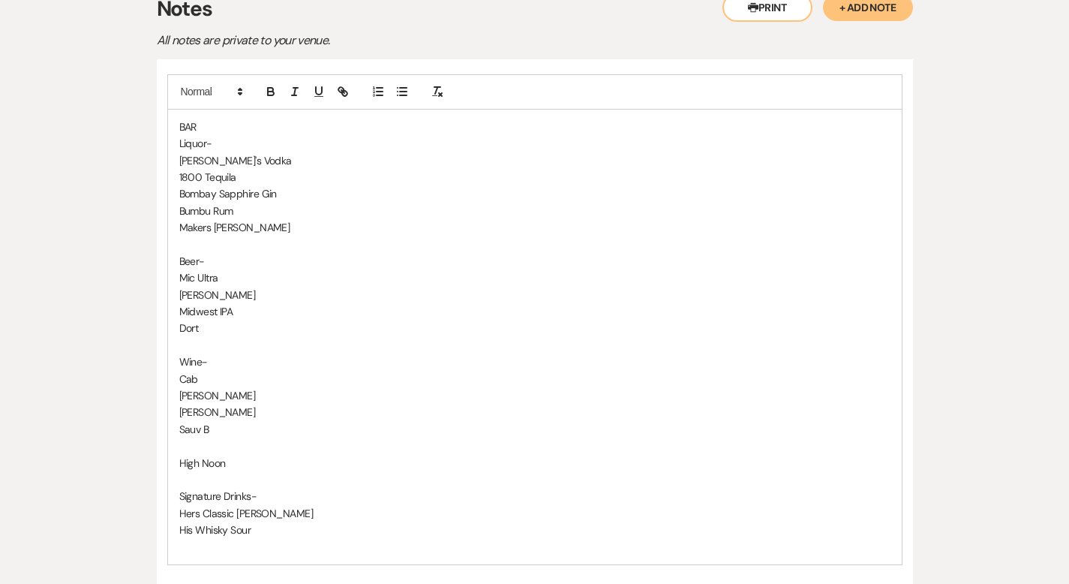
scroll to position [375, 0]
click at [179, 320] on p "Dort" at bounding box center [534, 328] width 711 height 17
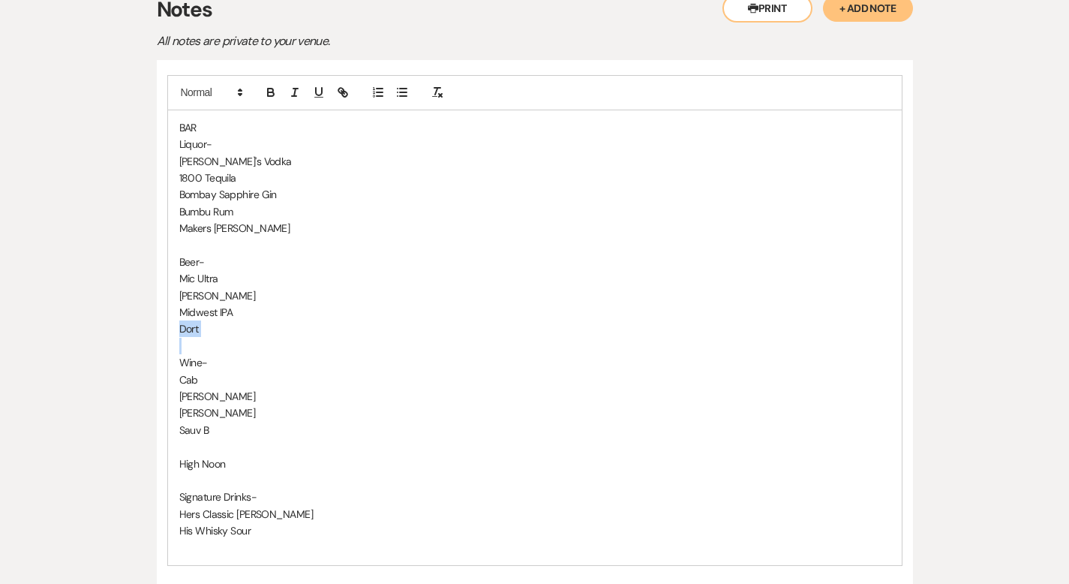
click at [179, 320] on p "Dort" at bounding box center [534, 328] width 711 height 17
click at [282, 522] on p "His Whisky Sour" at bounding box center [534, 530] width 711 height 17
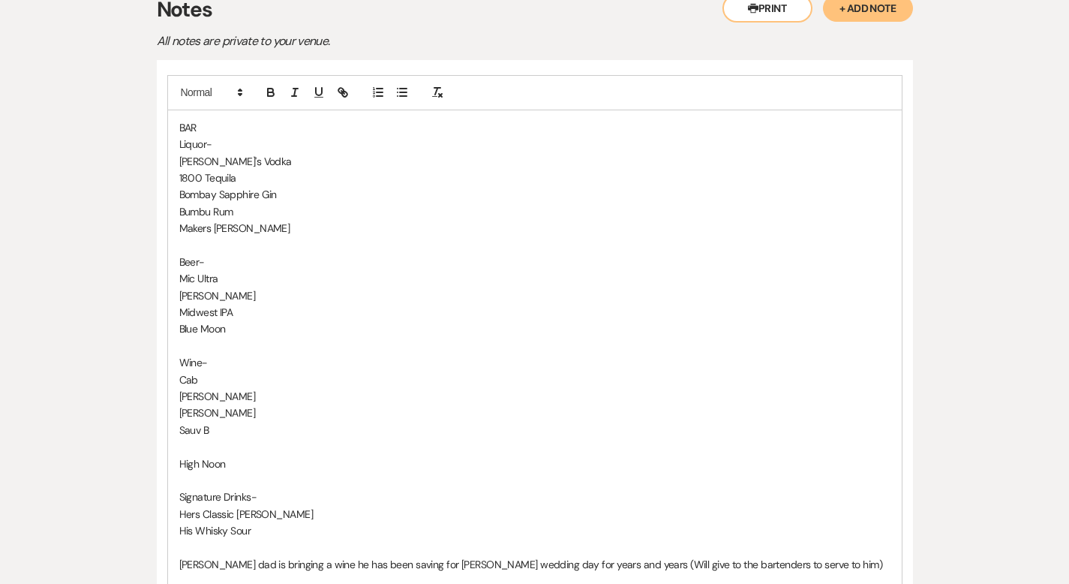
click at [758, 572] on p at bounding box center [534, 580] width 711 height 17
click at [743, 556] on p "[PERSON_NAME]'s dad is bringing a wine he has been saving for [PERSON_NAME] wed…" at bounding box center [534, 564] width 711 height 17
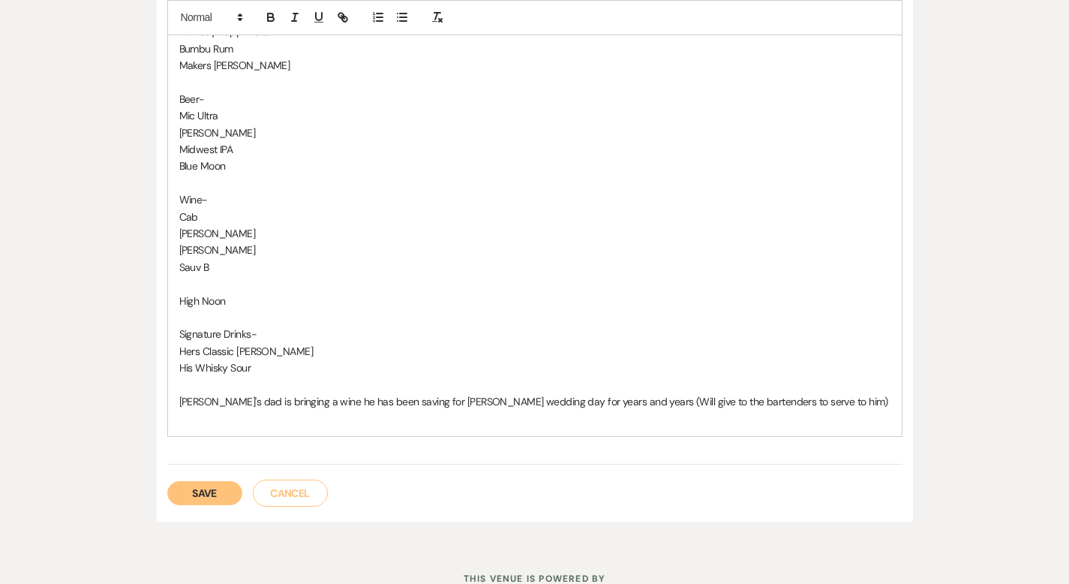
scroll to position [548, 0]
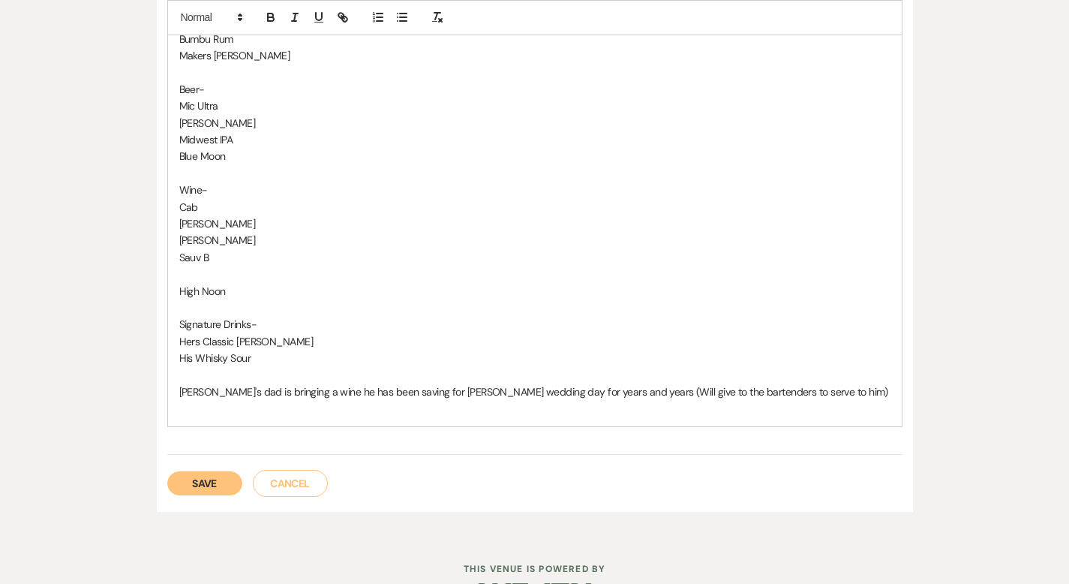
click at [179, 182] on p "Wine-" at bounding box center [534, 190] width 711 height 17
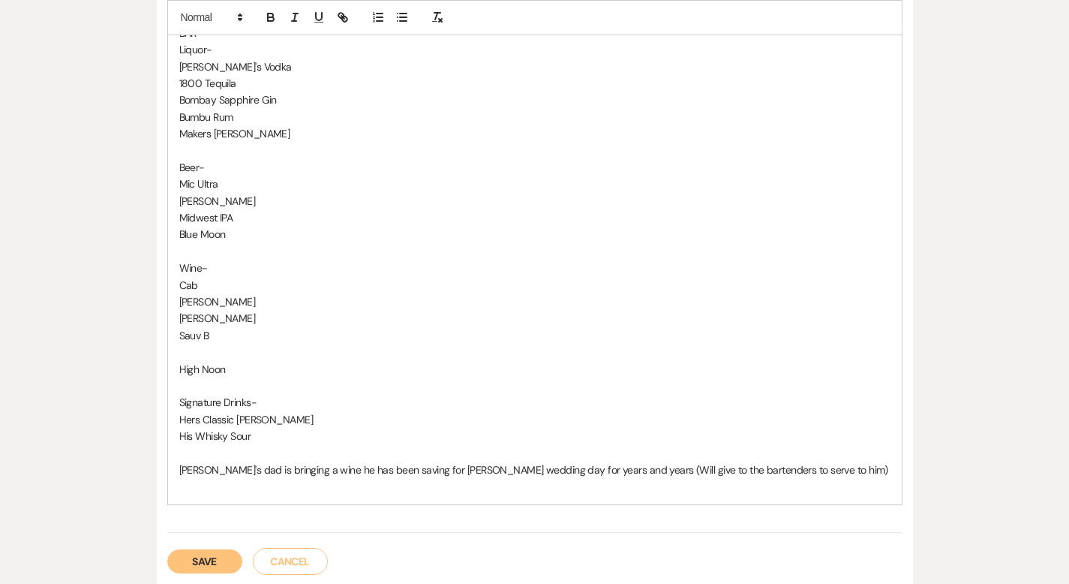
scroll to position [558, 0]
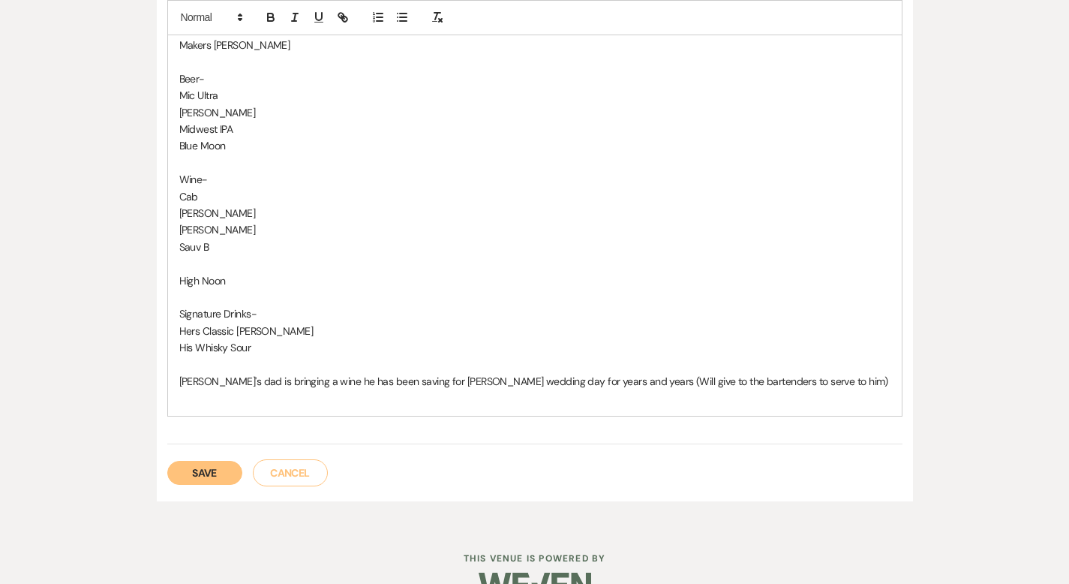
click at [794, 373] on p "[PERSON_NAME]'s dad is bringing a wine he has been saving for [PERSON_NAME] wed…" at bounding box center [534, 381] width 711 height 17
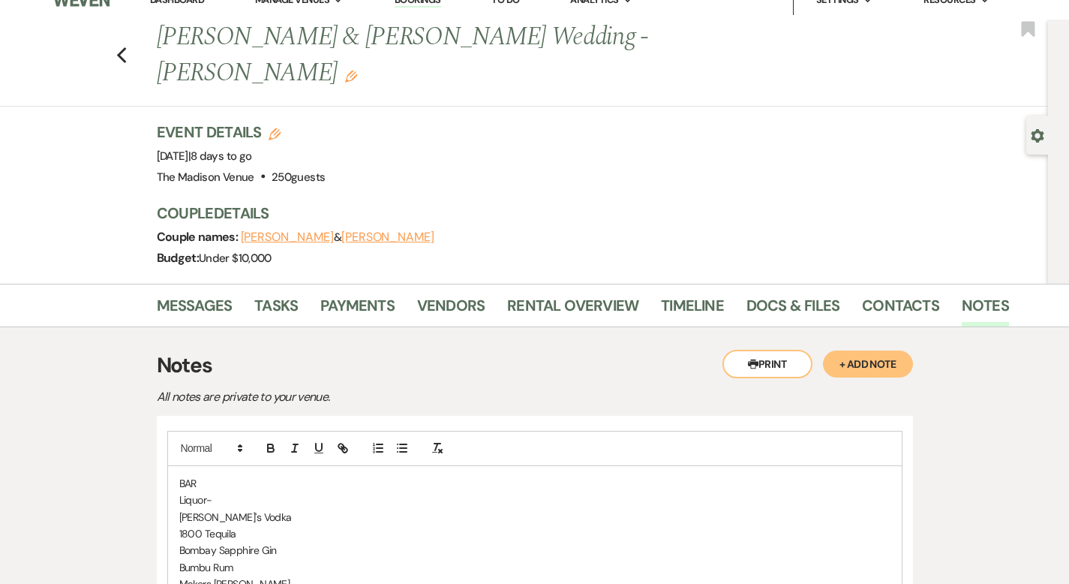
scroll to position [22, 0]
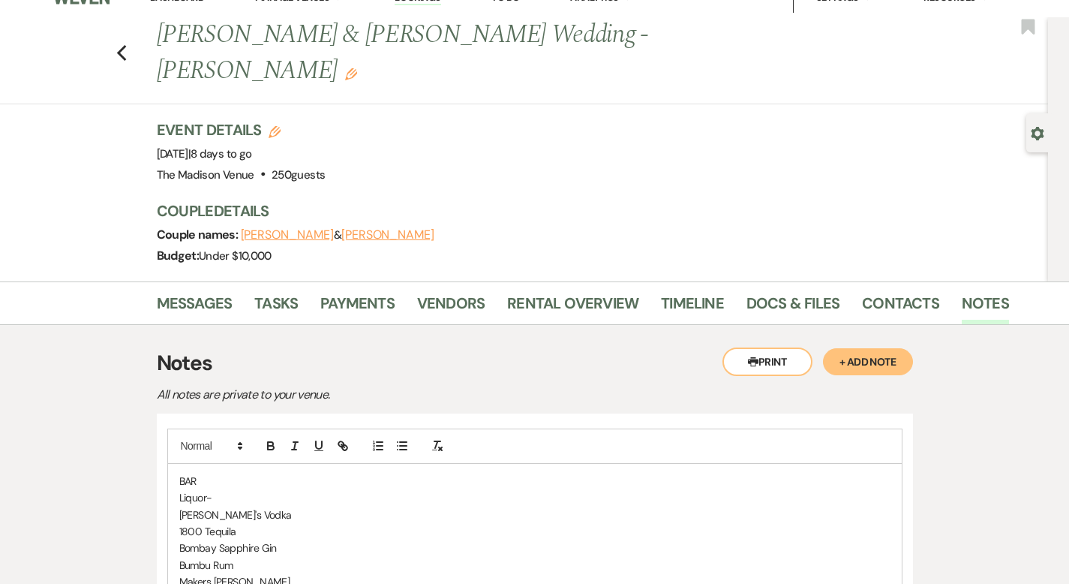
click at [913, 348] on button "+ Add Note" at bounding box center [868, 361] width 90 height 27
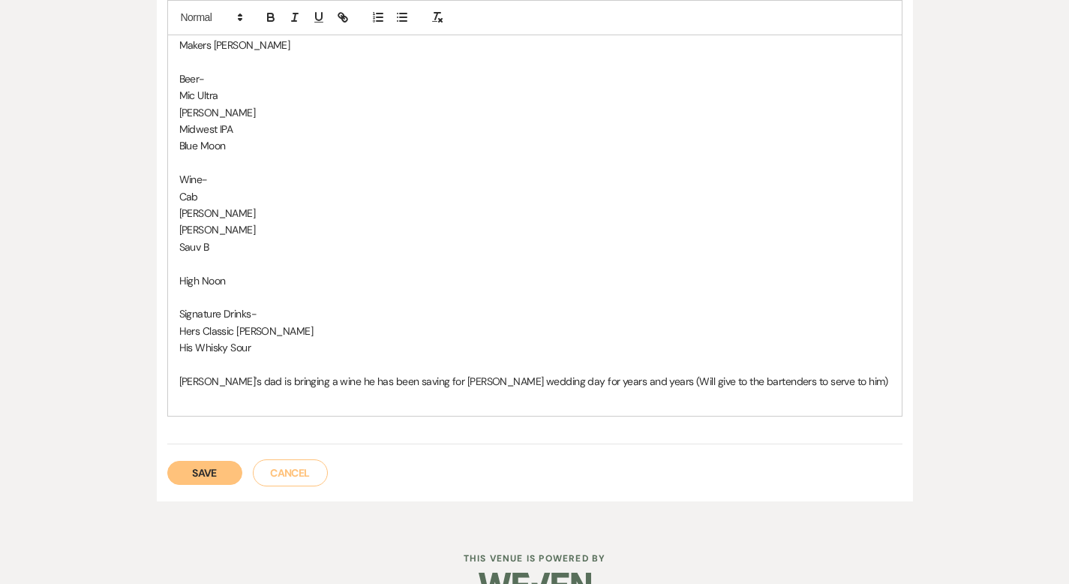
click at [167, 461] on button "Save" at bounding box center [204, 473] width 75 height 24
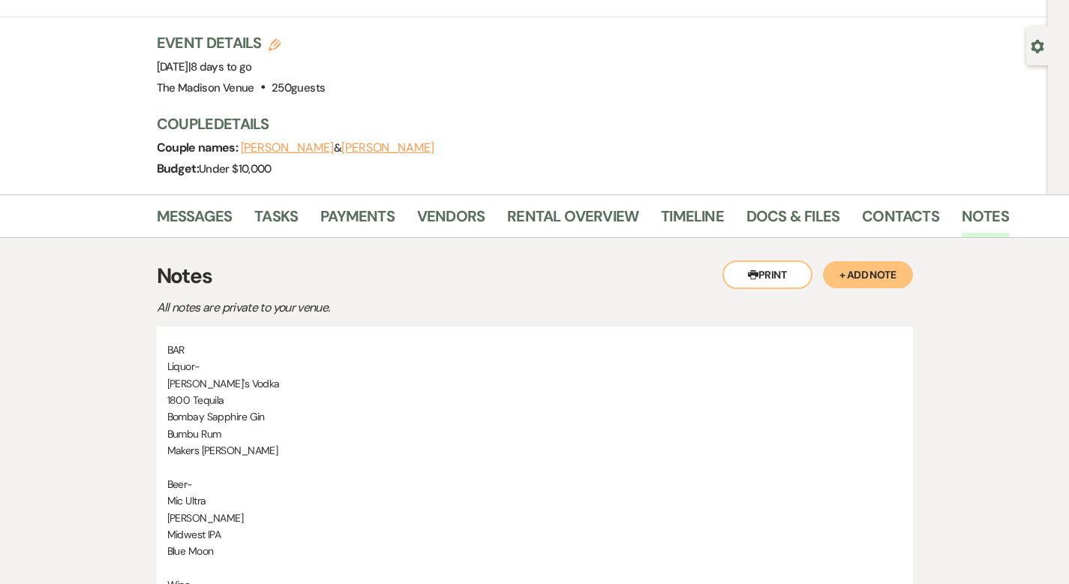
scroll to position [0, 0]
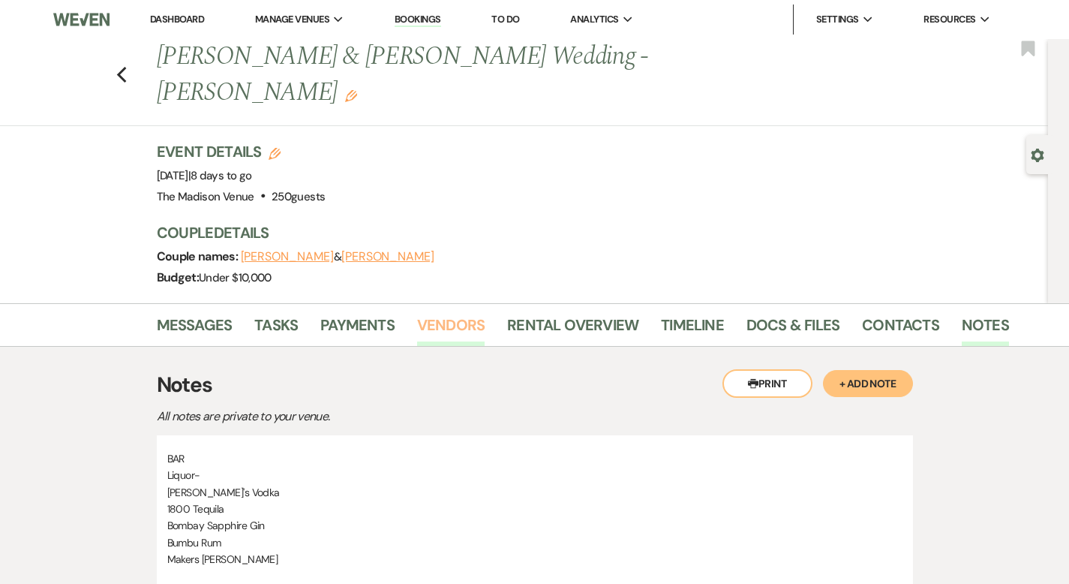
click at [419, 313] on link "Vendors" at bounding box center [451, 329] width 68 height 33
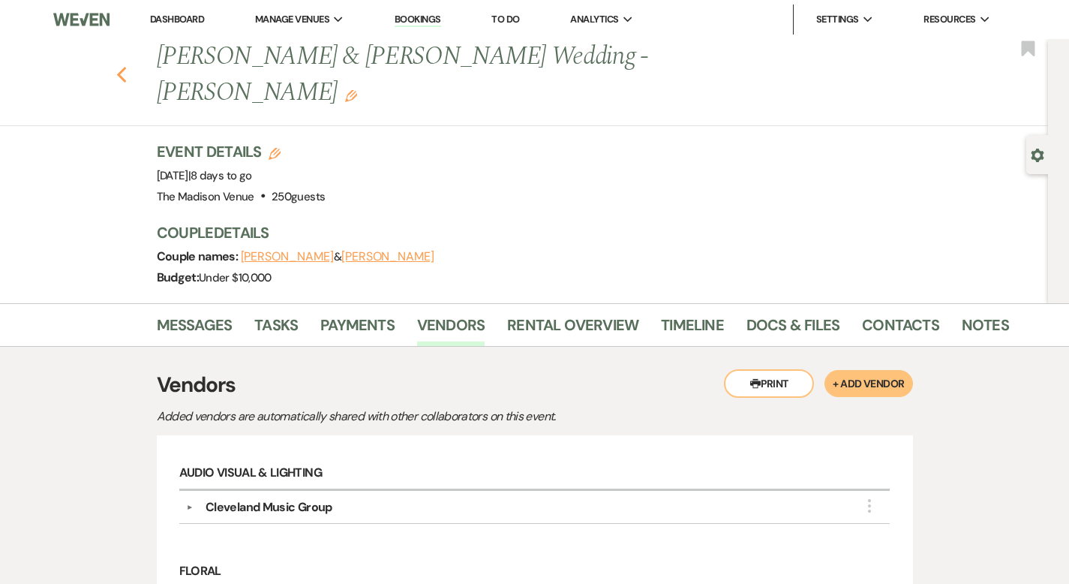
click at [116, 67] on use "button" at bounding box center [121, 75] width 10 height 17
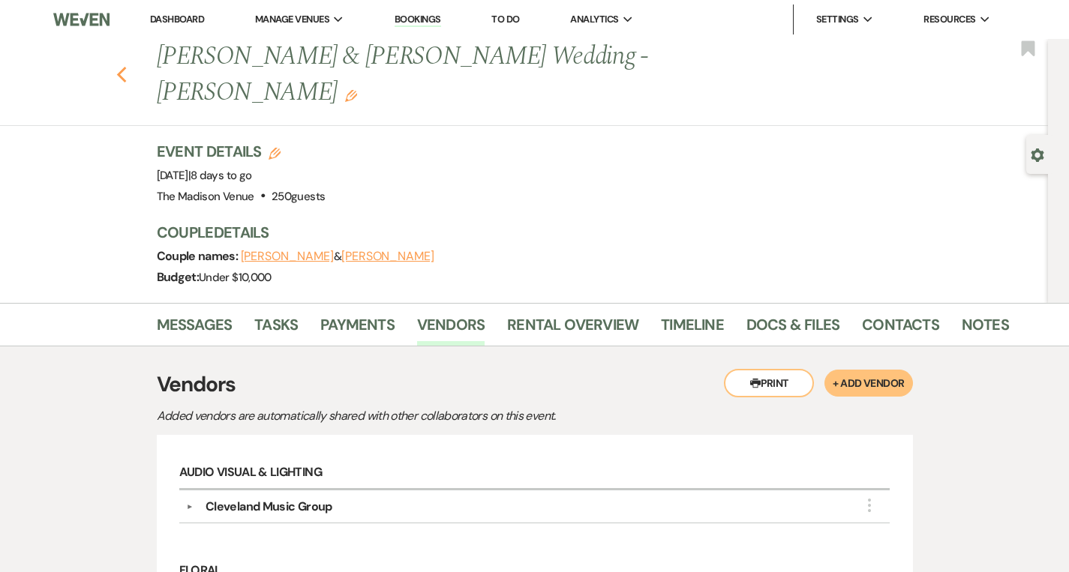
select select "8"
select select "6"
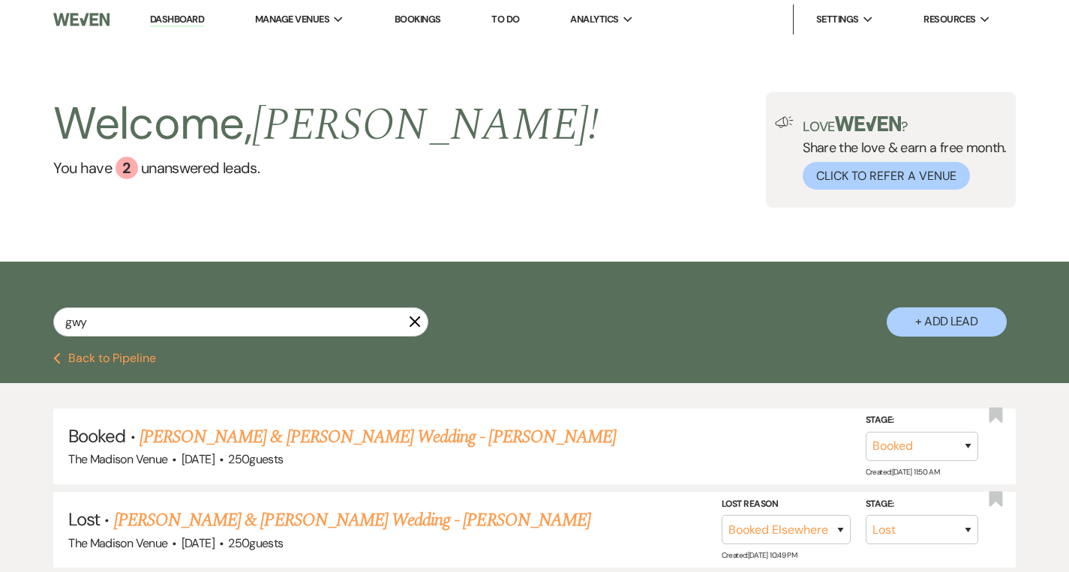
click at [416, 323] on icon "X" at bounding box center [415, 322] width 12 height 12
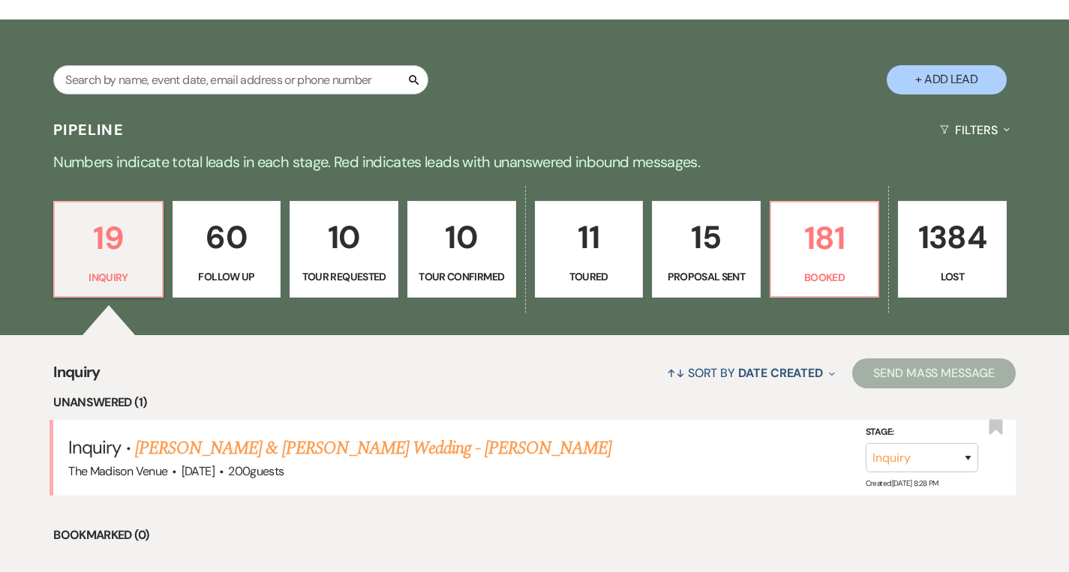
scroll to position [299, 0]
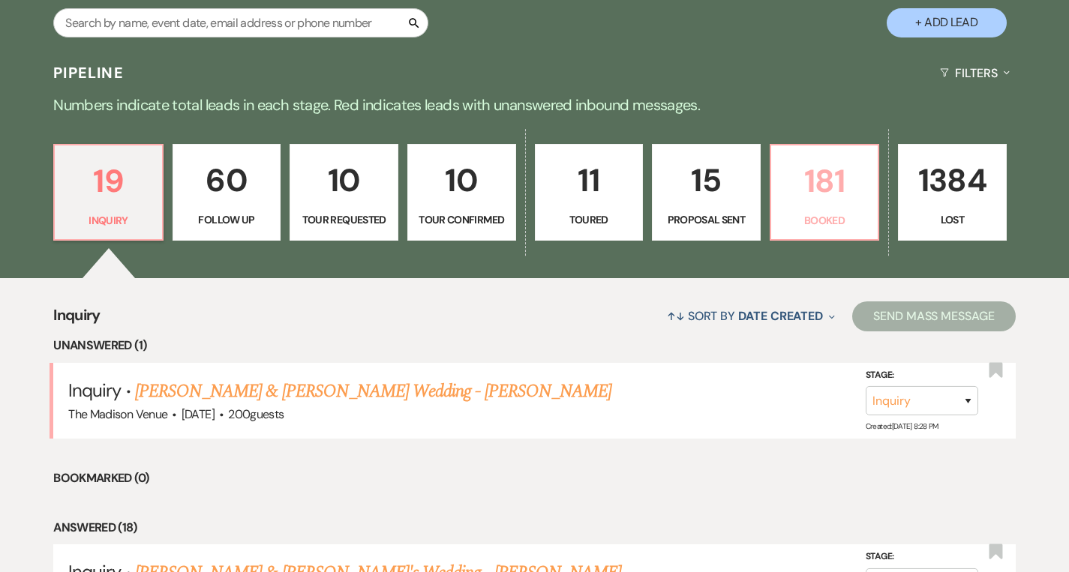
click at [844, 179] on p "181" at bounding box center [824, 181] width 89 height 50
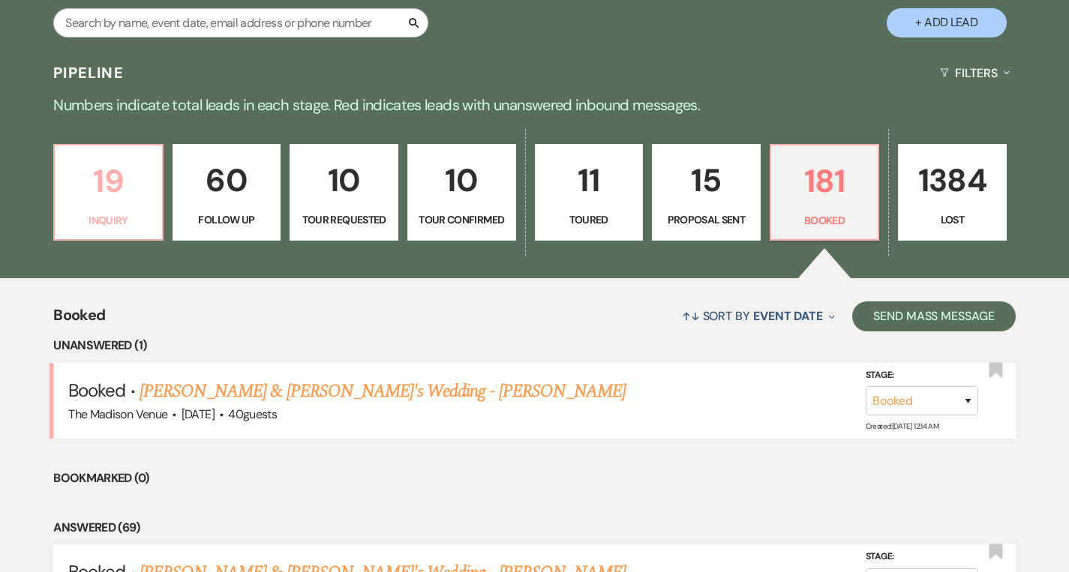
click at [138, 189] on p "19" at bounding box center [108, 181] width 89 height 50
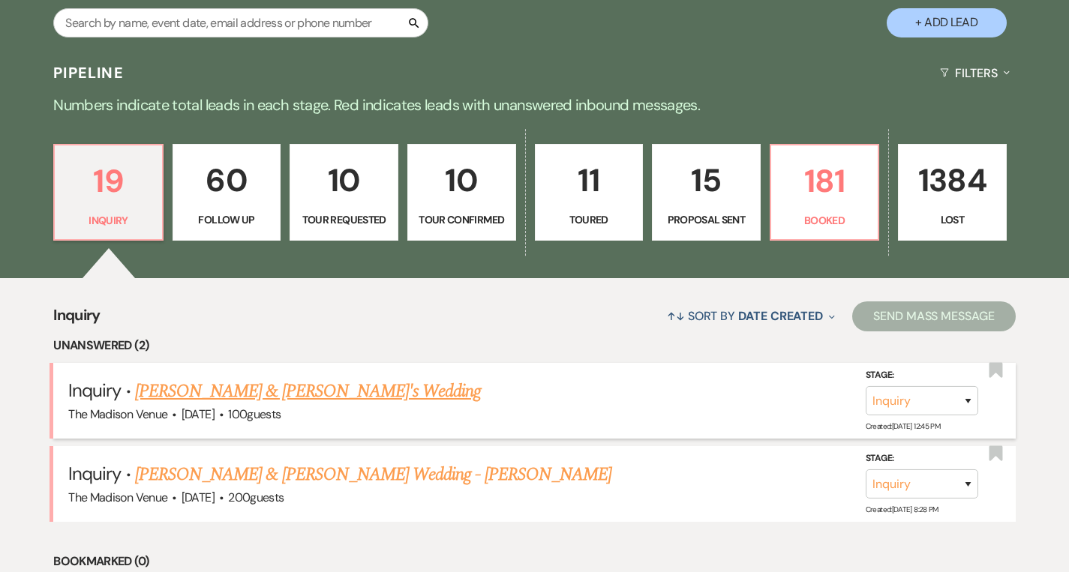
click at [272, 392] on link "[PERSON_NAME] & [PERSON_NAME]'s Wedding" at bounding box center [308, 391] width 347 height 27
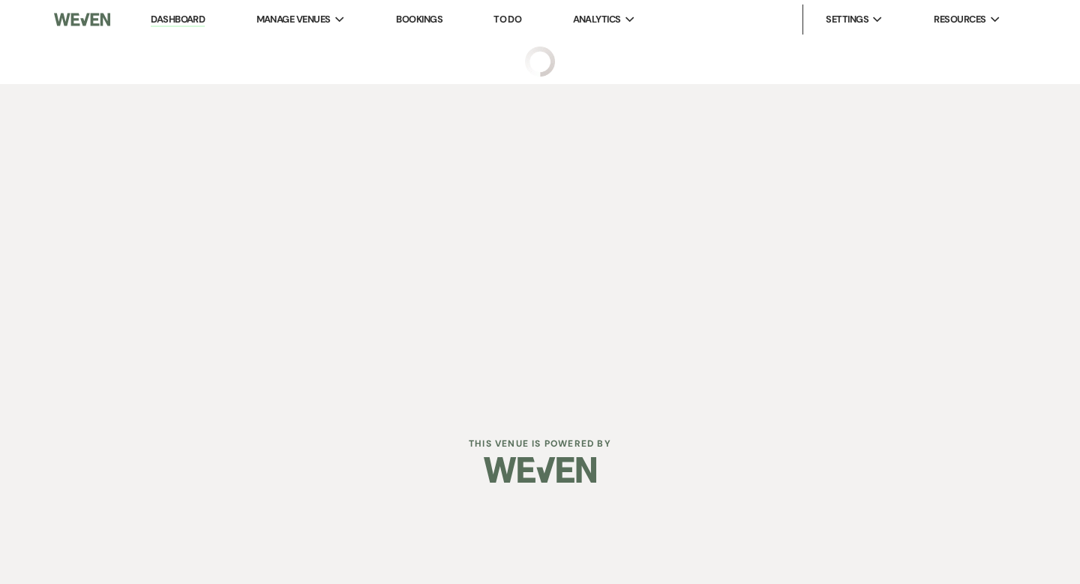
select select "5"
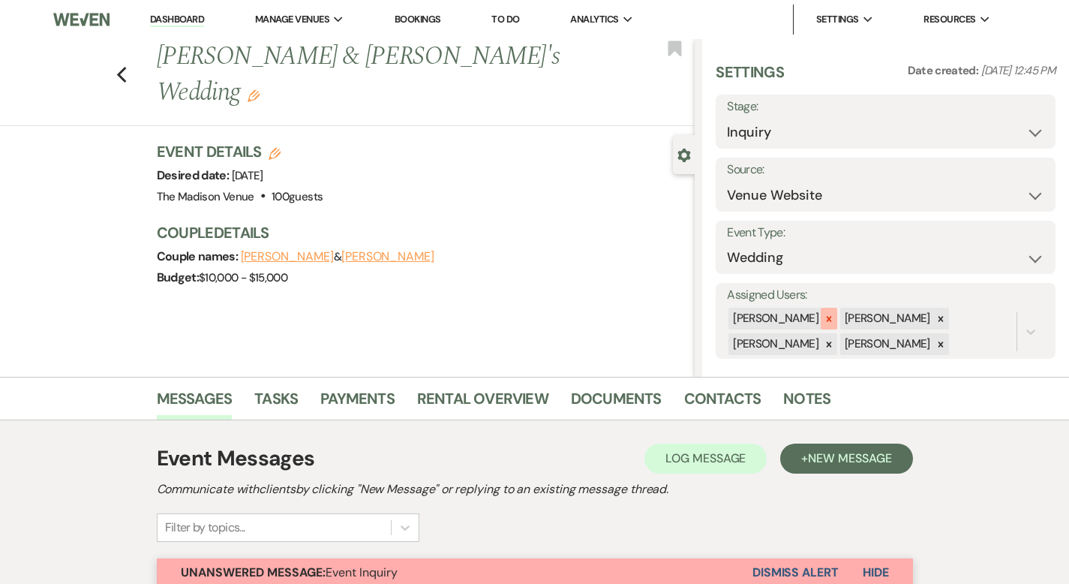
click at [832, 320] on icon at bounding box center [829, 318] width 5 height 5
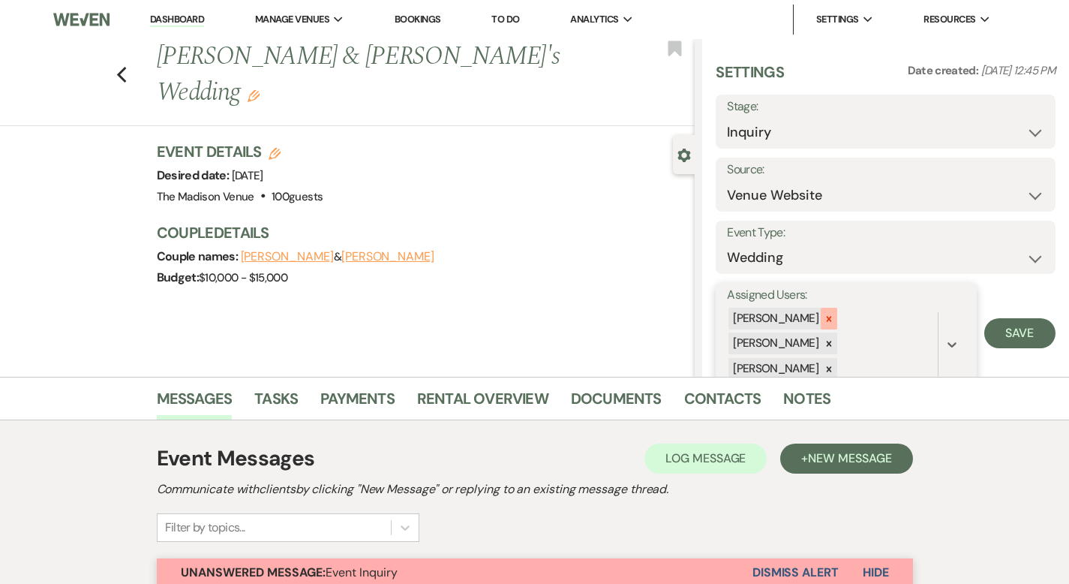
click at [834, 319] on icon at bounding box center [829, 319] width 11 height 11
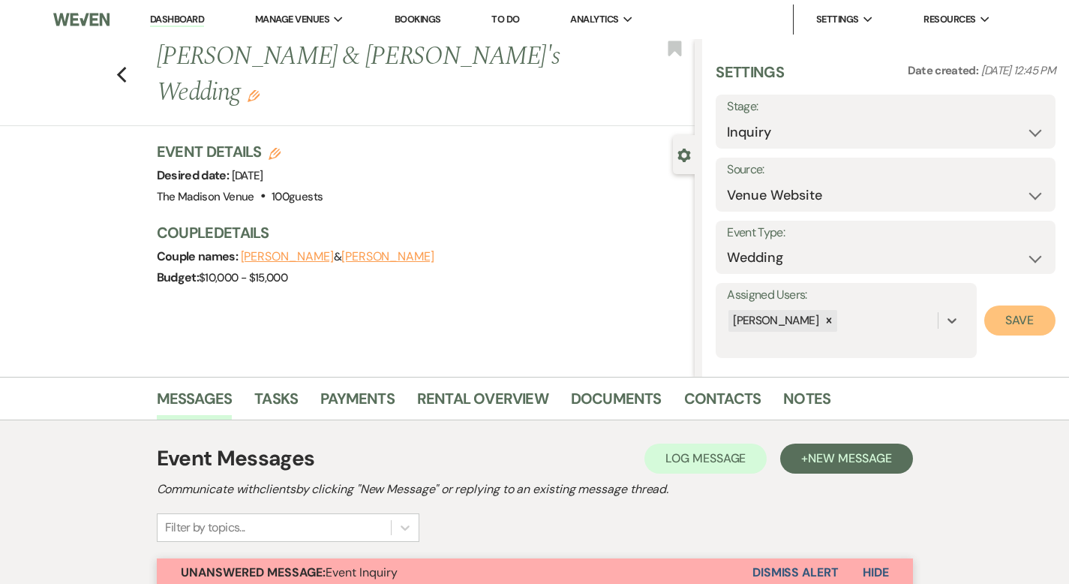
click at [1020, 317] on button "Save" at bounding box center [1019, 320] width 71 height 30
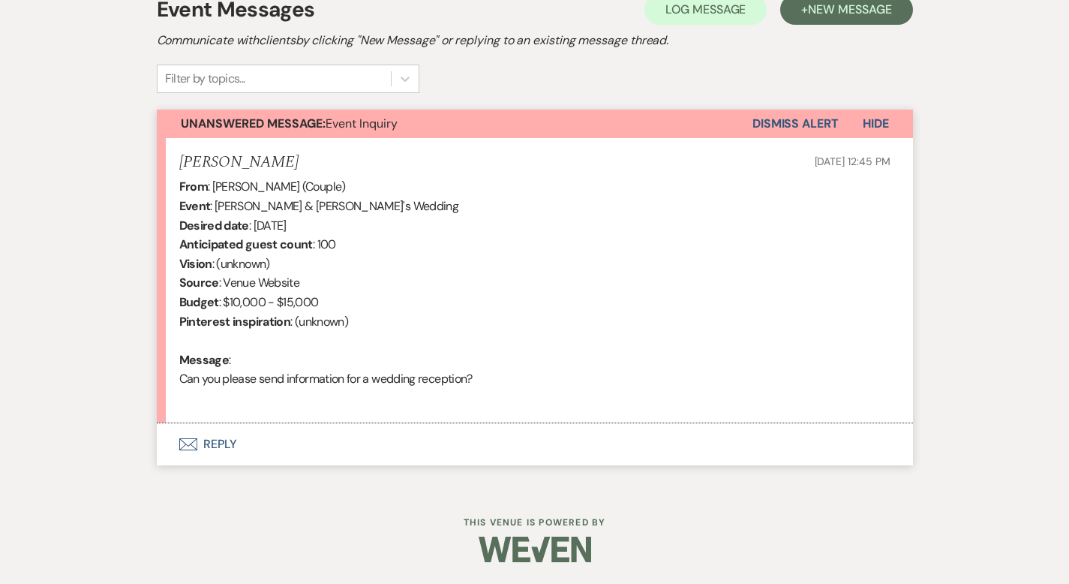
scroll to position [449, 0]
click at [163, 440] on button "Envelope Reply" at bounding box center [535, 443] width 756 height 42
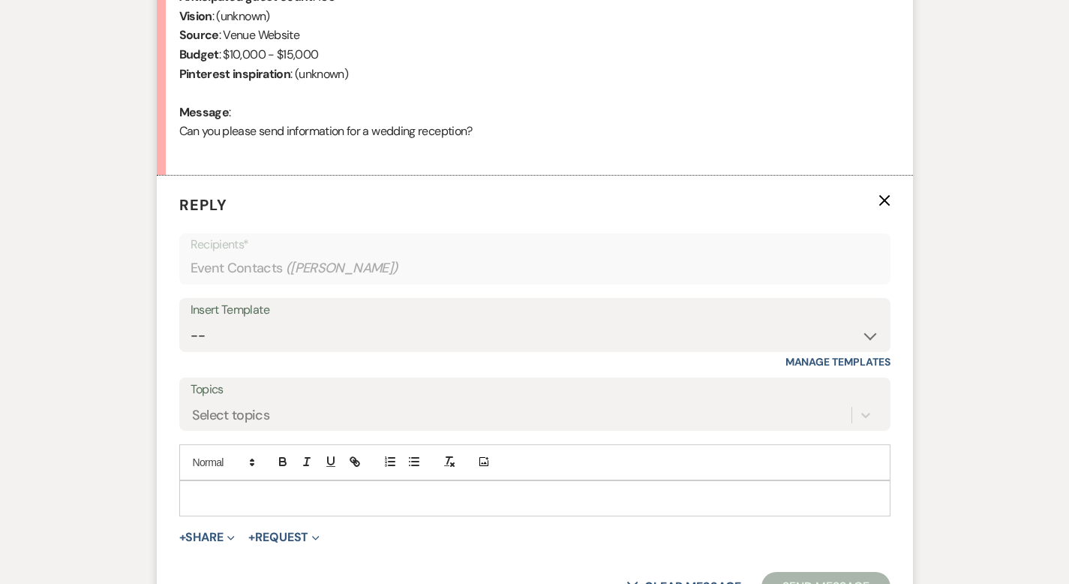
scroll to position [802, 0]
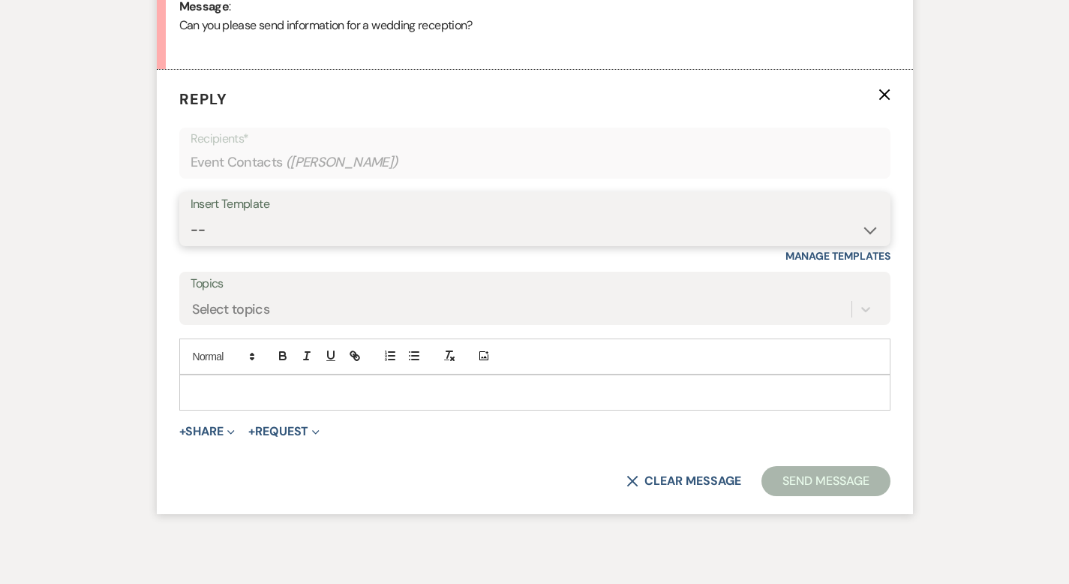
click at [227, 221] on select "-- Weven Planning Portal Introduction (Booked Events) Corporate Lead Follow Up …" at bounding box center [535, 229] width 689 height 29
select select "4631"
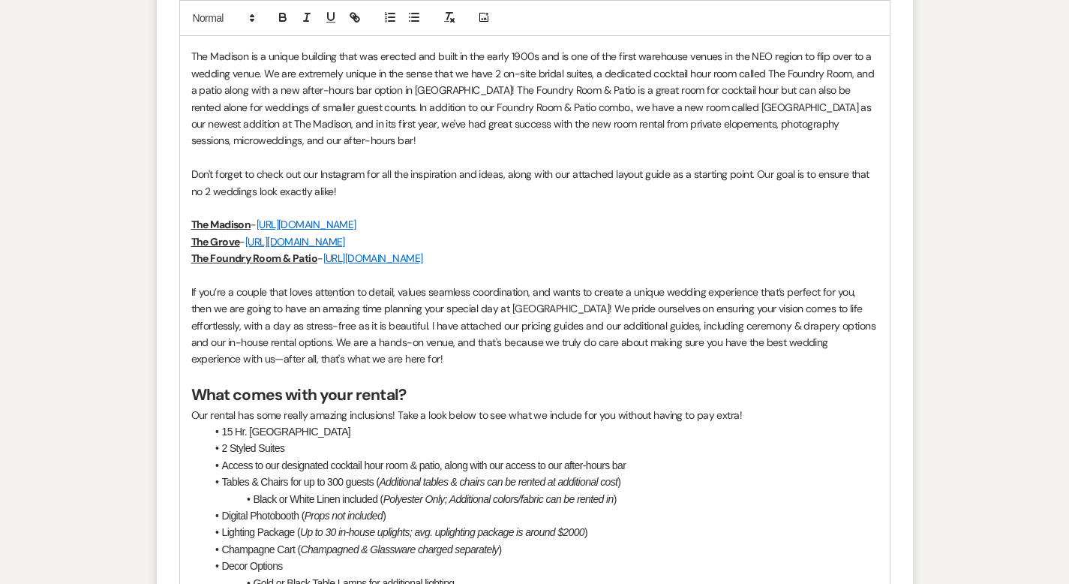
scroll to position [1875, 0]
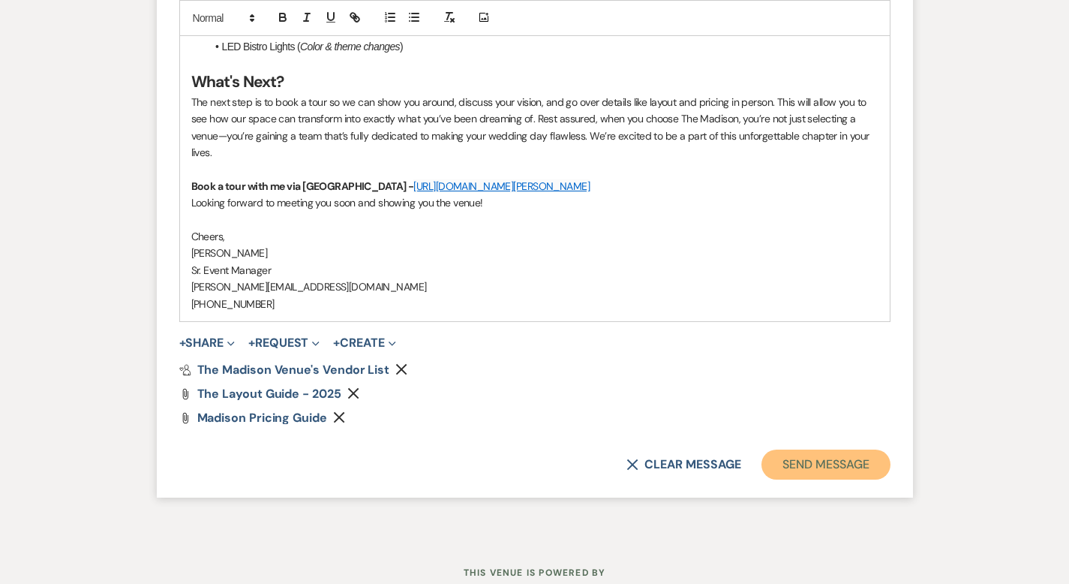
click at [840, 449] on button "Send Message" at bounding box center [825, 464] width 128 height 30
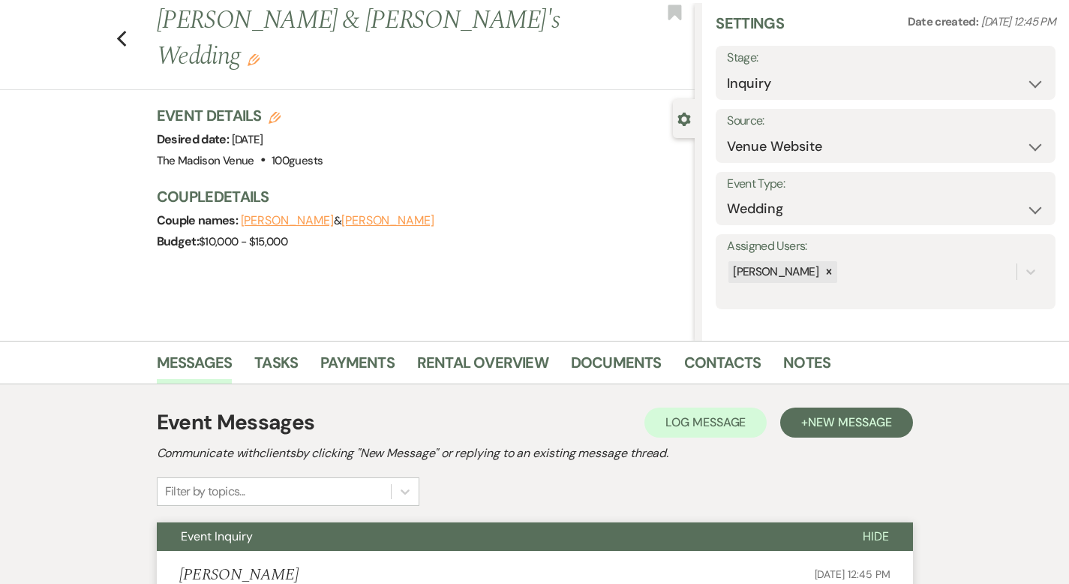
scroll to position [0, 0]
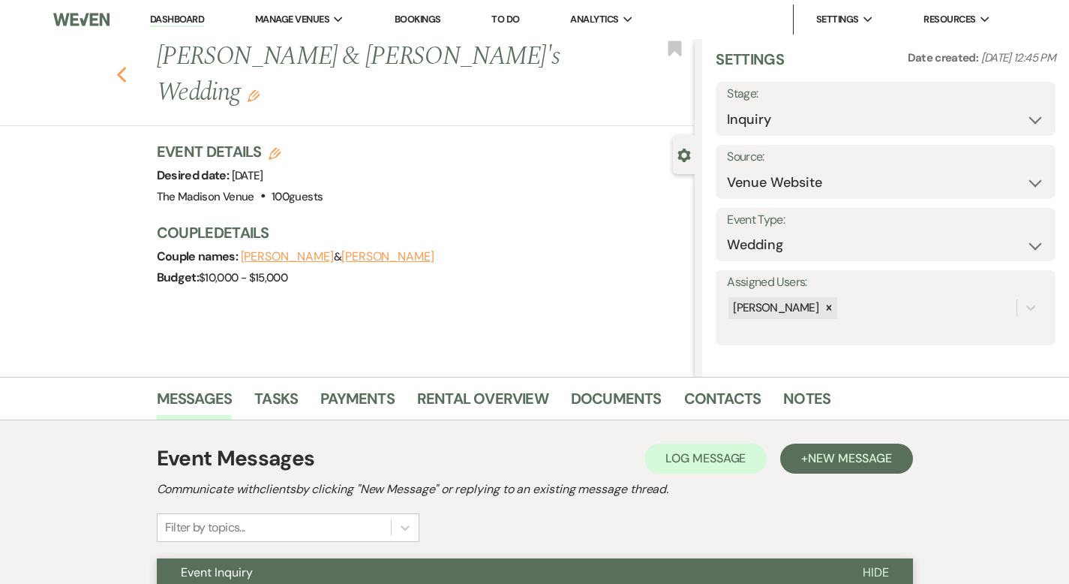
click at [116, 66] on icon "Previous" at bounding box center [121, 75] width 11 height 18
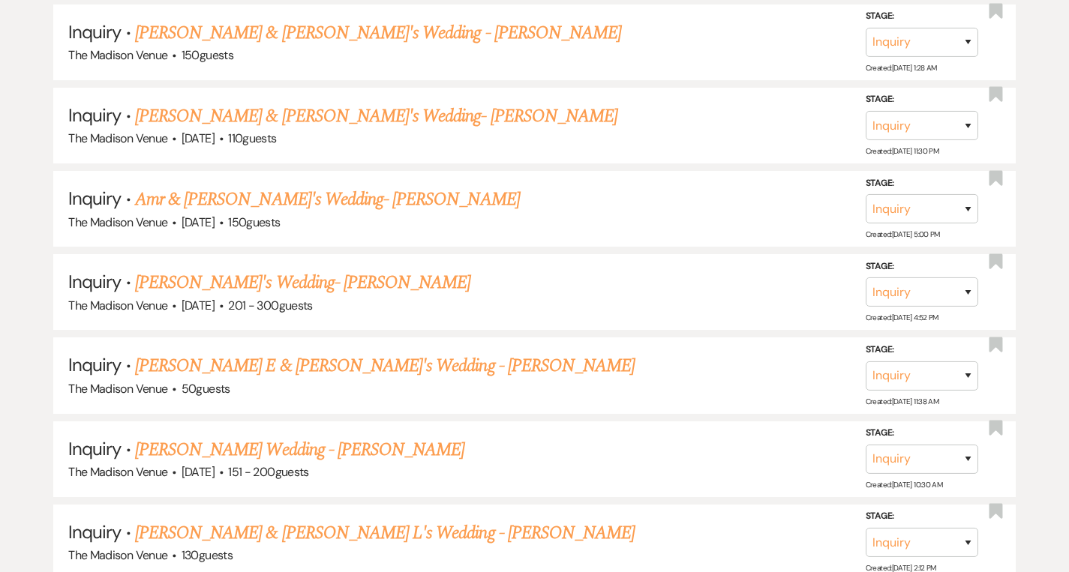
scroll to position [1654, 0]
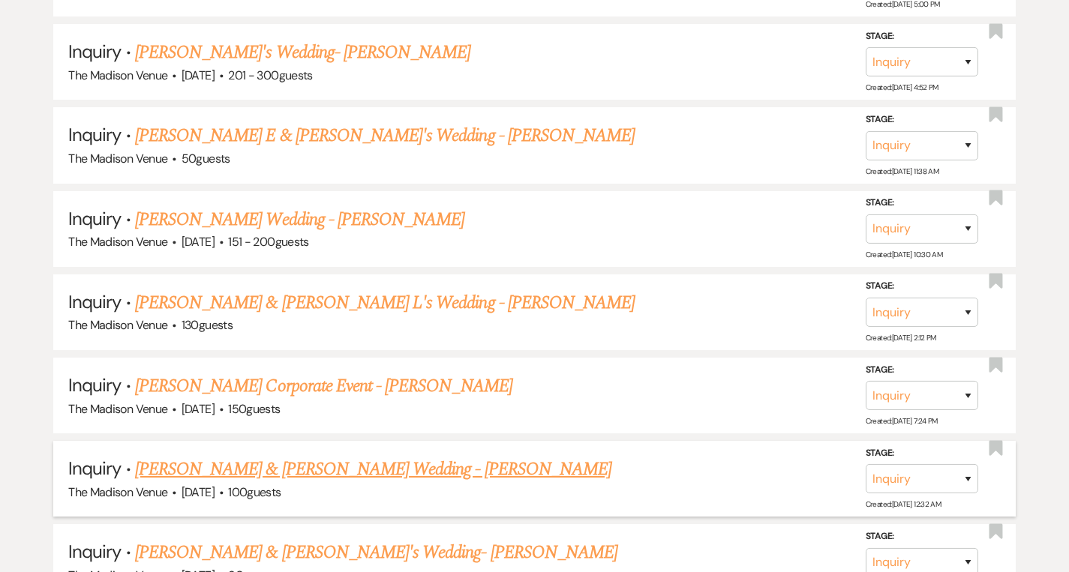
click at [332, 460] on link "[PERSON_NAME] & [PERSON_NAME] Wedding - [PERSON_NAME]" at bounding box center [373, 469] width 476 height 27
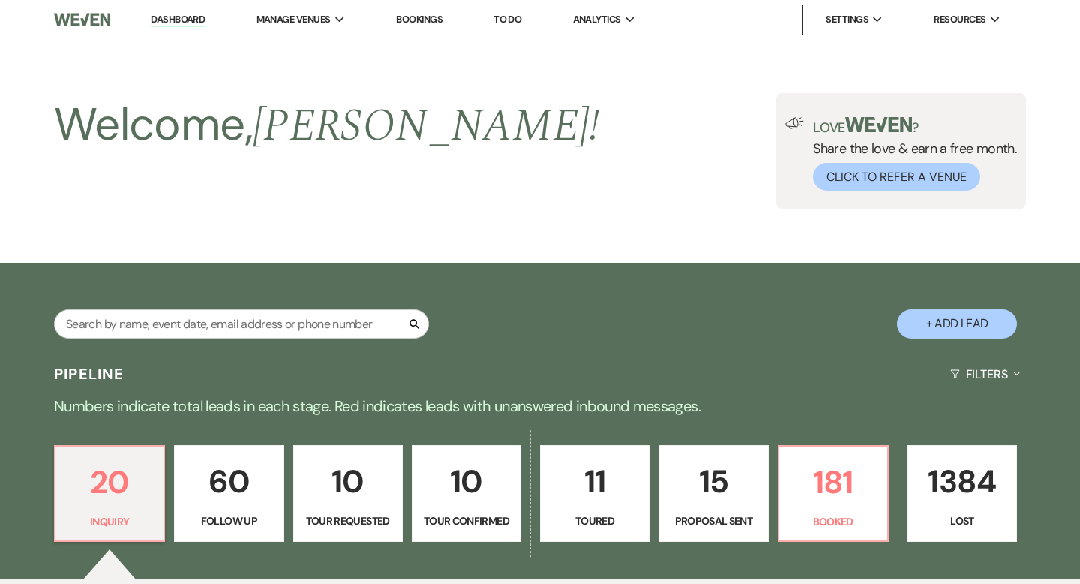
select select "5"
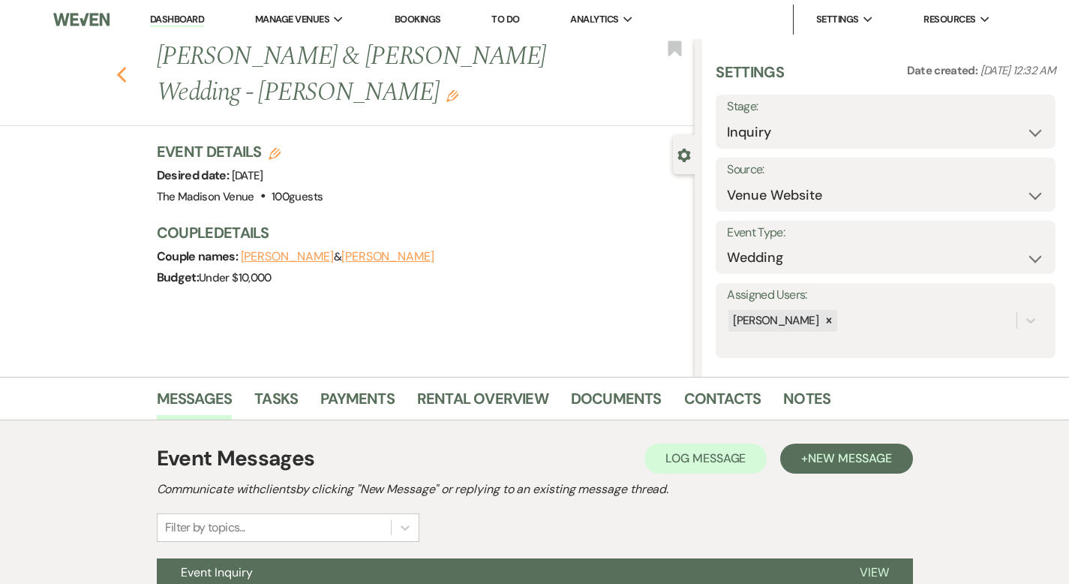
click at [116, 67] on use "button" at bounding box center [121, 75] width 10 height 17
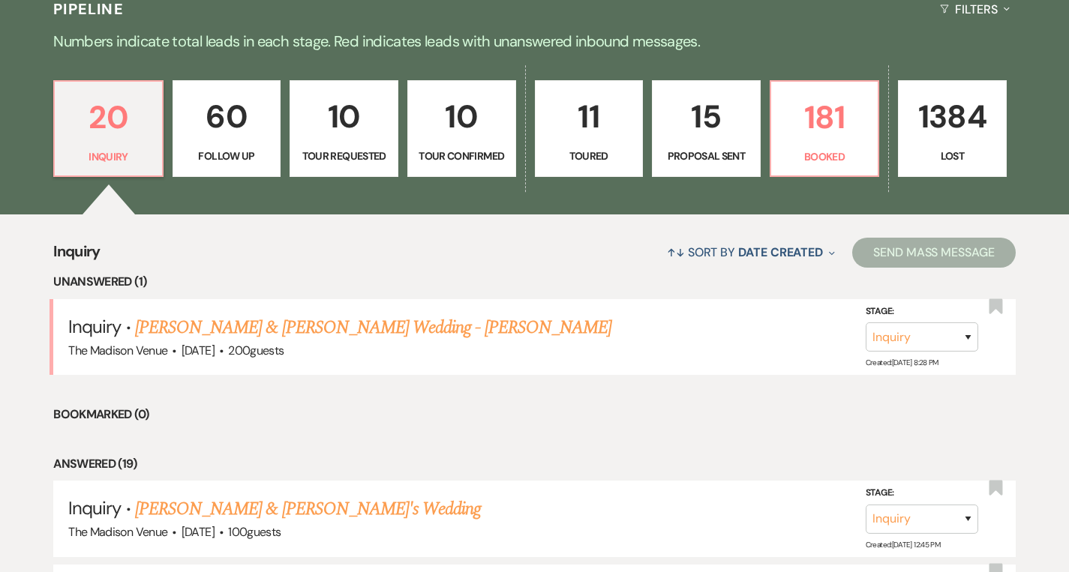
scroll to position [445, 0]
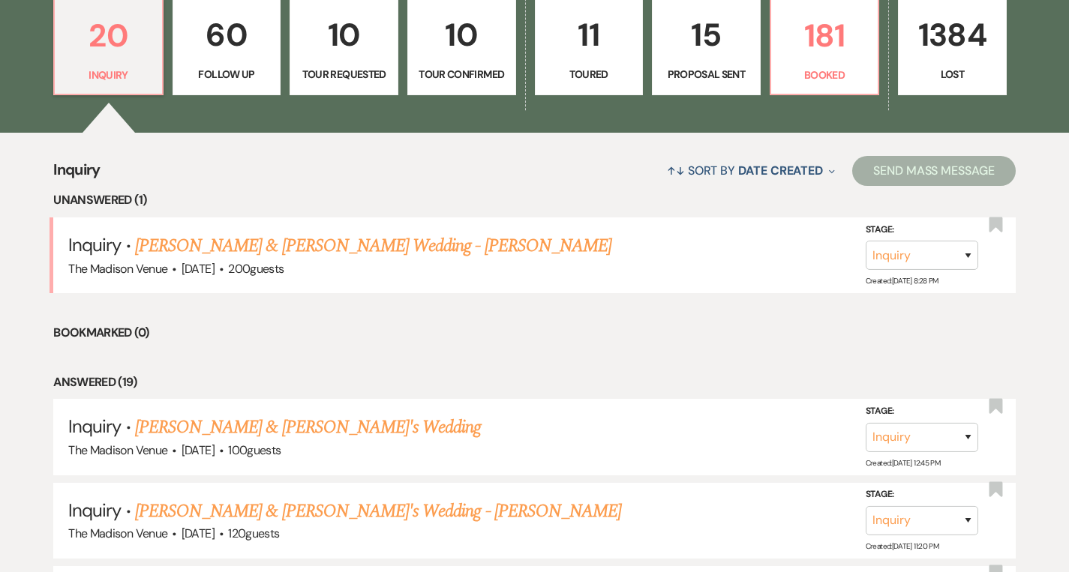
click at [209, 65] on link "60 Follow Up" at bounding box center [227, 47] width 109 height 98
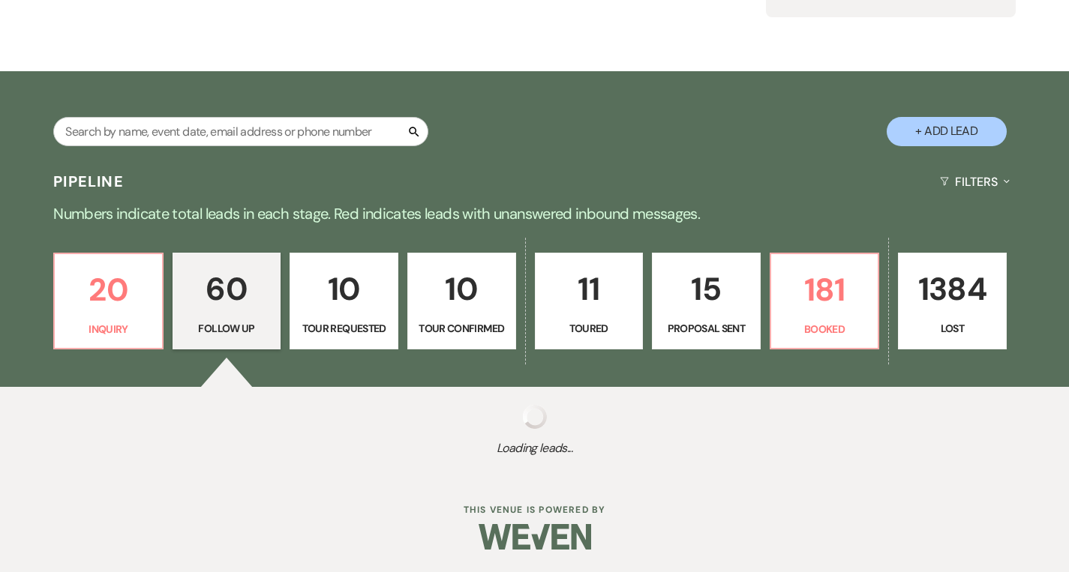
select select "9"
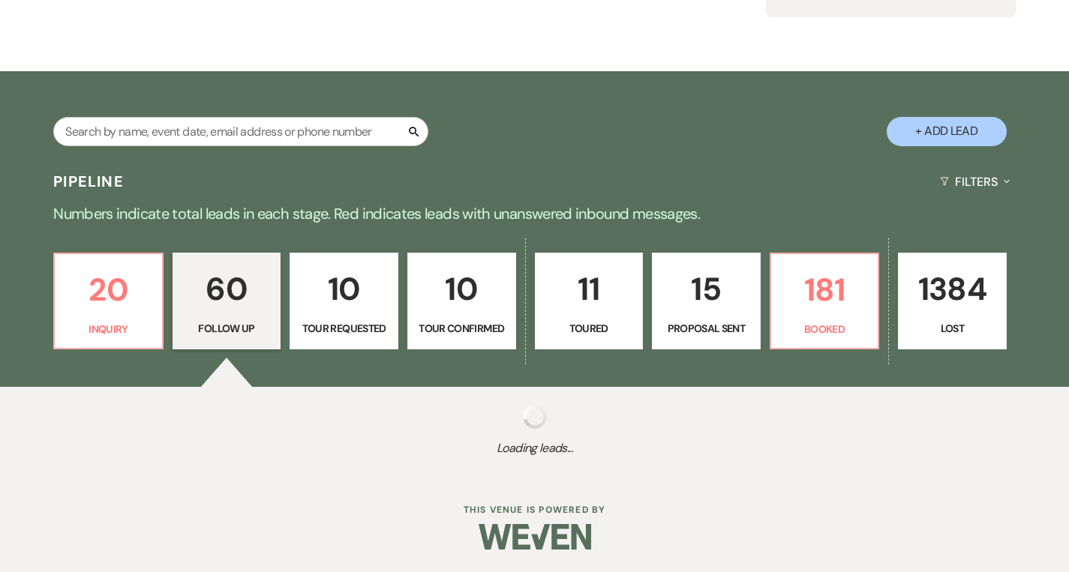
select select "9"
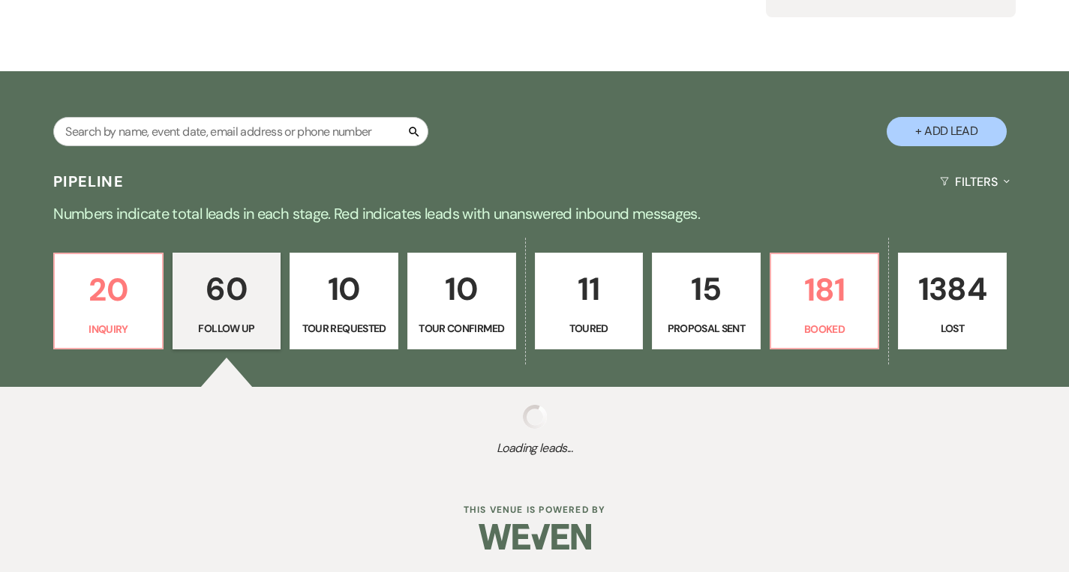
select select "9"
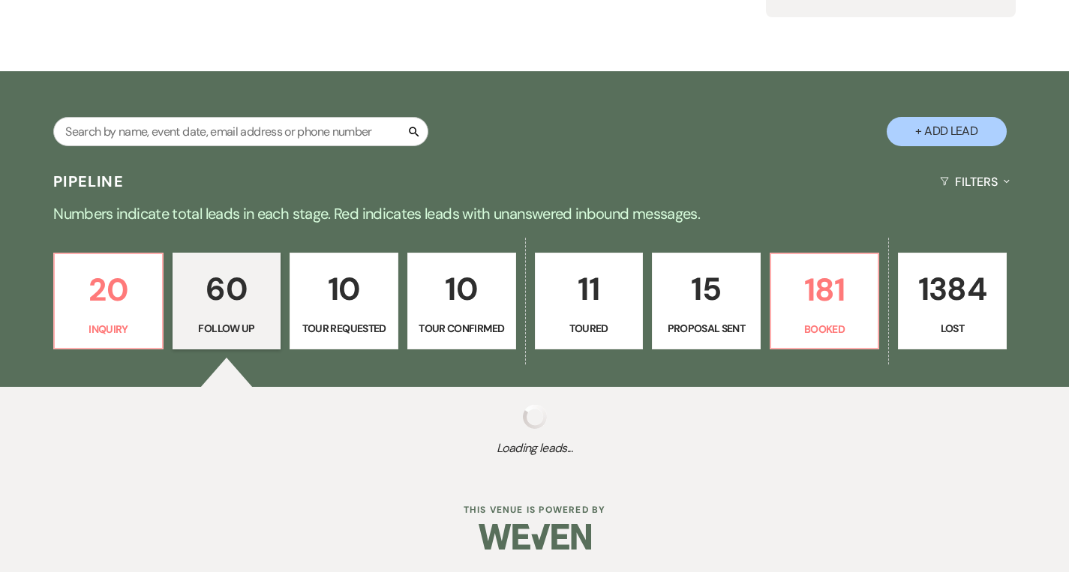
select select "9"
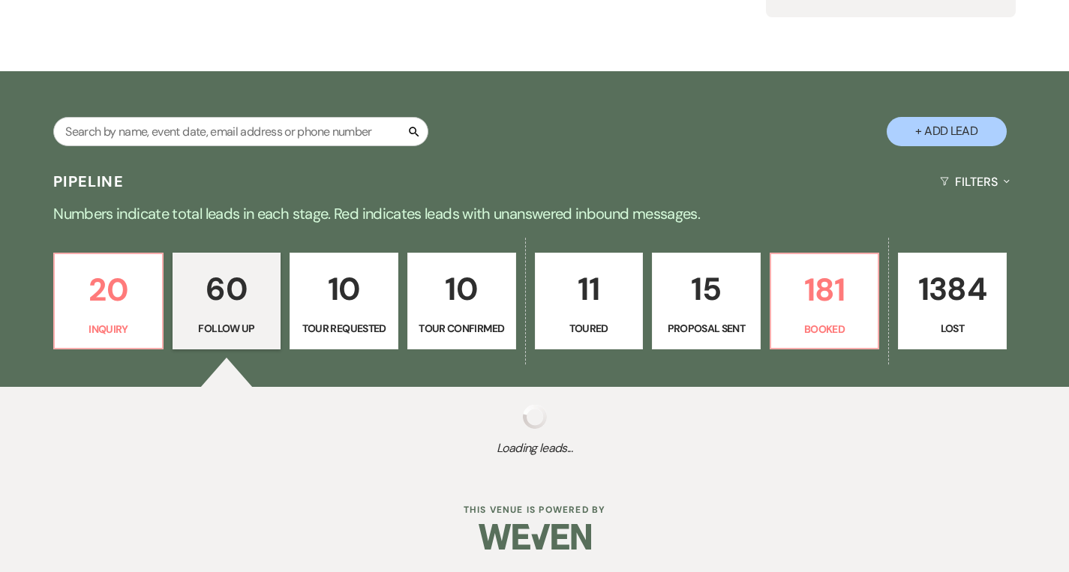
select select "9"
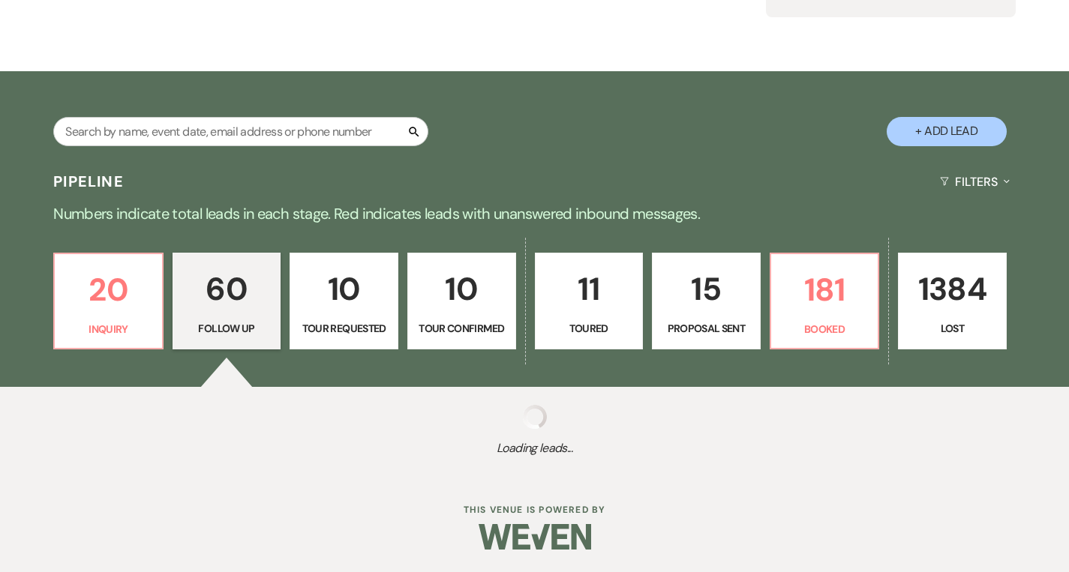
select select "9"
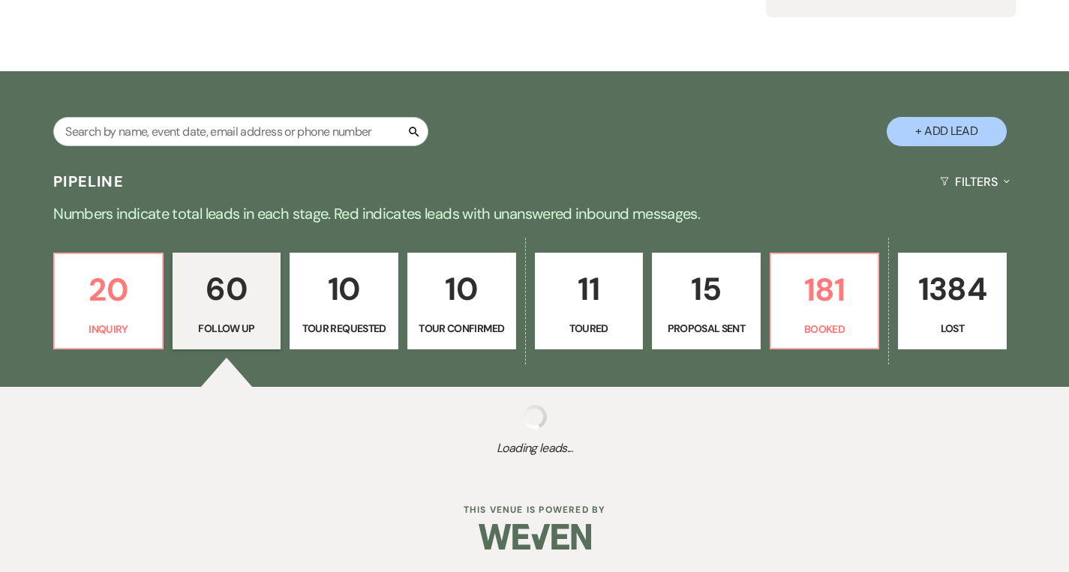
select select "9"
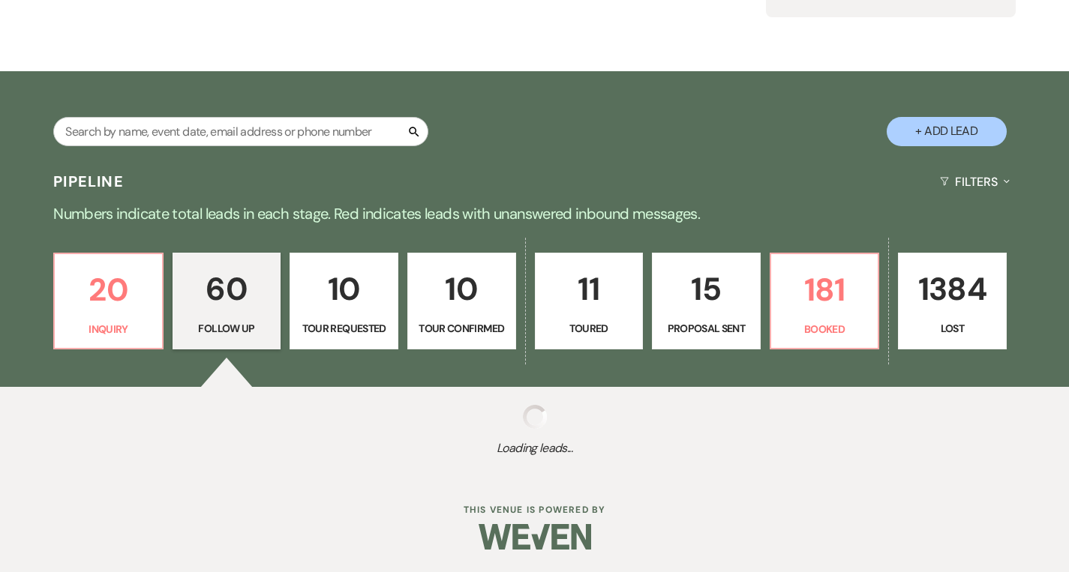
select select "9"
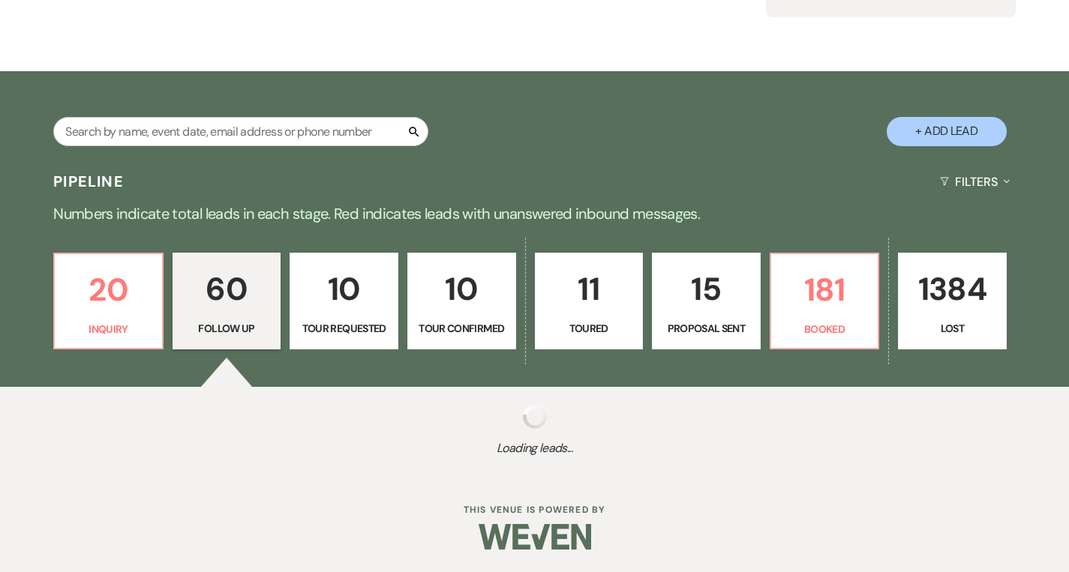
select select "9"
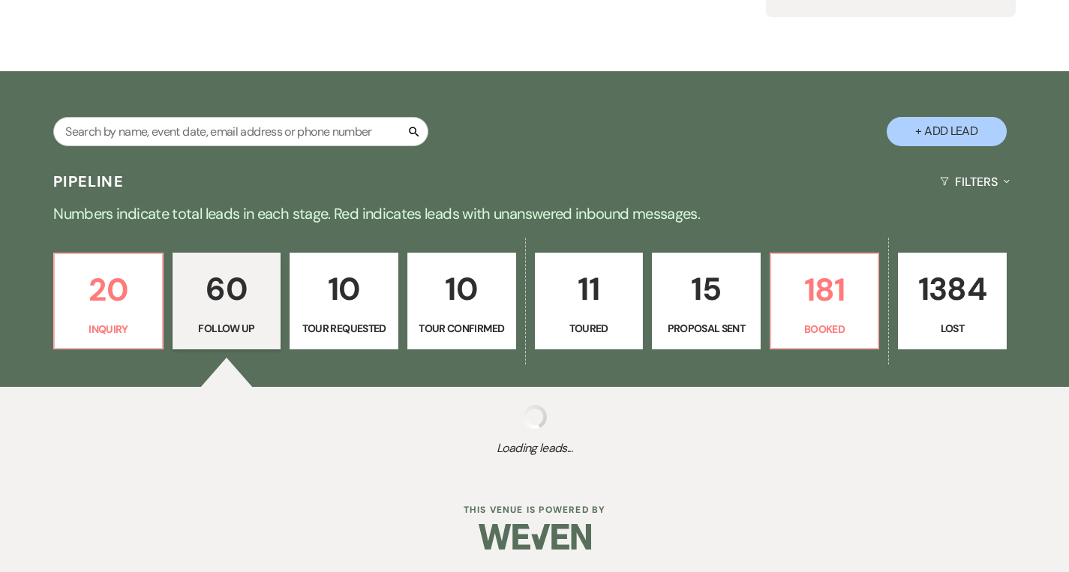
select select "9"
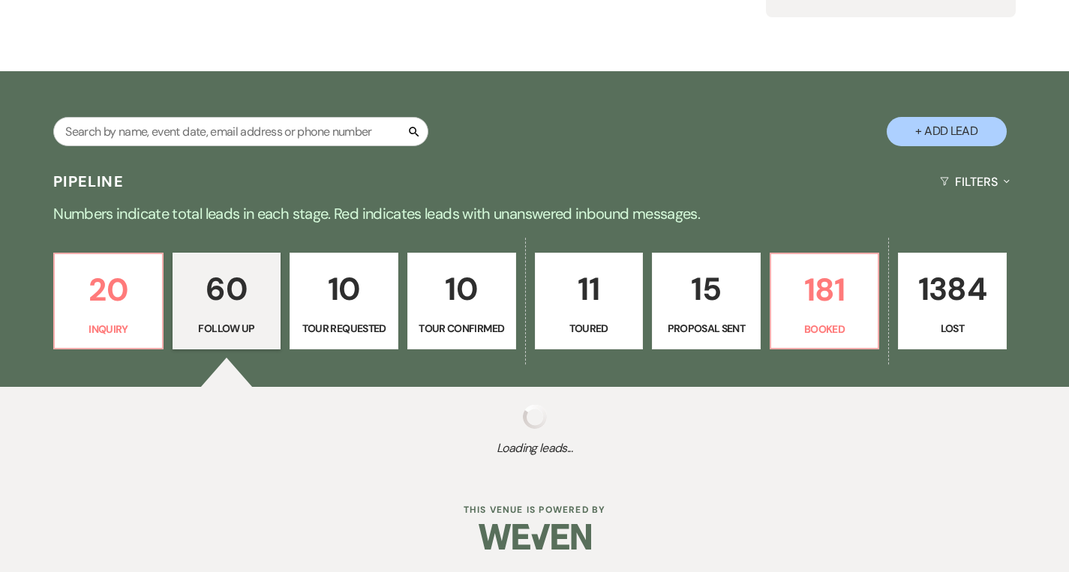
select select "9"
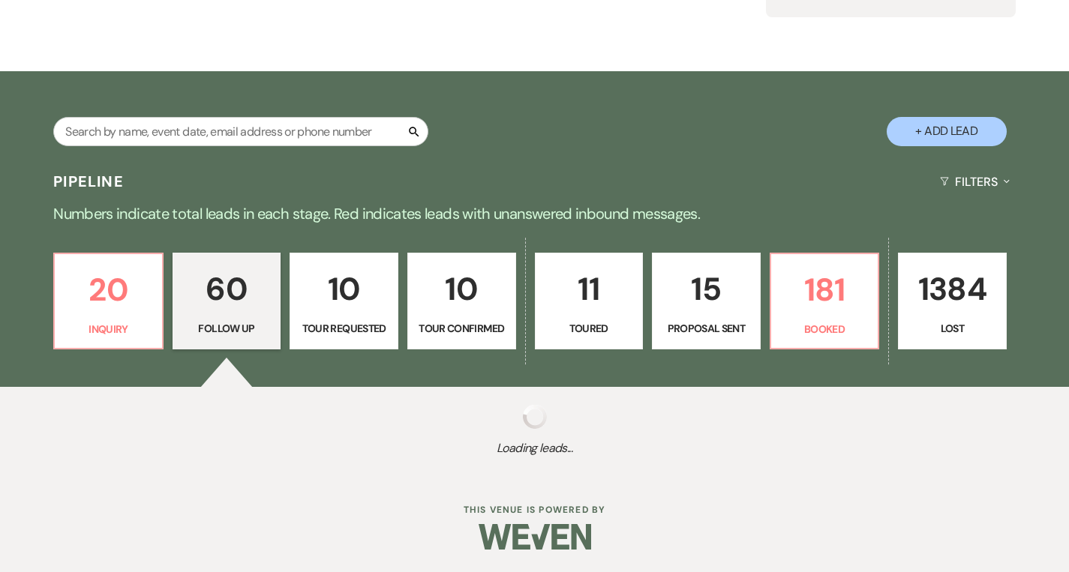
select select "9"
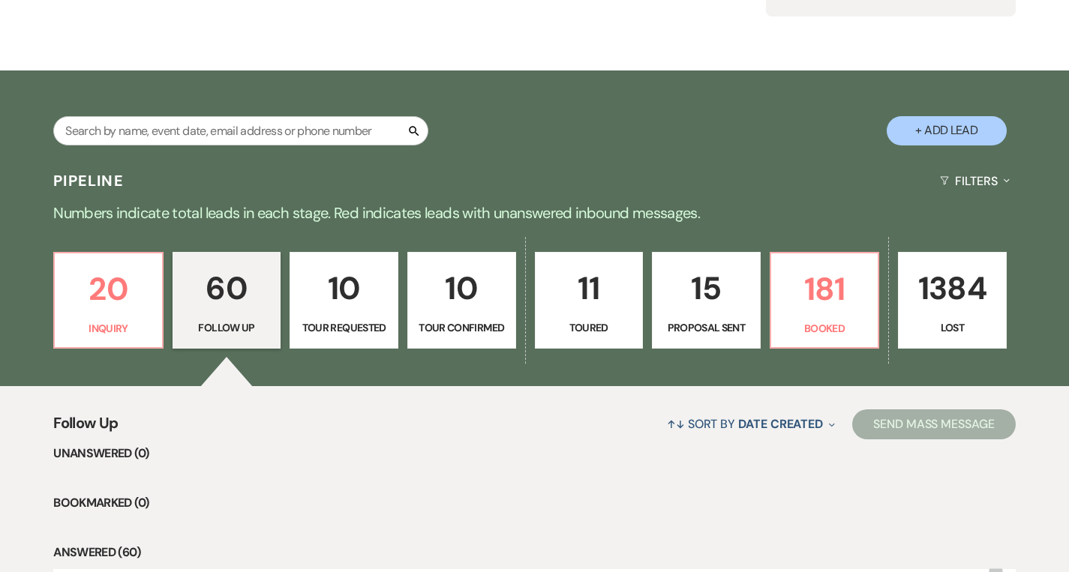
scroll to position [445, 0]
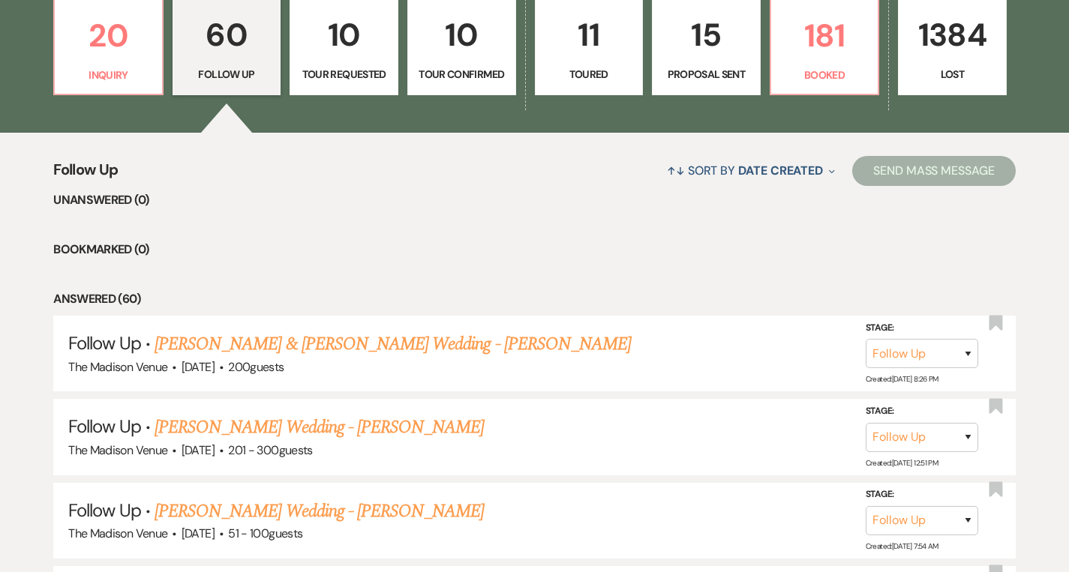
click at [347, 59] on p "10" at bounding box center [343, 35] width 89 height 50
select select "2"
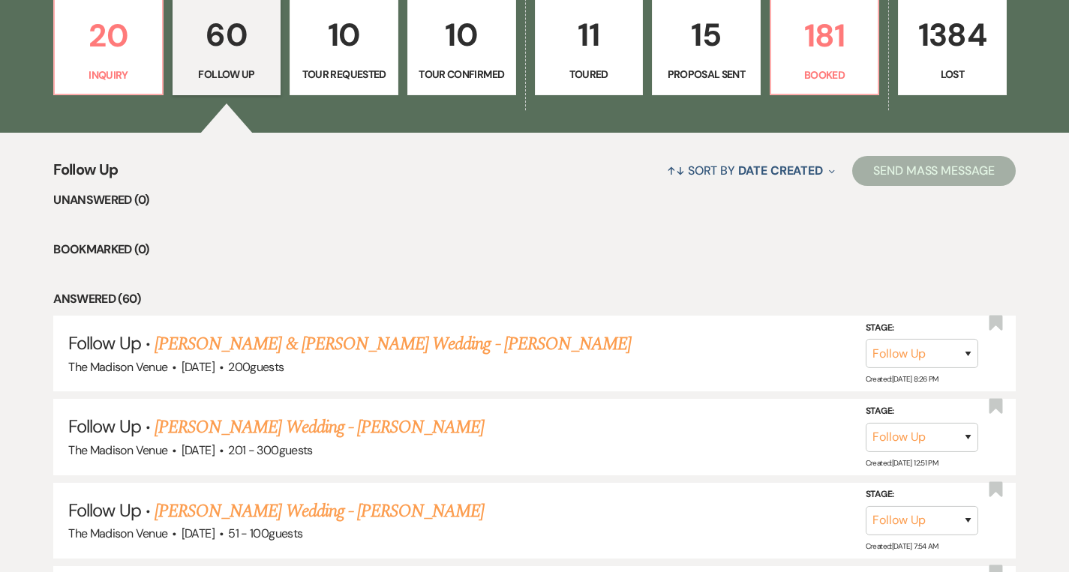
select select "2"
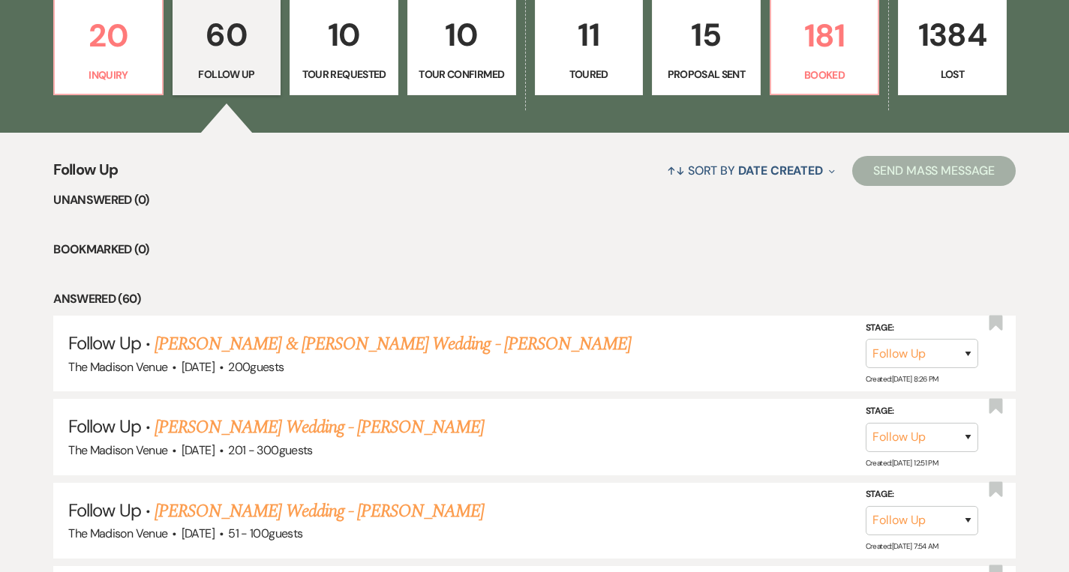
select select "2"
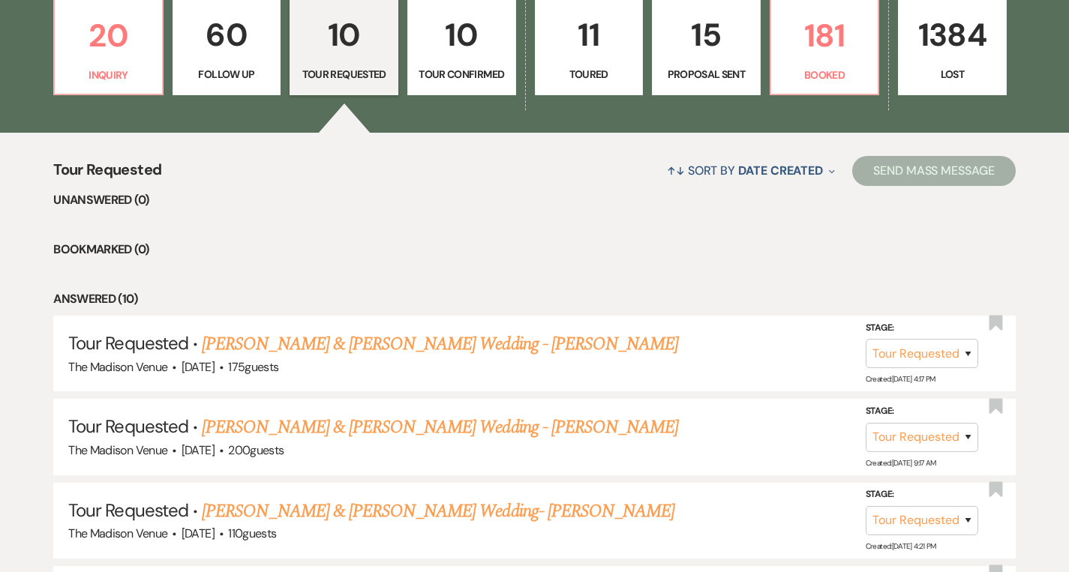
click at [438, 44] on p "10" at bounding box center [461, 35] width 89 height 50
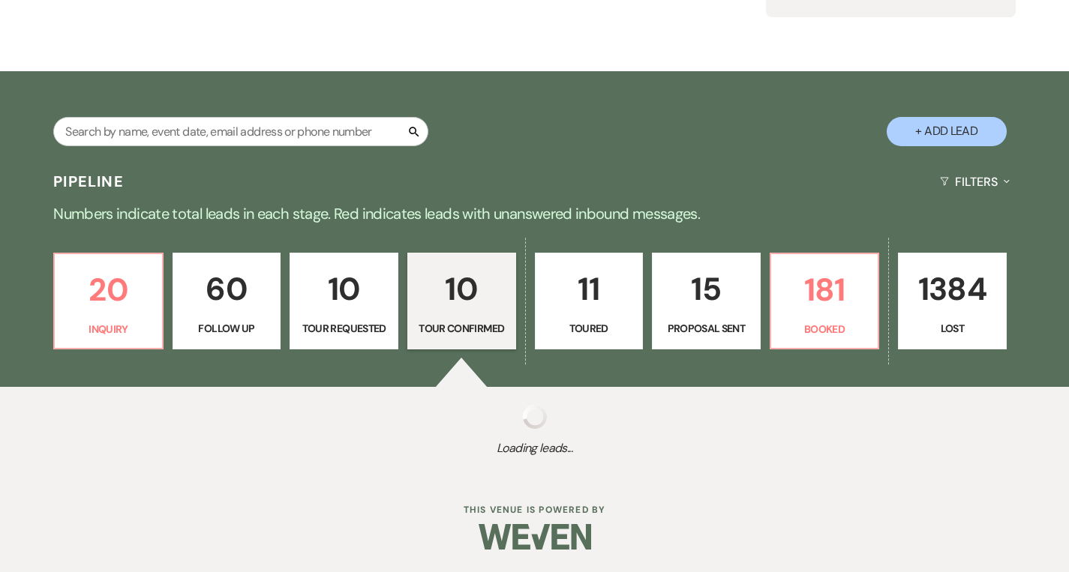
scroll to position [445, 0]
select select "4"
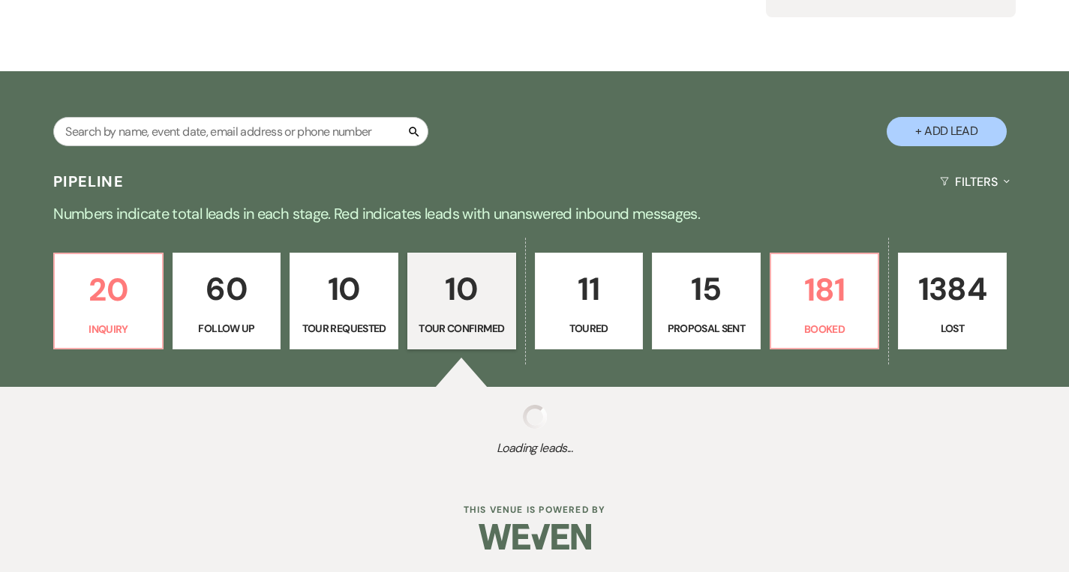
select select "4"
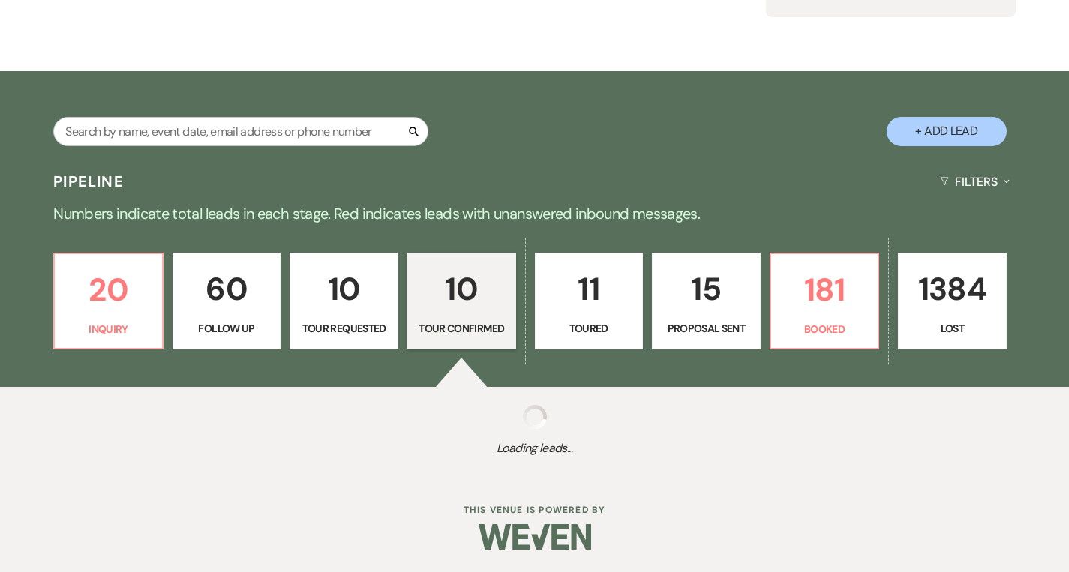
select select "4"
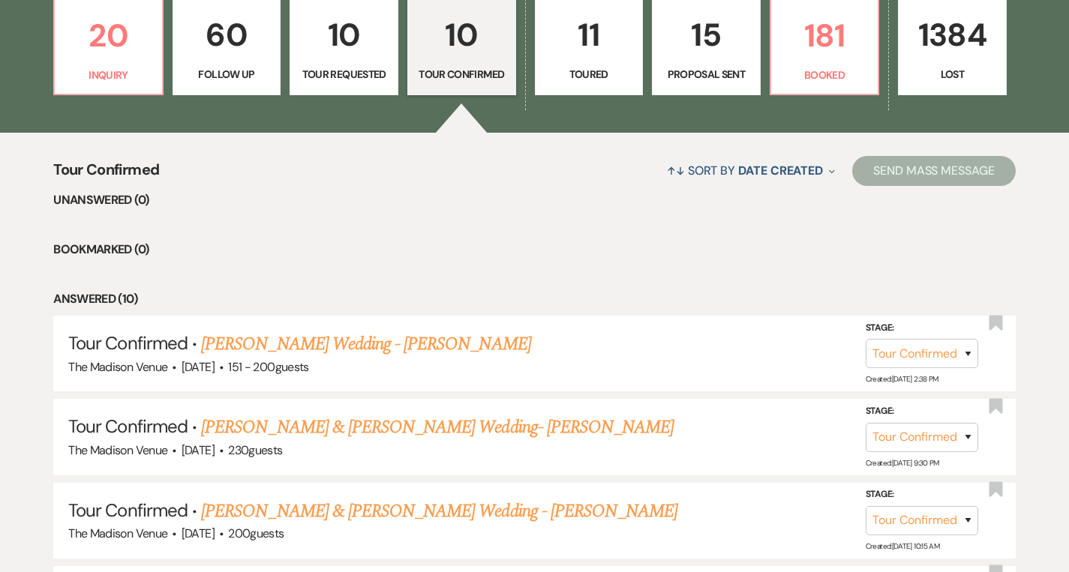
click at [590, 70] on p "Toured" at bounding box center [589, 74] width 89 height 17
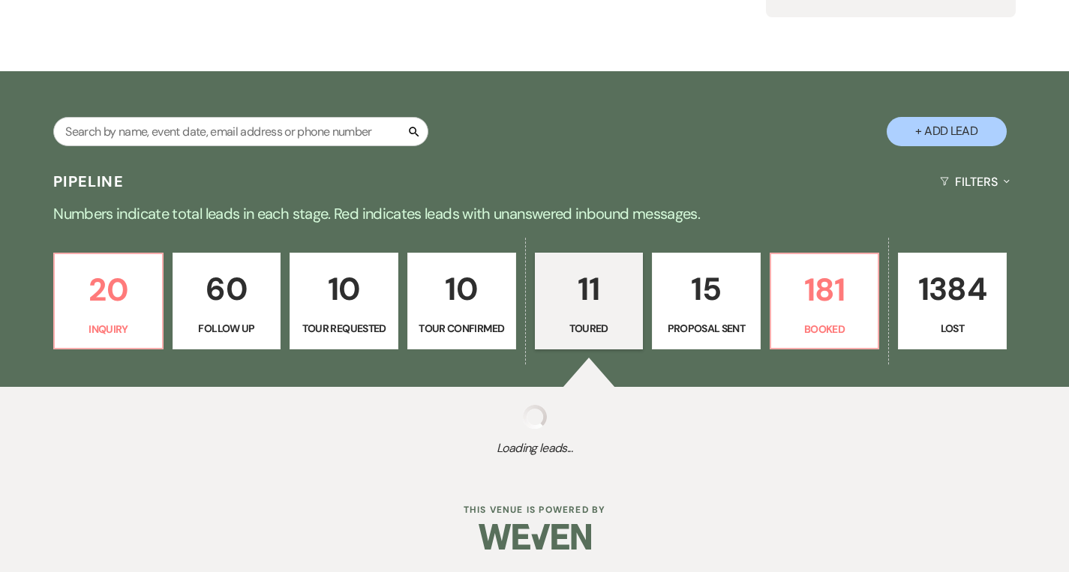
scroll to position [445, 0]
select select "5"
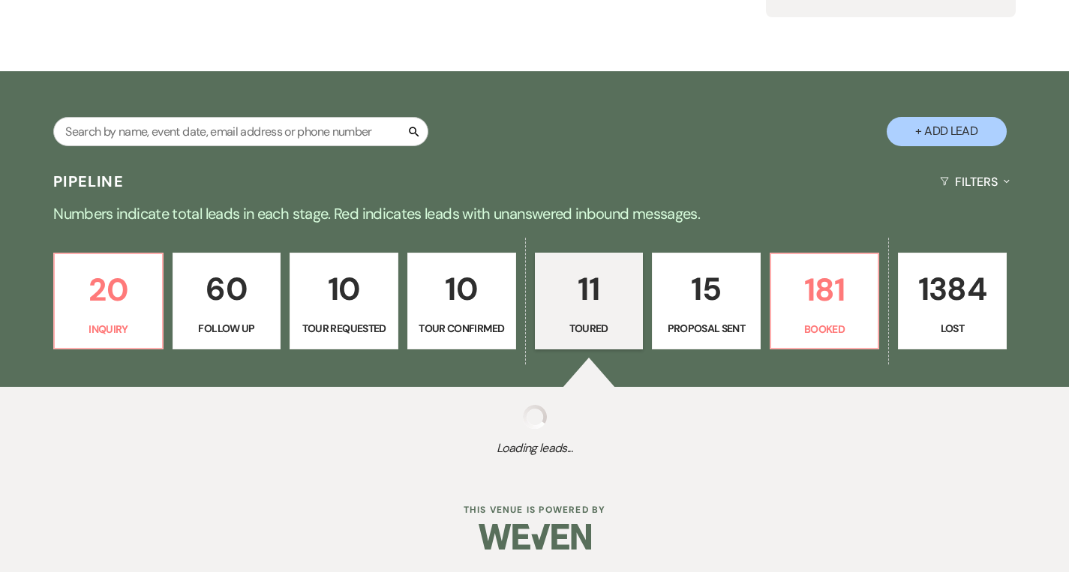
select select "5"
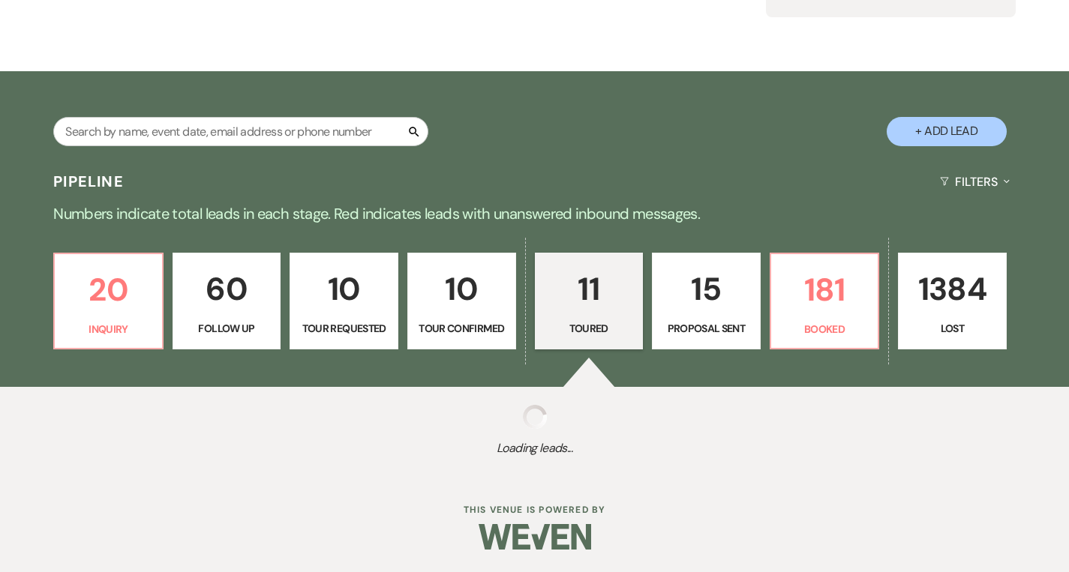
select select "5"
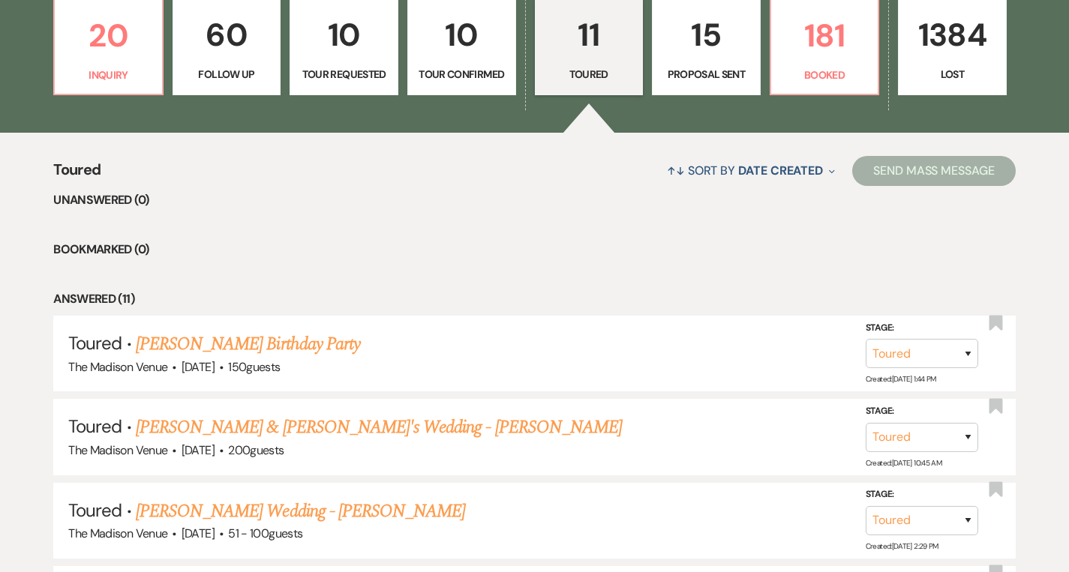
click at [707, 63] on link "15 Proposal Sent" at bounding box center [706, 47] width 109 height 98
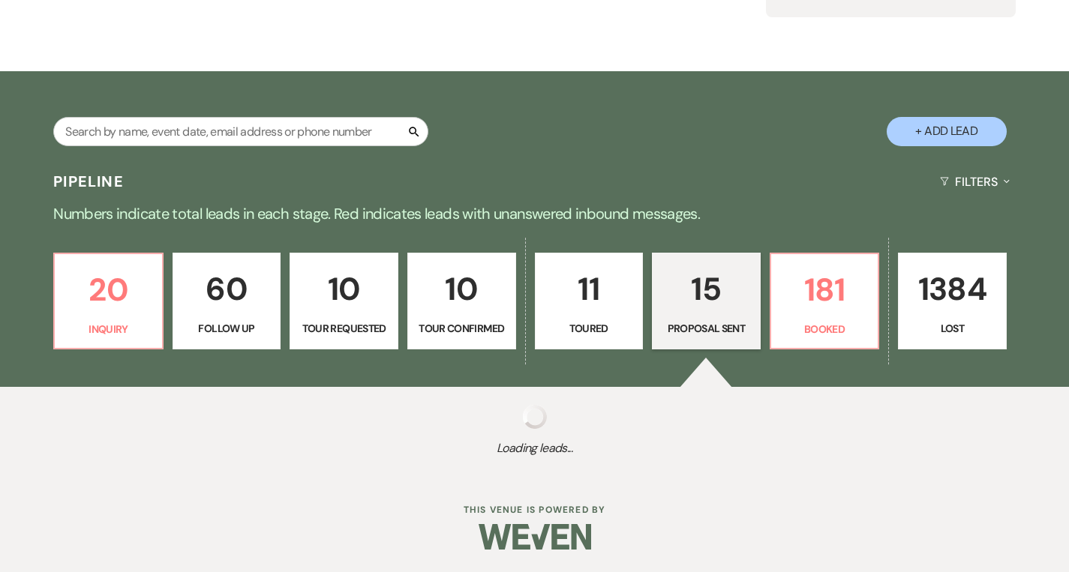
scroll to position [445, 0]
select select "6"
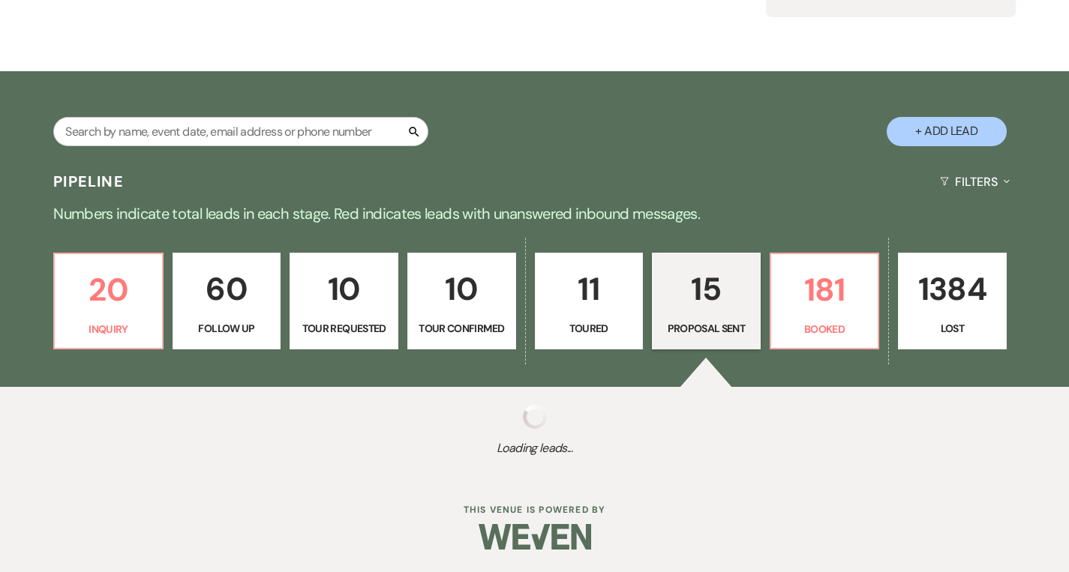
select select "6"
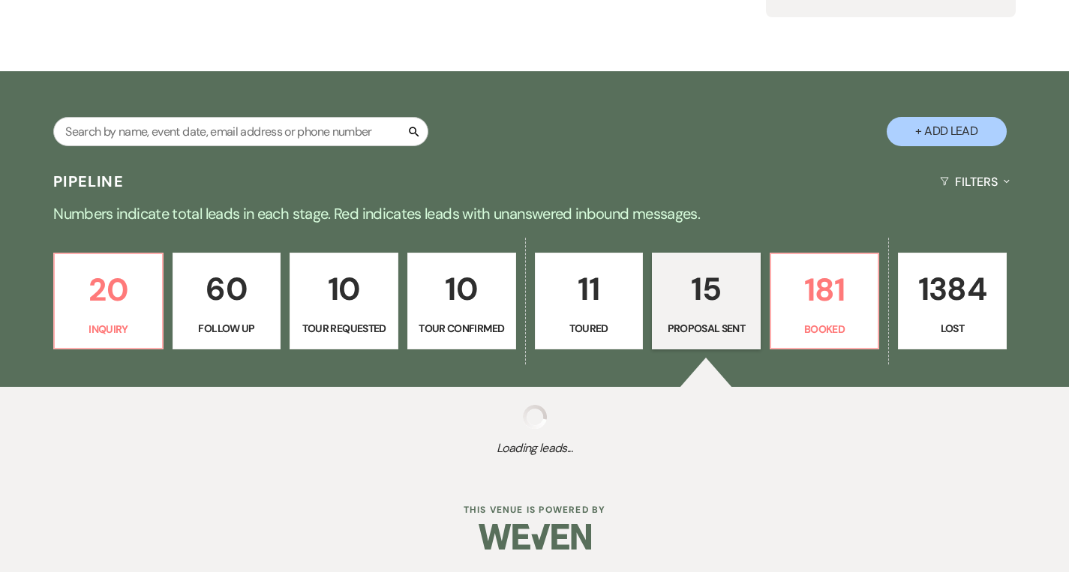
select select "6"
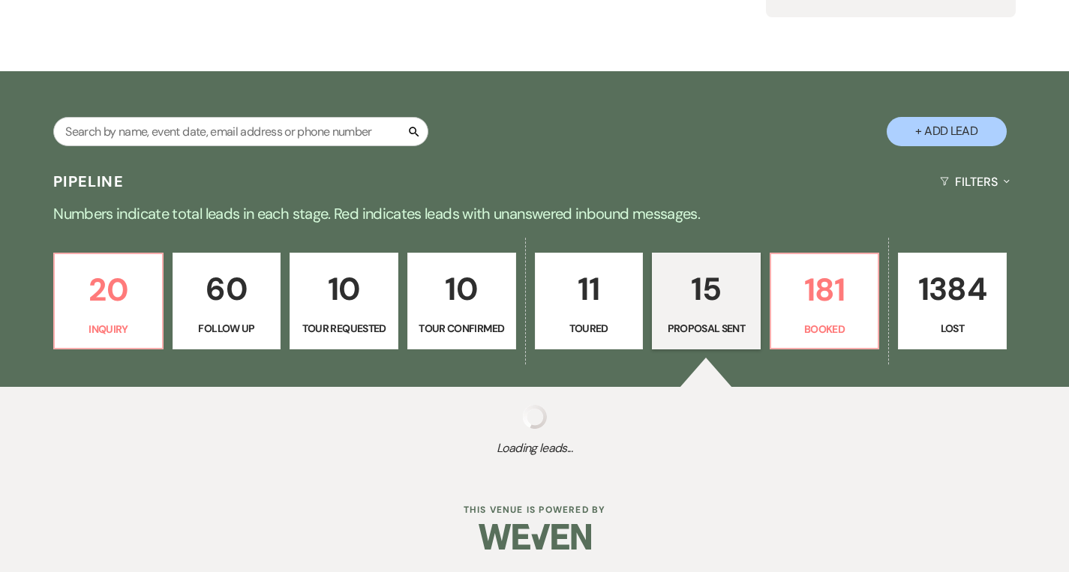
select select "6"
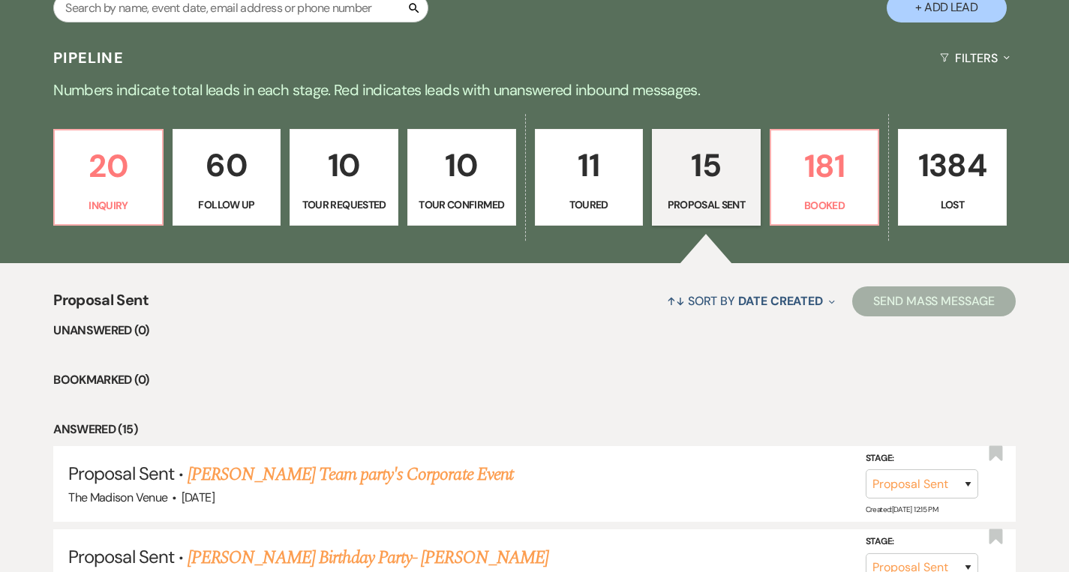
scroll to position [311, 0]
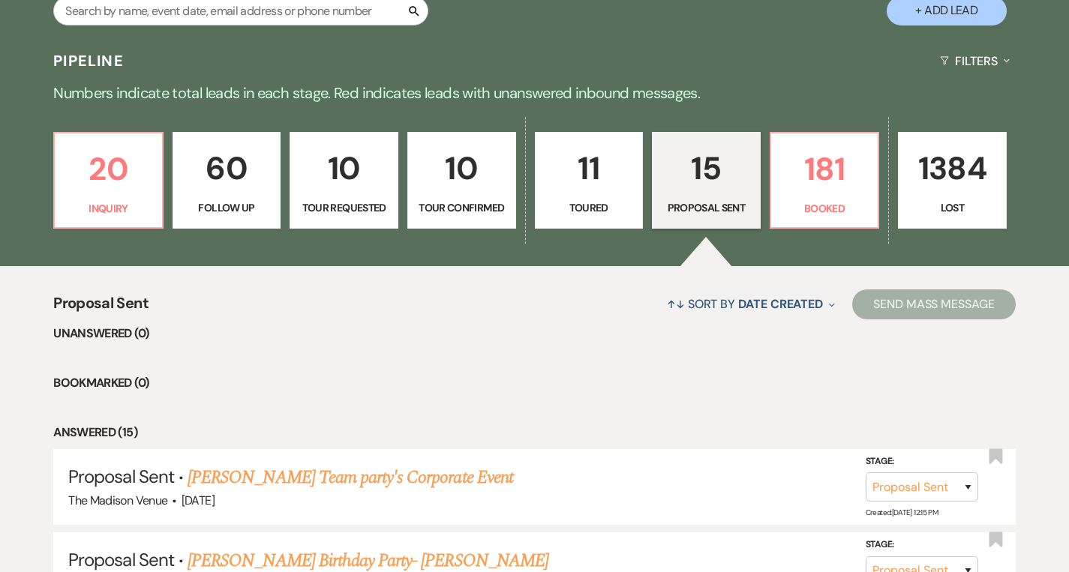
click at [573, 201] on p "Toured" at bounding box center [589, 208] width 89 height 17
select select "5"
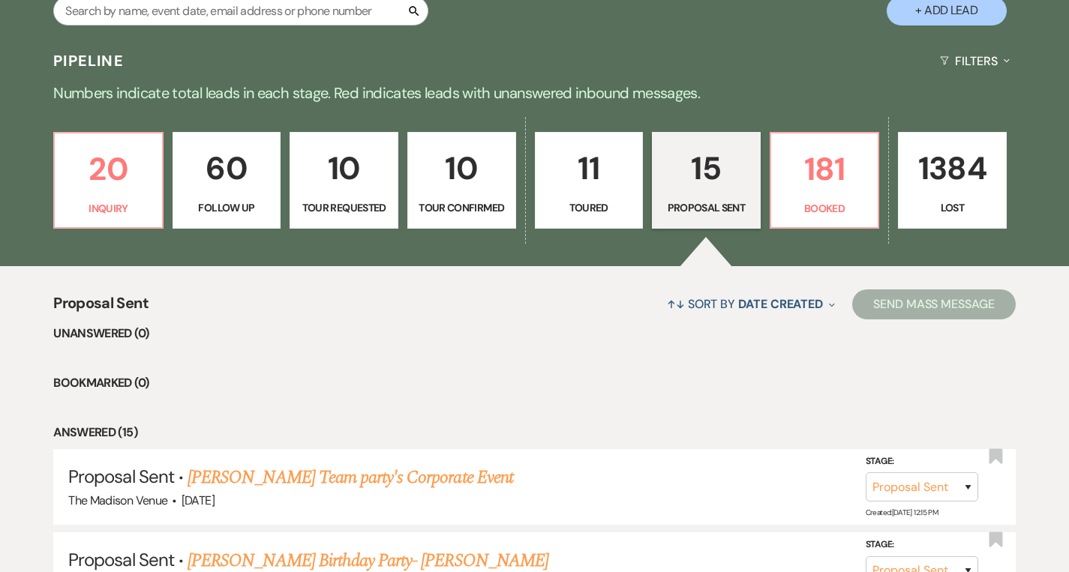
select select "5"
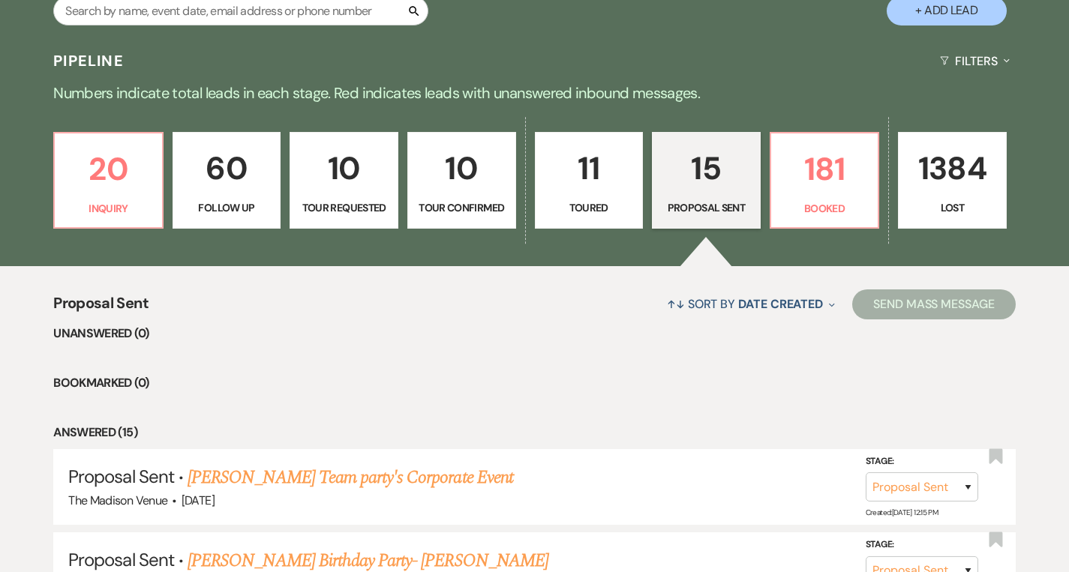
select select "5"
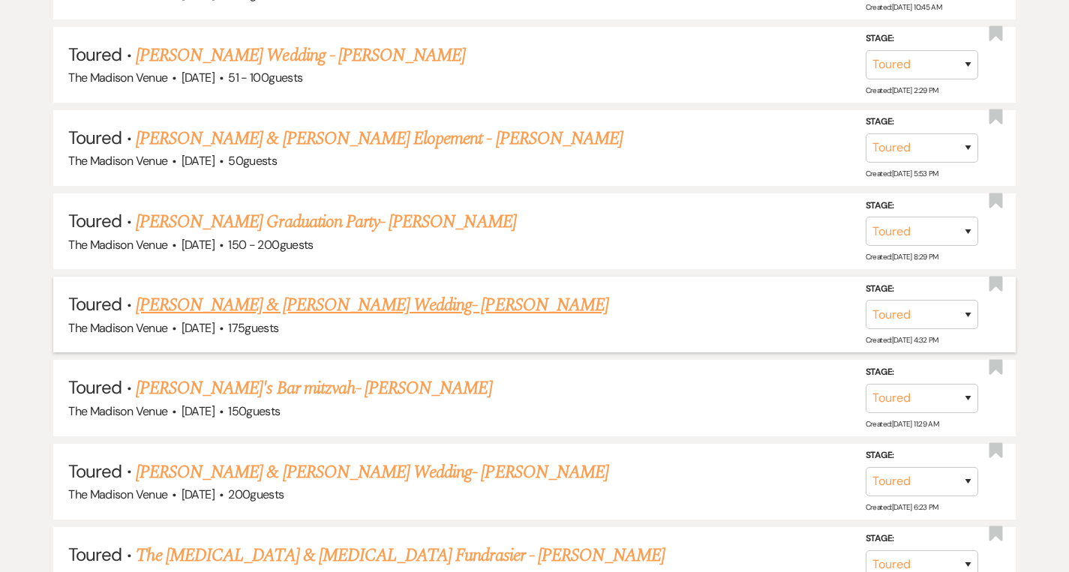
scroll to position [902, 0]
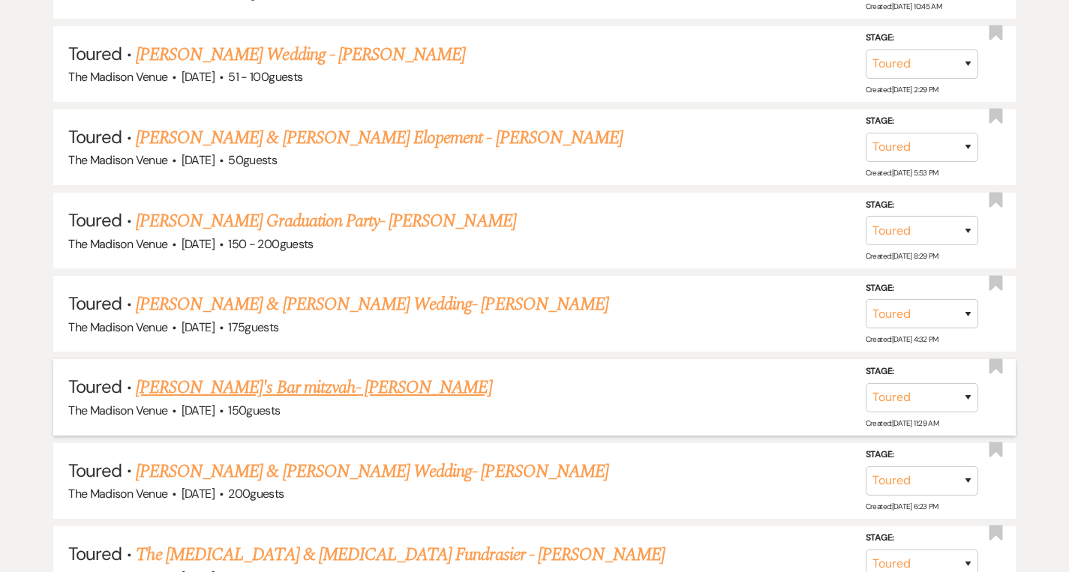
click at [293, 385] on link "[PERSON_NAME]'s Bar mitzvah- [PERSON_NAME]" at bounding box center [314, 387] width 356 height 27
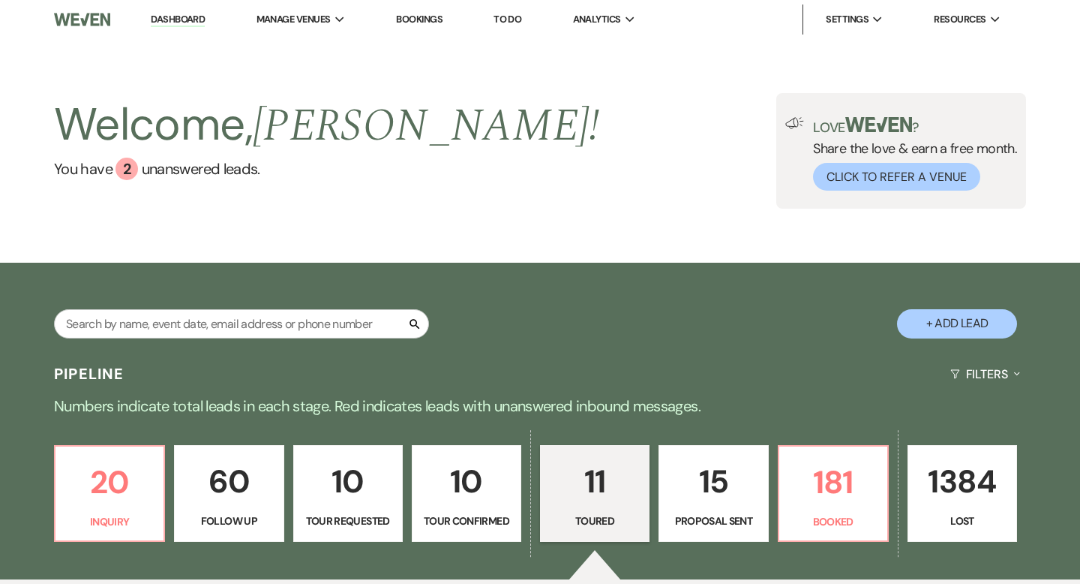
select select "5"
select select "13"
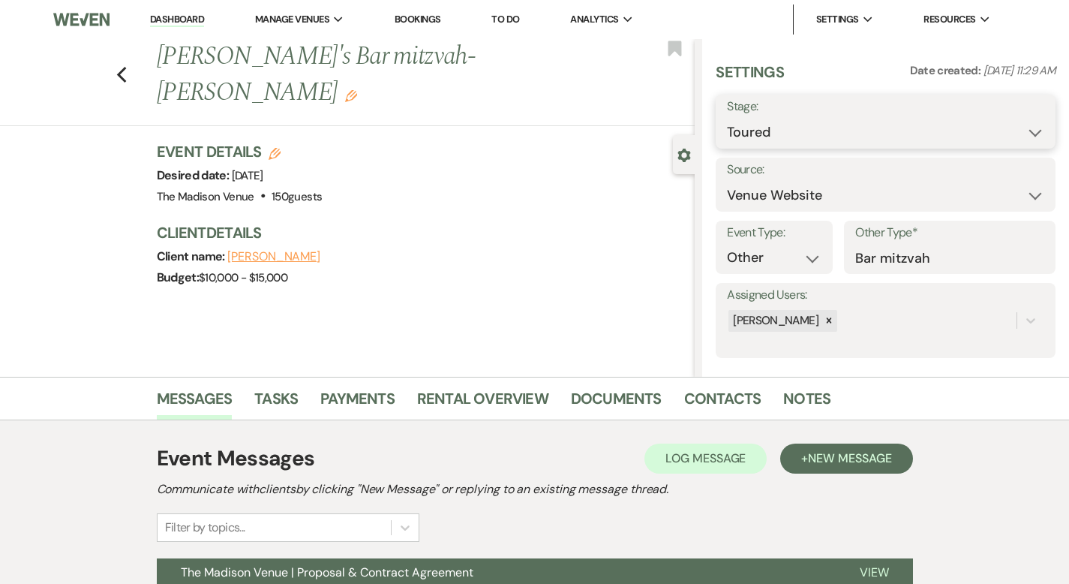
click at [858, 125] on select "Inquiry Follow Up Tour Requested Tour Confirmed Toured Proposal Sent Booked Lost" at bounding box center [885, 132] width 317 height 29
select select "6"
click at [1011, 116] on button "Save" at bounding box center [1019, 122] width 72 height 30
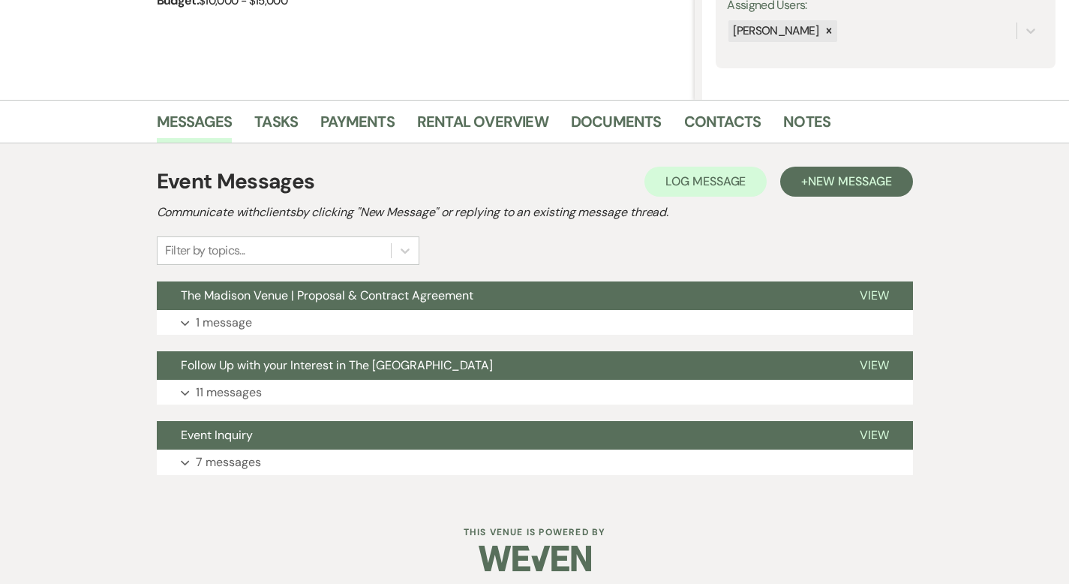
scroll to position [287, 0]
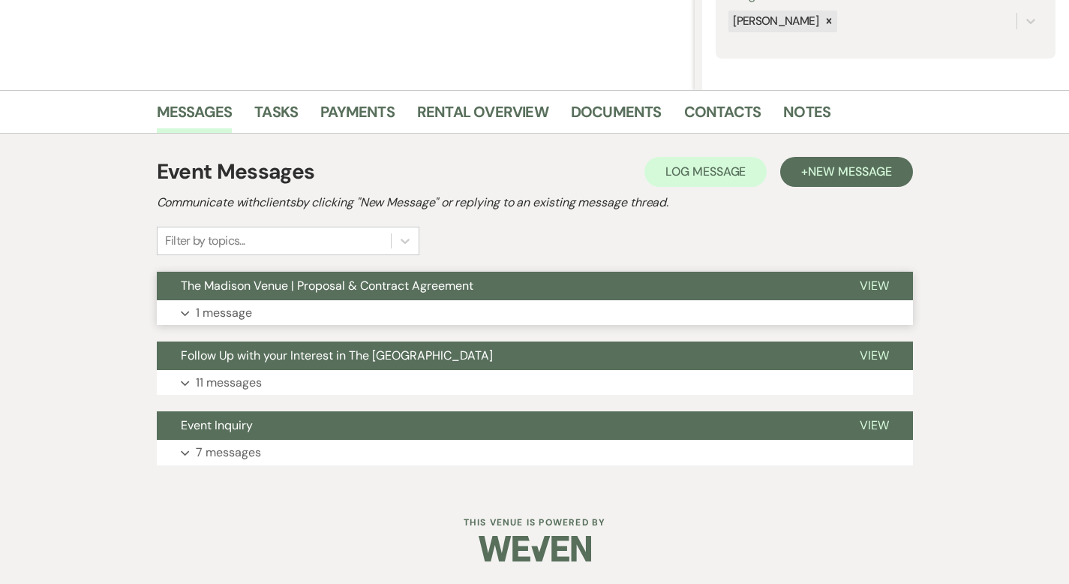
click at [889, 284] on span "View" at bounding box center [874, 286] width 29 height 16
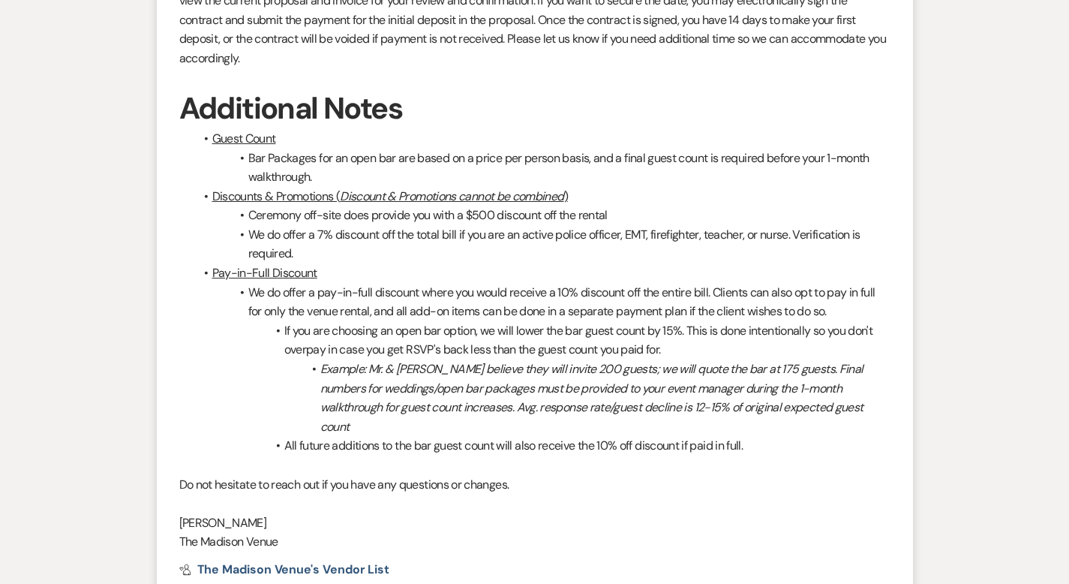
scroll to position [1037, 0]
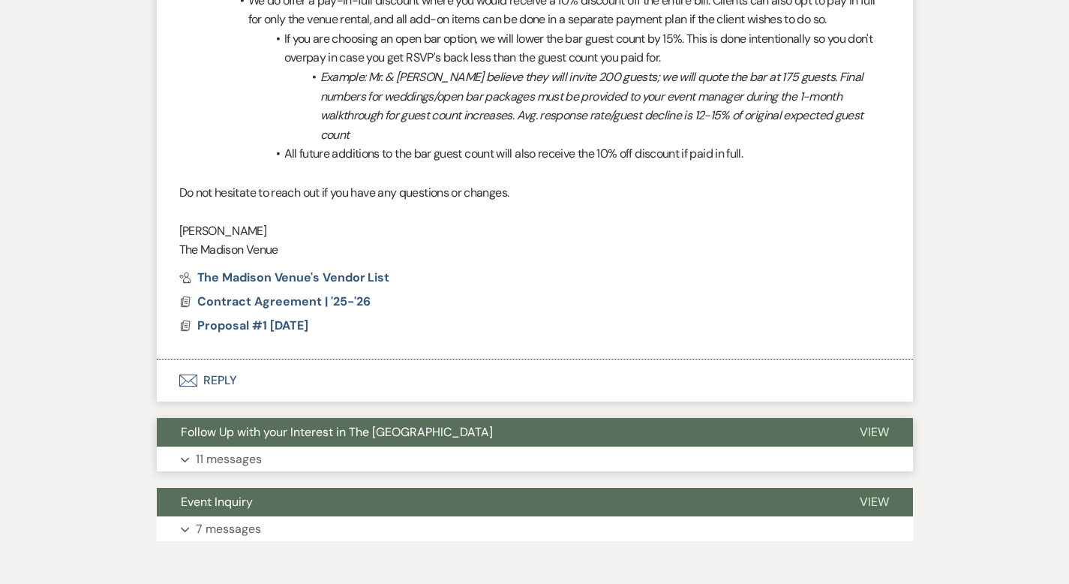
click at [889, 424] on span "View" at bounding box center [874, 432] width 29 height 16
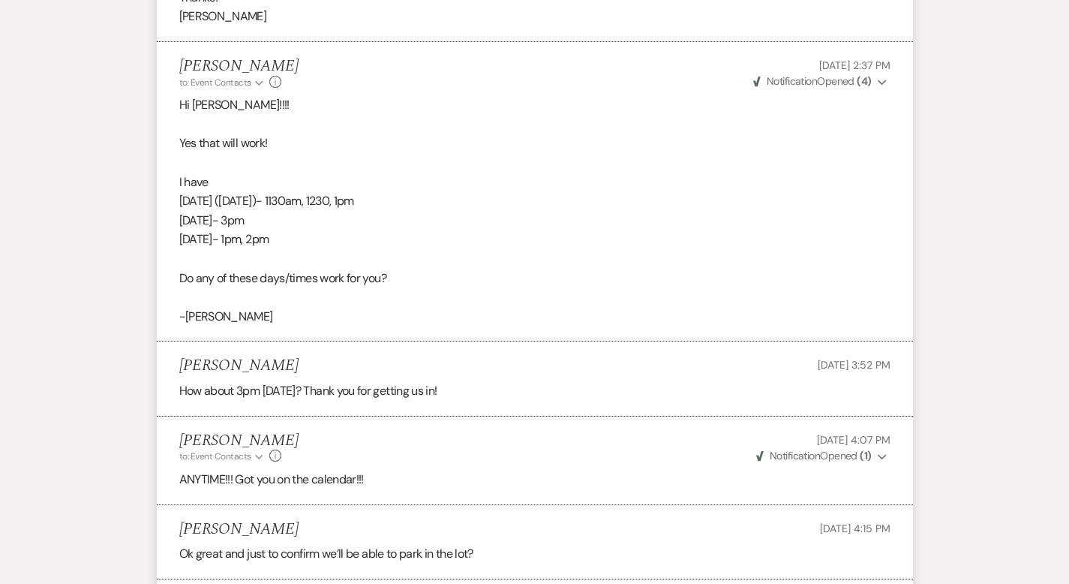
scroll to position [2819, 0]
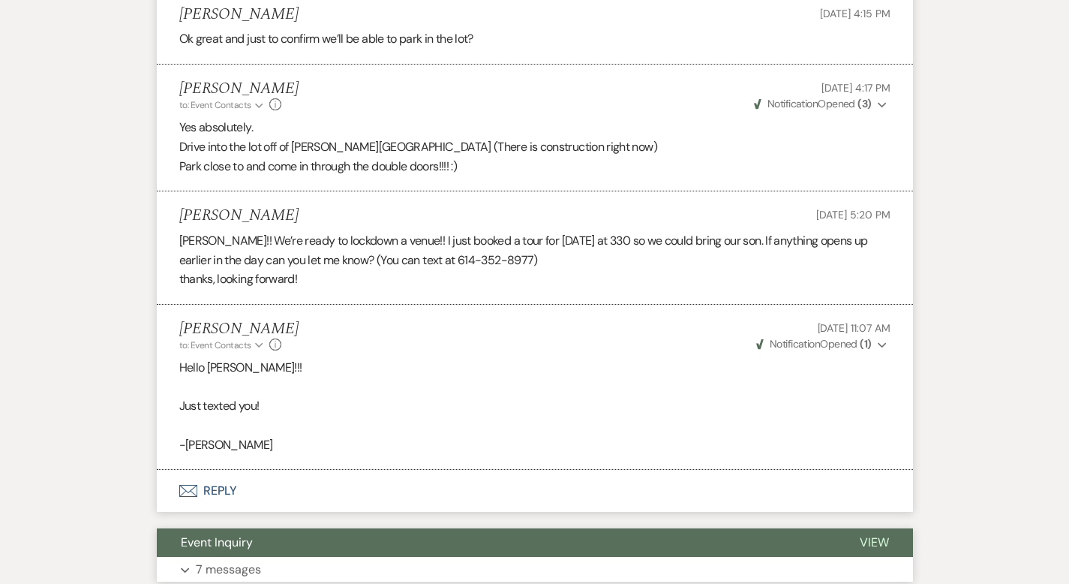
click at [889, 534] on span "View" at bounding box center [874, 542] width 29 height 16
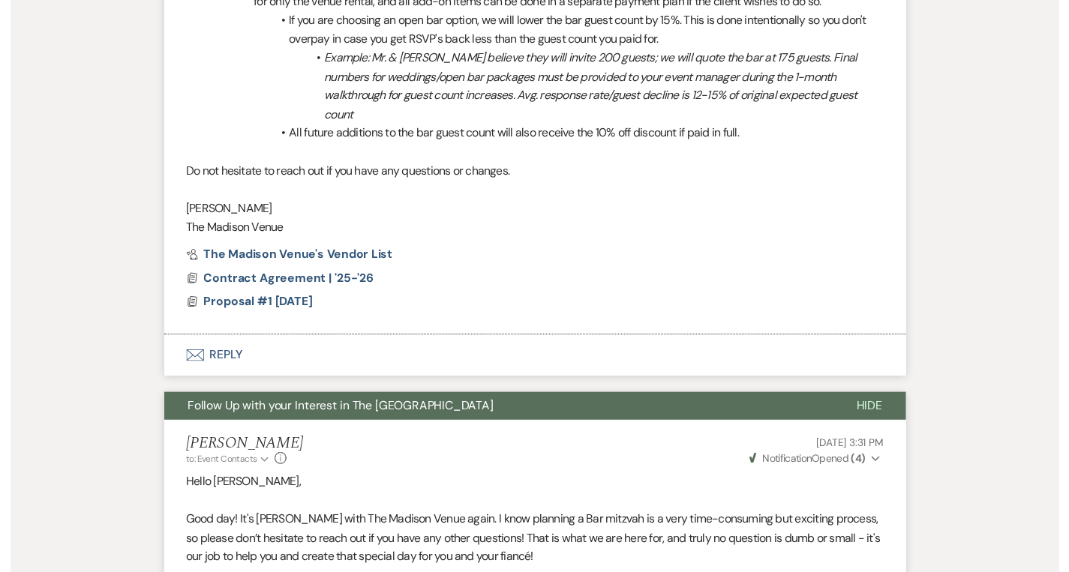
scroll to position [0, 0]
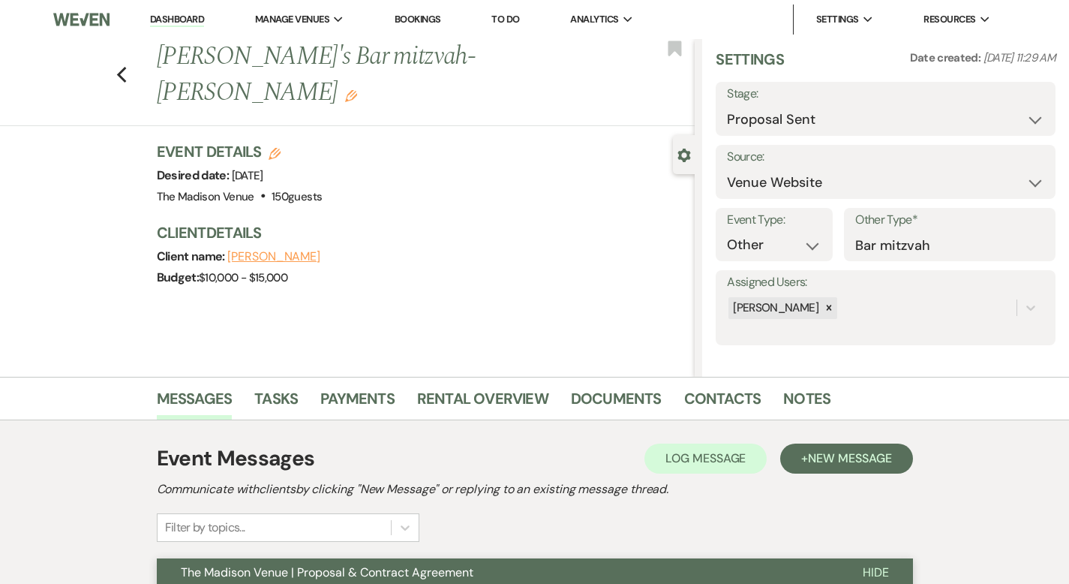
click at [170, 14] on link "Dashboard" at bounding box center [177, 20] width 54 height 14
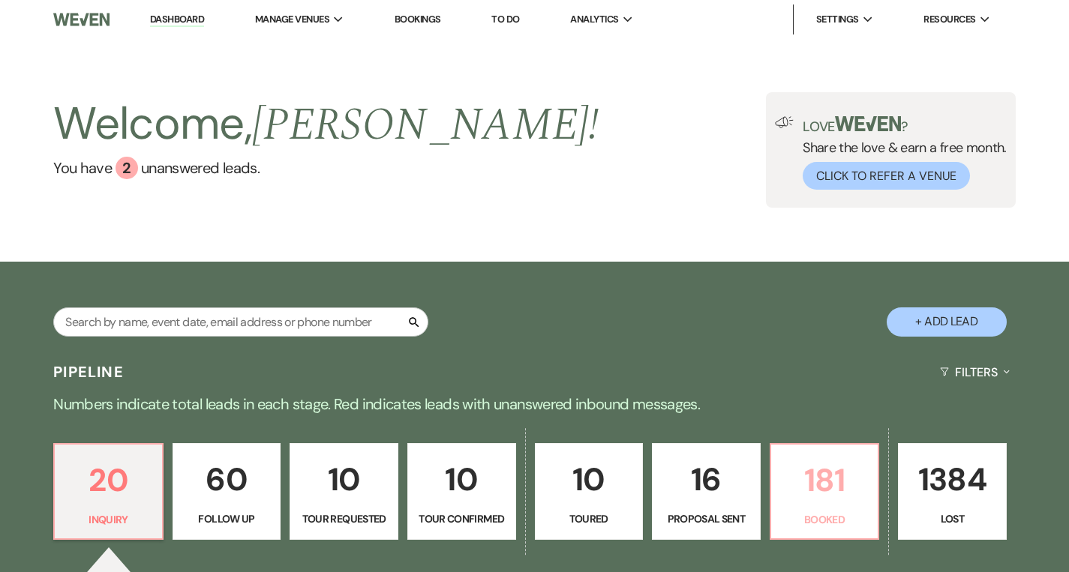
click at [797, 502] on p "181" at bounding box center [824, 480] width 89 height 50
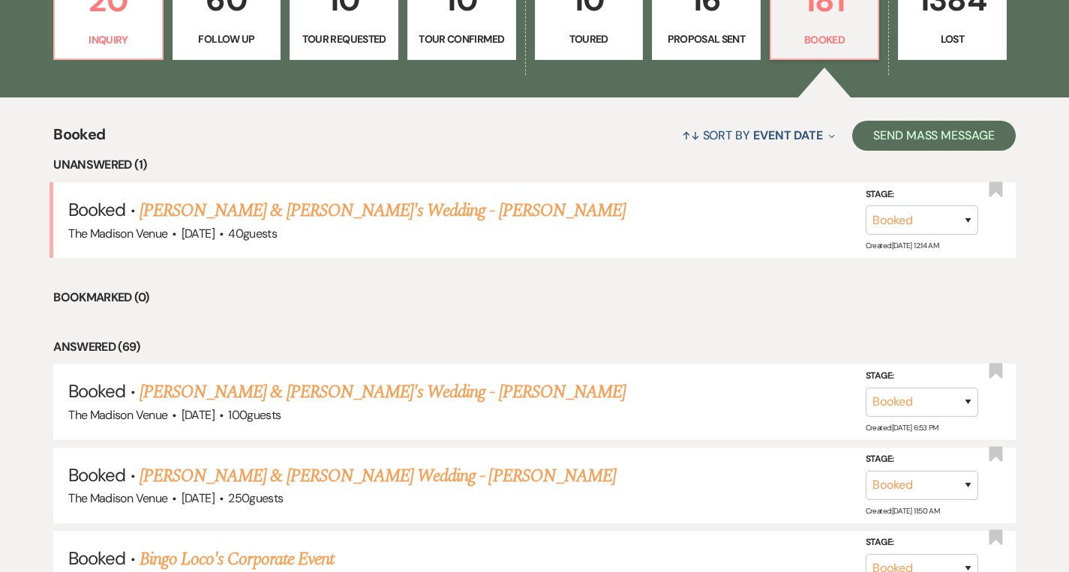
scroll to position [190, 0]
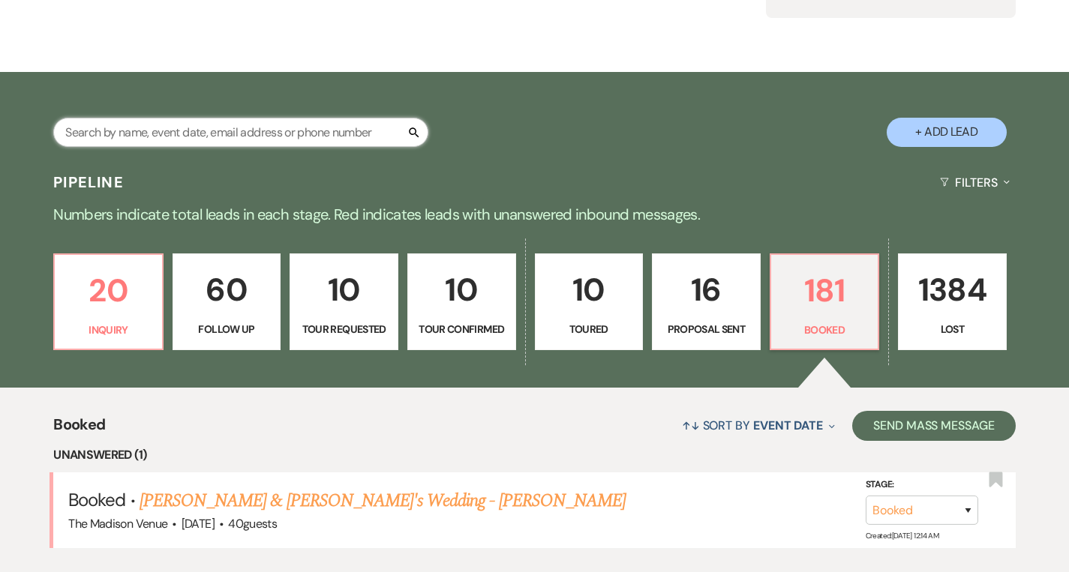
click at [317, 125] on input "text" at bounding box center [240, 132] width 375 height 29
type input "[PERSON_NAME]"
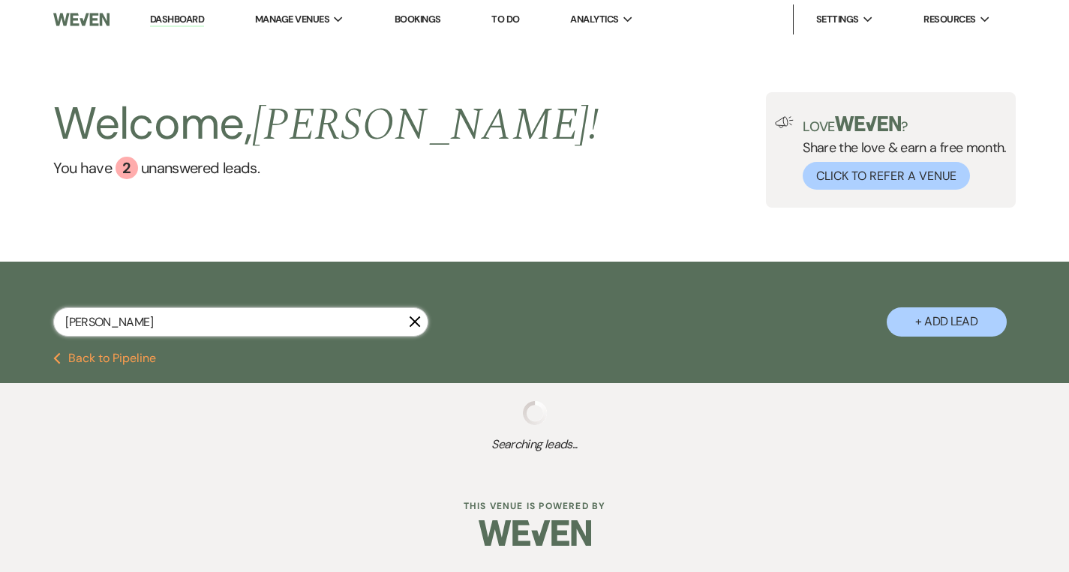
select select "9"
select select "8"
select select "6"
select select "9"
select select "8"
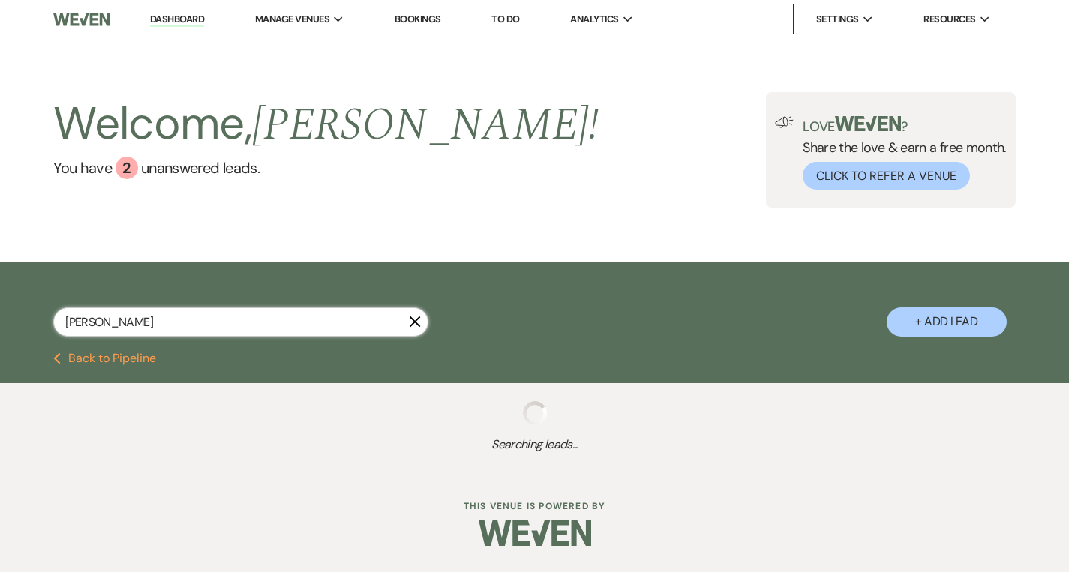
select select "5"
select select "6"
select select "8"
select select "7"
select select "8"
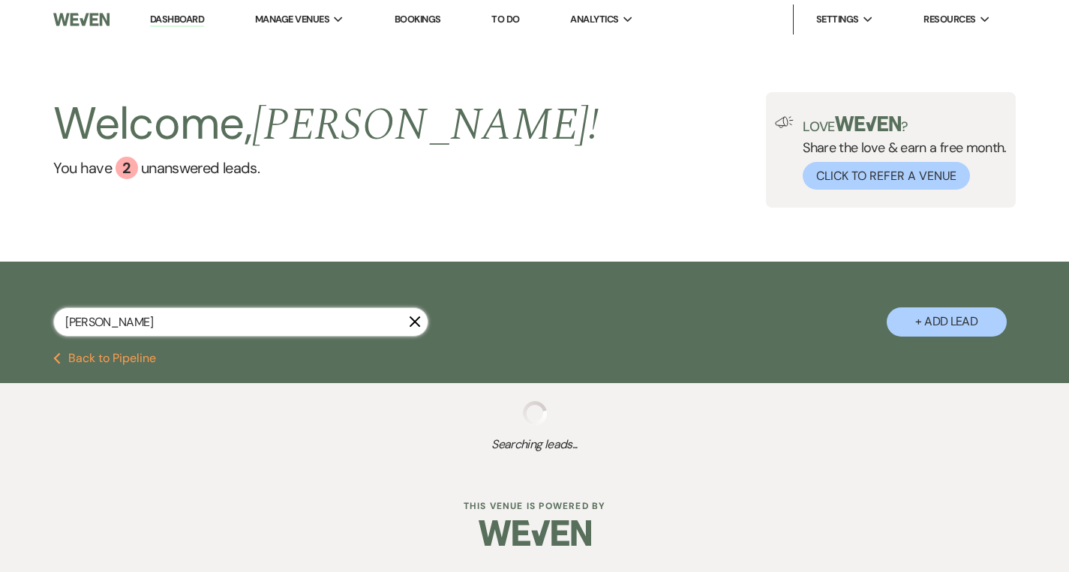
select select "5"
select select "8"
select select "6"
select select "8"
select select "4"
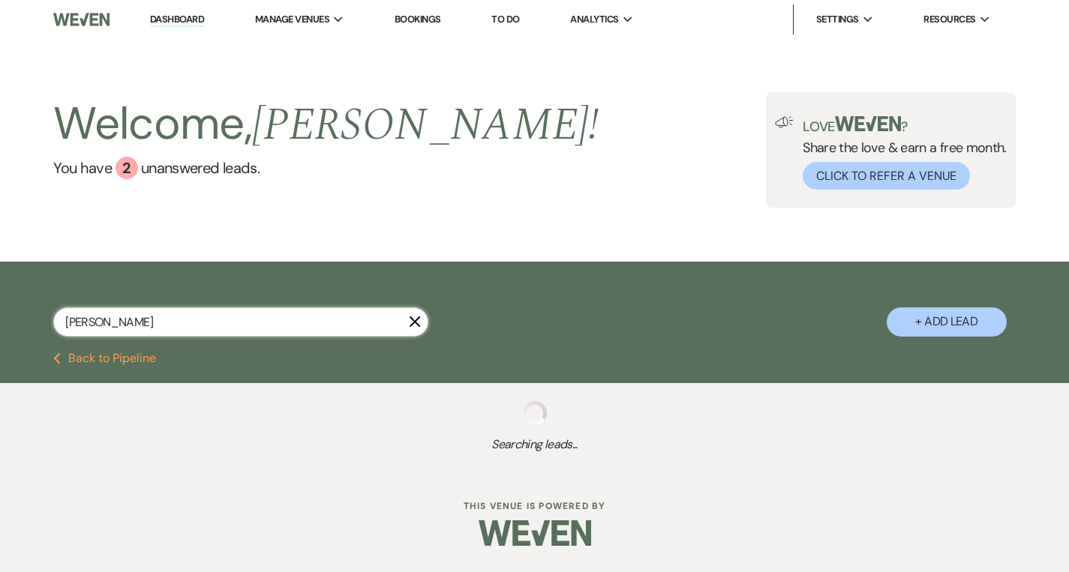
select select "8"
select select "5"
select select "8"
select select "5"
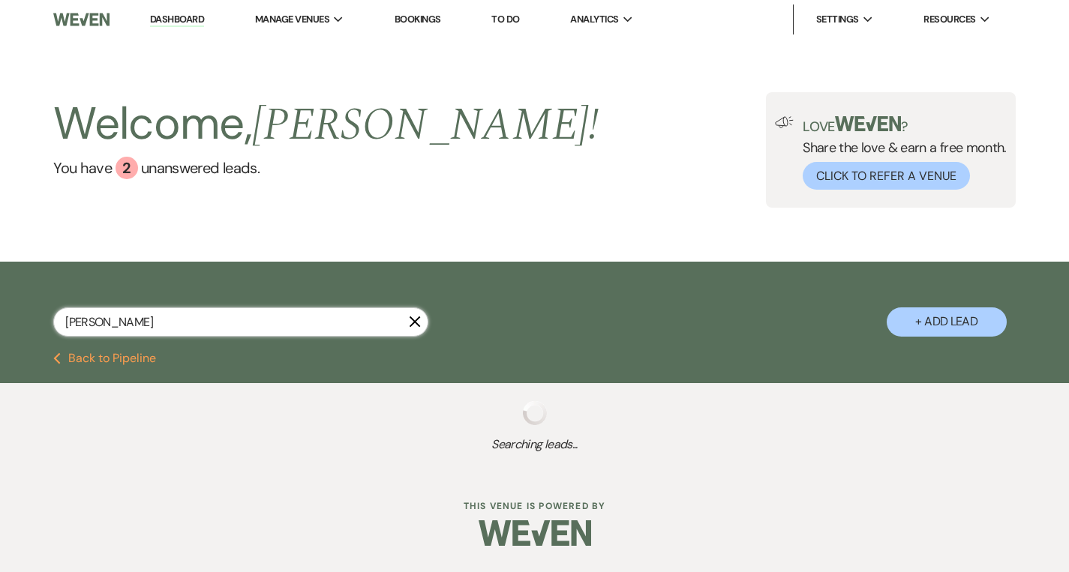
select select "8"
select select "5"
select select "8"
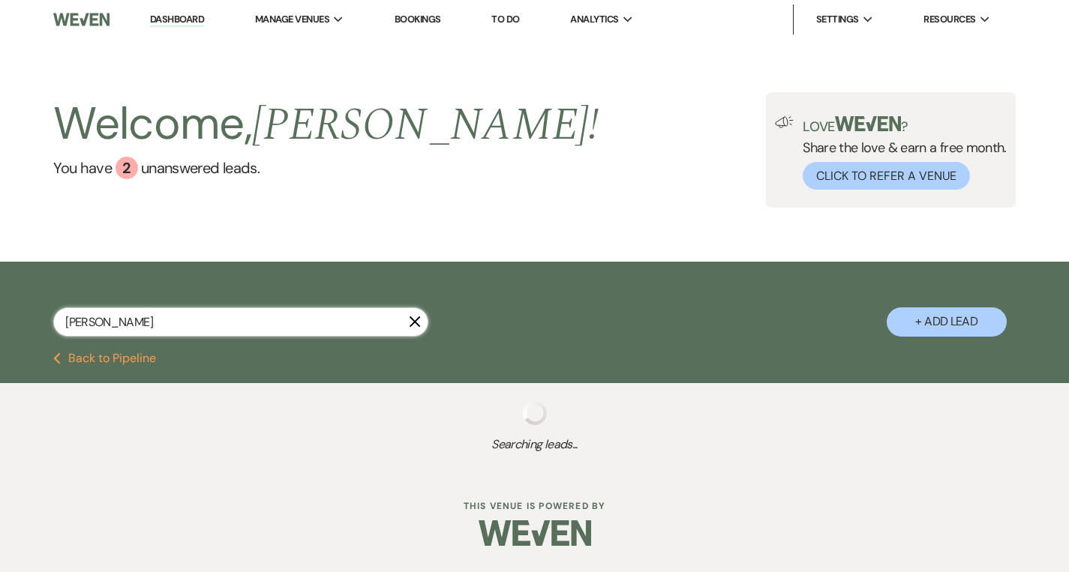
select select "6"
select select "8"
select select "7"
select select "8"
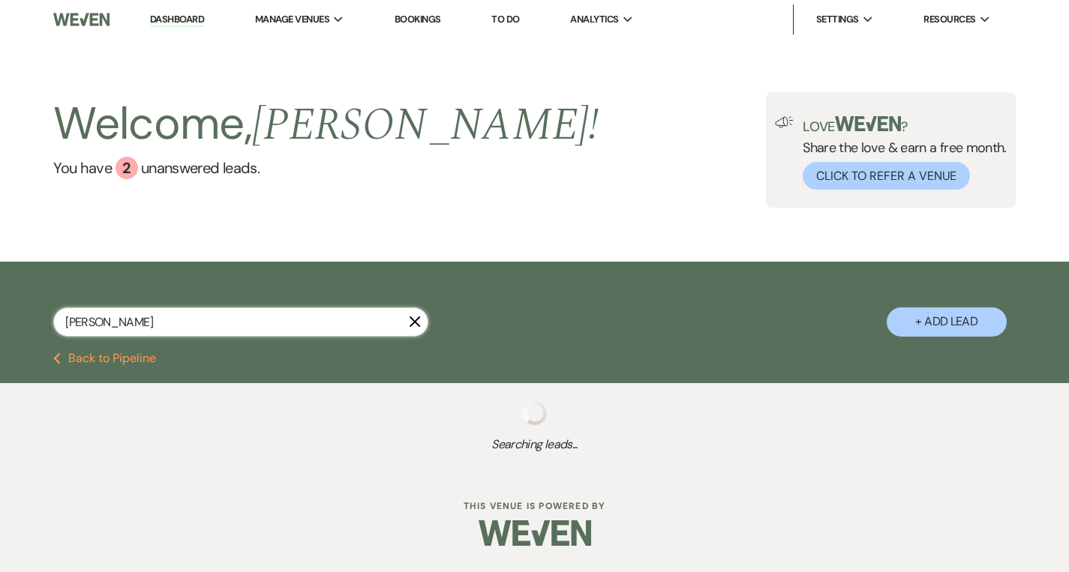
select select "8"
select select "10"
select select "8"
select select "5"
select select "8"
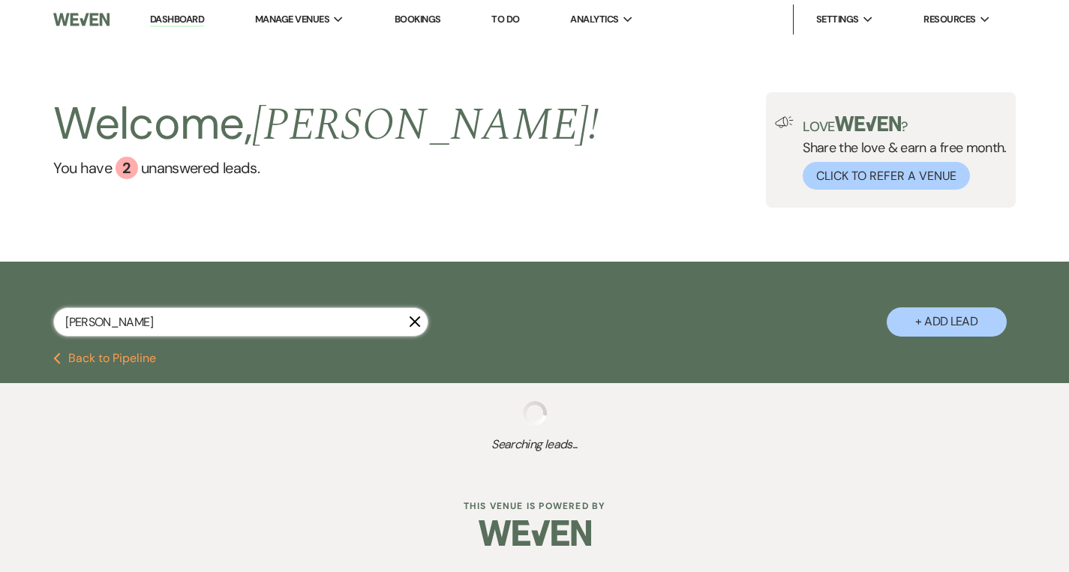
select select "8"
select select "5"
select select "8"
select select "7"
select select "8"
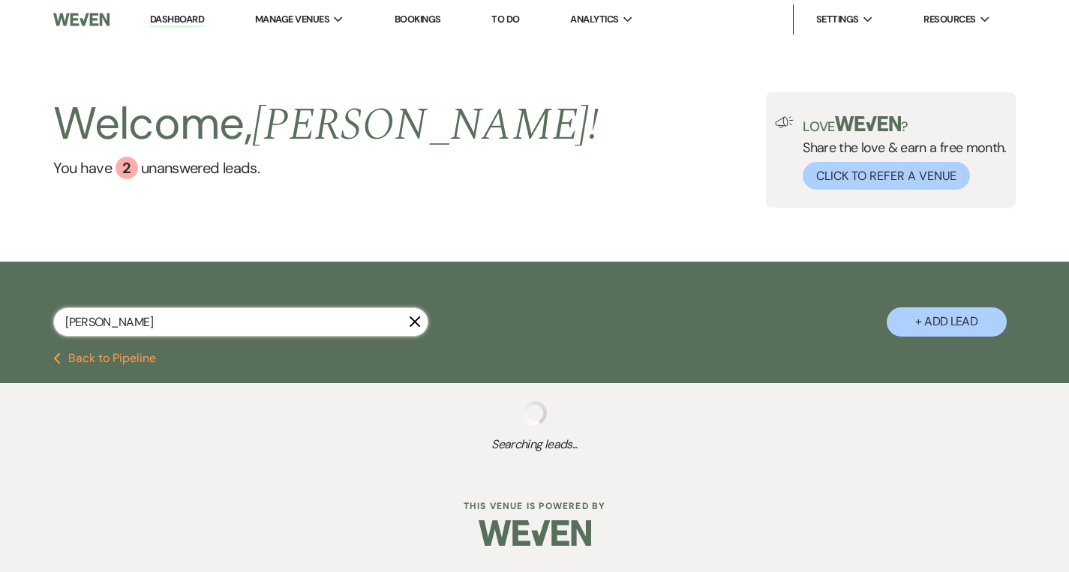
select select "5"
select select "8"
select select "4"
select select "8"
select select "5"
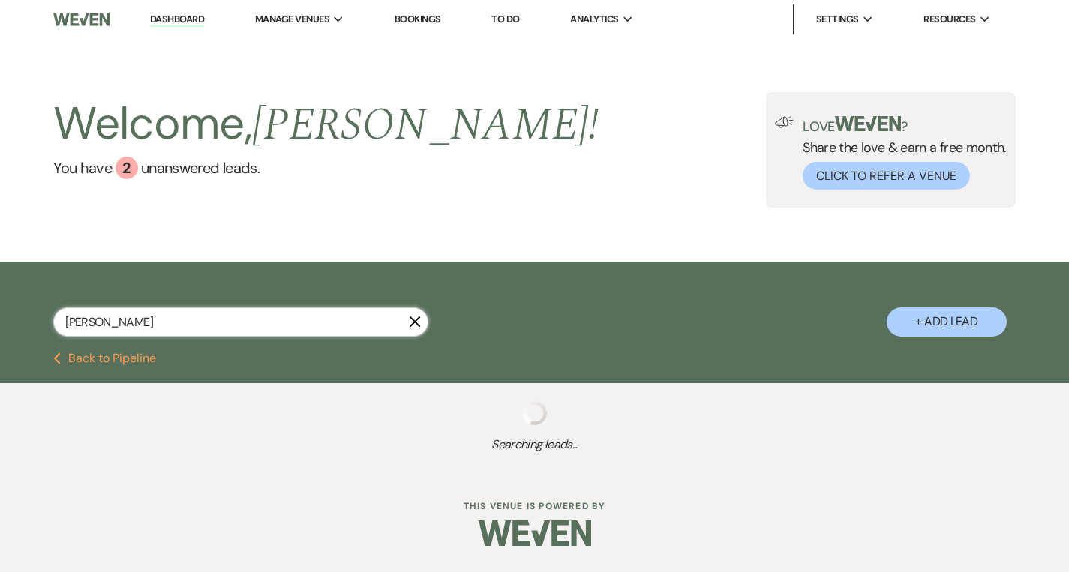
select select "8"
select select "1"
select select "8"
select select "10"
select select "8"
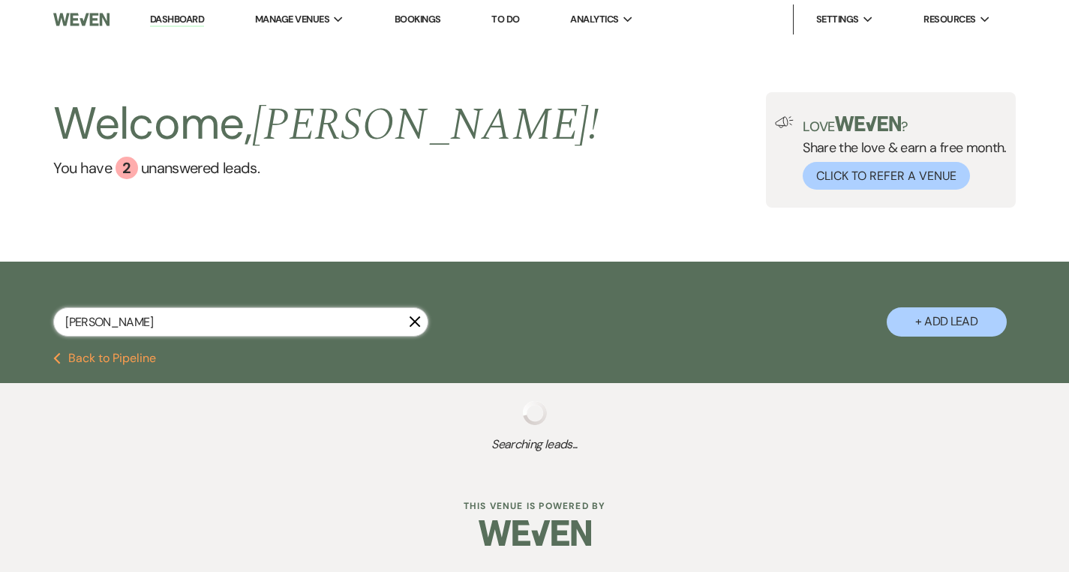
select select "5"
select select "8"
select select "5"
select select "8"
select select "5"
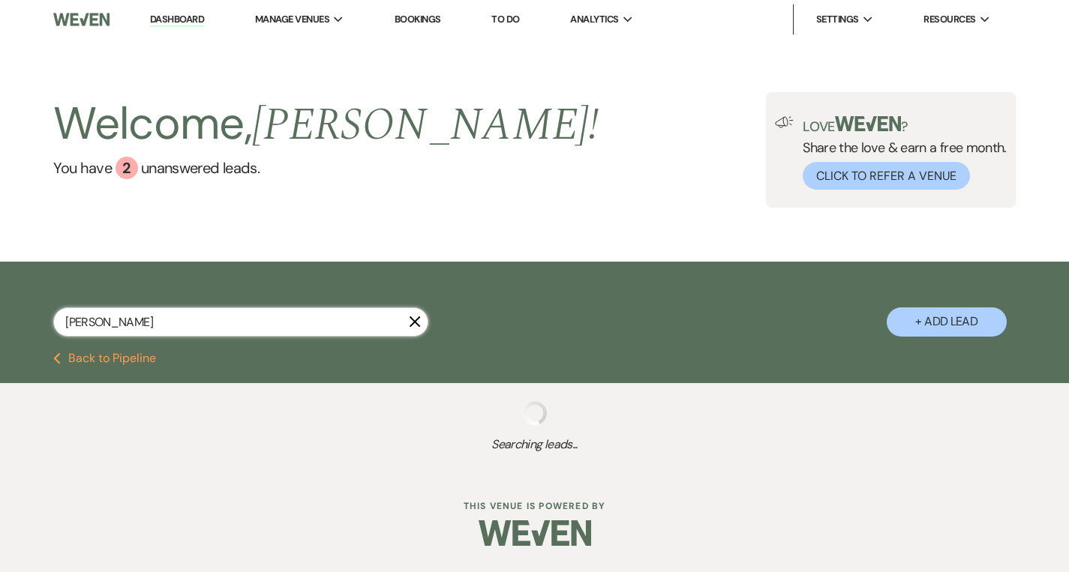
select select "8"
select select "5"
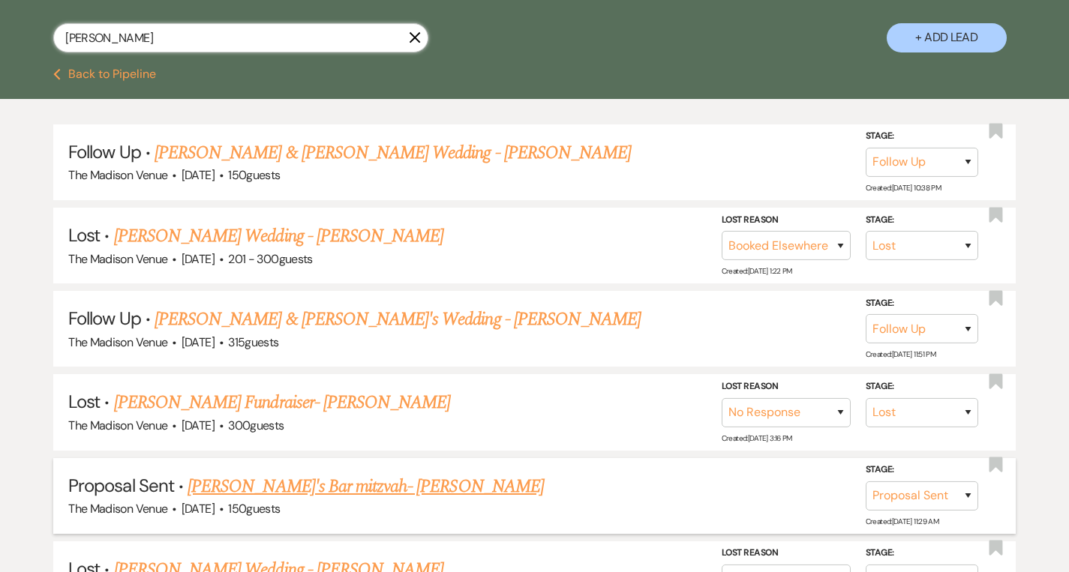
scroll to position [323, 0]
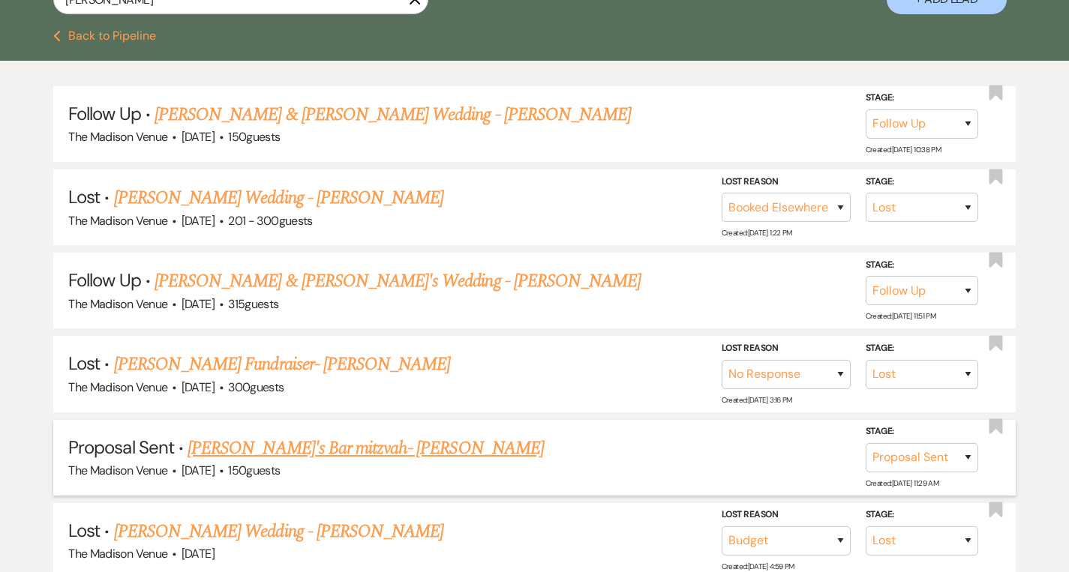
click at [235, 442] on link "[PERSON_NAME]'s Bar mitzvah- [PERSON_NAME]" at bounding box center [366, 448] width 356 height 27
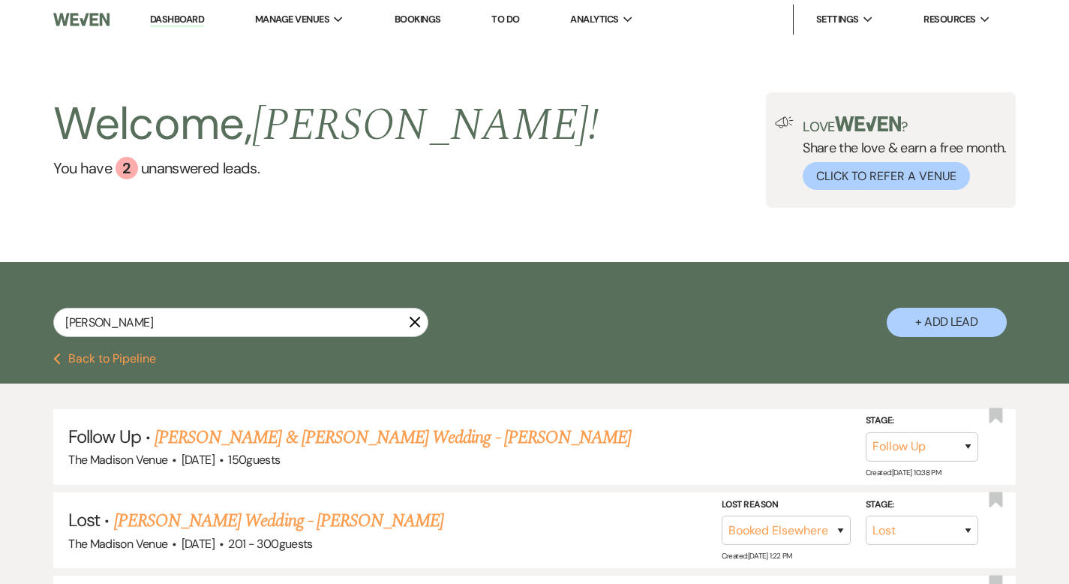
select select "6"
select select "5"
select select "13"
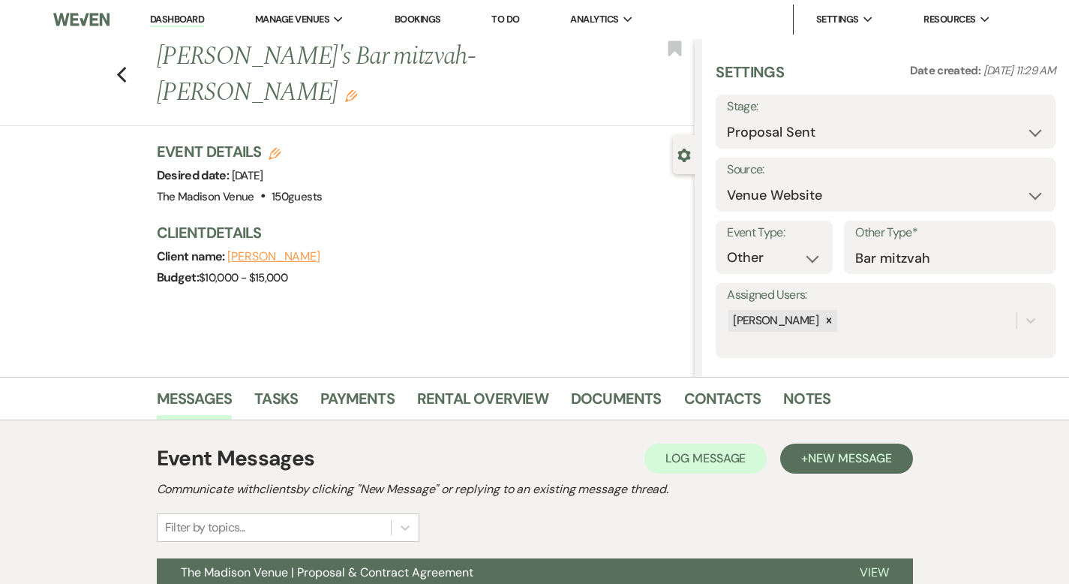
click at [171, 14] on link "Dashboard" at bounding box center [177, 20] width 54 height 14
